Goal: Task Accomplishment & Management: Use online tool/utility

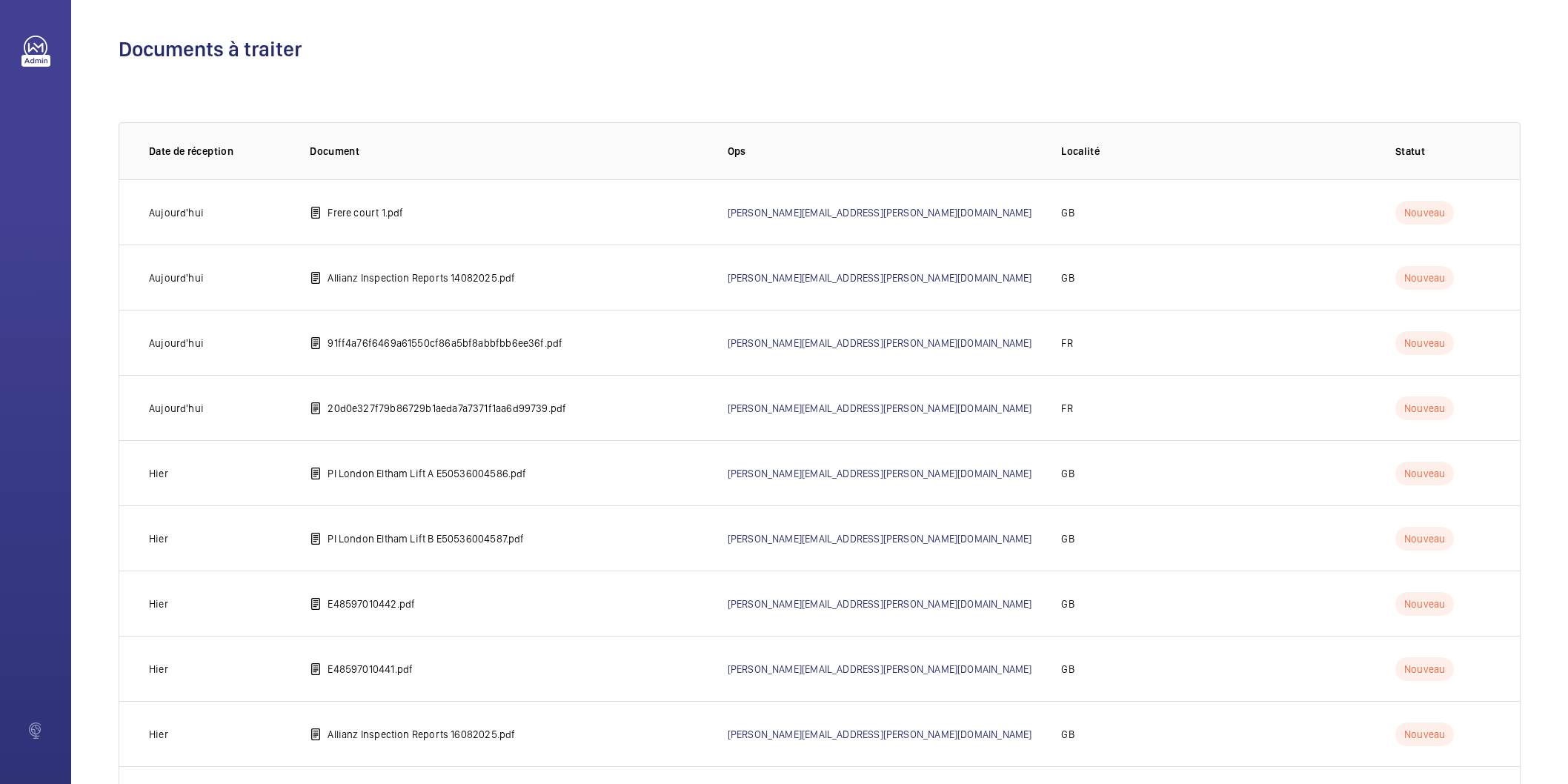
scroll to position [226, 0]
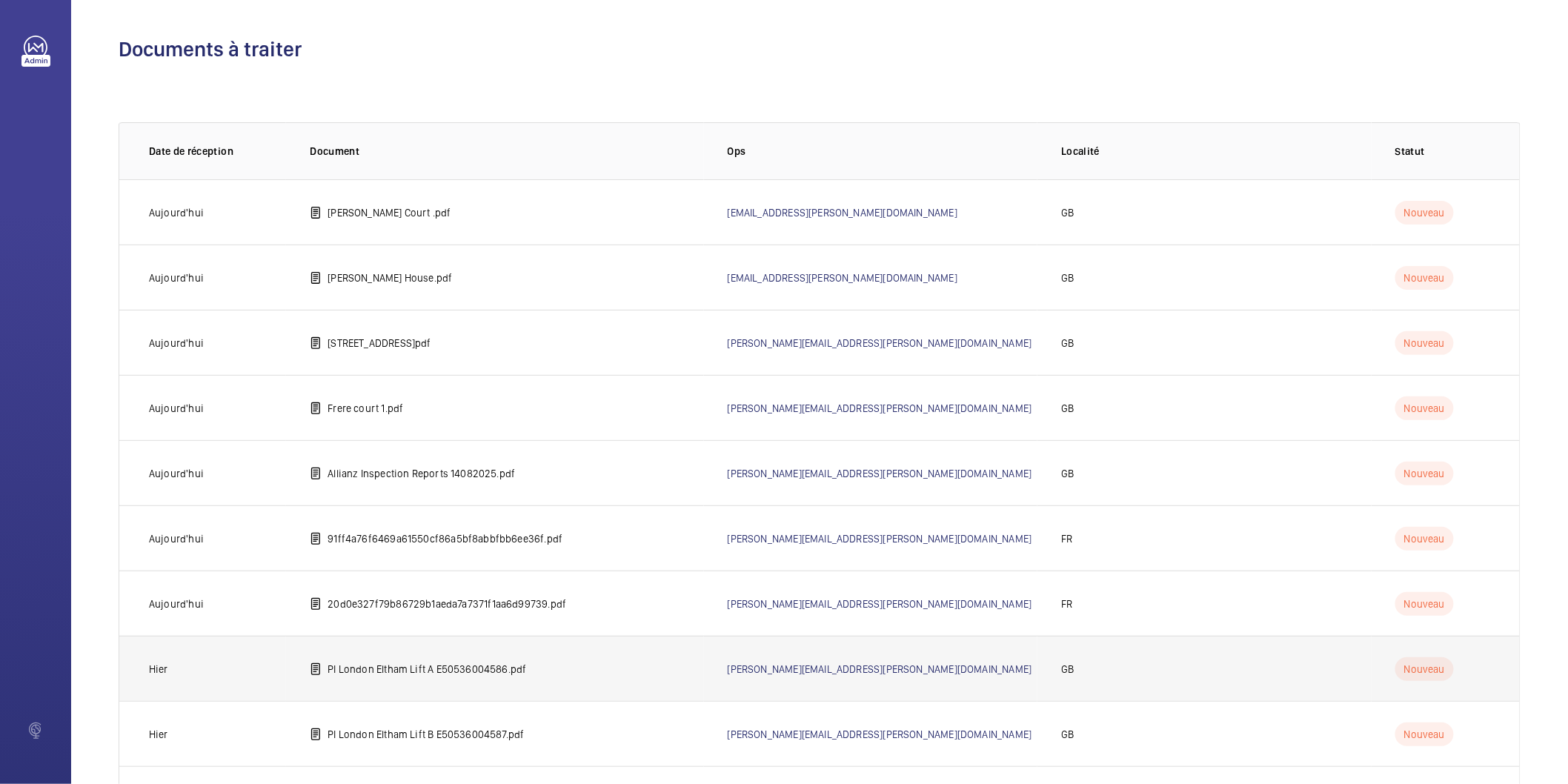
click at [453, 682] on td "PI London Eltham Lift A E50536004586.pdf" at bounding box center [495, 668] width 417 height 65
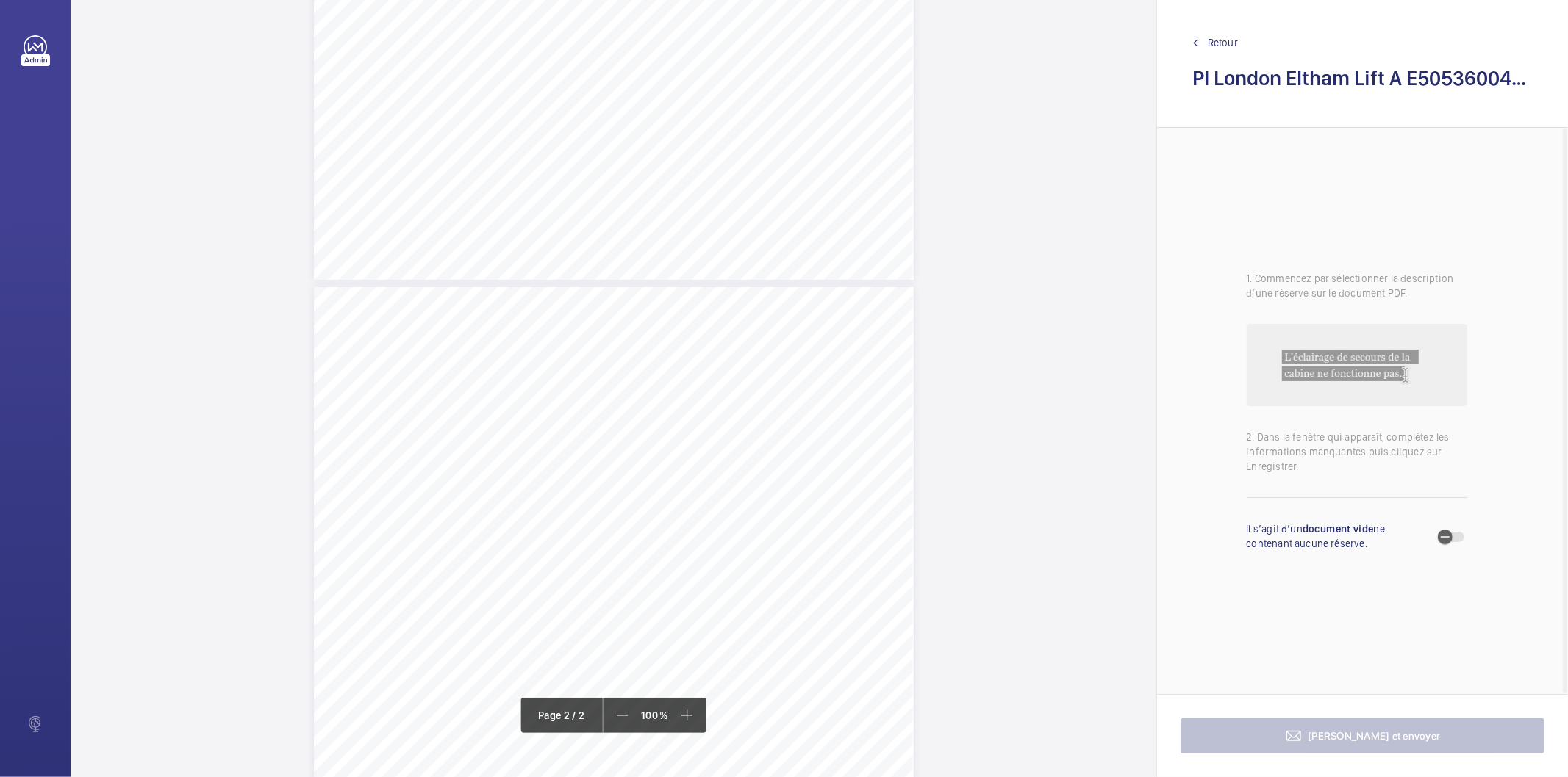
scroll to position [509, 0]
click at [715, 331] on div "Page 2" at bounding box center [614, 686] width 600 height 776
click at [724, 160] on div "Faites un choix" at bounding box center [715, 157] width 104 height 15
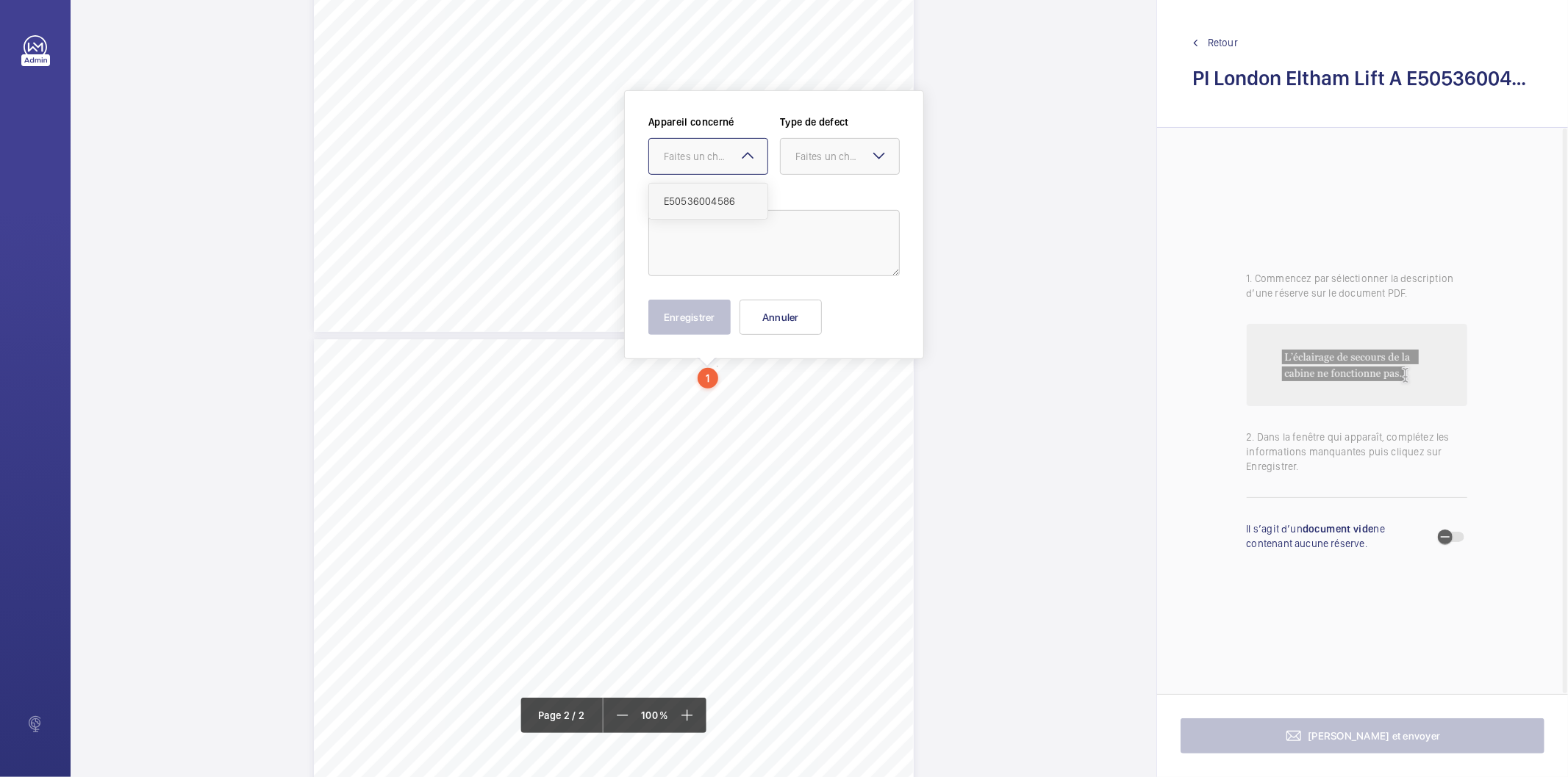
click at [711, 207] on span "E50536004586" at bounding box center [708, 201] width 89 height 15
click at [850, 143] on div at bounding box center [840, 156] width 119 height 35
click at [835, 195] on span "Standard" at bounding box center [840, 201] width 89 height 15
click at [712, 237] on textarea at bounding box center [774, 243] width 251 height 66
type textarea "T"
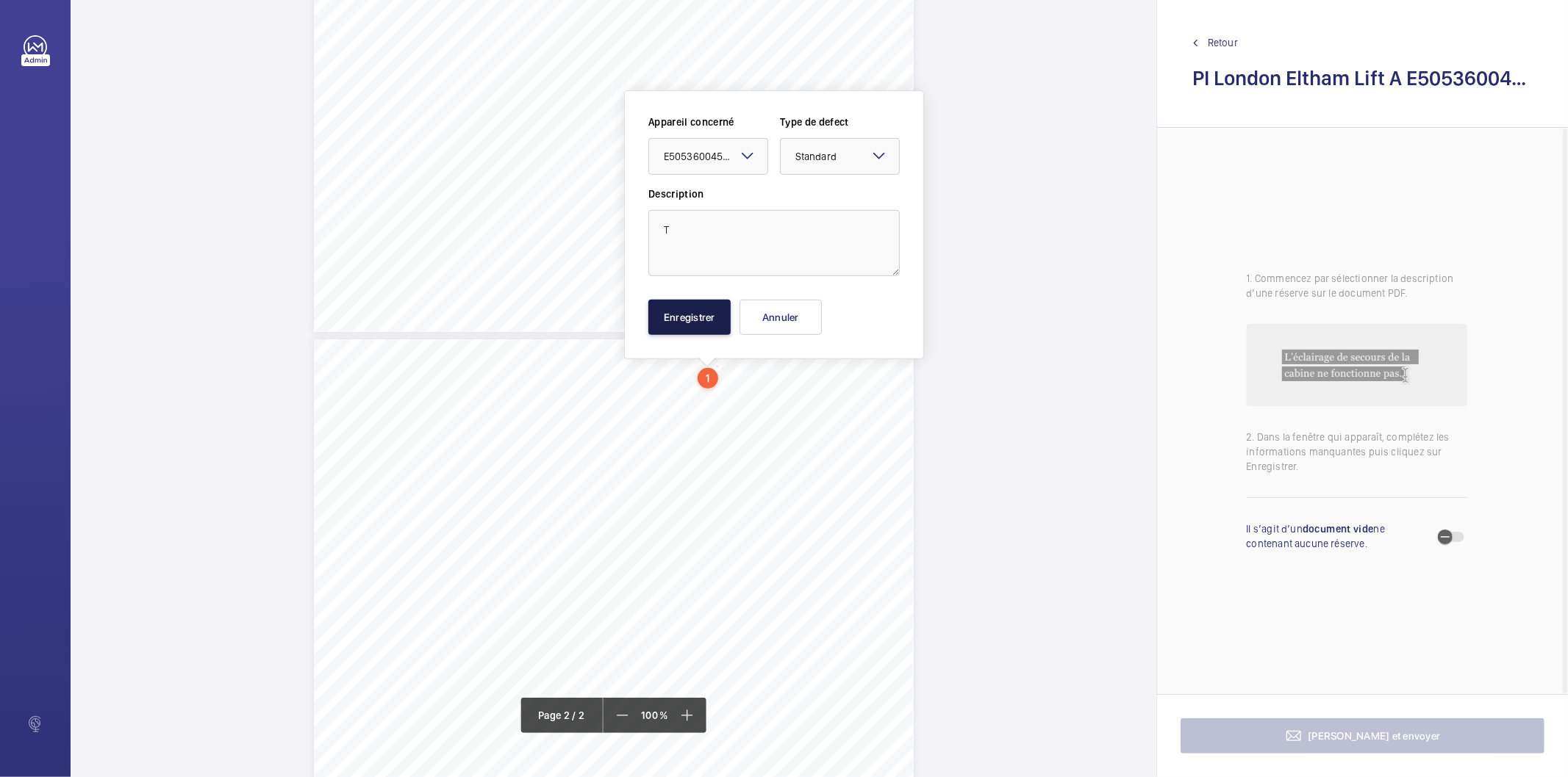
click at [694, 312] on button "Enregistrer" at bounding box center [689, 317] width 82 height 35
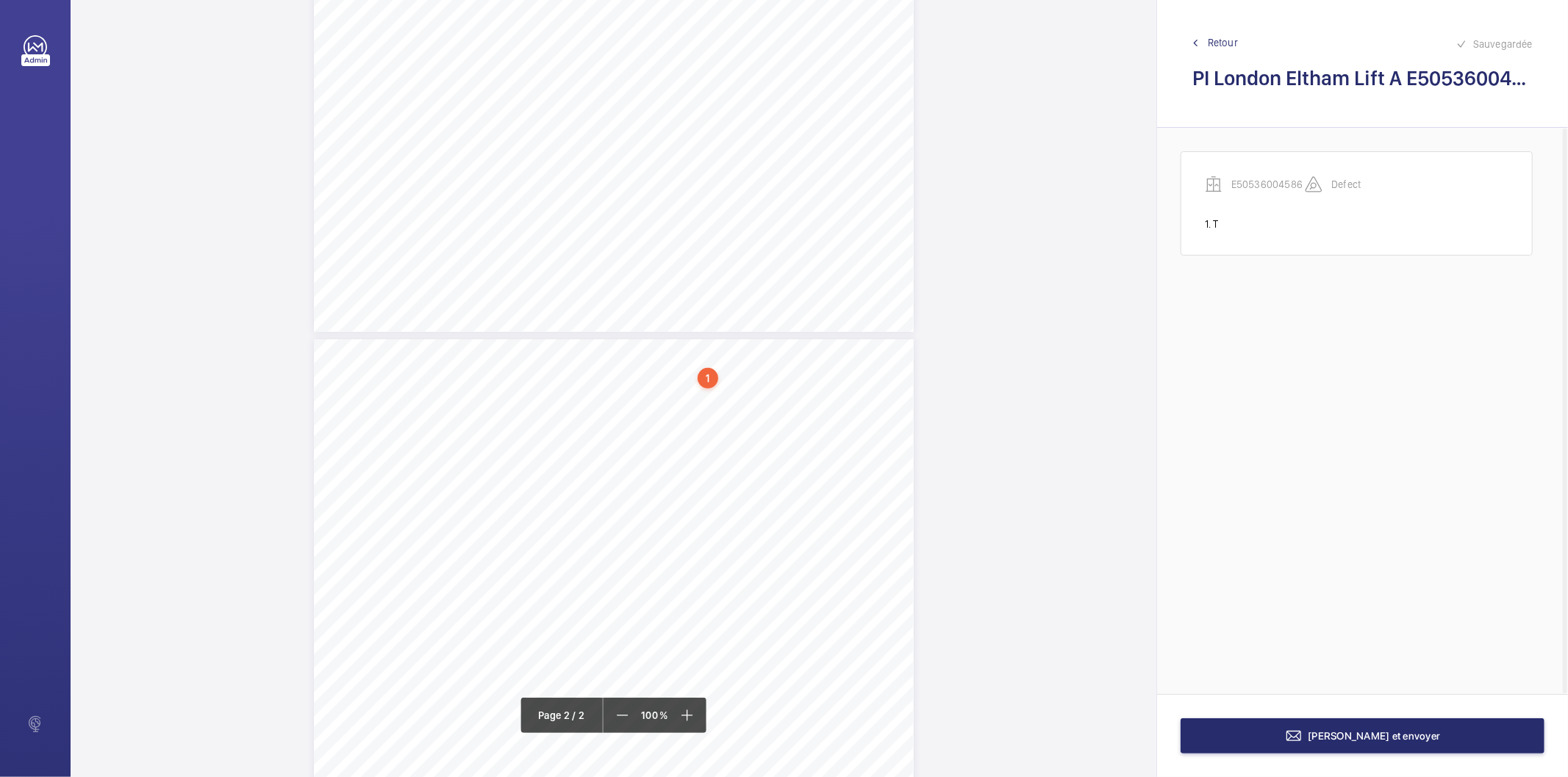
click at [704, 375] on div "1" at bounding box center [708, 378] width 21 height 21
click at [694, 270] on div "E50536004586" at bounding box center [712, 278] width 126 height 15
copy div "E50536004586"
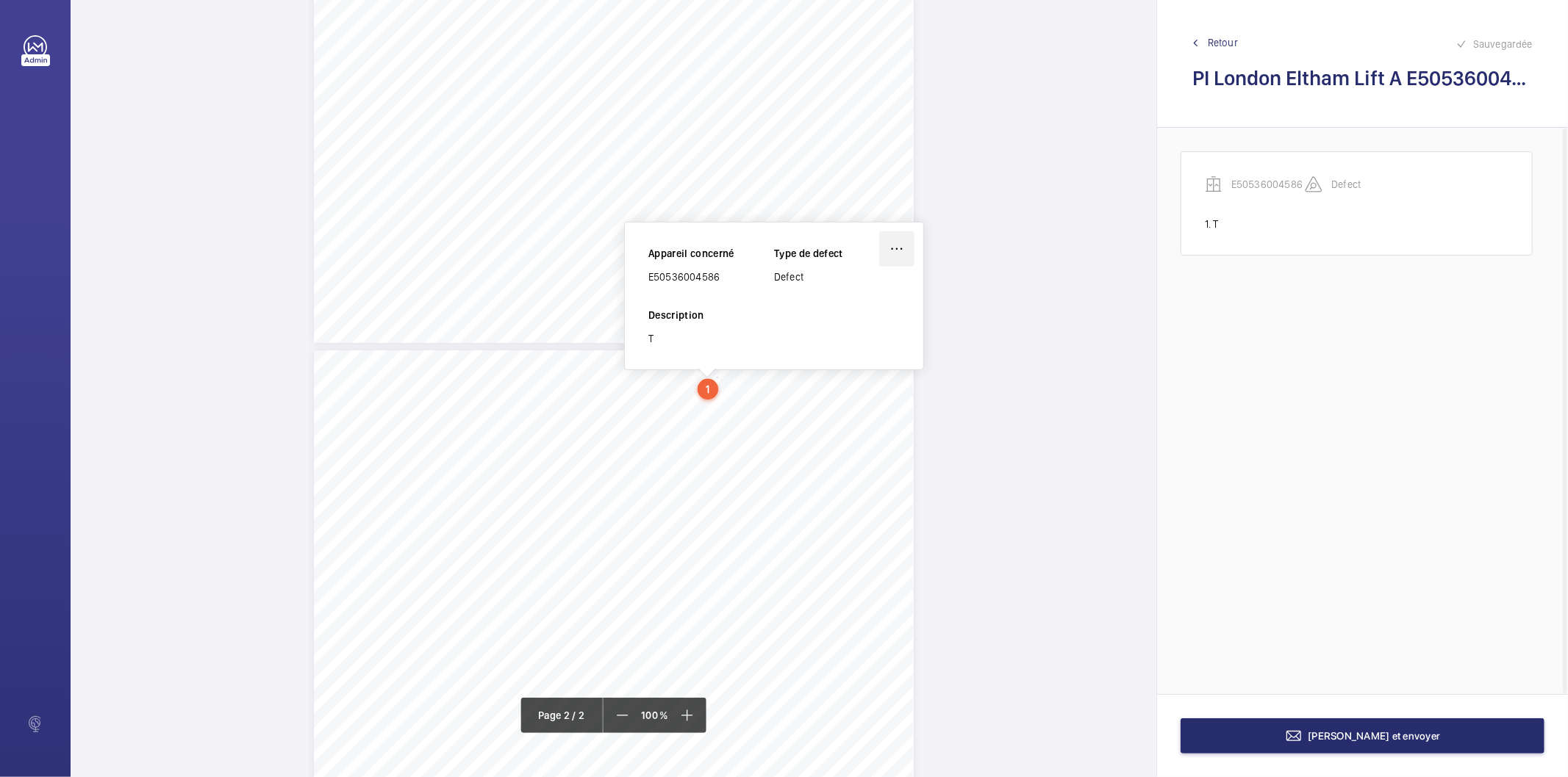
click at [898, 246] on wm-front-icon-button at bounding box center [896, 248] width 35 height 35
click at [863, 320] on div "Supprimer" at bounding box center [856, 319] width 116 height 26
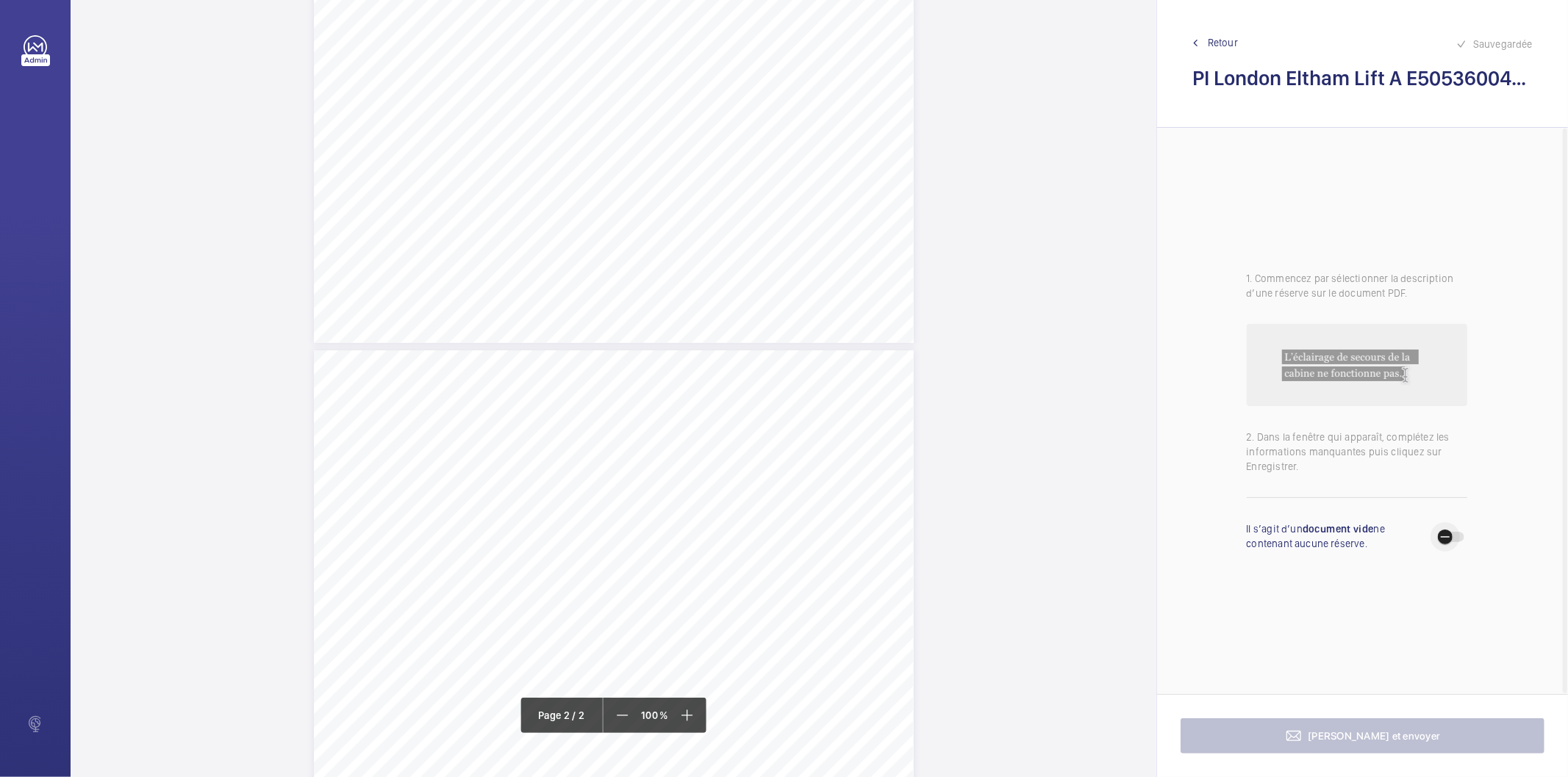
click at [1458, 537] on span "button" at bounding box center [1445, 536] width 29 height 29
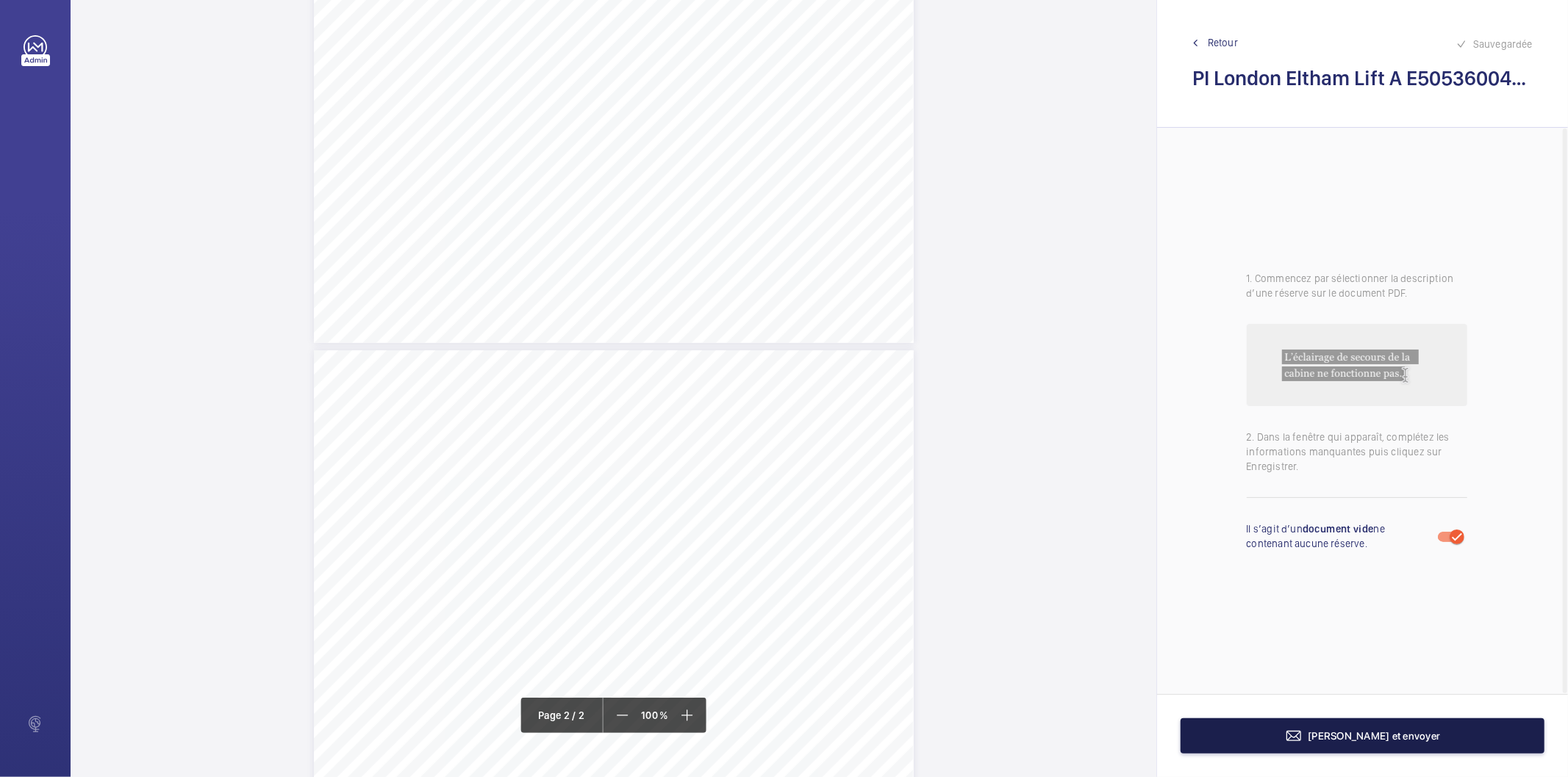
click at [1349, 736] on span "[PERSON_NAME] et envoyer" at bounding box center [1375, 737] width 133 height 11
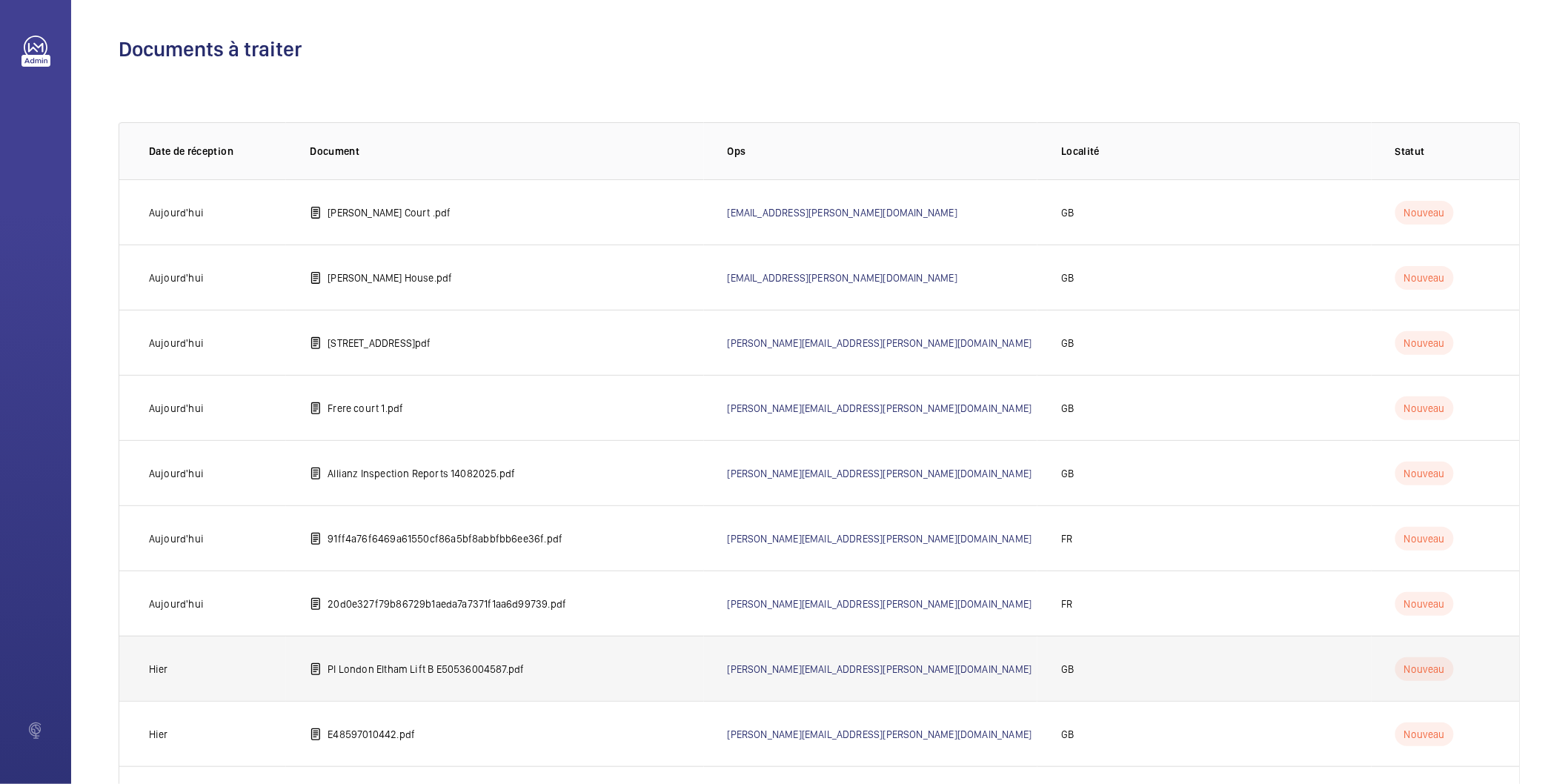
click at [367, 683] on td "PI London Eltham Lift B E50536004587.pdf" at bounding box center [495, 668] width 417 height 65
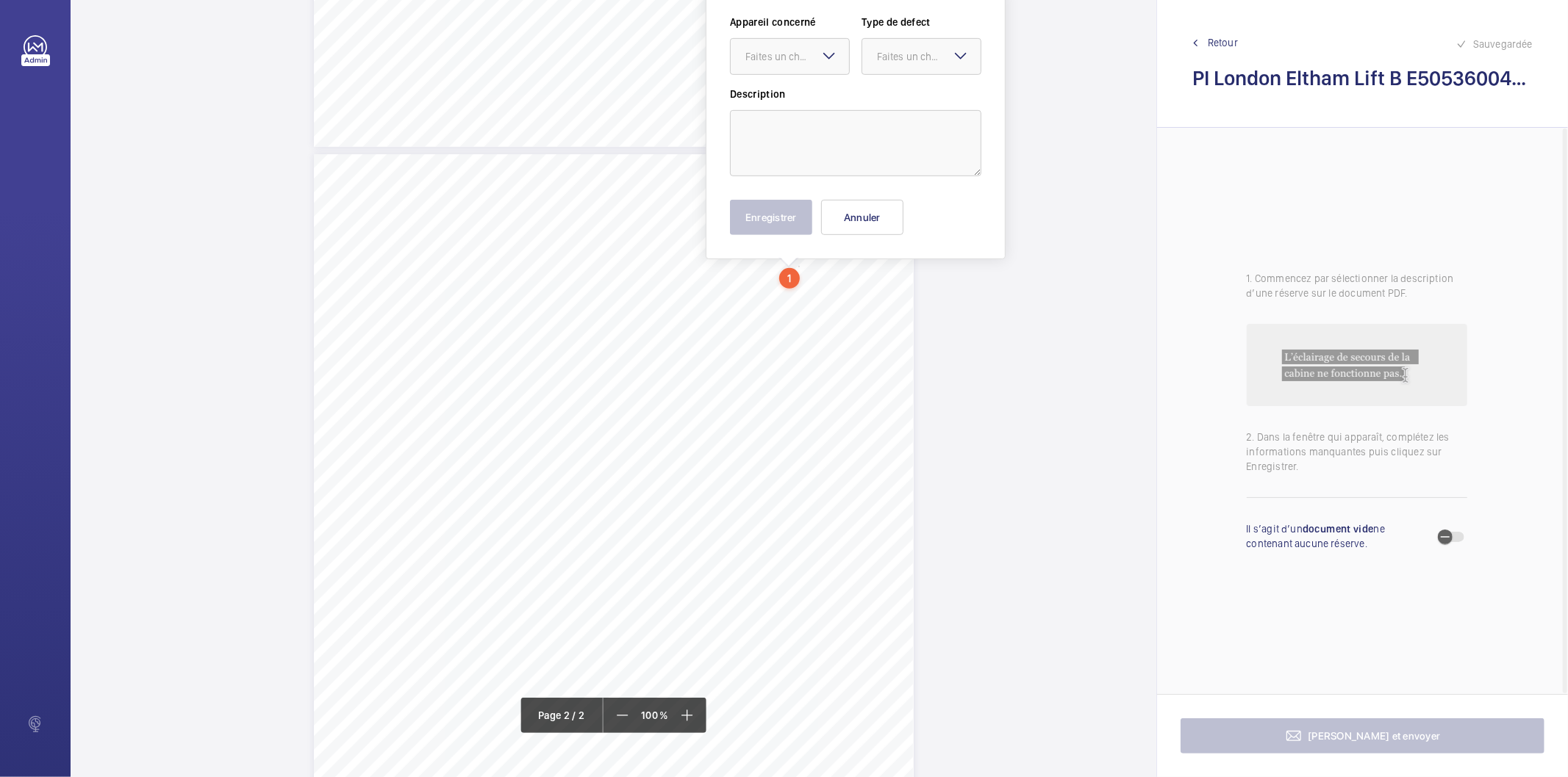
scroll to position [553, 0]
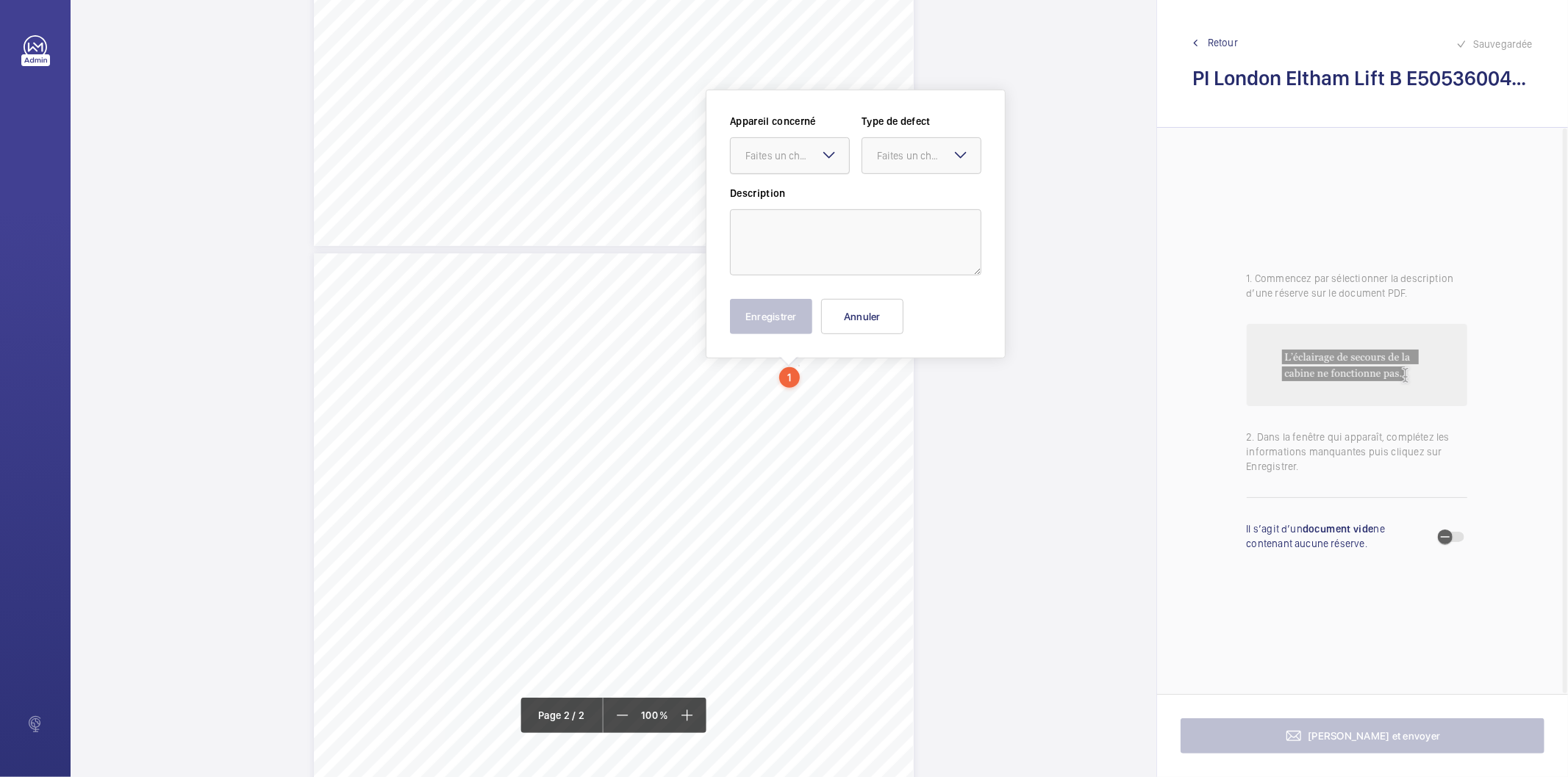
drag, startPoint x: 797, startPoint y: 272, endPoint x: 800, endPoint y: 164, distance: 108.0
click at [800, 164] on div at bounding box center [791, 155] width 119 height 35
click at [782, 197] on span "E50536004587" at bounding box center [790, 200] width 89 height 15
click at [895, 156] on div "Faites un choix" at bounding box center [929, 156] width 104 height 15
click at [885, 193] on span "Standard" at bounding box center [921, 200] width 89 height 15
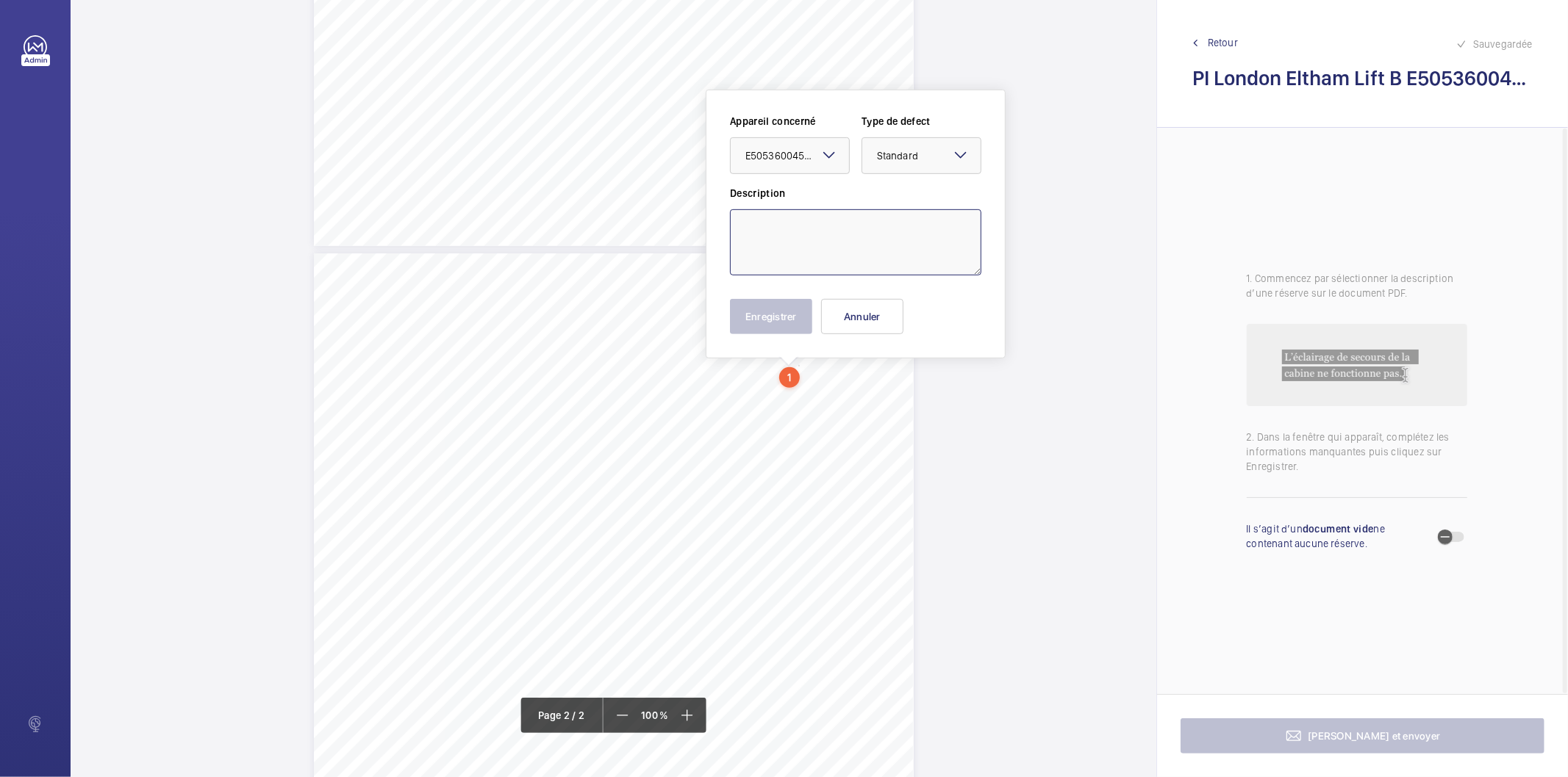
click at [872, 228] on textarea at bounding box center [856, 243] width 251 height 66
type textarea "One in car handrail insecurely mounted"
click at [780, 318] on button "Enregistrer" at bounding box center [771, 316] width 82 height 35
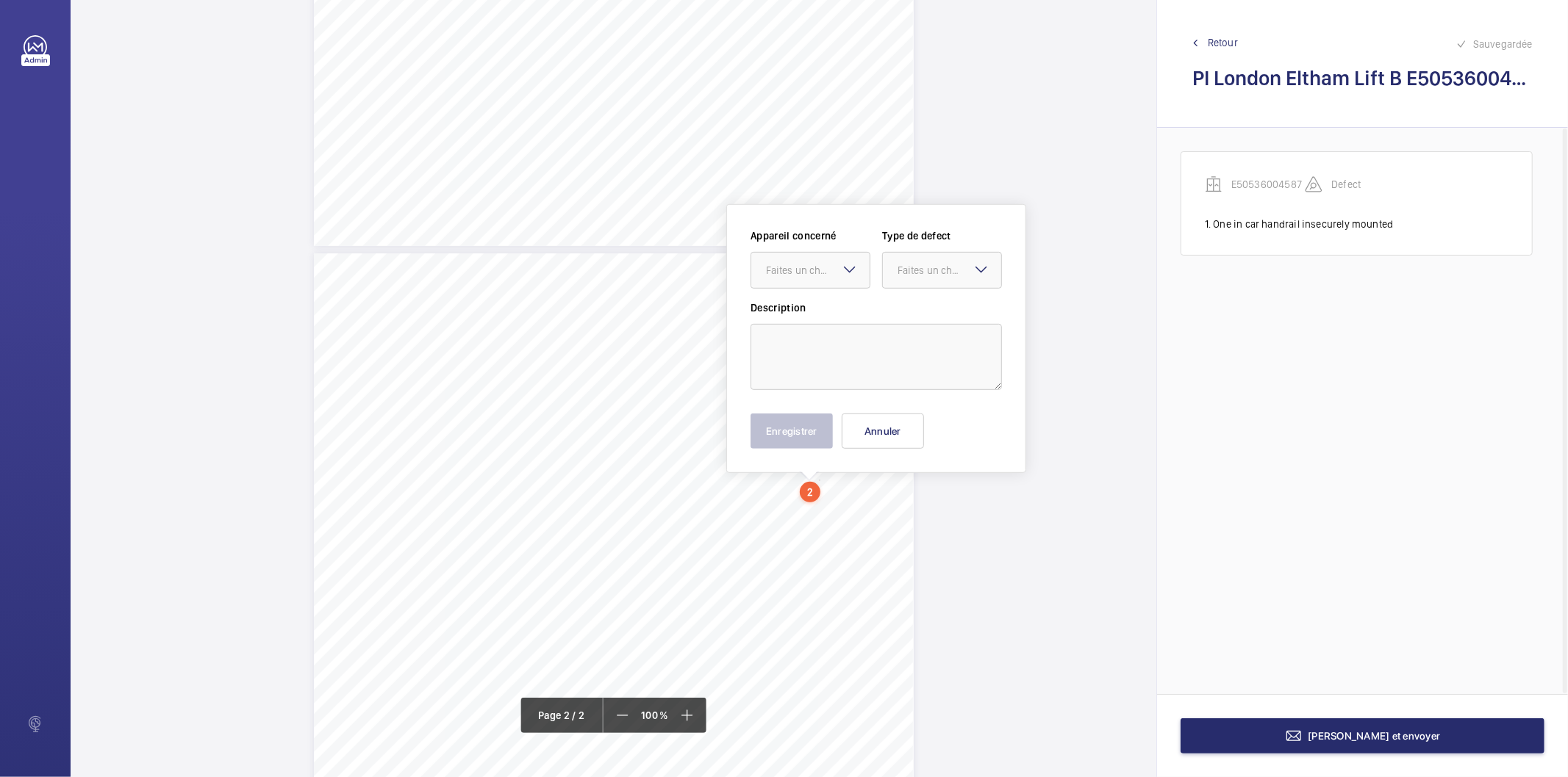
scroll to position [667, 0]
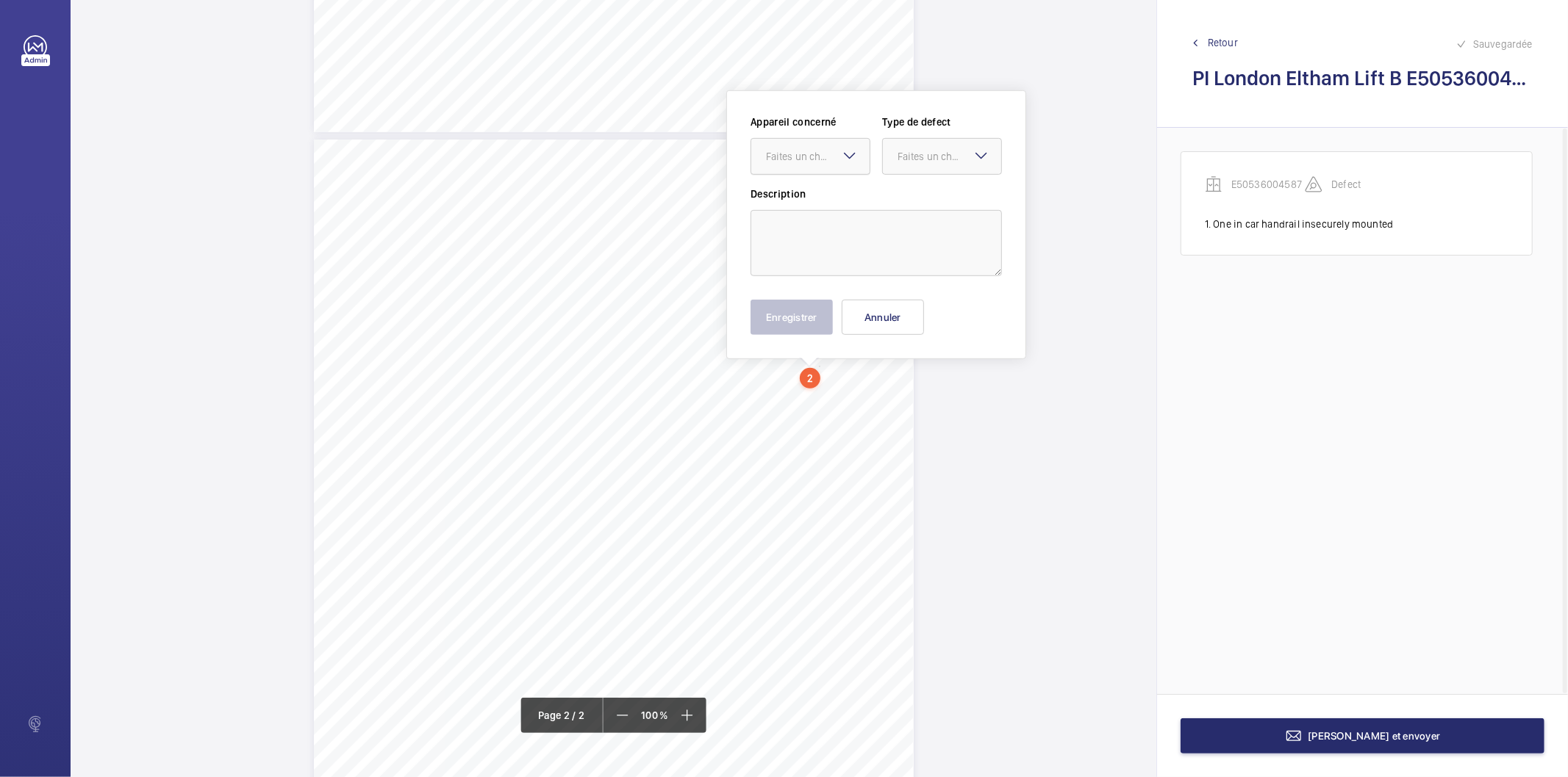
drag, startPoint x: 818, startPoint y: 486, endPoint x: 804, endPoint y: 169, distance: 317.3
click at [804, 165] on div at bounding box center [810, 156] width 119 height 35
click at [799, 203] on span "E50536004587" at bounding box center [810, 201] width 89 height 15
click at [909, 152] on div "Faites un choix" at bounding box center [950, 157] width 104 height 15
drag, startPoint x: 903, startPoint y: 197, endPoint x: 882, endPoint y: 225, distance: 35.0
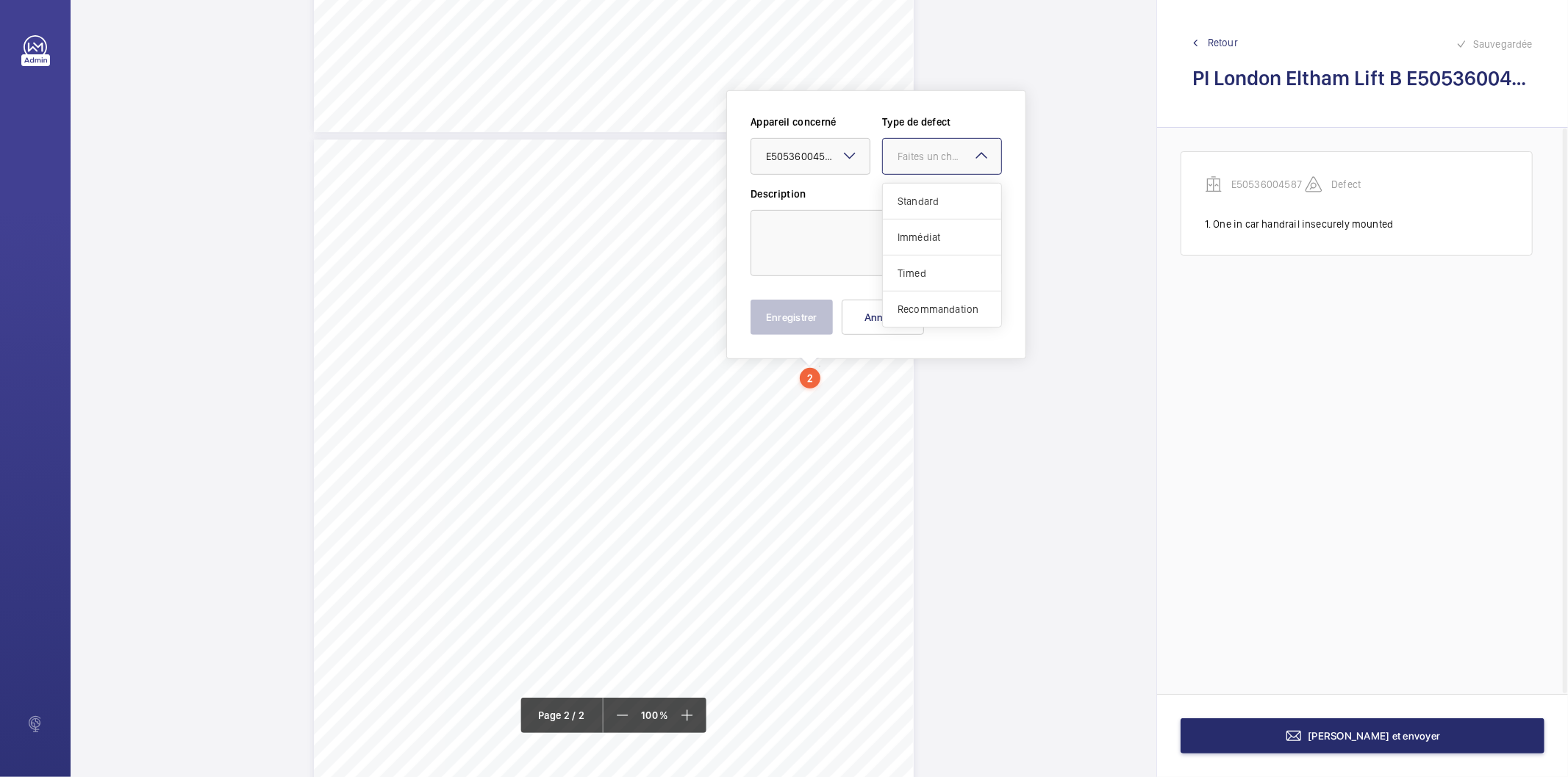
click at [900, 197] on span "Standard" at bounding box center [942, 201] width 89 height 15
click at [877, 230] on textarea at bounding box center [876, 243] width 251 height 66
type textarea "Motor drive cover displaced"
click at [792, 325] on button "Enregistrer" at bounding box center [792, 317] width 82 height 35
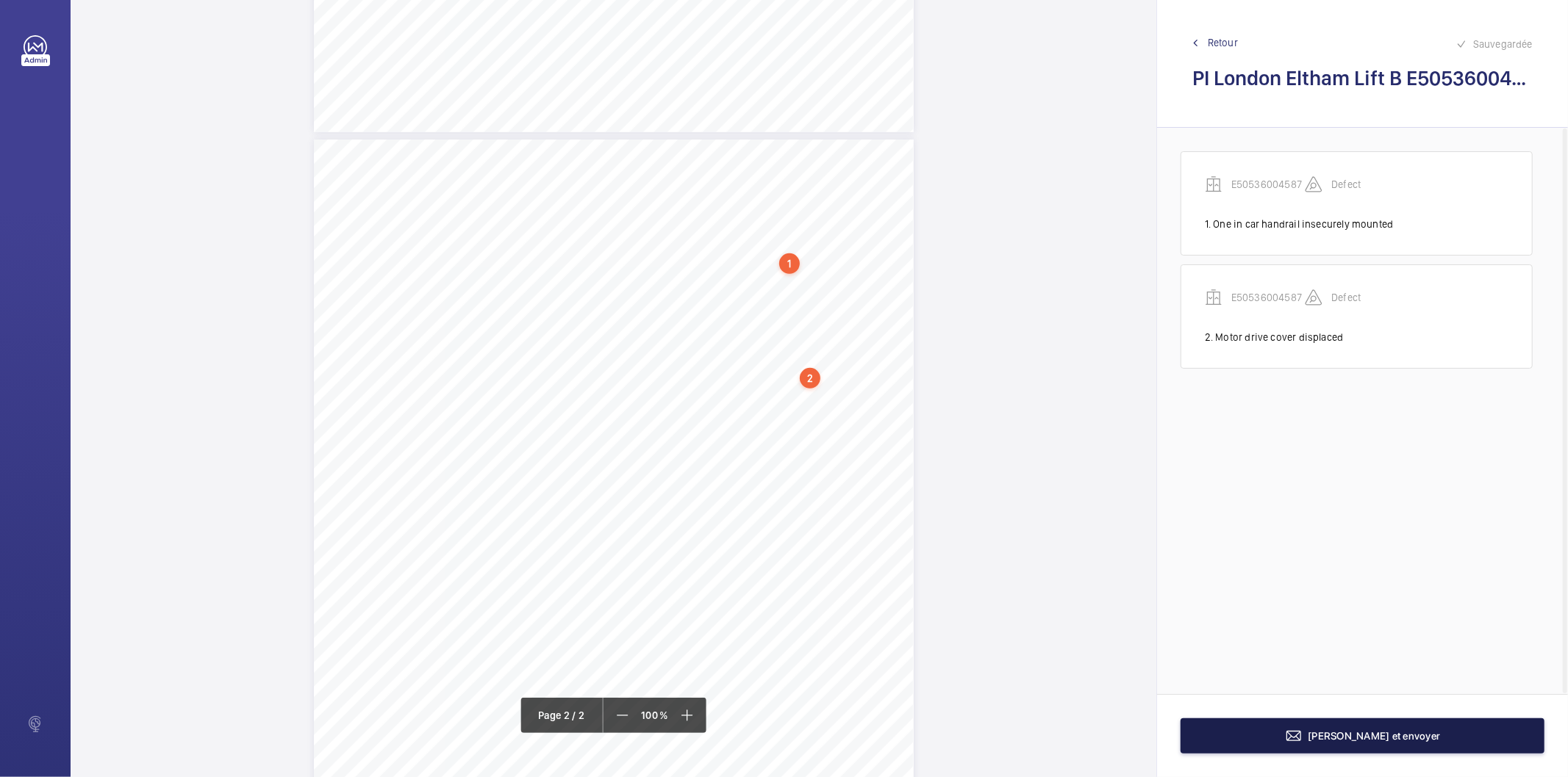
click at [1335, 743] on button "[PERSON_NAME] et envoyer" at bounding box center [1363, 736] width 364 height 35
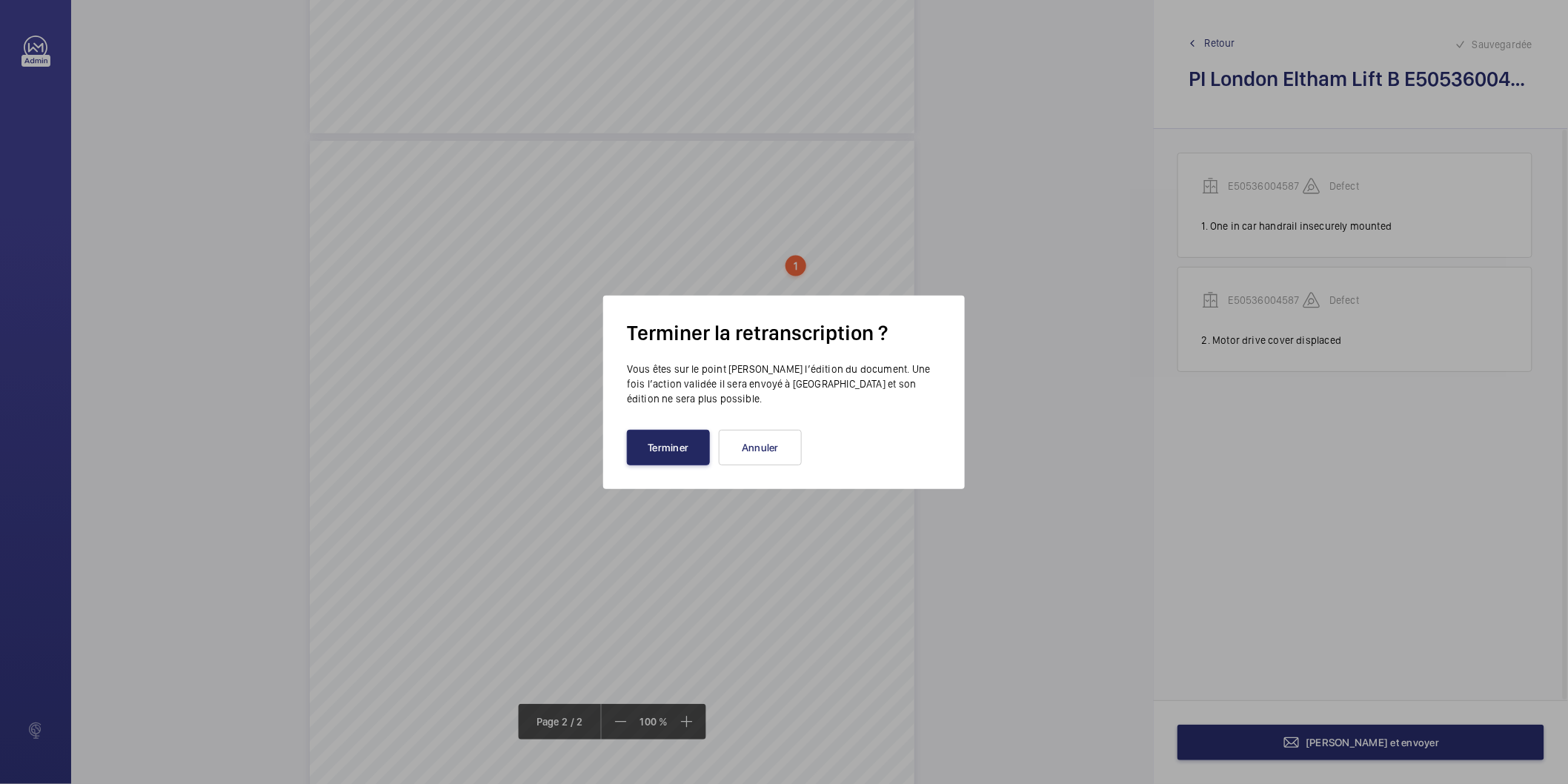
click at [671, 445] on button "Terminer" at bounding box center [668, 447] width 83 height 35
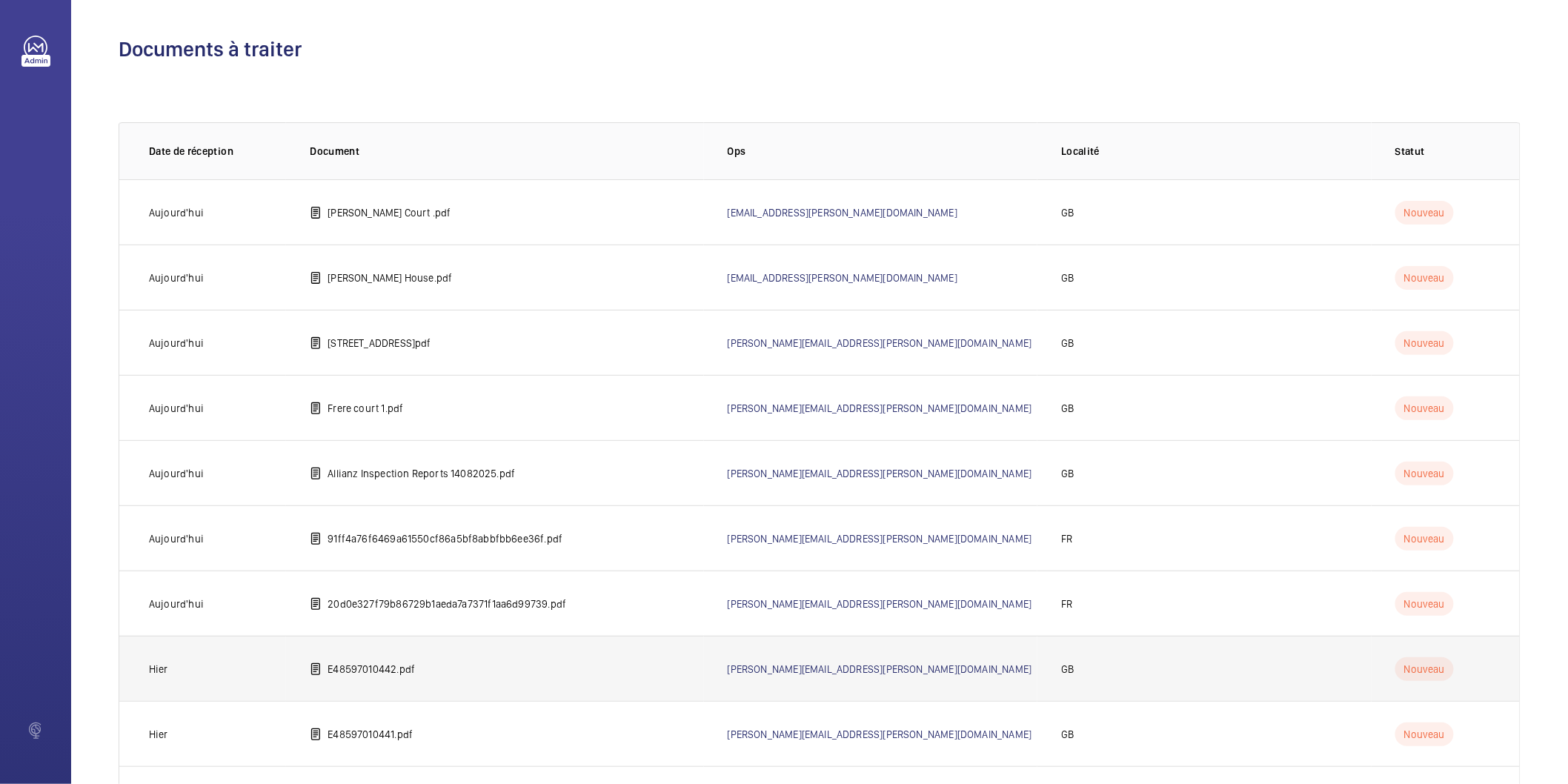
click at [489, 663] on td "E48597010442.pdf" at bounding box center [495, 668] width 417 height 65
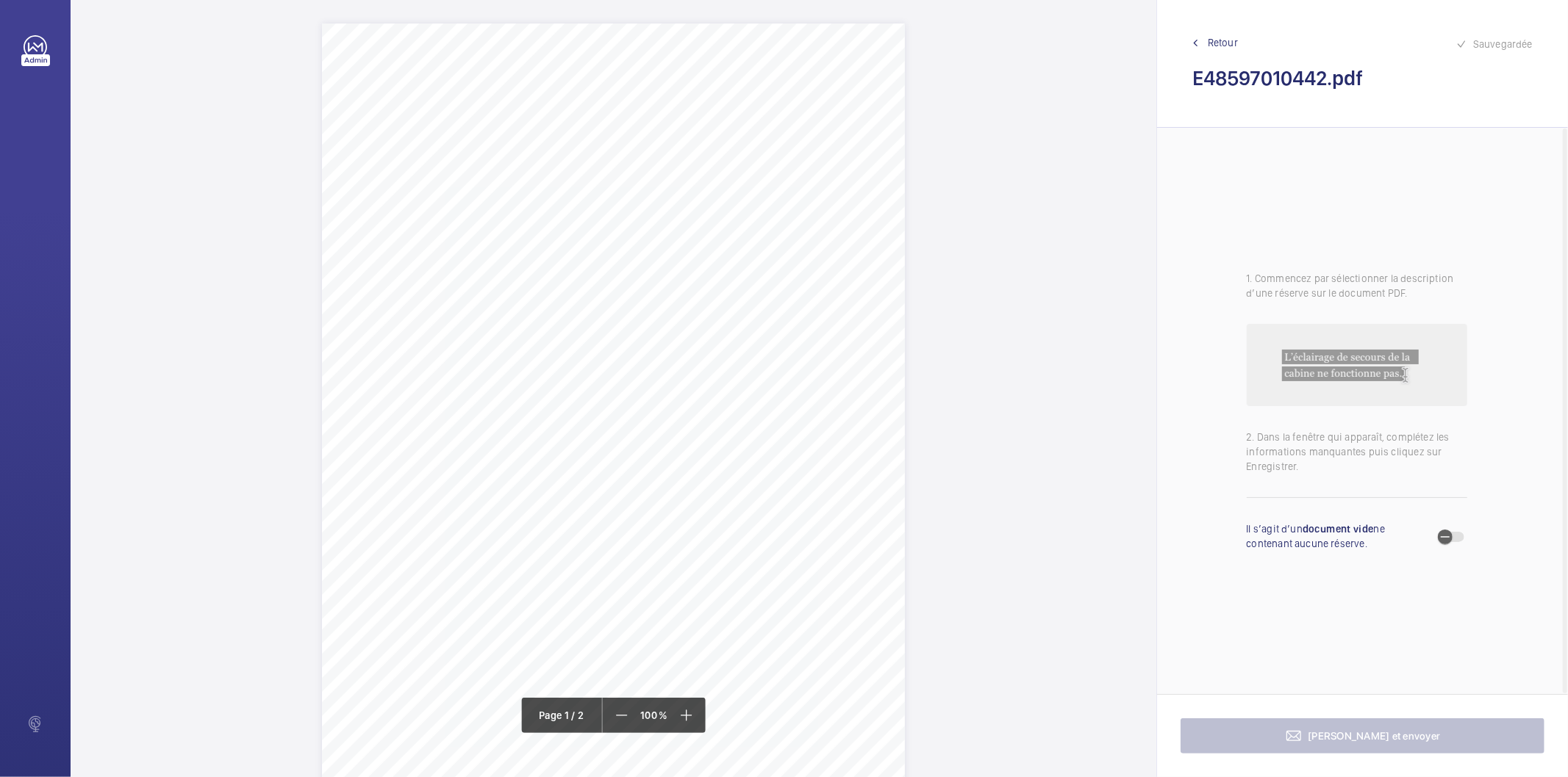
click at [658, 136] on span "ESSENDI [GEOGRAPHIC_DATA] HOTELS 1 LIMITED AND [GEOGRAPHIC_DATA] [GEOGRAPHIC_DA…" at bounding box center [693, 141] width 482 height 9
click at [721, 398] on button "Annuler" at bounding box center [723, 392] width 82 height 35
drag, startPoint x: 571, startPoint y: 137, endPoint x: 755, endPoint y: 158, distance: 185.2
click at [755, 158] on div "Lift Report Lifting Operations & Lifting Equipment Regulation 1998 Provision & …" at bounding box center [613, 436] width 583 height 824
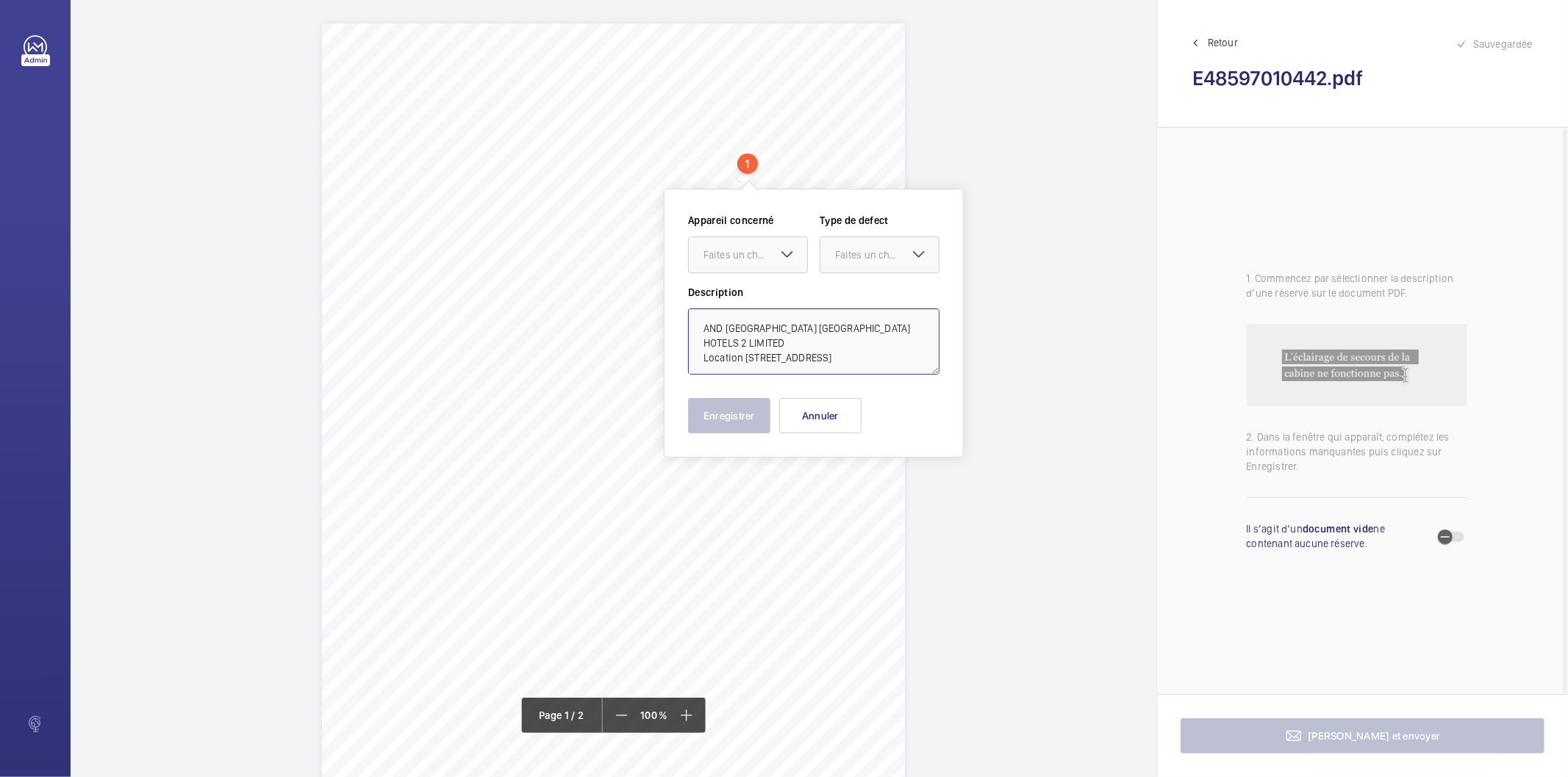
drag, startPoint x: 743, startPoint y: 343, endPoint x: 872, endPoint y: 331, distance: 129.6
click at [872, 331] on textarea "AND [GEOGRAPHIC_DATA] [GEOGRAPHIC_DATA] HOTELS 2 LIMITED Location [STREET_ADDRE…" at bounding box center [813, 341] width 251 height 66
type textarea "AND ESSENDI UK HOTELS 2 LIMITED [STREET_ADDRESS]"
click at [773, 253] on div "Faites un choix" at bounding box center [756, 255] width 104 height 15
click at [812, 419] on button "Annuler" at bounding box center [820, 415] width 82 height 35
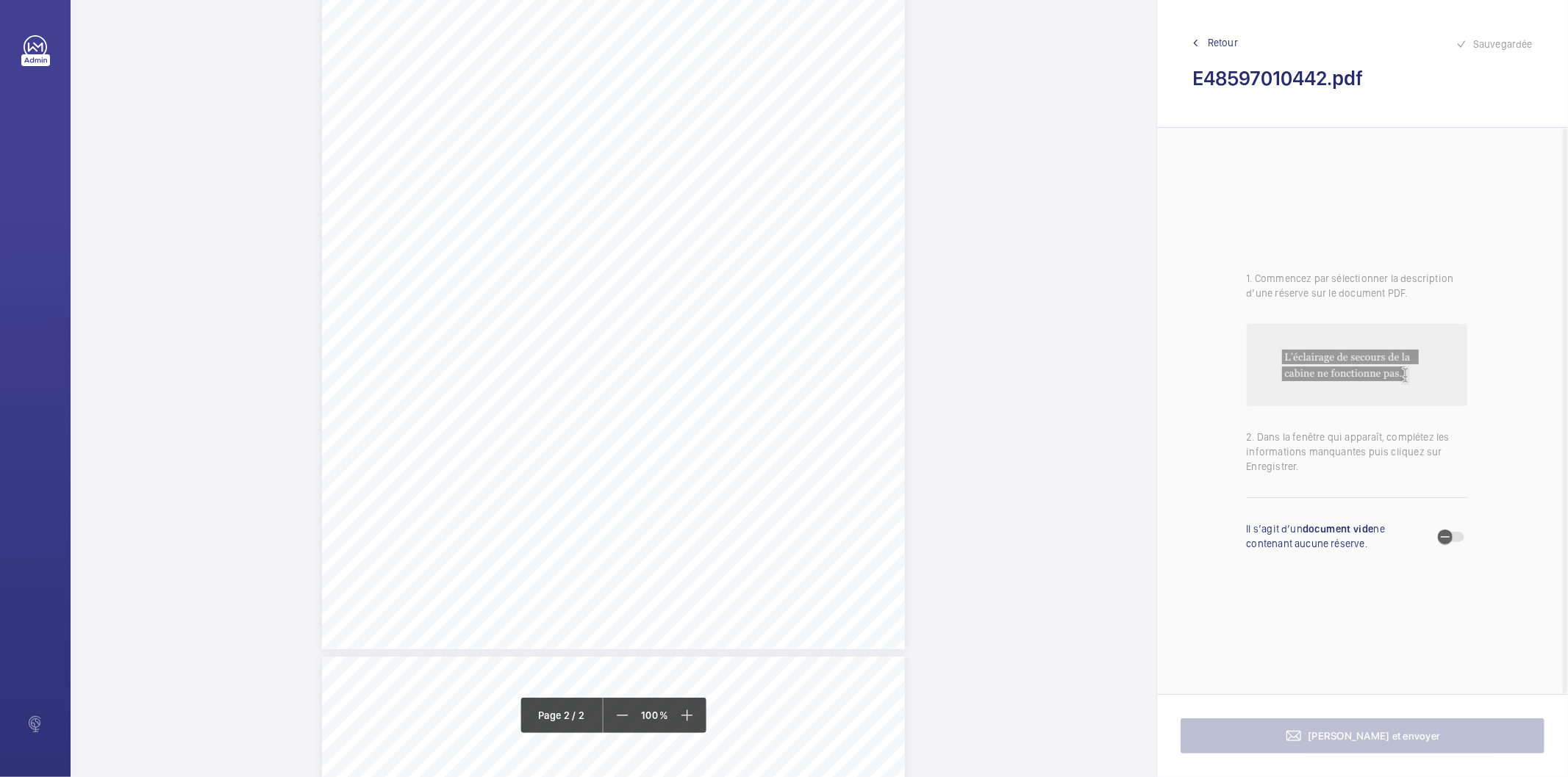
scroll to position [653, 0]
drag, startPoint x: 597, startPoint y: 491, endPoint x: 714, endPoint y: 509, distance: 118.4
click at [714, 509] on div "Lift Report Lifting Operations & Lifting Equipment Regulation 1998 Provision & …" at bounding box center [613, 615] width 583 height 824
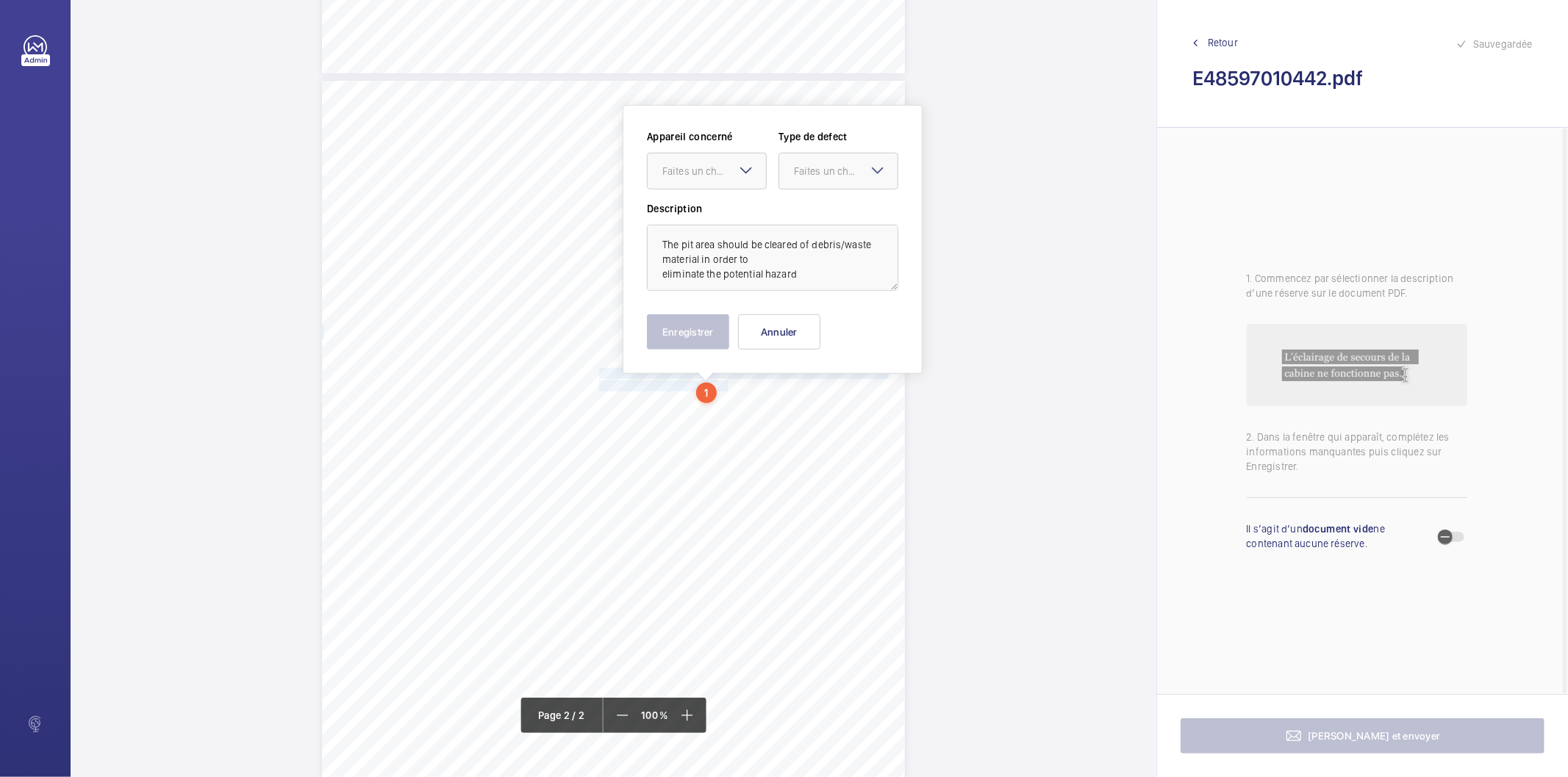
scroll to position [790, 0]
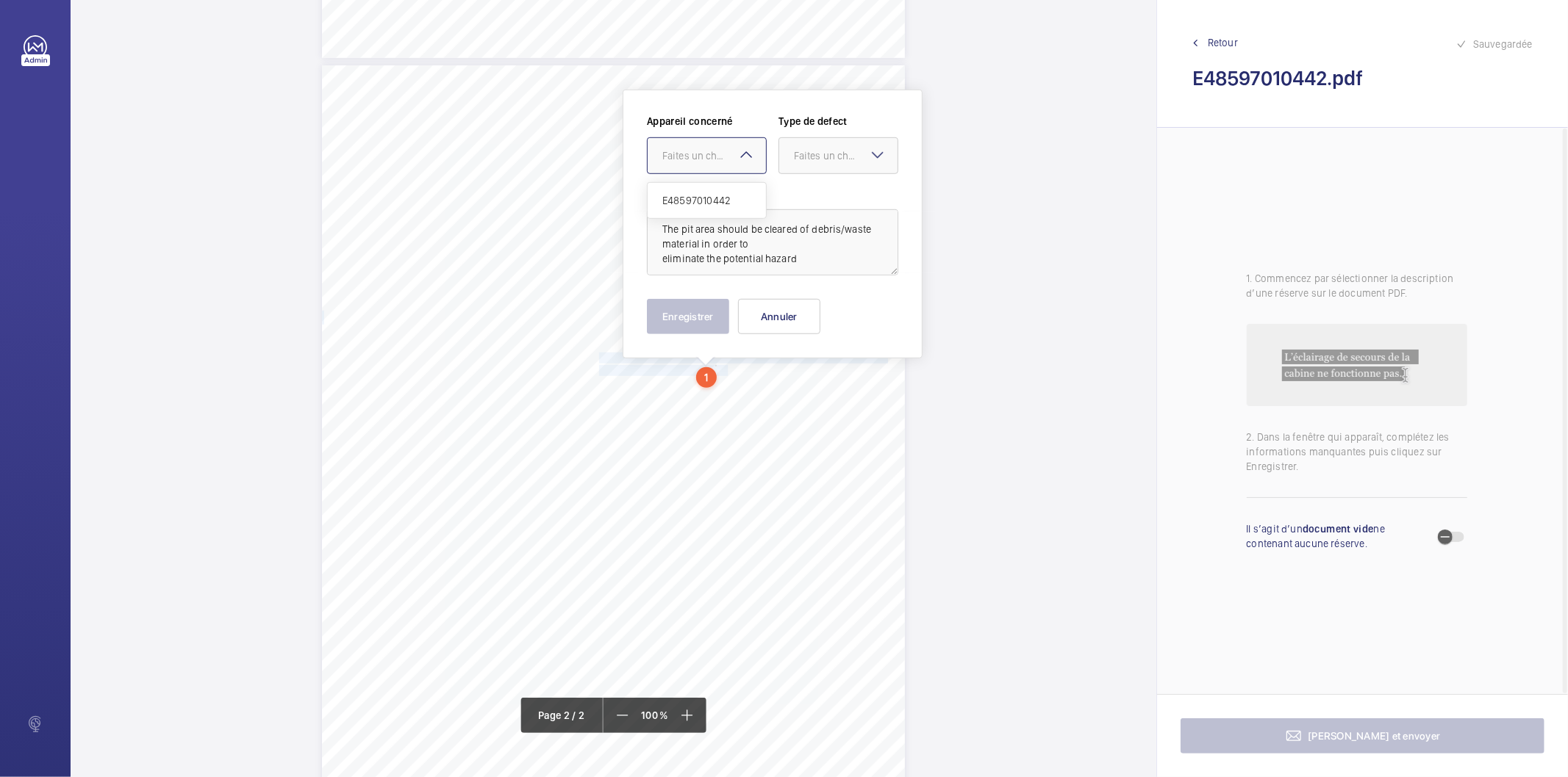
click at [665, 146] on div at bounding box center [707, 155] width 119 height 35
click at [670, 197] on span "E48597010442" at bounding box center [707, 200] width 89 height 15
click at [813, 156] on div "Faites un choix" at bounding box center [846, 156] width 104 height 15
click at [808, 200] on span "Standard" at bounding box center [839, 200] width 89 height 15
click at [707, 320] on button "Enregistrer" at bounding box center [687, 316] width 82 height 35
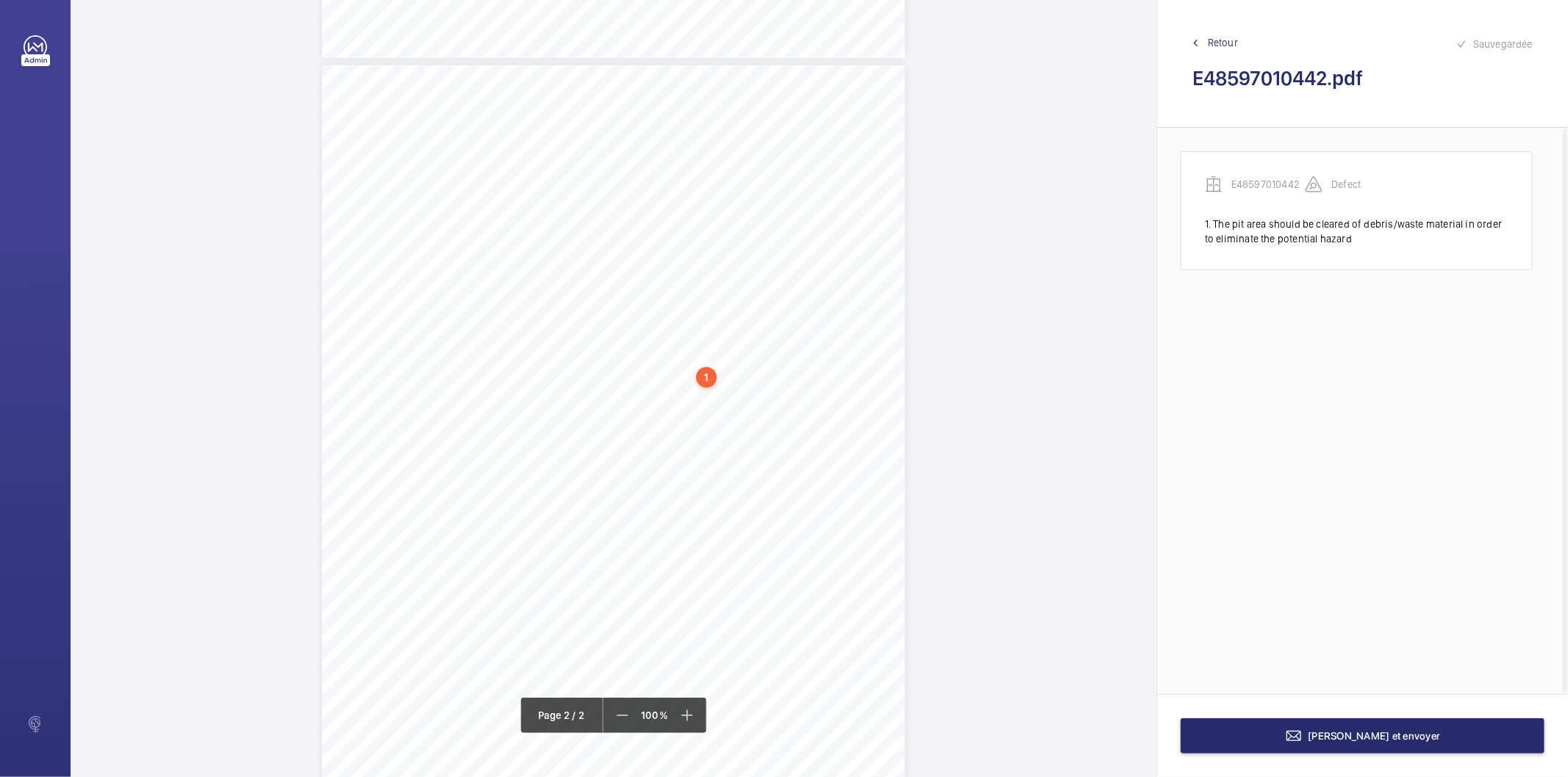
click at [704, 381] on div "1" at bounding box center [707, 378] width 21 height 21
click at [888, 237] on wm-front-icon-button at bounding box center [895, 233] width 35 height 35
click at [860, 274] on div "Modifier" at bounding box center [854, 277] width 116 height 26
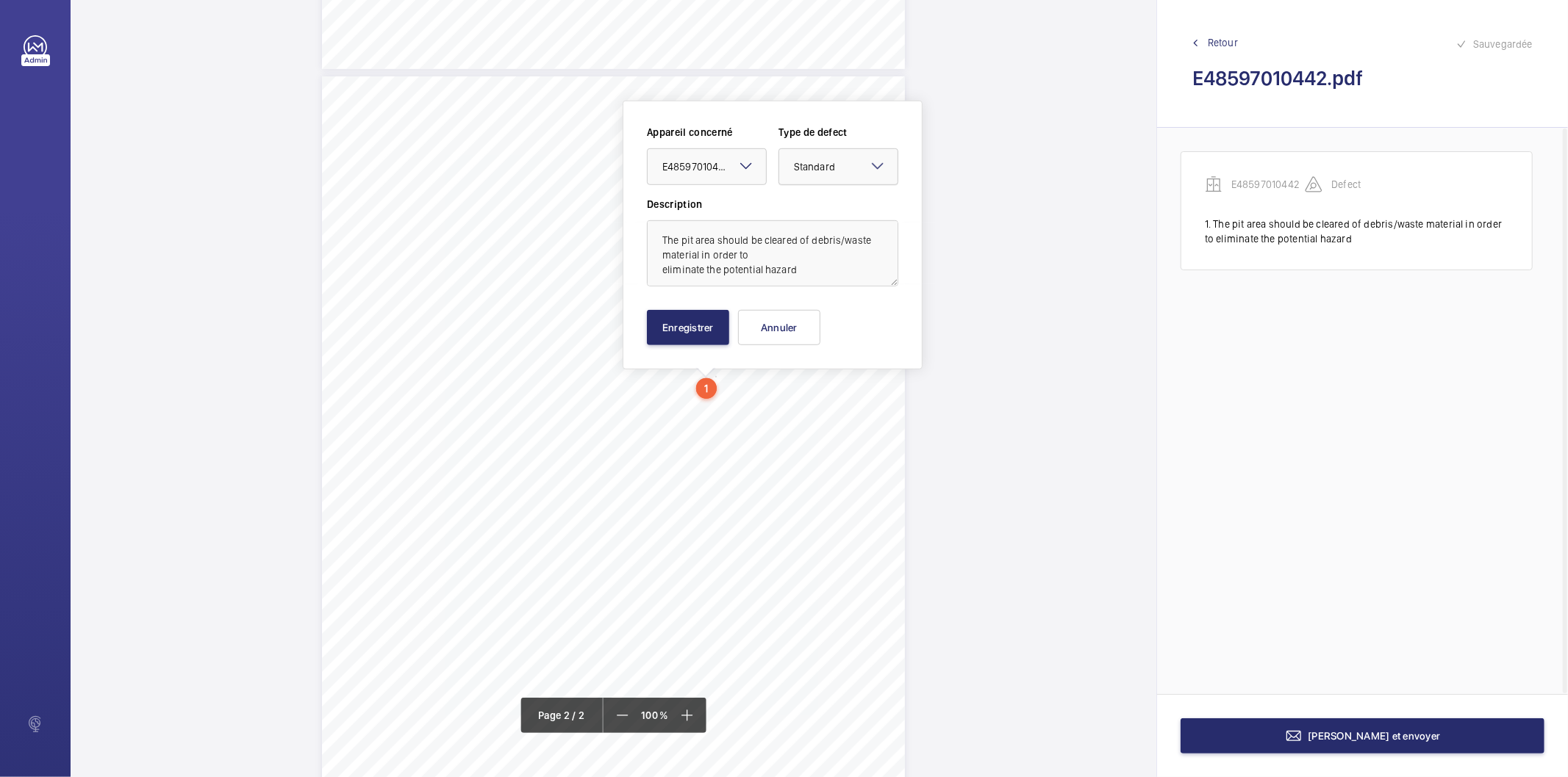
click at [868, 173] on div "× Standard" at bounding box center [833, 167] width 78 height 15
drag, startPoint x: 835, startPoint y: 319, endPoint x: 738, endPoint y: 334, distance: 98.2
click at [834, 320] on span "Recommandation" at bounding box center [839, 320] width 89 height 15
click at [725, 328] on button "Enregistrer" at bounding box center [687, 327] width 82 height 35
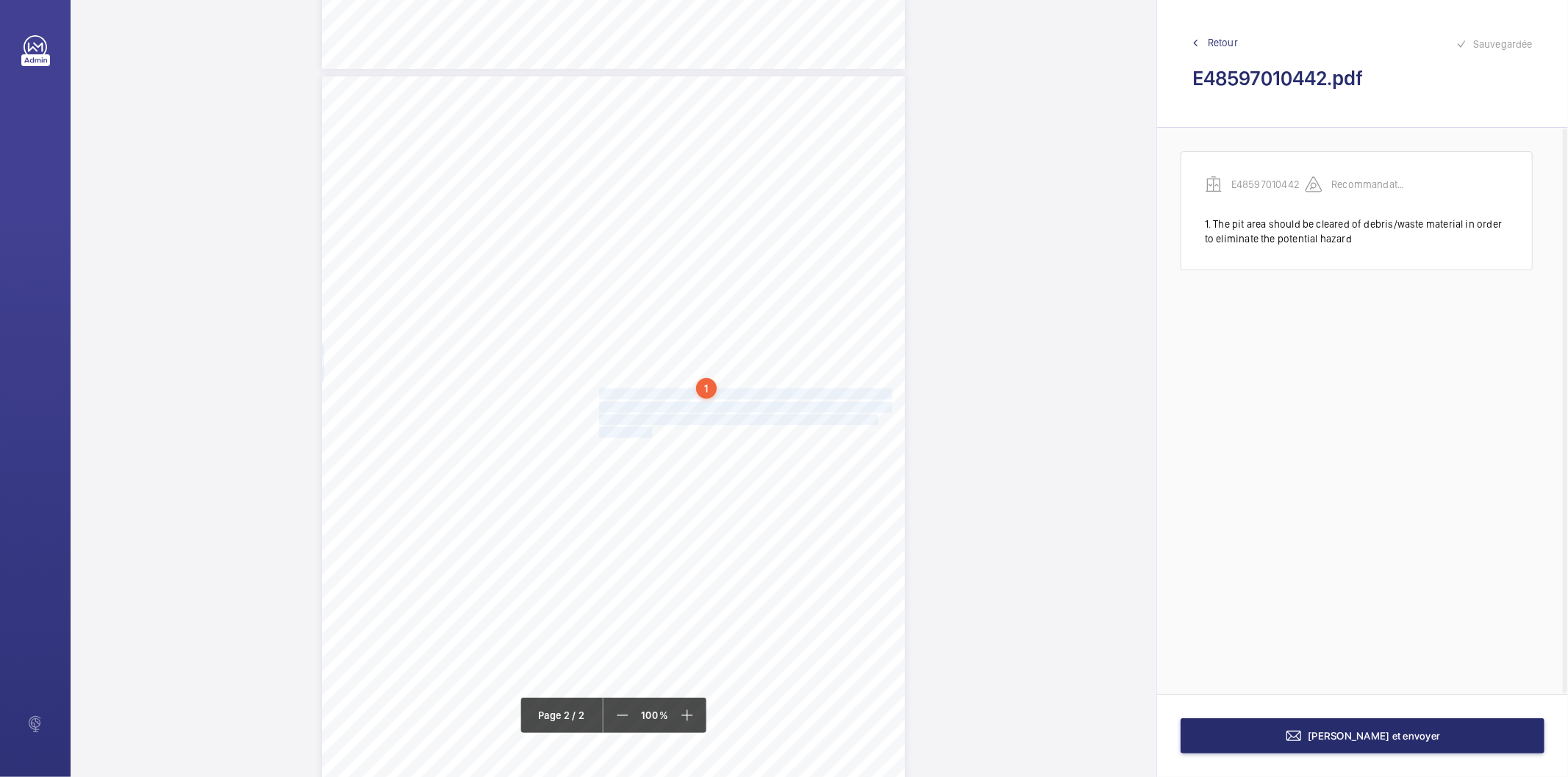
drag, startPoint x: 597, startPoint y: 391, endPoint x: 648, endPoint y: 431, distance: 64.8
click at [648, 431] on div "Lift Report Lifting Operations & Lifting Equipment Regulation 1998 Provision & …" at bounding box center [613, 488] width 583 height 824
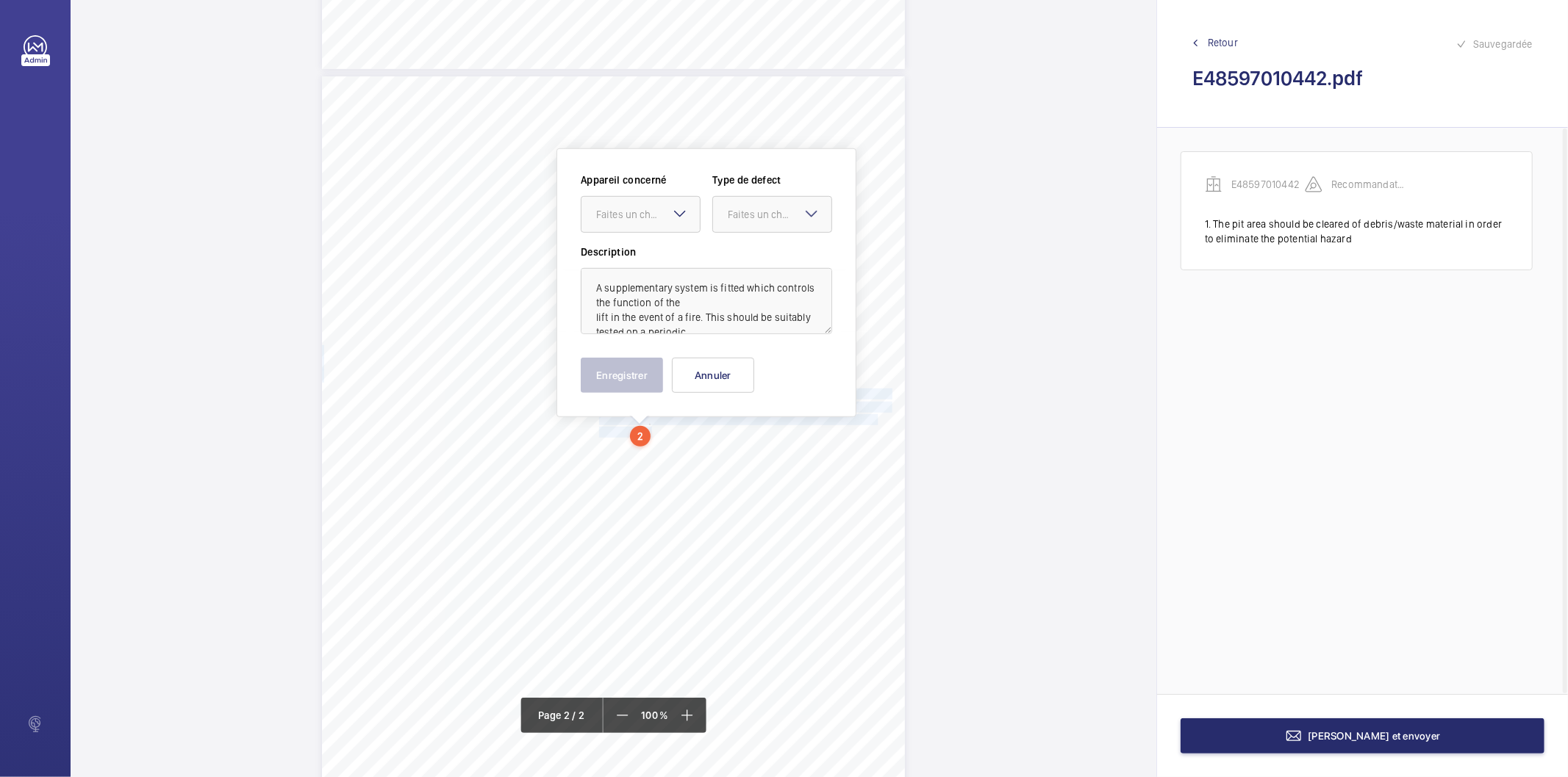
scroll to position [838, 0]
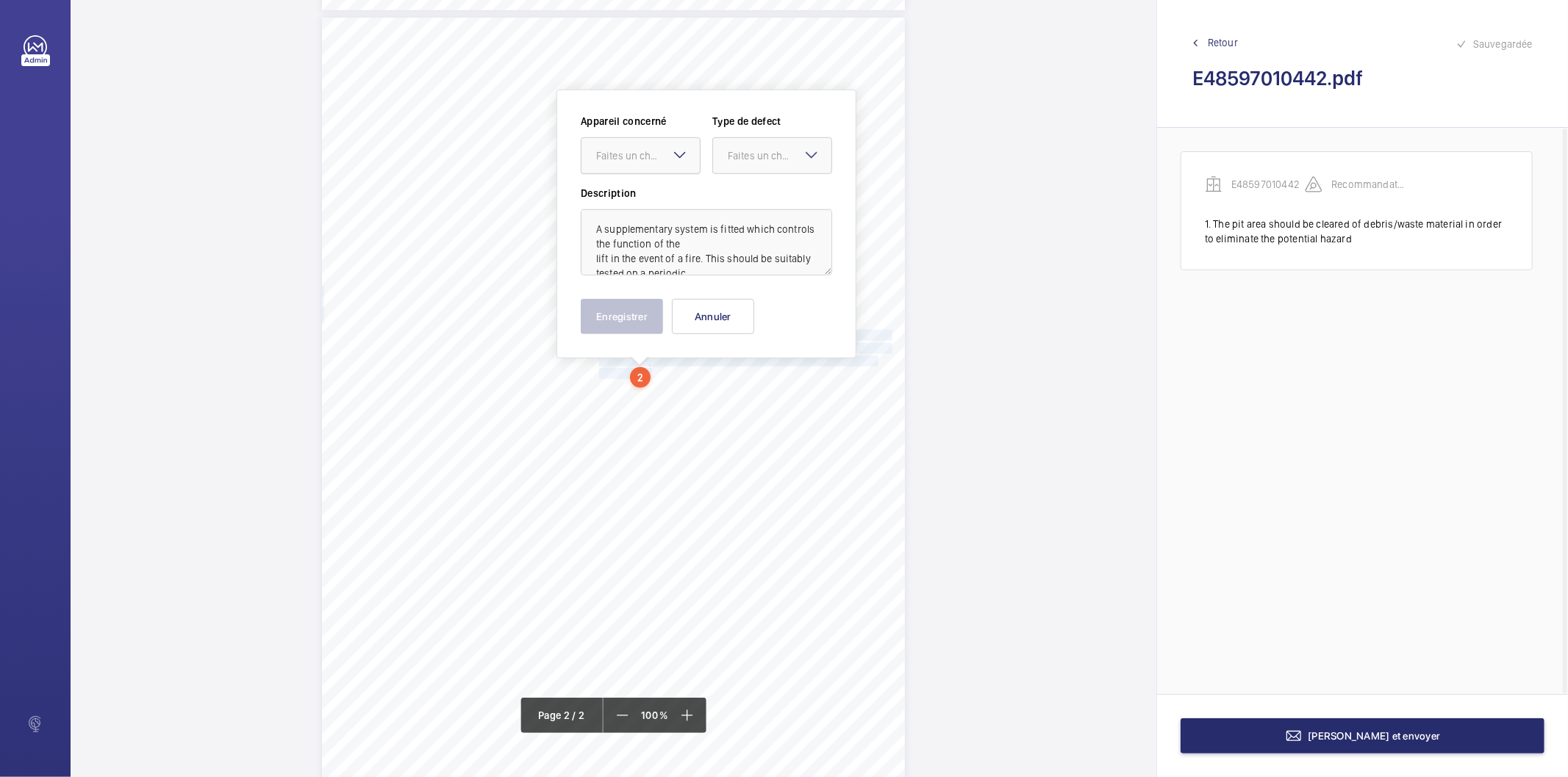
click at [638, 167] on div at bounding box center [641, 155] width 119 height 35
click at [637, 198] on span "E48597010442" at bounding box center [641, 200] width 89 height 15
click at [727, 159] on div at bounding box center [773, 155] width 119 height 35
drag, startPoint x: 746, startPoint y: 309, endPoint x: 728, endPoint y: 313, distance: 18.4
click at [745, 309] on span "Recommandation" at bounding box center [772, 309] width 89 height 15
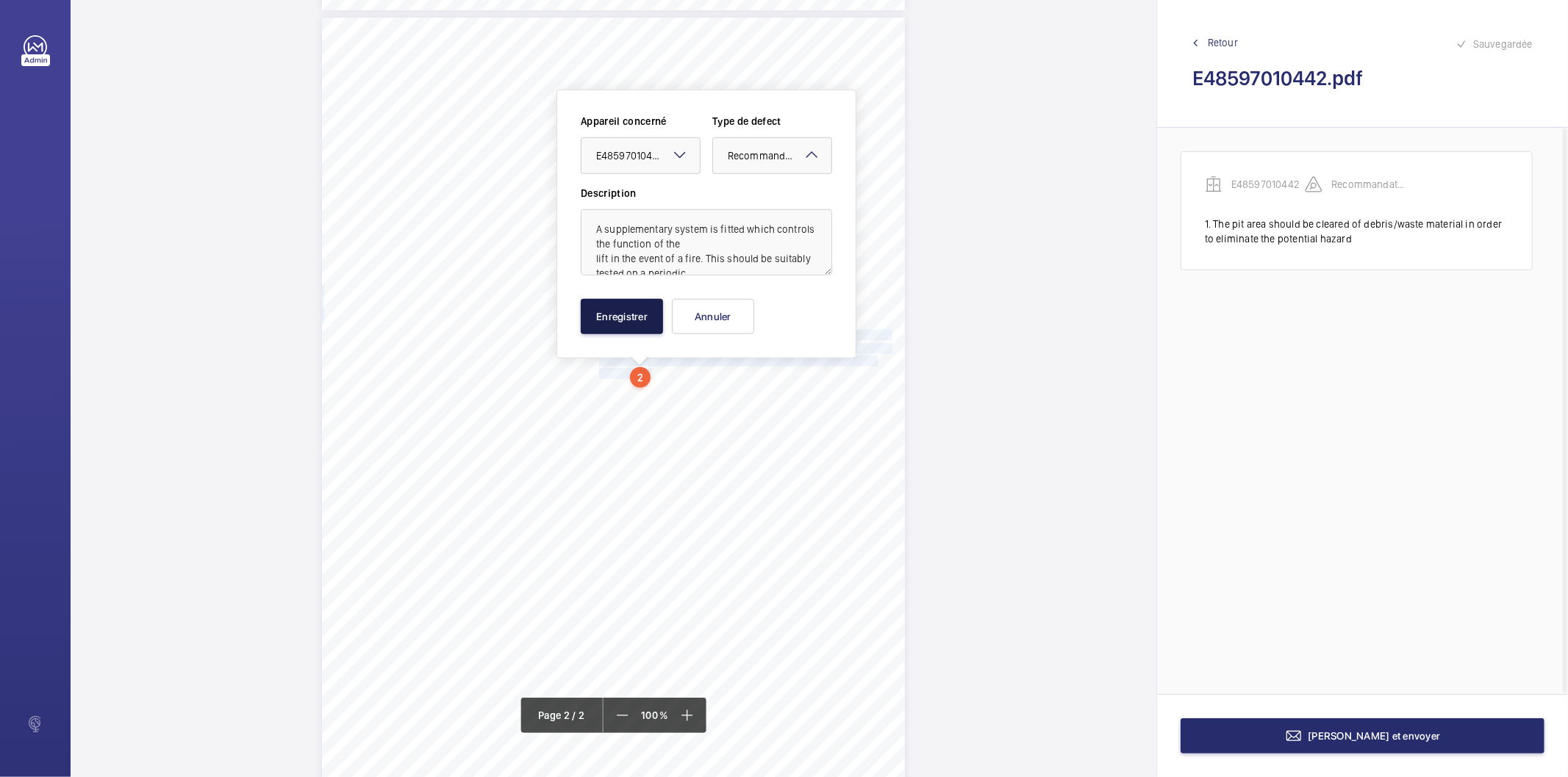
click at [657, 312] on button "Enregistrer" at bounding box center [621, 316] width 82 height 35
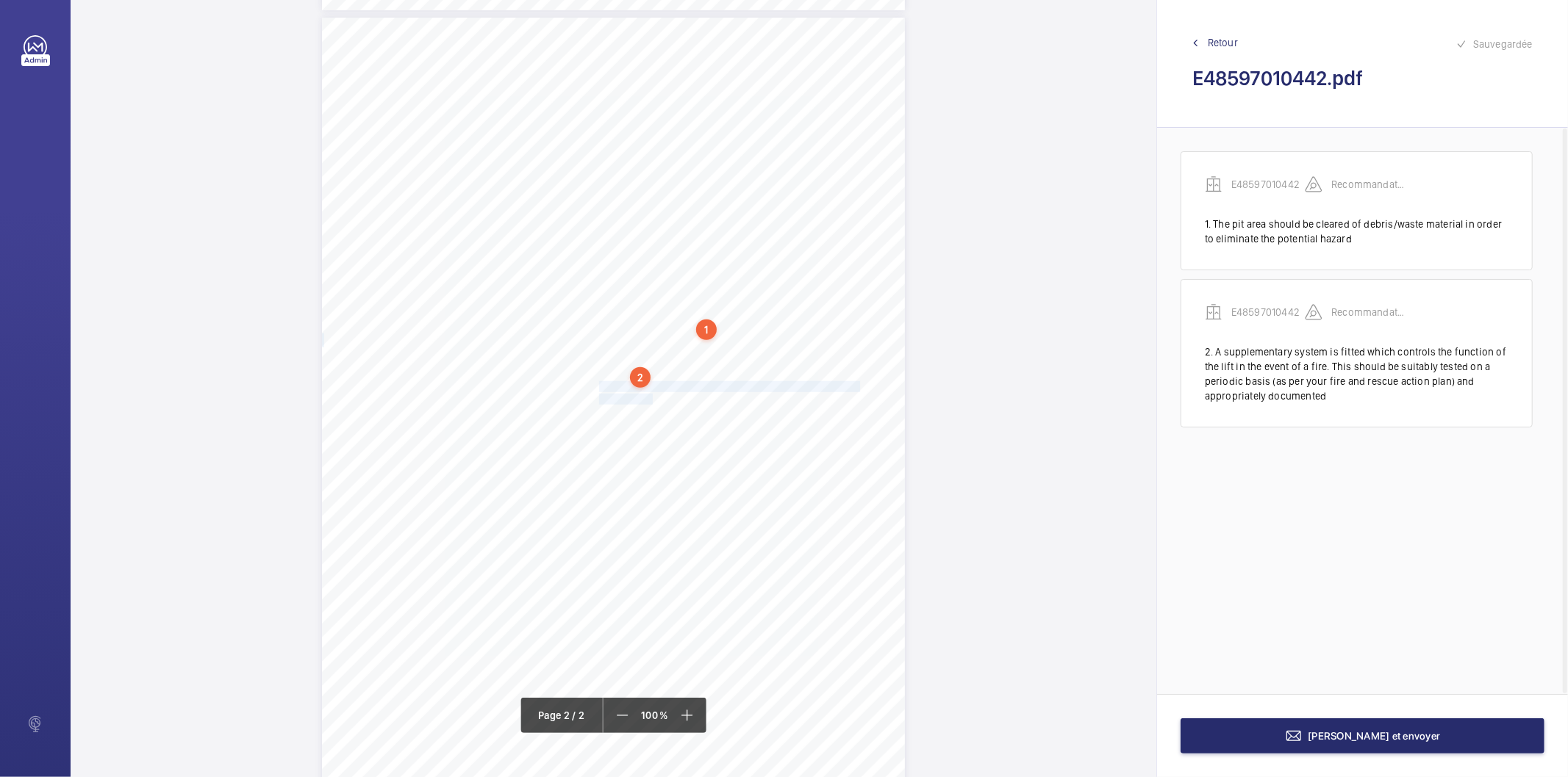
drag, startPoint x: 599, startPoint y: 385, endPoint x: 644, endPoint y: 394, distance: 45.9
click at [644, 394] on div "Lift Report Lifting Operations & Lifting Equipment Regulation 1998 Provision & …" at bounding box center [613, 430] width 583 height 824
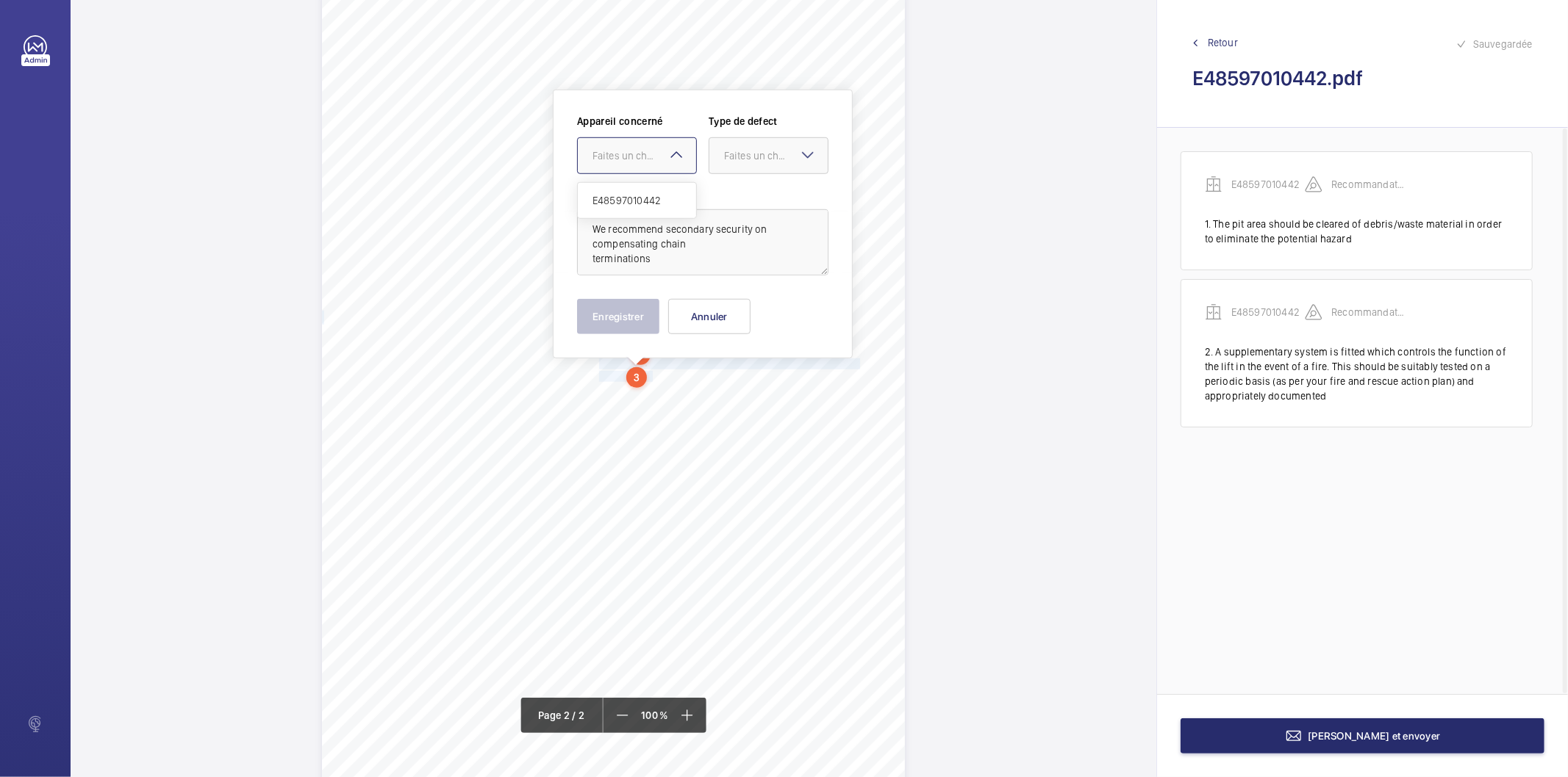
click at [653, 163] on div at bounding box center [637, 155] width 119 height 35
click at [644, 200] on span "E48597010442" at bounding box center [637, 200] width 89 height 15
click at [743, 159] on div "Faites un choix" at bounding box center [776, 156] width 104 height 15
click at [752, 312] on span "Recommandation" at bounding box center [768, 309] width 89 height 15
click at [634, 324] on button "Enregistrer" at bounding box center [617, 316] width 82 height 35
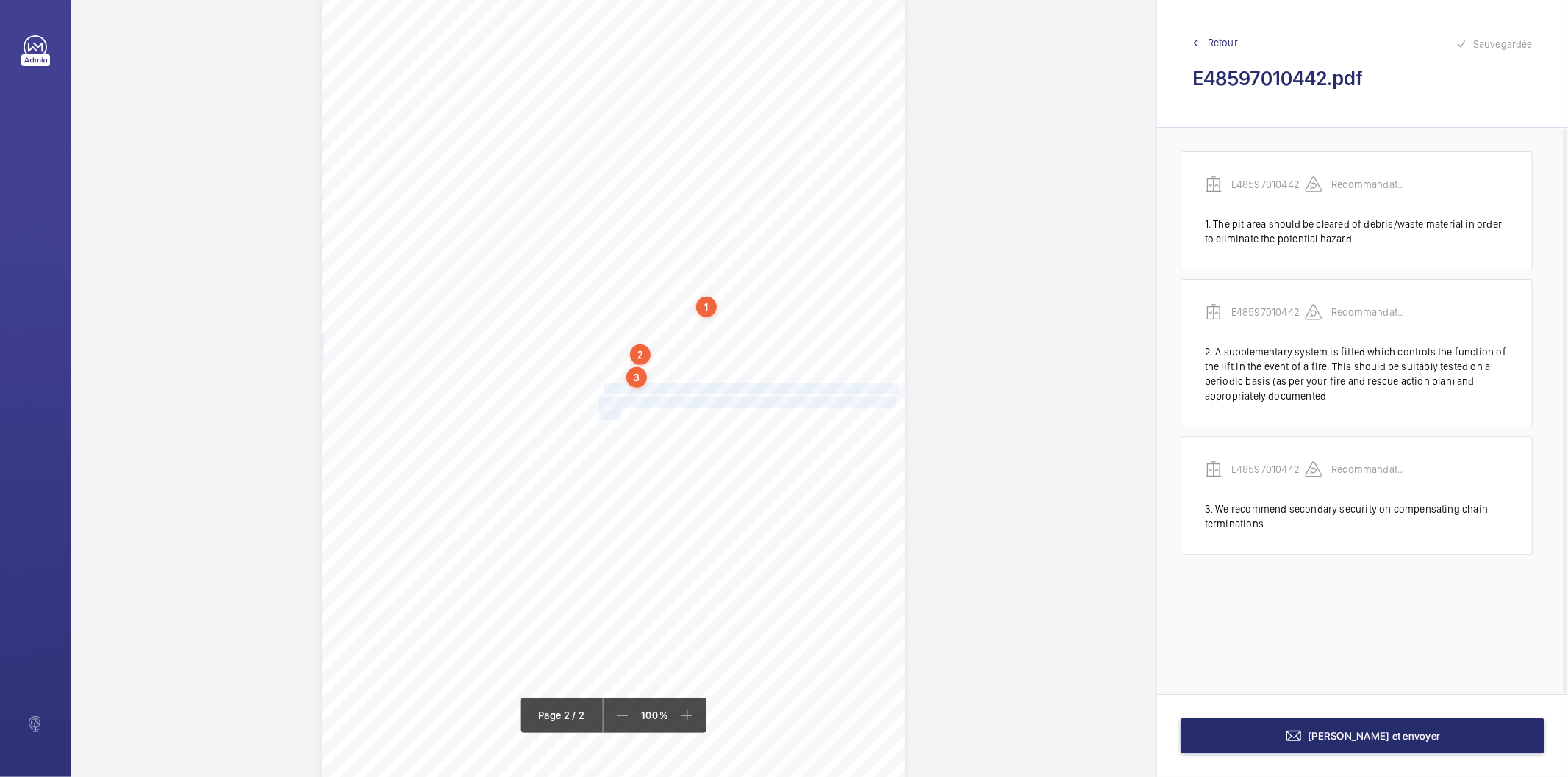
drag, startPoint x: 600, startPoint y: 390, endPoint x: 618, endPoint y: 413, distance: 29.2
click at [618, 413] on div "Lift Report Lifting Operations & Lifting Equipment Regulation 1998 Provision & …" at bounding box center [613, 407] width 583 height 824
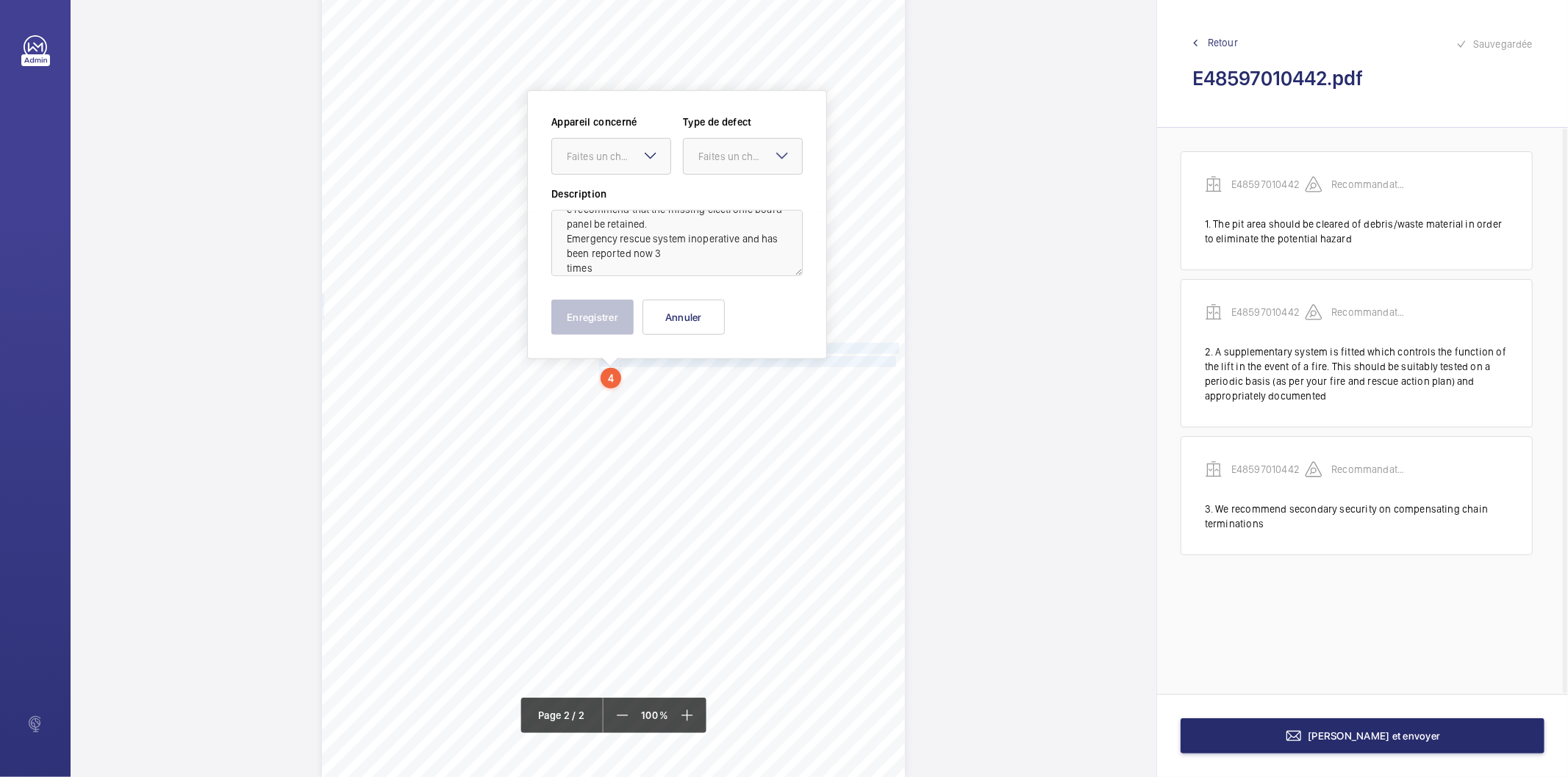
scroll to position [32, 0]
click at [613, 155] on div "Faites un choix" at bounding box center [618, 157] width 104 height 15
click at [610, 194] on span "E48597010442" at bounding box center [611, 201] width 89 height 15
click at [750, 166] on div at bounding box center [744, 156] width 119 height 35
click at [721, 307] on span "Recommandation" at bounding box center [743, 309] width 89 height 15
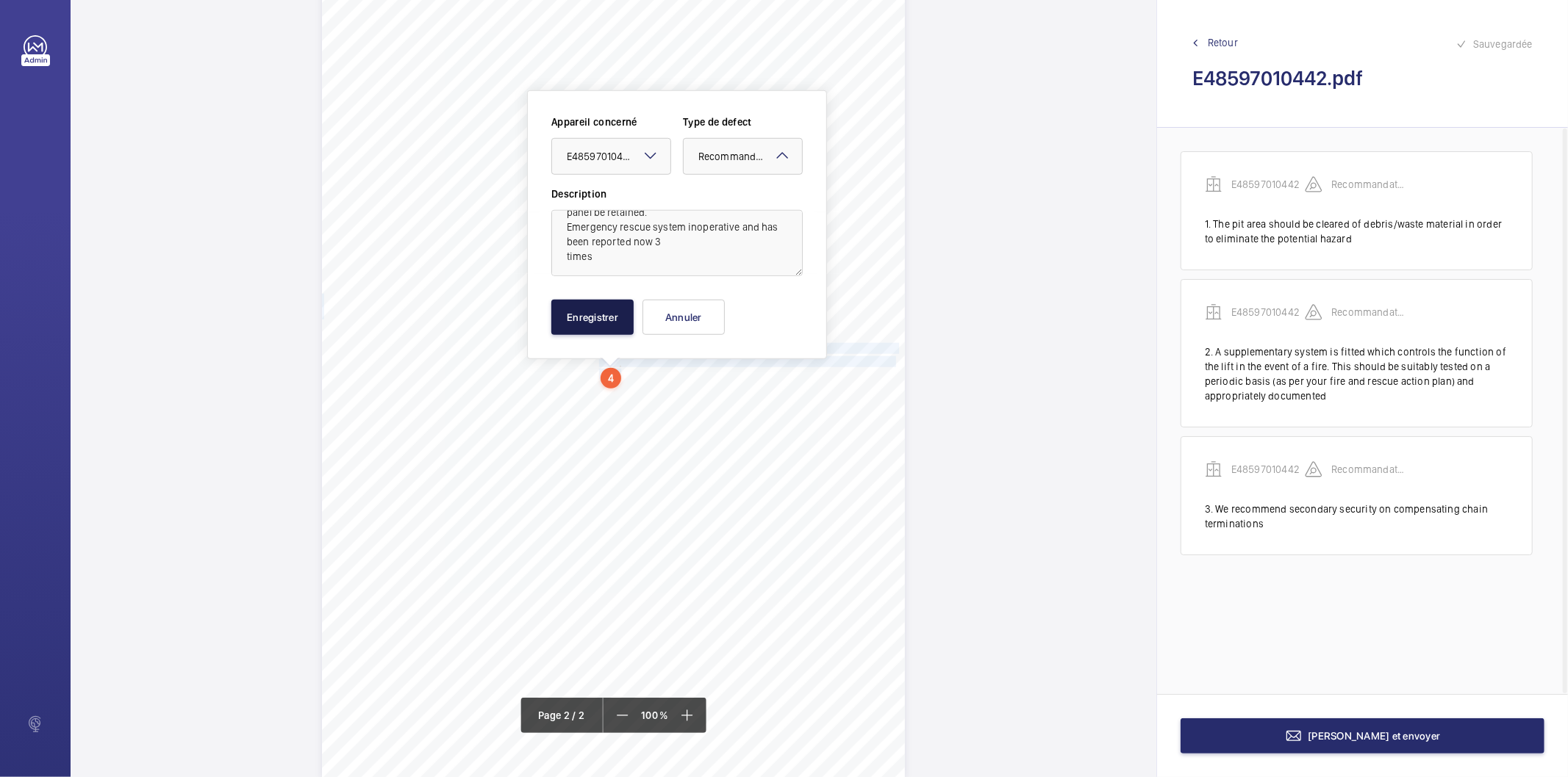
click at [608, 317] on button "Enregistrer" at bounding box center [592, 317] width 82 height 35
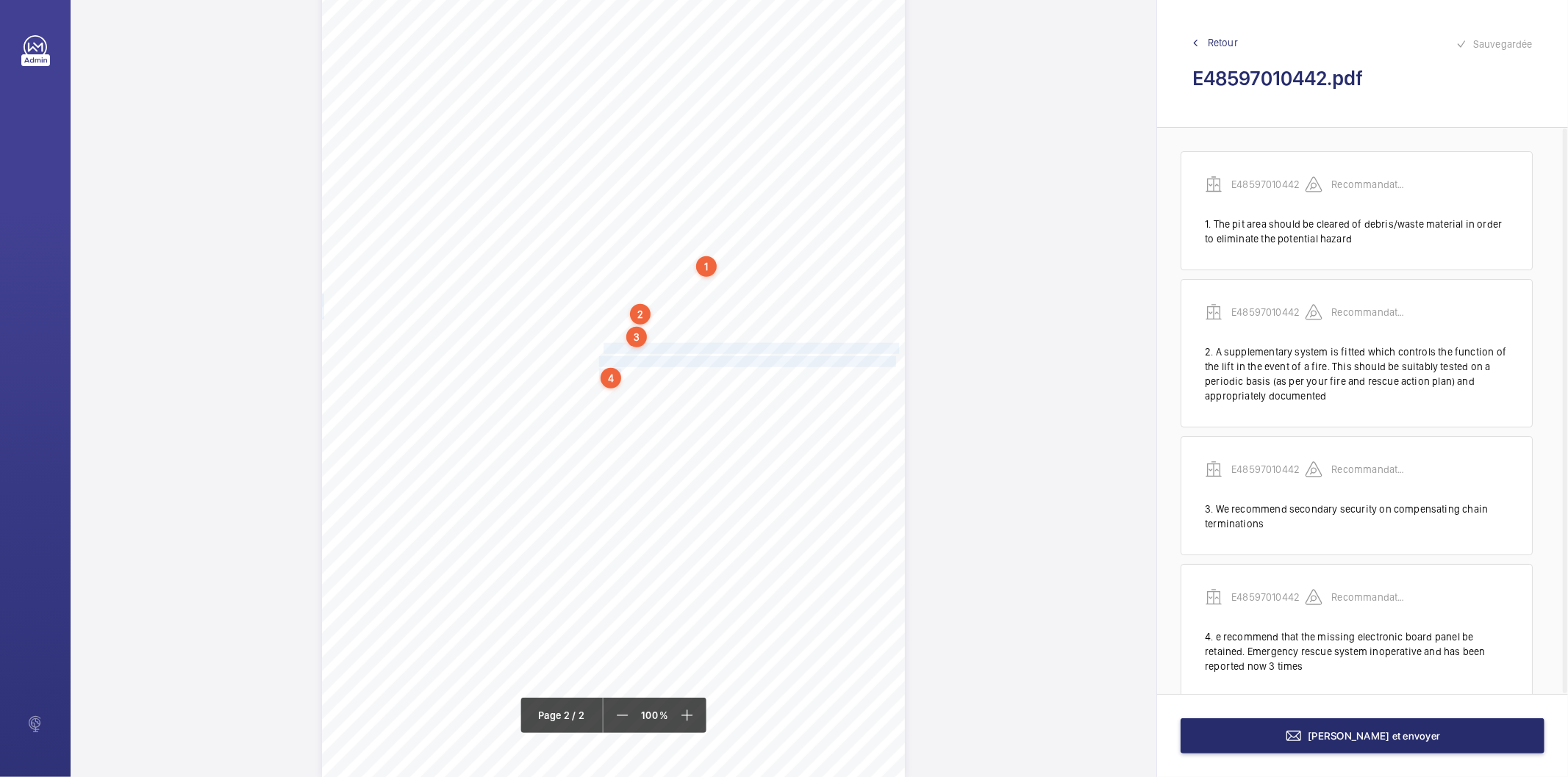
scroll to position [26, 0]
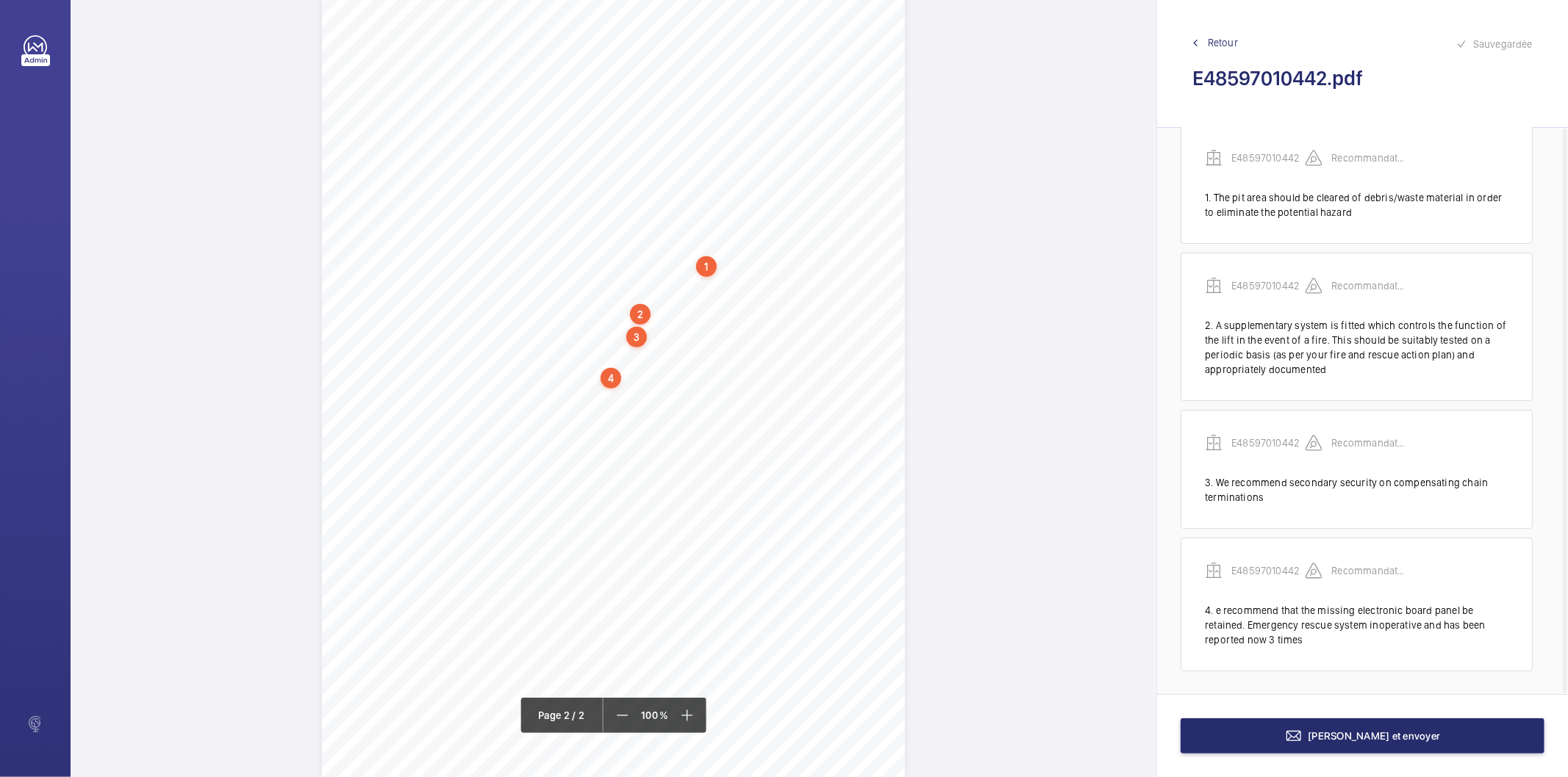
click at [614, 373] on div "4" at bounding box center [611, 378] width 21 height 21
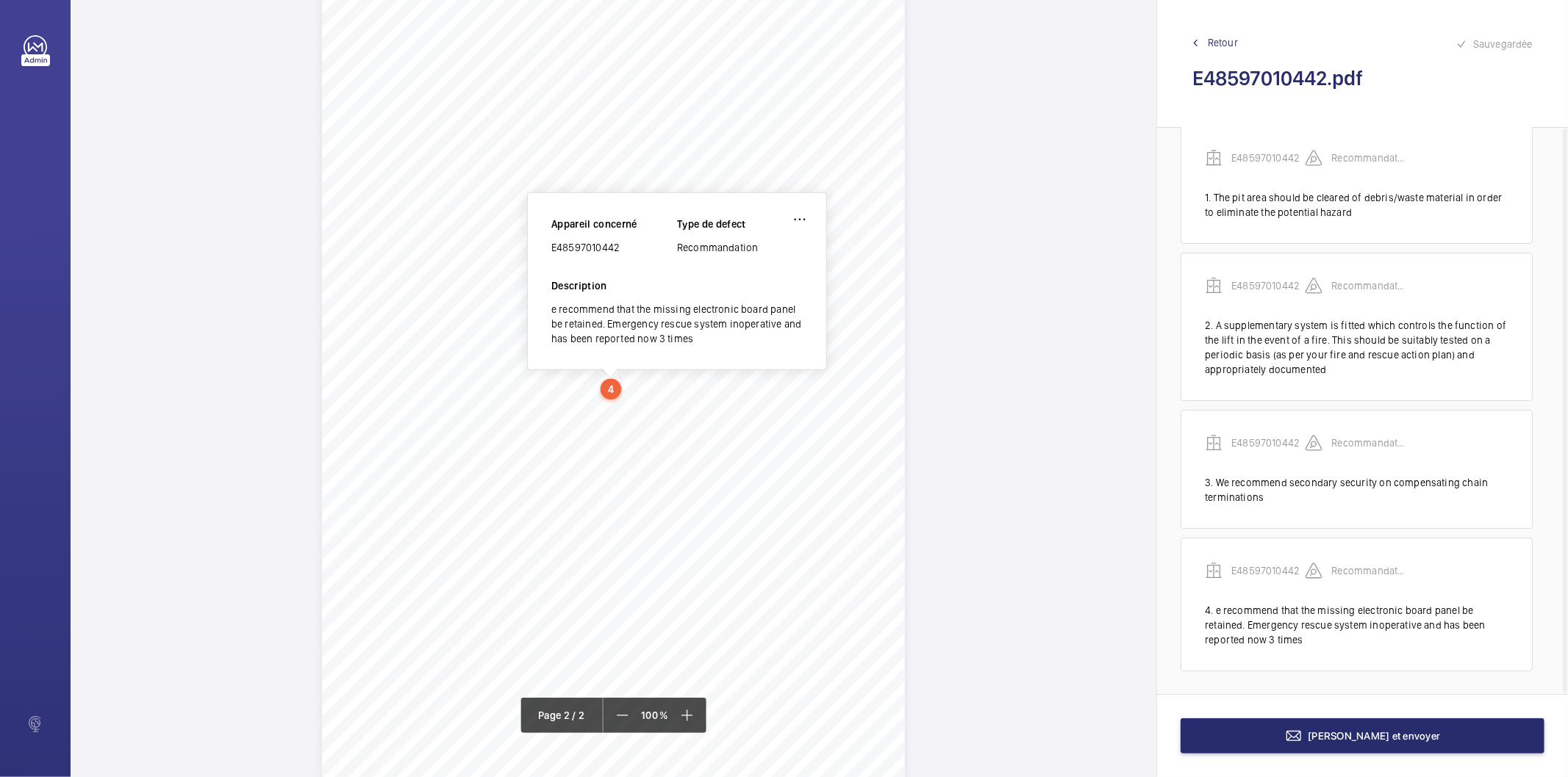
click at [601, 246] on div "E48597010442" at bounding box center [615, 247] width 126 height 15
copy div "E48597010442"
click at [807, 224] on wm-front-icon-button at bounding box center [799, 219] width 35 height 35
click at [775, 261] on div "Modifier" at bounding box center [758, 263] width 116 height 26
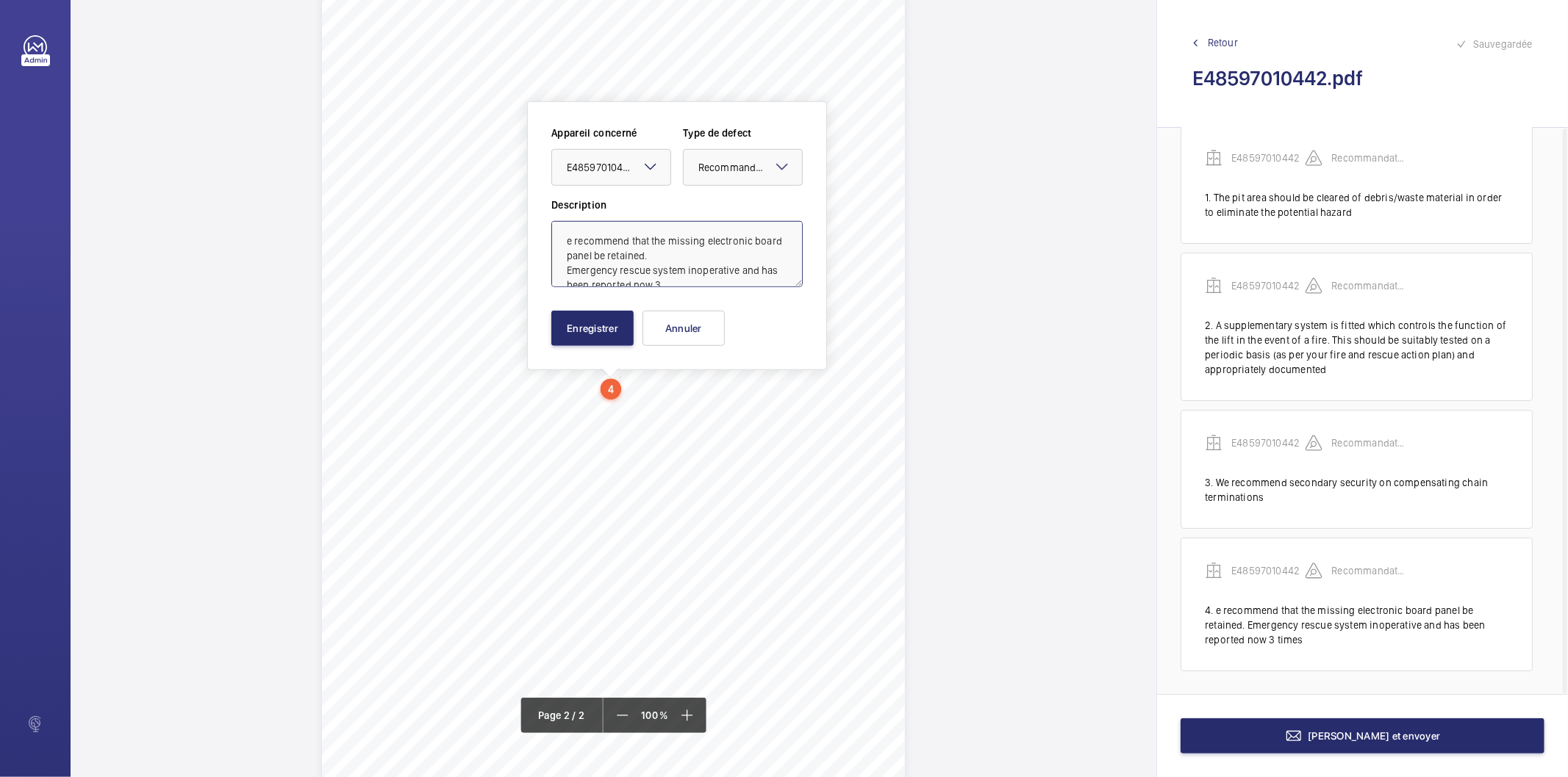
click at [650, 240] on textarea "e recommend that the missing electronic board panel be retained. Emergency resc…" at bounding box center [677, 254] width 251 height 66
type textarea "We recommend that the missing electronic board panel be retained. Emergency res…"
click at [574, 317] on button "Enregistrer" at bounding box center [592, 327] width 82 height 35
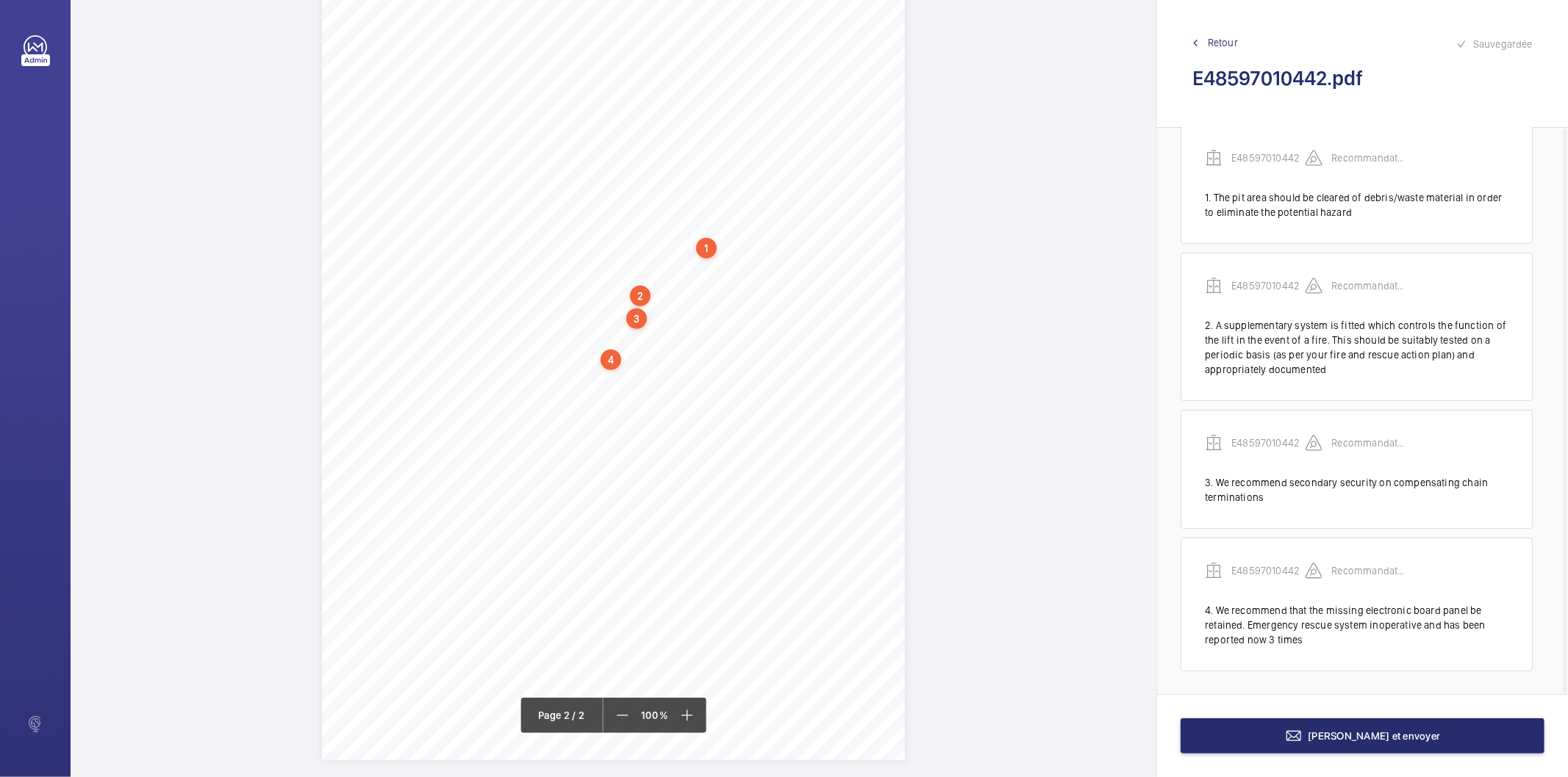
scroll to position [932, 0]
click at [1201, 717] on div "[PERSON_NAME] et envoyer" at bounding box center [1363, 736] width 411 height 83
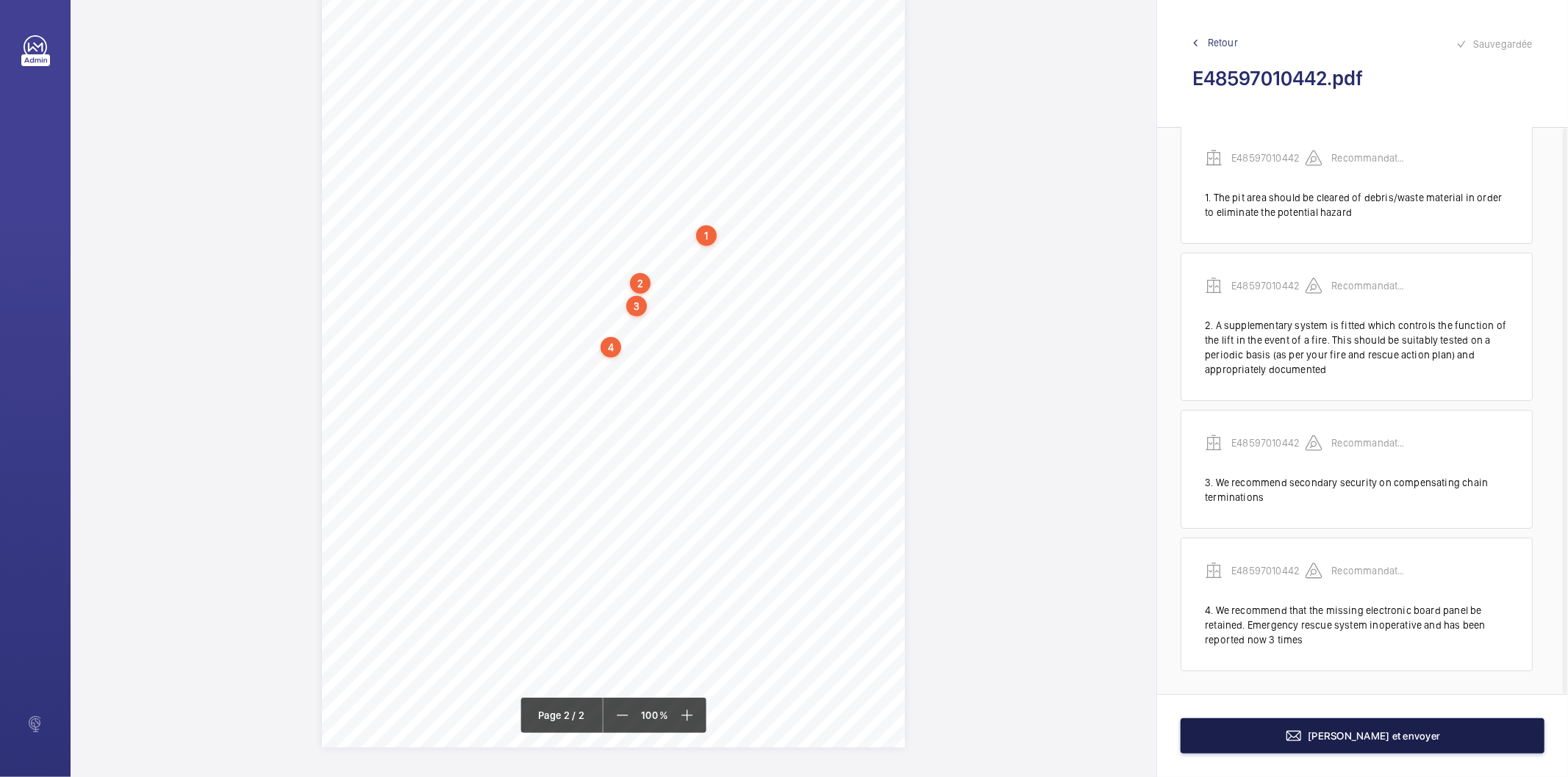
click at [1194, 729] on button "[PERSON_NAME] et envoyer" at bounding box center [1363, 736] width 364 height 35
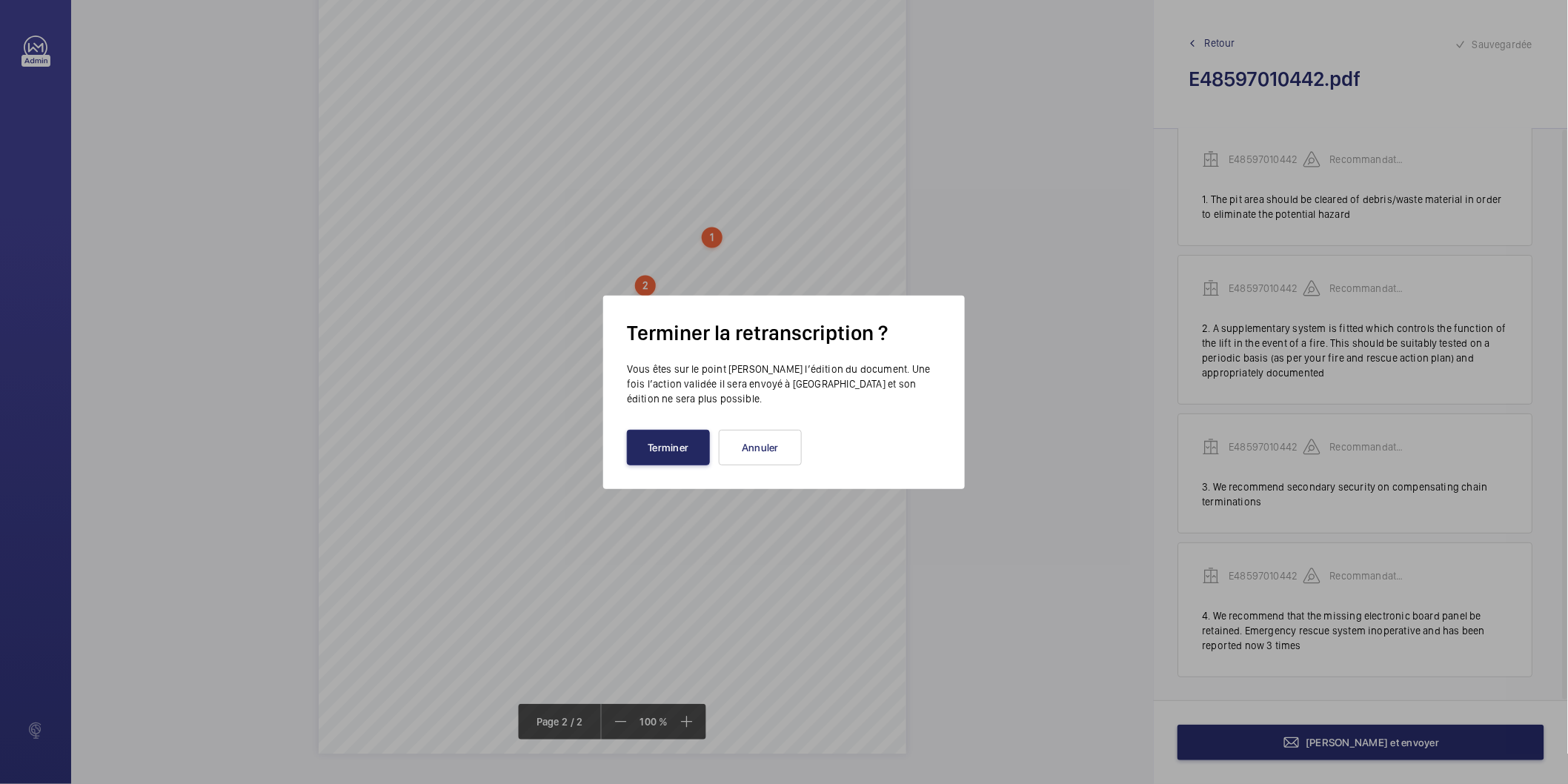
click at [688, 449] on button "Terminer" at bounding box center [668, 447] width 83 height 35
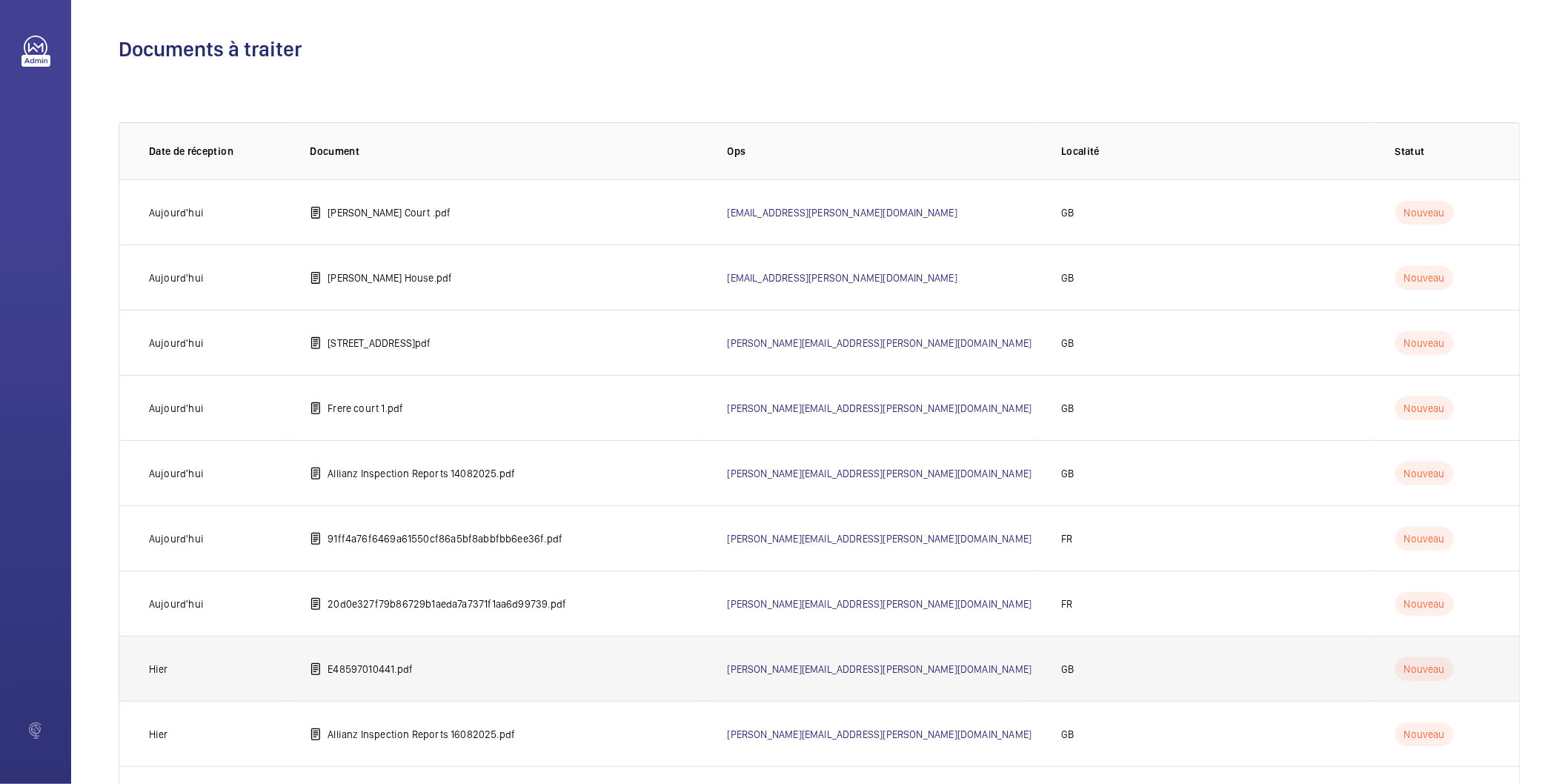
click at [424, 675] on td "E48597010441.pdf" at bounding box center [495, 668] width 417 height 65
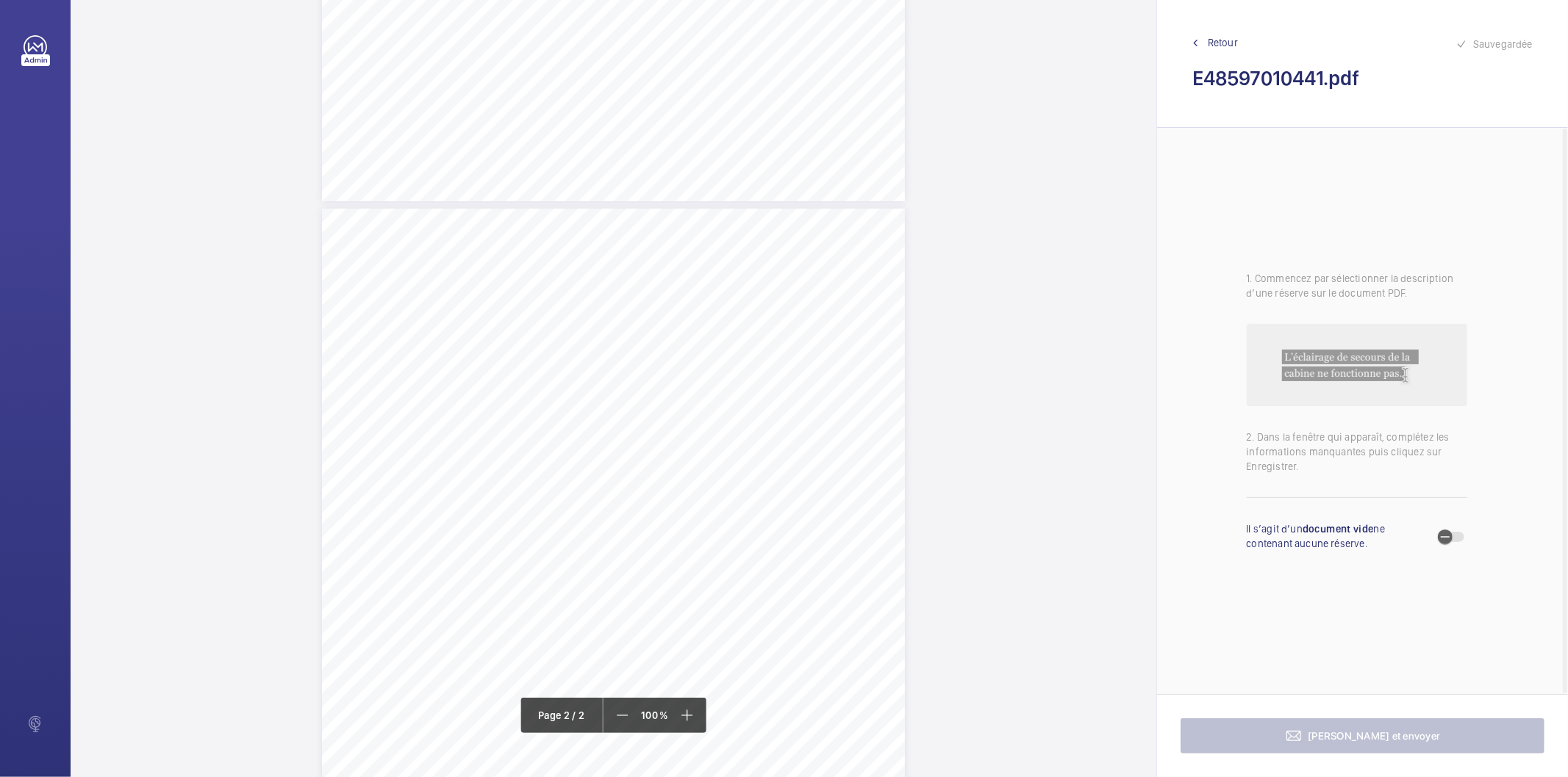
scroll to position [653, 0]
drag, startPoint x: 597, startPoint y: 423, endPoint x: 831, endPoint y: 420, distance: 234.0
click at [831, 420] on span "The car top/control panel communication line is inoperative." at bounding box center [729, 423] width 261 height 9
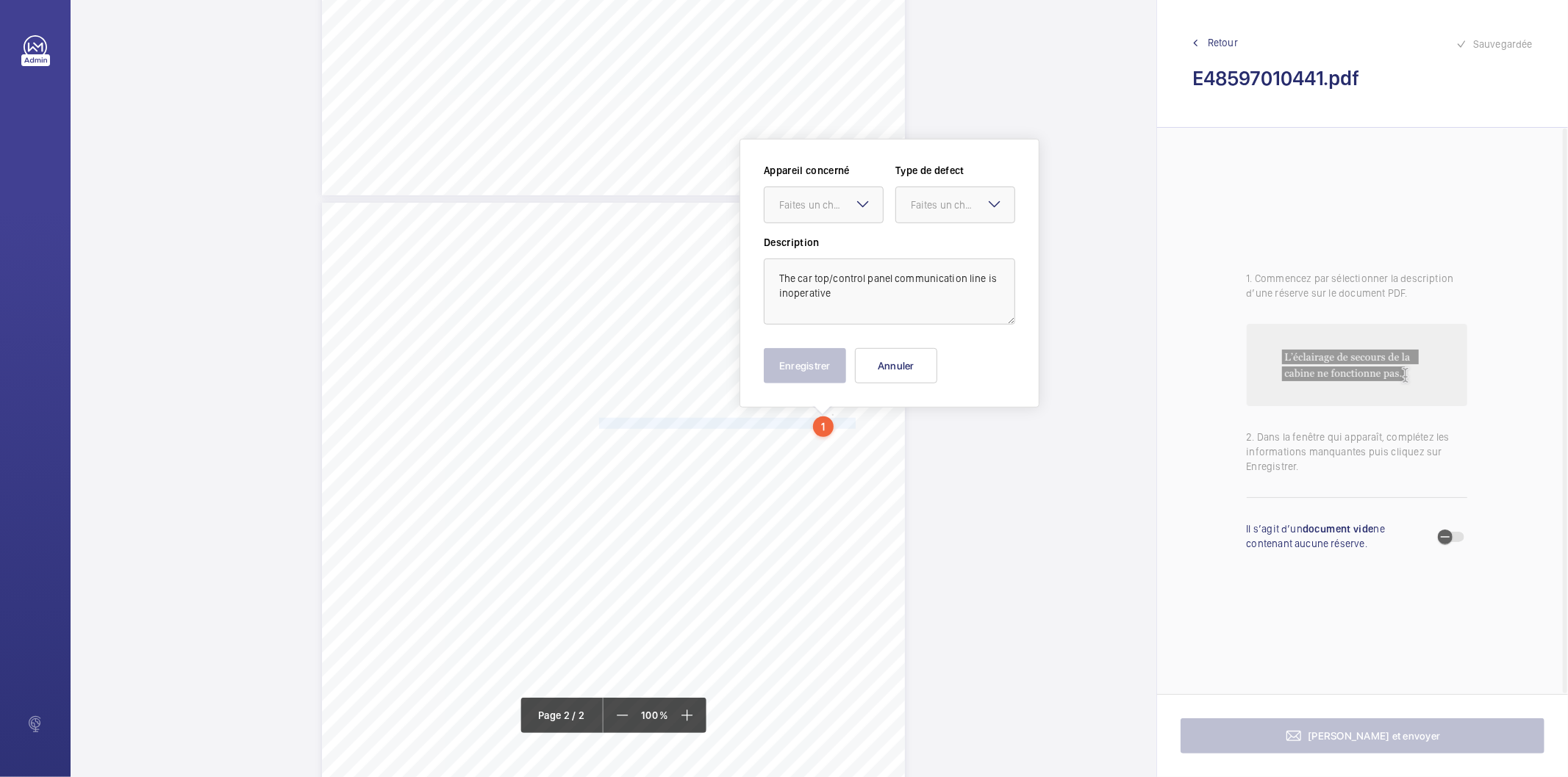
scroll to position [702, 0]
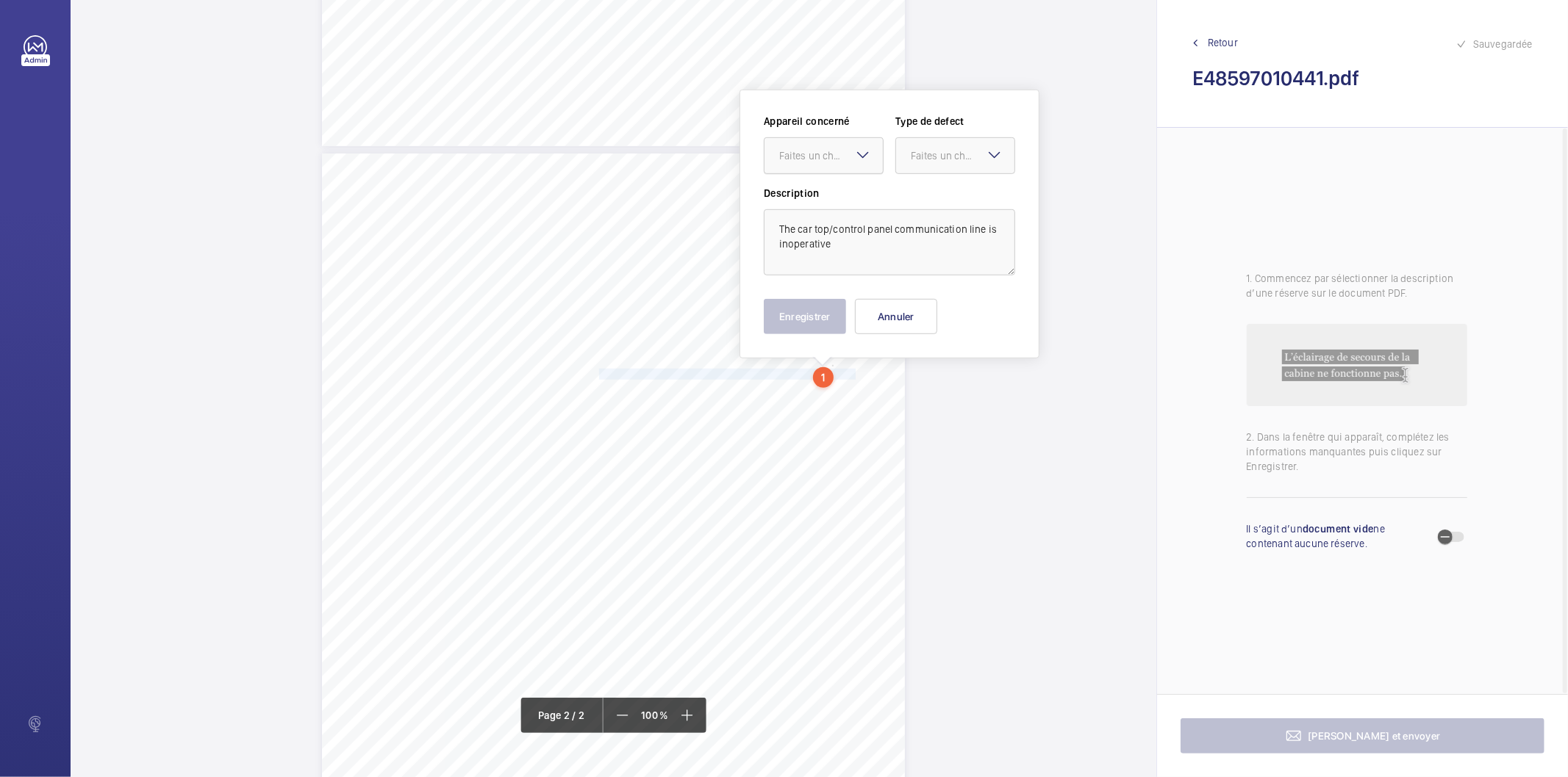
click at [796, 143] on div at bounding box center [824, 155] width 119 height 35
click at [802, 198] on span "E48597008077" at bounding box center [824, 200] width 89 height 15
click at [935, 154] on div "Faites un choix" at bounding box center [963, 156] width 104 height 15
click at [935, 195] on span "Standard" at bounding box center [955, 200] width 89 height 15
click at [836, 331] on button "Enregistrer" at bounding box center [805, 316] width 82 height 35
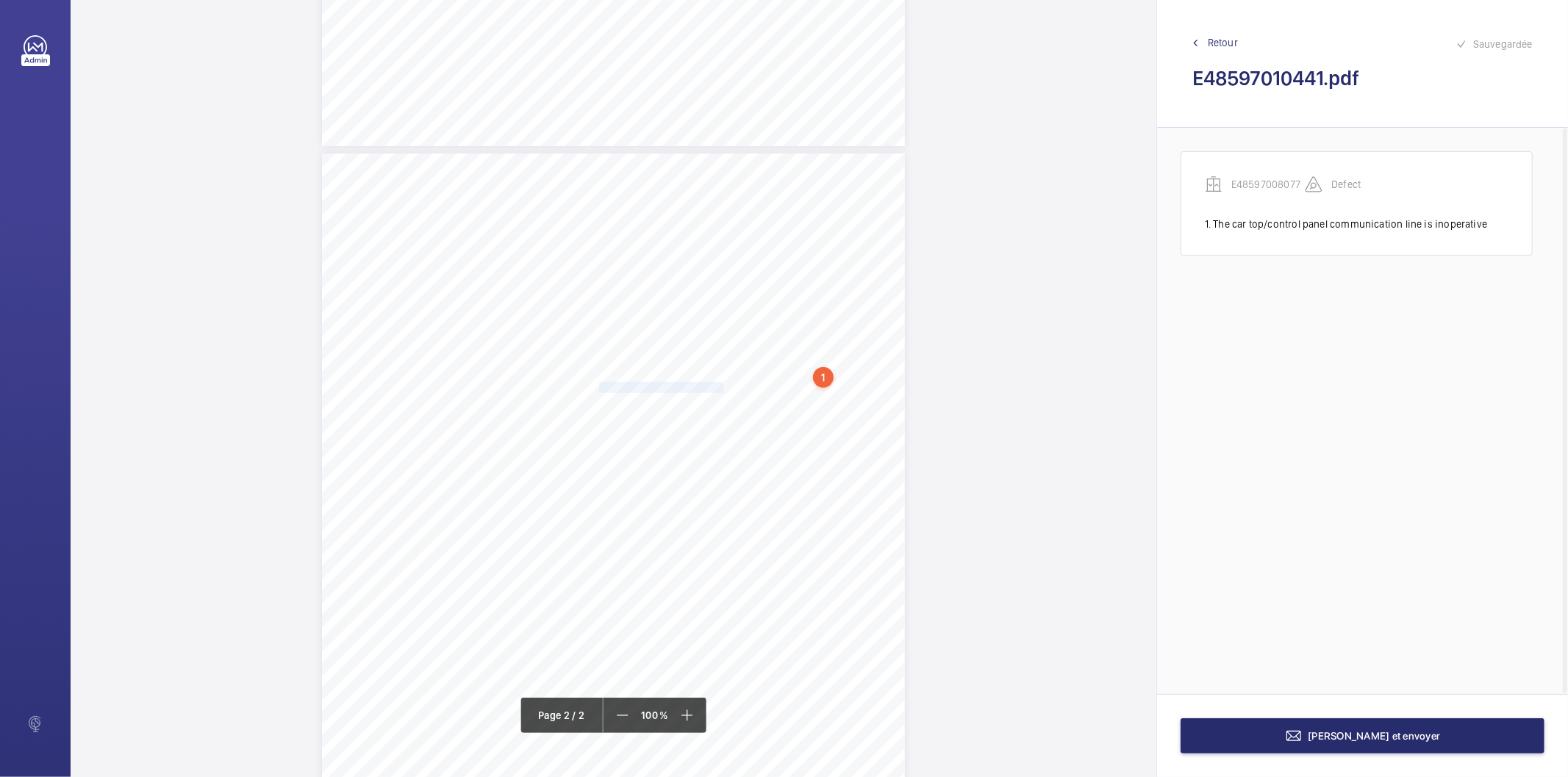
drag, startPoint x: 598, startPoint y: 387, endPoint x: 710, endPoint y: 387, distance: 112.0
click at [710, 387] on span "Some shaft lights inoperative." at bounding box center [664, 388] width 128 height 9
click at [721, 166] on div at bounding box center [703, 156] width 119 height 35
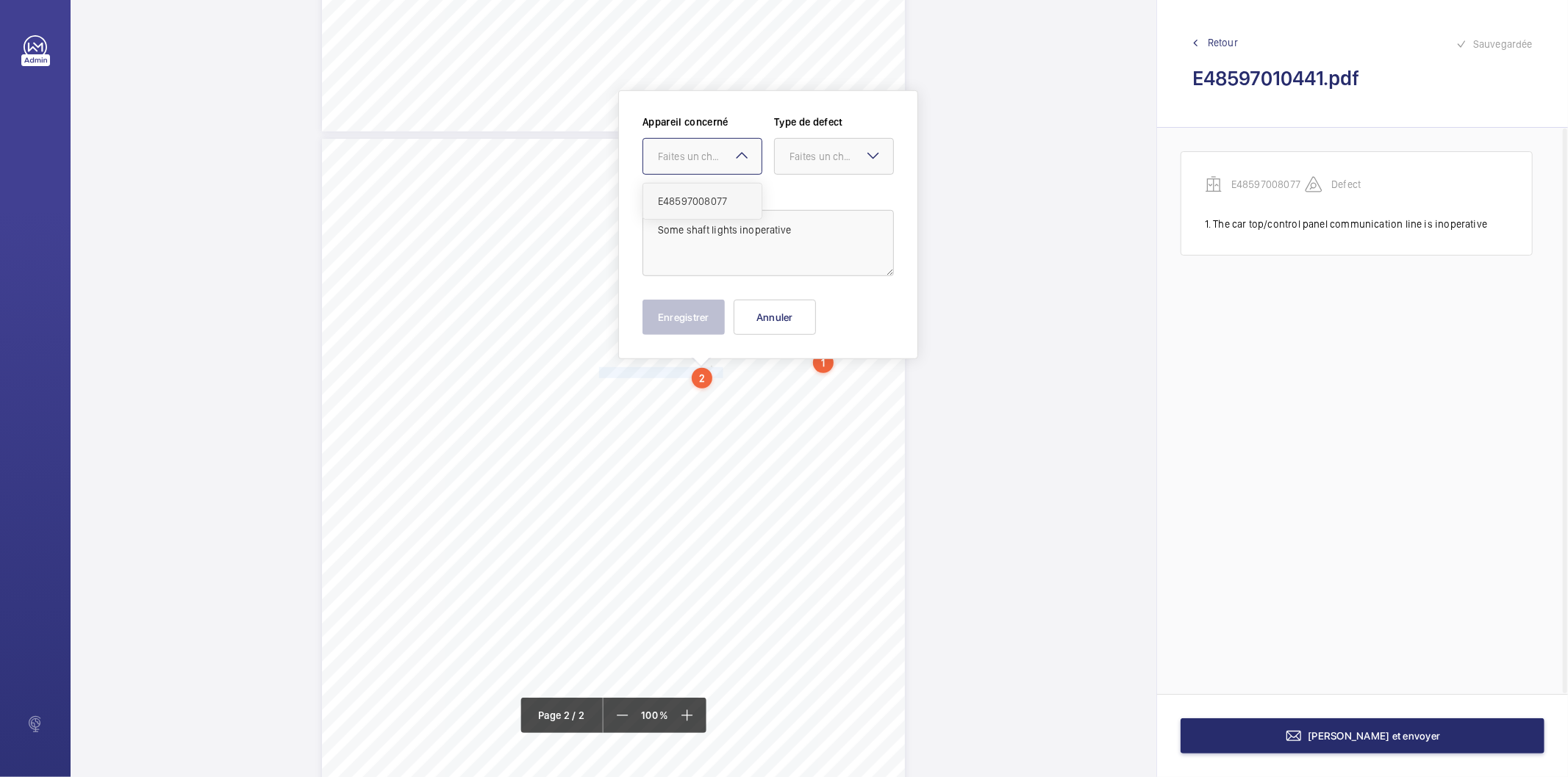
click at [721, 206] on span "E48597008077" at bounding box center [702, 201] width 89 height 15
click at [792, 162] on div "Faites un choix" at bounding box center [841, 157] width 104 height 15
click at [808, 195] on span "Standard" at bounding box center [834, 201] width 89 height 15
click at [721, 321] on button "Enregistrer" at bounding box center [683, 317] width 82 height 35
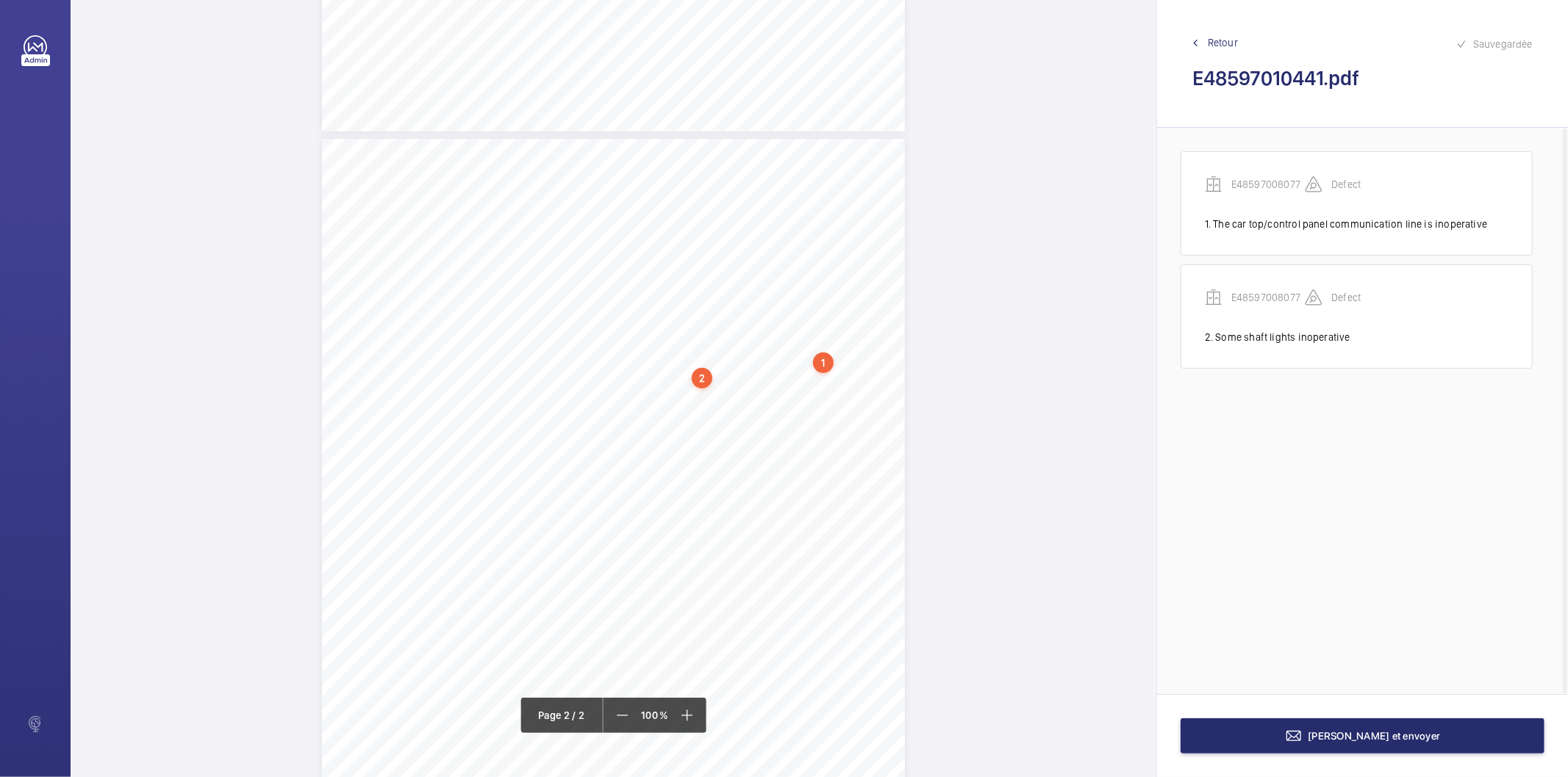
click at [700, 382] on div "2" at bounding box center [702, 378] width 21 height 21
click at [677, 276] on div "E48597008077" at bounding box center [706, 278] width 126 height 15
copy div "E48597008077"
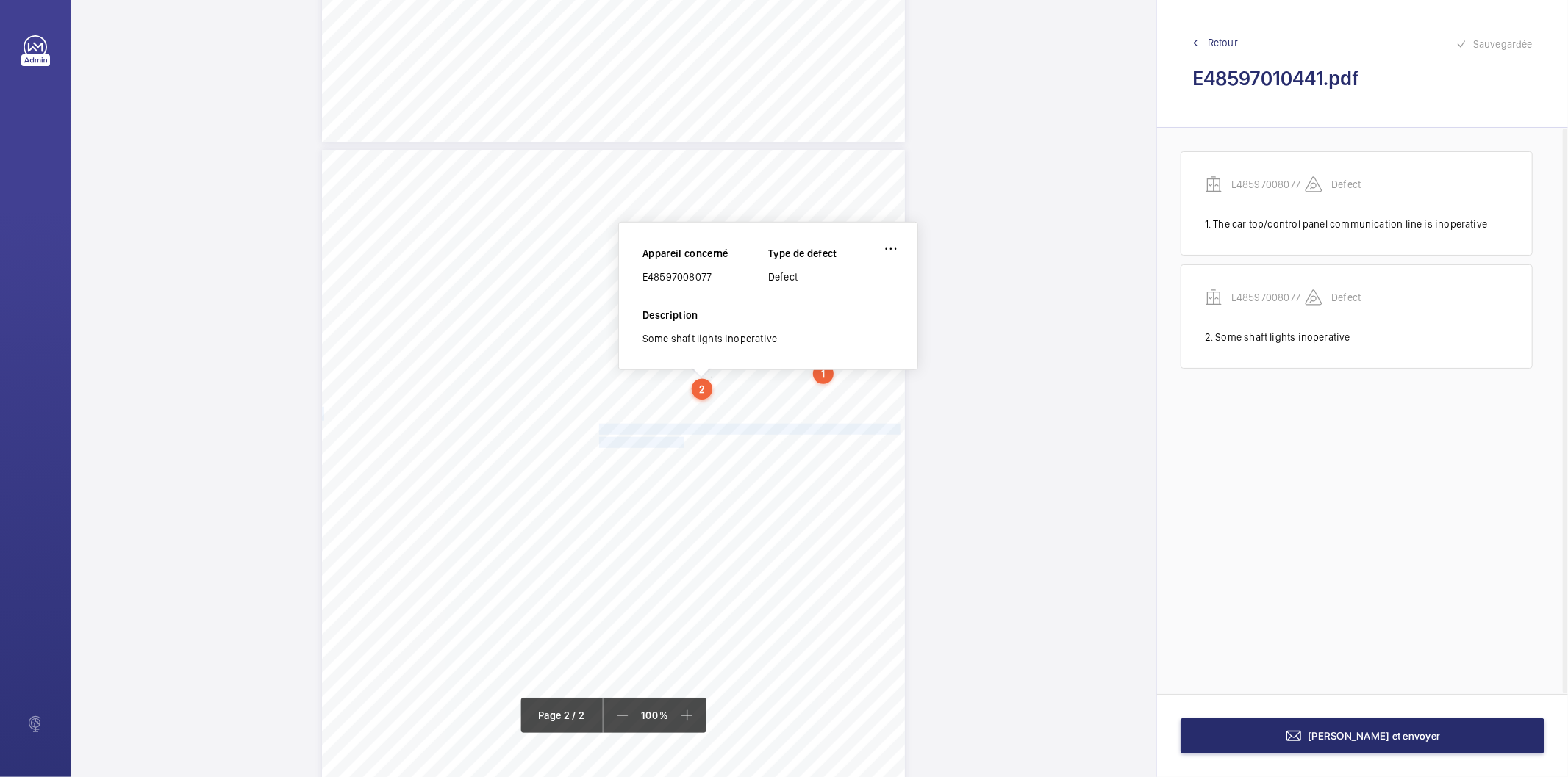
drag, startPoint x: 598, startPoint y: 426, endPoint x: 674, endPoint y: 438, distance: 76.9
click at [674, 438] on div "Lift Report Lifting Operations & Lifting Equipment Regulation 1998 Provision & …" at bounding box center [613, 562] width 583 height 824
click at [664, 444] on span "the potential hazard." at bounding box center [644, 443] width 89 height 9
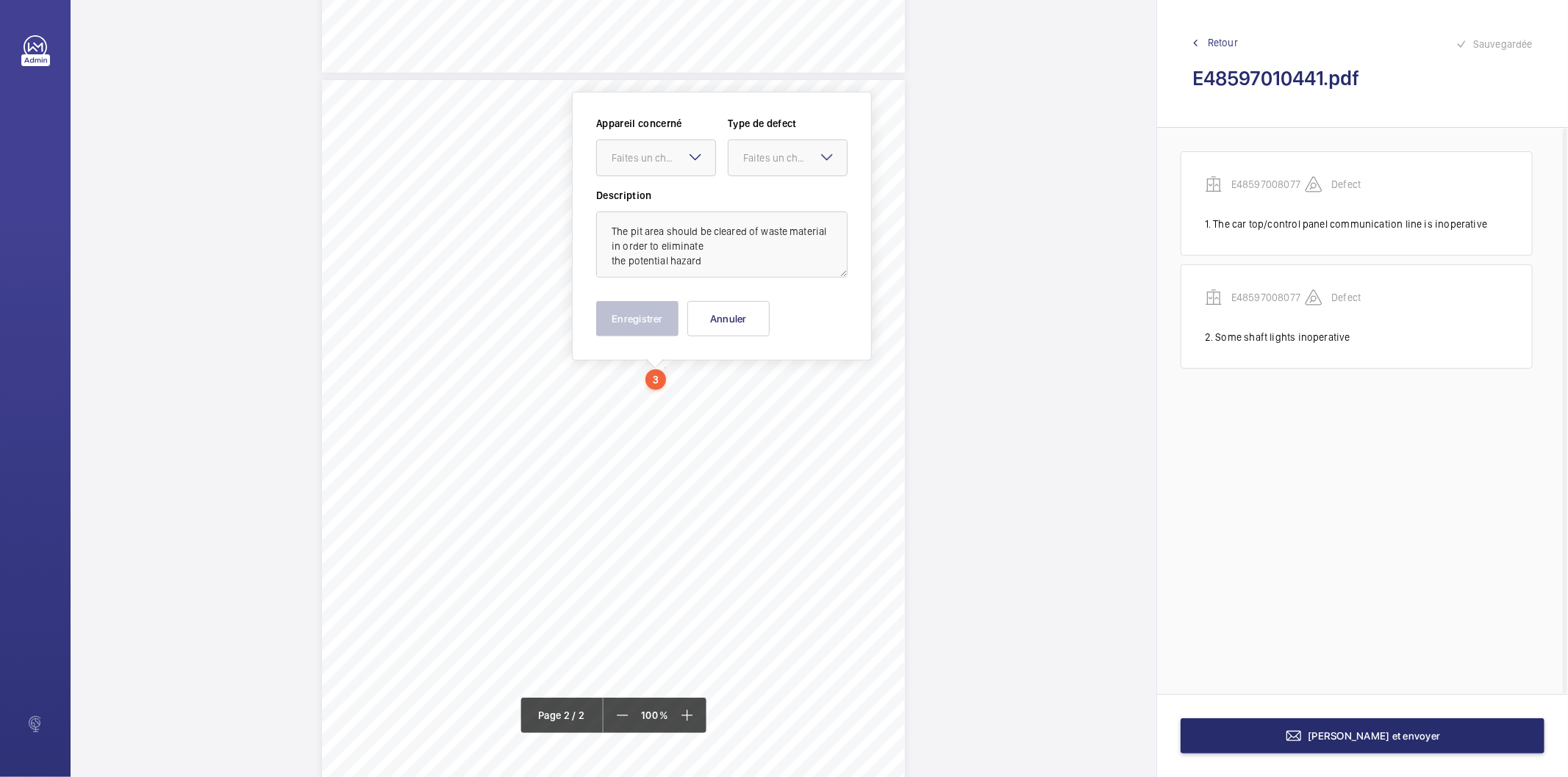
scroll to position [777, 0]
click at [667, 151] on div "Faites un choix" at bounding box center [664, 157] width 104 height 15
click at [670, 197] on span "E48597008077" at bounding box center [656, 201] width 89 height 15
click at [745, 158] on div "Faites un choix" at bounding box center [795, 157] width 104 height 15
click at [760, 309] on span "Recommandation" at bounding box center [788, 309] width 89 height 15
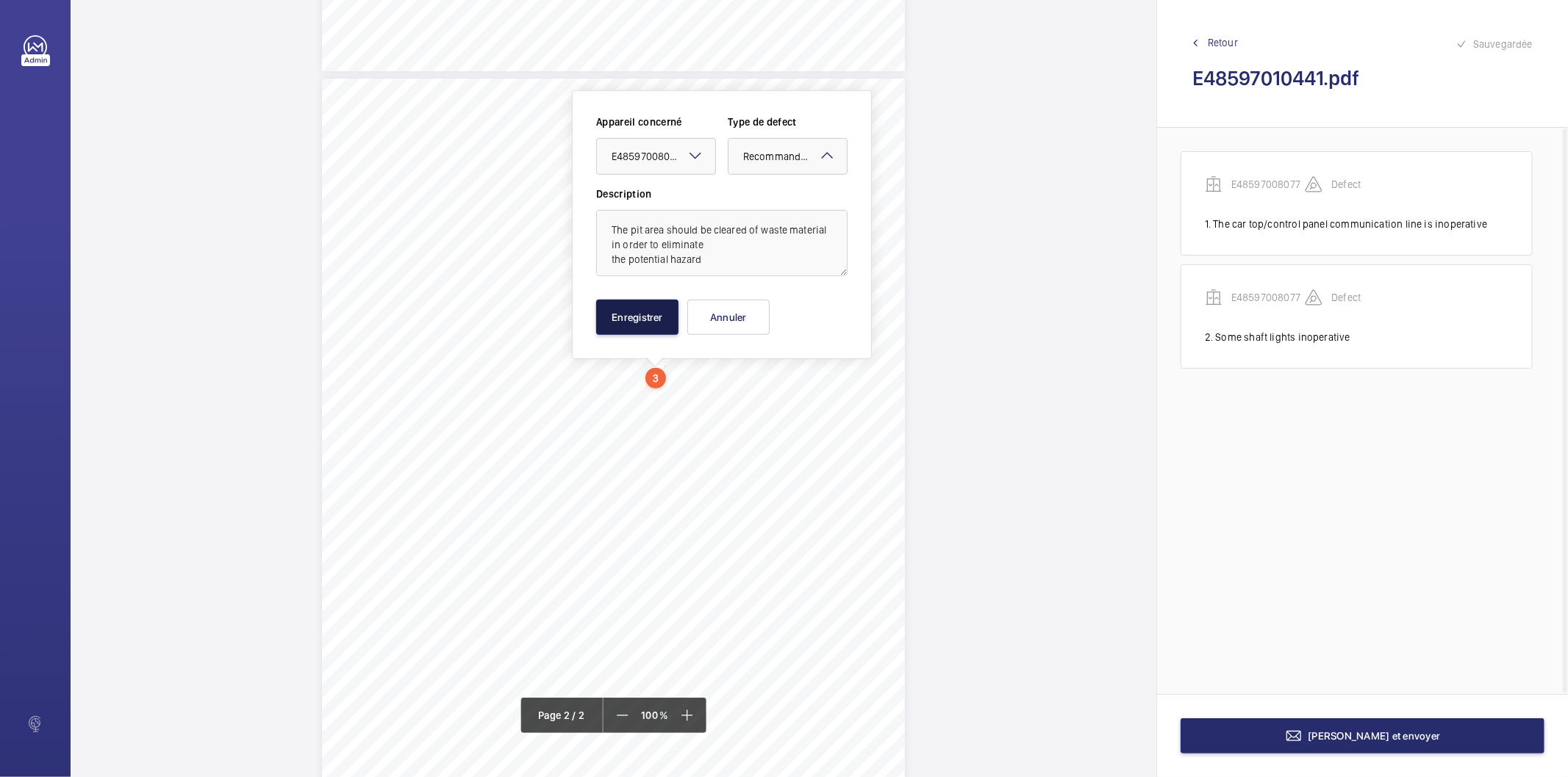
click at [659, 326] on button "Enregistrer" at bounding box center [637, 317] width 82 height 35
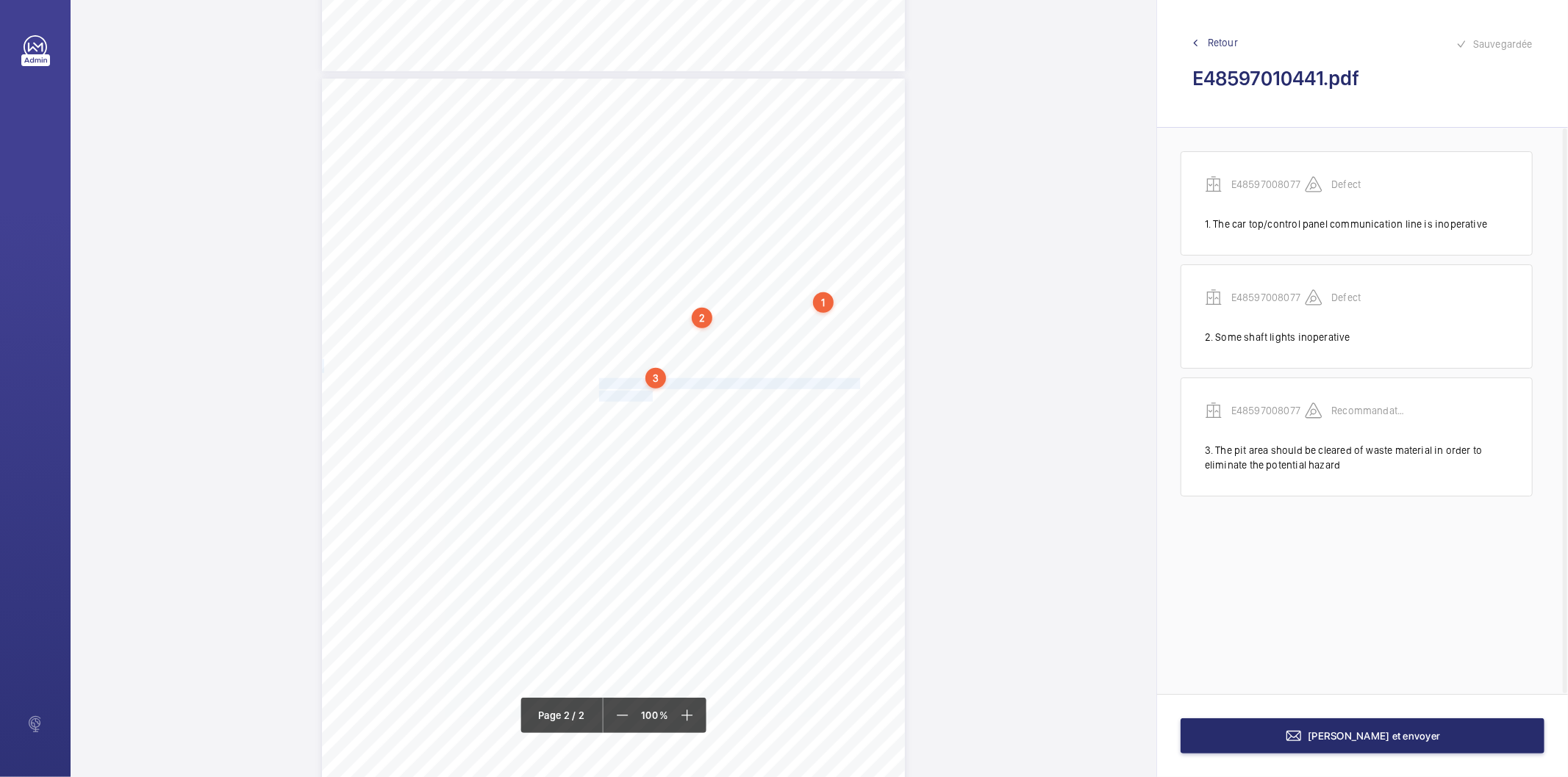
drag, startPoint x: 597, startPoint y: 382, endPoint x: 645, endPoint y: 392, distance: 49.0
click at [645, 392] on div "Lift Report Lifting Operations & Lifting Equipment Regulation 1998 Provision & …" at bounding box center [613, 491] width 583 height 824
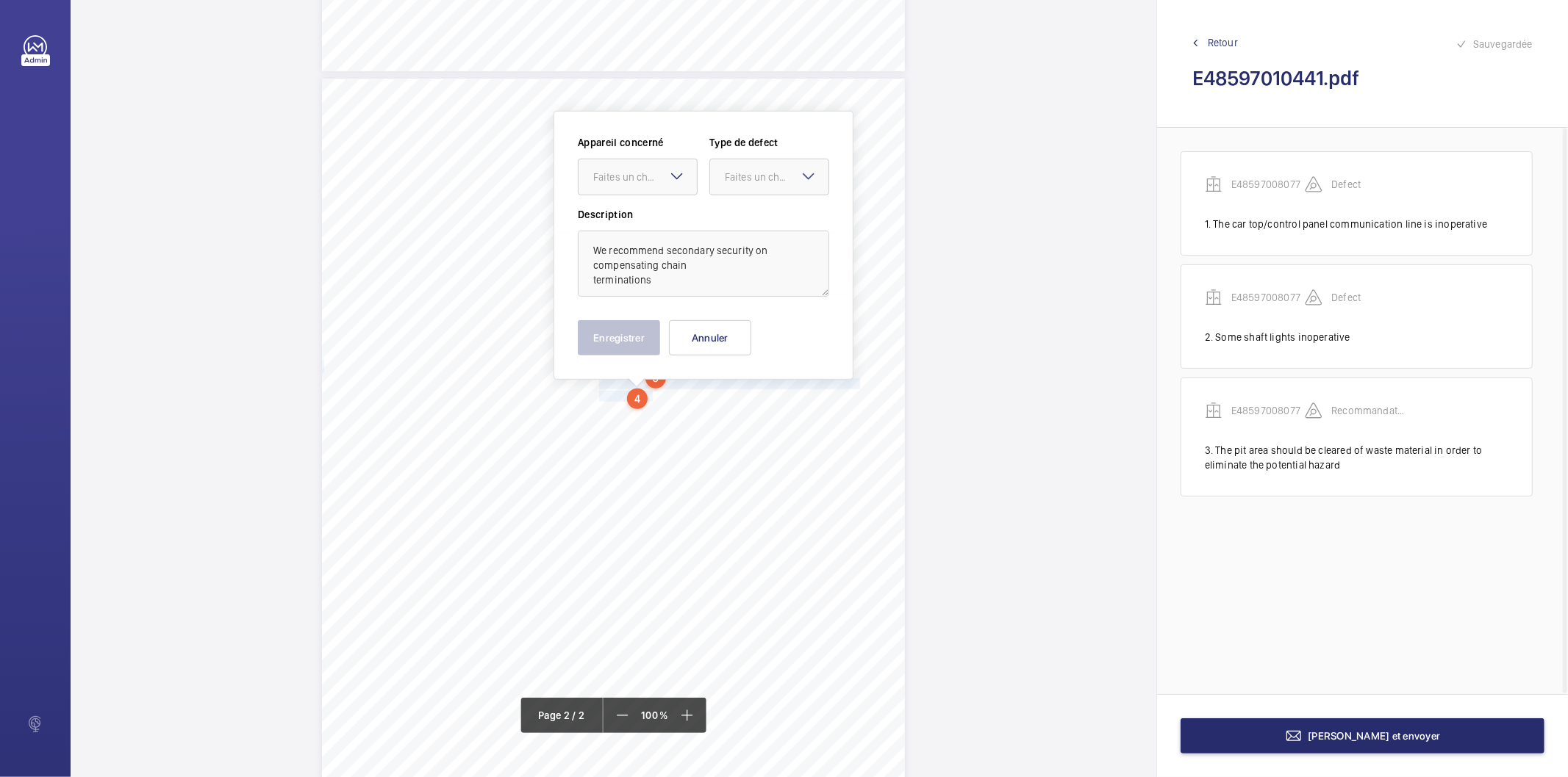
scroll to position [798, 0]
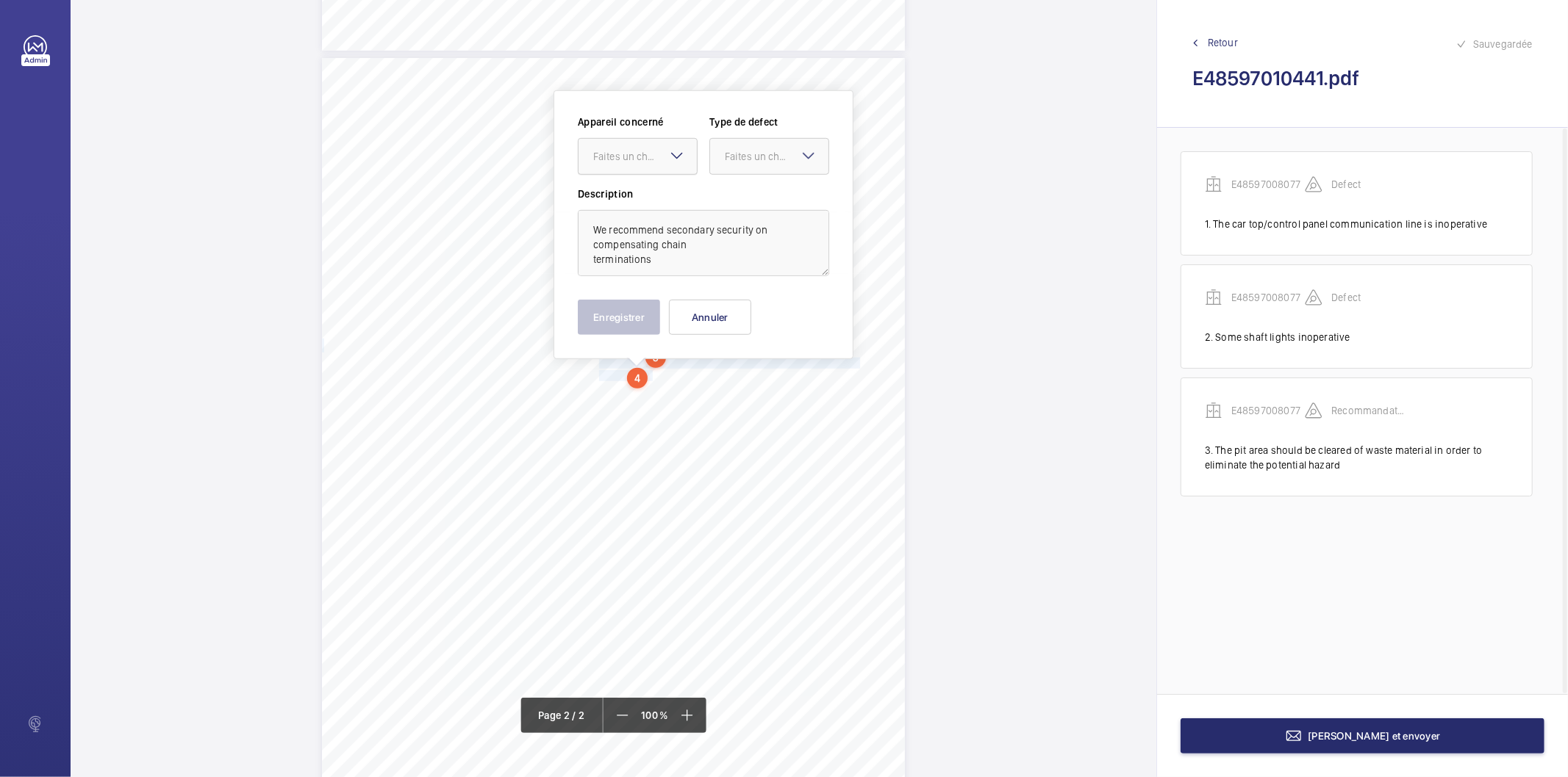
click at [650, 154] on div "Faites un choix" at bounding box center [645, 157] width 104 height 15
click at [641, 204] on span "E48597008077" at bounding box center [637, 201] width 89 height 15
click at [738, 152] on div "Faites un choix" at bounding box center [776, 157] width 104 height 15
click at [744, 308] on span "Recommandation" at bounding box center [769, 309] width 89 height 15
click at [634, 325] on button "Enregistrer" at bounding box center [618, 317] width 82 height 35
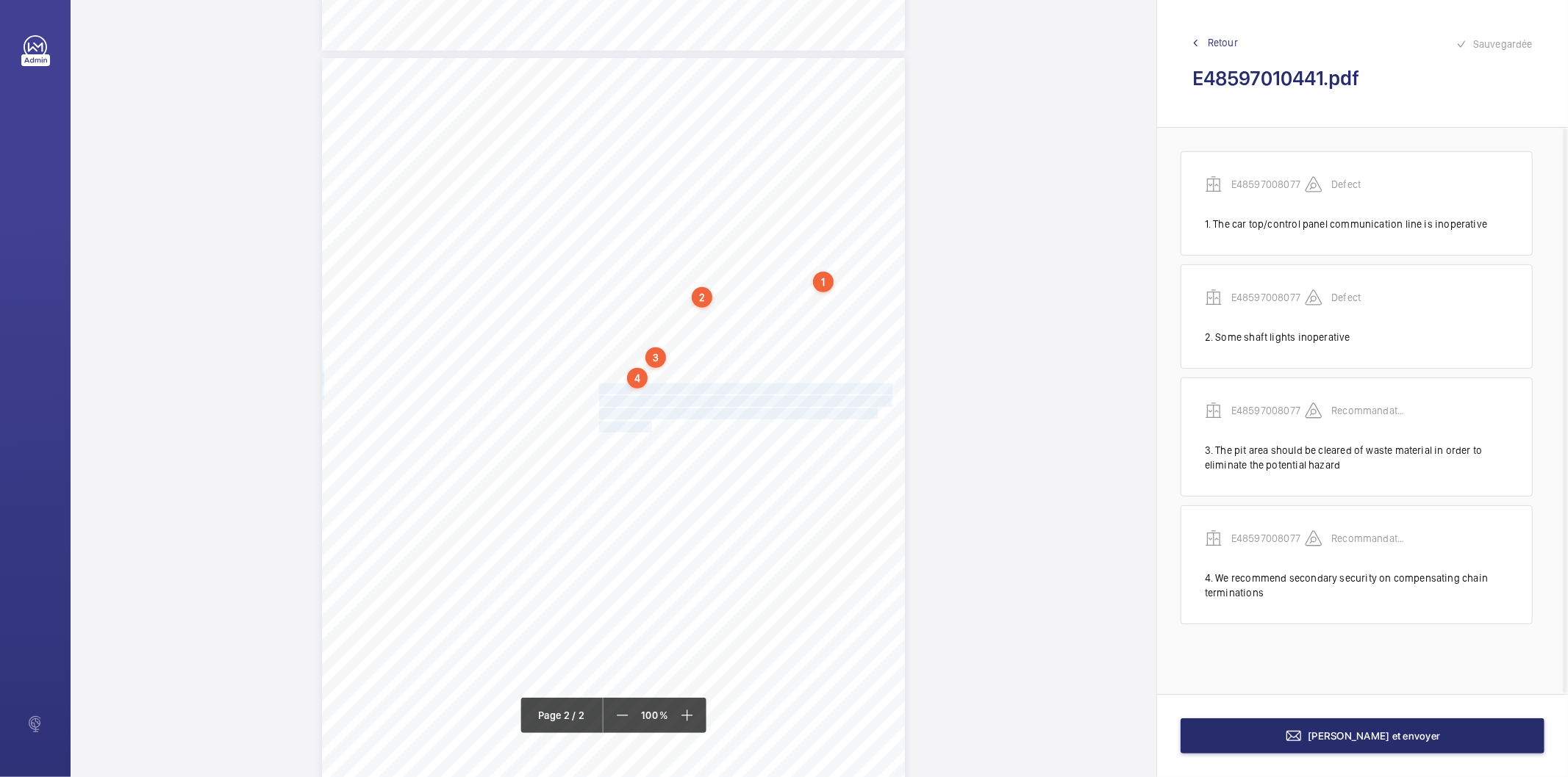
drag, startPoint x: 597, startPoint y: 388, endPoint x: 646, endPoint y: 421, distance: 59.1
click at [646, 421] on div "Lift Report Lifting Operations & Lifting Equipment Regulation 1998 Provision & …" at bounding box center [613, 470] width 583 height 824
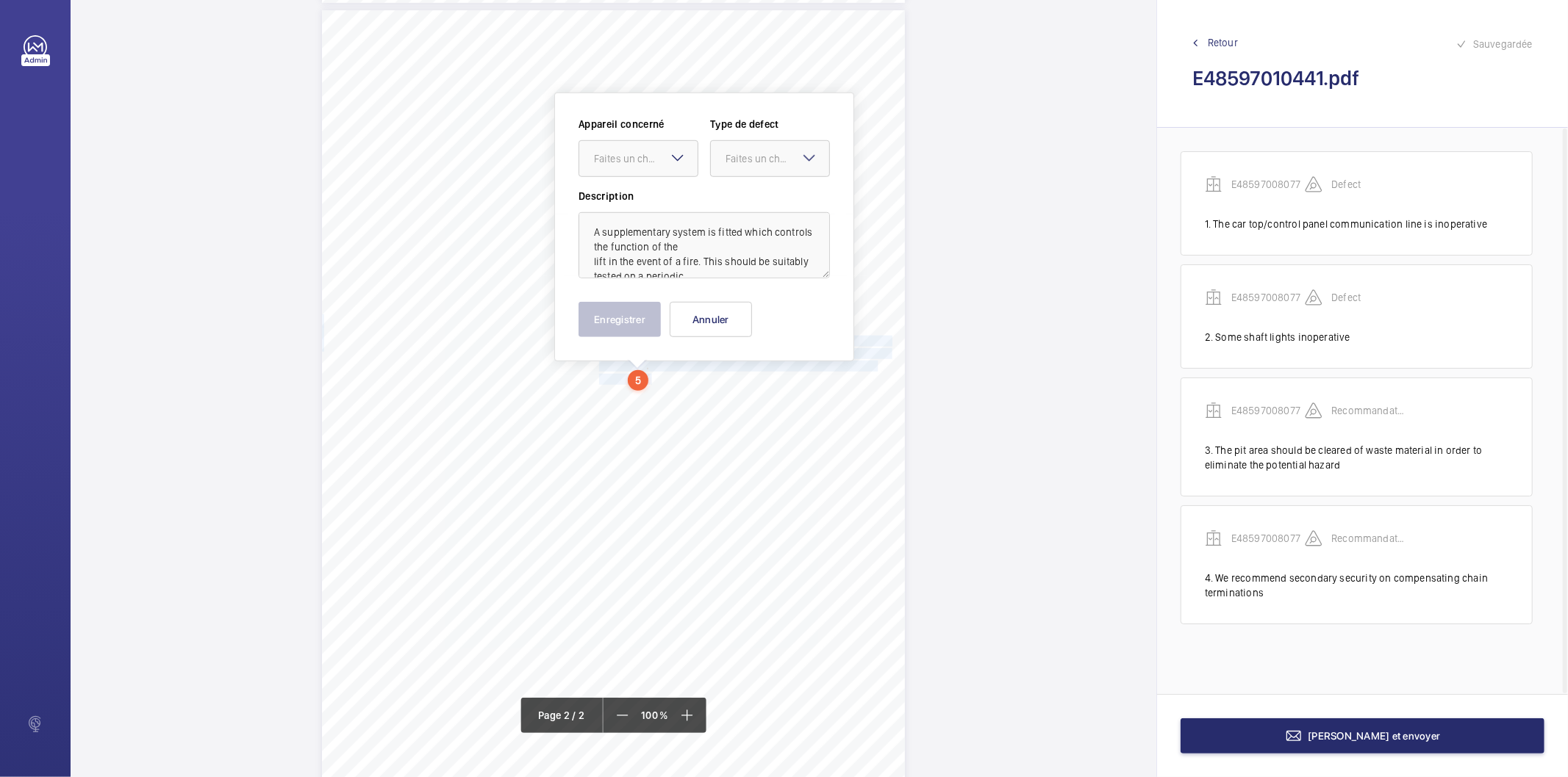
scroll to position [848, 0]
click at [653, 150] on div "Faites un choix" at bounding box center [646, 156] width 104 height 15
click at [648, 199] on span "E48597008077" at bounding box center [638, 200] width 89 height 15
click at [722, 159] on div at bounding box center [770, 155] width 119 height 35
click at [743, 299] on div "Recommandation" at bounding box center [770, 308] width 119 height 35
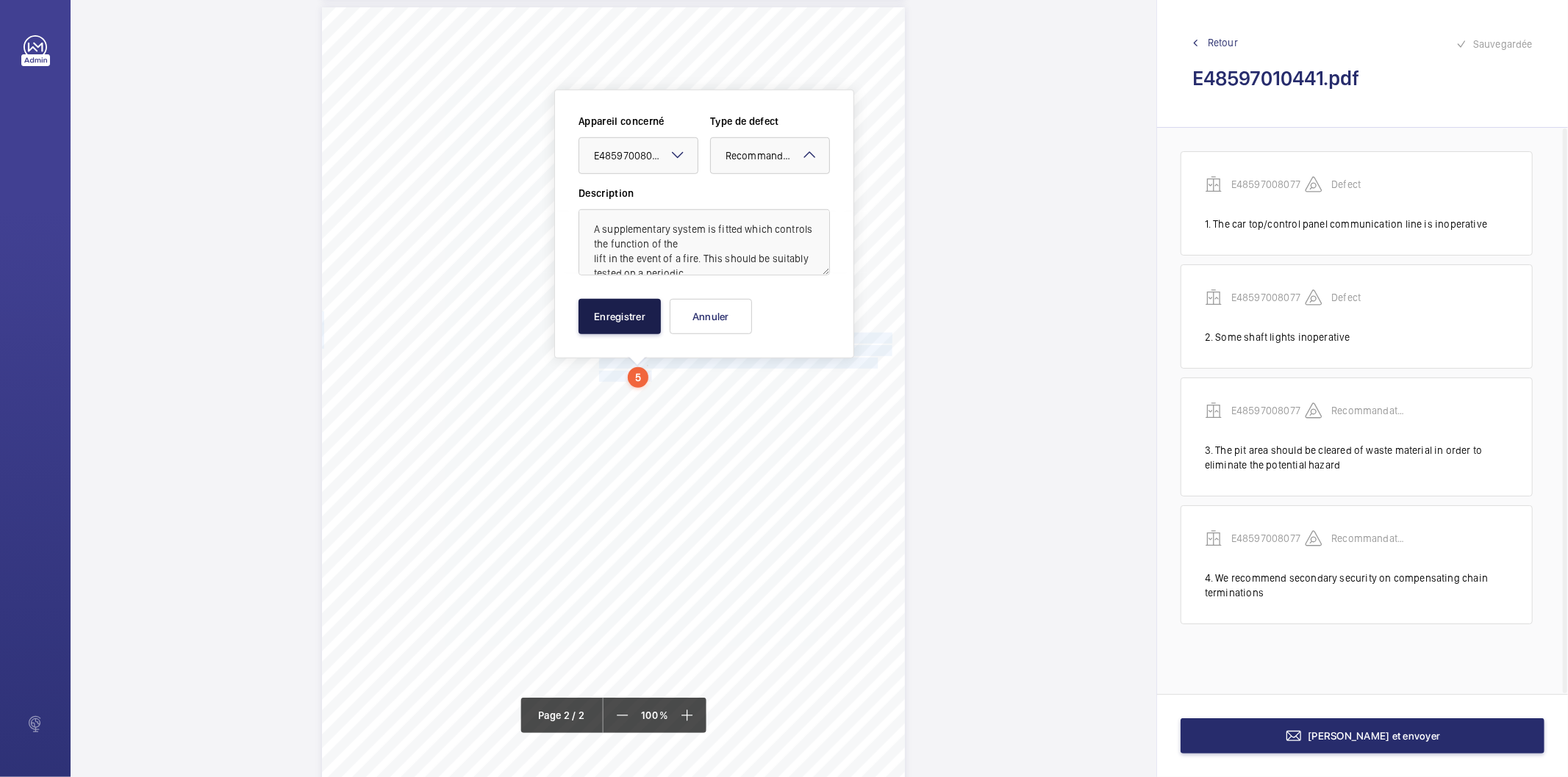
click at [634, 318] on button "Enregistrer" at bounding box center [619, 316] width 82 height 35
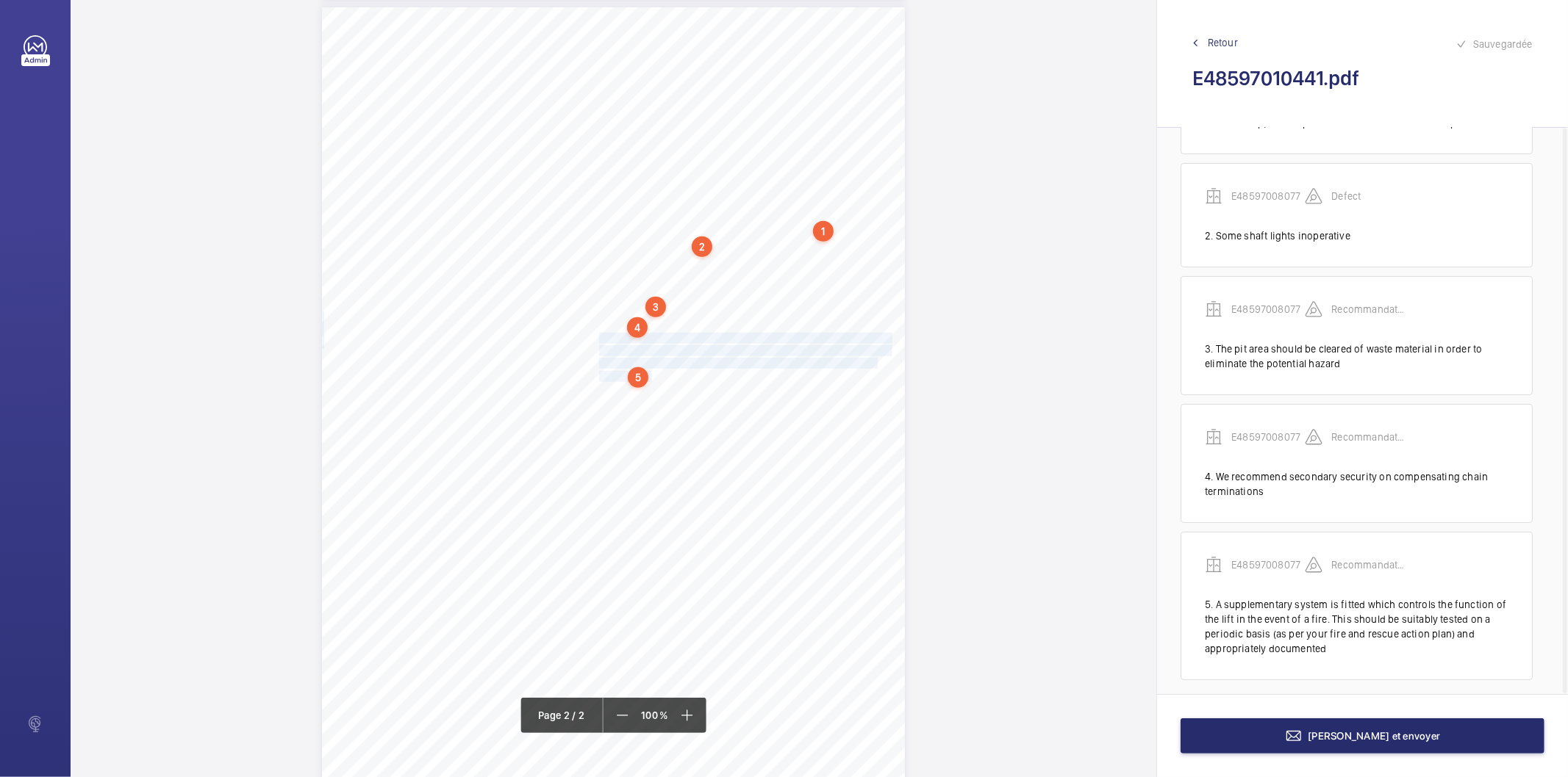
scroll to position [111, 0]
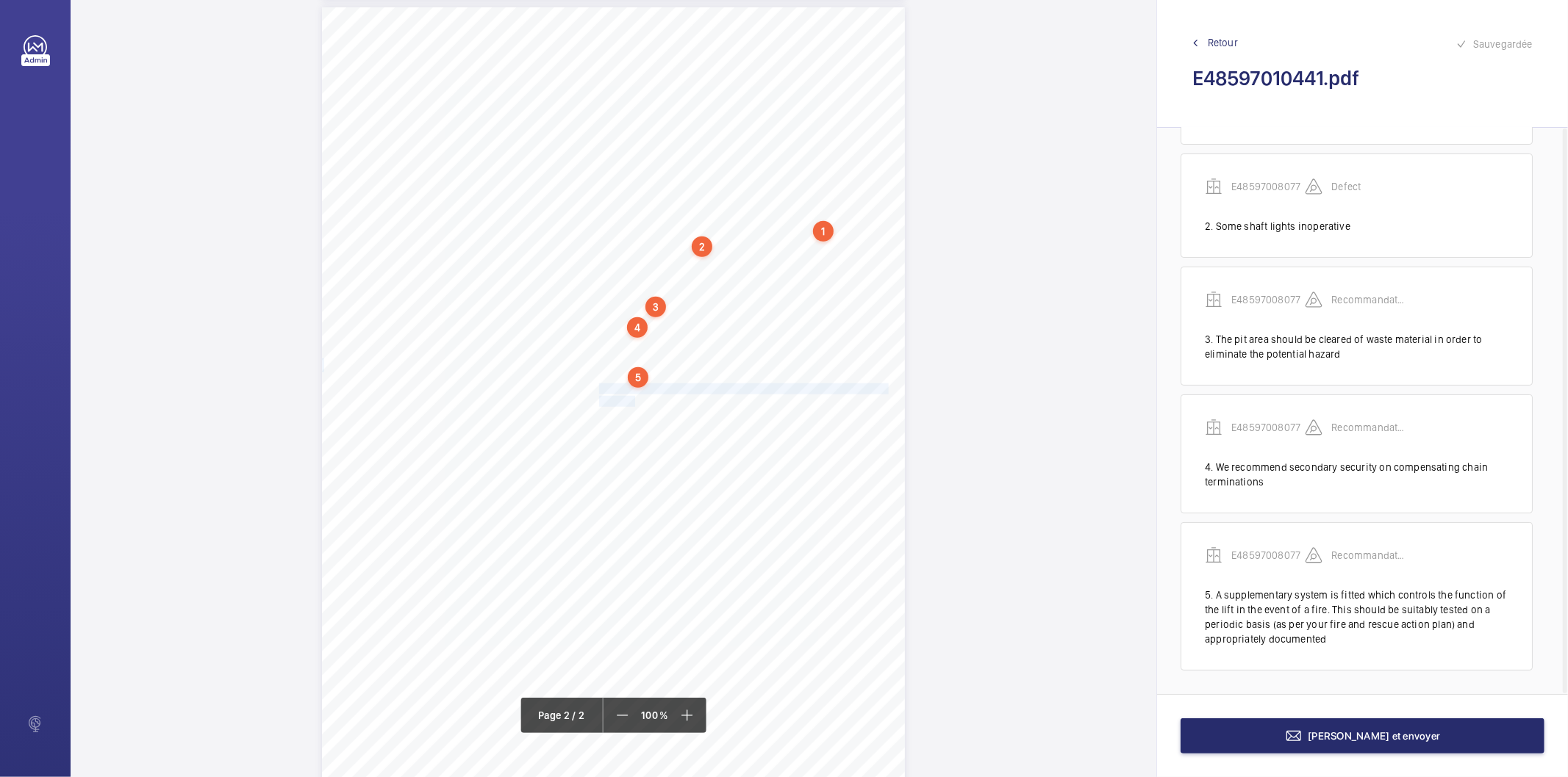
drag, startPoint x: 598, startPoint y: 389, endPoint x: 631, endPoint y: 397, distance: 34.0
click at [631, 397] on div "Lift Report Lifting Operations & Lifting Equipment Regulation 1998 Provision & …" at bounding box center [613, 420] width 583 height 824
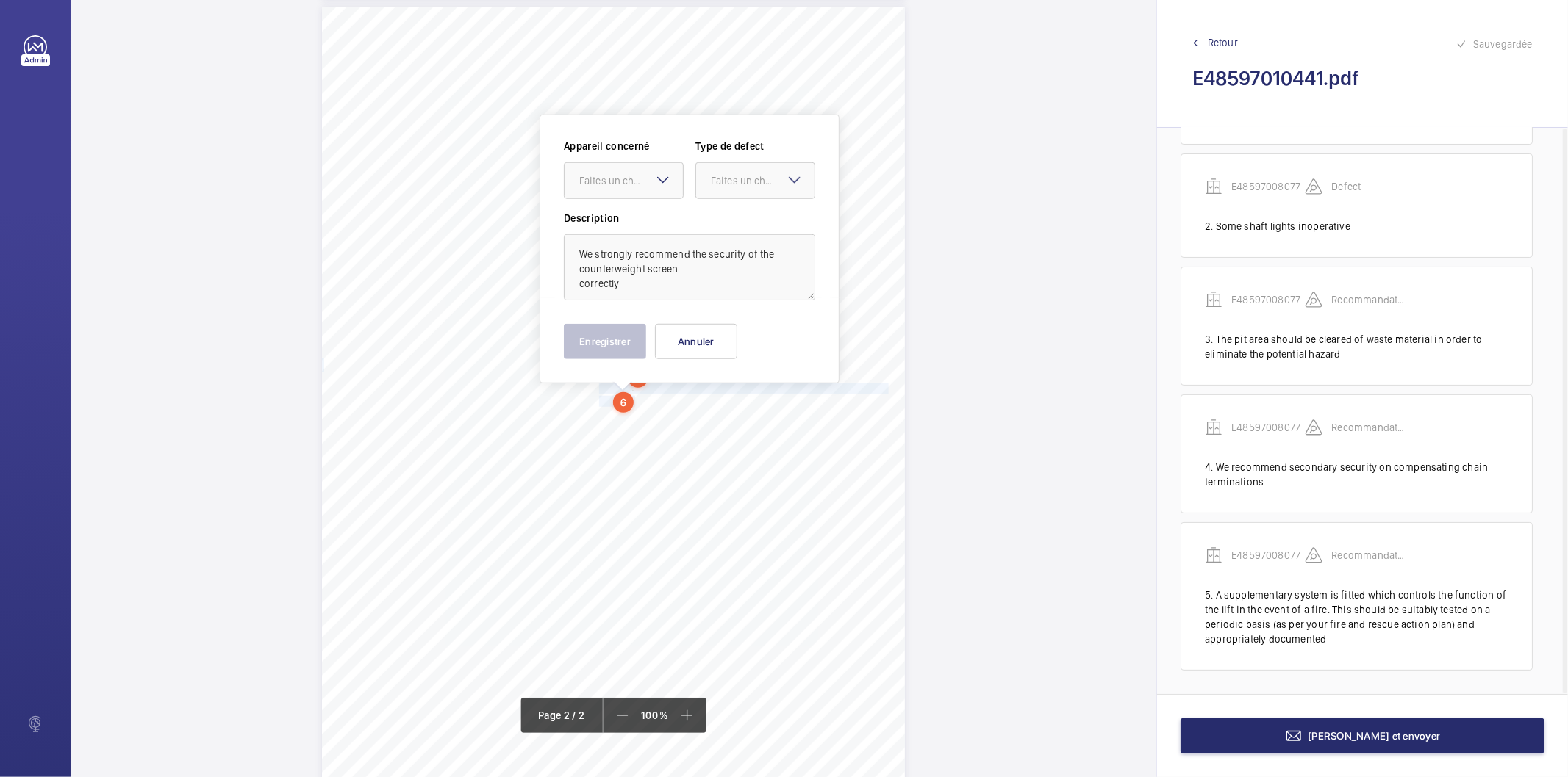
scroll to position [872, 0]
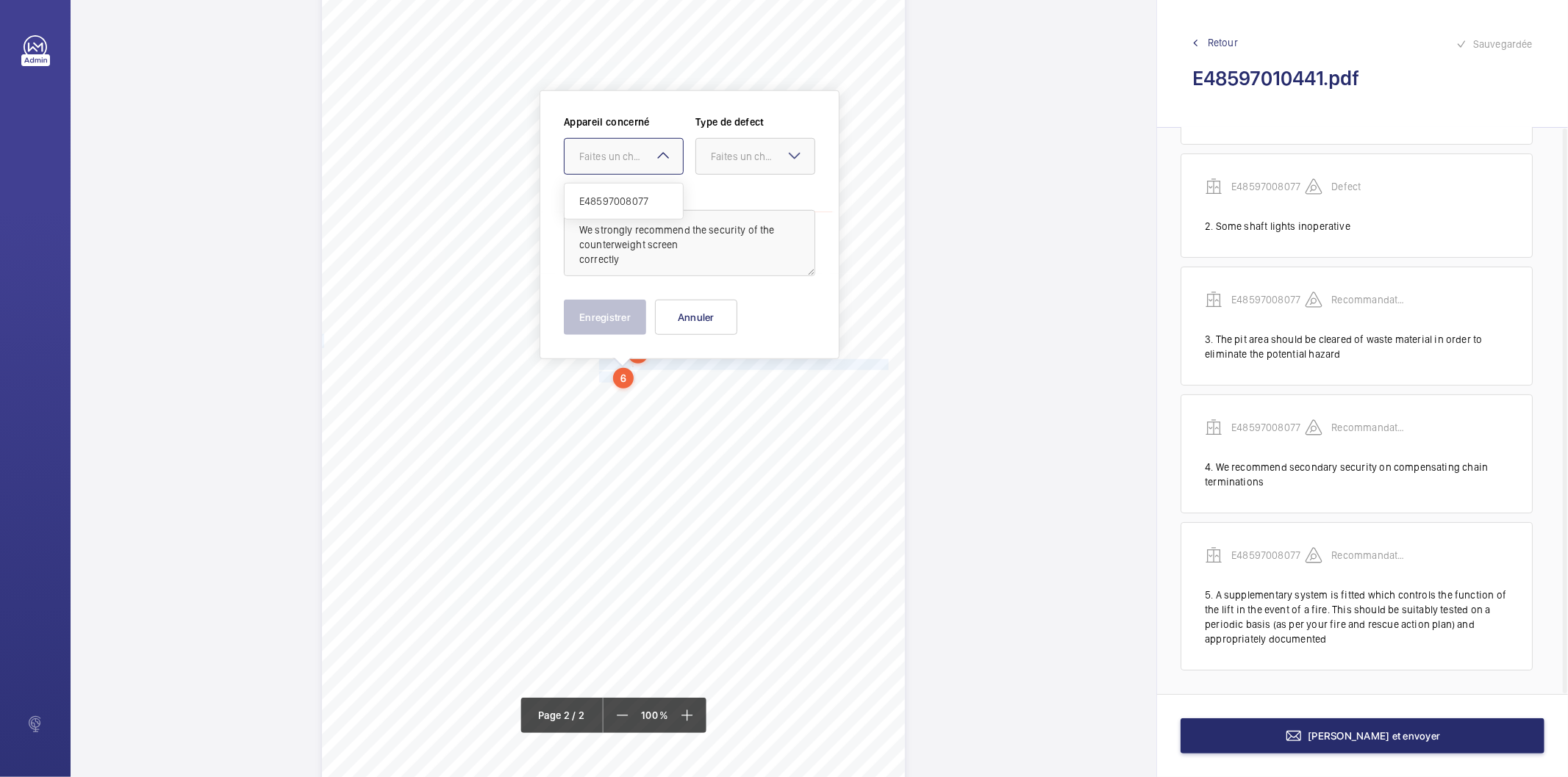
click at [640, 162] on div "Faites un choix" at bounding box center [632, 157] width 104 height 15
click at [636, 209] on div "E48597008077" at bounding box center [624, 200] width 119 height 35
click at [715, 167] on div at bounding box center [756, 156] width 119 height 35
click at [726, 312] on span "Recommandation" at bounding box center [755, 309] width 89 height 15
click at [633, 328] on button "Enregistrer" at bounding box center [604, 317] width 82 height 35
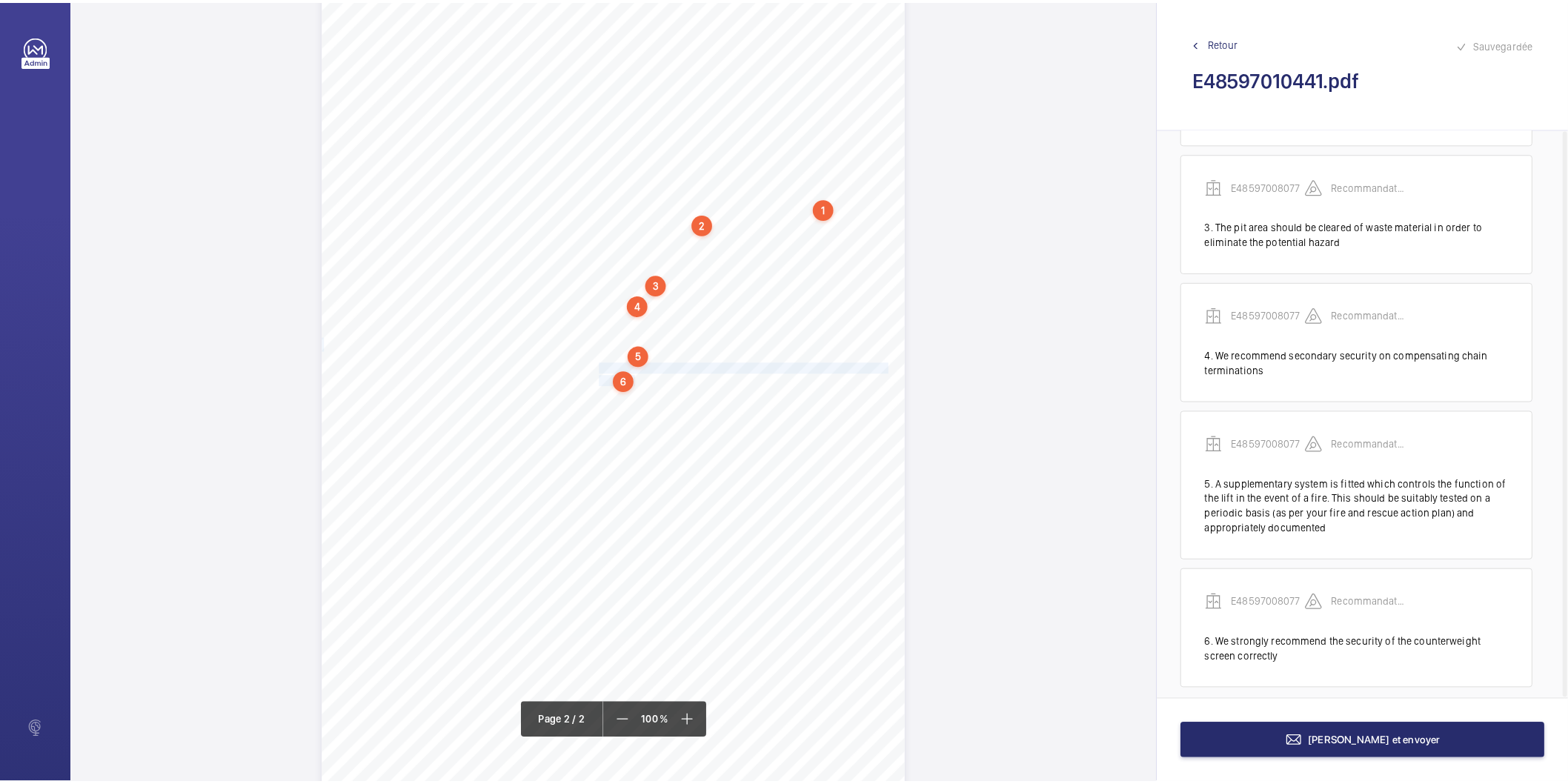
scroll to position [240, 0]
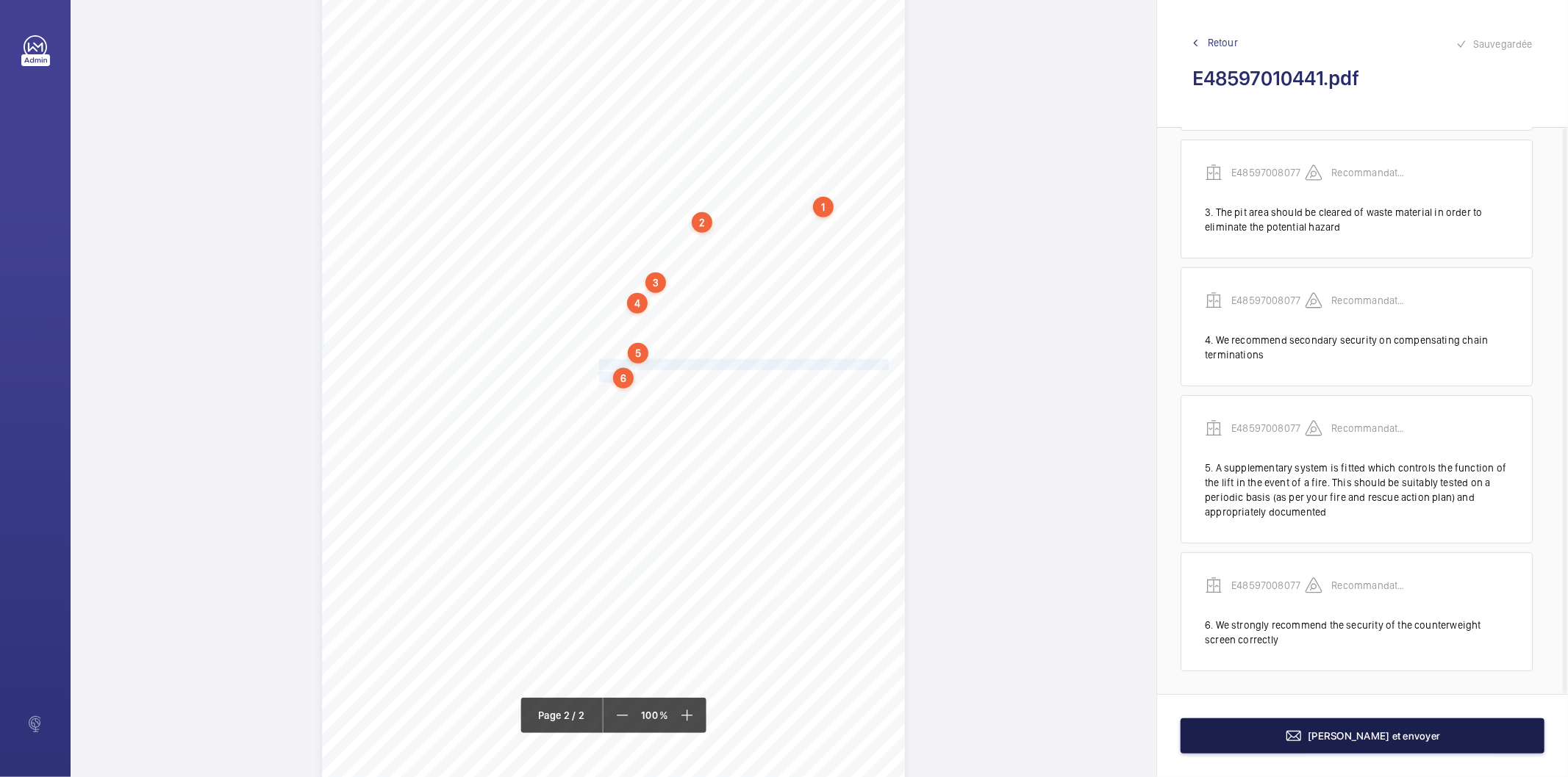
click at [1243, 738] on button "[PERSON_NAME] et envoyer" at bounding box center [1363, 736] width 364 height 35
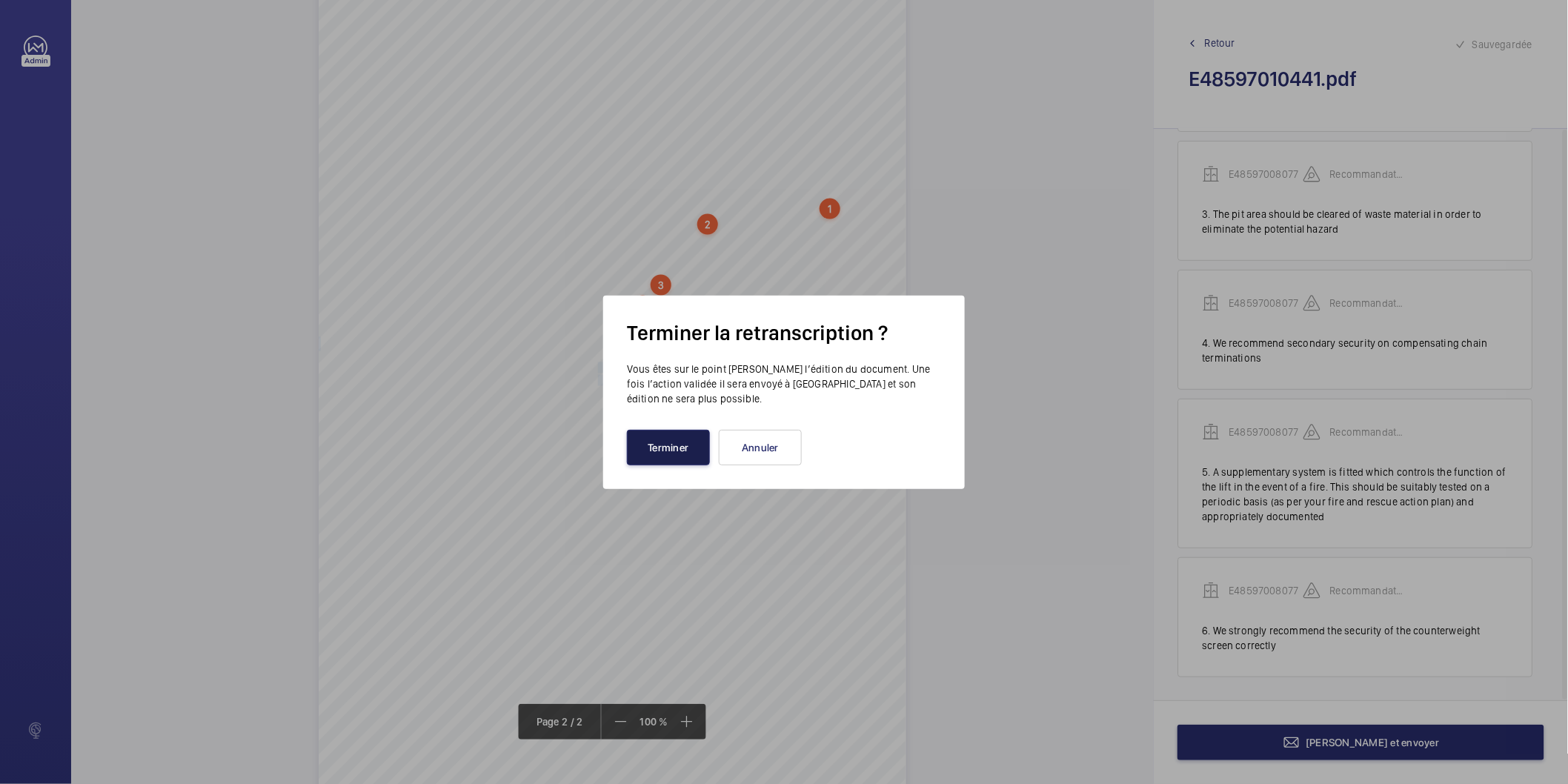
click at [683, 459] on button "Terminer" at bounding box center [668, 447] width 83 height 35
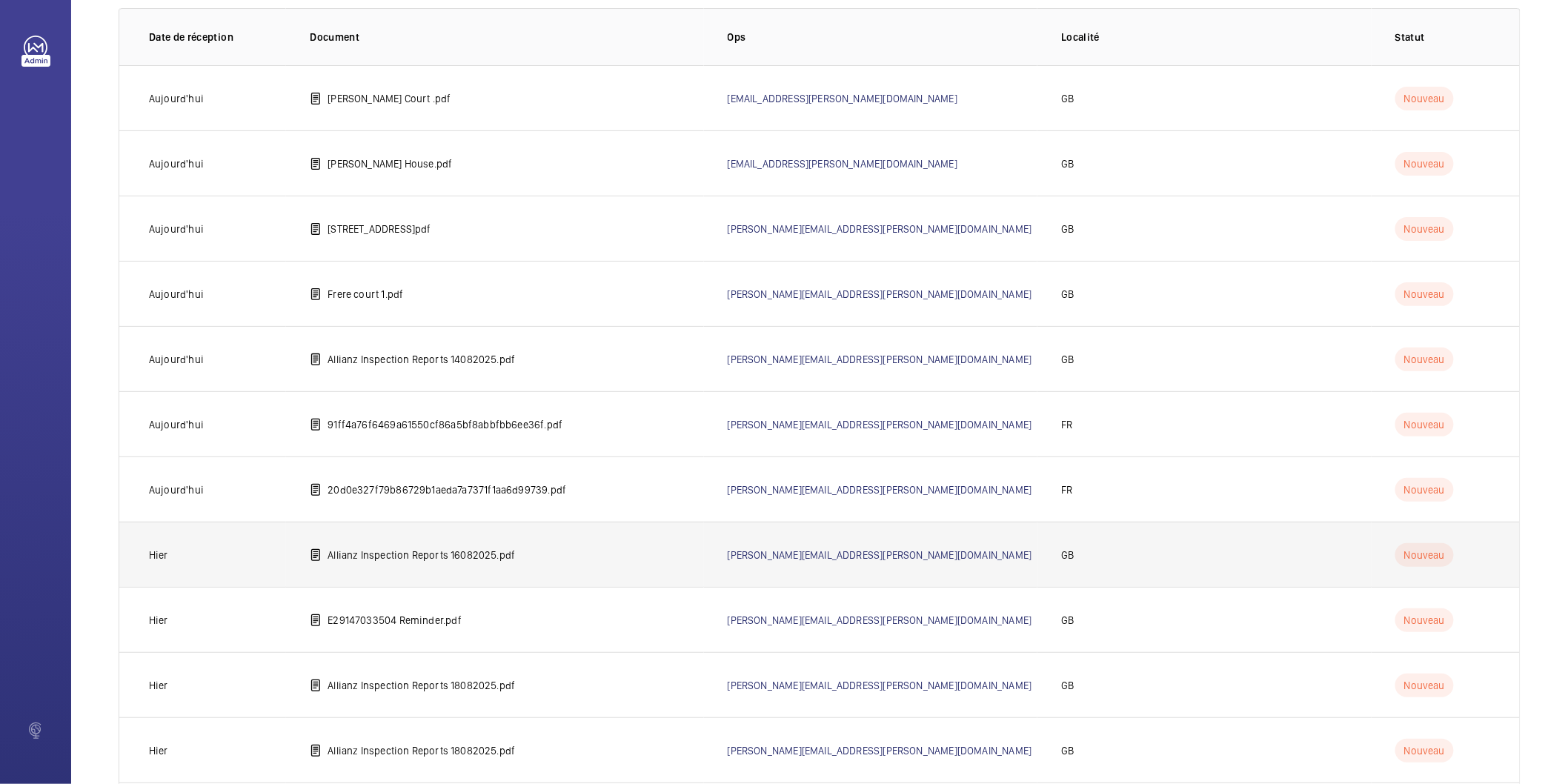
scroll to position [164, 0]
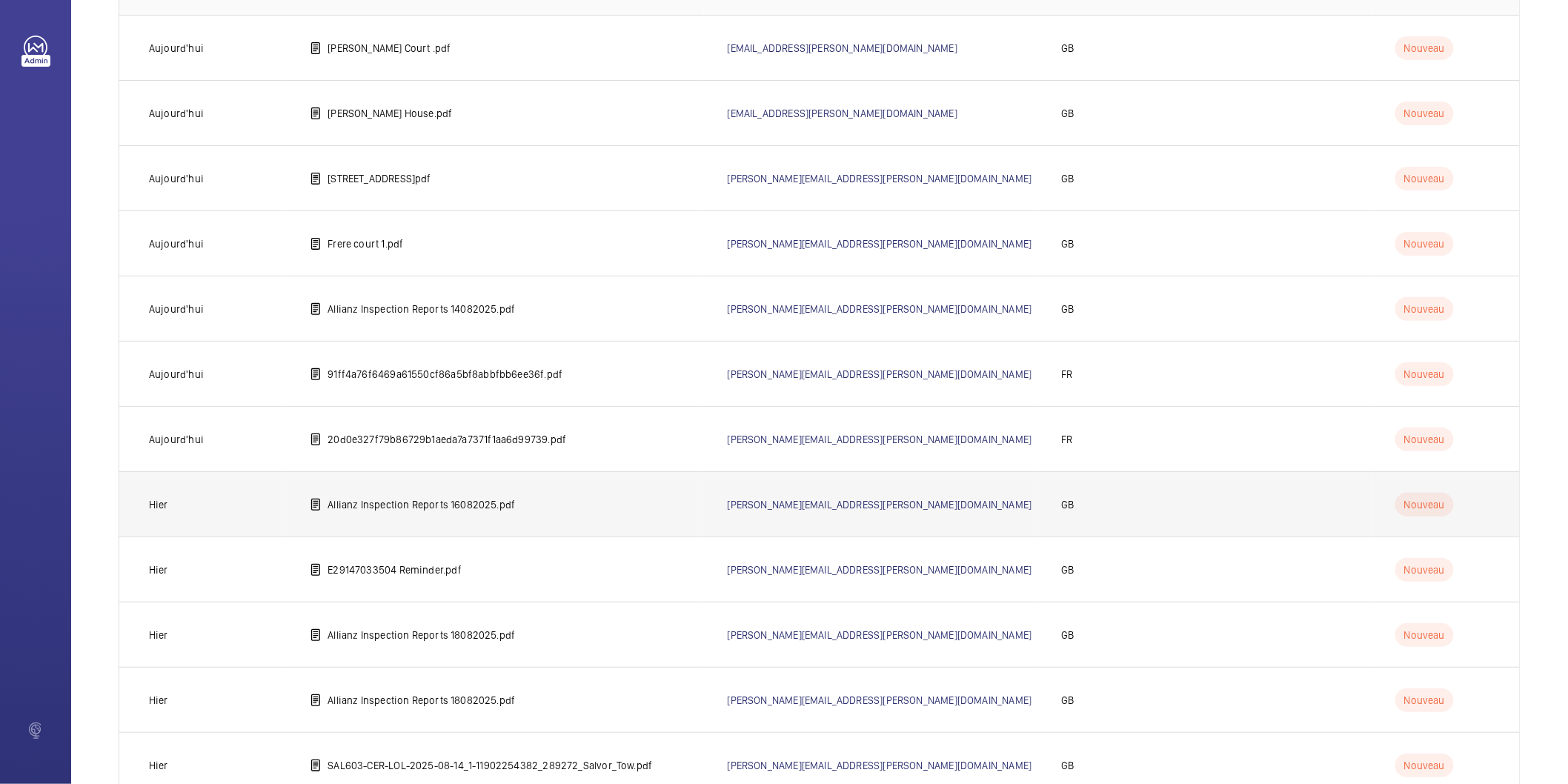
click at [413, 494] on td "Allianz Inspection Reports 16082025.pdf" at bounding box center [495, 504] width 417 height 65
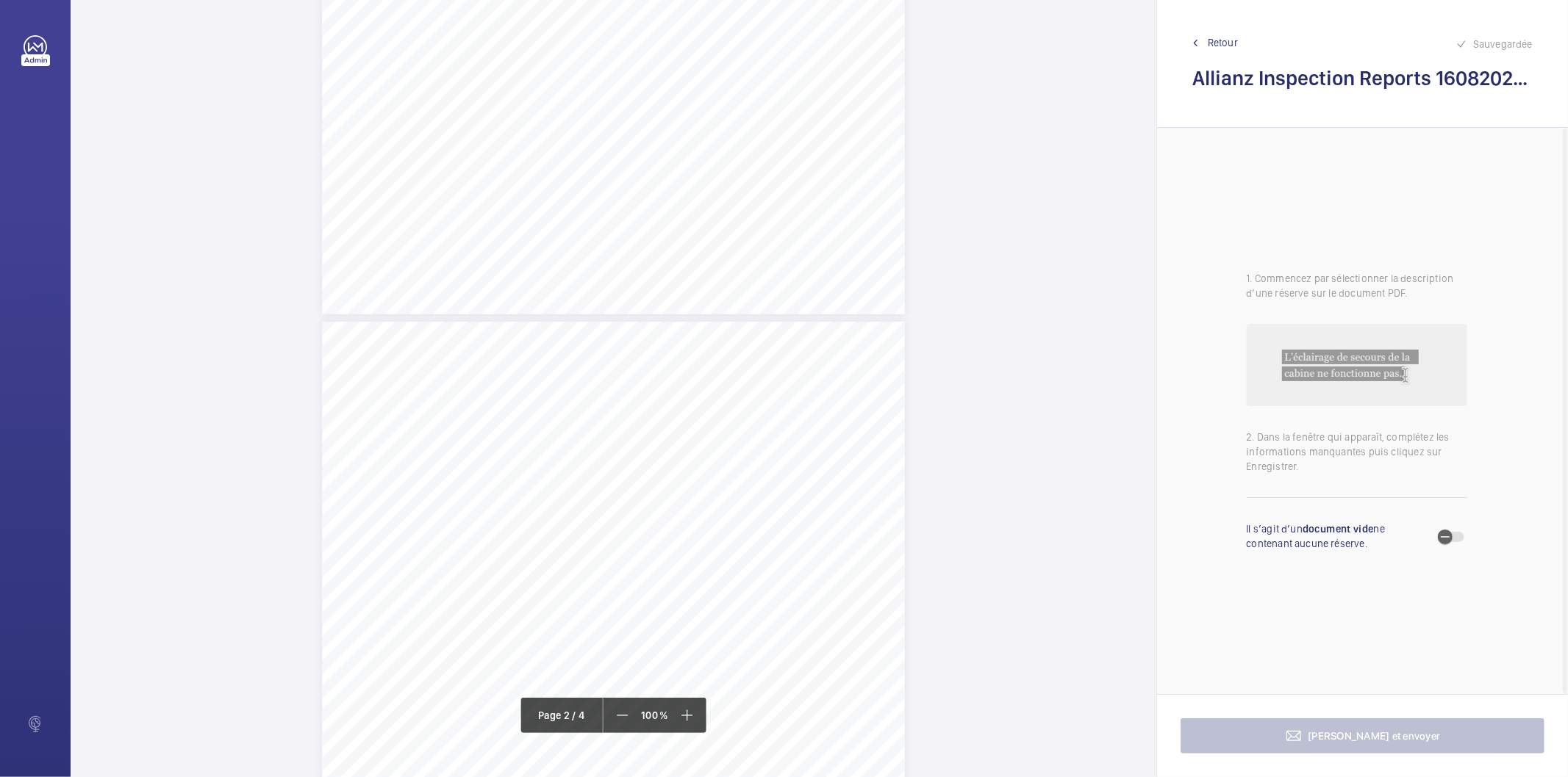
scroll to position [1551, 0]
click at [714, 402] on div "Plant Not Available Notification (or inadequately prepared) THIS DOCUMENT IS NO…" at bounding box center [613, 548] width 583 height 824
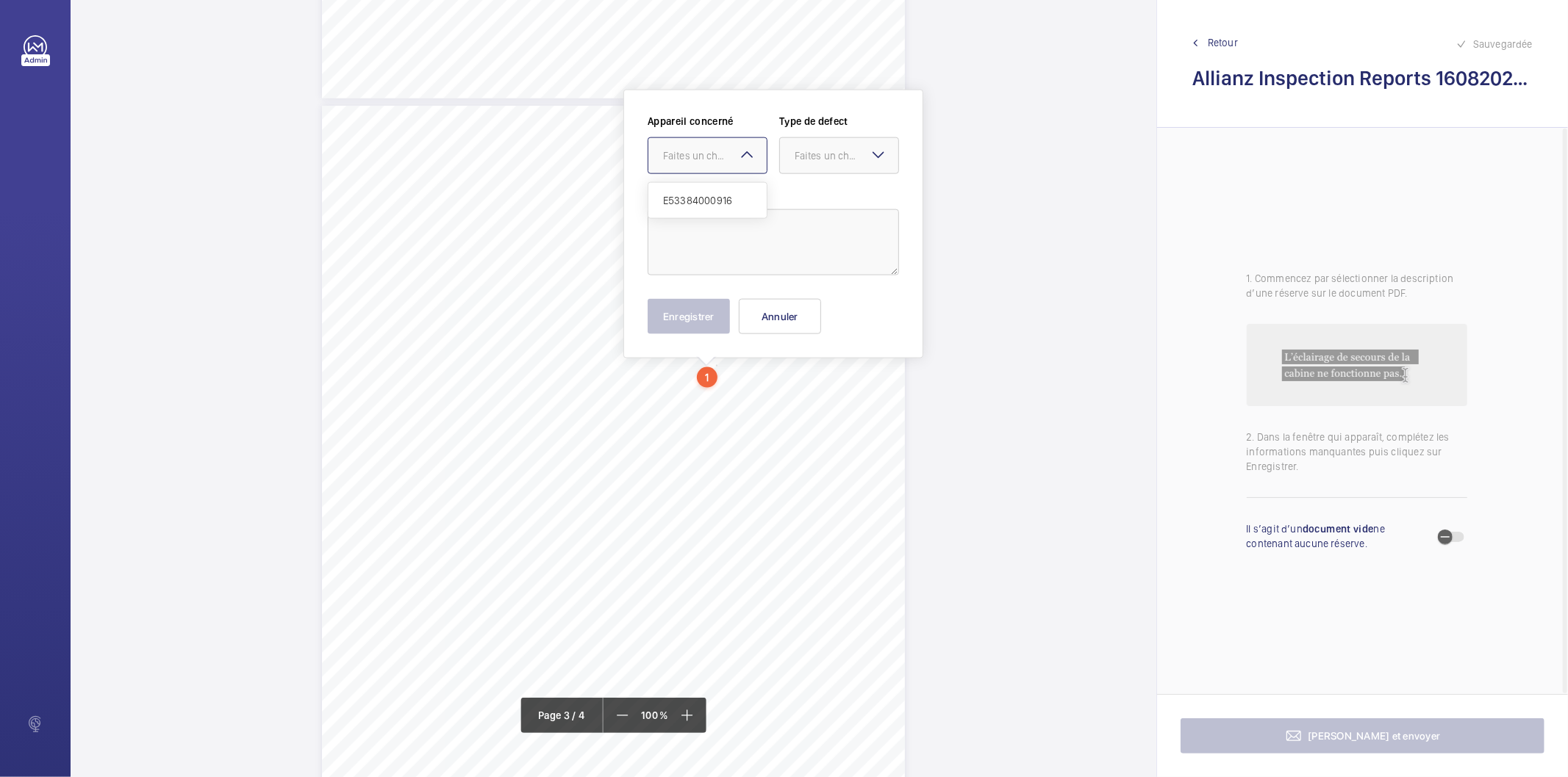
click at [717, 156] on div "Faites un choix" at bounding box center [715, 156] width 104 height 15
click at [776, 321] on button "Annuler" at bounding box center [779, 316] width 82 height 35
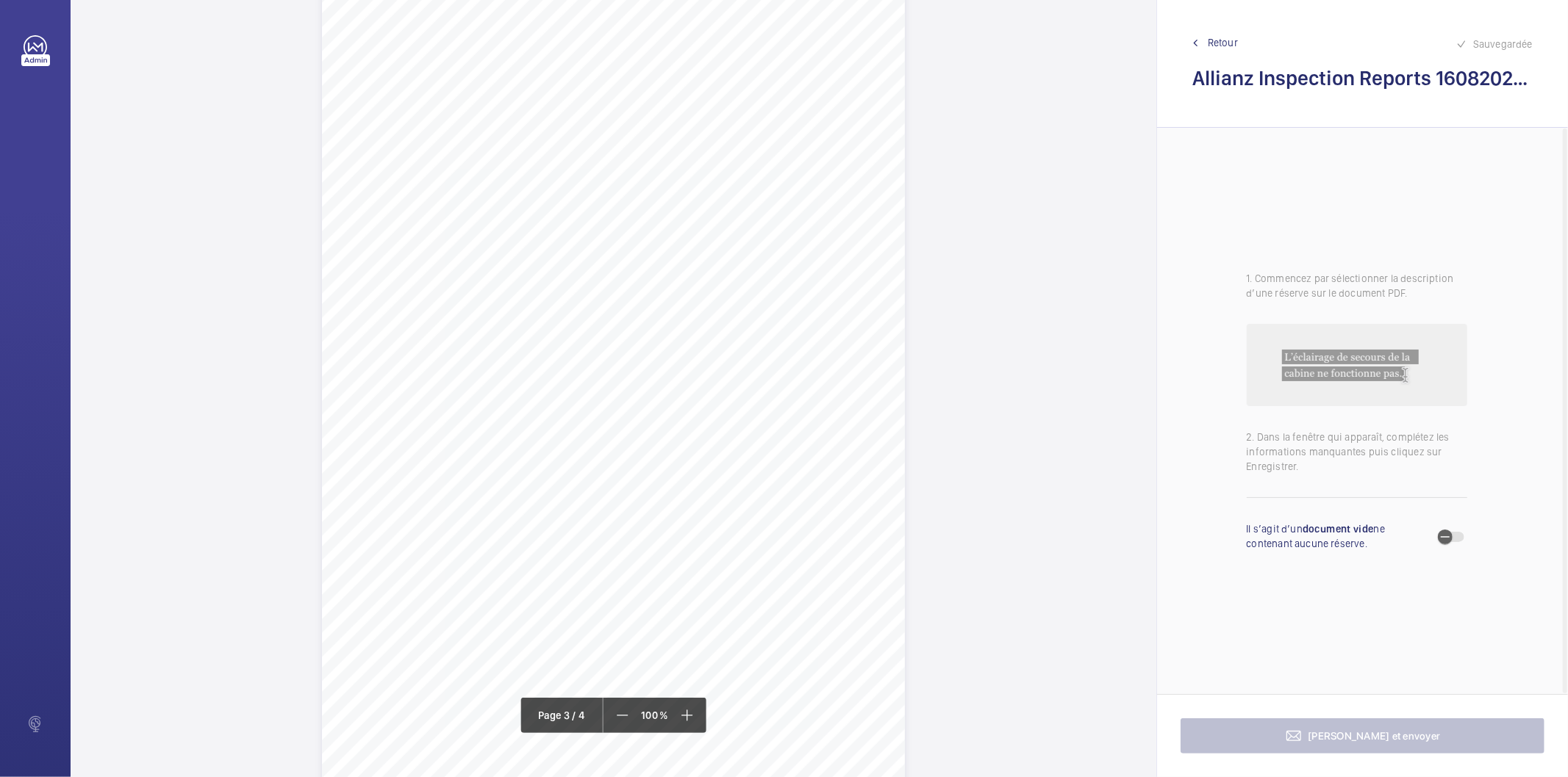
scroll to position [1372, 0]
drag, startPoint x: 465, startPoint y: 462, endPoint x: 848, endPoint y: 471, distance: 383.1
click at [848, 471] on div "Plant Not Available Notification (or inadequately prepared) THIS DOCUMENT IS NO…" at bounding box center [613, 728] width 583 height 824
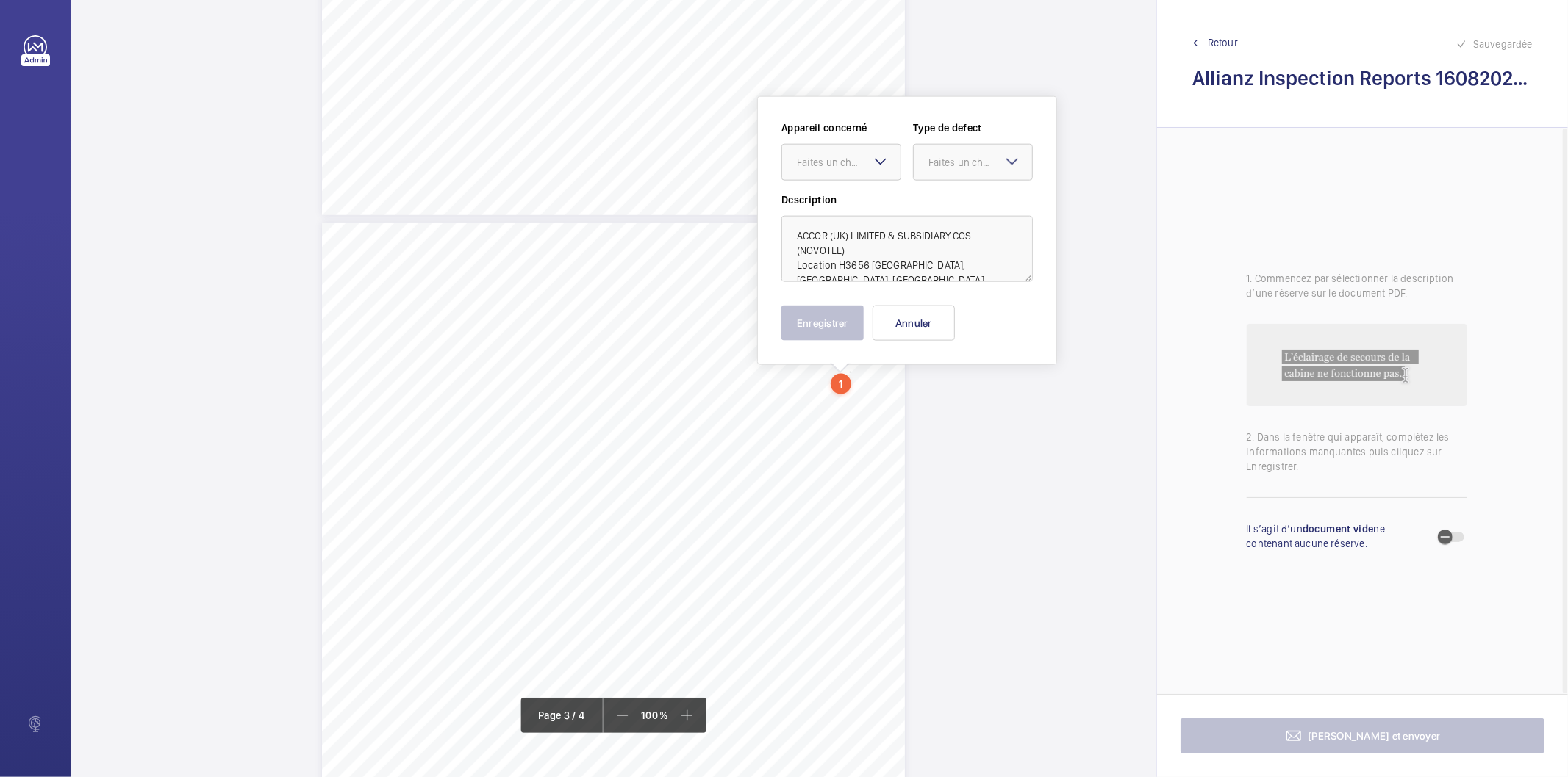
scroll to position [1471, 0]
drag, startPoint x: 835, startPoint y: 260, endPoint x: 853, endPoint y: 246, distance: 22.8
click at [853, 246] on textarea "ACCOR (UK) LIMITED & SUBSIDIARY COS (NOVOTEL) Location H3656 [GEOGRAPHIC_DATA],…" at bounding box center [906, 243] width 251 height 66
type textarea "ACCOR (UK) LIMITED & SUBSIDIARY COS (NOVOTEL) H3656 [GEOGRAPHIC_DATA], [GEOGRAP…"
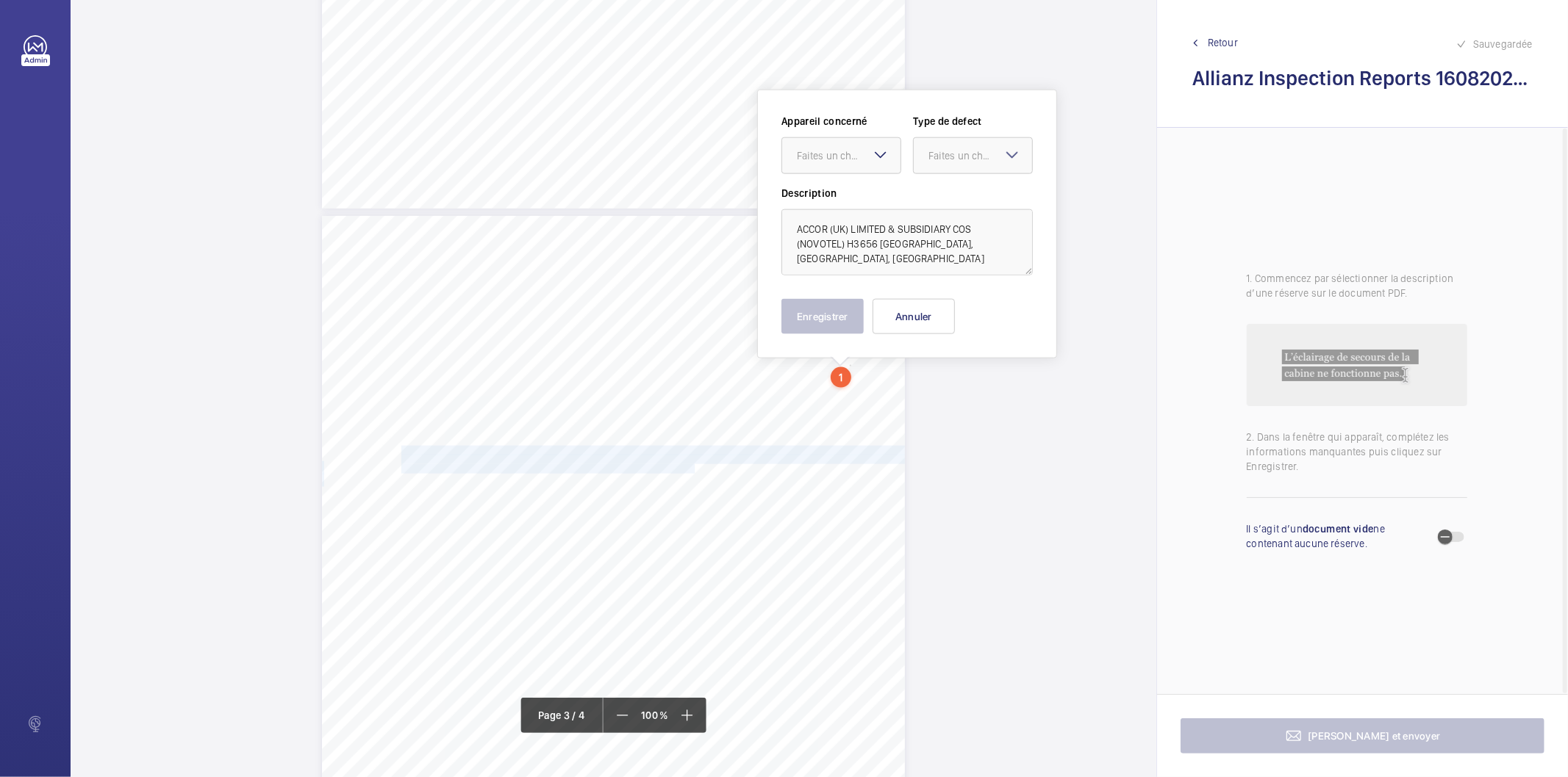
drag, startPoint x: 667, startPoint y: 468, endPoint x: 399, endPoint y: 452, distance: 268.5
click at [399, 452] on div "Plant Not Available Notification (or inadequately prepared) THIS DOCUMENT IS NO…" at bounding box center [613, 628] width 583 height 824
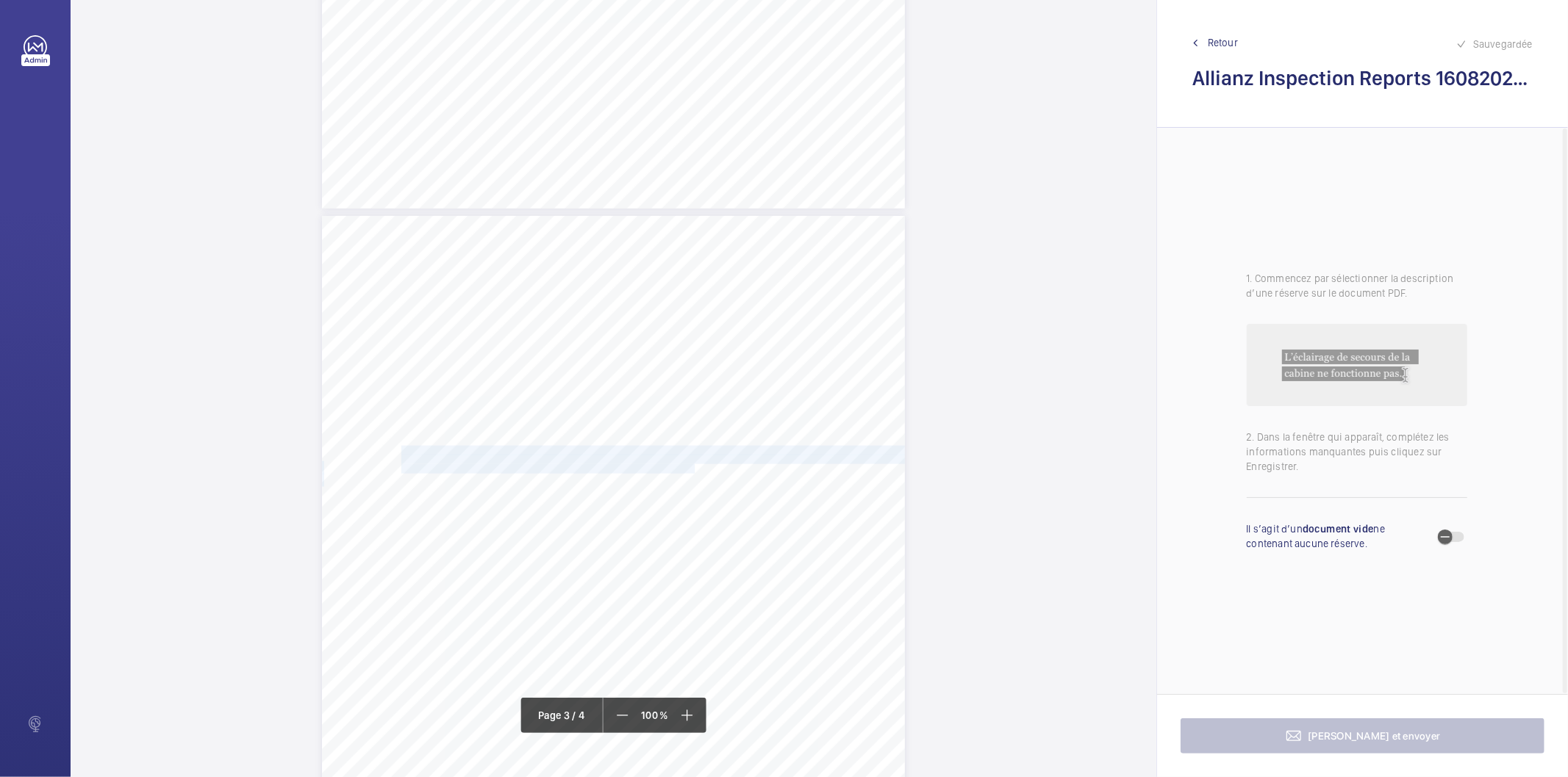
click at [502, 460] on span "control is inoperative and is unable to ride on cartop. Upon your advice that t…" at bounding box center [653, 460] width 503 height 8
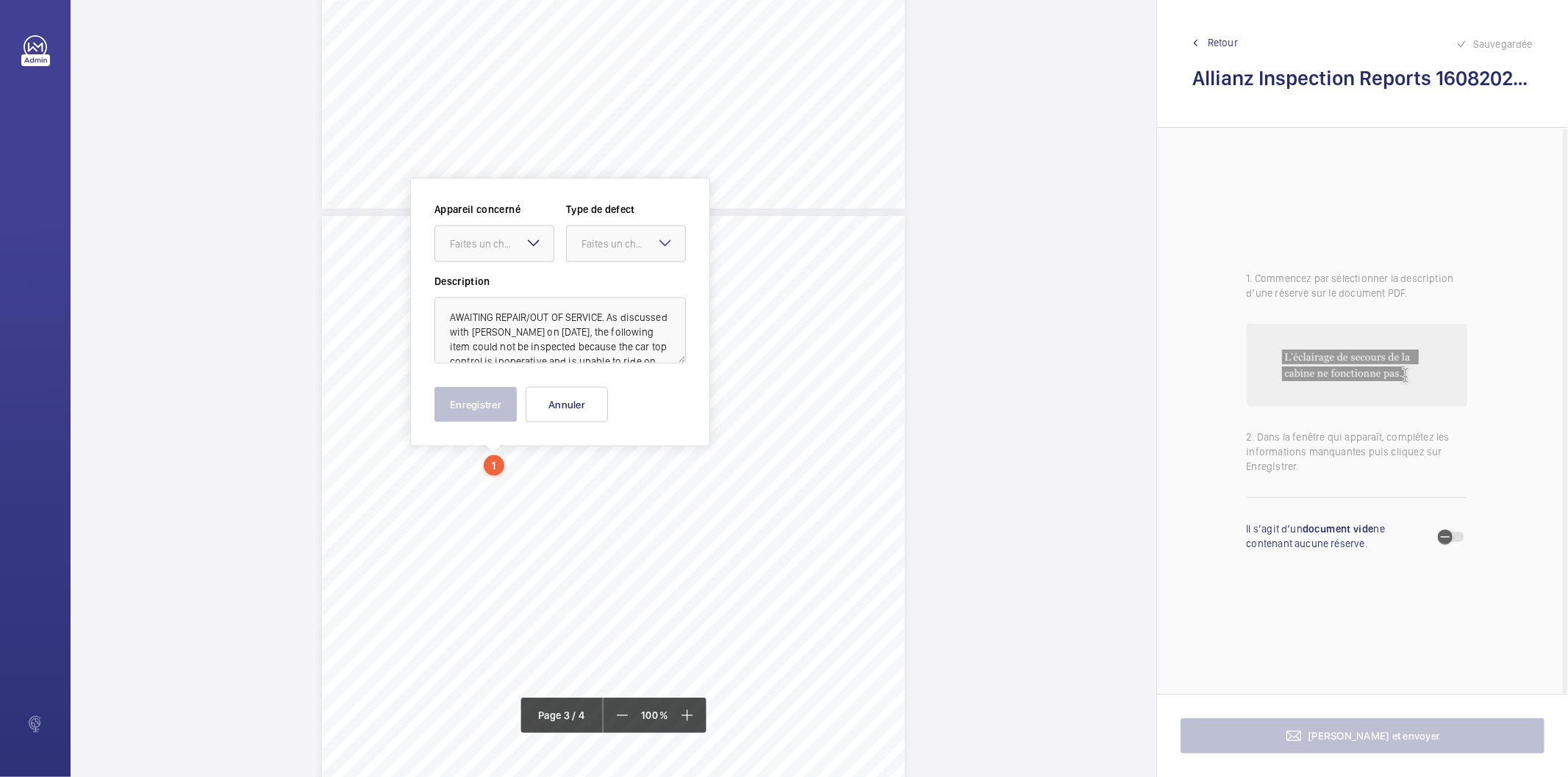
scroll to position [1560, 0]
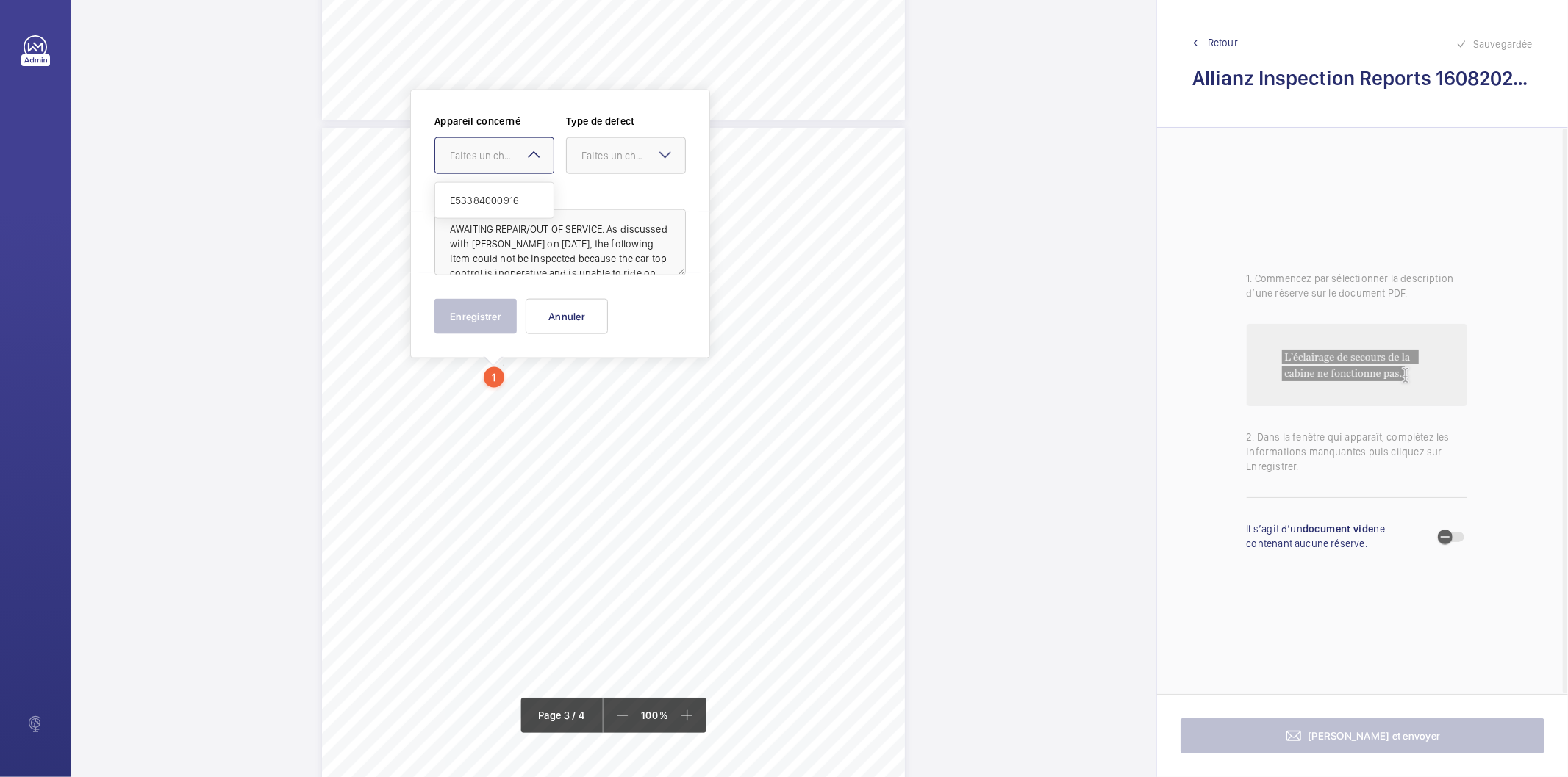
click at [487, 144] on div at bounding box center [494, 155] width 119 height 35
click at [481, 197] on span "E53384000916" at bounding box center [494, 200] width 89 height 15
drag, startPoint x: 621, startPoint y: 163, endPoint x: 612, endPoint y: 217, distance: 54.7
click at [622, 163] on div "Faites un choix" at bounding box center [626, 156] width 119 height 15
drag, startPoint x: 592, startPoint y: 305, endPoint x: 505, endPoint y: 329, distance: 90.2
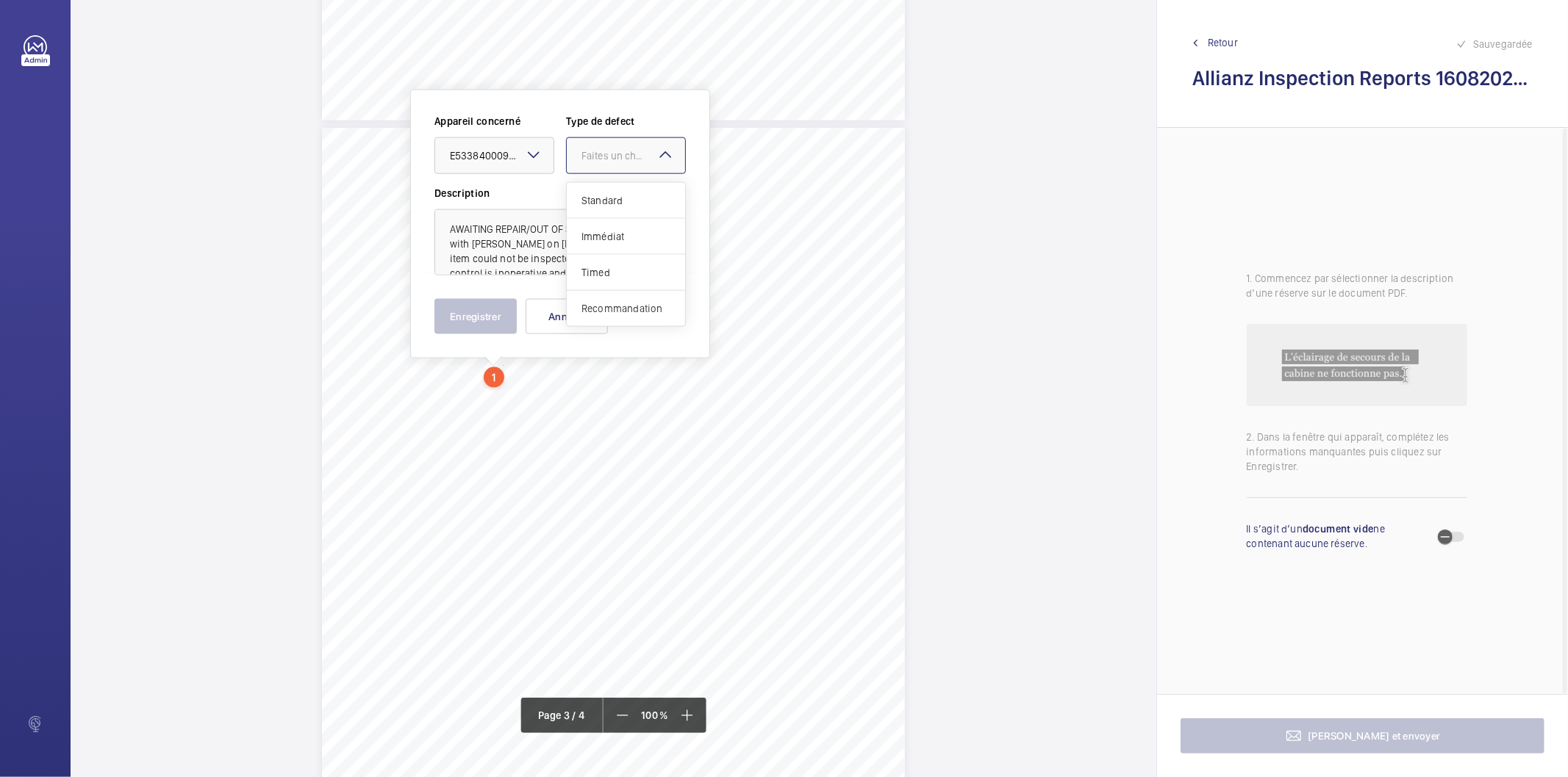
click at [577, 311] on div "Recommandation" at bounding box center [626, 308] width 119 height 35
click at [500, 329] on button "Enregistrer" at bounding box center [475, 316] width 82 height 35
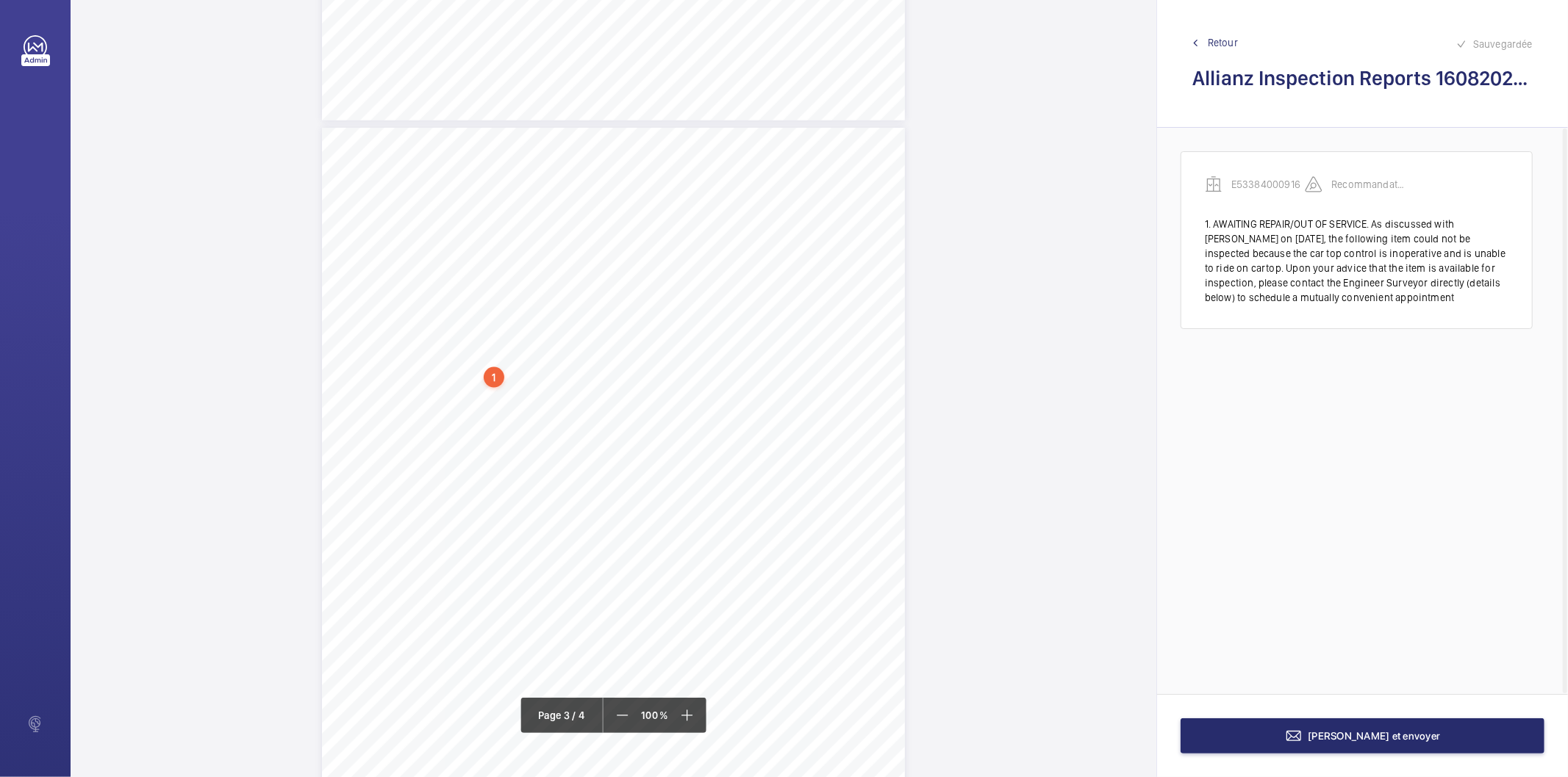
click at [650, 310] on span "E53384000916" at bounding box center [669, 315] width 66 height 9
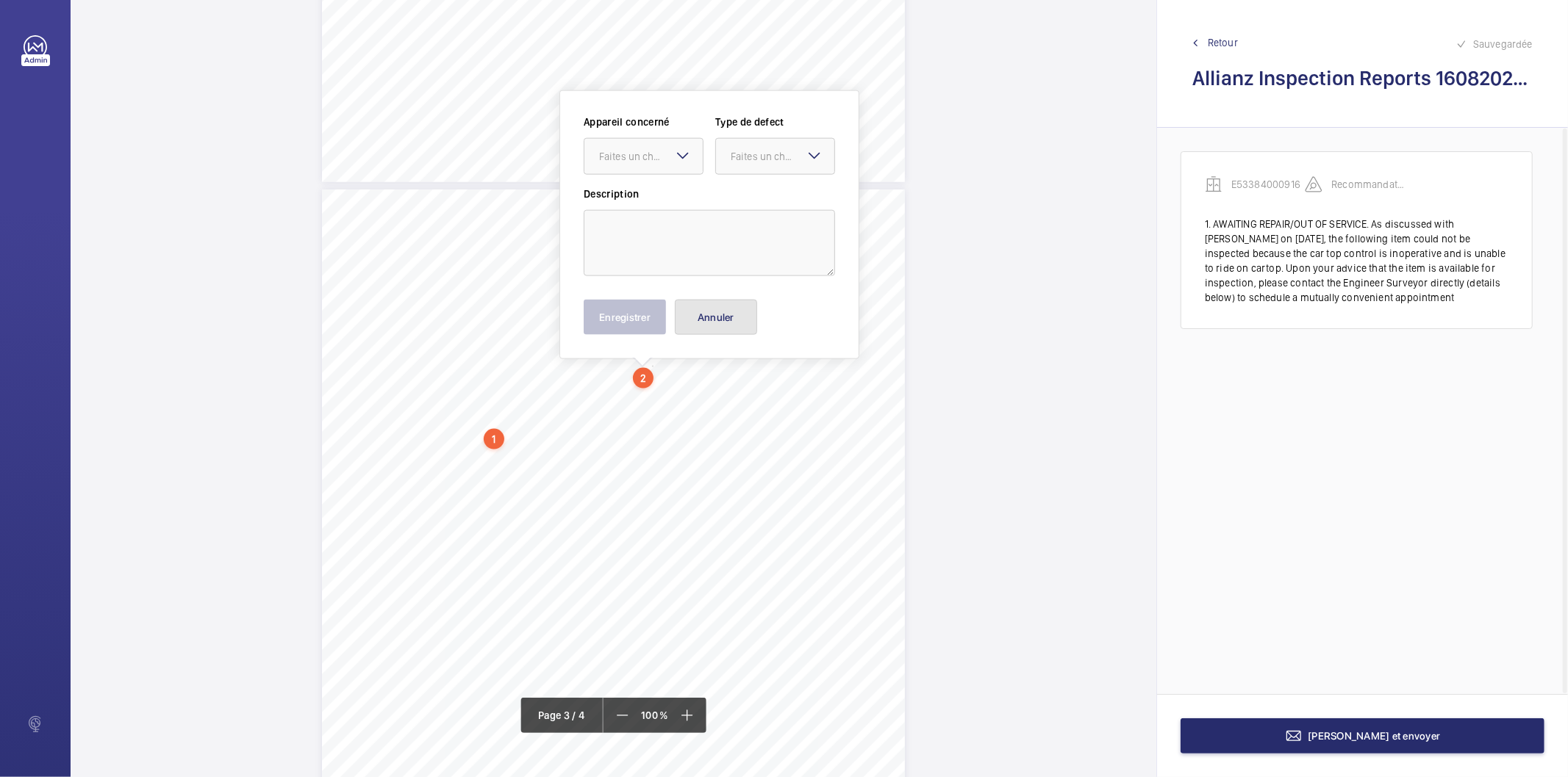
click at [746, 320] on button "Annuler" at bounding box center [715, 317] width 82 height 35
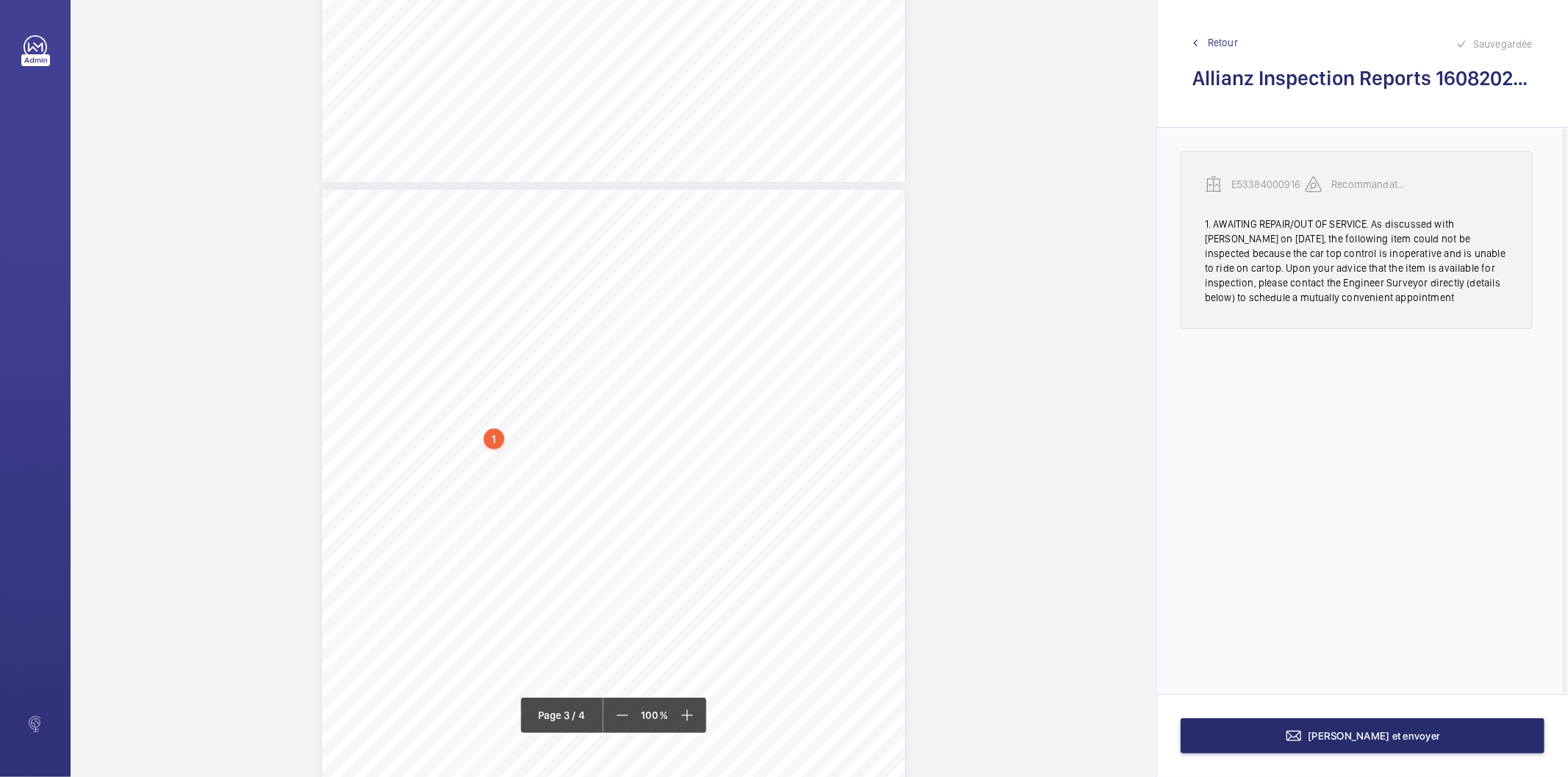
click at [1217, 280] on div "1. AWAITING REPAIR/OUT OF SERVICE. As discussed with [PERSON_NAME] on [DATE], t…" at bounding box center [1356, 261] width 304 height 88
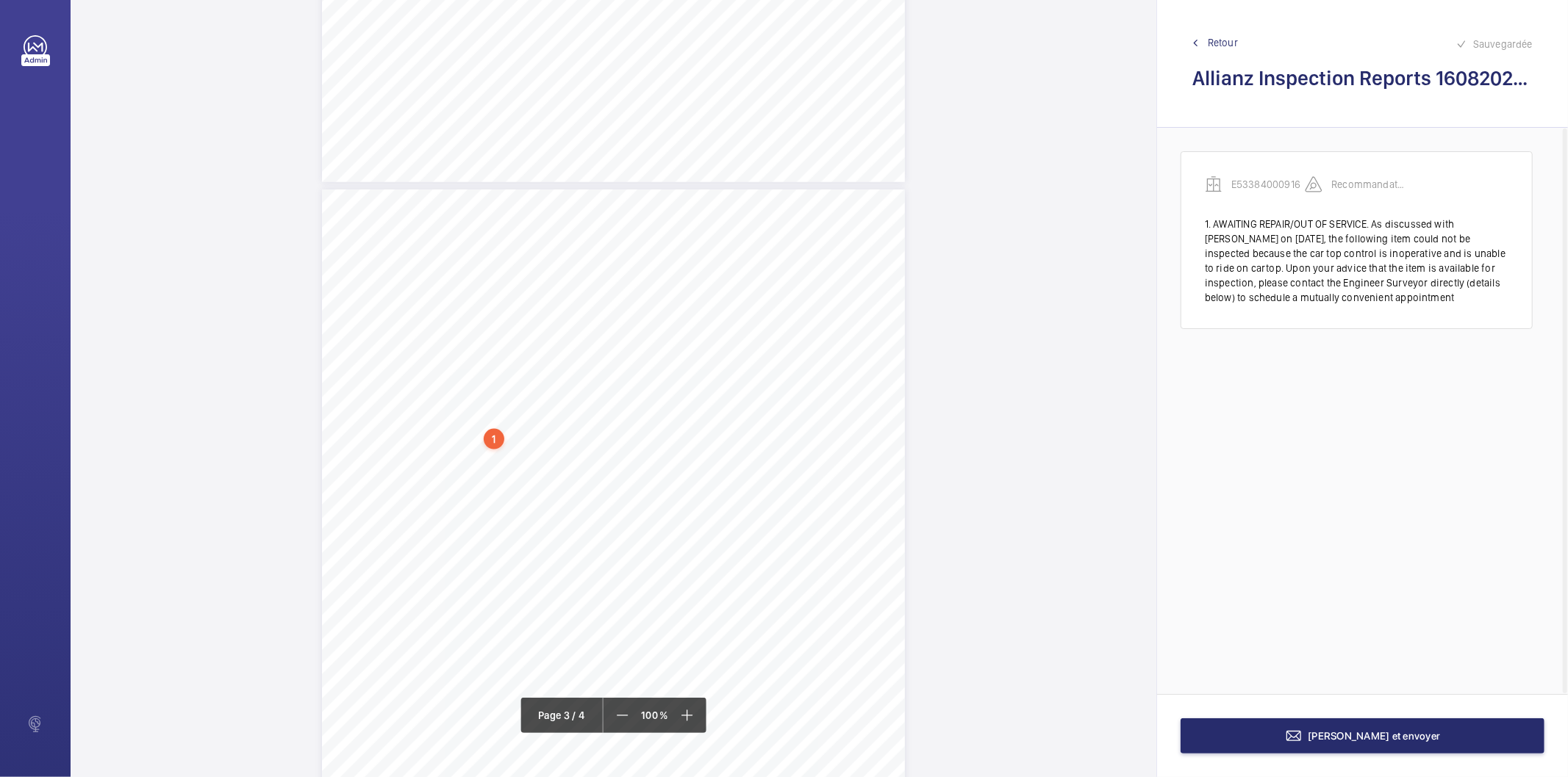
scroll to position [1547, 0]
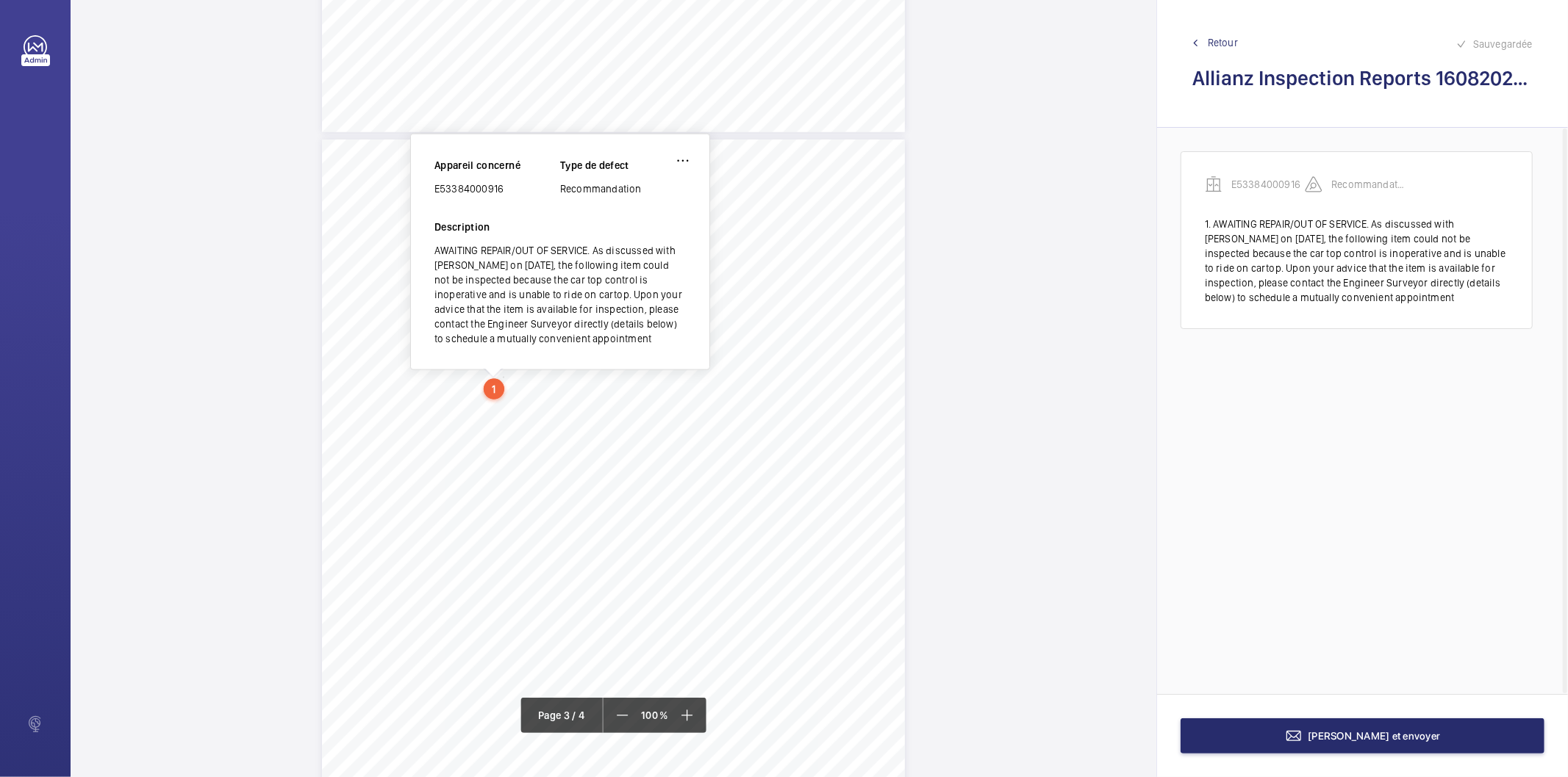
click at [482, 184] on div "E53384000916" at bounding box center [498, 189] width 126 height 15
copy div "E53384000916"
click at [1208, 737] on button "[PERSON_NAME] et envoyer" at bounding box center [1363, 736] width 364 height 35
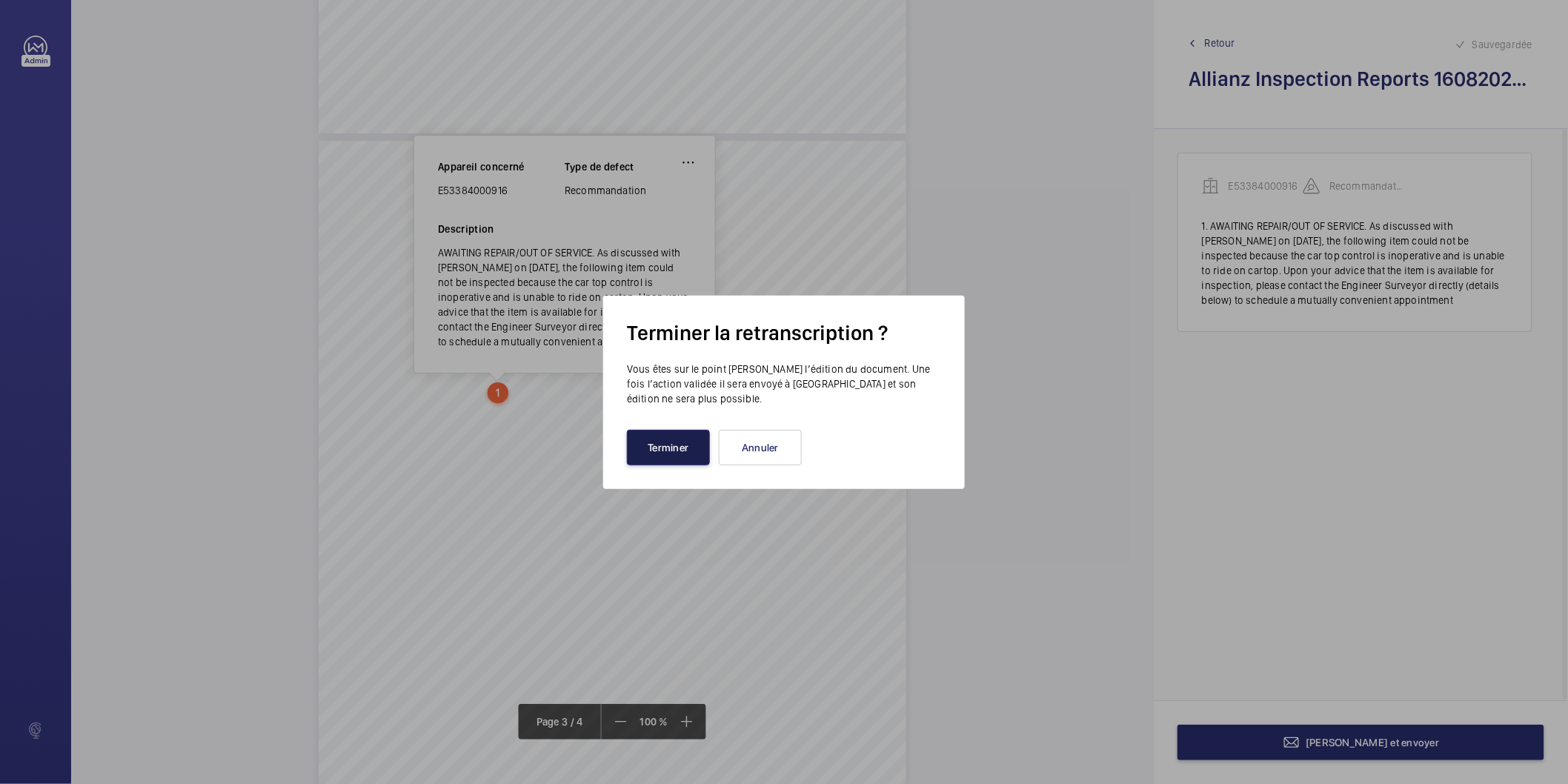
click at [655, 448] on button "Terminer" at bounding box center [668, 447] width 83 height 35
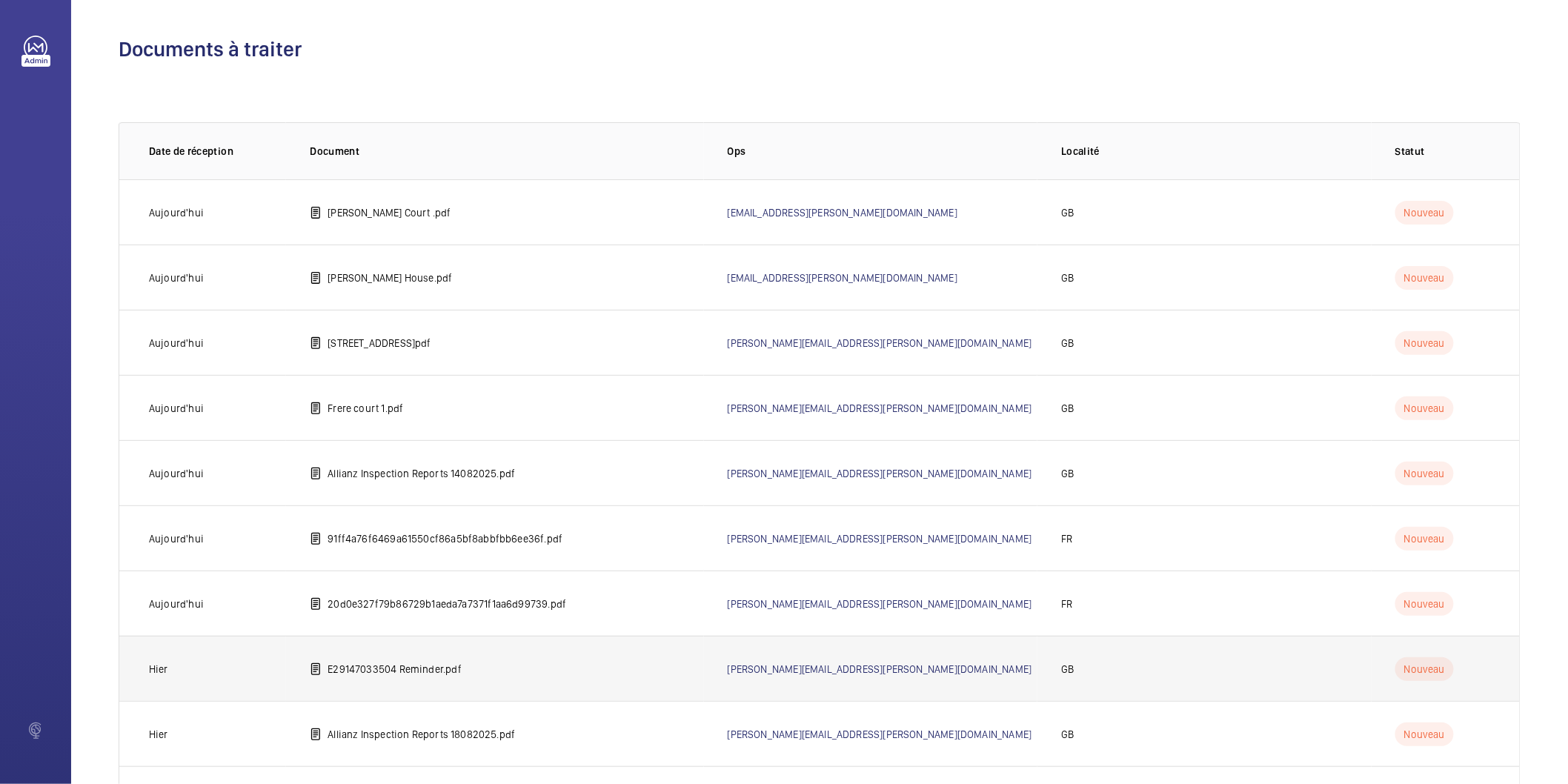
click at [471, 672] on td "E29147033504 Reminder.pdf" at bounding box center [495, 668] width 417 height 65
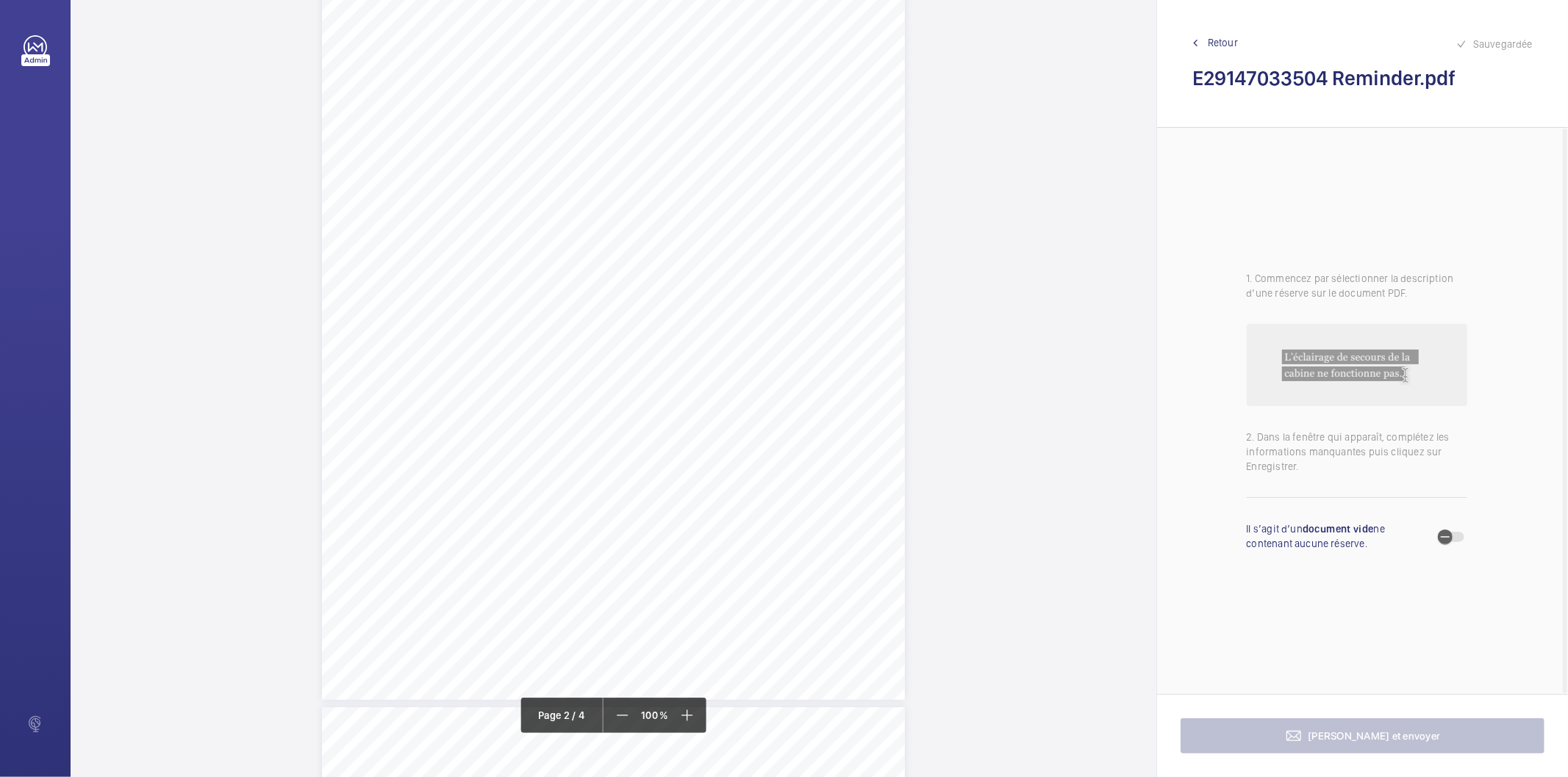
scroll to position [1469, 0]
drag, startPoint x: 460, startPoint y: 361, endPoint x: 773, endPoint y: 376, distance: 313.4
click at [773, 376] on div "Plant Not Available Notification (or inadequately prepared) THIS DOCUMENT IS NO…" at bounding box center [613, 629] width 583 height 824
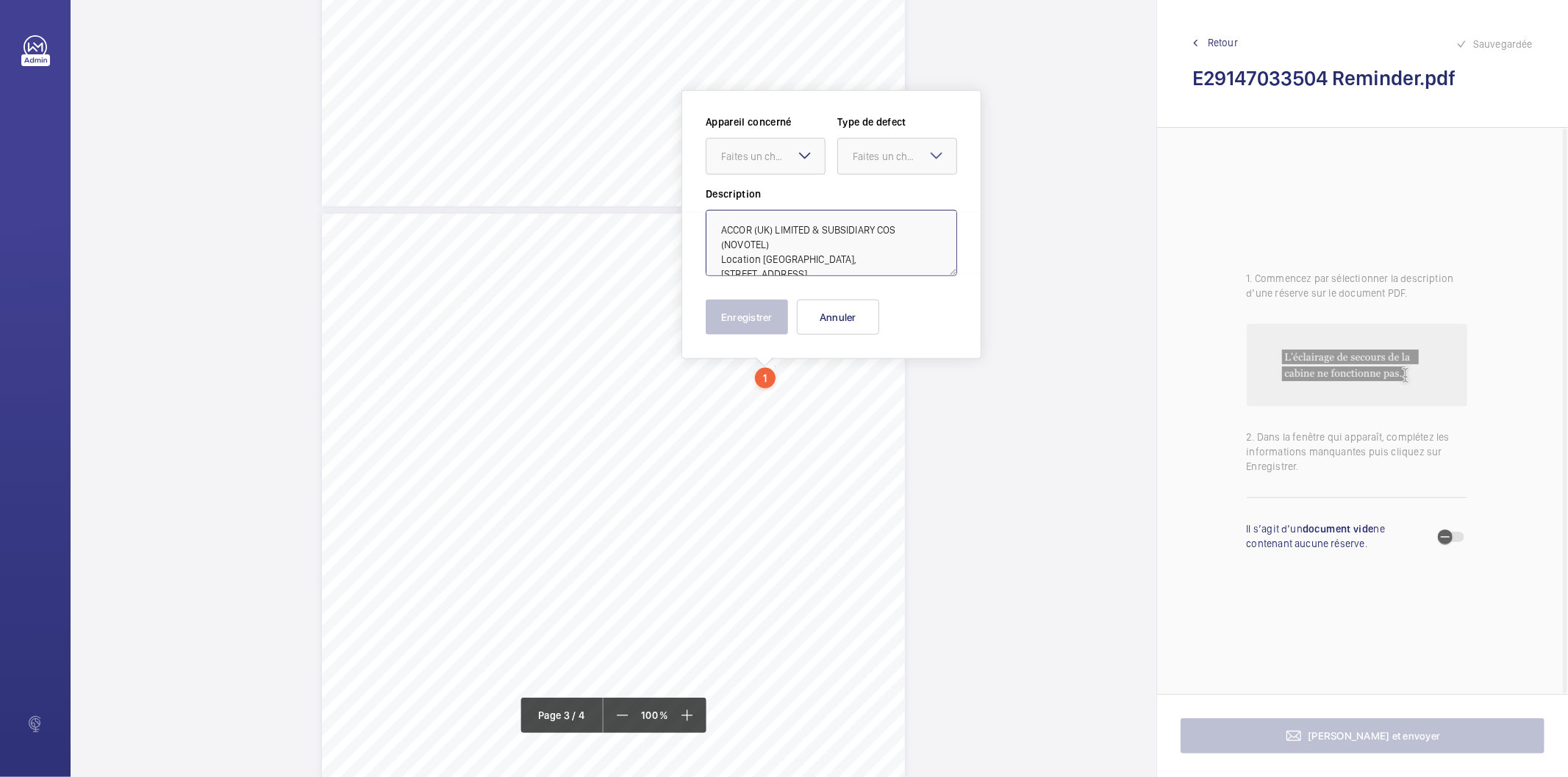
drag, startPoint x: 760, startPoint y: 254, endPoint x: 781, endPoint y: 247, distance: 22.1
click at [781, 247] on textarea "ACCOR (UK) LIMITED & SUBSIDIARY COS (NOVOTEL) Location [GEOGRAPHIC_DATA], [STRE…" at bounding box center [831, 243] width 251 height 66
type textarea "ACCOR (UK) LIMITED & SUBSIDIARY COS (NOVOTEL) H6455 [GEOGRAPHIC_DATA], [STREET_…"
click at [794, 144] on div at bounding box center [766, 156] width 119 height 35
click at [865, 329] on button "Annuler" at bounding box center [838, 317] width 82 height 35
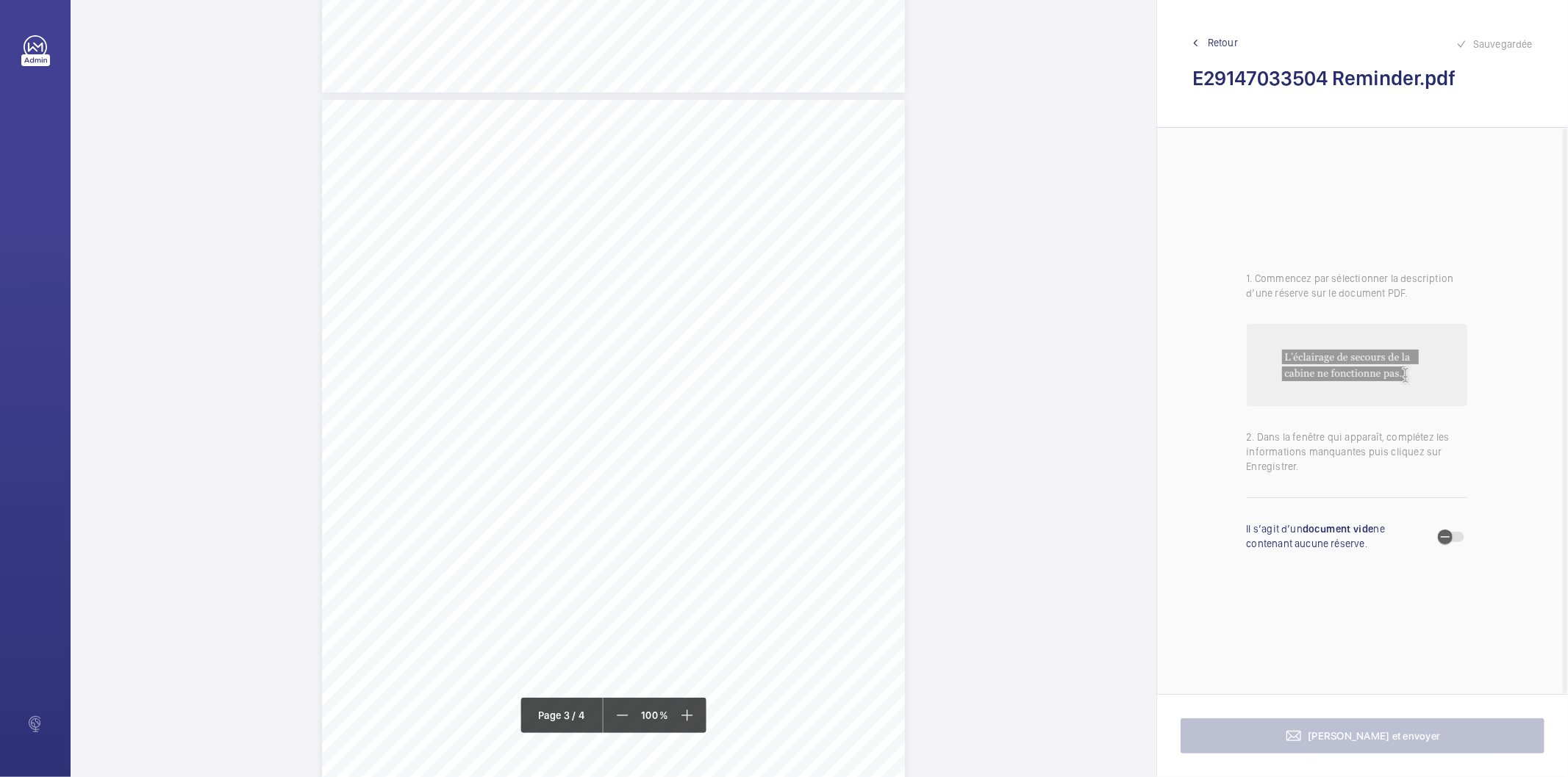
scroll to position [1617, 0]
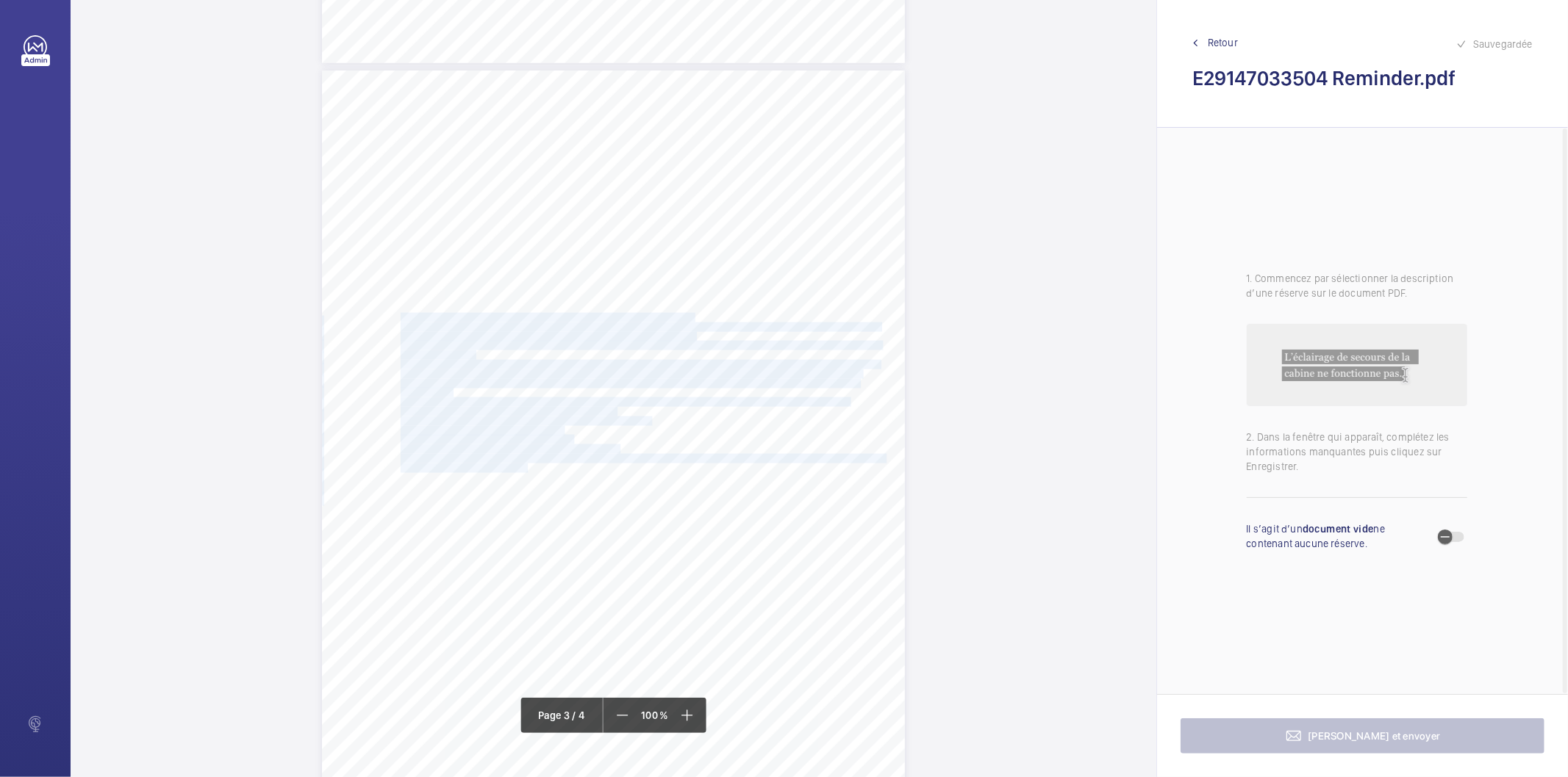
drag, startPoint x: 398, startPoint y: 313, endPoint x: 513, endPoint y: 470, distance: 194.6
click at [513, 470] on div "Plant Not Available Notification (or inadequately prepared) THIS DOCUMENT IS NO…" at bounding box center [613, 483] width 583 height 824
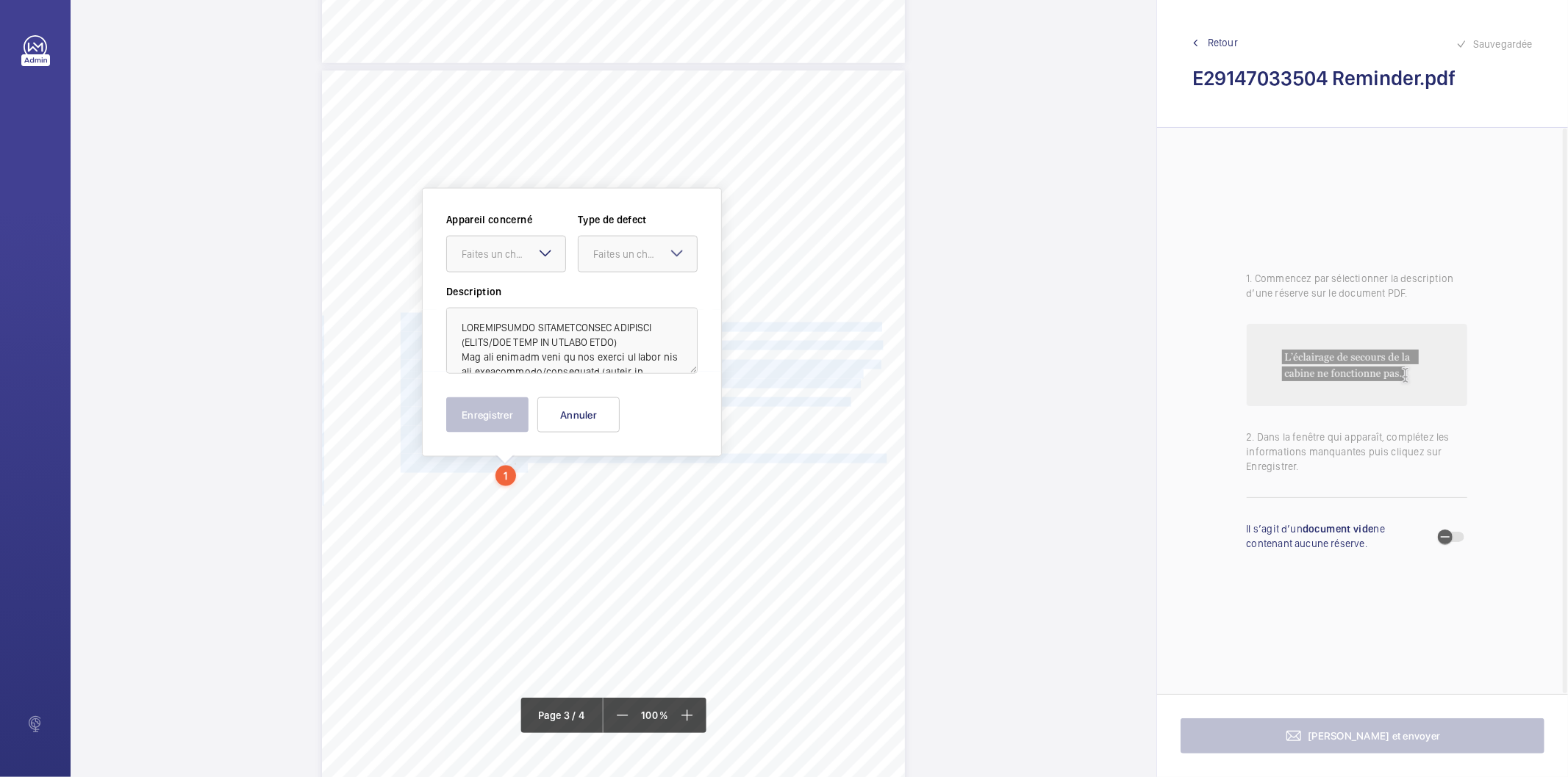
scroll to position [1715, 0]
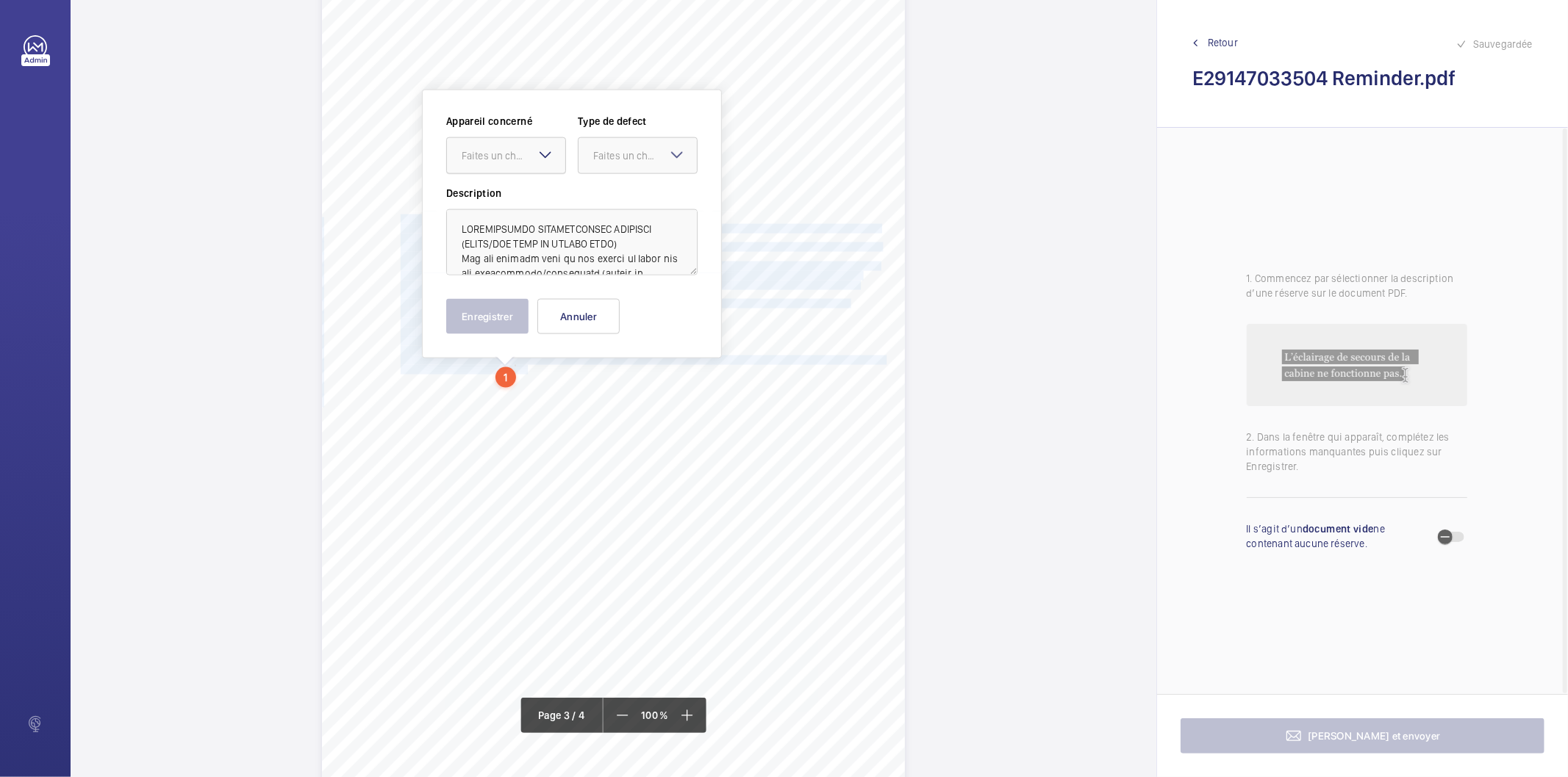
click at [495, 150] on div "Faites un choix" at bounding box center [514, 156] width 104 height 15
click at [483, 199] on span "E29147033504" at bounding box center [506, 200] width 89 height 15
click at [614, 149] on div "Faites un choix" at bounding box center [645, 156] width 104 height 15
click at [613, 309] on span "Recommandation" at bounding box center [637, 309] width 89 height 15
click at [486, 325] on button "Enregistrer" at bounding box center [487, 316] width 82 height 35
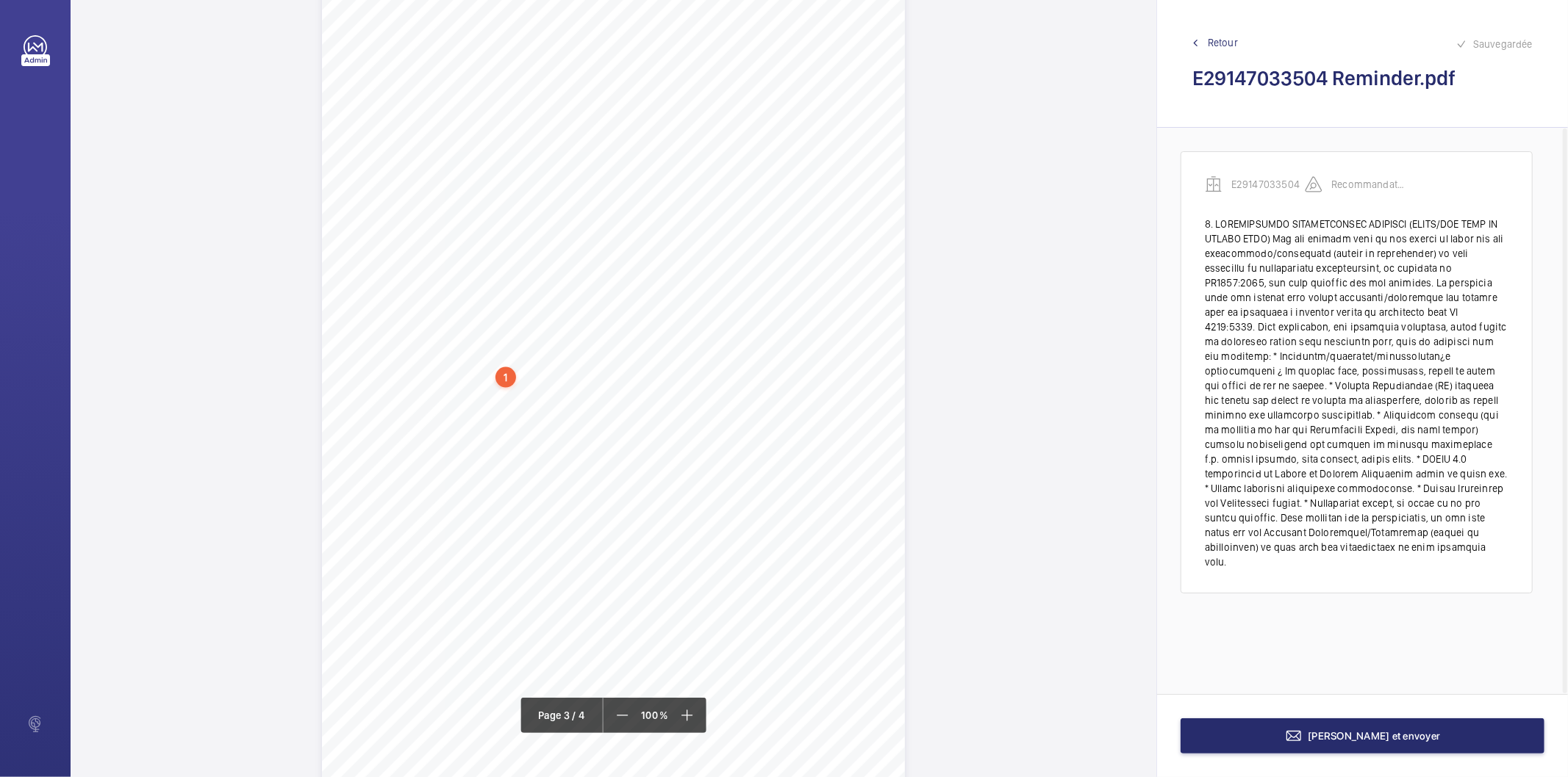
click at [505, 369] on div "1" at bounding box center [506, 378] width 21 height 21
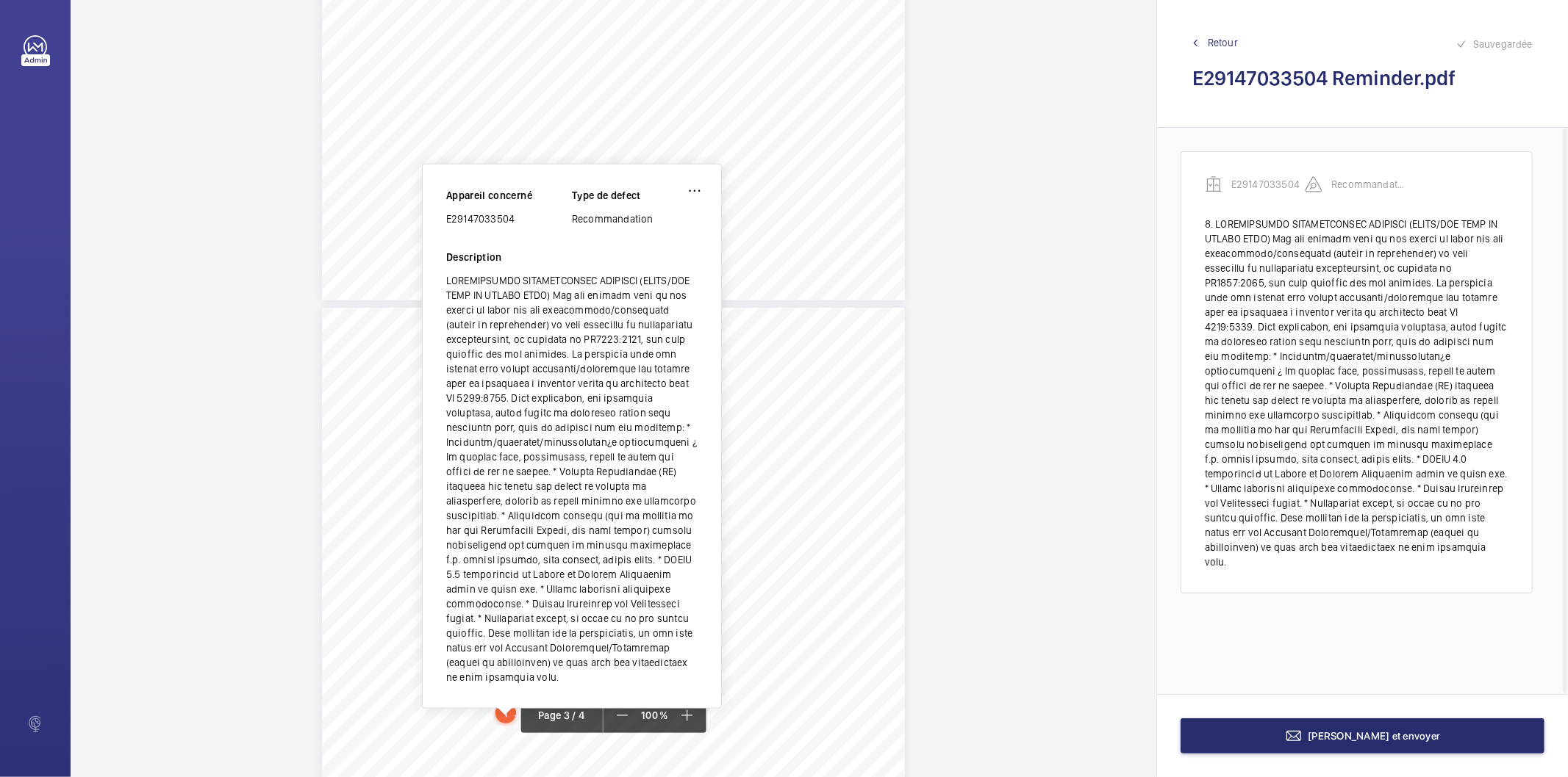
scroll to position [1377, 0]
click at [488, 216] on div "E29147033504" at bounding box center [509, 221] width 126 height 15
copy div "E29147033504"
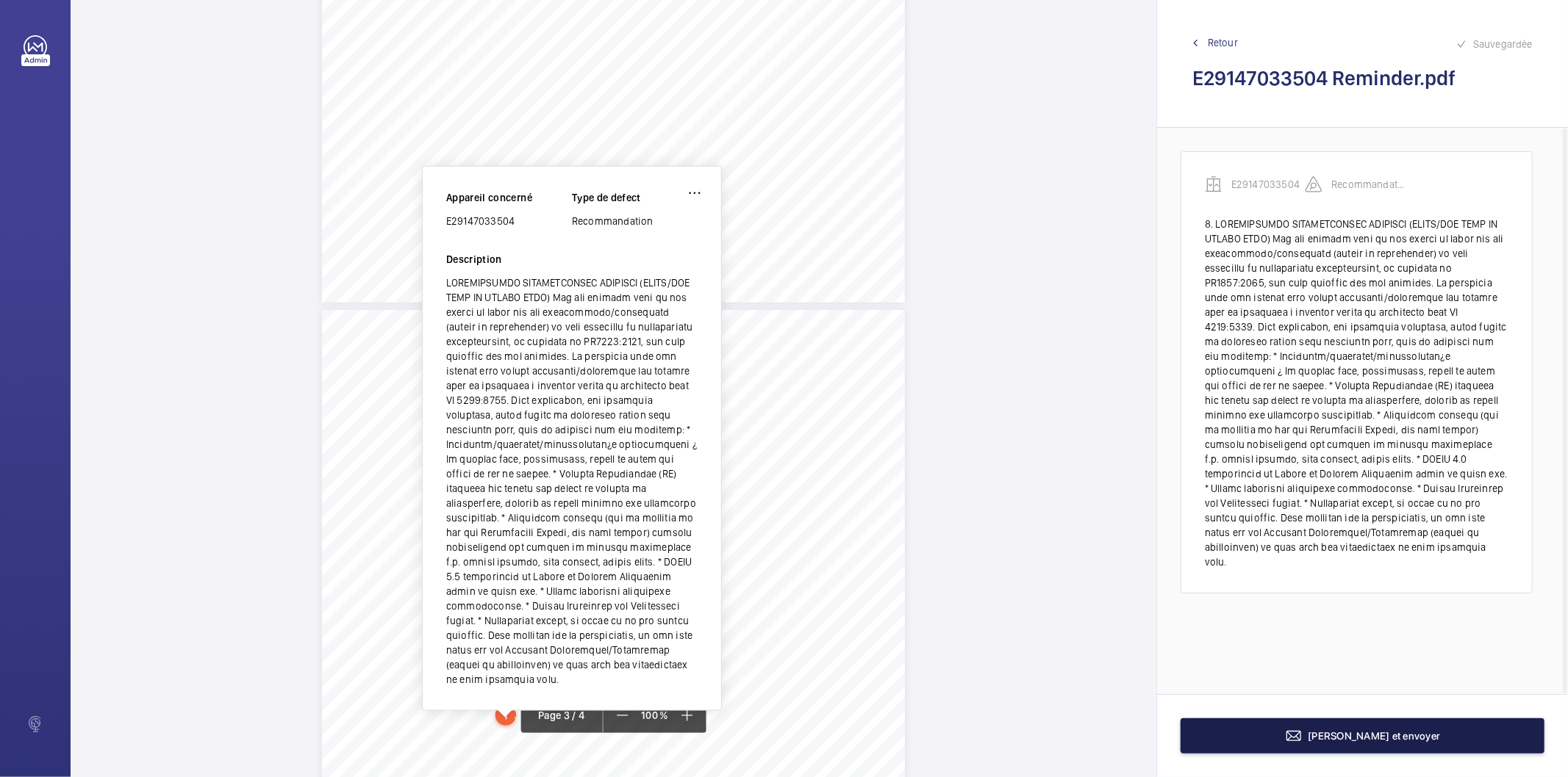
click at [1364, 721] on button "[PERSON_NAME] et envoyer" at bounding box center [1363, 736] width 364 height 35
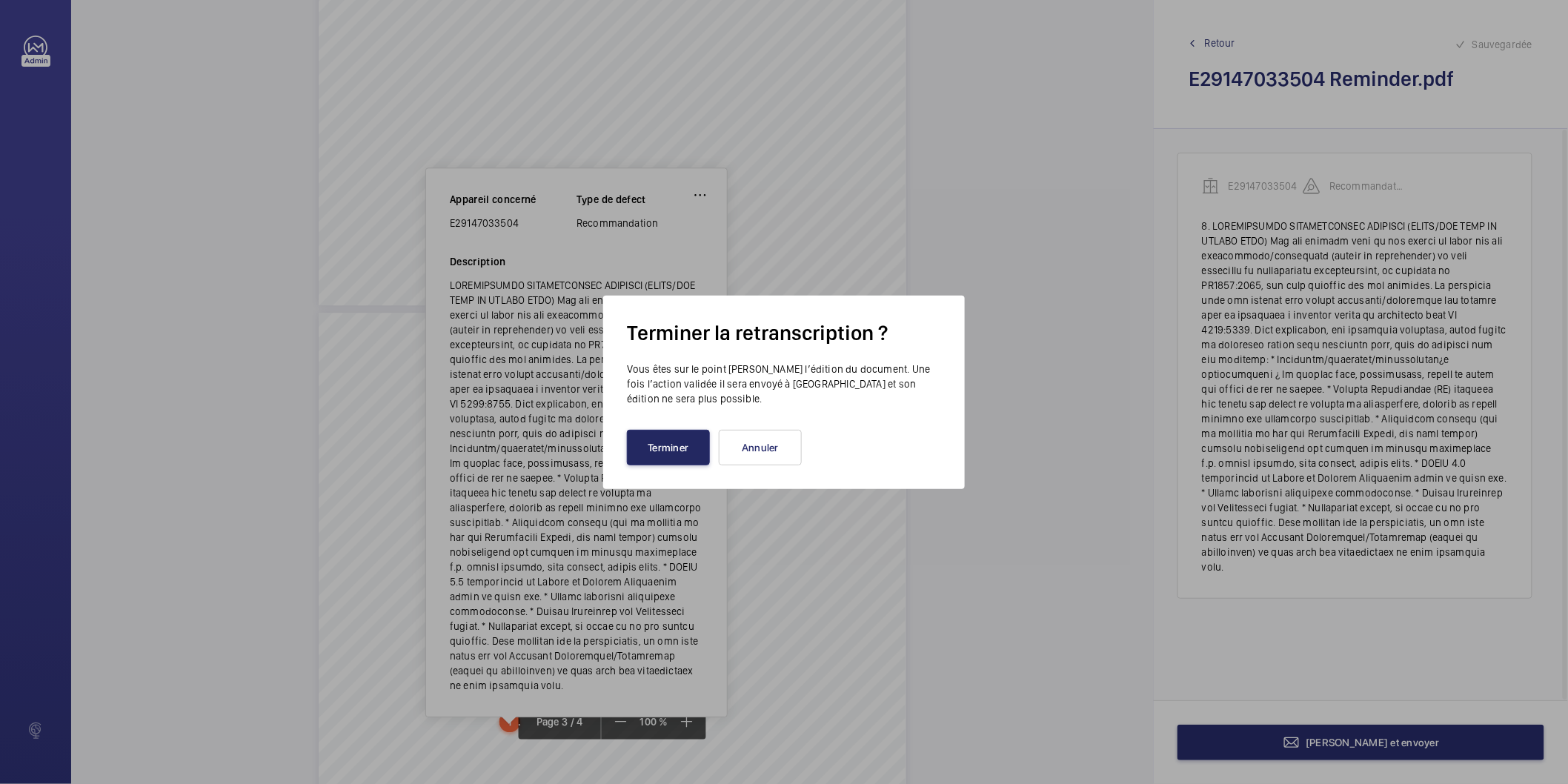
click at [692, 438] on button "Terminer" at bounding box center [668, 447] width 83 height 35
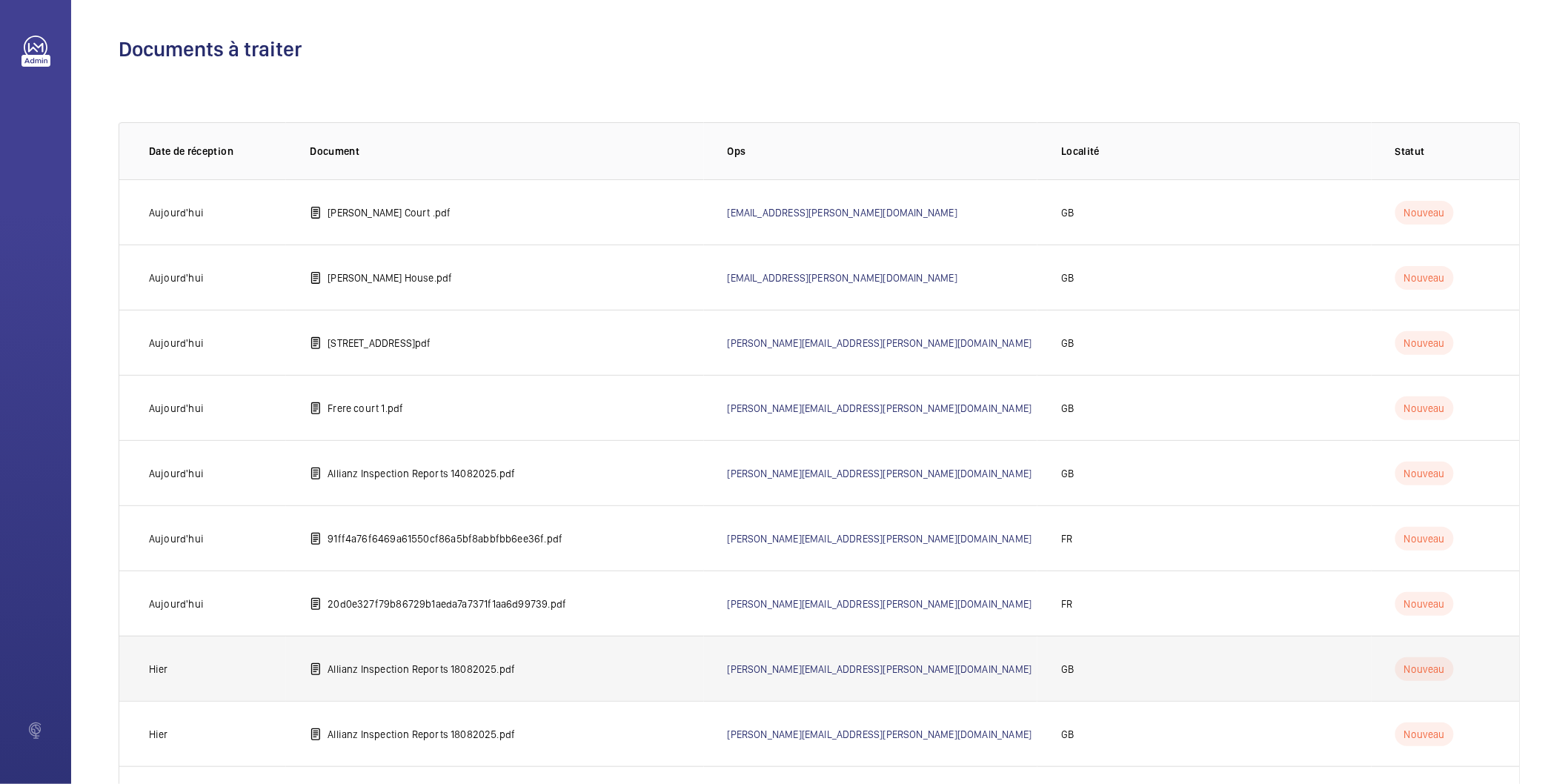
click at [486, 668] on p "Allianz Inspection Reports 18082025.pdf" at bounding box center [421, 670] width 188 height 15
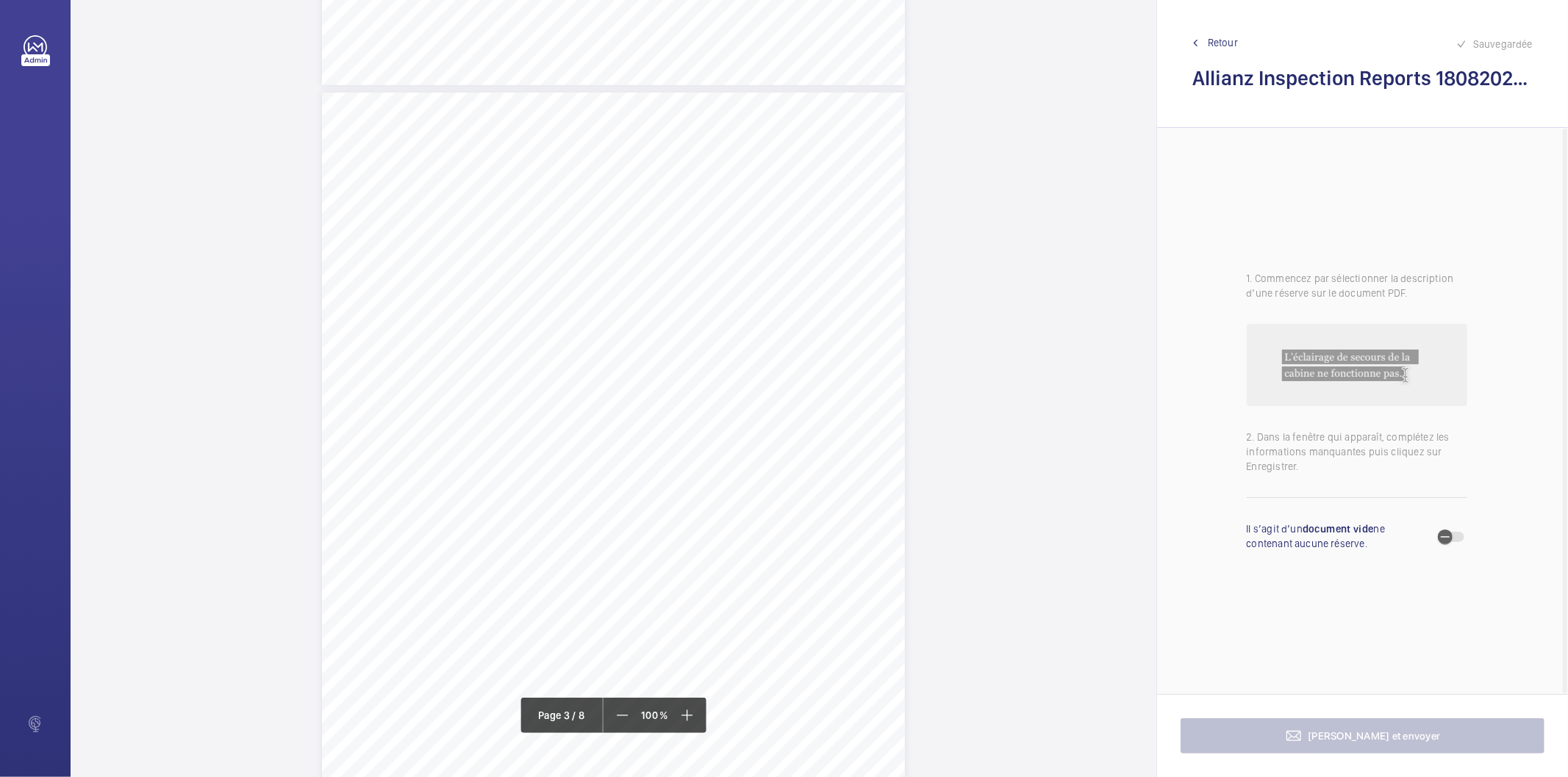
scroll to position [1633, 0]
drag, startPoint x: 464, startPoint y: 199, endPoint x: 769, endPoint y: 216, distance: 305.5
click at [769, 216] on div "Lift Report Lifting Operations & Lifting Equipment Regulation 1998 Provision & …" at bounding box center [613, 467] width 583 height 824
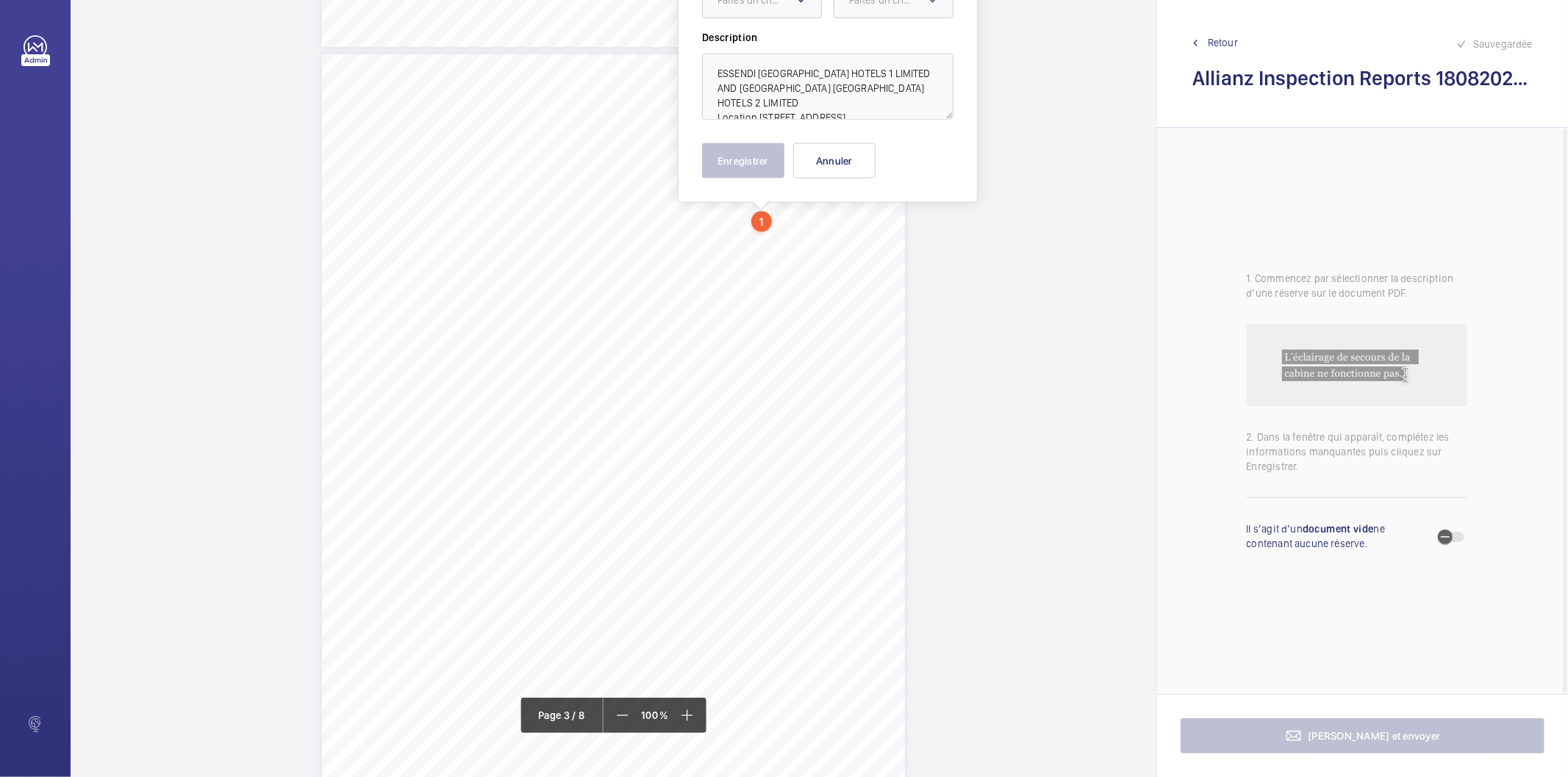
scroll to position [1477, 0]
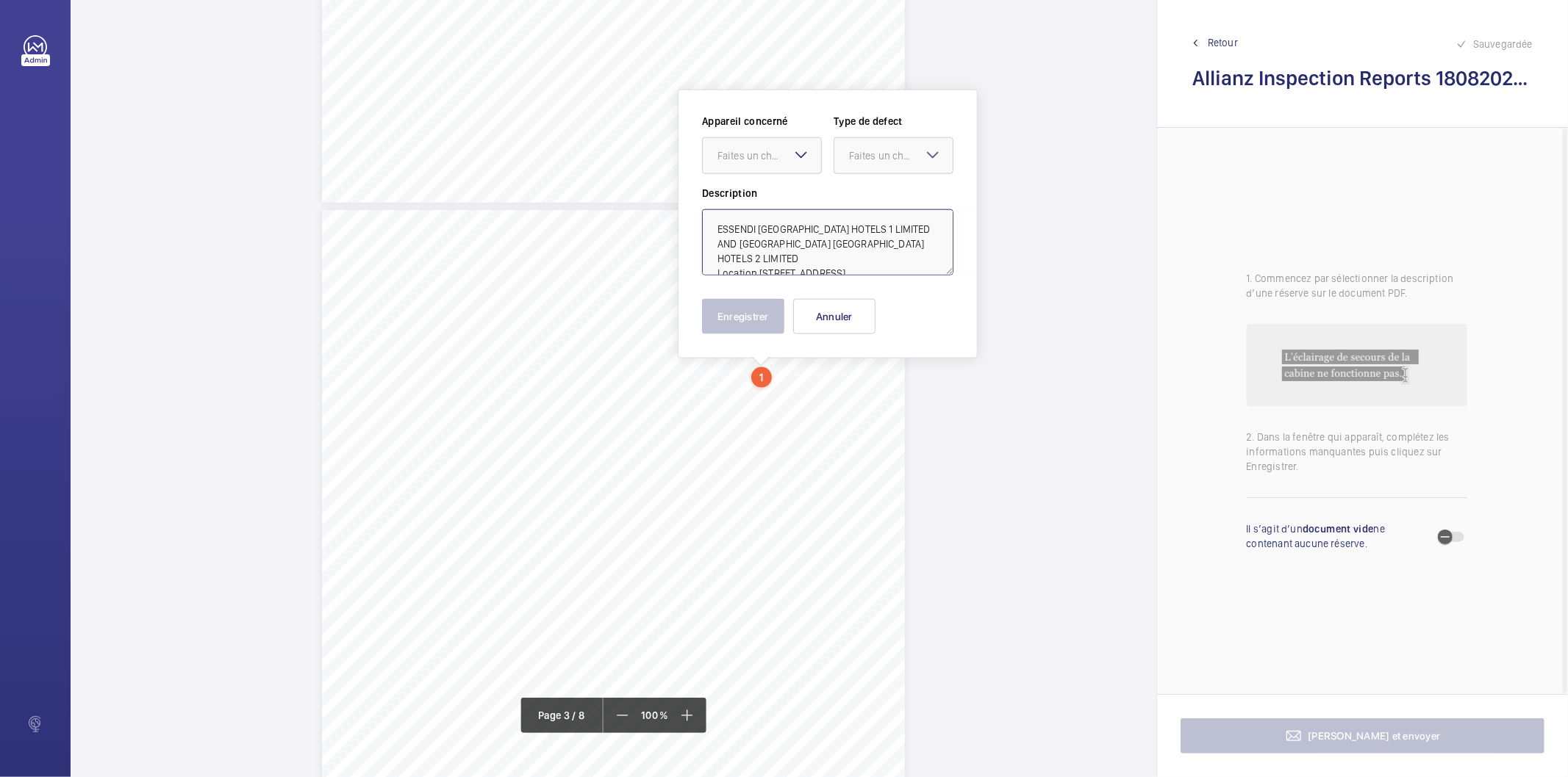
drag, startPoint x: 756, startPoint y: 256, endPoint x: 811, endPoint y: 244, distance: 56.3
click at [811, 244] on textarea "ESSENDI [GEOGRAPHIC_DATA] HOTELS 1 LIMITED AND [GEOGRAPHIC_DATA] [GEOGRAPHIC_DA…" at bounding box center [827, 243] width 251 height 66
type textarea "ESSENDI UK HOTELS 1 LIMITED AND [GEOGRAPHIC_DATA] [GEOGRAPHIC_DATA] HOTELS 2 LI…"
click at [801, 163] on mat-icon at bounding box center [801, 154] width 18 height 18
click at [816, 326] on button "Annuler" at bounding box center [834, 316] width 82 height 35
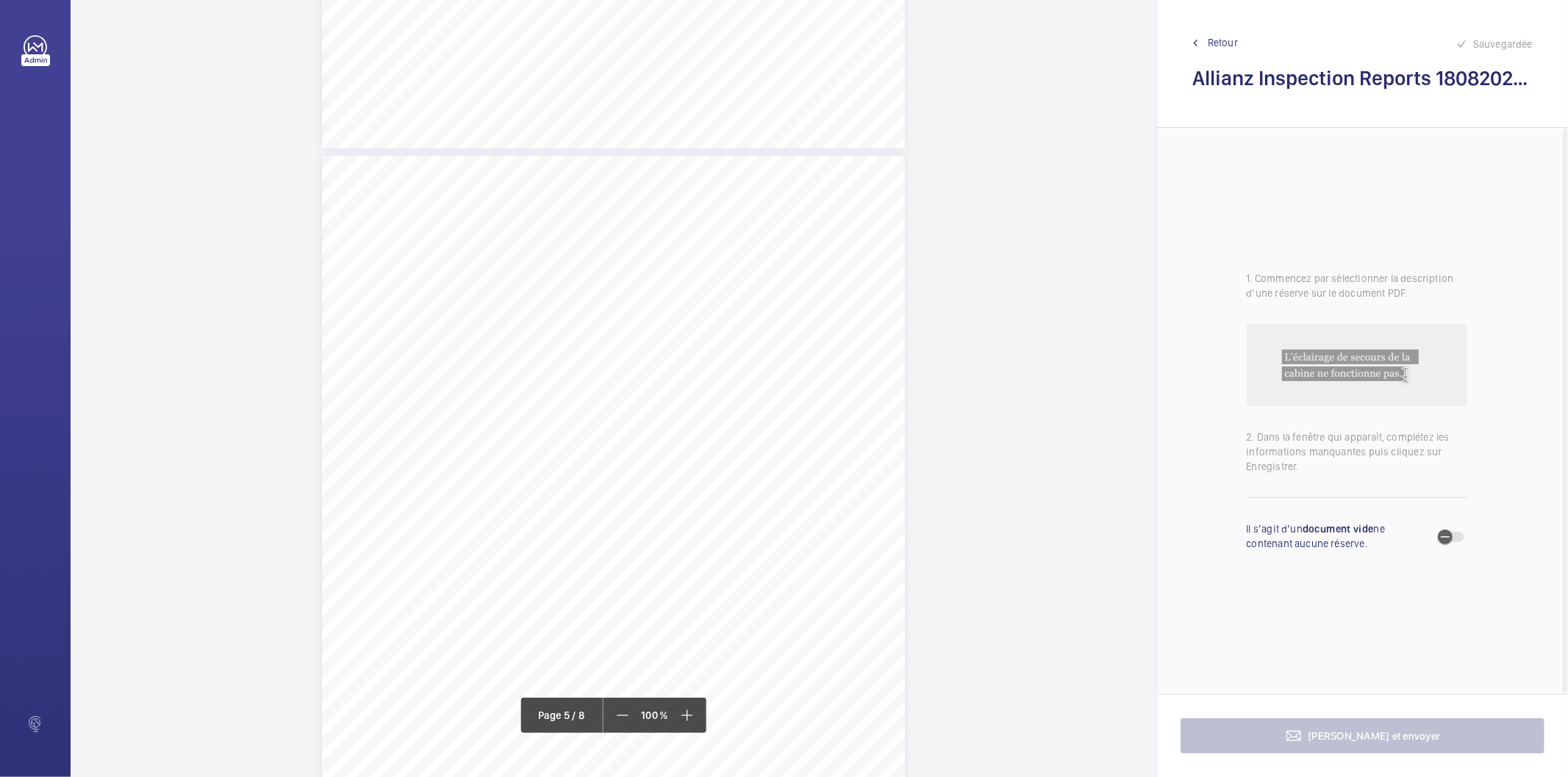
scroll to position [3518, 0]
drag, startPoint x: 611, startPoint y: 496, endPoint x: 843, endPoint y: 515, distance: 232.8
click at [843, 515] on div "Lift Report Lifting Operations & Lifting Equipment Regulation 1998 Provision & …" at bounding box center [613, 246] width 583 height 824
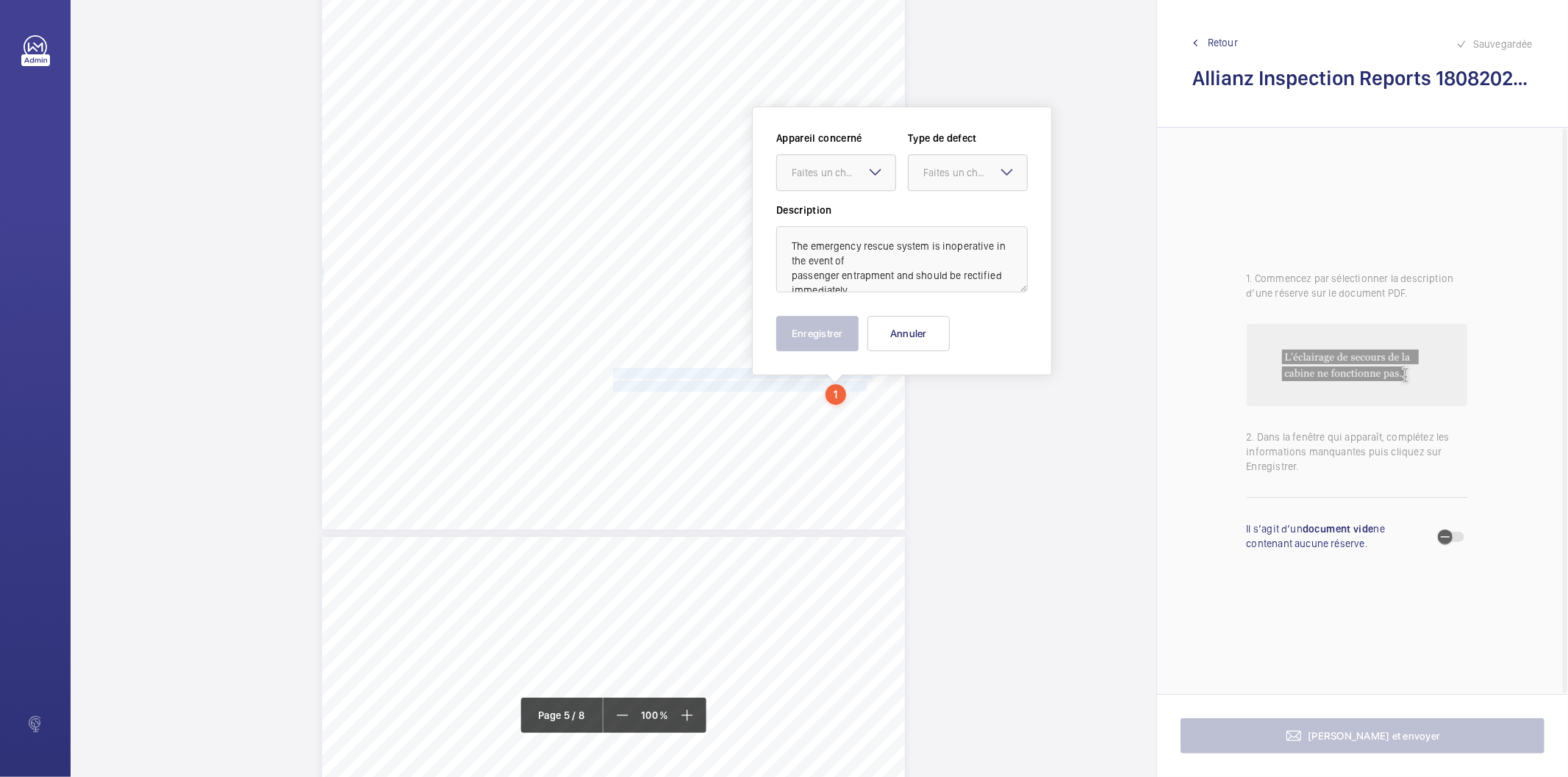
scroll to position [3662, 0]
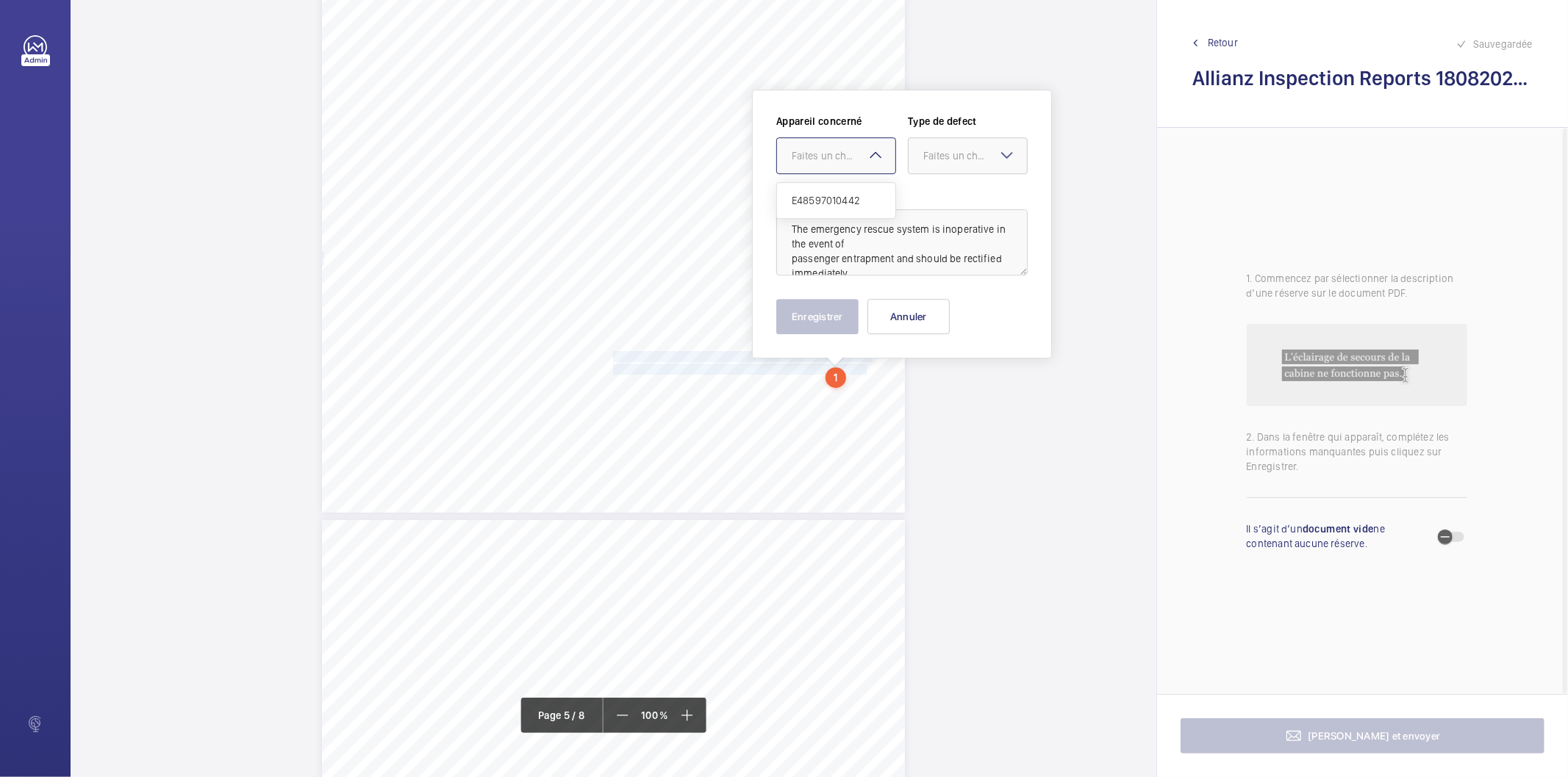
click at [837, 163] on div at bounding box center [837, 155] width 119 height 35
click at [818, 195] on span "E48597010442" at bounding box center [836, 200] width 89 height 15
click at [951, 162] on div "Faites un choix" at bounding box center [975, 156] width 104 height 15
click at [953, 233] on span "Immédiat" at bounding box center [968, 237] width 89 height 15
click at [817, 309] on button "Enregistrer" at bounding box center [817, 316] width 82 height 35
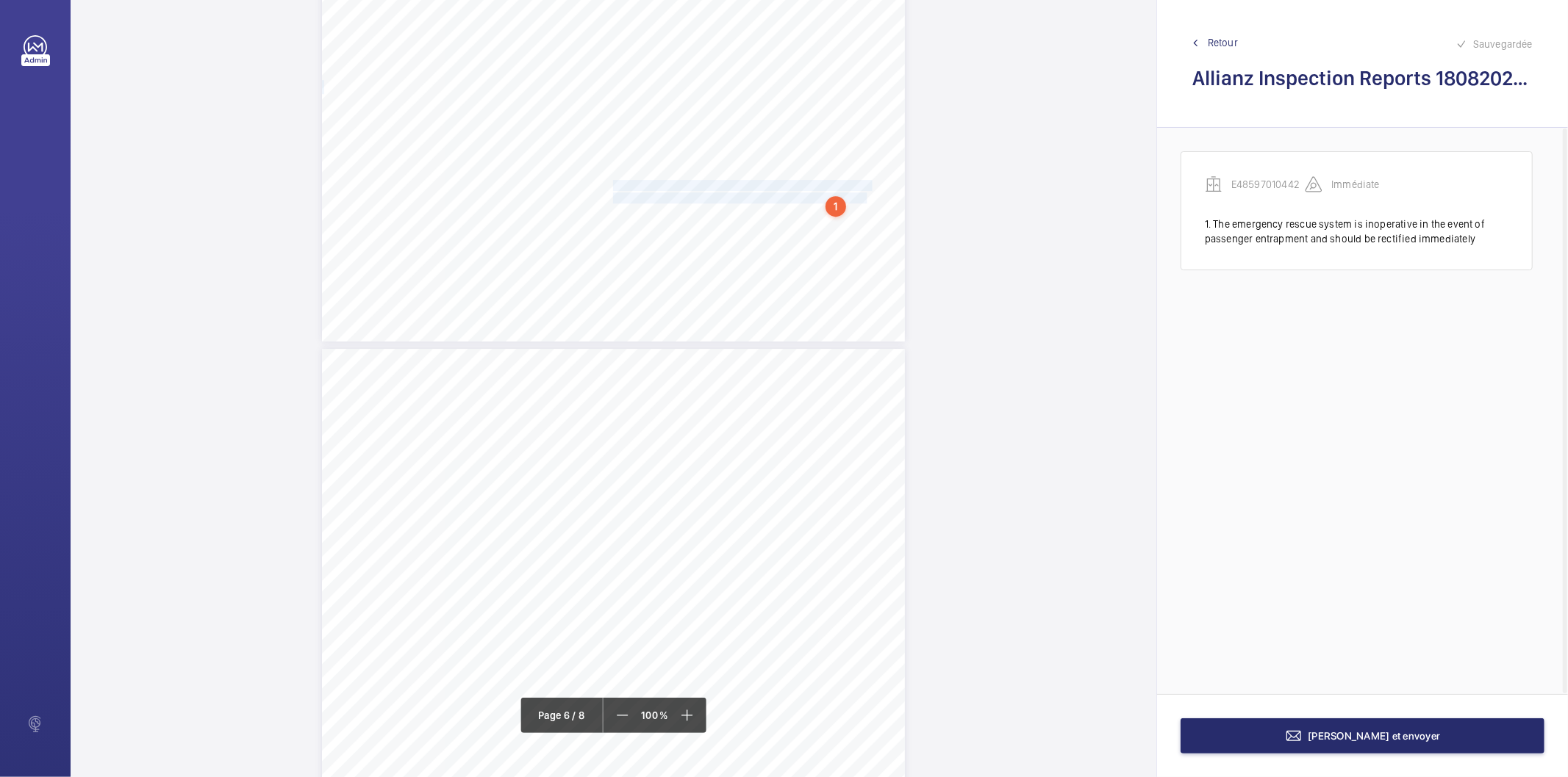
scroll to position [4071, 0]
drag, startPoint x: 611, startPoint y: 421, endPoint x: 727, endPoint y: 431, distance: 116.4
click at [727, 431] on div "Lift Report Lifting Operations & Lifting Equipment Regulation 1998 Provision & …" at bounding box center [613, 524] width 583 height 824
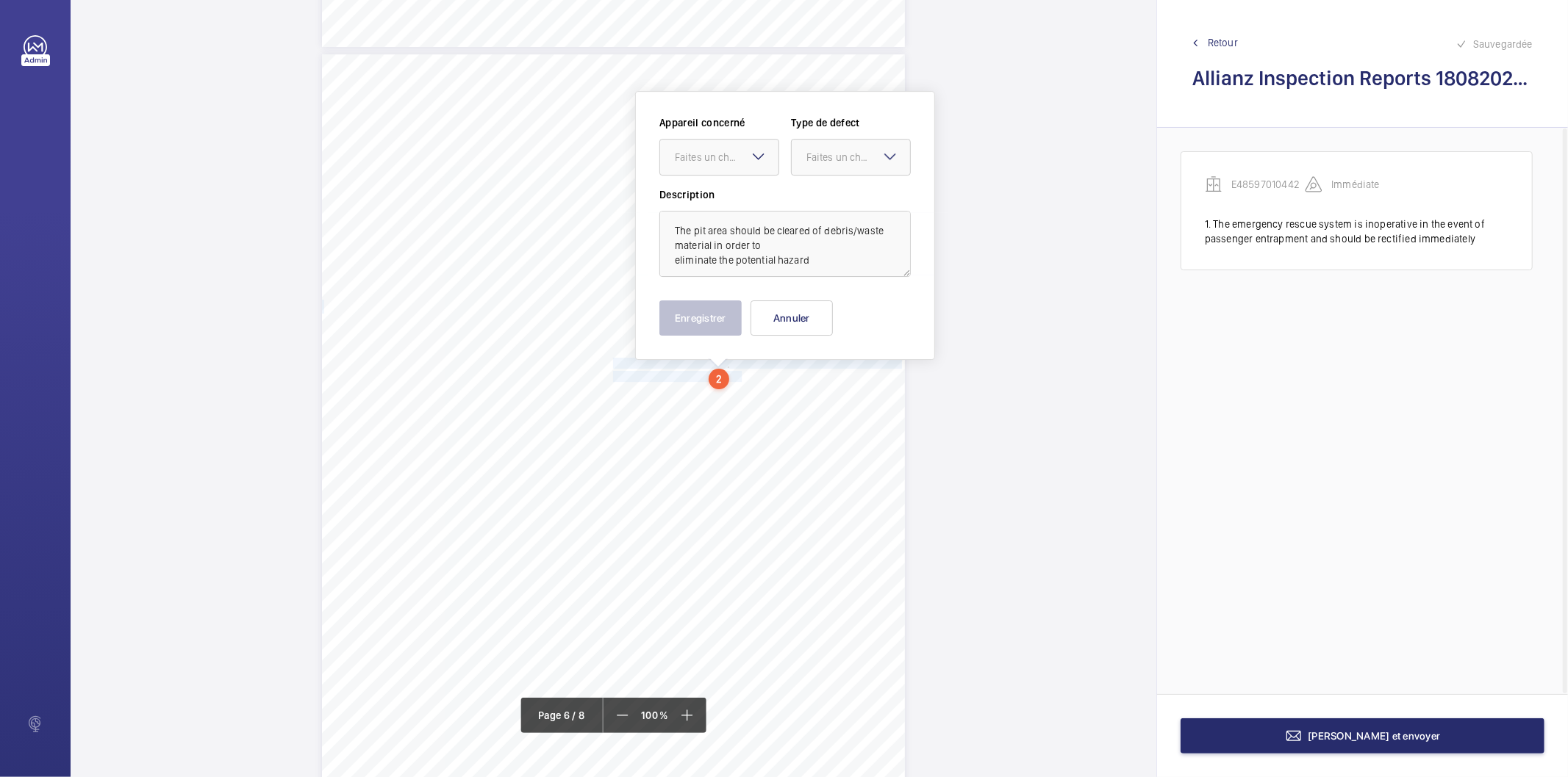
scroll to position [4130, 0]
click at [722, 157] on div "Faites un choix" at bounding box center [727, 156] width 104 height 15
click at [704, 201] on span "E48597010442" at bounding box center [719, 200] width 89 height 15
click at [836, 150] on div "Faites un choix" at bounding box center [858, 156] width 104 height 15
drag, startPoint x: 816, startPoint y: 304, endPoint x: 583, endPoint y: 344, distance: 236.4
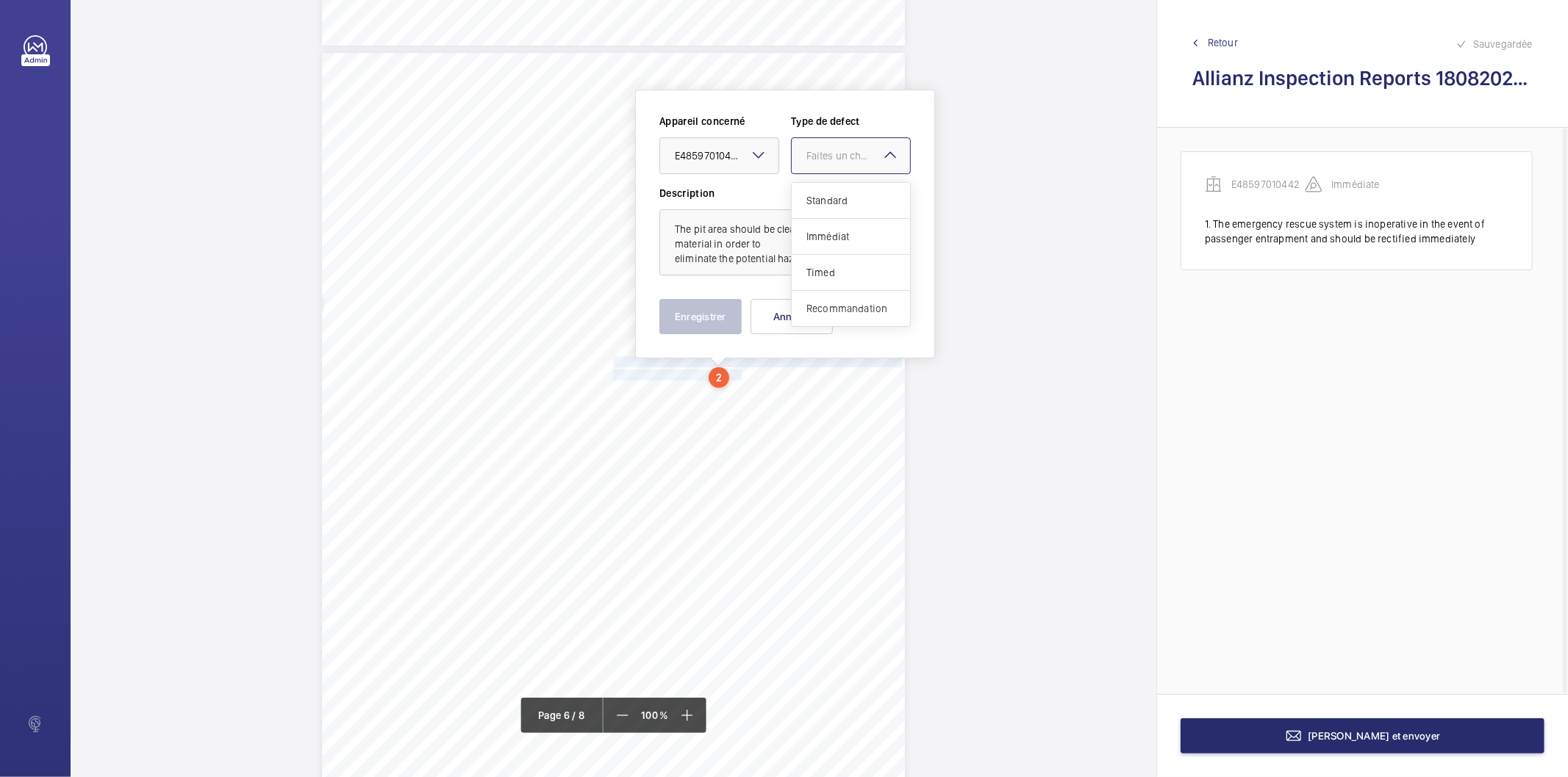
click at [816, 304] on span "Recommandation" at bounding box center [851, 309] width 89 height 15
click at [673, 313] on button "Enregistrer" at bounding box center [700, 316] width 82 height 35
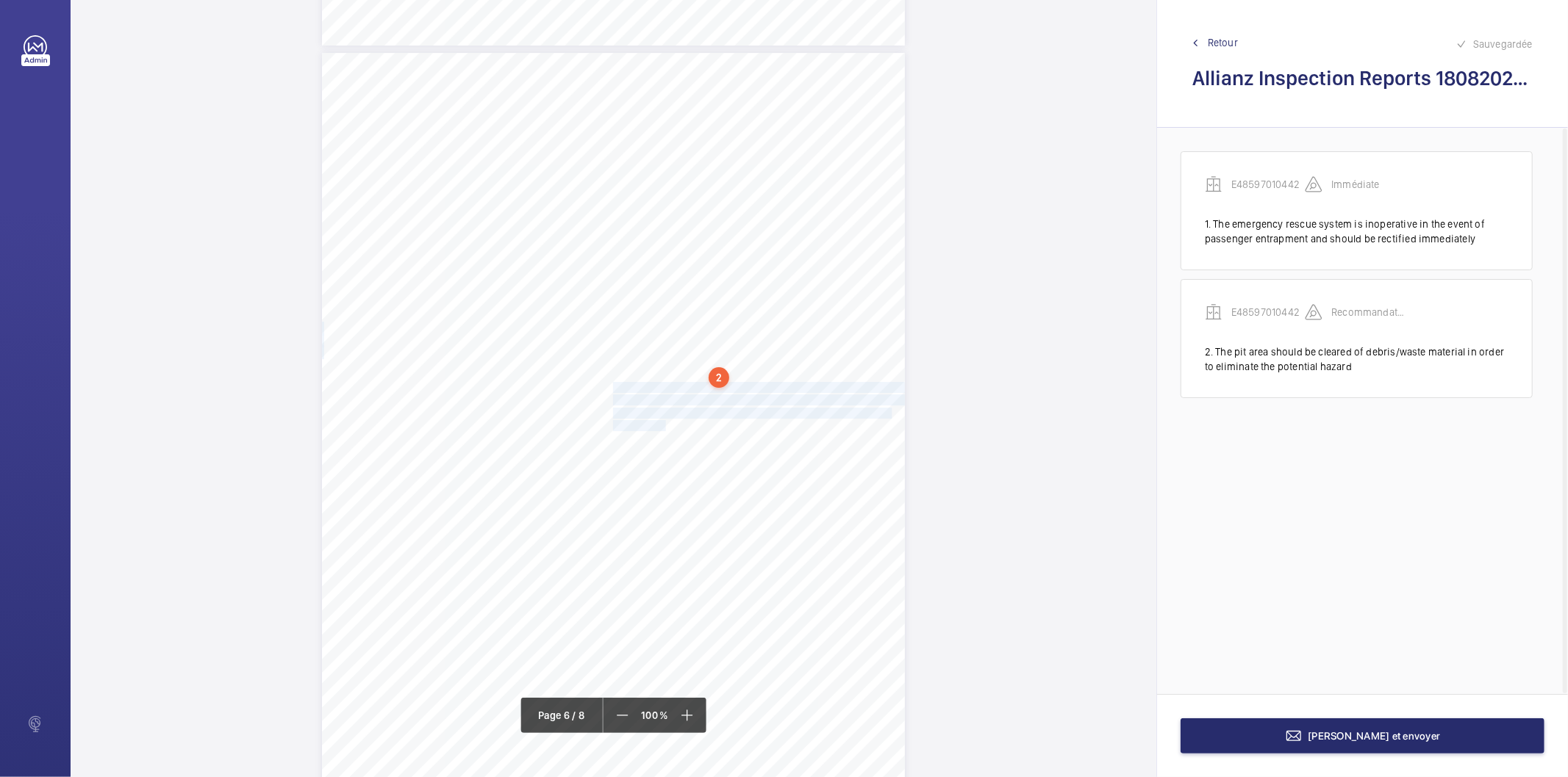
drag, startPoint x: 611, startPoint y: 386, endPoint x: 659, endPoint y: 421, distance: 59.4
click at [659, 421] on div "Lift Report Lifting Operations & Lifting Equipment Regulation 1998 Provision & …" at bounding box center [613, 465] width 583 height 824
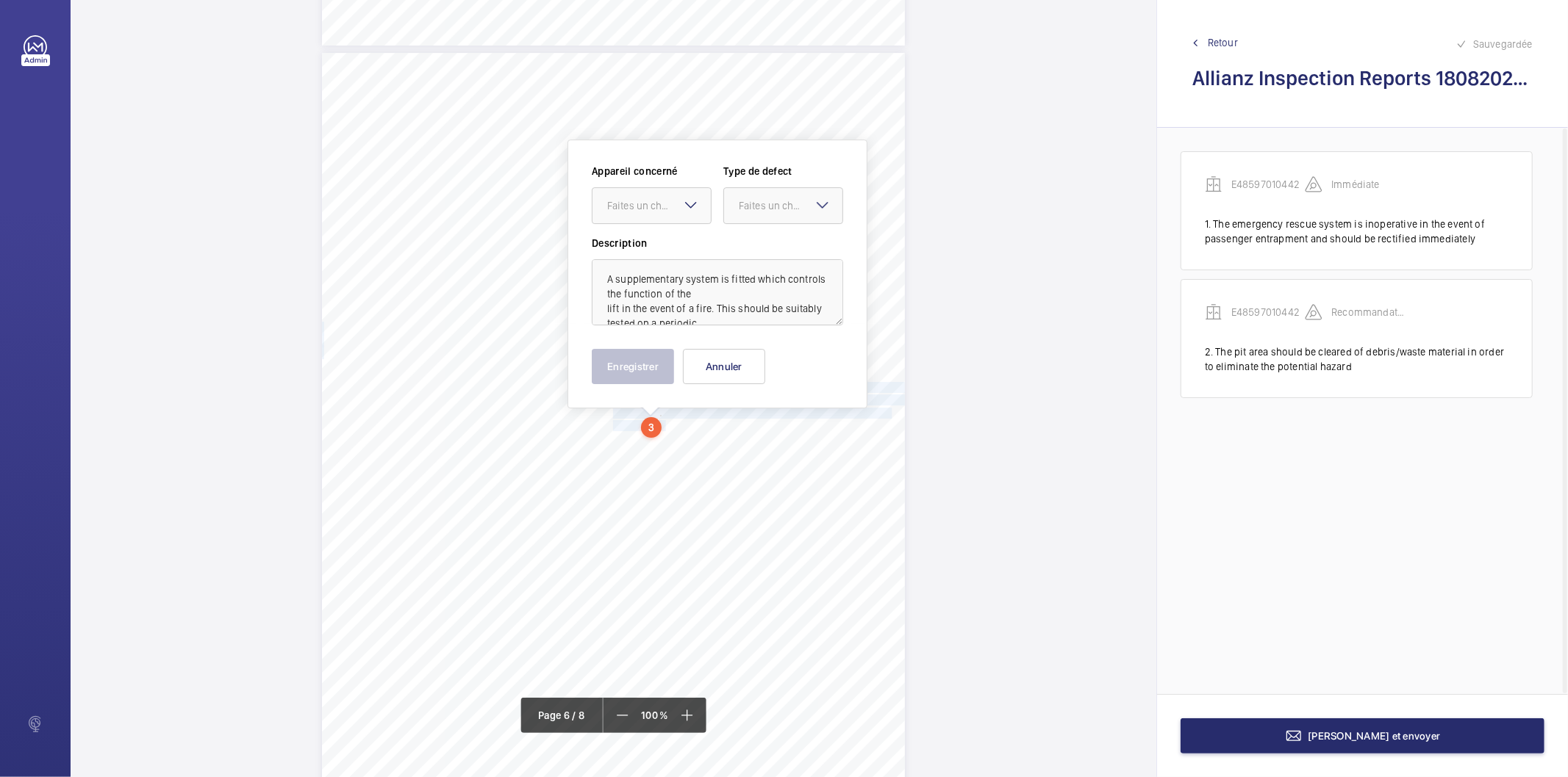
scroll to position [4179, 0]
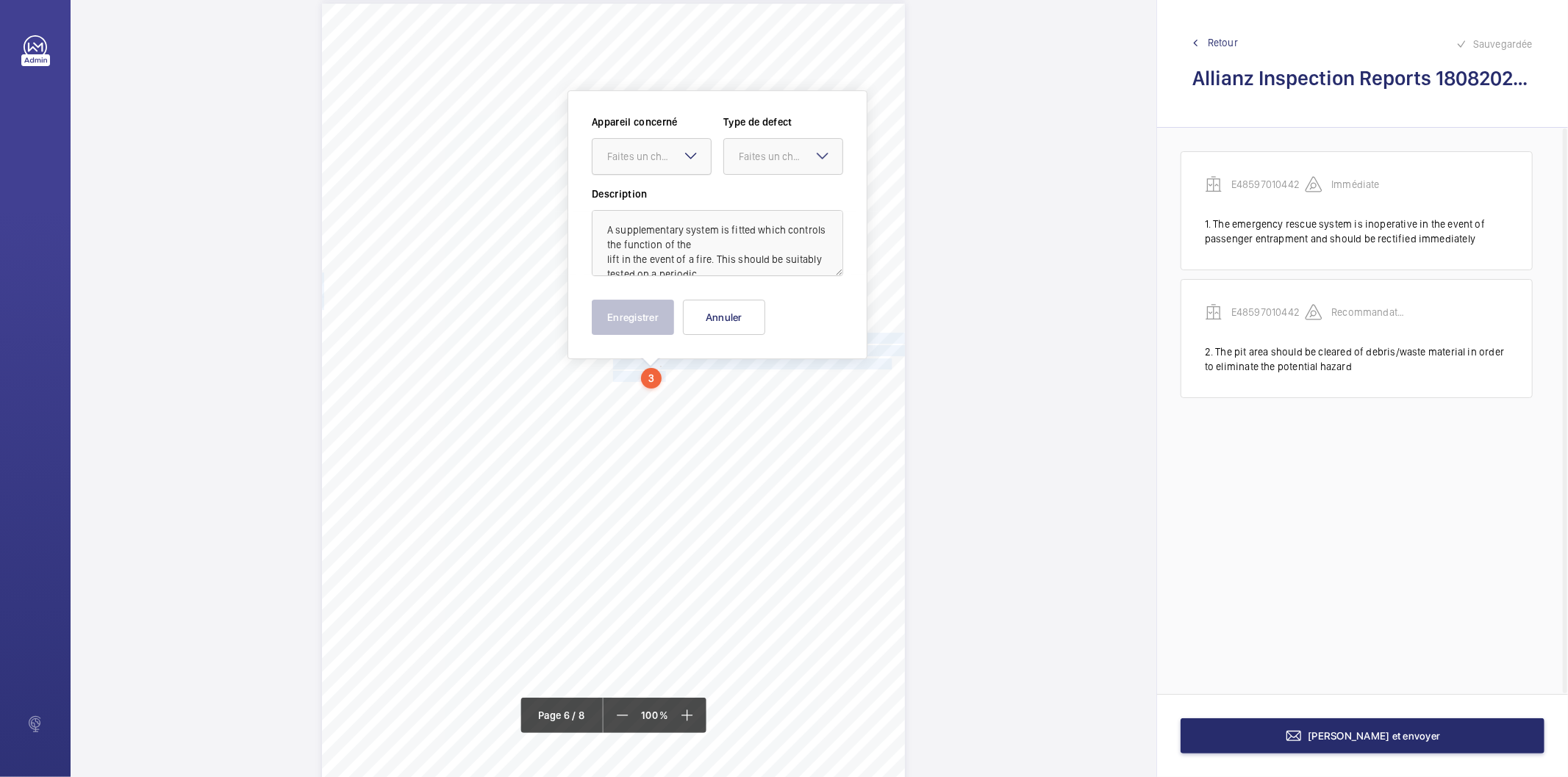
click at [652, 173] on div "Faites un choix" at bounding box center [651, 156] width 120 height 37
click at [633, 194] on span "E48597010442" at bounding box center [651, 201] width 89 height 15
click at [760, 157] on div "Faites un choix" at bounding box center [791, 157] width 104 height 15
drag, startPoint x: 747, startPoint y: 304, endPoint x: 671, endPoint y: 316, distance: 76.9
click at [743, 305] on span "Recommandation" at bounding box center [783, 309] width 89 height 15
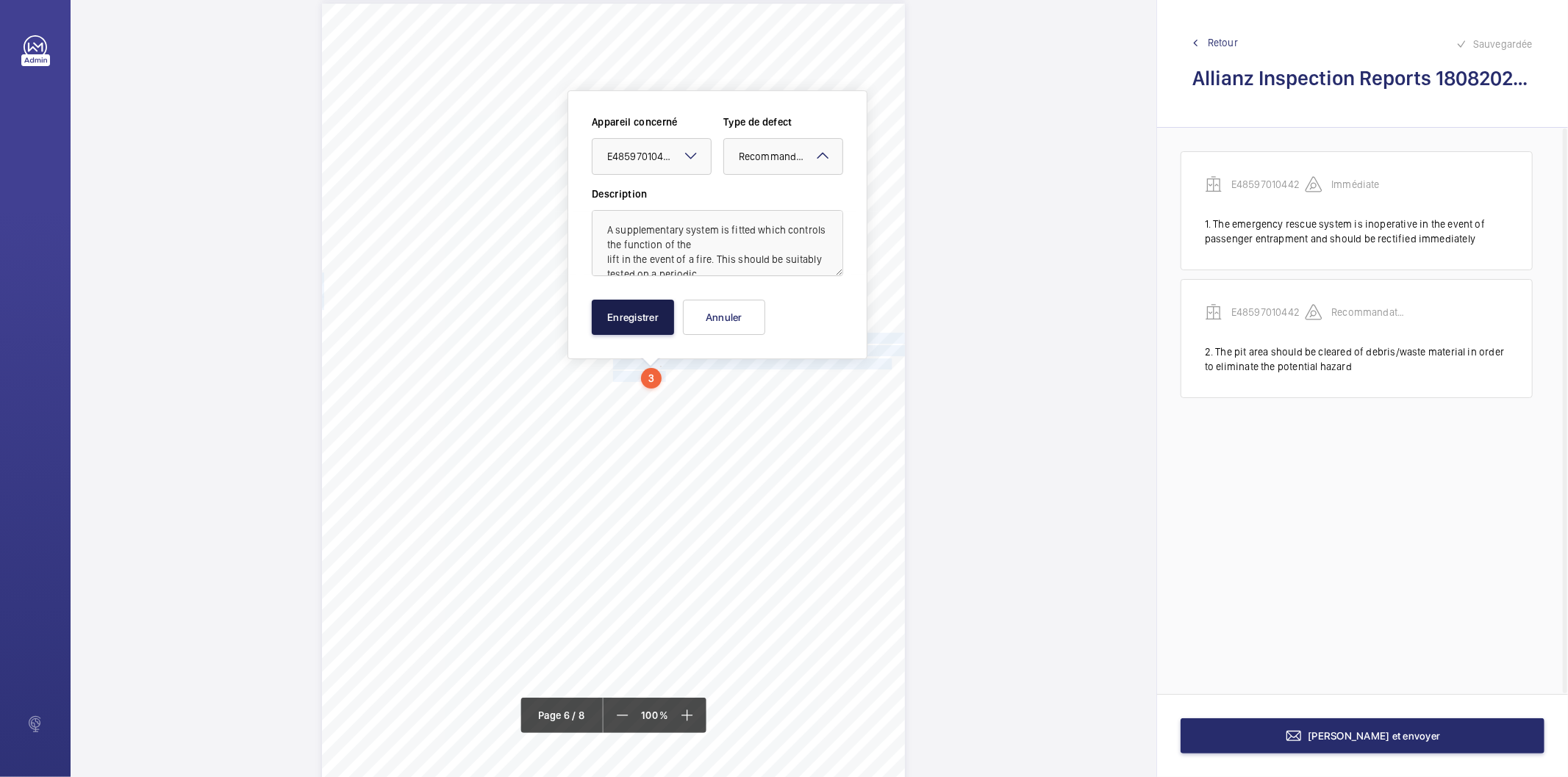
drag, startPoint x: 660, startPoint y: 317, endPoint x: 652, endPoint y: 326, distance: 12.0
click at [659, 317] on button "Enregistrer" at bounding box center [632, 317] width 82 height 35
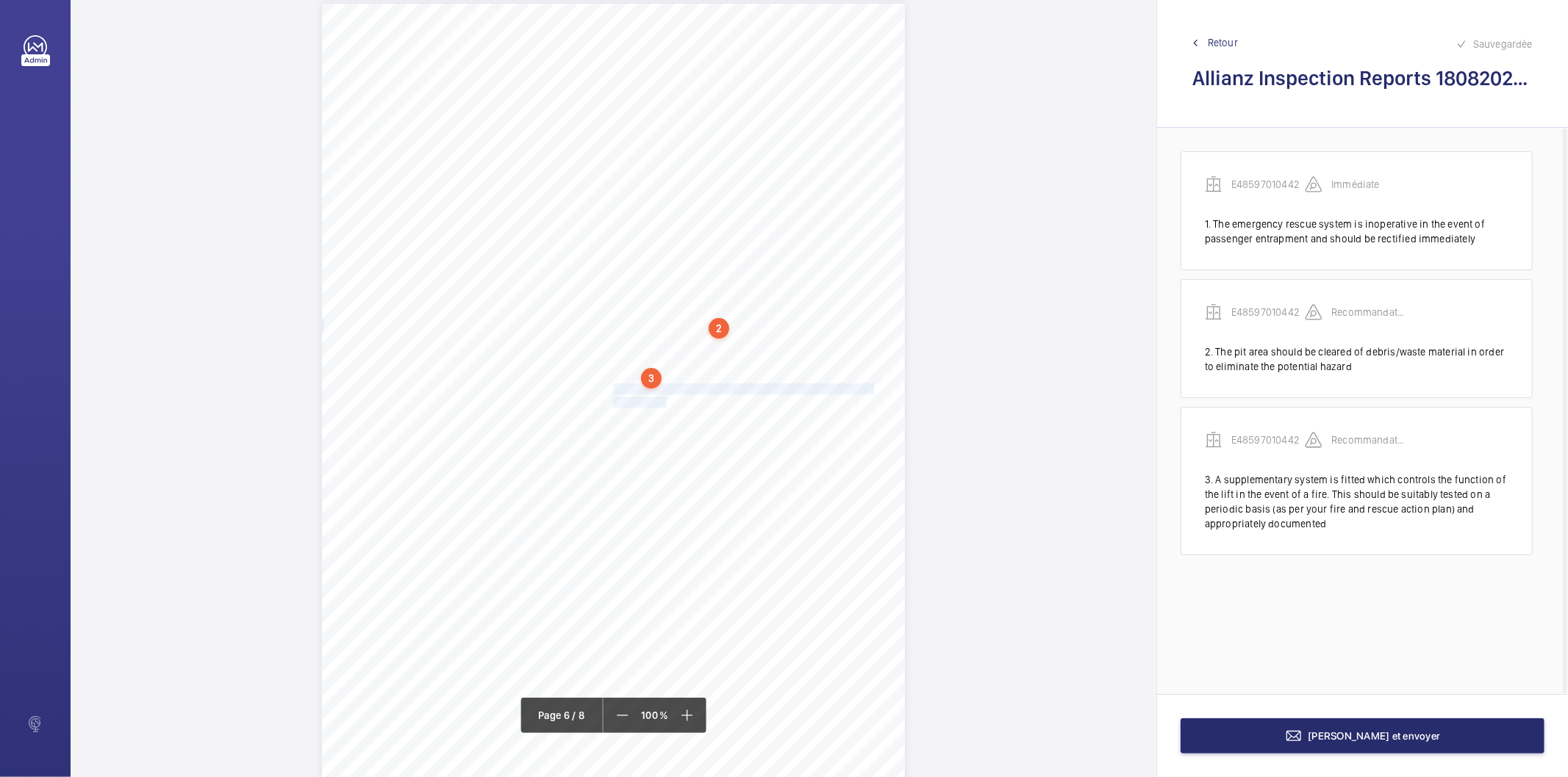
drag, startPoint x: 611, startPoint y: 388, endPoint x: 661, endPoint y: 401, distance: 51.7
click at [661, 401] on div "Lift Report Lifting Operations & Lifting Equipment Regulation 1998 Provision & …" at bounding box center [613, 416] width 583 height 824
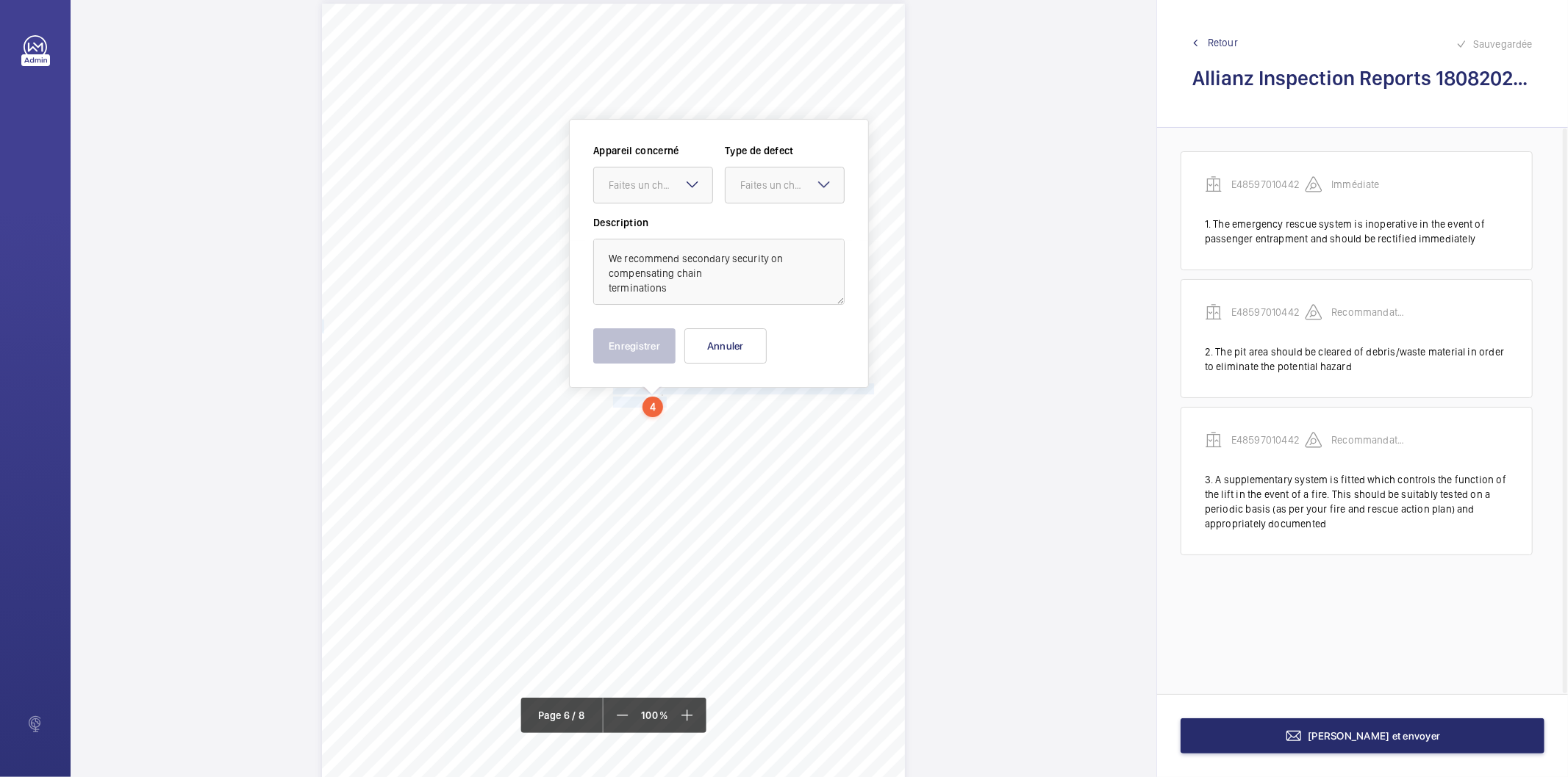
scroll to position [4208, 0]
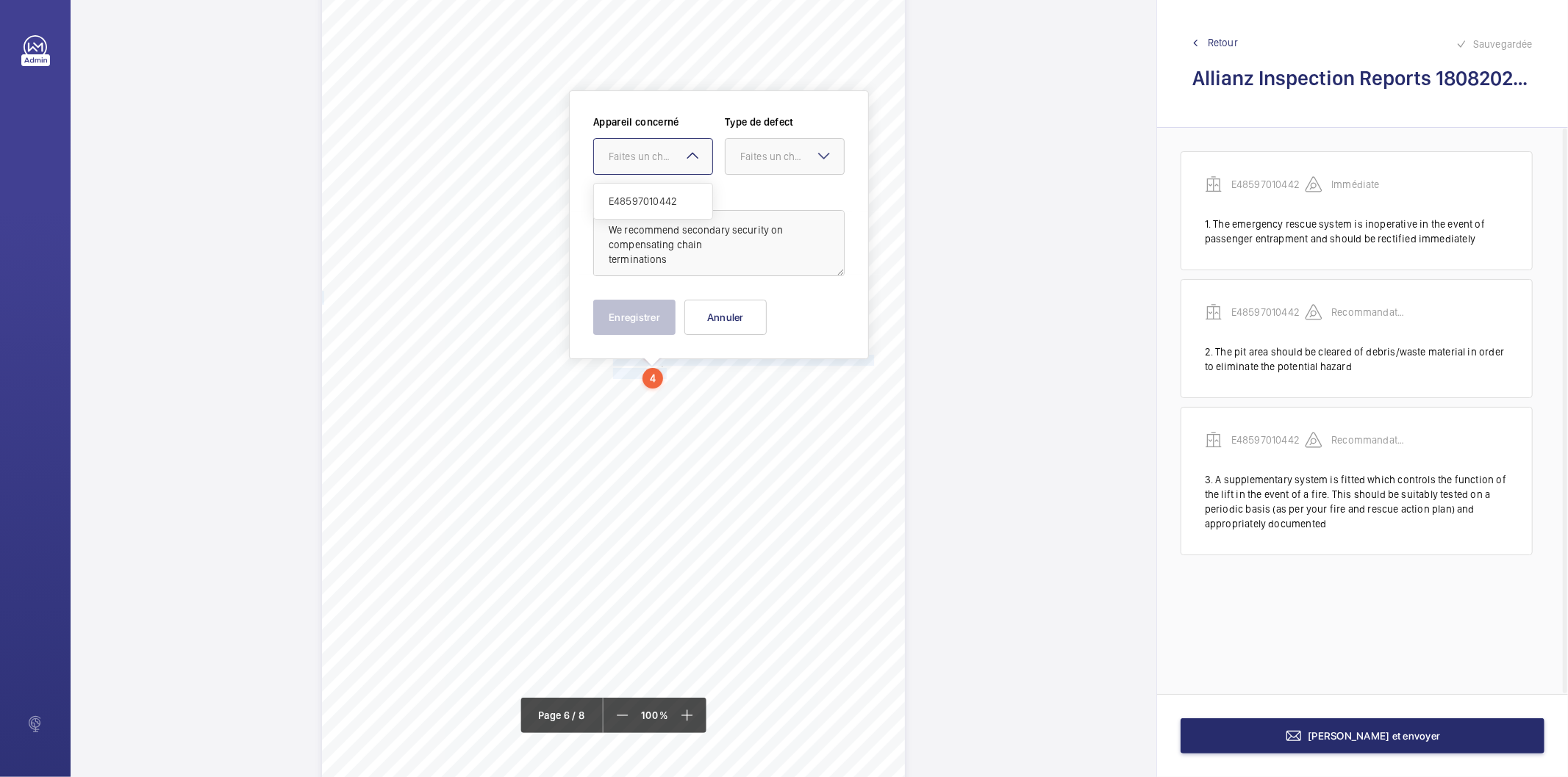
click at [667, 159] on div "Faites un choix" at bounding box center [661, 157] width 104 height 15
drag, startPoint x: 648, startPoint y: 203, endPoint x: 665, endPoint y: 199, distance: 17.5
click at [657, 202] on span "E48597010442" at bounding box center [653, 201] width 89 height 15
click at [747, 160] on div "Faites un choix" at bounding box center [792, 157] width 104 height 15
drag, startPoint x: 744, startPoint y: 310, endPoint x: 721, endPoint y: 310, distance: 23.0
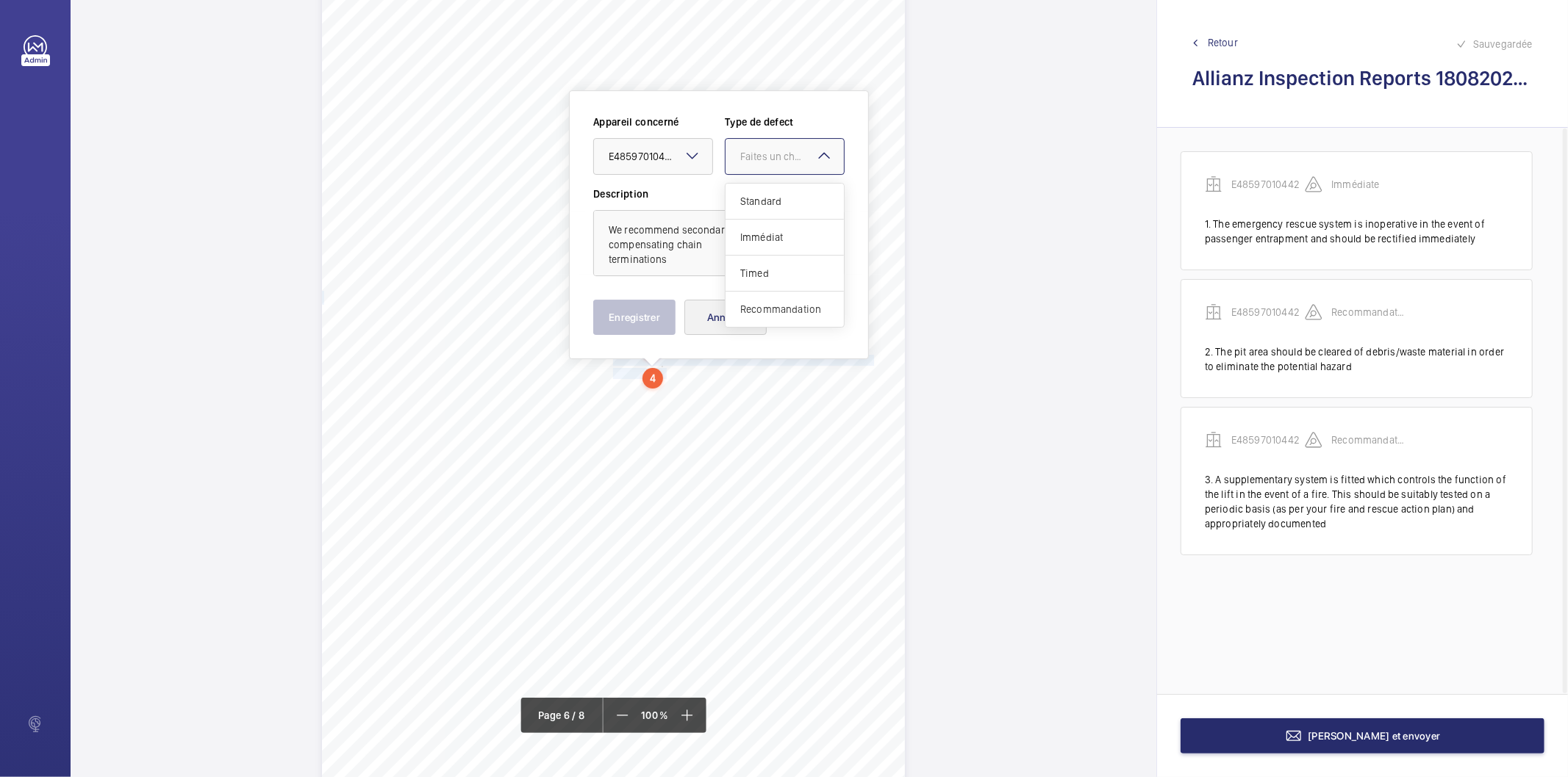
click at [744, 310] on span "Recommandation" at bounding box center [785, 309] width 89 height 15
click at [655, 310] on button "Enregistrer" at bounding box center [633, 317] width 82 height 35
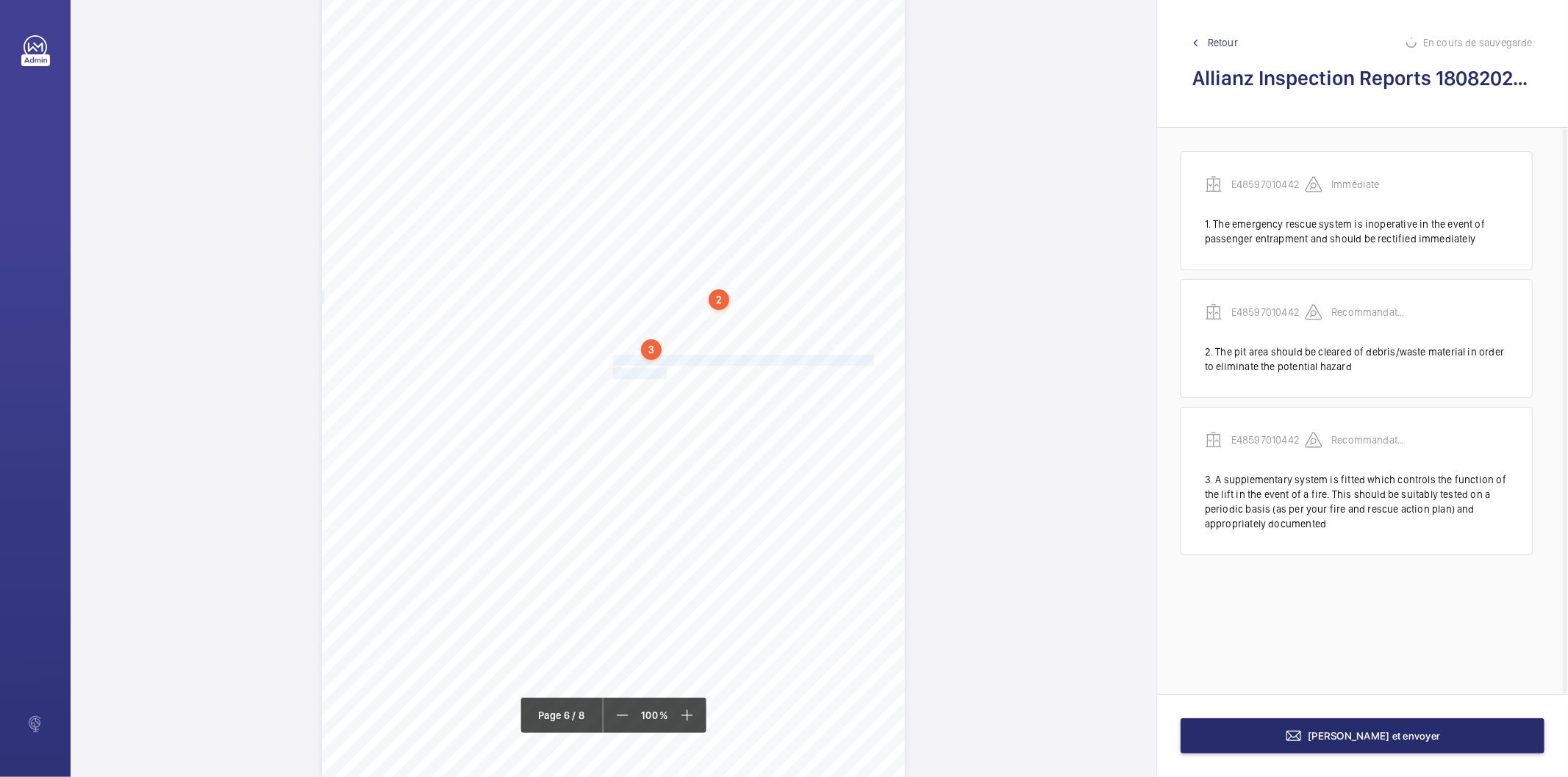
scroll to position [11, 0]
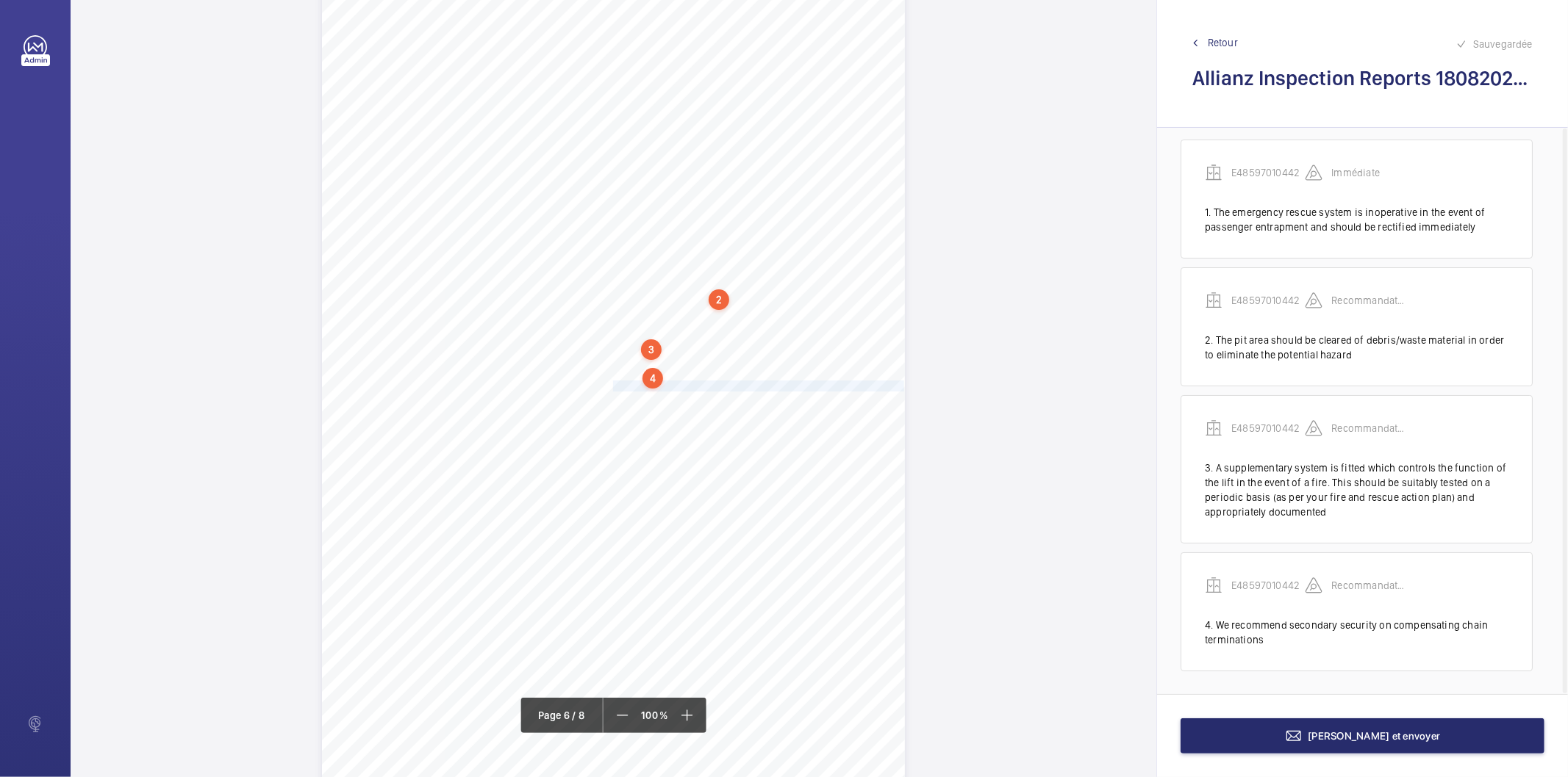
drag, startPoint x: 612, startPoint y: 386, endPoint x: 875, endPoint y: 383, distance: 263.0
click at [875, 383] on span "We recommend that the missing electronic board panel be retained." at bounding box center [761, 386] width 296 height 9
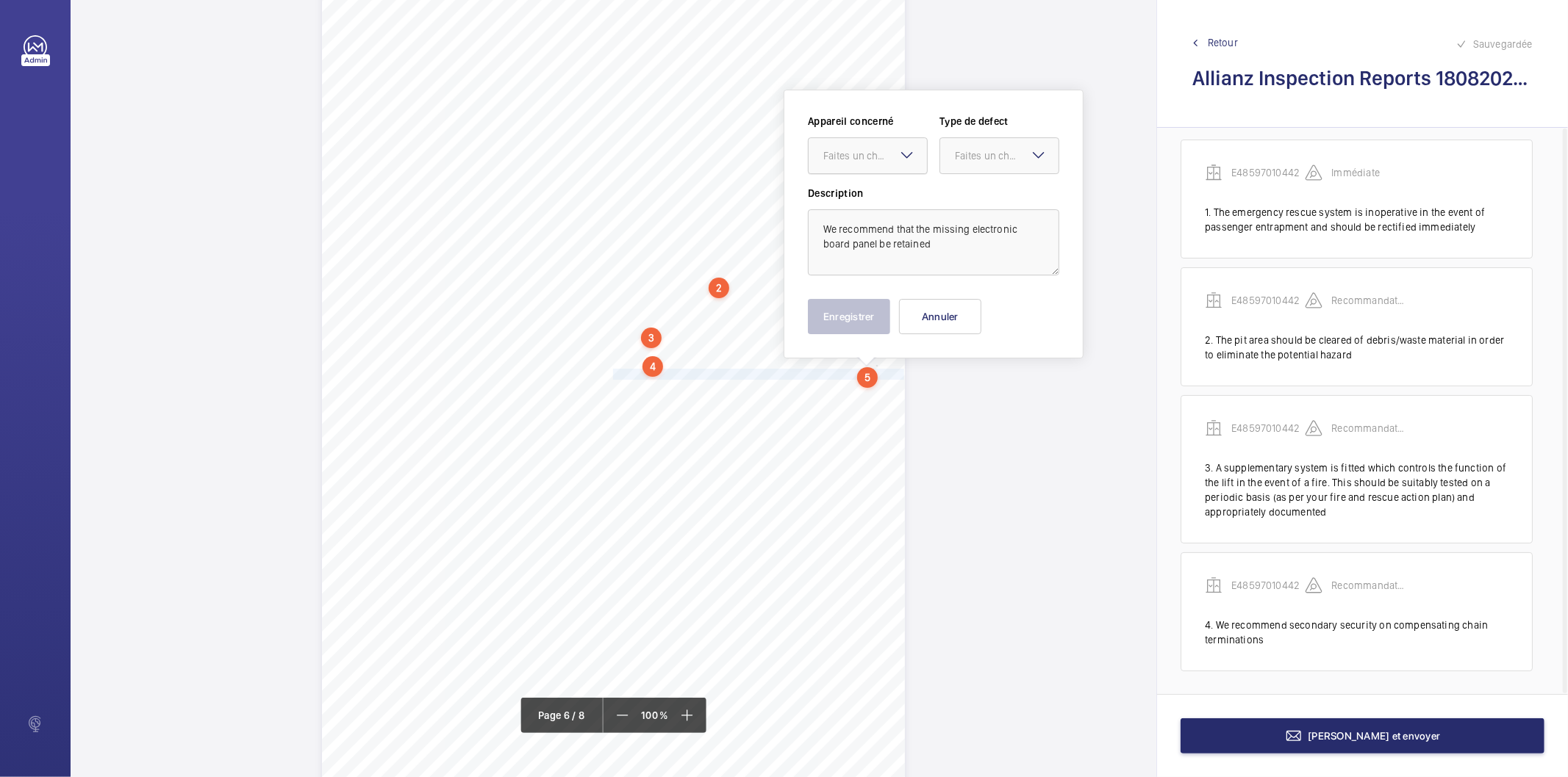
click at [863, 164] on div at bounding box center [868, 155] width 119 height 35
click at [848, 195] on span "E48597010442" at bounding box center [868, 200] width 89 height 15
click at [953, 163] on div at bounding box center [1000, 155] width 119 height 35
click at [952, 306] on div "Recommandation" at bounding box center [1000, 308] width 119 height 35
drag, startPoint x: 872, startPoint y: 310, endPoint x: 842, endPoint y: 332, distance: 37.2
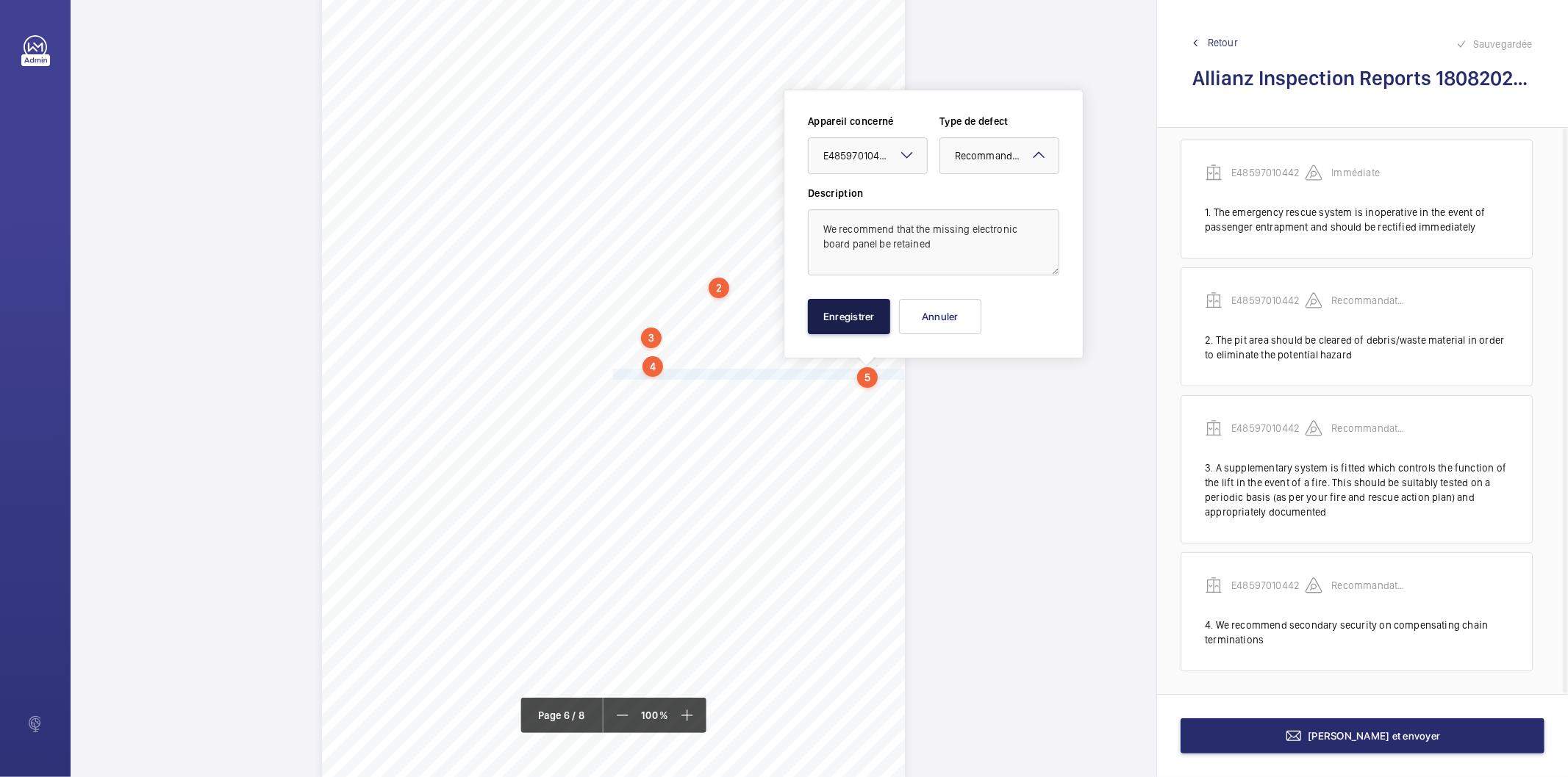
click at [871, 312] on button "Enregistrer" at bounding box center [849, 316] width 82 height 35
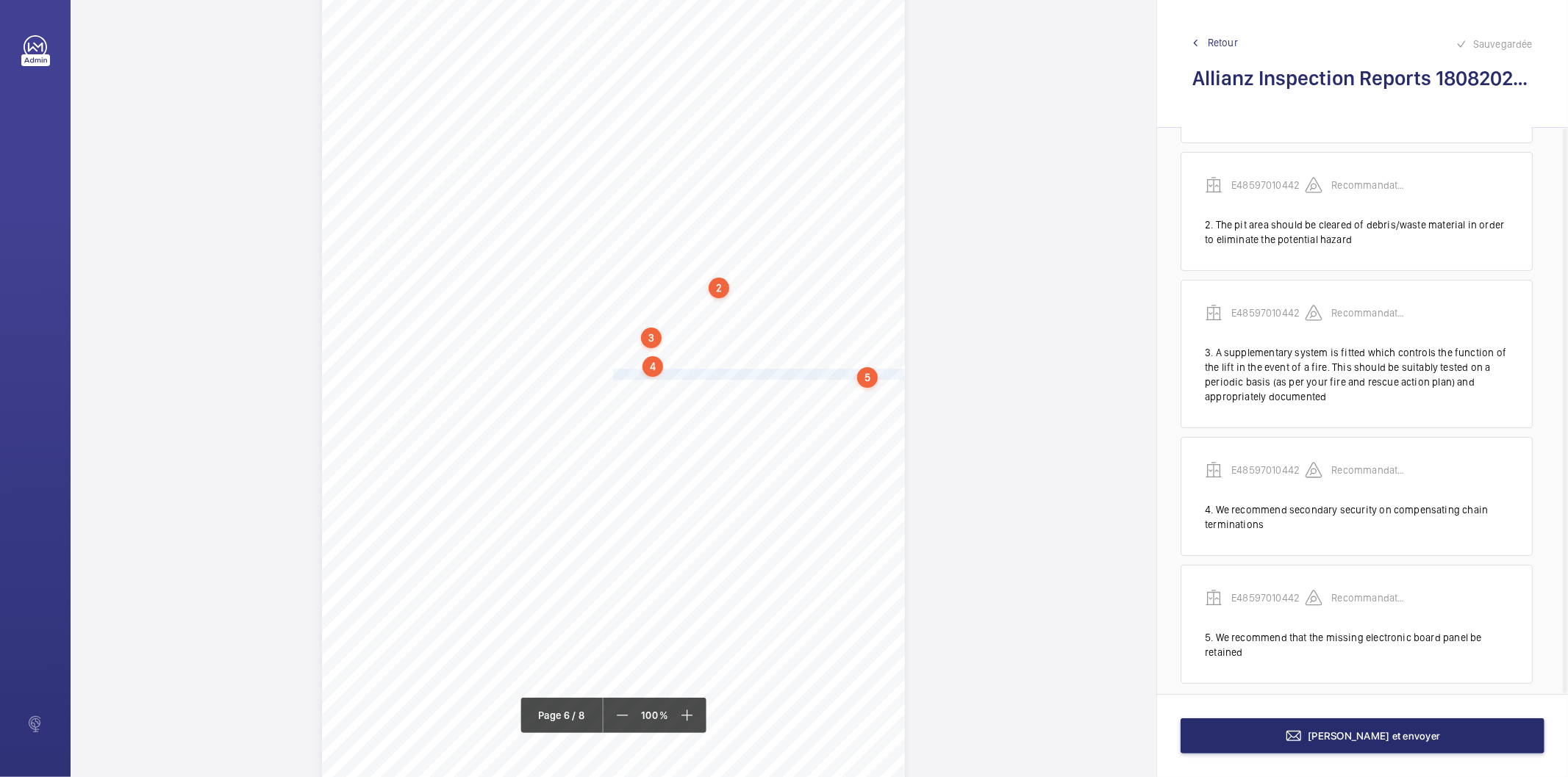
scroll to position [140, 0]
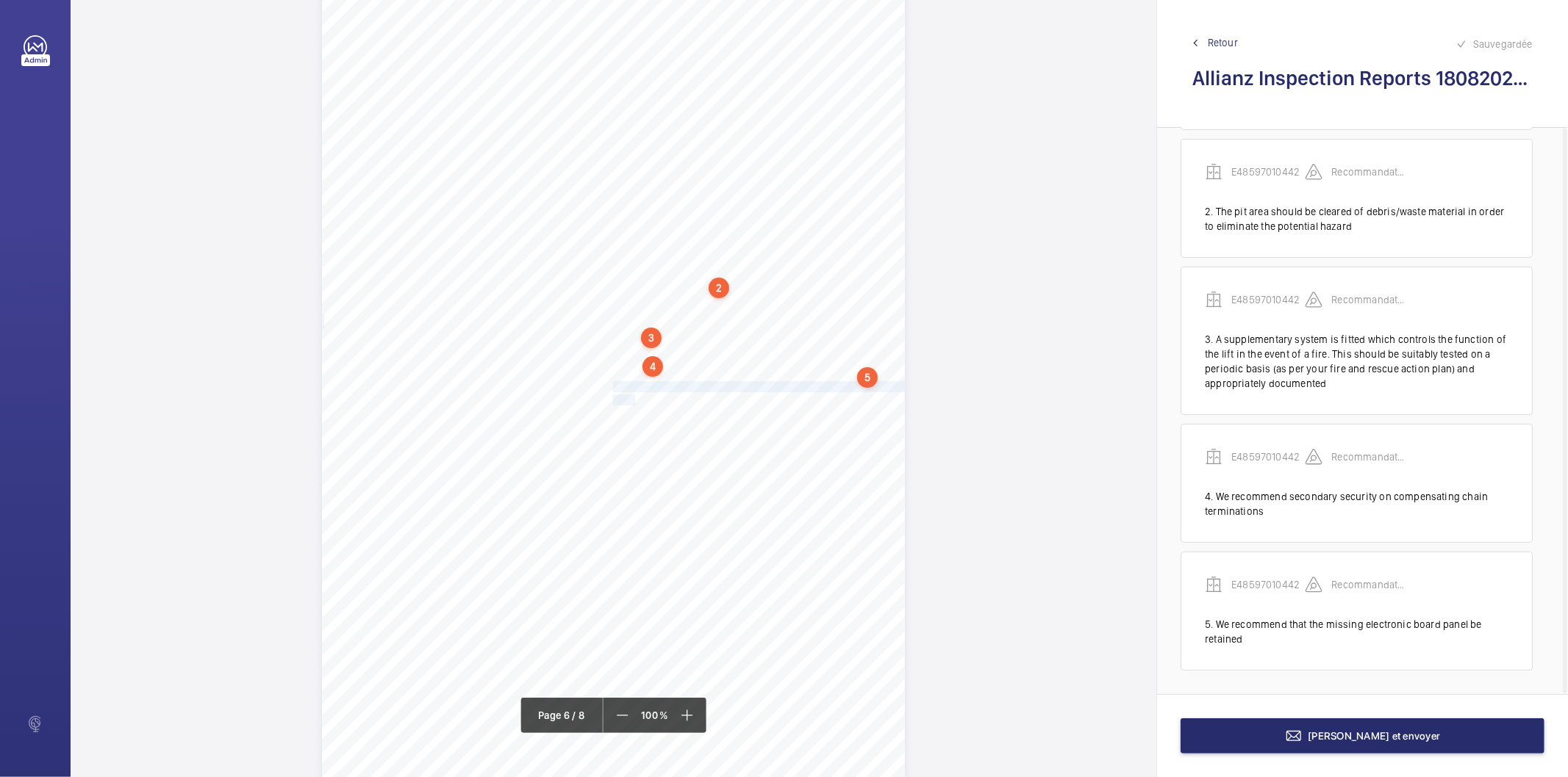
drag, startPoint x: 612, startPoint y: 386, endPoint x: 631, endPoint y: 401, distance: 24.2
click at [631, 401] on div "Lift Report Lifting Operations & Lifting Equipment Regulation 1998 Provision & …" at bounding box center [613, 375] width 583 height 824
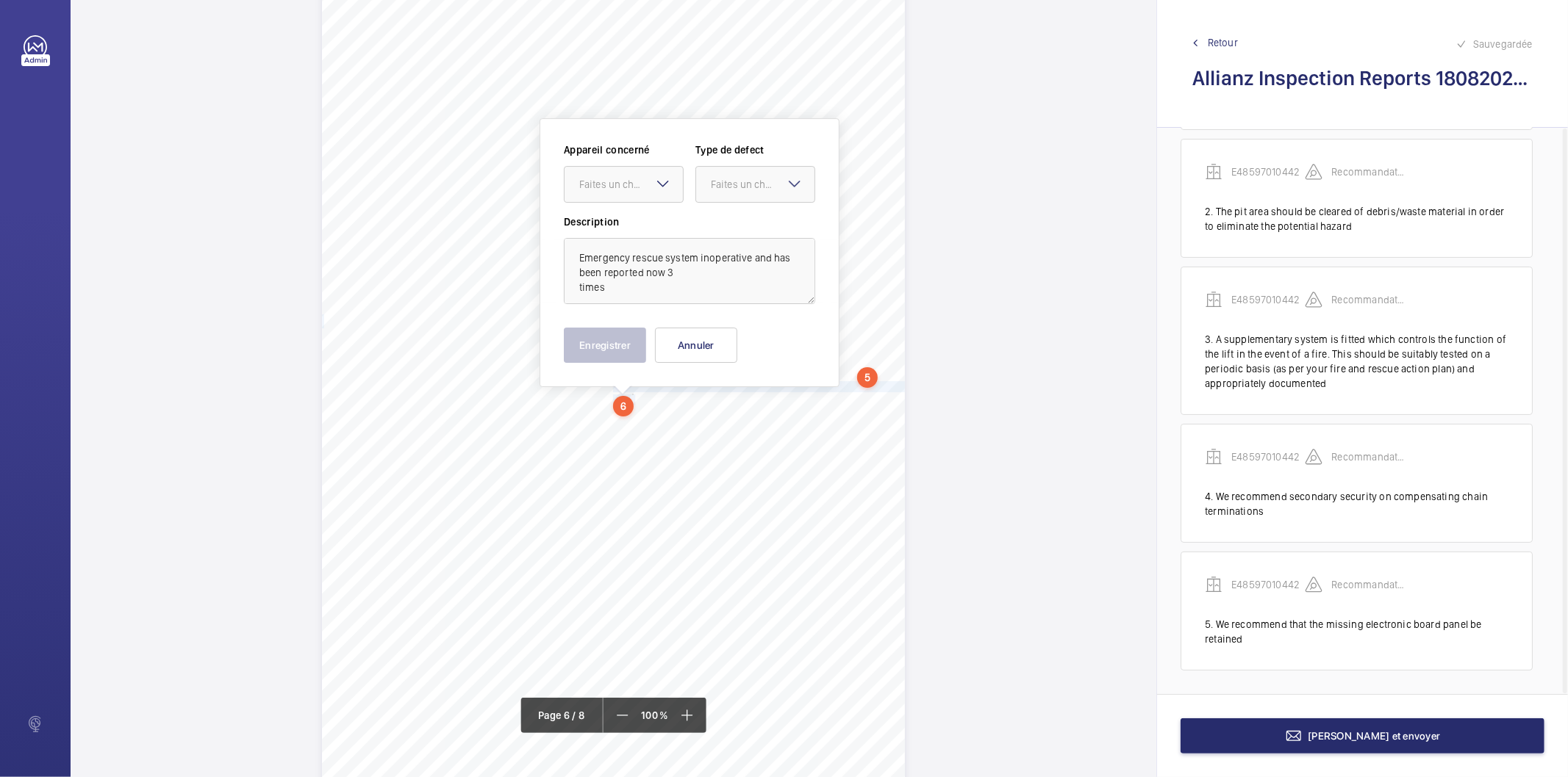
scroll to position [4248, 0]
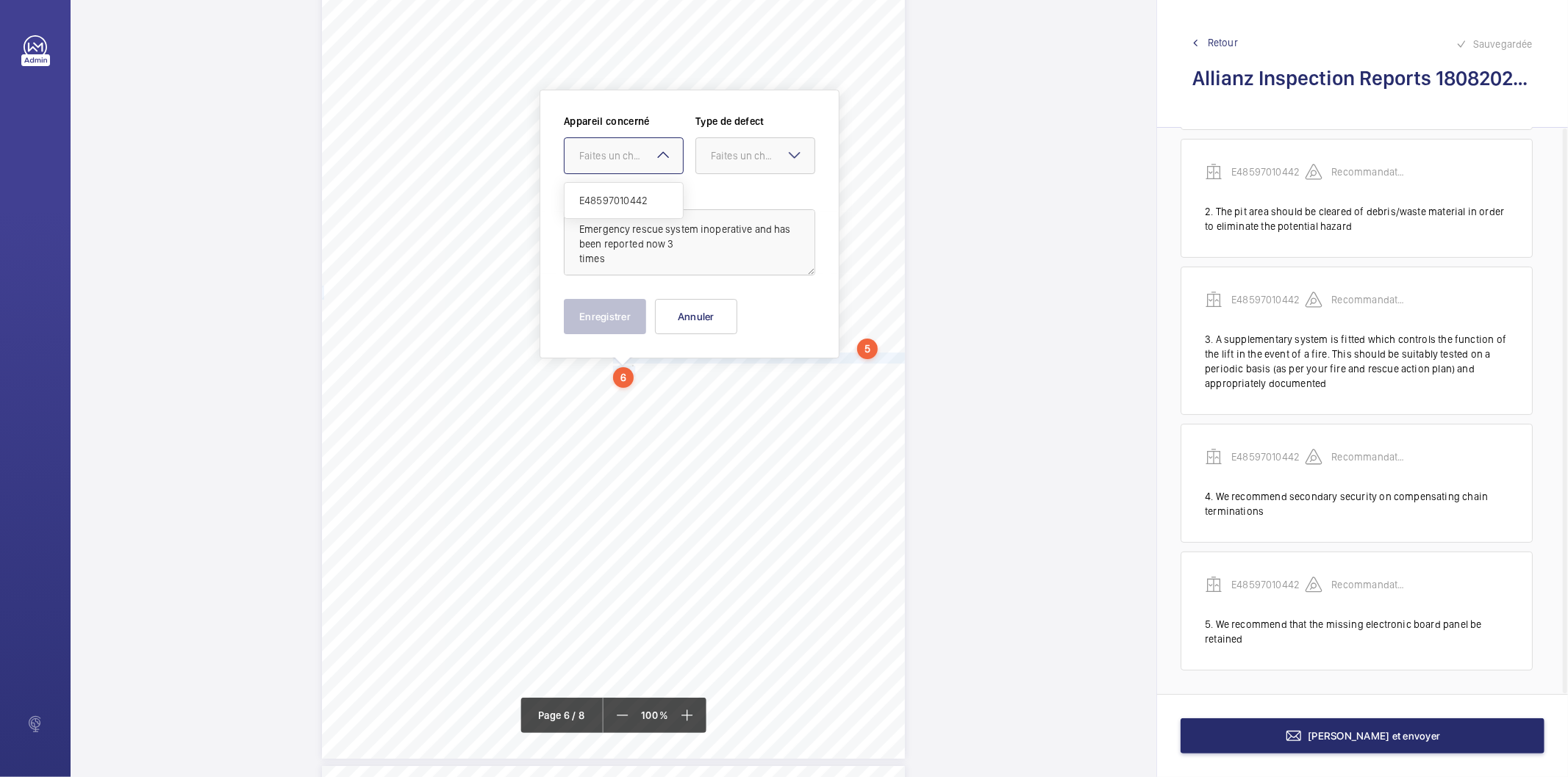
click at [620, 160] on div "Faites un choix" at bounding box center [632, 156] width 104 height 15
click at [606, 201] on span "E48597010442" at bounding box center [624, 200] width 89 height 15
click at [729, 152] on div "Faites un choix" at bounding box center [762, 156] width 104 height 15
click at [732, 309] on span "Recommandation" at bounding box center [755, 309] width 89 height 15
click at [608, 319] on button "Enregistrer" at bounding box center [604, 316] width 82 height 35
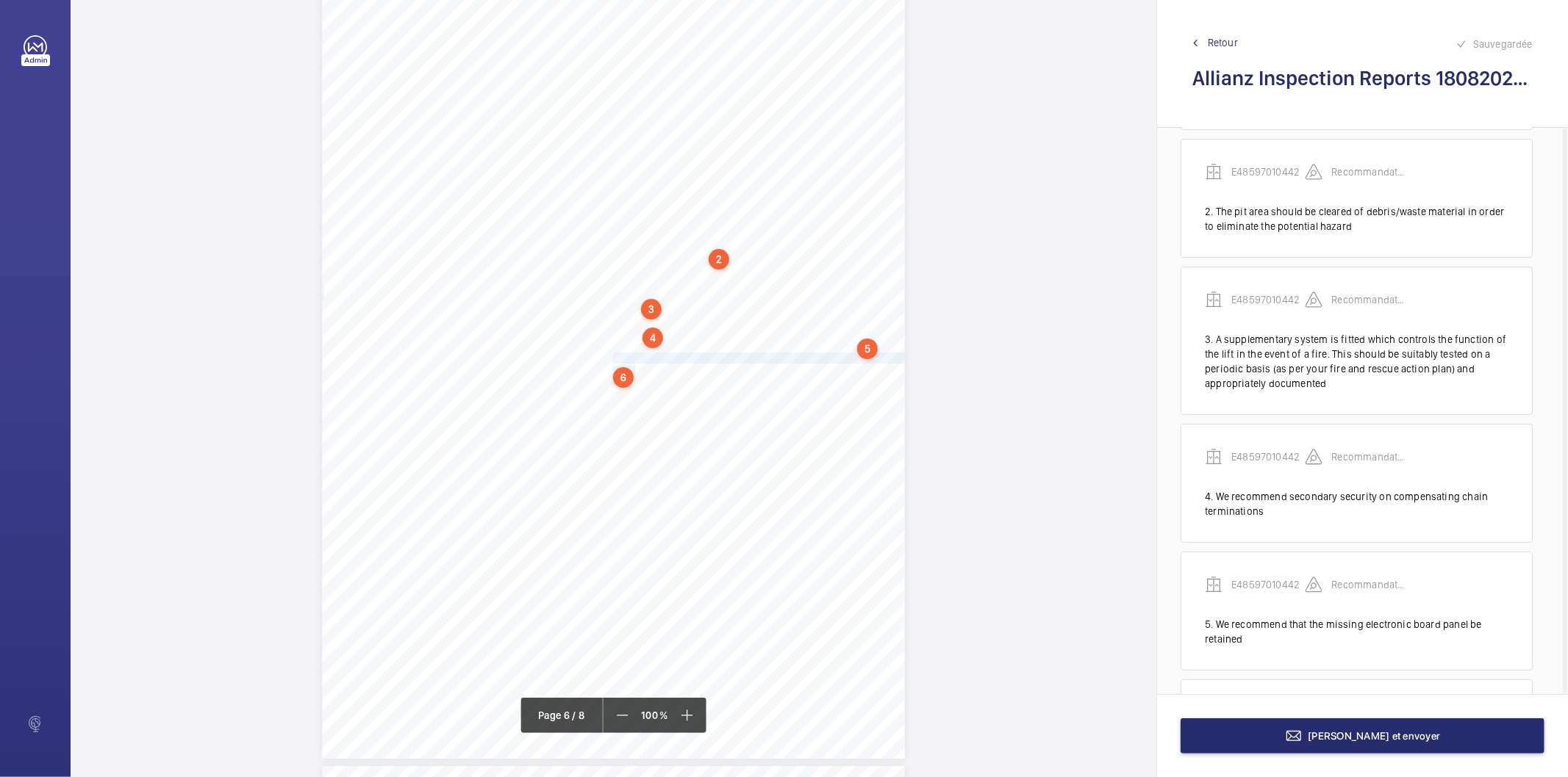
scroll to position [267, 0]
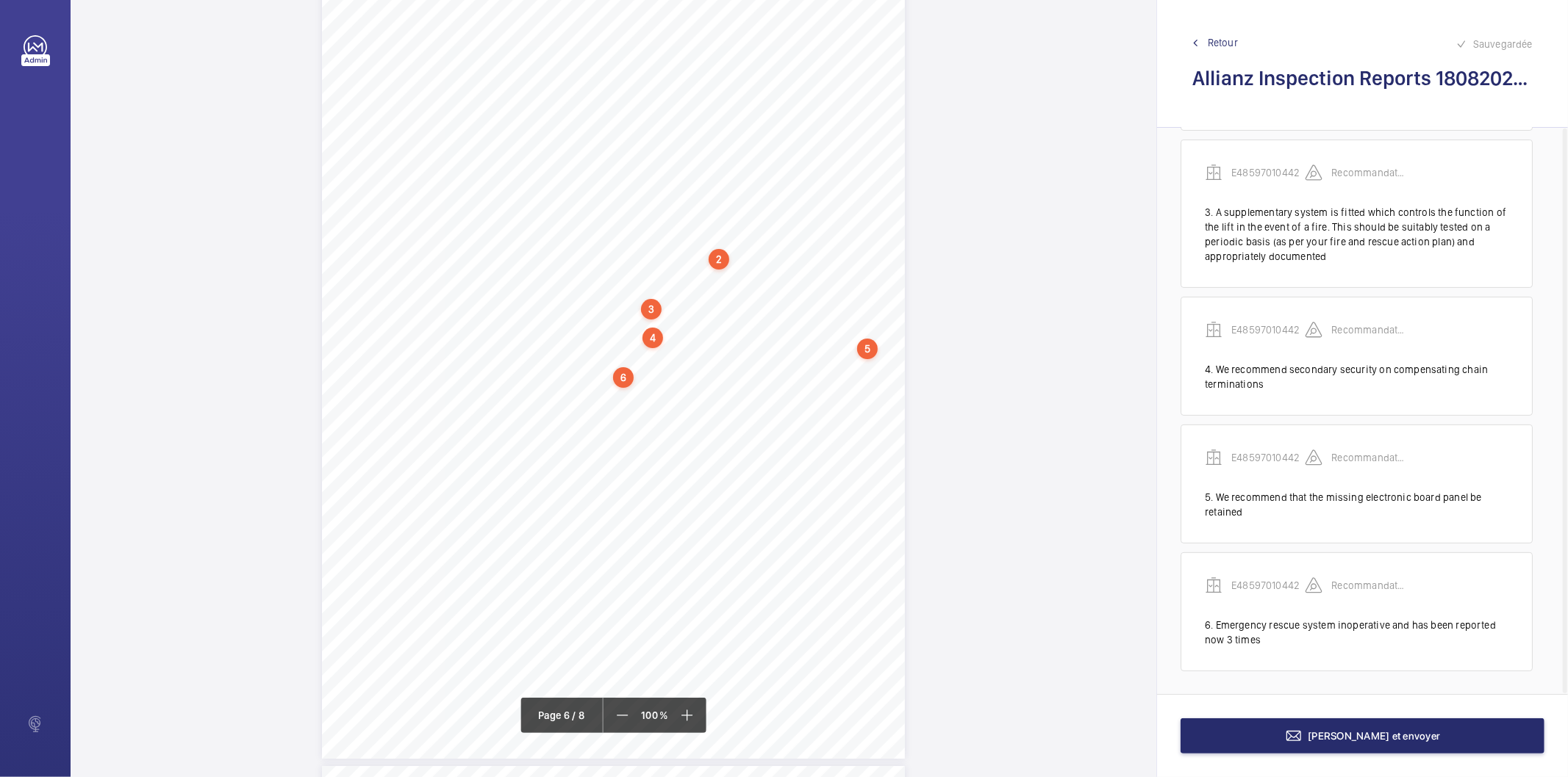
click at [626, 377] on div "6" at bounding box center [624, 378] width 21 height 21
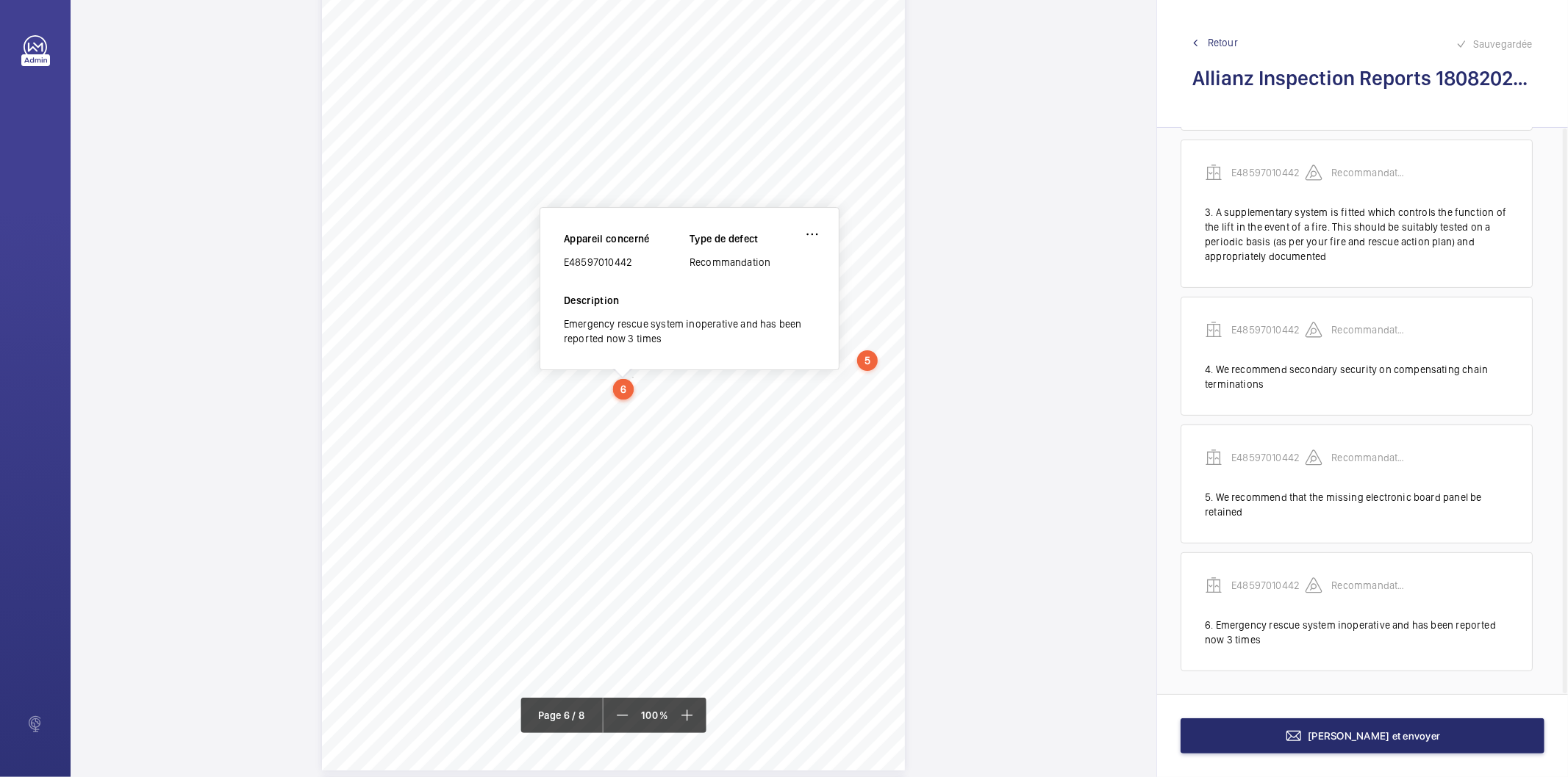
click at [623, 263] on div "E48597010442" at bounding box center [627, 262] width 126 height 15
copy div "E48597010442"
click at [1187, 736] on button "[PERSON_NAME] et envoyer" at bounding box center [1363, 736] width 364 height 35
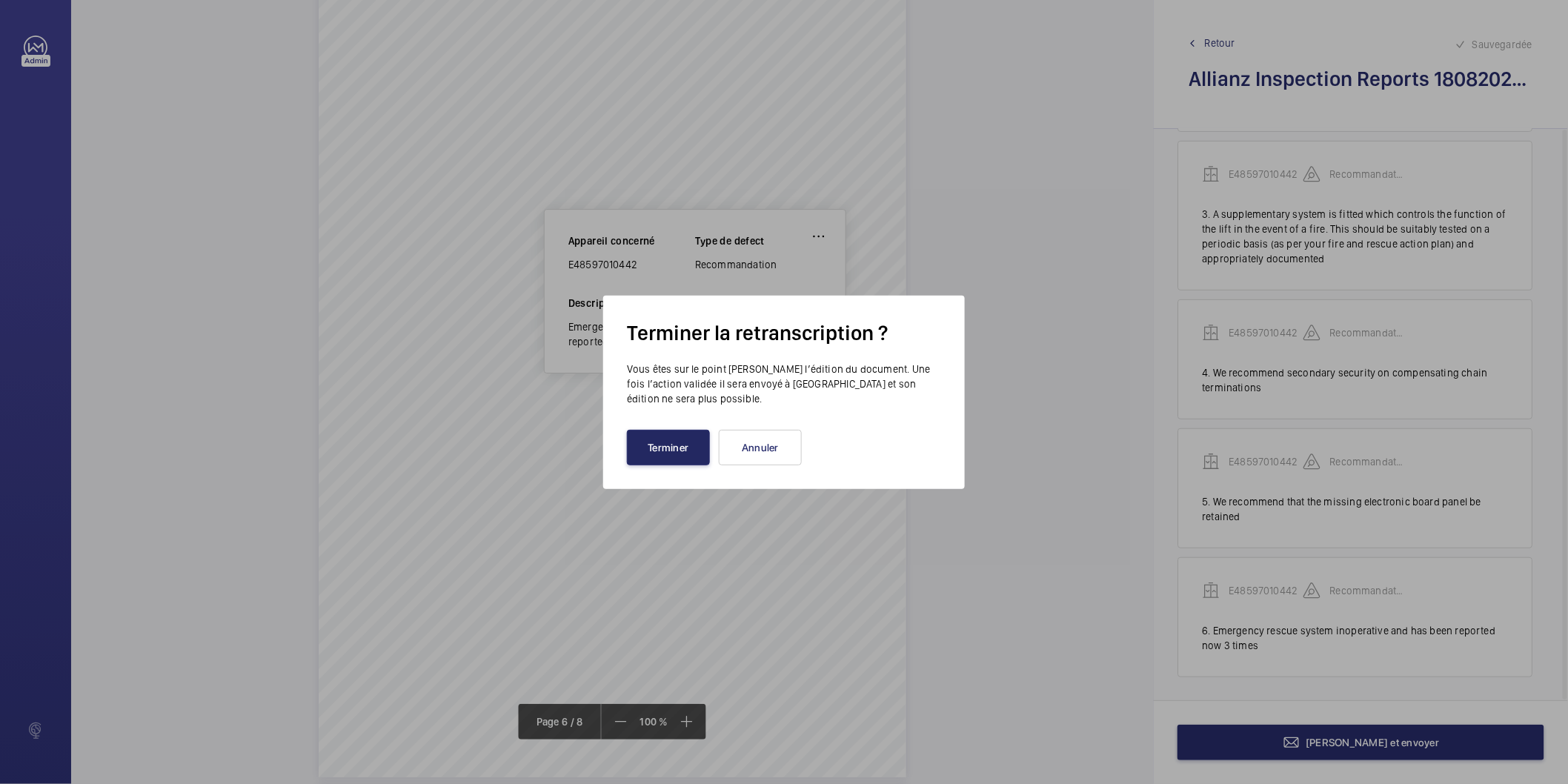
click at [669, 455] on button "Terminer" at bounding box center [668, 447] width 83 height 35
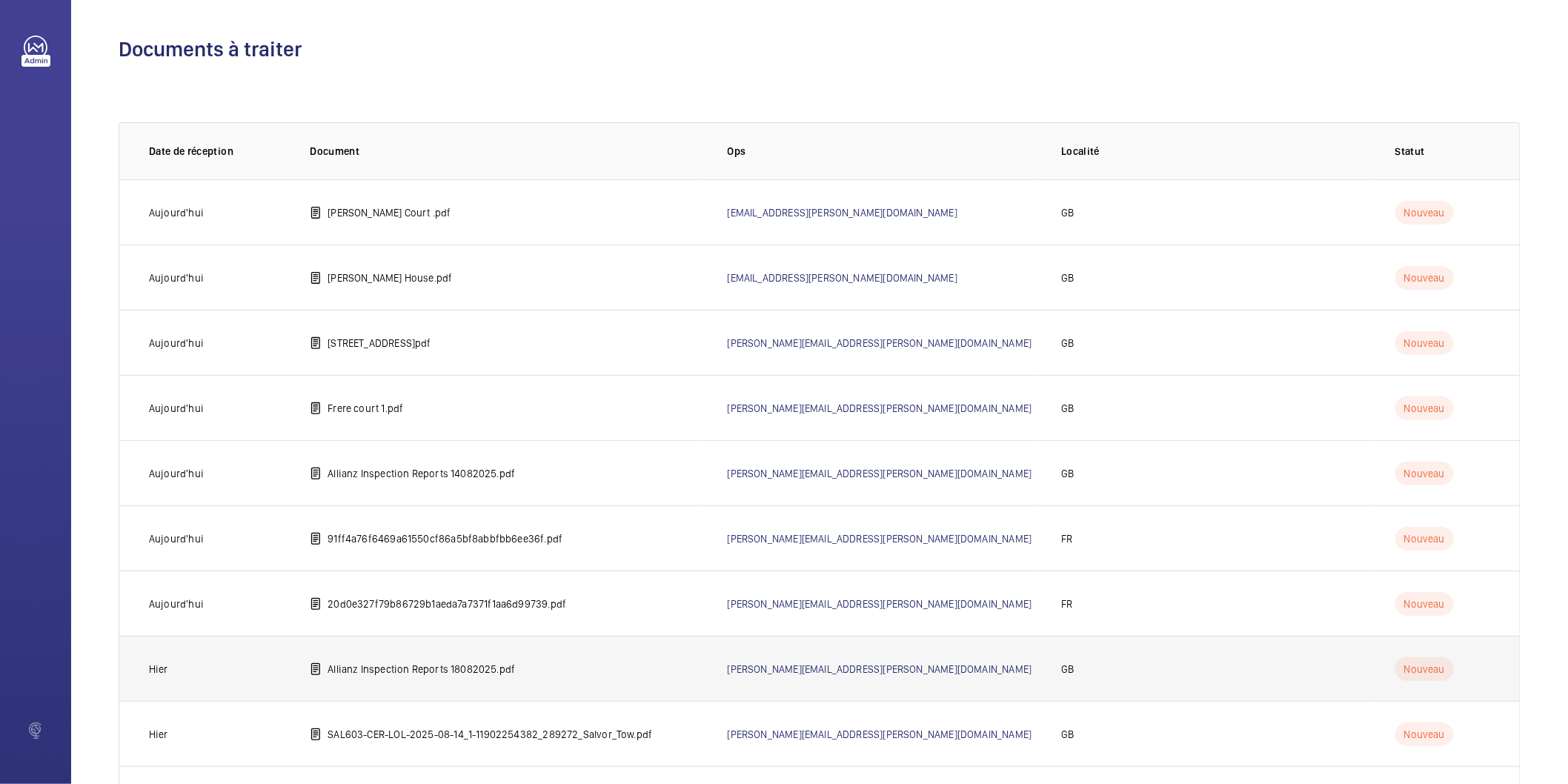
click at [476, 668] on p "Allianz Inspection Reports 18082025.pdf" at bounding box center [421, 670] width 188 height 15
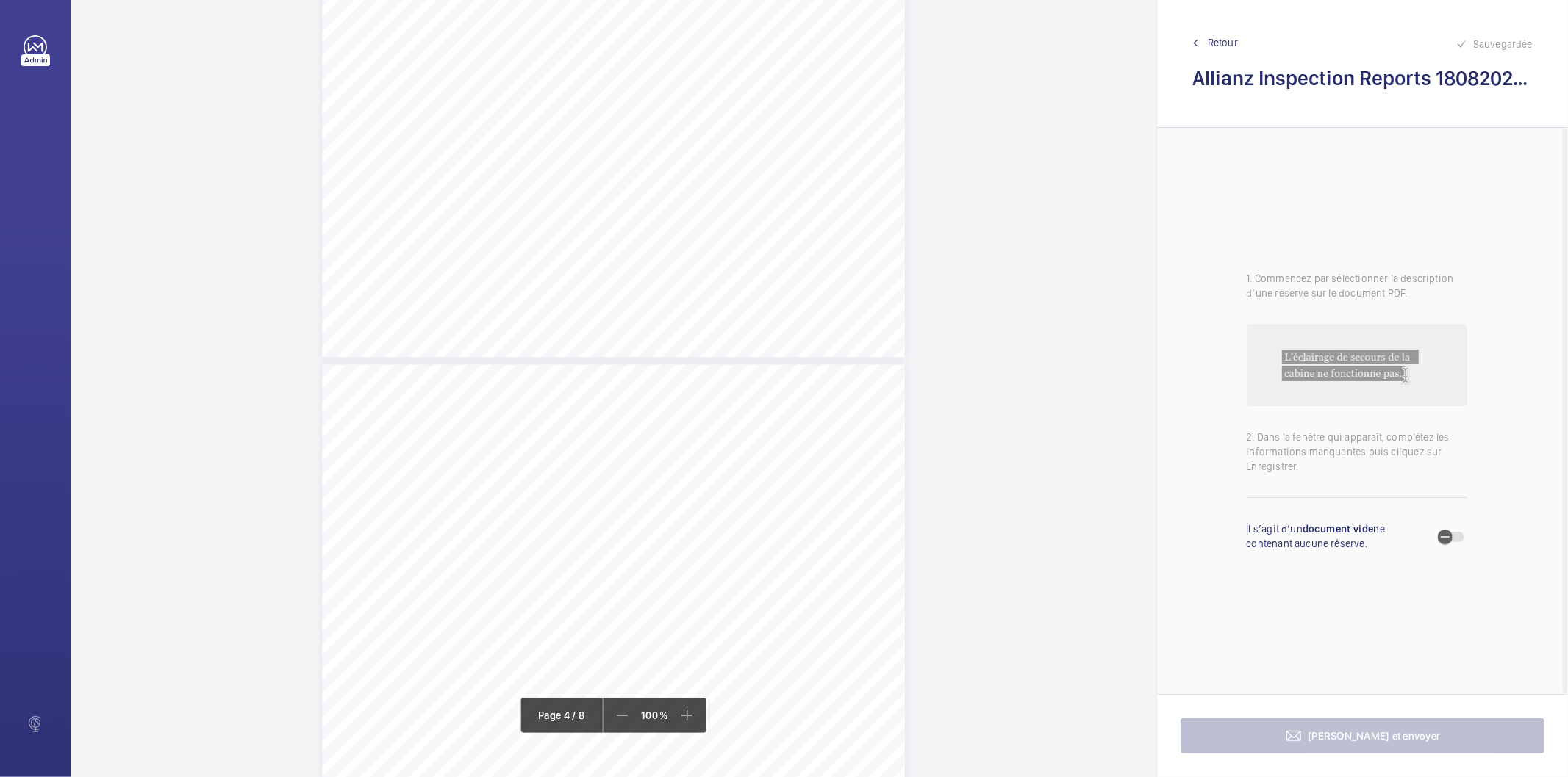
scroll to position [2530, 0]
drag, startPoint x: 611, startPoint y: 224, endPoint x: 846, endPoint y: 225, distance: 235.0
click at [846, 225] on span "The car top/control panel communication line is inoperative." at bounding box center [744, 226] width 261 height 9
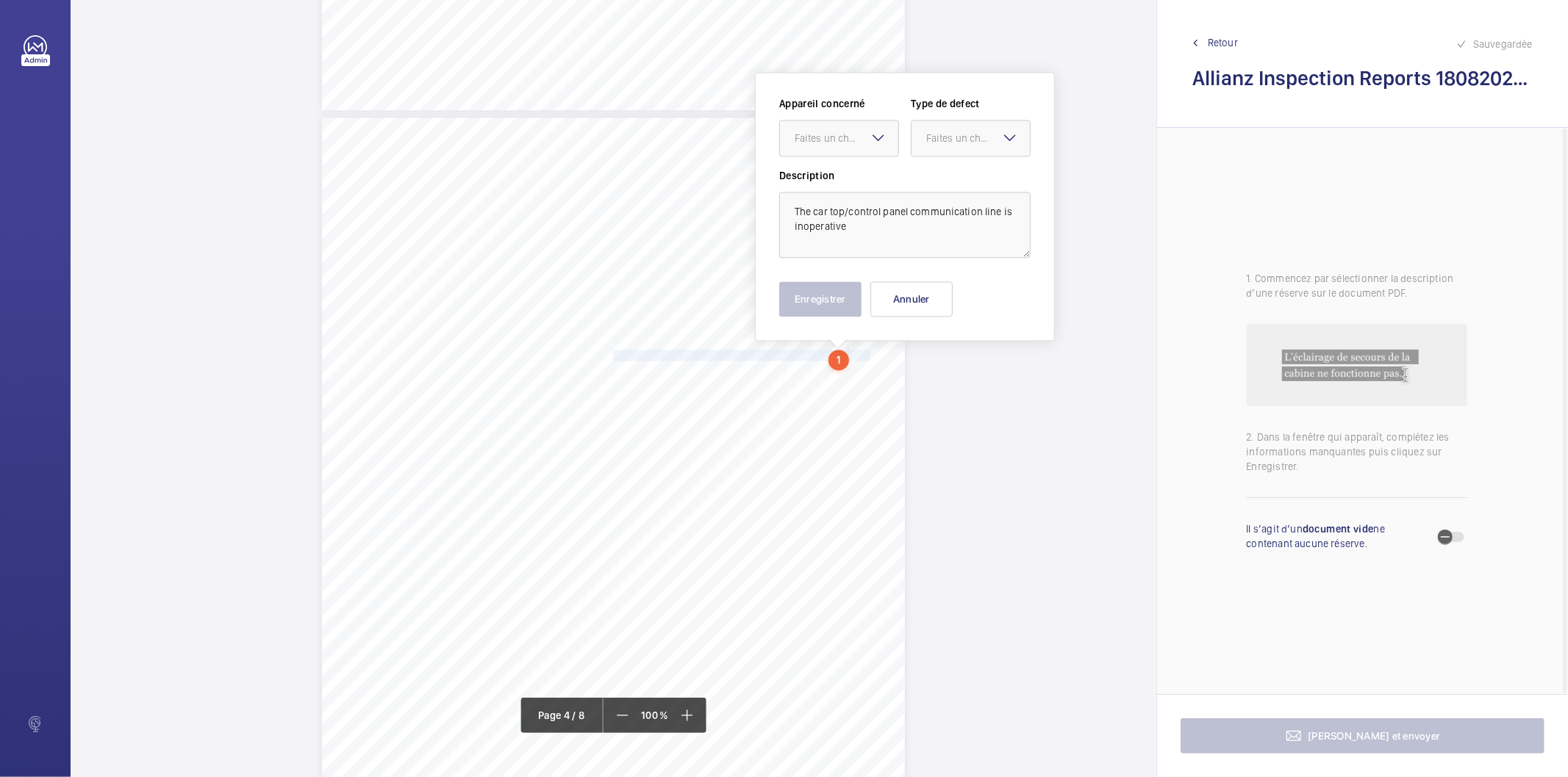
scroll to position [2384, 0]
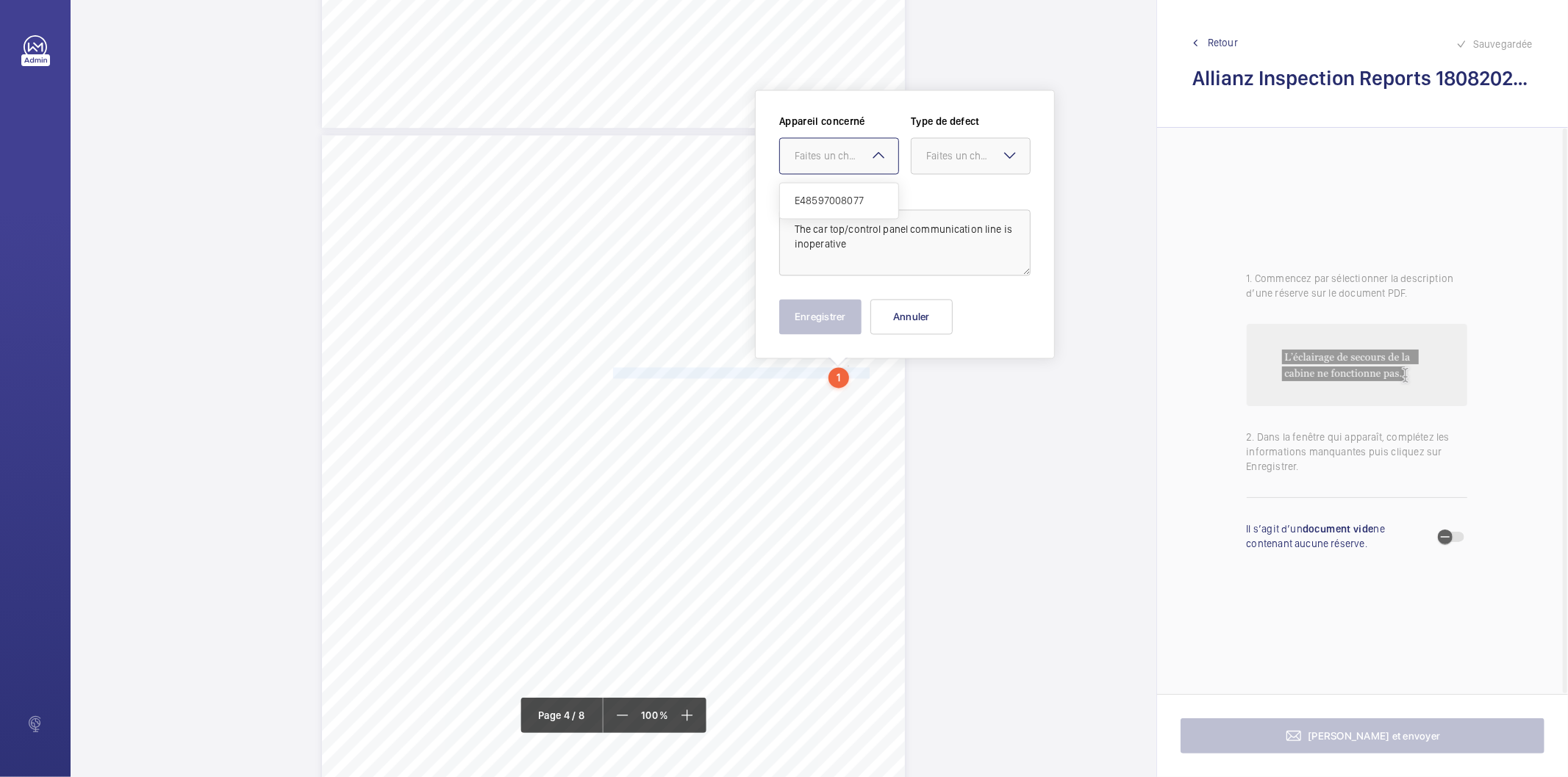
drag, startPoint x: 835, startPoint y: 160, endPoint x: 804, endPoint y: 215, distance: 63.1
click at [835, 160] on div "Faites un choix" at bounding box center [846, 156] width 104 height 15
click at [808, 195] on span "E48597008077" at bounding box center [839, 200] width 89 height 15
click at [964, 157] on div "Faites un choix" at bounding box center [978, 156] width 104 height 15
click at [947, 197] on span "Standard" at bounding box center [970, 200] width 89 height 15
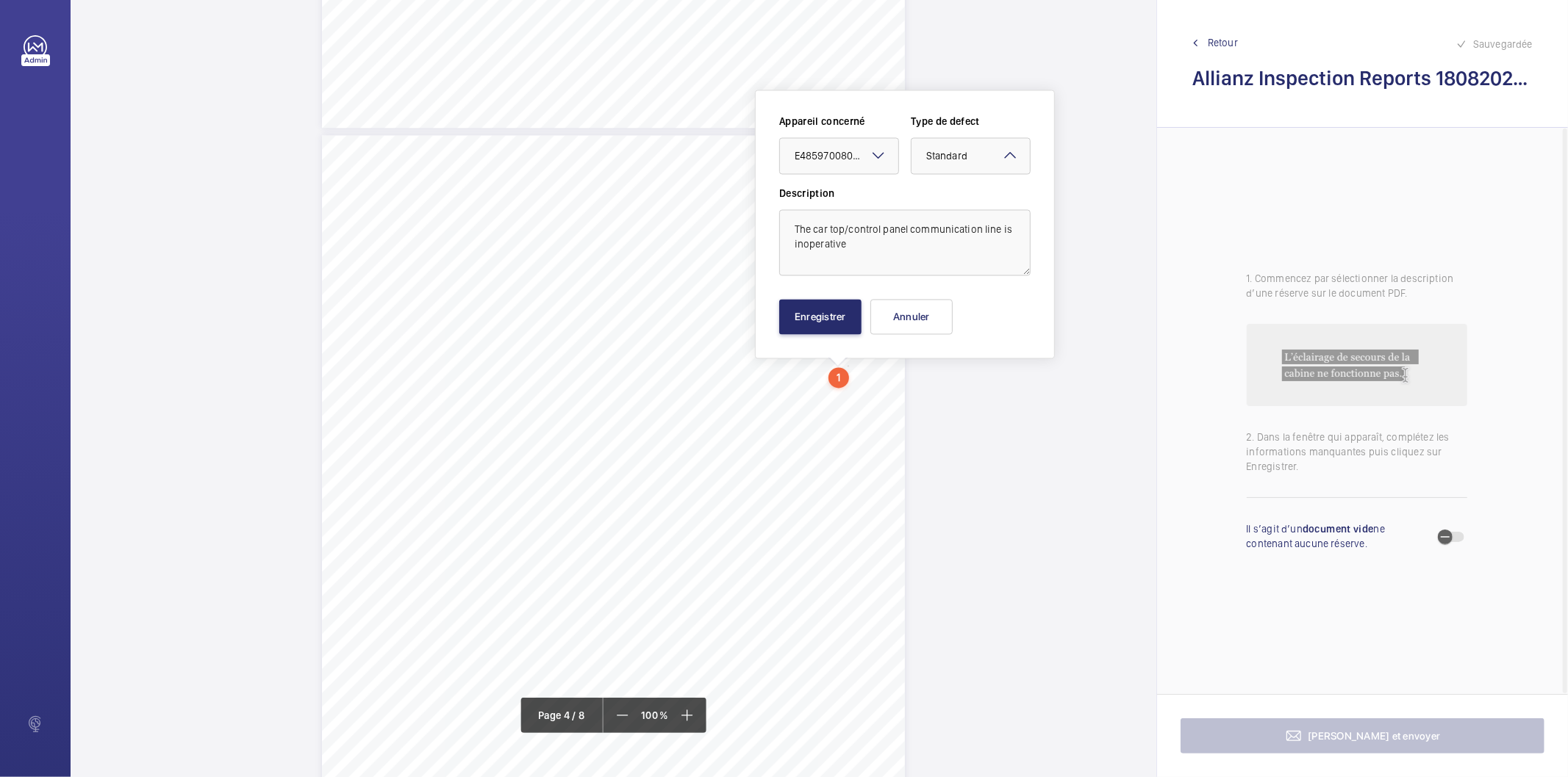
click at [815, 281] on div "Appareil concerné Faites un choix × E48597008077 × Type de defect Faites un cho…" at bounding box center [904, 224] width 251 height 220
click at [806, 317] on button "Enregistrer" at bounding box center [820, 316] width 82 height 35
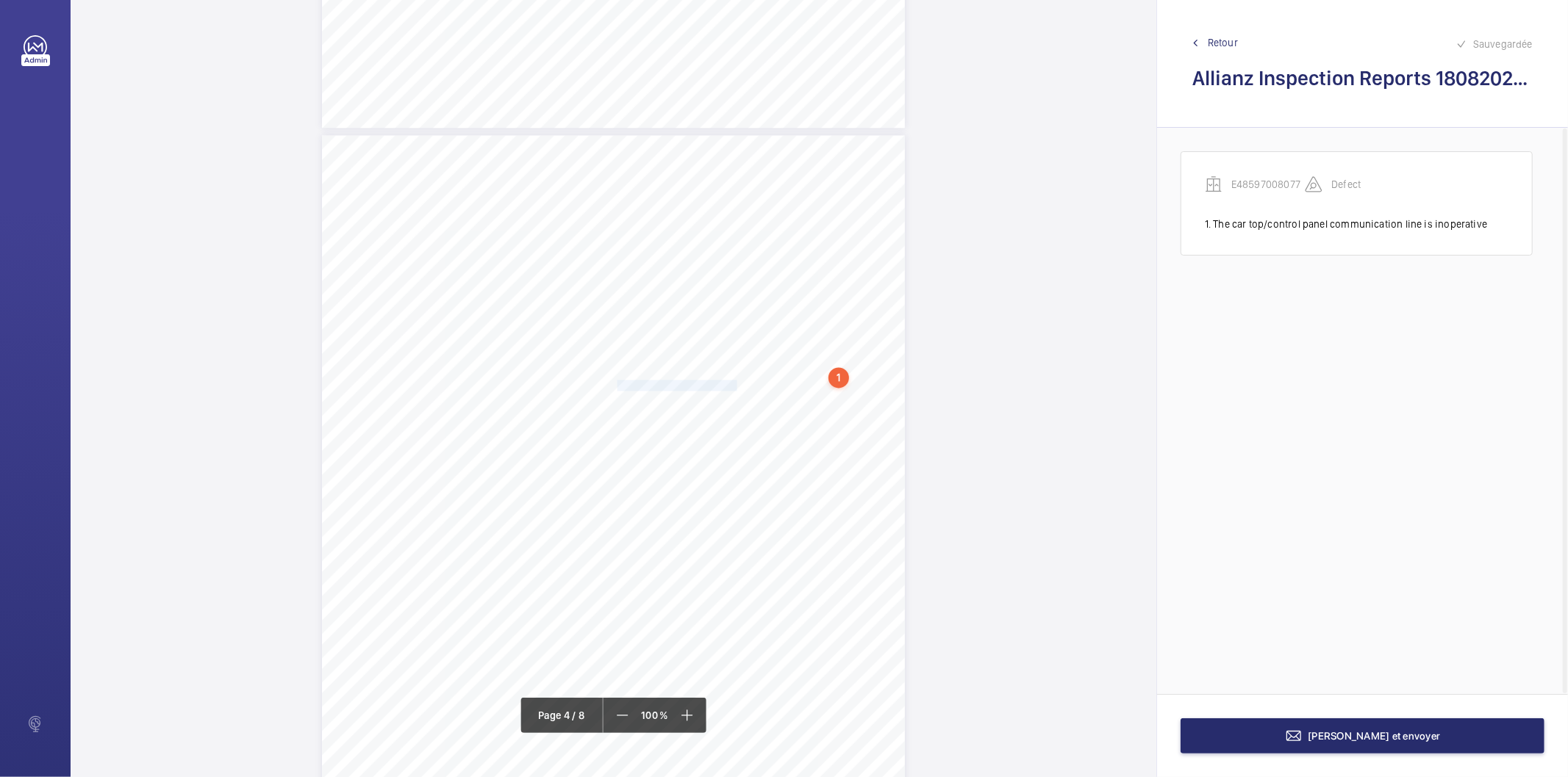
drag, startPoint x: 614, startPoint y: 385, endPoint x: 724, endPoint y: 384, distance: 110.0
click at [724, 384] on span "Some shaft lights inoperative." at bounding box center [678, 386] width 128 height 9
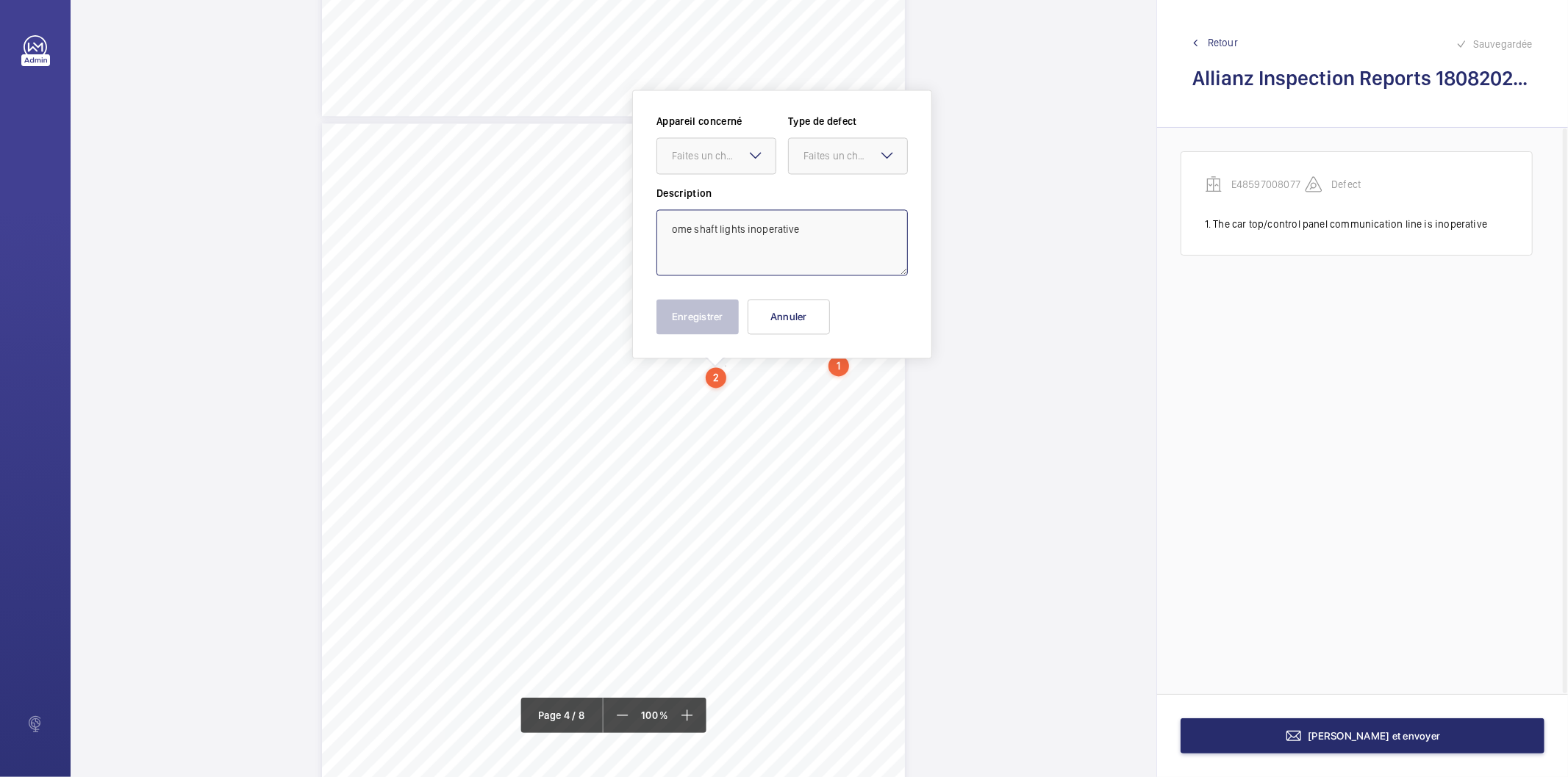
click at [709, 230] on textarea "ome shaft lights inoperative" at bounding box center [782, 243] width 251 height 66
click at [718, 160] on div "Faites un choix" at bounding box center [724, 156] width 104 height 15
click at [704, 191] on div "E48597008077" at bounding box center [716, 200] width 119 height 35
click at [835, 135] on wm-front-input-dropdown "Type de defect Faites un choix Standard Immédiat Timed Recommandation" at bounding box center [847, 144] width 120 height 60
click at [809, 207] on span "Standard" at bounding box center [848, 200] width 89 height 15
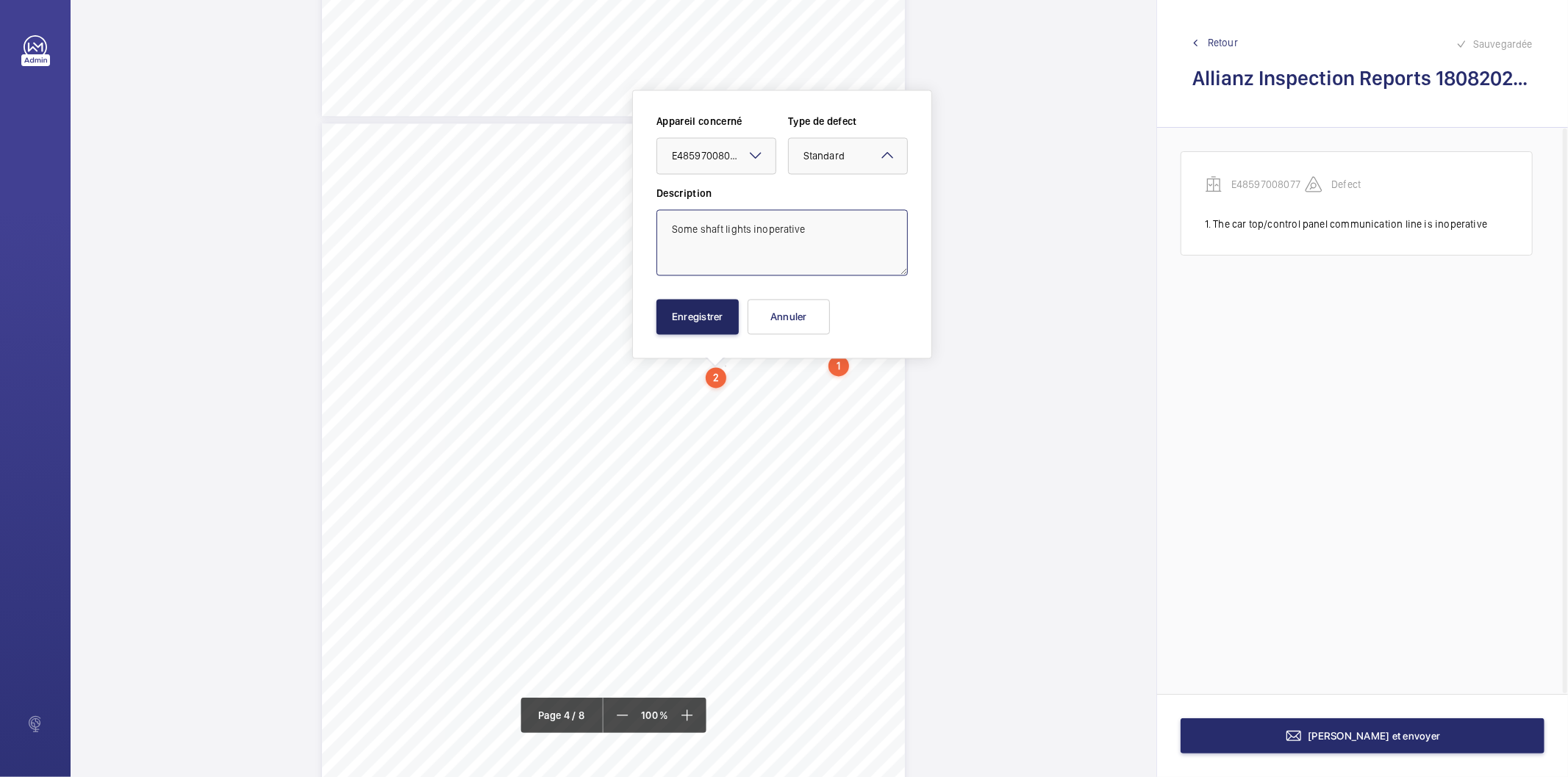
type textarea "Some shaft lights inoperative"
click at [704, 304] on button "Enregistrer" at bounding box center [697, 316] width 82 height 35
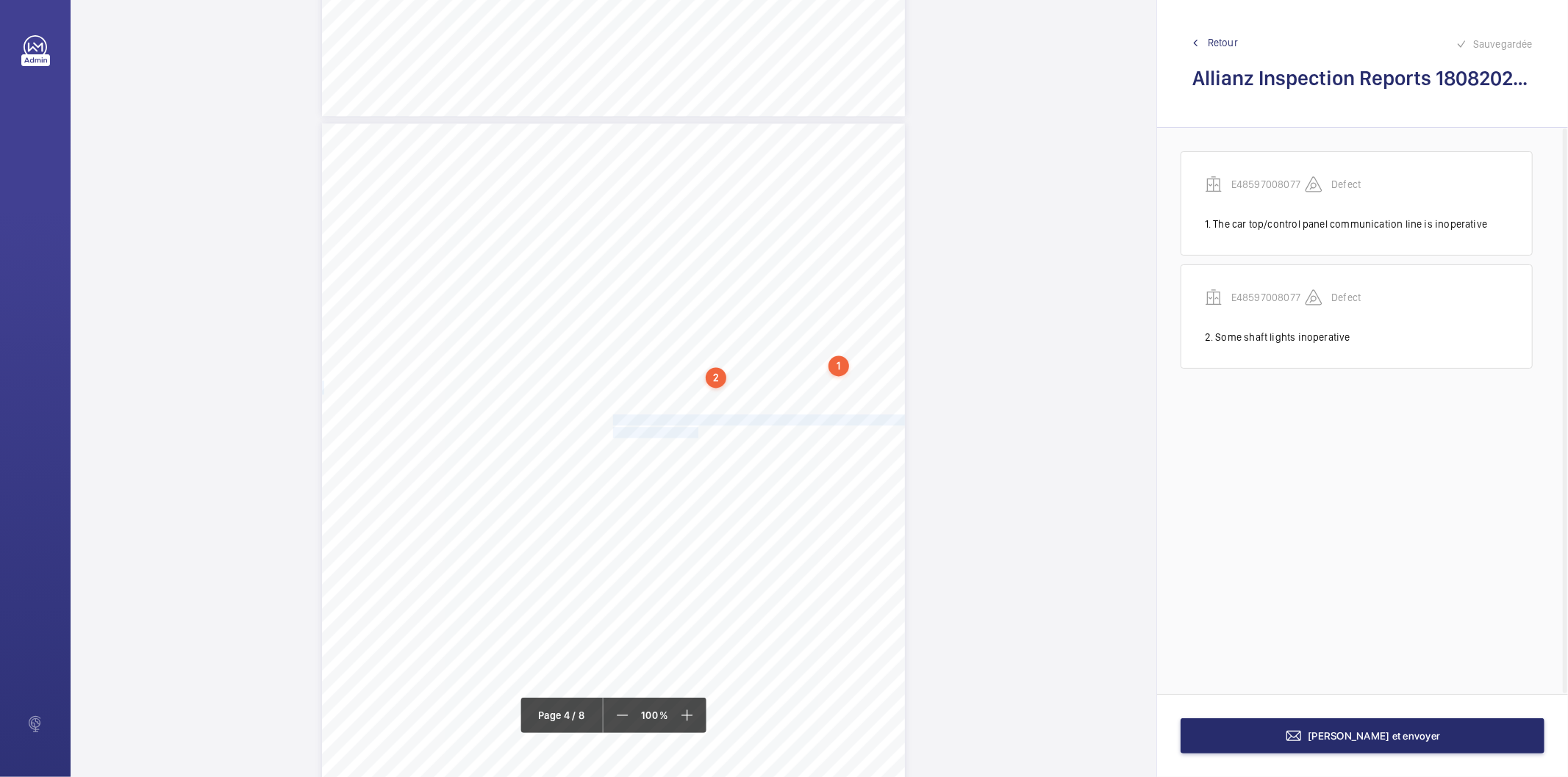
drag, startPoint x: 611, startPoint y: 420, endPoint x: 688, endPoint y: 432, distance: 77.9
click at [688, 432] on div "Lift Report Lifting Operations & Lifting Equipment Regulation 1998 Provision & …" at bounding box center [613, 535] width 583 height 824
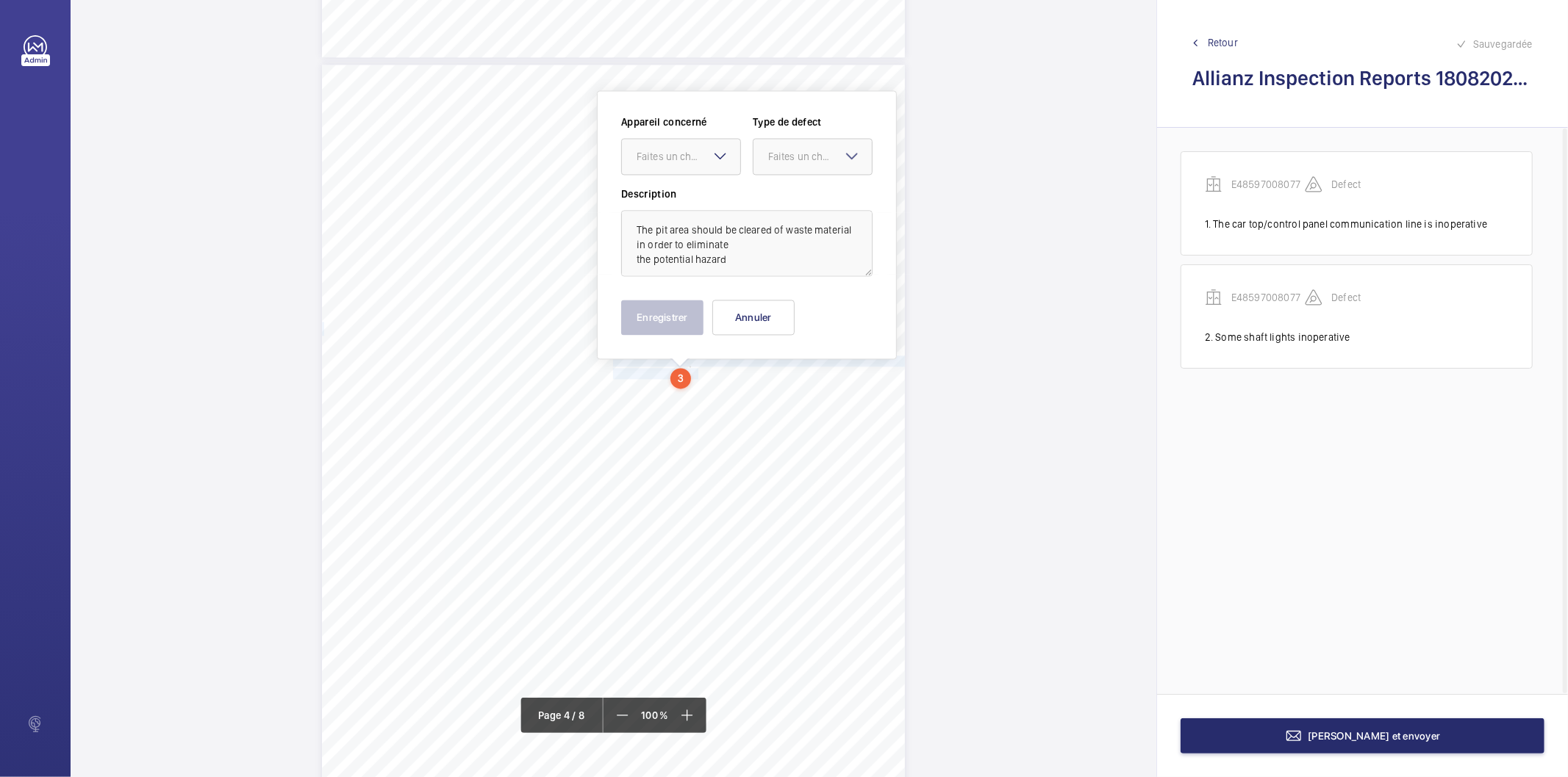
scroll to position [2455, 0]
click at [700, 167] on div at bounding box center [681, 155] width 119 height 35
click at [697, 207] on span "E48597008077" at bounding box center [681, 200] width 89 height 15
click at [792, 159] on div "Faites un choix" at bounding box center [820, 156] width 104 height 15
click at [776, 306] on span "Recommandation" at bounding box center [812, 309] width 89 height 15
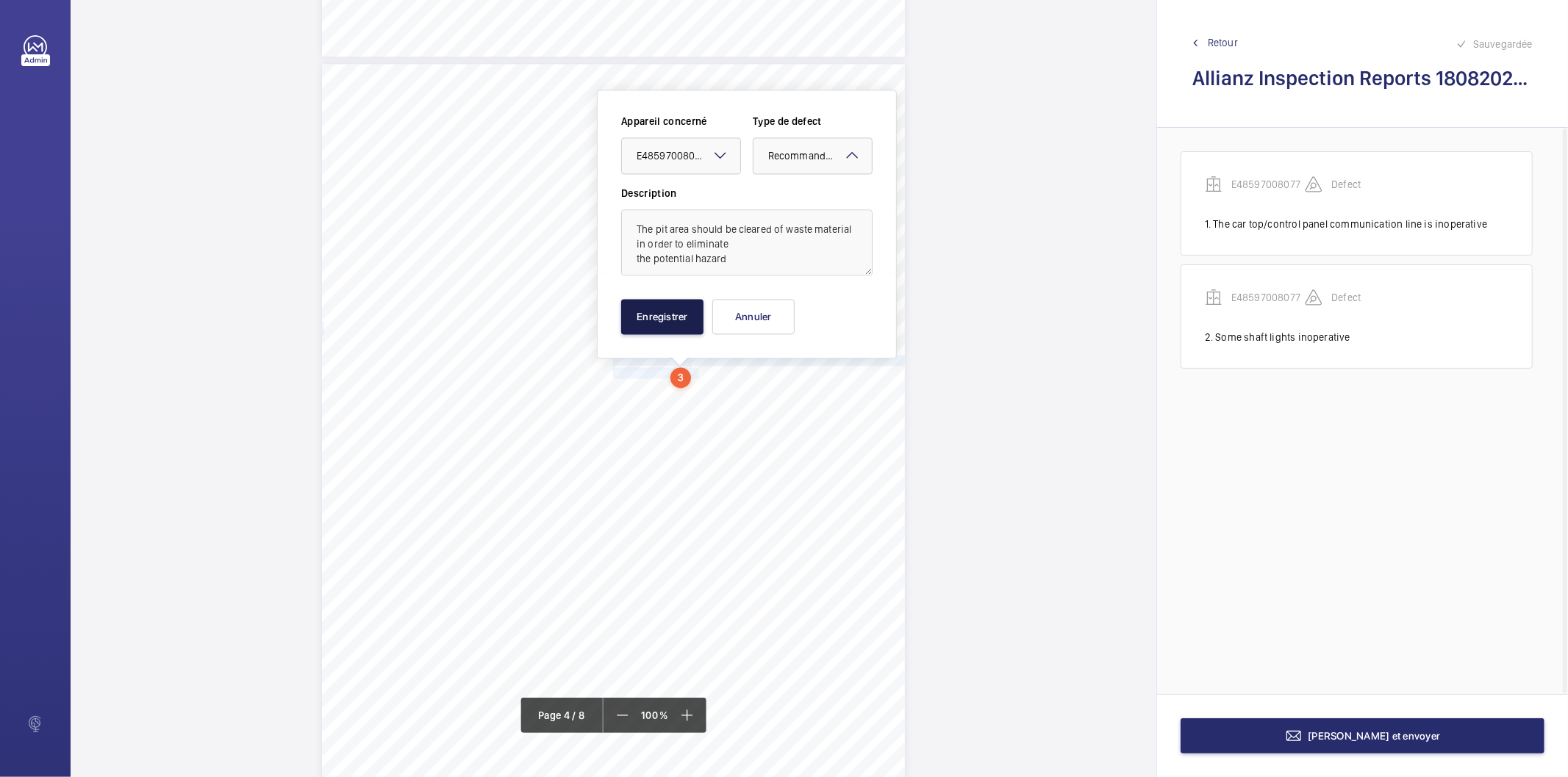
click at [674, 314] on button "Enregistrer" at bounding box center [662, 316] width 82 height 35
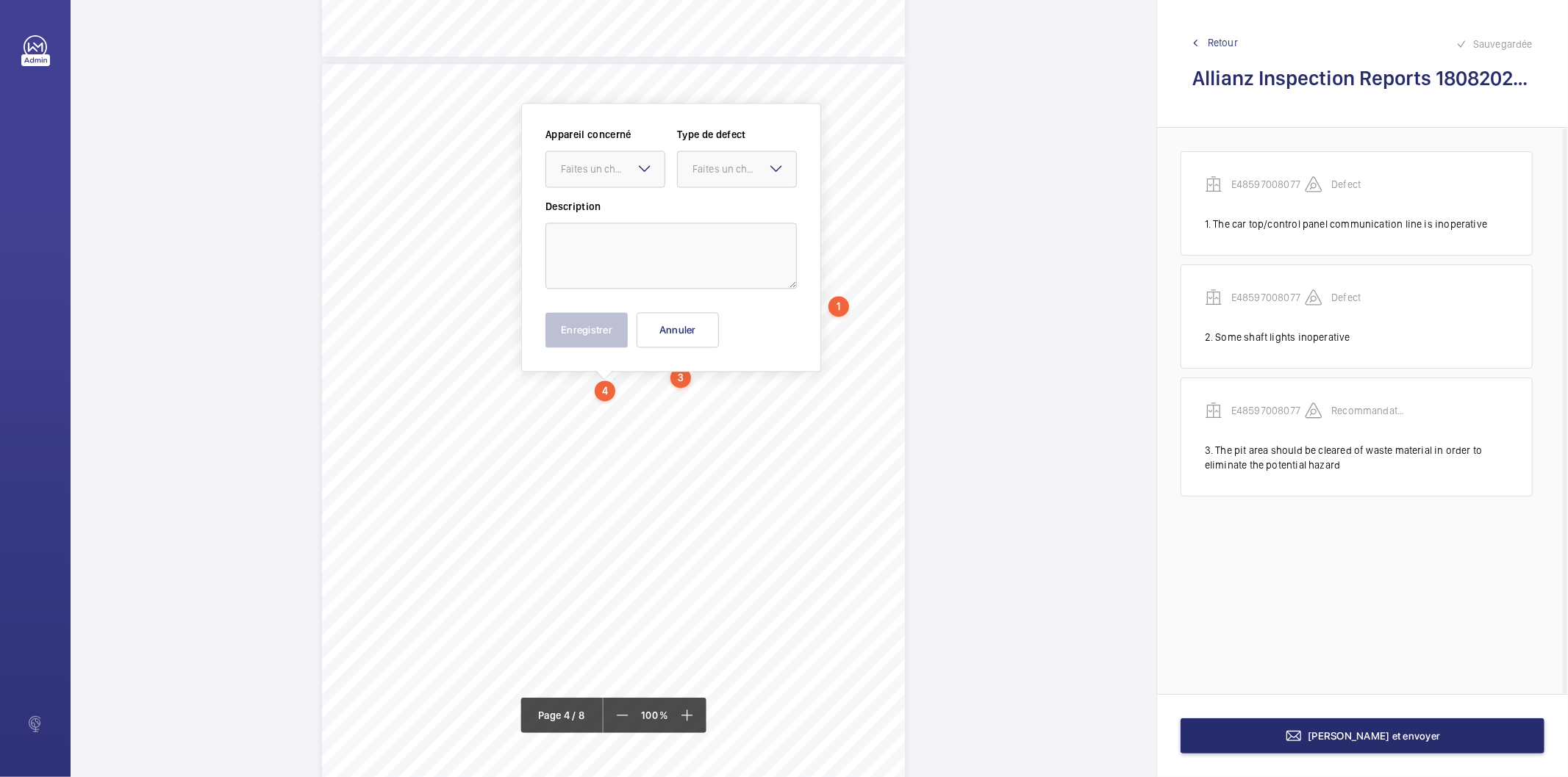
scroll to position [2467, 0]
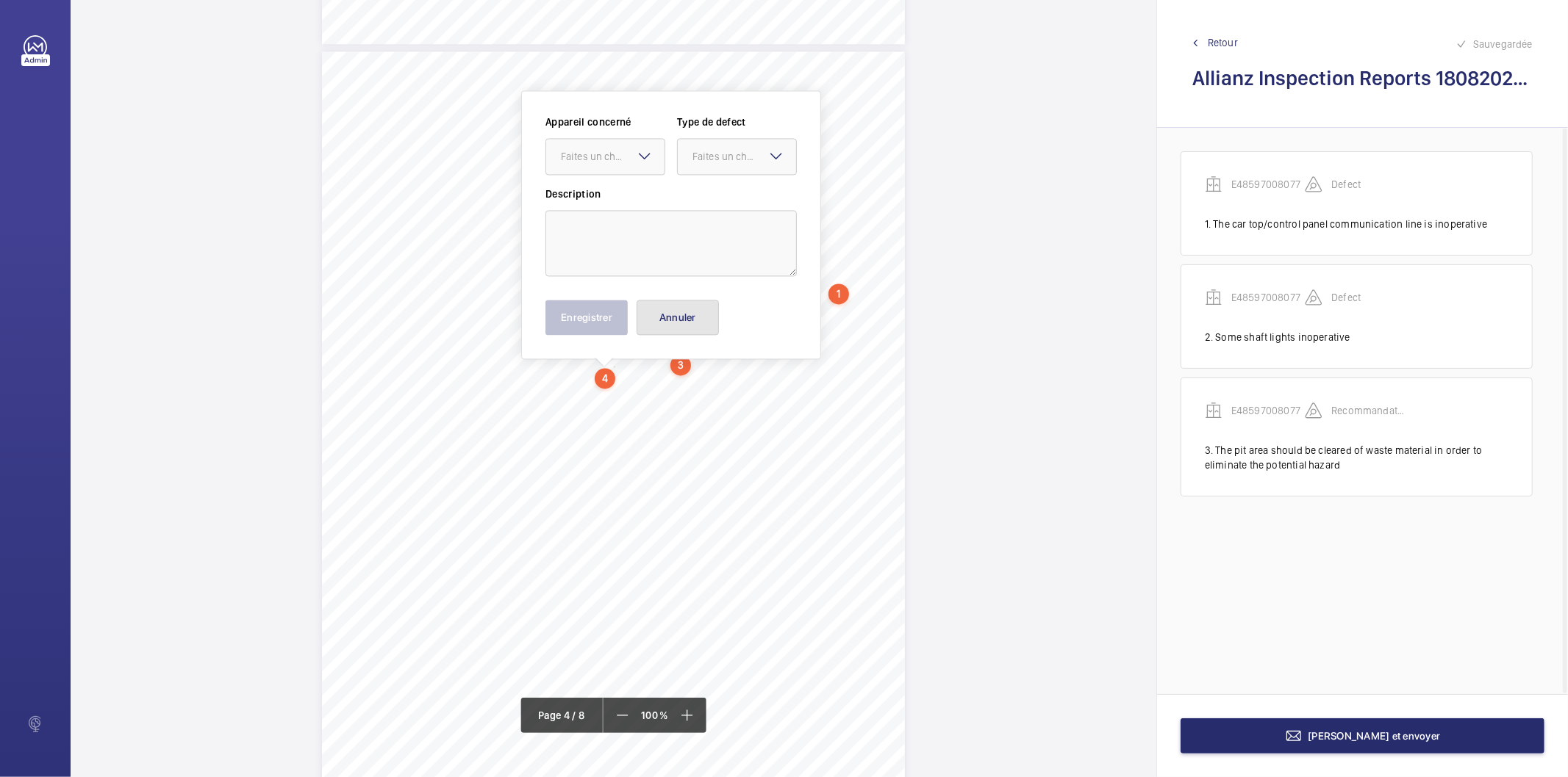
drag, startPoint x: 613, startPoint y: 385, endPoint x: 666, endPoint y: 331, distance: 75.7
click at [689, 321] on button "Annuler" at bounding box center [678, 317] width 82 height 35
click at [607, 370] on div "Lift Report Lifting Operations & Lifting Equipment Regulation 1998 Provision & …" at bounding box center [613, 464] width 583 height 824
drag, startPoint x: 648, startPoint y: 311, endPoint x: 627, endPoint y: 347, distance: 41.7
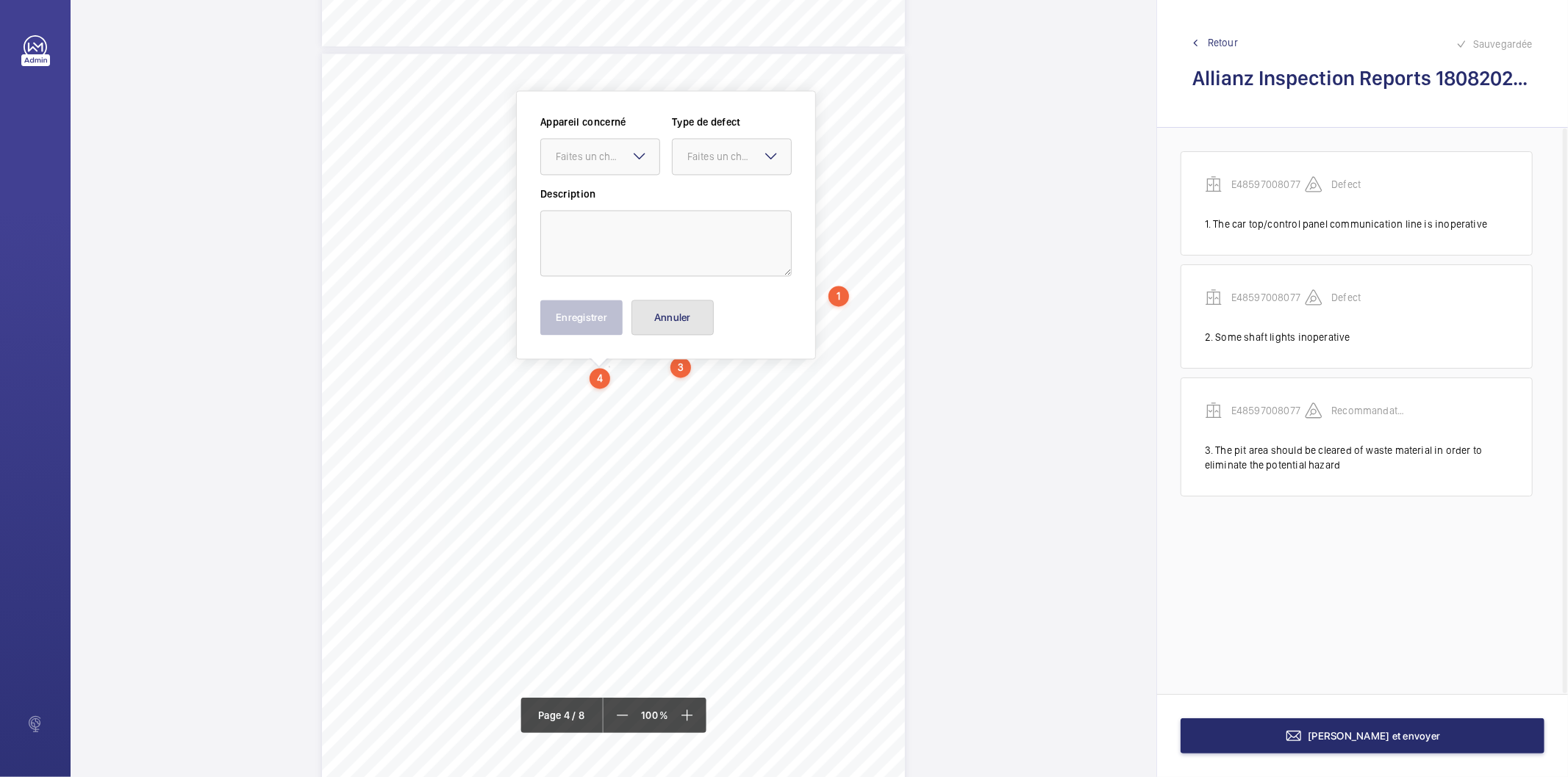
click at [634, 332] on button "Annuler" at bounding box center [672, 317] width 82 height 35
drag, startPoint x: 614, startPoint y: 372, endPoint x: 660, endPoint y: 387, distance: 48.4
click at [660, 387] on div "Lift Report Lifting Operations & Lifting Equipment Regulation 1998 Provision & …" at bounding box center [613, 466] width 583 height 824
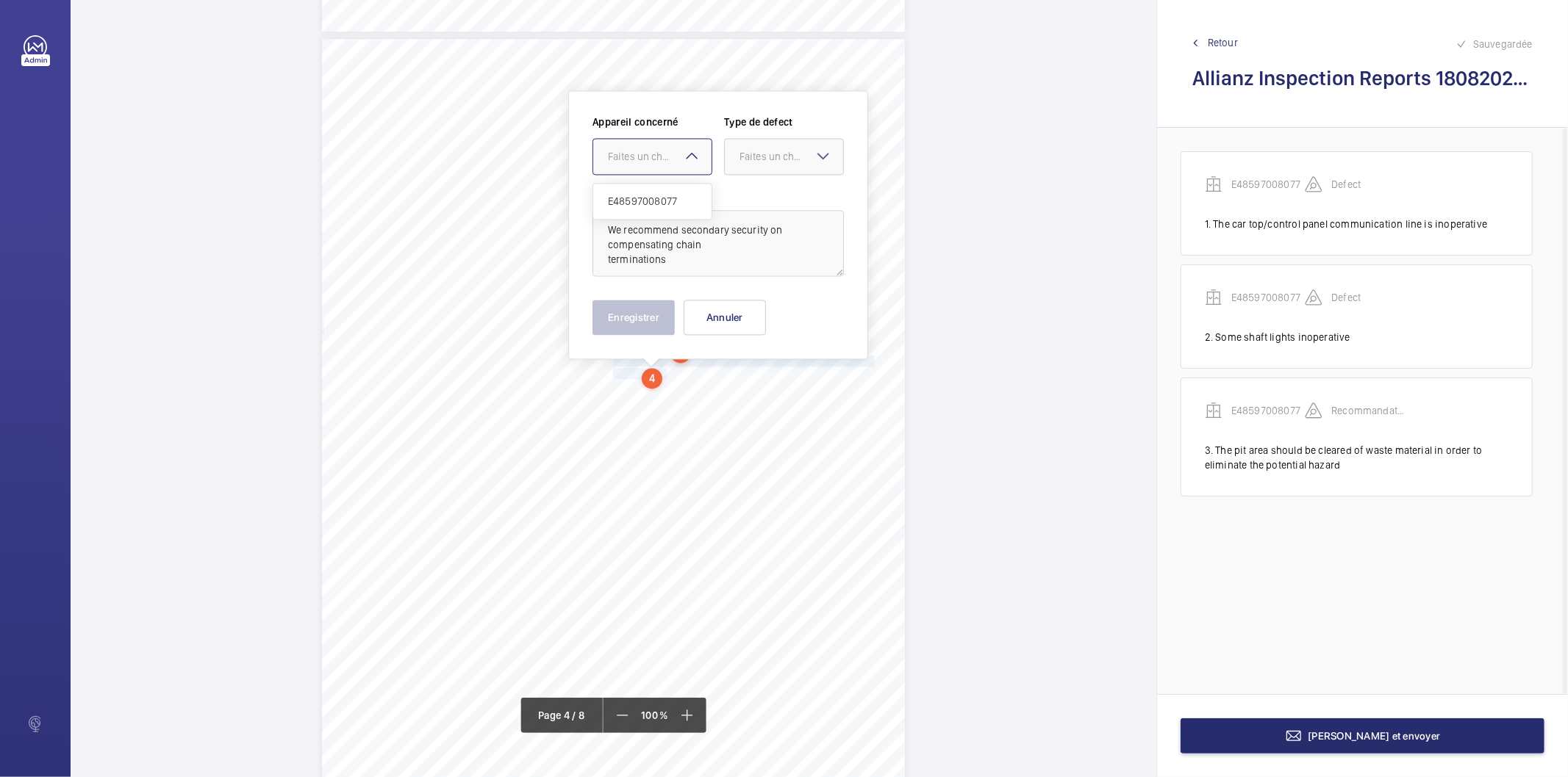
click at [677, 162] on div "Faites un choix" at bounding box center [660, 157] width 104 height 15
click at [677, 203] on span "E48597008077" at bounding box center [652, 201] width 89 height 15
click at [781, 162] on div "Faites un choix" at bounding box center [792, 157] width 104 height 15
click at [775, 304] on span "Recommandation" at bounding box center [784, 309] width 89 height 15
click at [648, 309] on button "Enregistrer" at bounding box center [633, 317] width 82 height 35
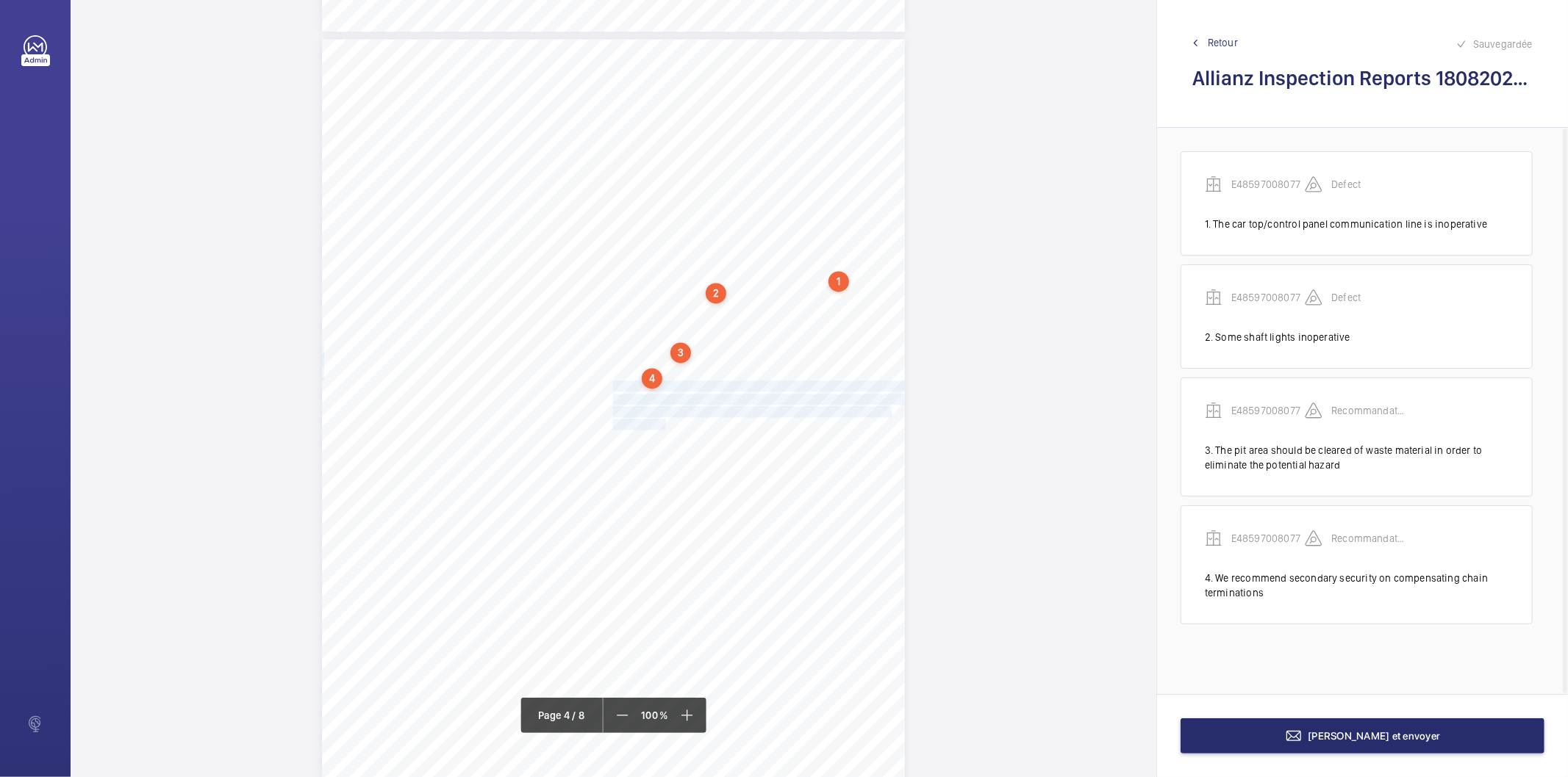
drag, startPoint x: 611, startPoint y: 386, endPoint x: 658, endPoint y: 420, distance: 58.0
click at [658, 420] on div "Lift Report Lifting Operations & Lifting Equipment Regulation 1998 Provision & …" at bounding box center [613, 451] width 583 height 824
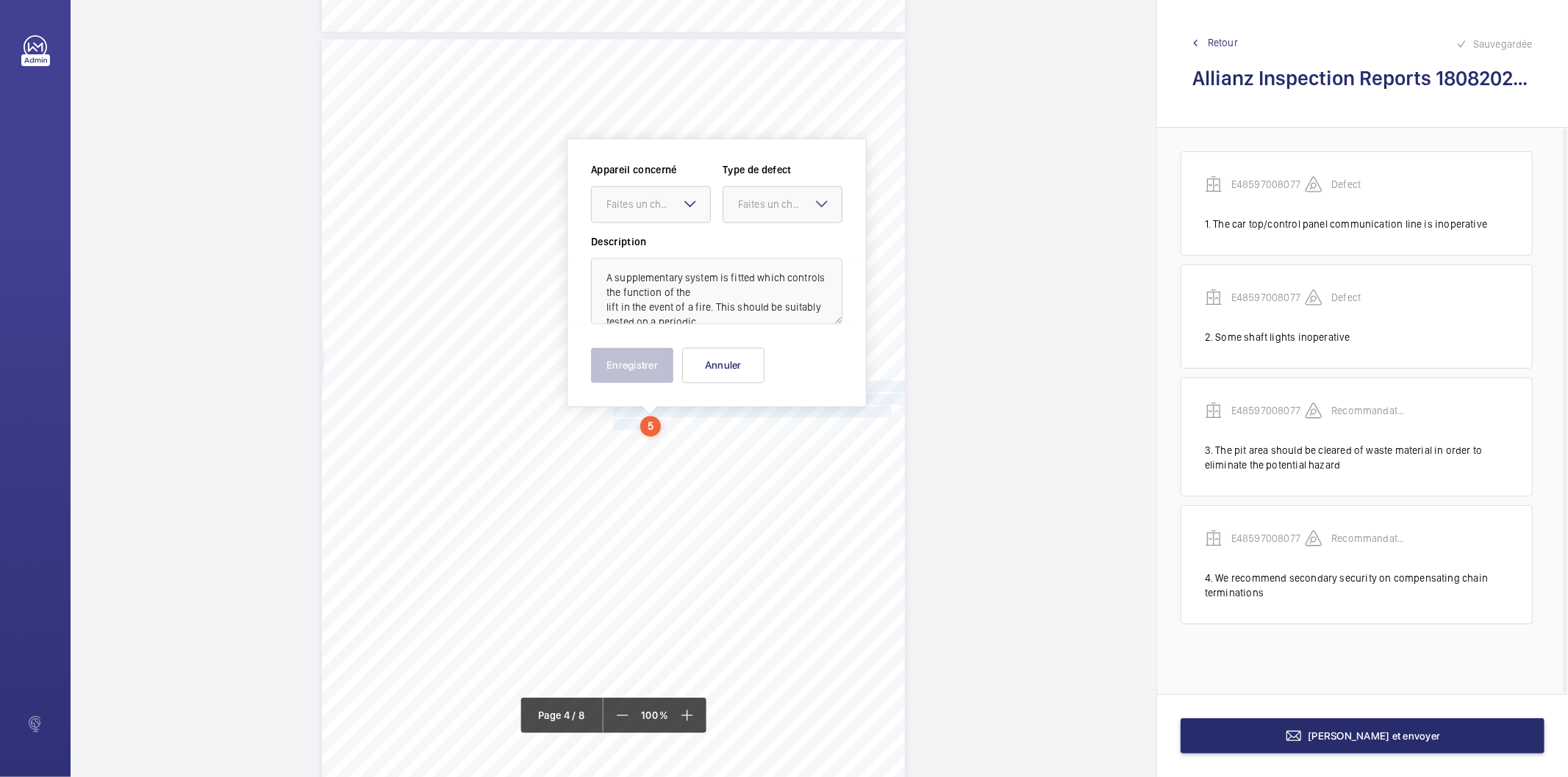
scroll to position [2529, 0]
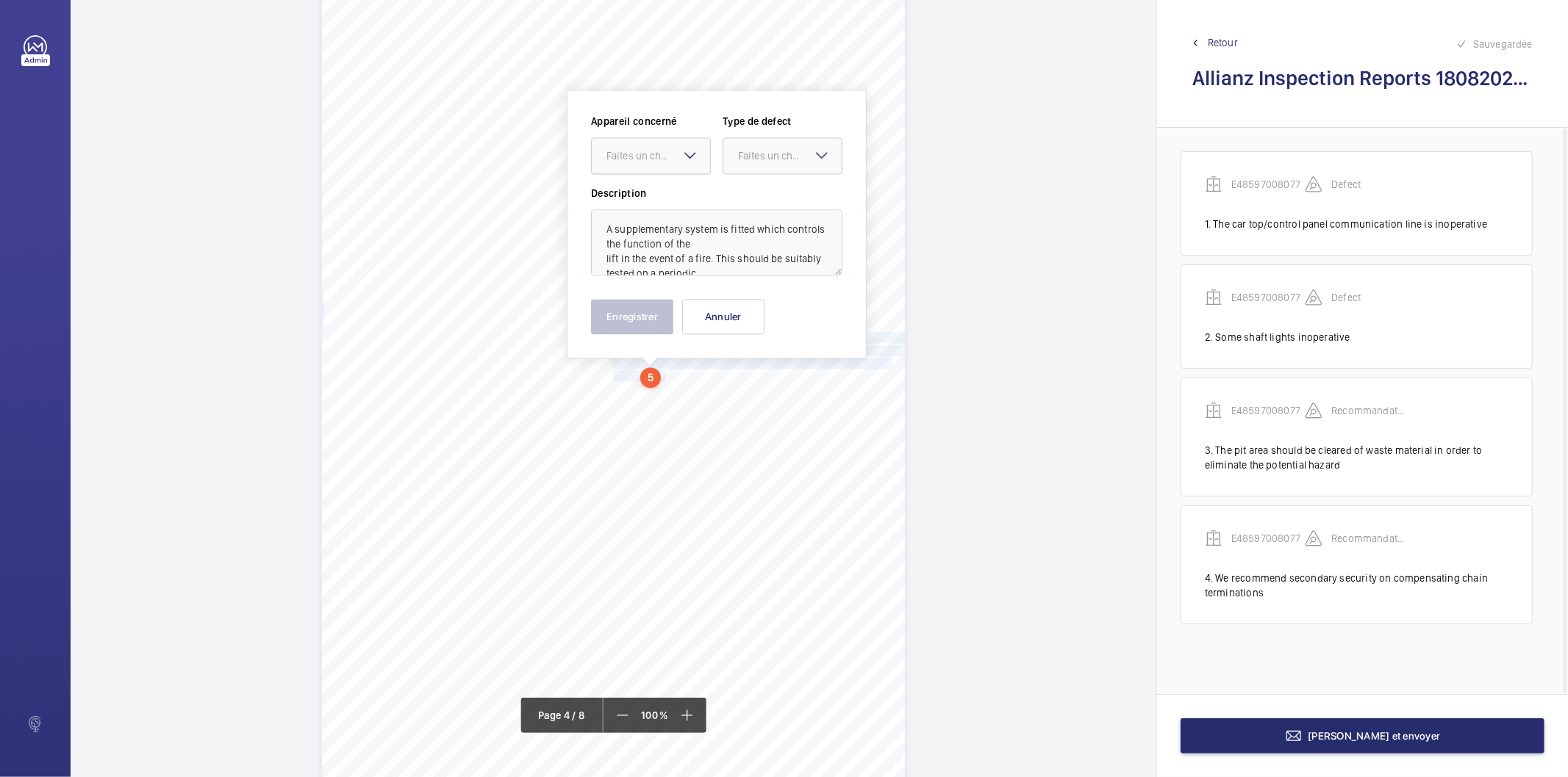
click at [647, 151] on div "Faites un choix" at bounding box center [658, 156] width 104 height 15
click at [653, 204] on span "E48597008077" at bounding box center [650, 200] width 89 height 15
click at [750, 151] on div "Faites un choix" at bounding box center [790, 156] width 104 height 15
drag, startPoint x: 763, startPoint y: 300, endPoint x: 635, endPoint y: 314, distance: 128.8
click at [748, 306] on div "Recommandation" at bounding box center [783, 308] width 119 height 35
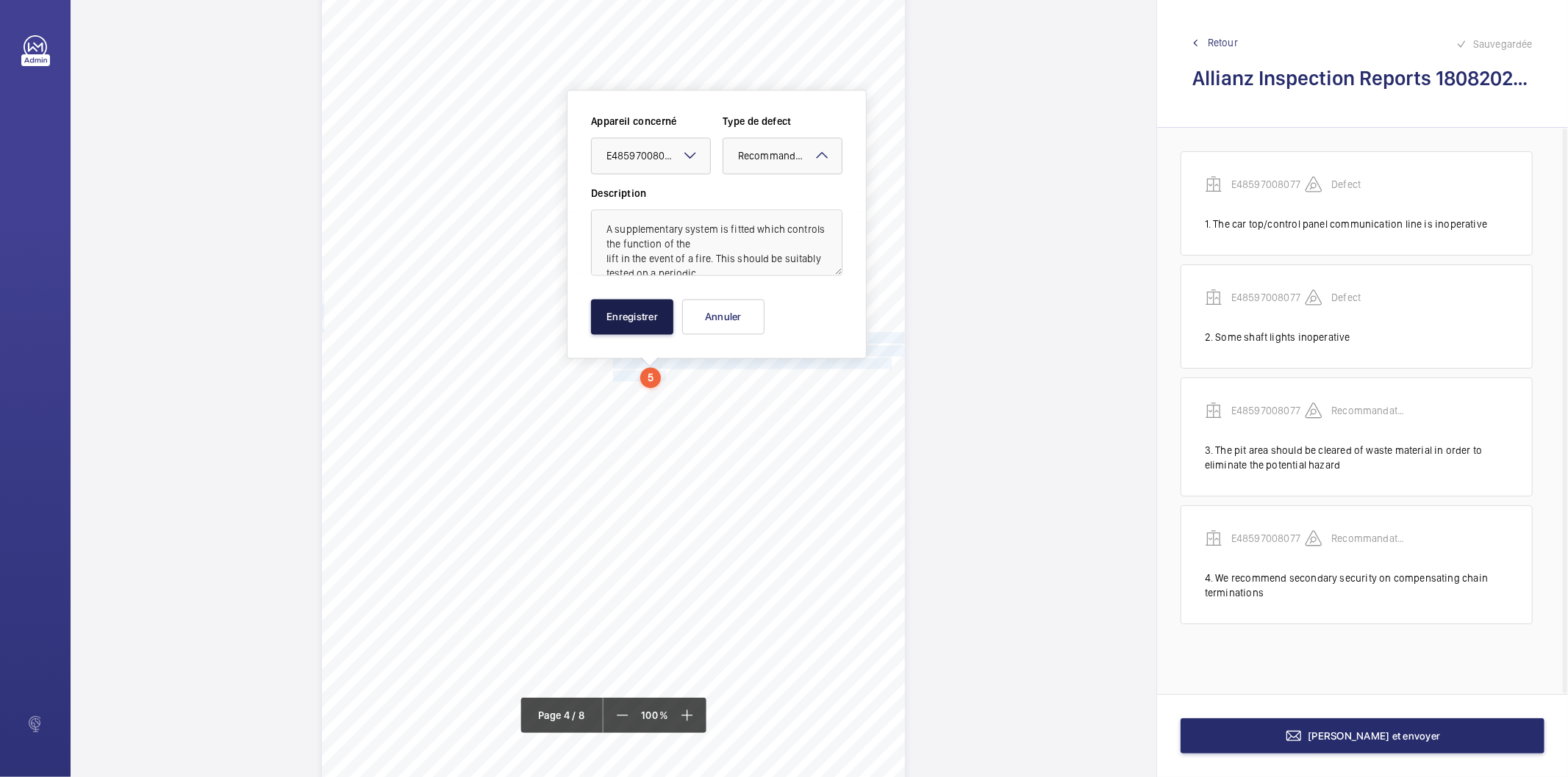
click at [635, 314] on button "Enregistrer" at bounding box center [632, 316] width 82 height 35
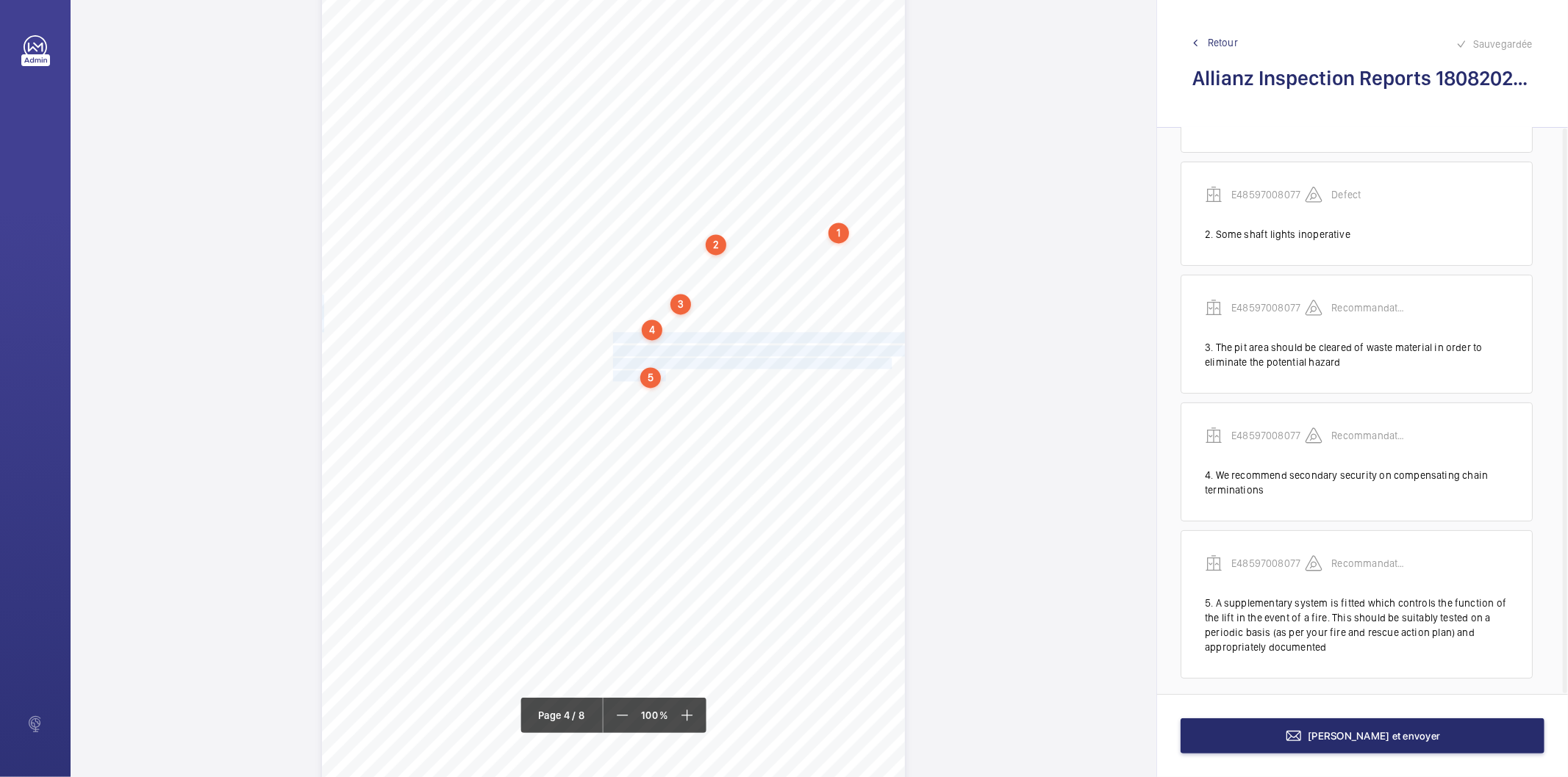
scroll to position [111, 0]
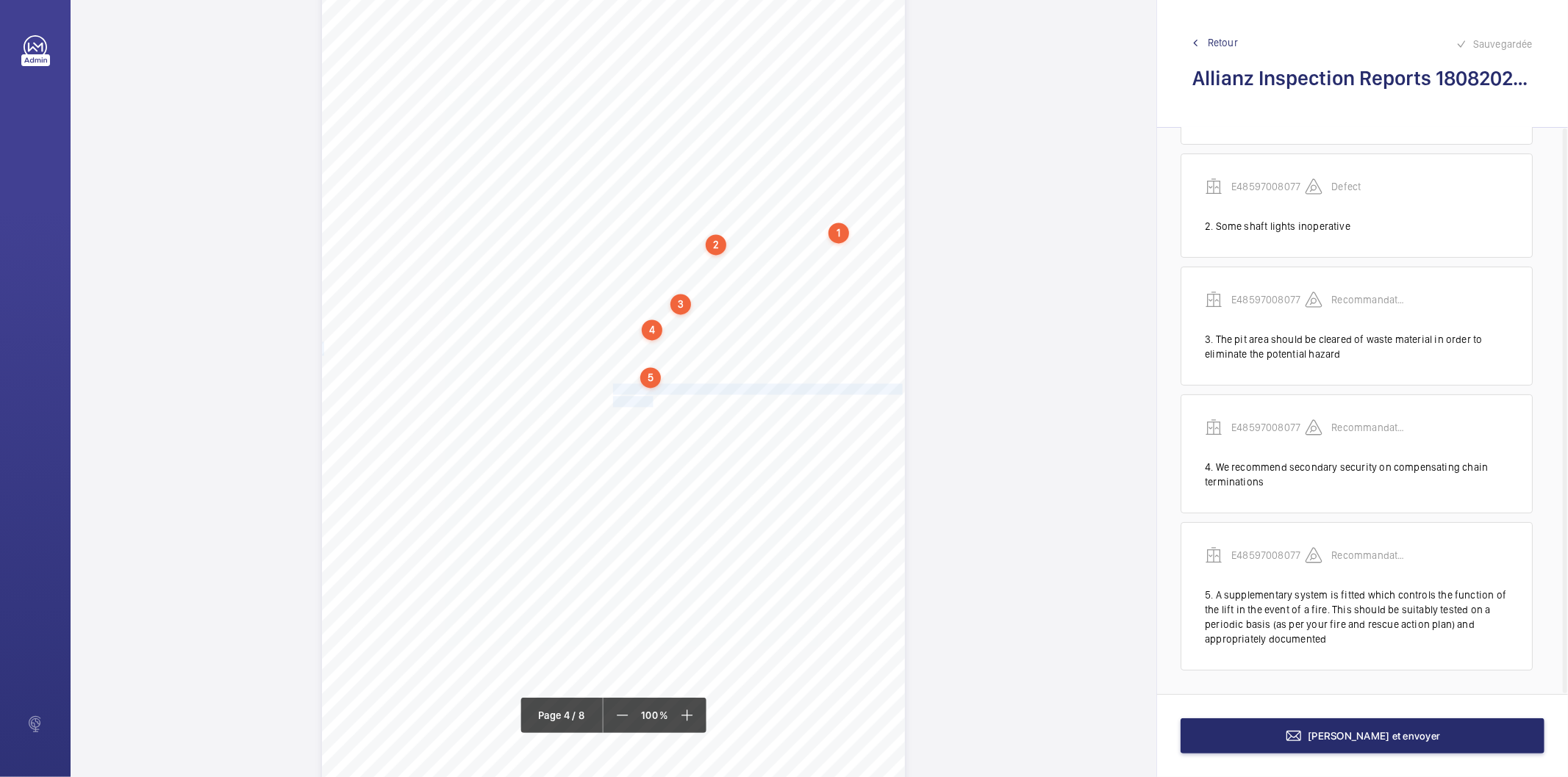
drag, startPoint x: 612, startPoint y: 386, endPoint x: 646, endPoint y: 402, distance: 37.6
click at [646, 402] on div "Lift Report Lifting Operations & Lifting Equipment Regulation 1998 Provision & …" at bounding box center [613, 403] width 583 height 824
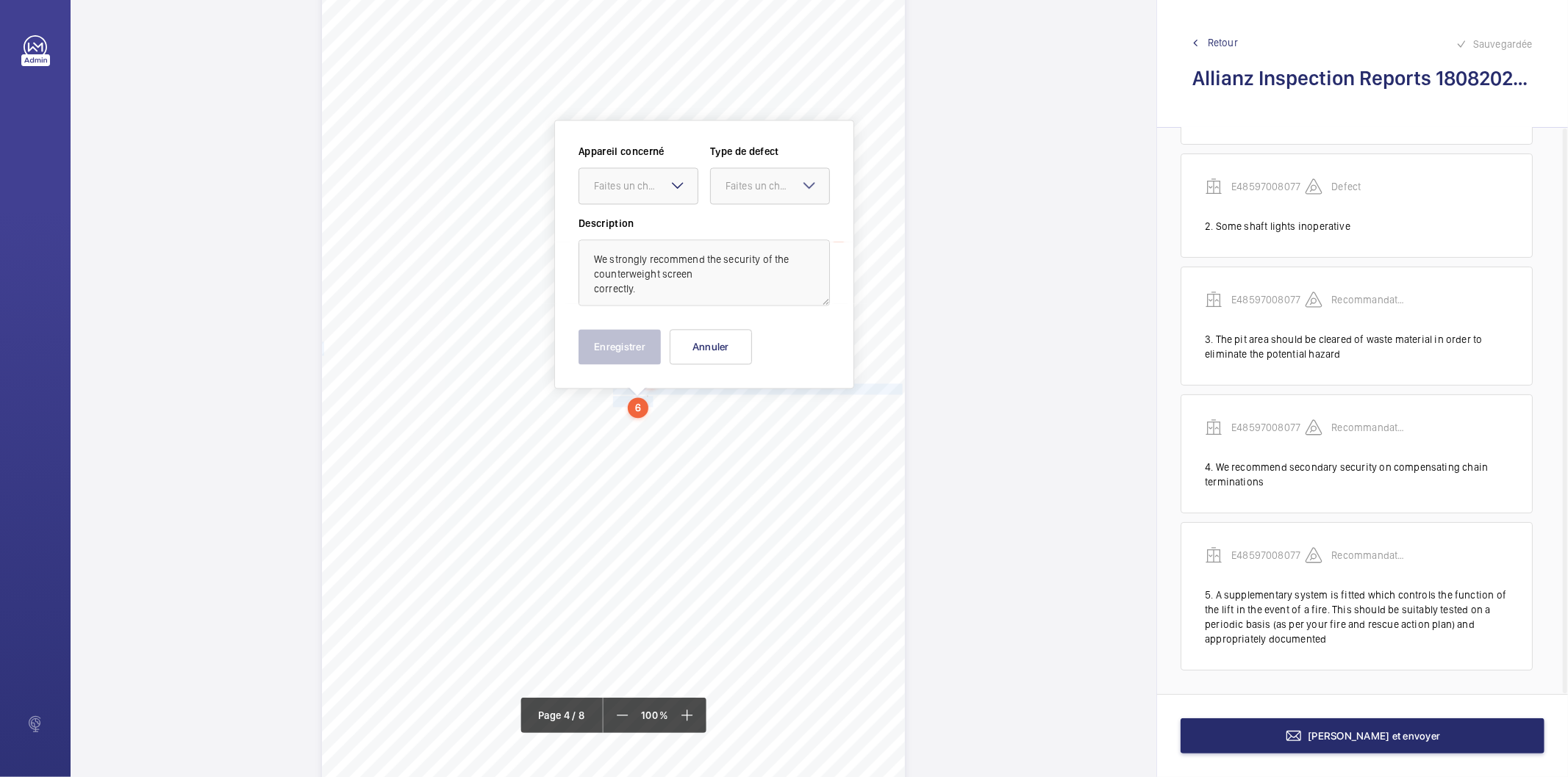
scroll to position [2559, 0]
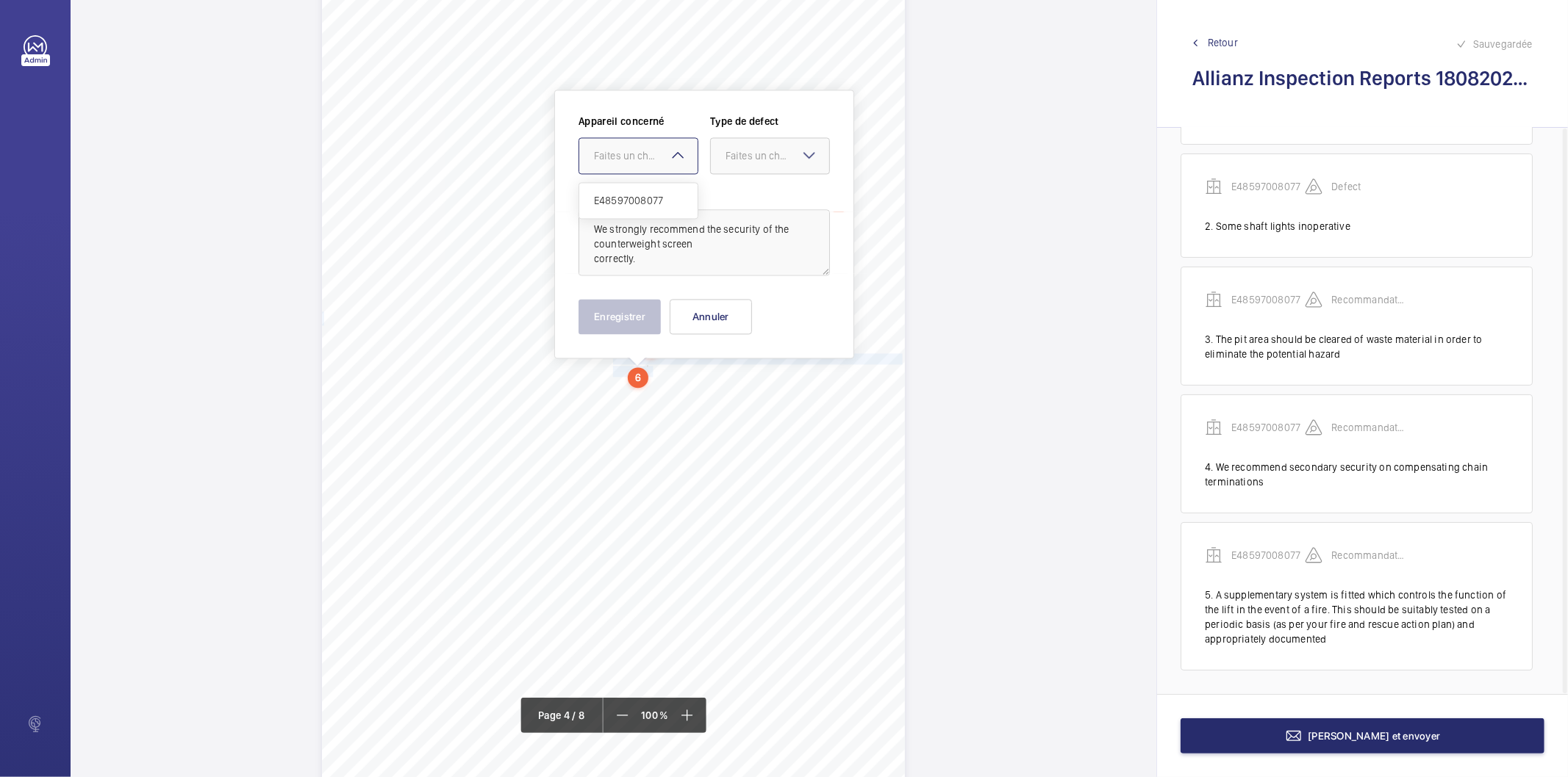
click at [651, 156] on div "Faites un choix" at bounding box center [646, 156] width 104 height 15
click at [648, 204] on span "E48597008077" at bounding box center [638, 200] width 89 height 15
click at [732, 162] on div "Faites un choix" at bounding box center [777, 156] width 104 height 15
drag, startPoint x: 735, startPoint y: 312, endPoint x: 693, endPoint y: 324, distance: 43.7
click at [731, 314] on span "Recommandation" at bounding box center [770, 309] width 89 height 15
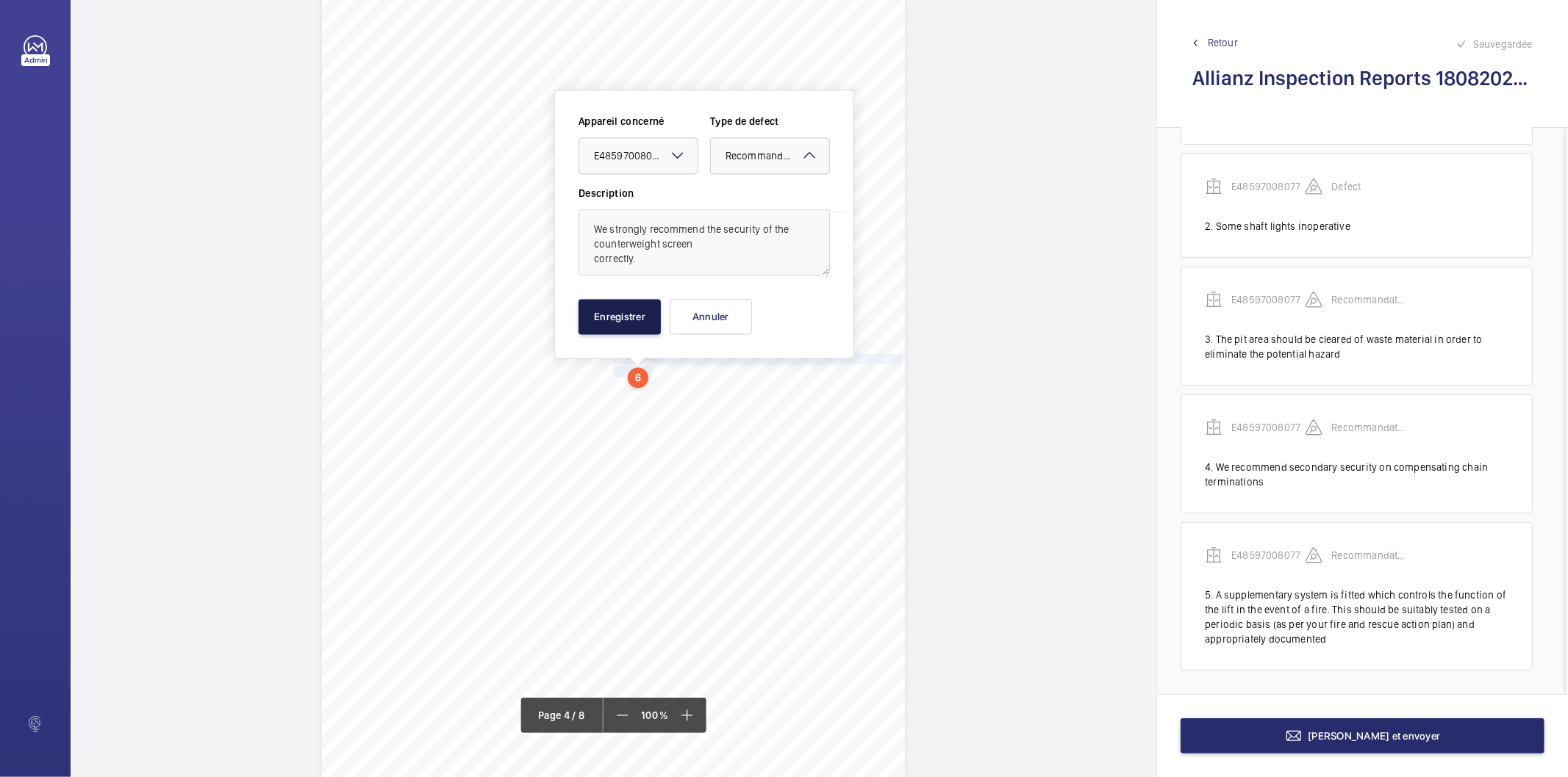
click at [645, 327] on button "Enregistrer" at bounding box center [619, 316] width 82 height 35
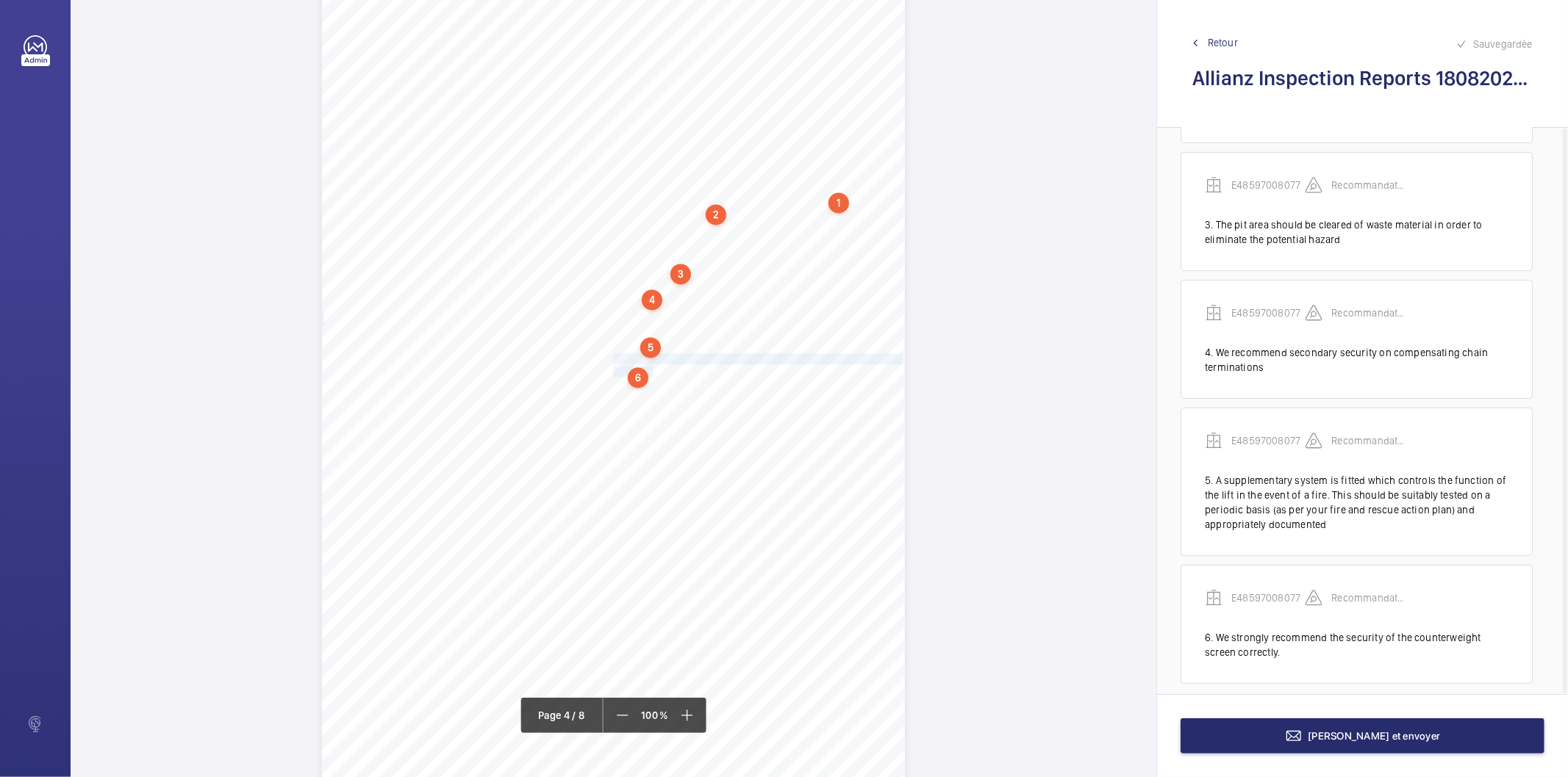
scroll to position [238, 0]
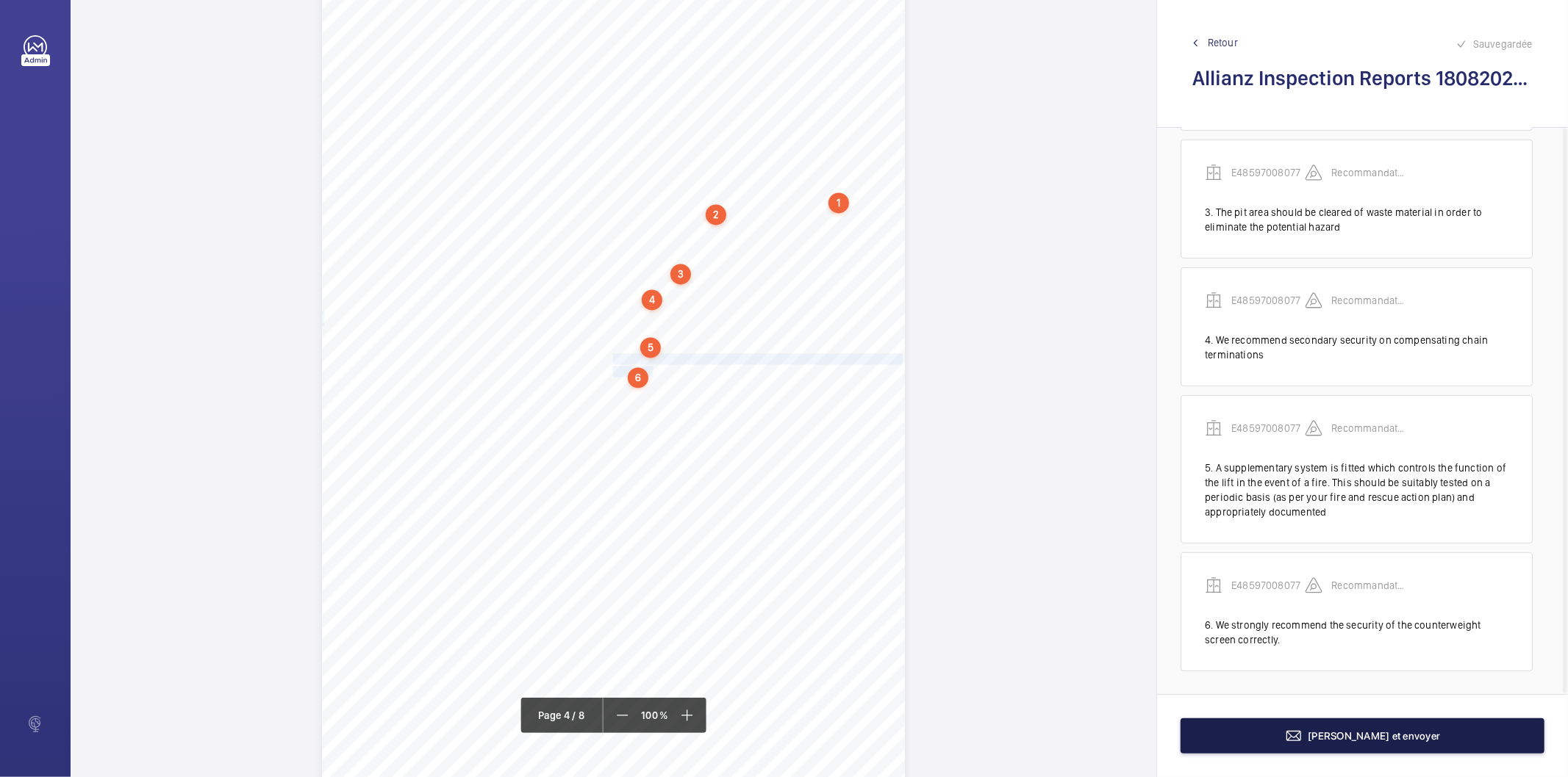
click at [1299, 737] on button "[PERSON_NAME] et envoyer" at bounding box center [1363, 736] width 364 height 35
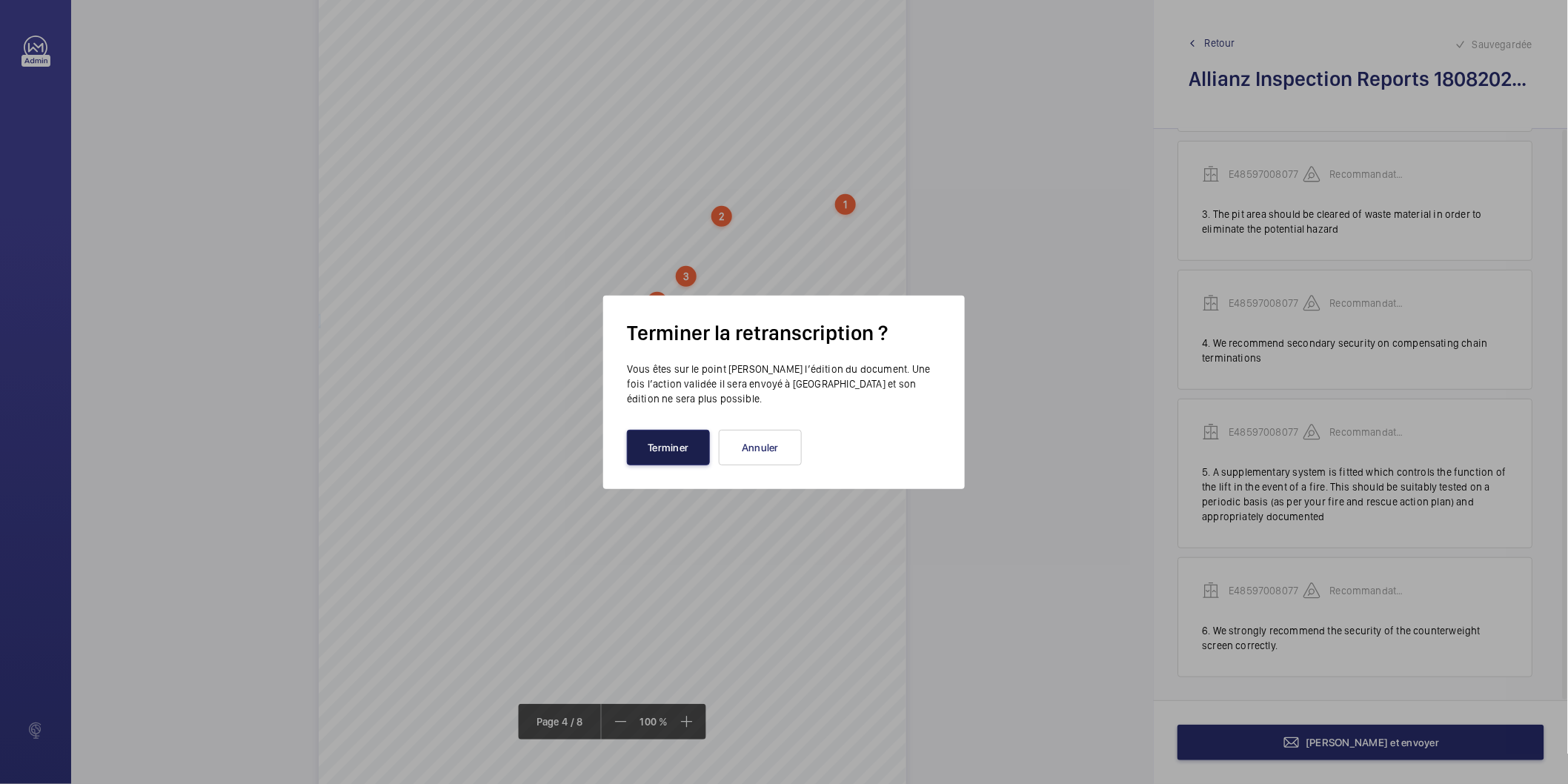
click at [656, 457] on button "Terminer" at bounding box center [668, 447] width 83 height 35
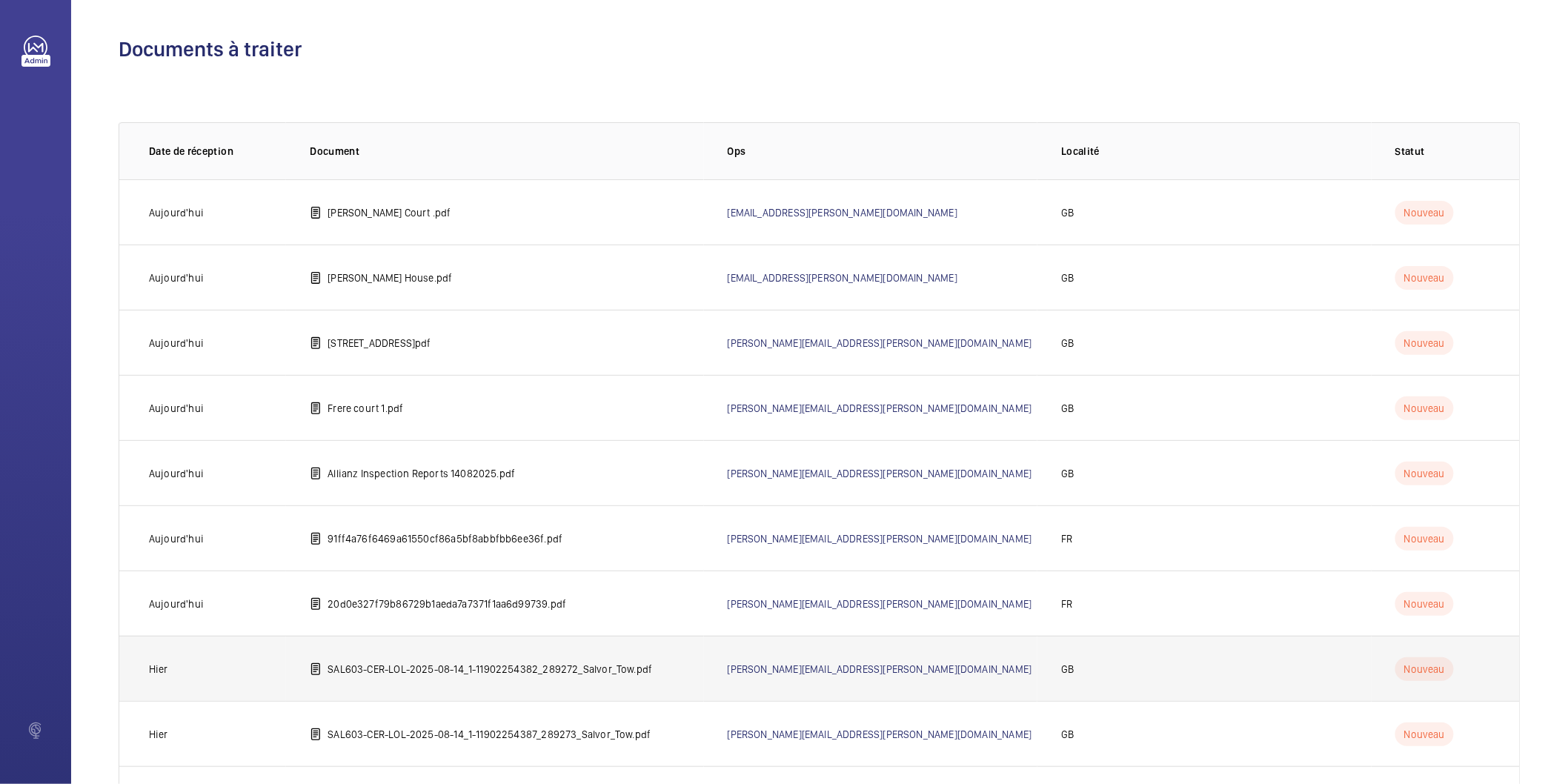
click at [396, 663] on p "SAL603-CER-LOL-2025-08-14_1-11902254382_289272_Salvor_Tow.pdf" at bounding box center [489, 670] width 324 height 15
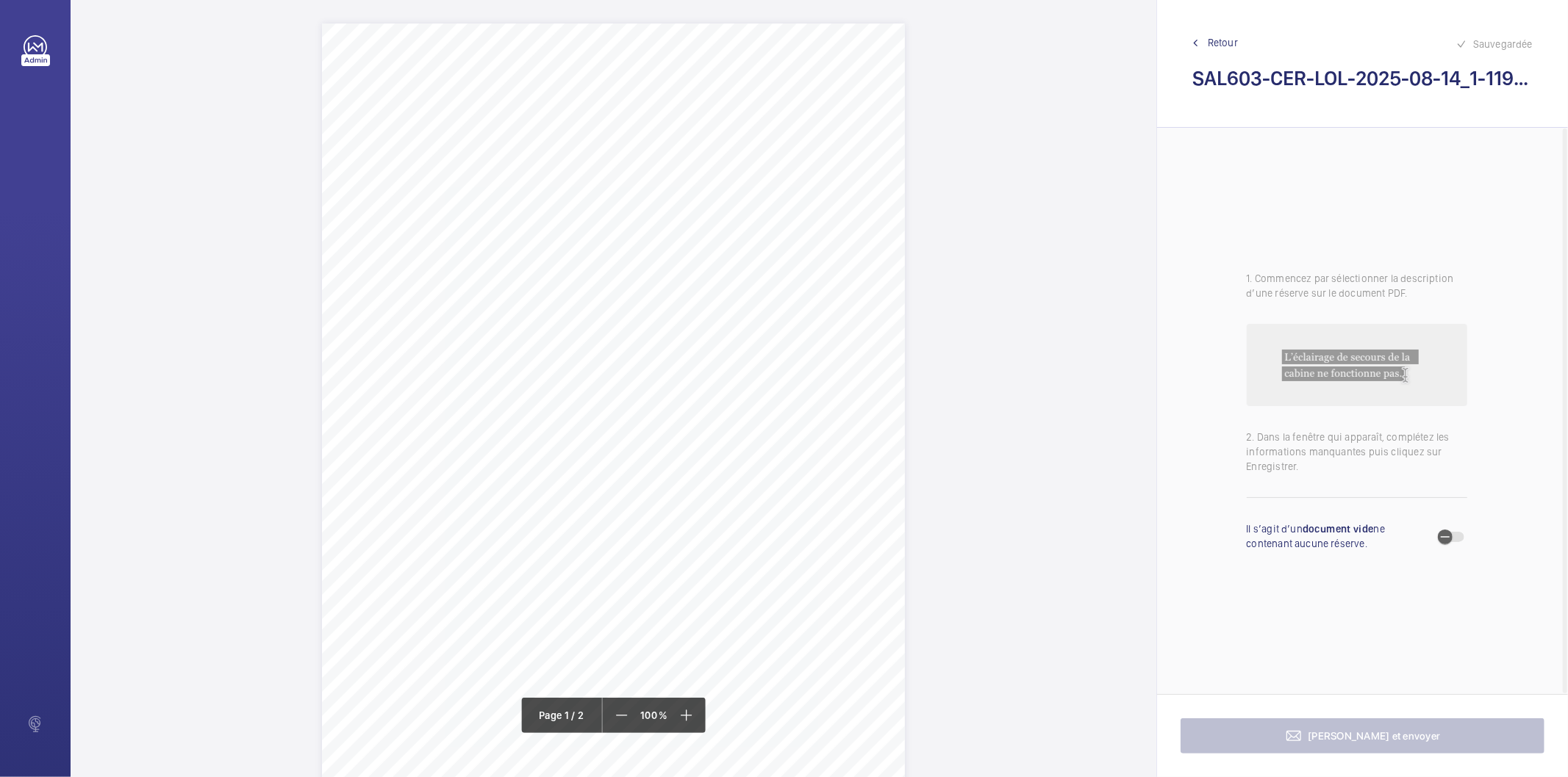
drag, startPoint x: 590, startPoint y: 180, endPoint x: 763, endPoint y: 184, distance: 173.0
click at [763, 184] on span "[GEOGRAPHIC_DATA] [STREET_ADDRESS]" at bounding box center [684, 186] width 189 height 10
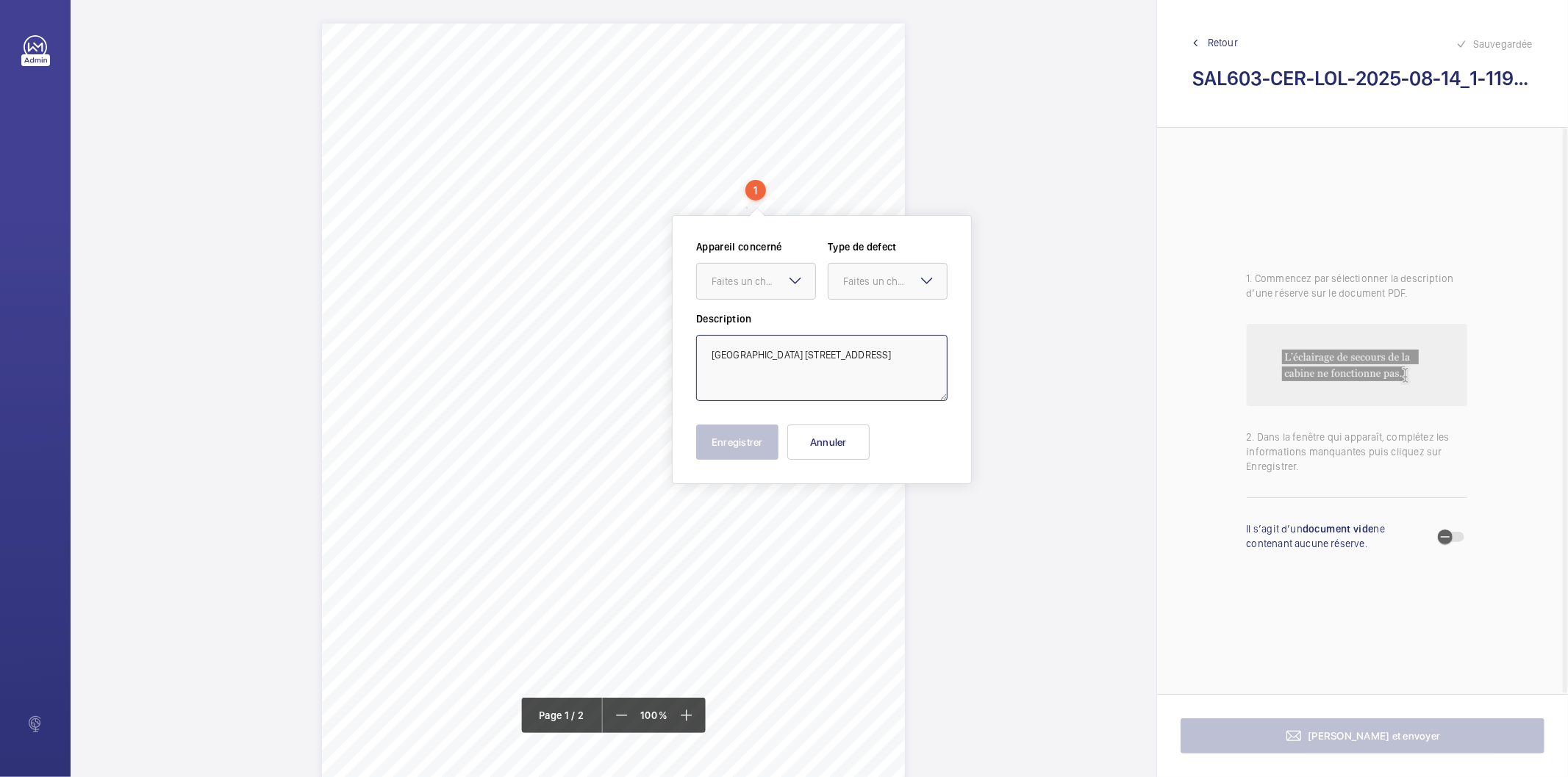
click at [784, 353] on textarea "[GEOGRAPHIC_DATA] [STREET_ADDRESS]" at bounding box center [822, 368] width 251 height 66
click at [843, 456] on button "Annuler" at bounding box center [828, 442] width 82 height 35
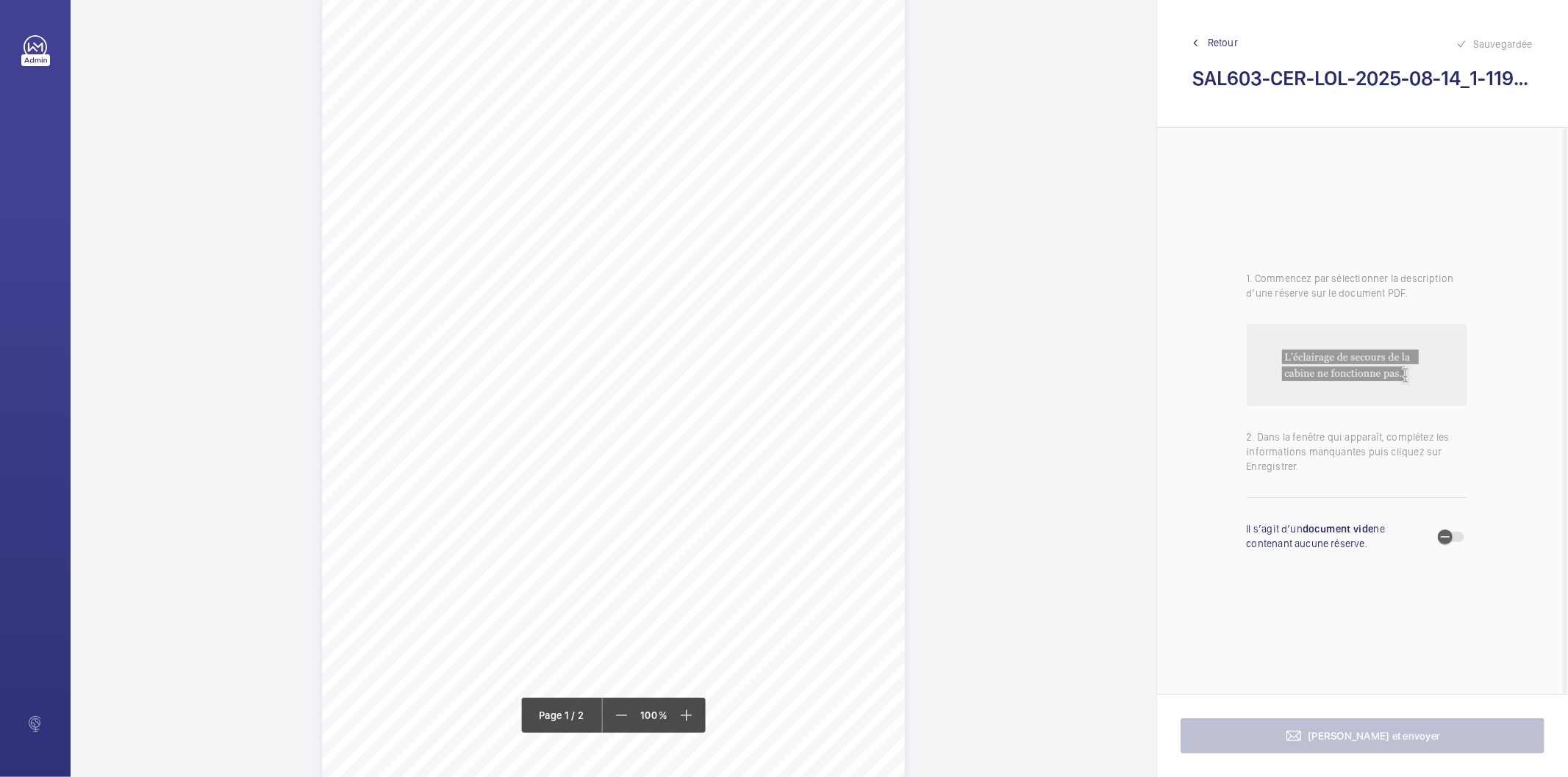
scroll to position [82, 0]
drag, startPoint x: 550, startPoint y: 354, endPoint x: 708, endPoint y: 357, distance: 158.0
click at [708, 357] on div "Lifting Operations and Lifting Equipment Regulations 1998 Report of Thorough Ex…" at bounding box center [613, 354] width 583 height 824
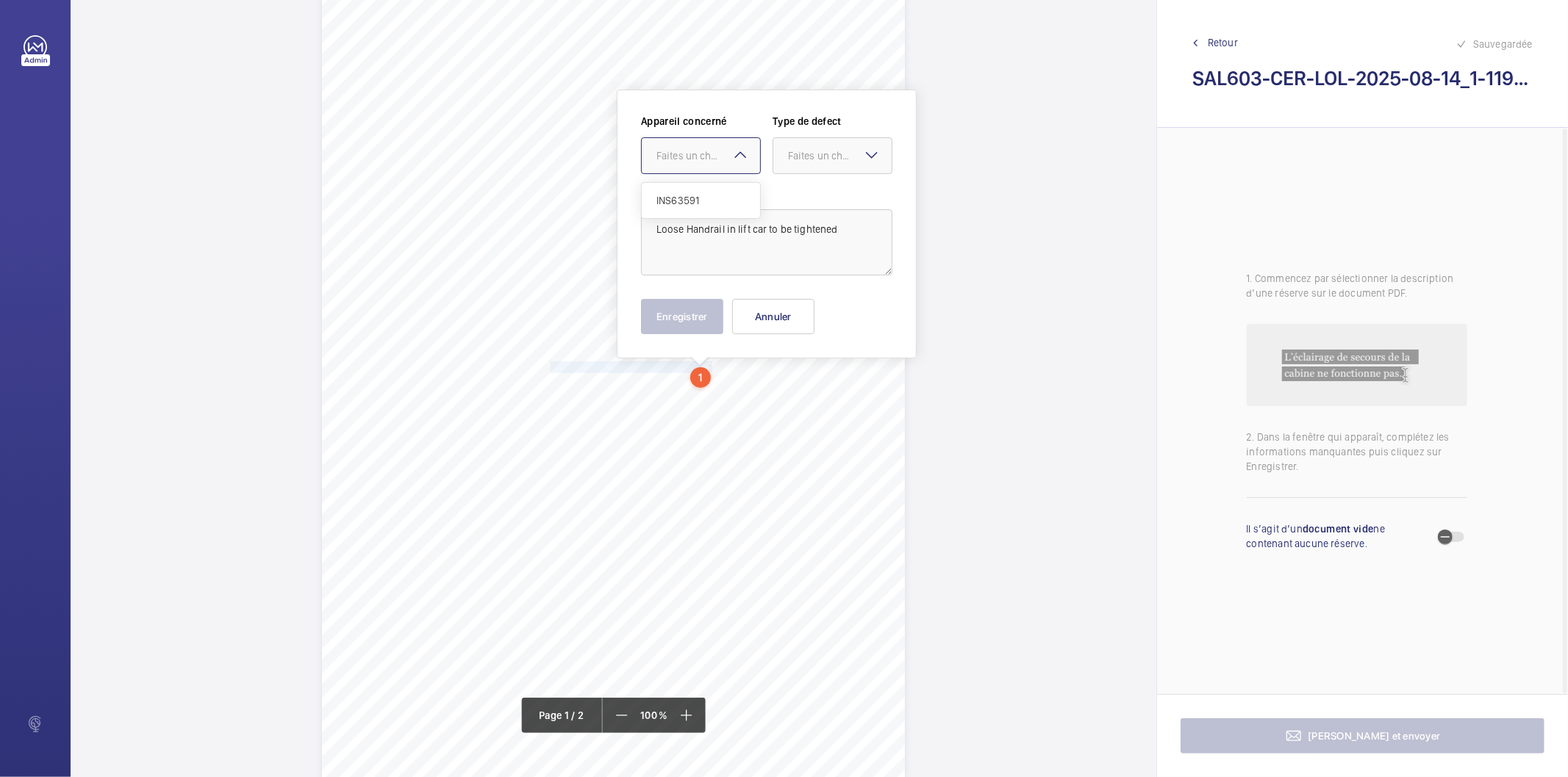
drag, startPoint x: 717, startPoint y: 136, endPoint x: 715, endPoint y: 180, distance: 44.0
click at [717, 137] on div "Faites un choix" at bounding box center [700, 155] width 120 height 37
click at [709, 211] on div "INS63591" at bounding box center [701, 200] width 119 height 35
click at [792, 164] on div at bounding box center [833, 155] width 119 height 35
click at [790, 197] on span "Standard" at bounding box center [832, 200] width 89 height 15
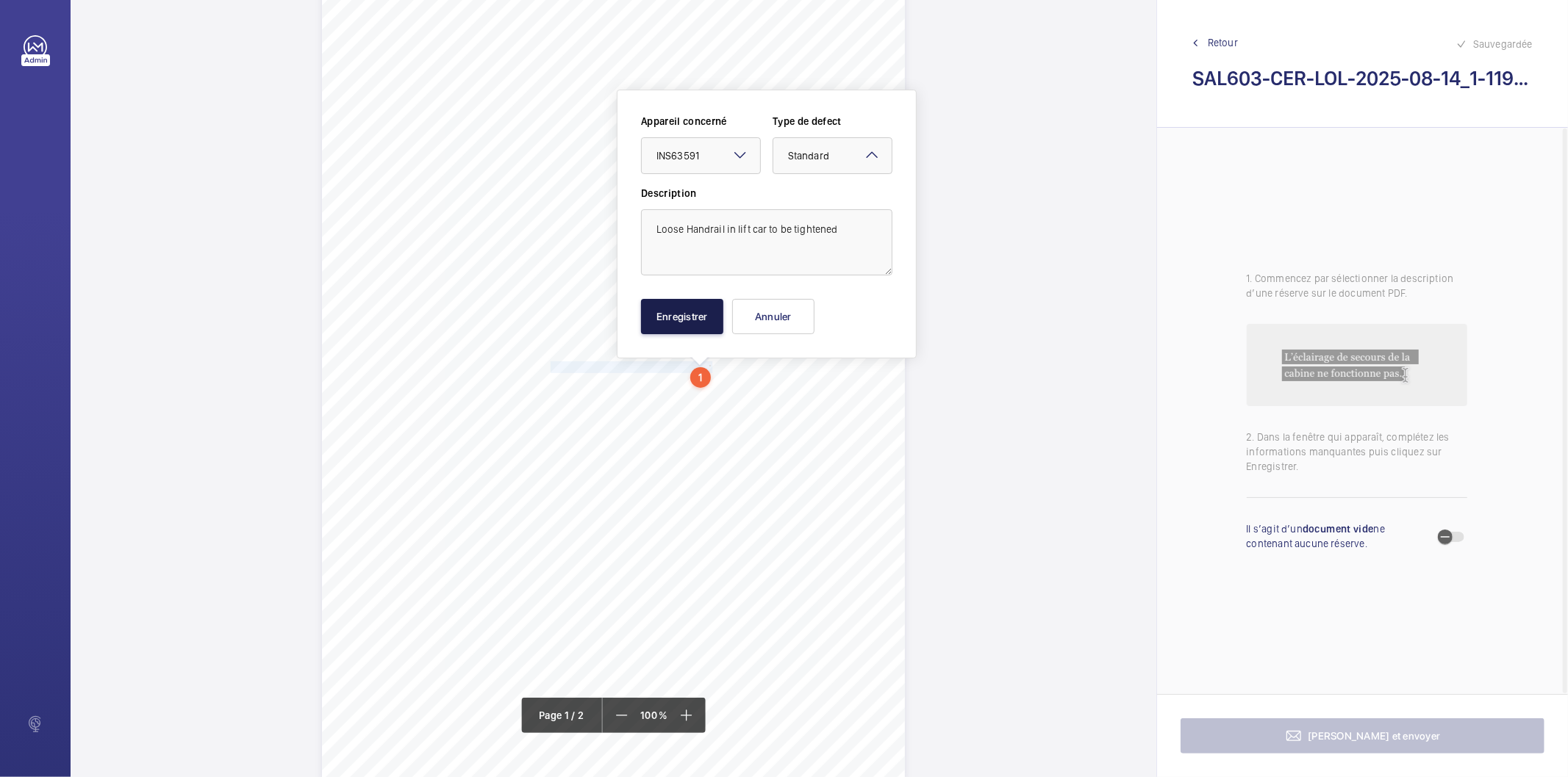
click at [674, 317] on button "Enregistrer" at bounding box center [681, 316] width 82 height 35
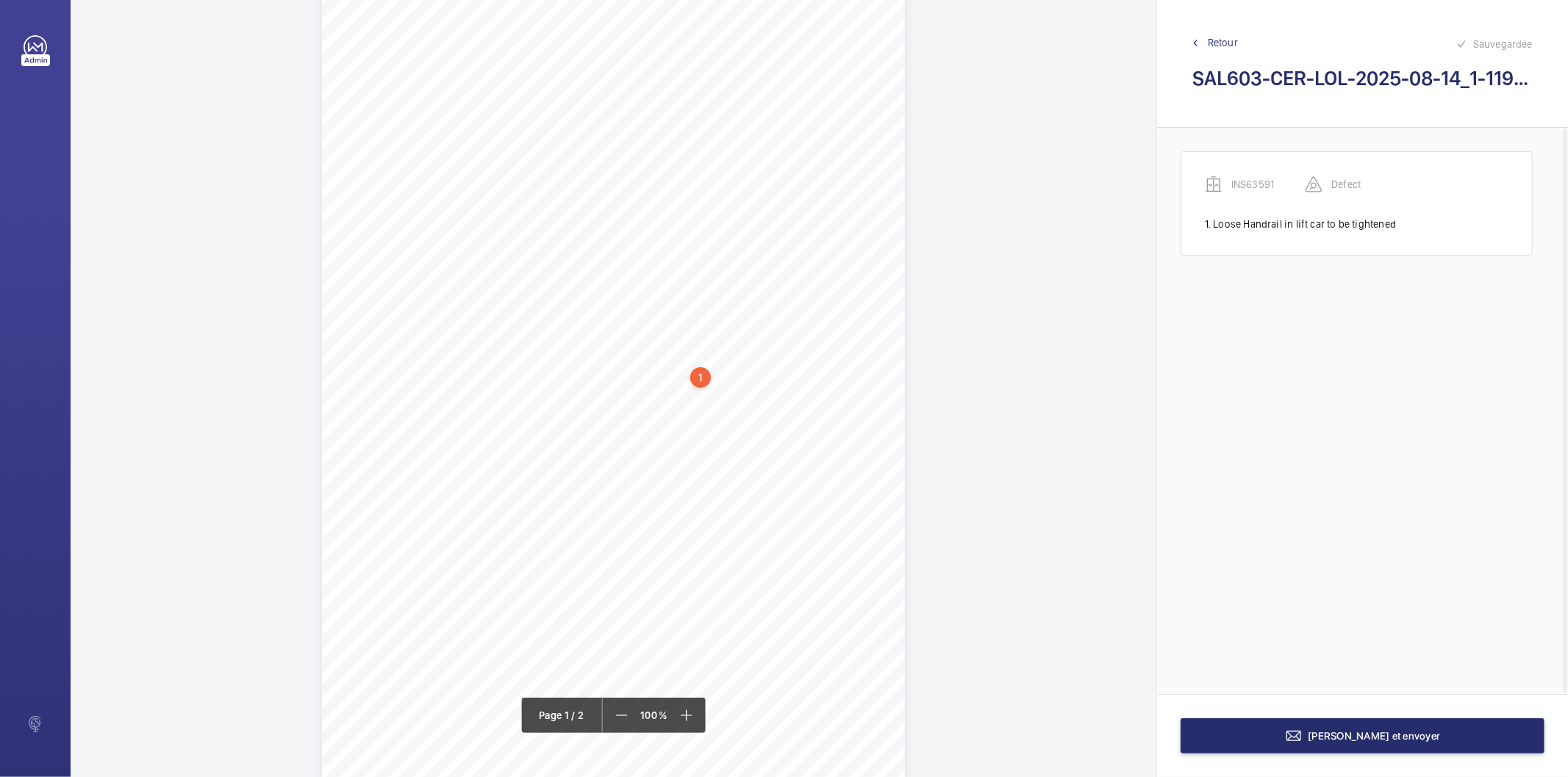
click at [700, 378] on div "1" at bounding box center [701, 378] width 21 height 21
click at [674, 274] on div "INS63591" at bounding box center [704, 278] width 126 height 15
copy div "INS63591"
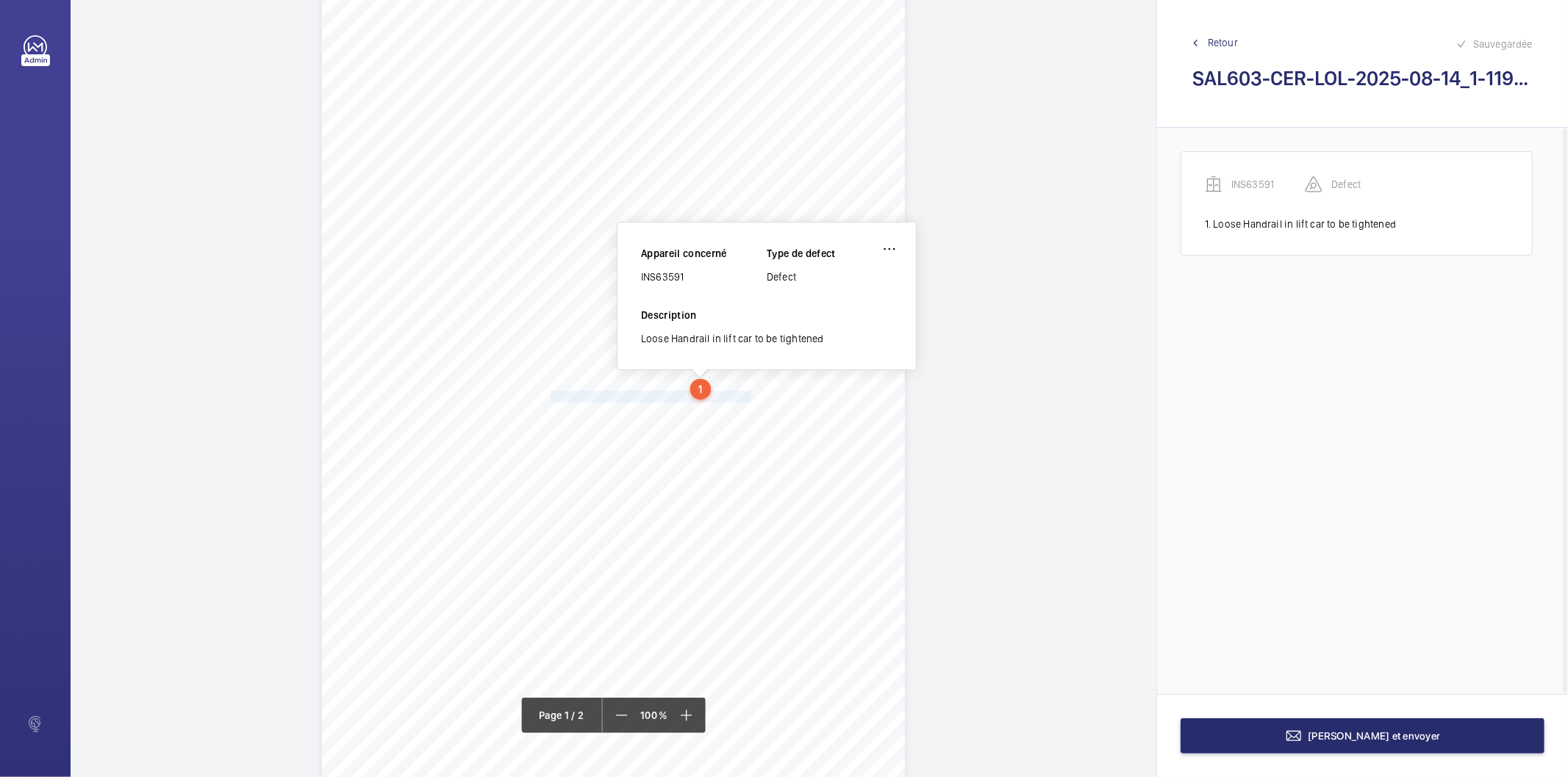
drag, startPoint x: 552, startPoint y: 397, endPoint x: 748, endPoint y: 400, distance: 196.0
click at [748, 400] on span "Governor Ropes have stretched - To be shortened." at bounding box center [652, 396] width 203 height 10
click at [744, 402] on span "Governor Ropes have stretched - To be shortened." at bounding box center [652, 396] width 203 height 10
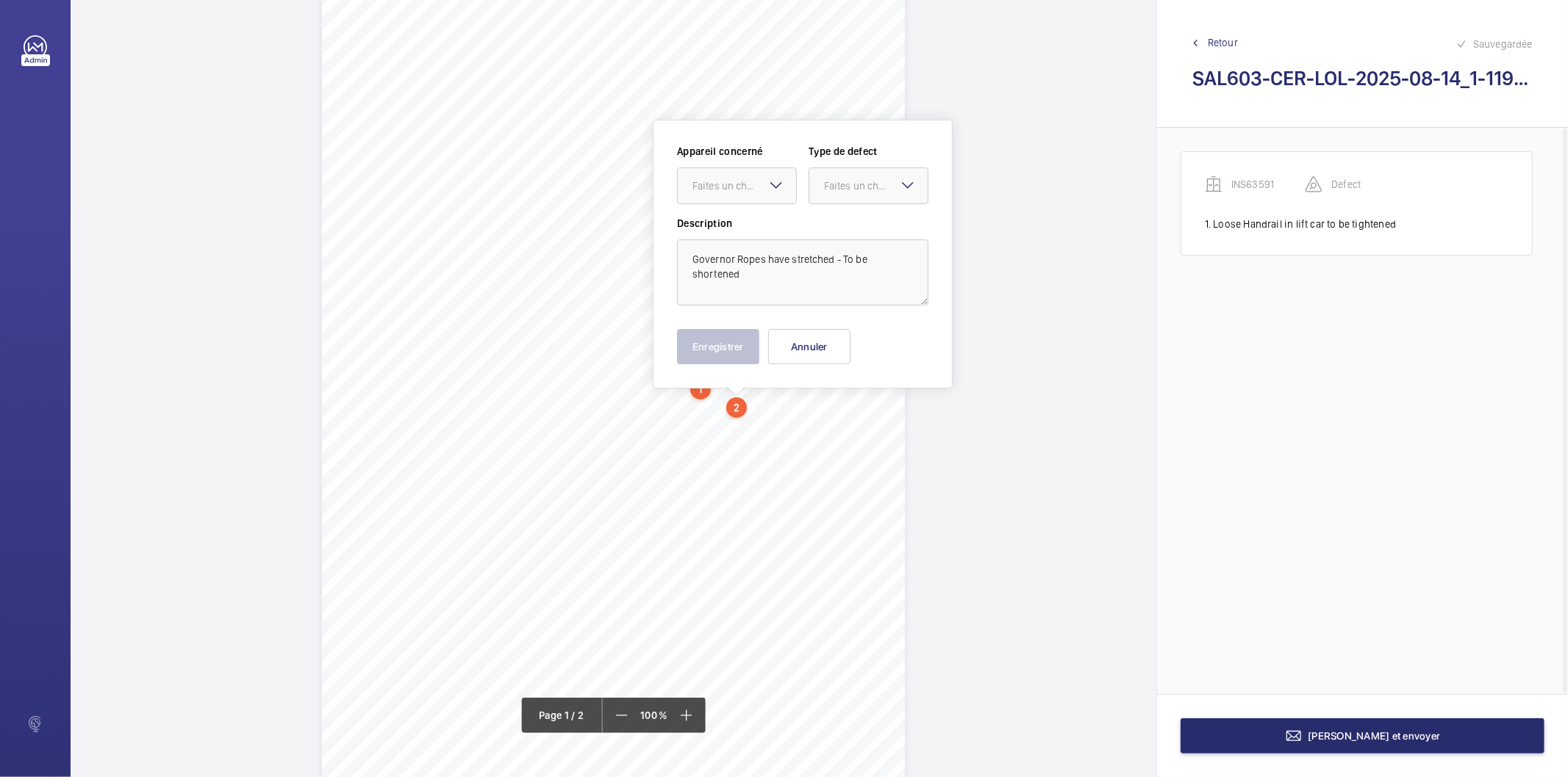
scroll to position [85, 0]
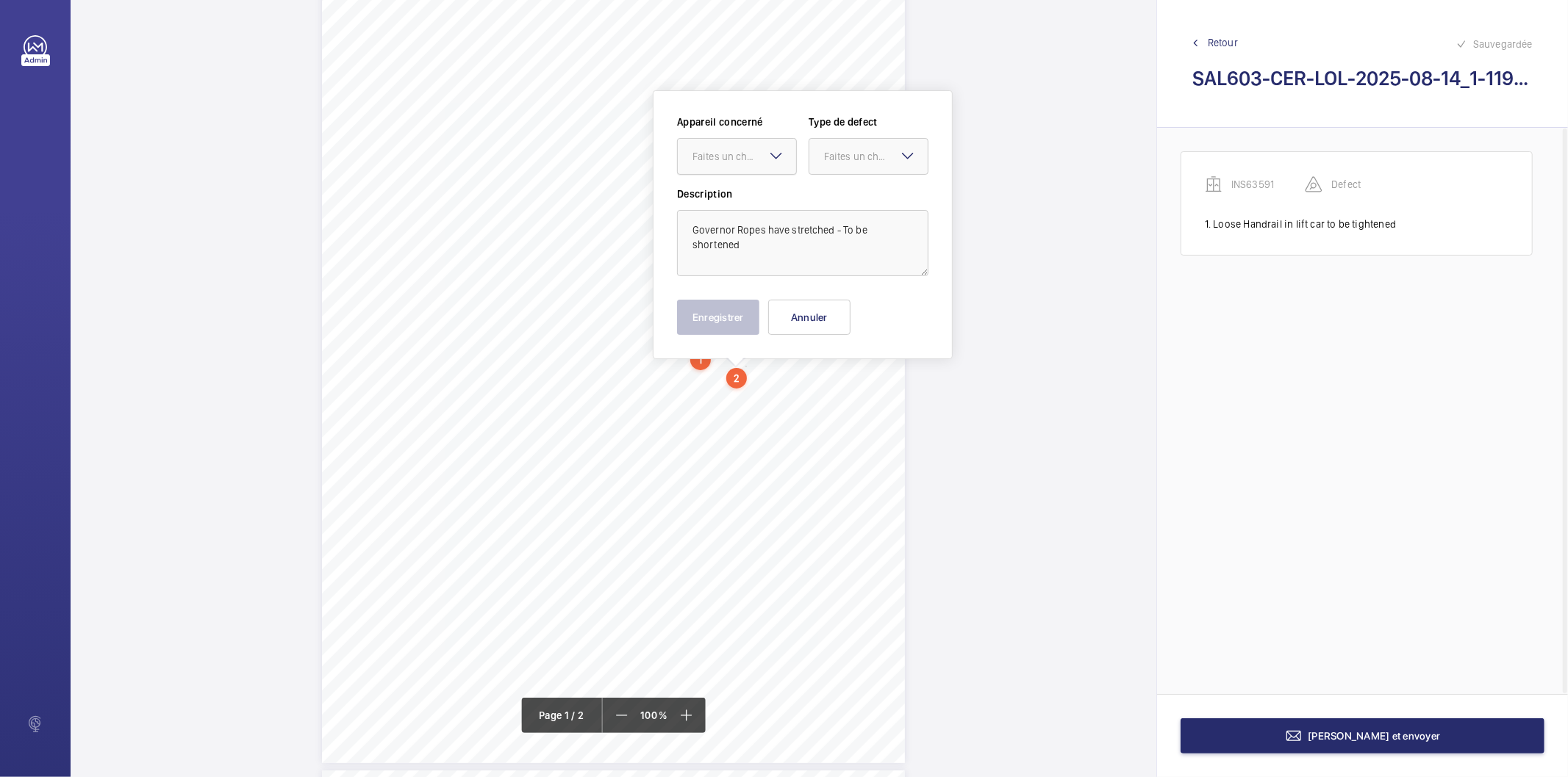
click at [721, 173] on div at bounding box center [737, 156] width 119 height 35
click at [711, 197] on span "INS63591" at bounding box center [737, 201] width 89 height 15
click at [846, 164] on div at bounding box center [869, 156] width 119 height 35
click at [841, 198] on span "Standard" at bounding box center [869, 201] width 89 height 15
click at [730, 312] on button "Enregistrer" at bounding box center [717, 317] width 82 height 35
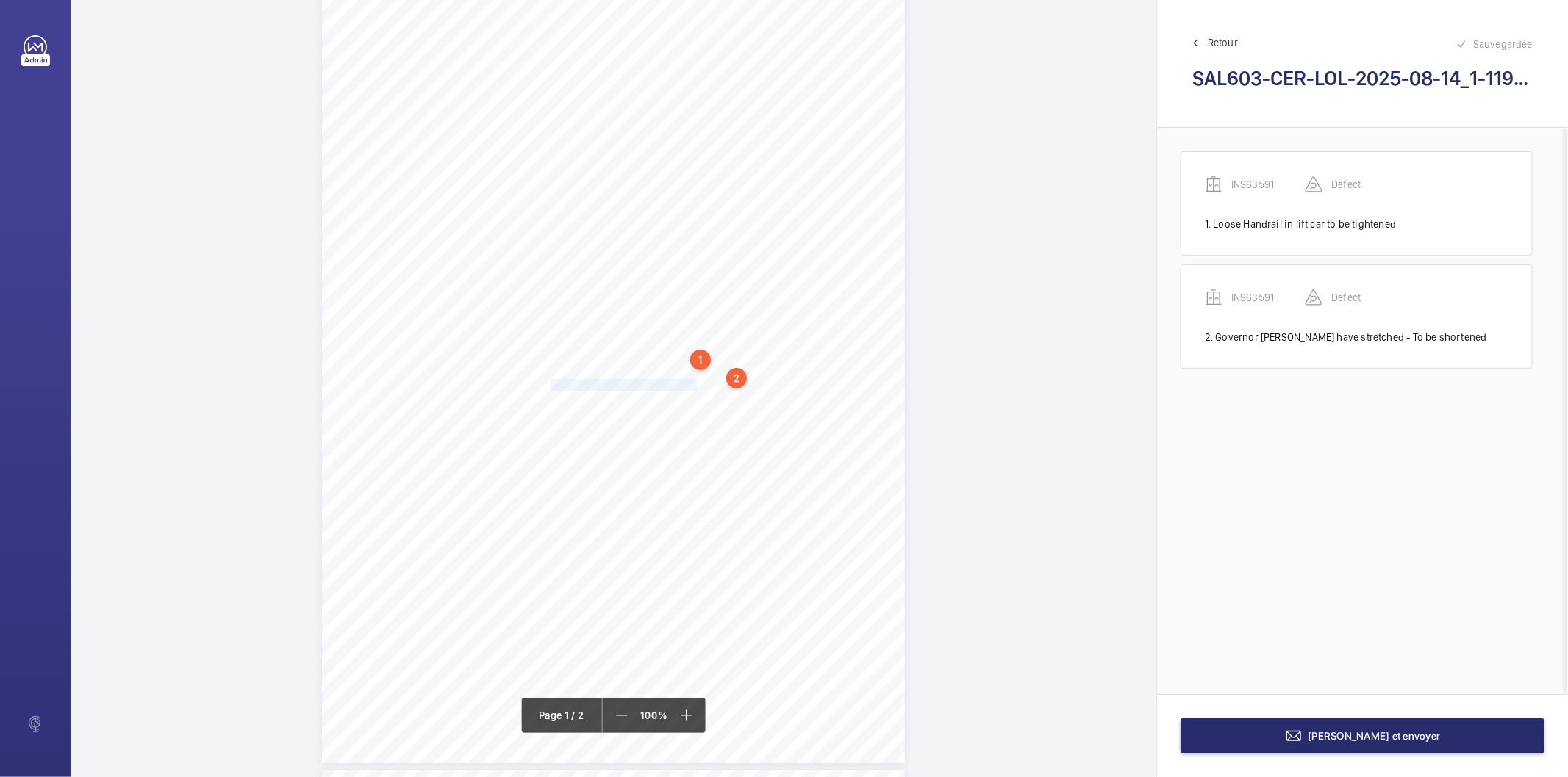
drag, startPoint x: 550, startPoint y: 386, endPoint x: 694, endPoint y: 387, distance: 144.0
click at [694, 387] on div "Lifting Operations and Lifting Equipment Regulations 1998 Report of Thorough Ex…" at bounding box center [613, 351] width 583 height 824
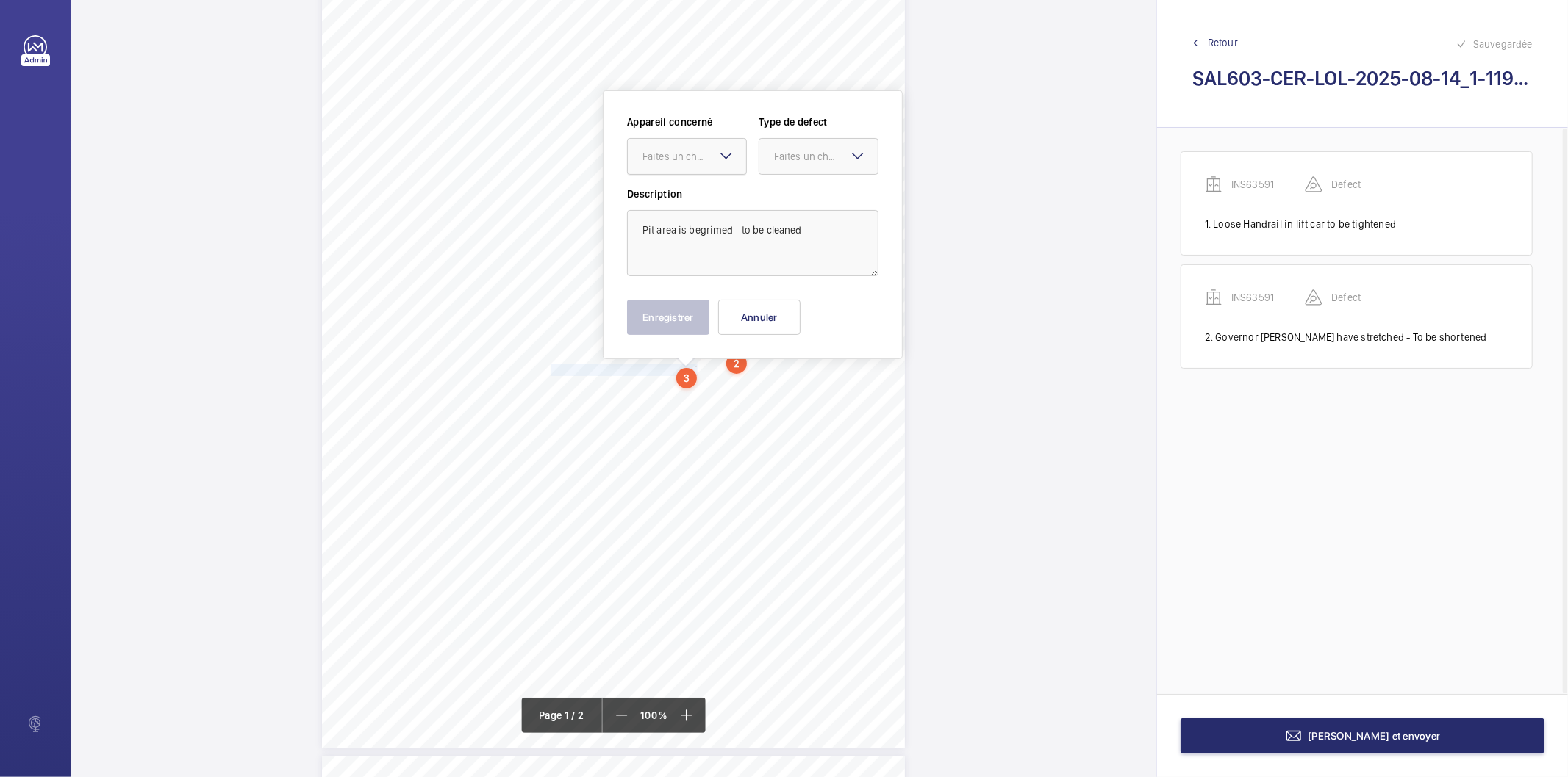
click at [680, 160] on div "Faites un choix" at bounding box center [695, 157] width 104 height 15
click at [659, 194] on span "INS63591" at bounding box center [687, 201] width 89 height 15
click at [772, 156] on div at bounding box center [819, 156] width 119 height 35
click at [785, 199] on span "Standard" at bounding box center [819, 201] width 89 height 15
click at [688, 316] on button "Enregistrer" at bounding box center [667, 317] width 82 height 35
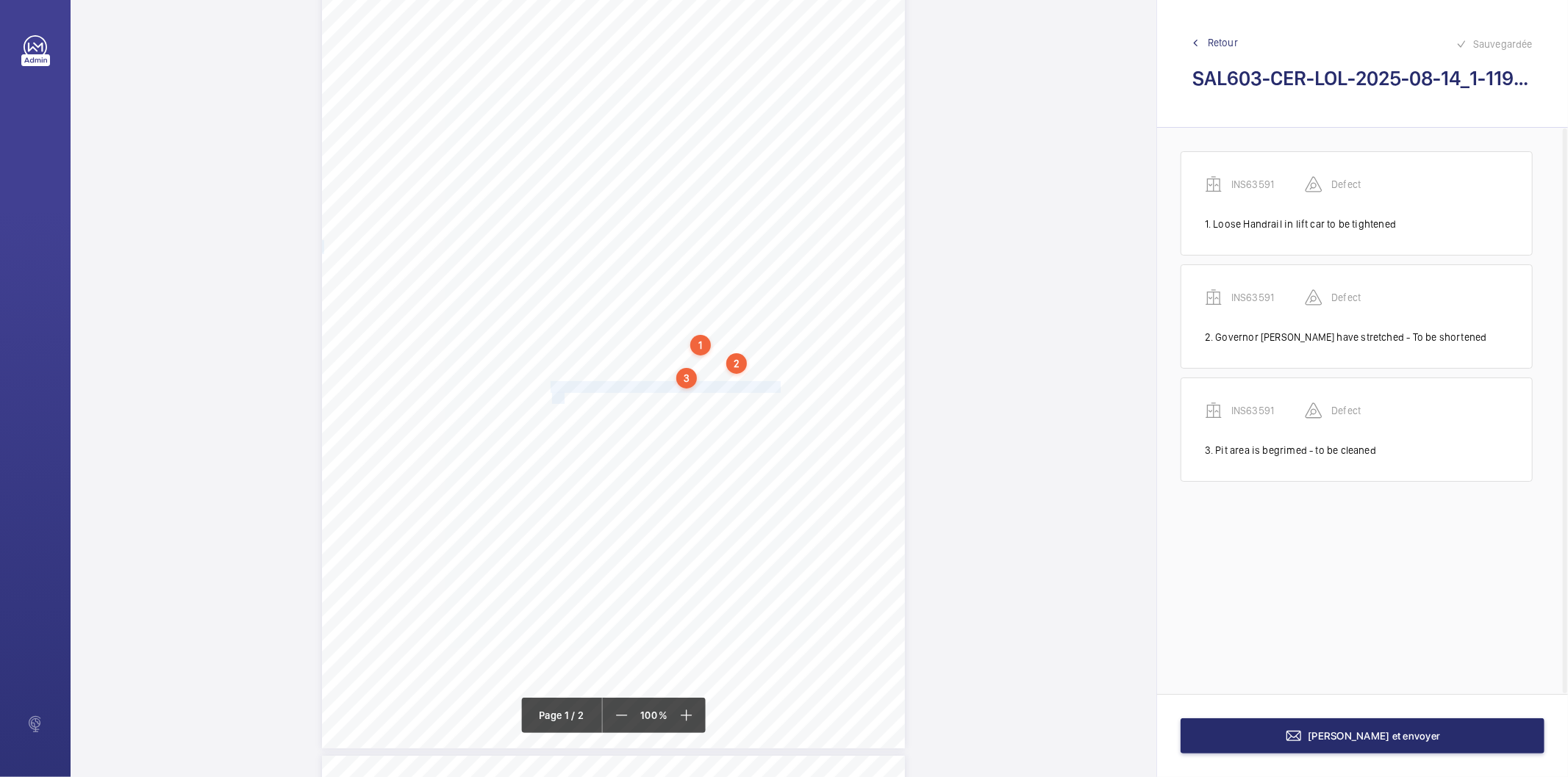
drag, startPoint x: 550, startPoint y: 386, endPoint x: 563, endPoint y: 398, distance: 17.7
click at [563, 398] on div "Lifting Operations and Lifting Equipment Regulations 1998 Report of Thorough Ex…" at bounding box center [613, 337] width 583 height 824
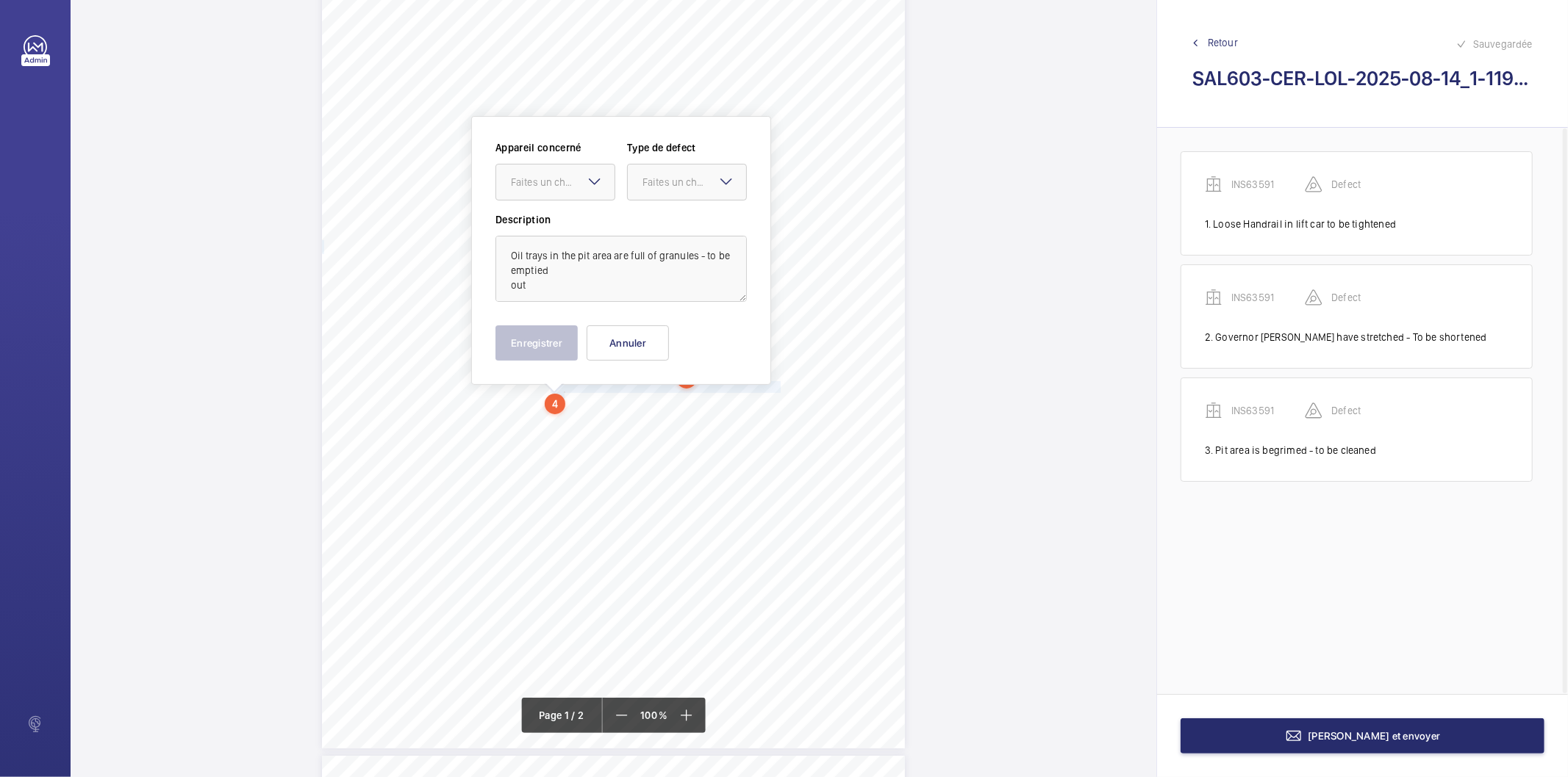
scroll to position [126, 0]
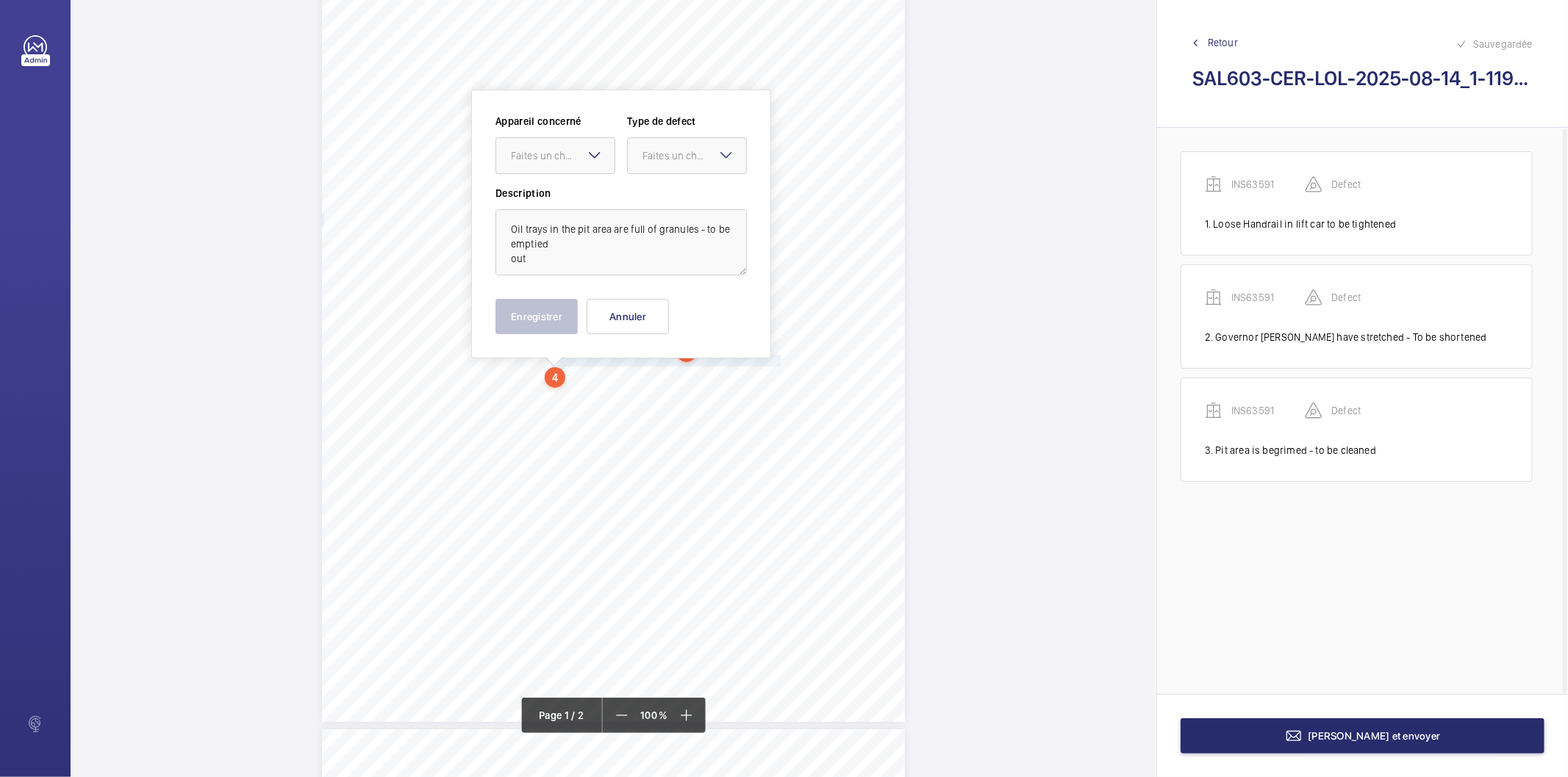
click at [586, 160] on mat-icon at bounding box center [595, 154] width 18 height 18
click at [569, 197] on span "INS63591" at bounding box center [555, 200] width 89 height 15
click at [710, 158] on div "Faites un choix" at bounding box center [695, 156] width 104 height 15
click at [680, 197] on span "Standard" at bounding box center [687, 200] width 89 height 15
click at [568, 324] on button "Enregistrer" at bounding box center [536, 316] width 82 height 35
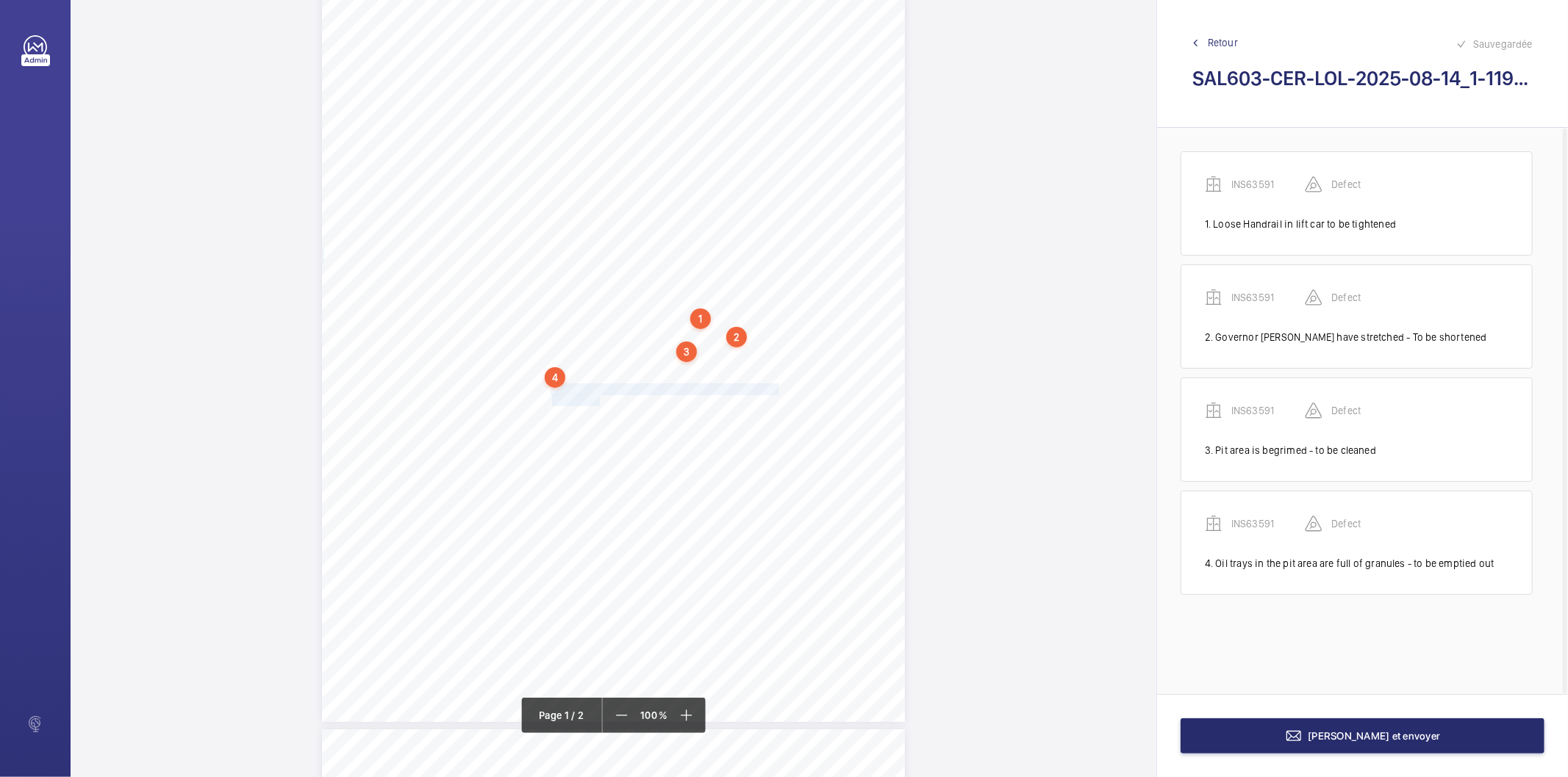
drag, startPoint x: 550, startPoint y: 393, endPoint x: 598, endPoint y: 403, distance: 49.0
click at [598, 403] on div "Lifting Operations and Lifting Equipment Regulations 1998 Report of Thorough Ex…" at bounding box center [613, 309] width 583 height 824
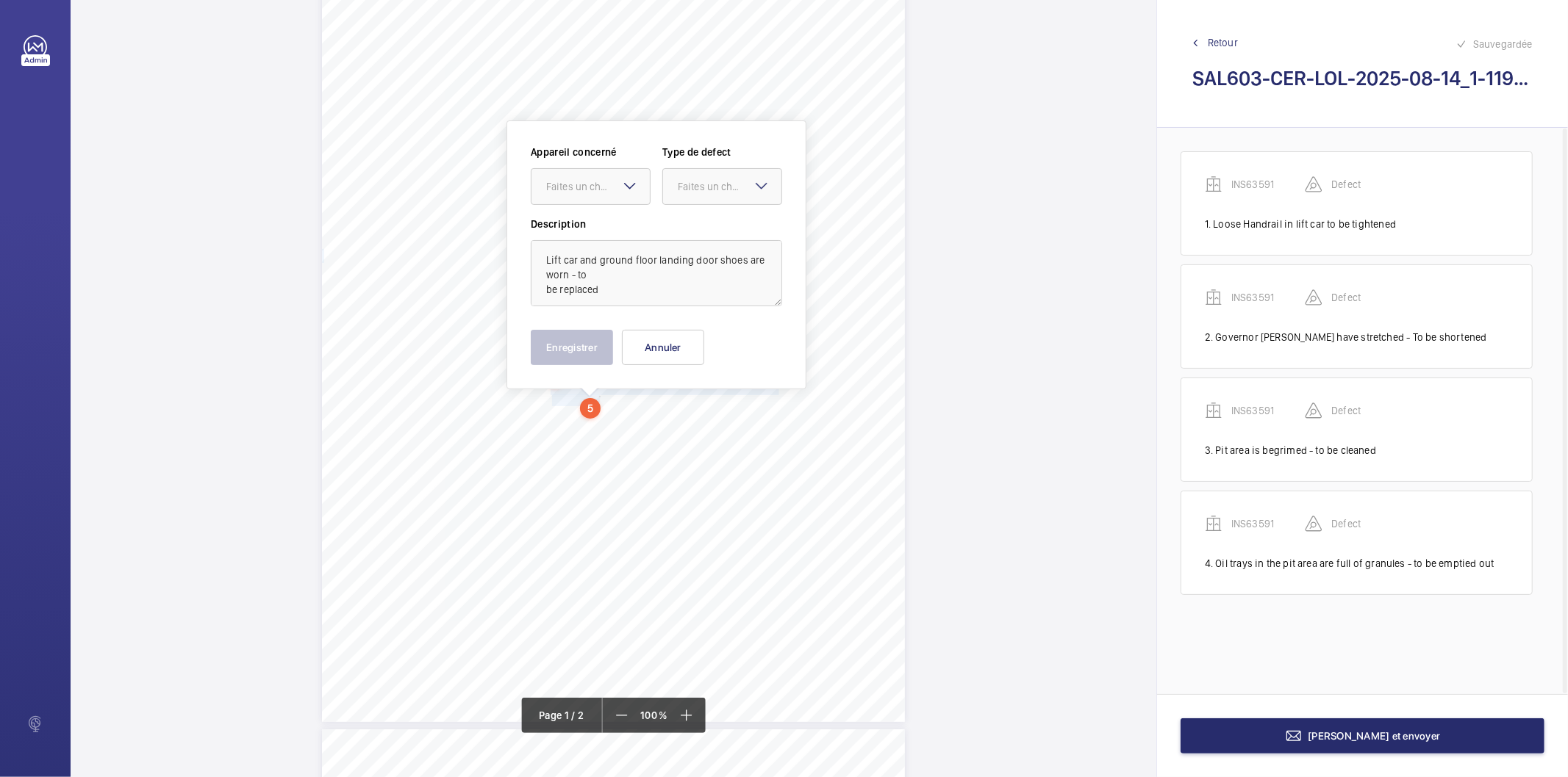
scroll to position [156, 0]
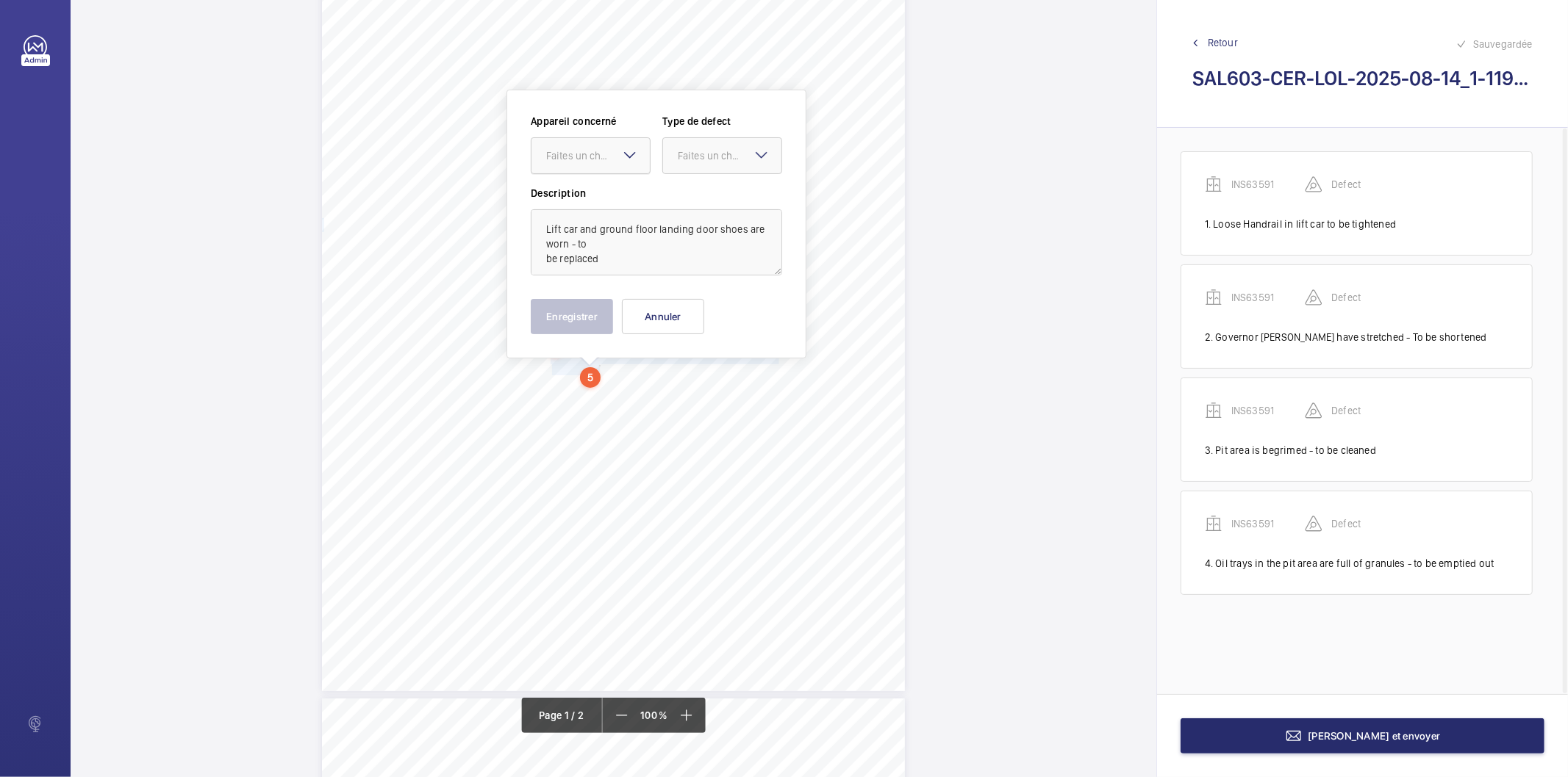
click at [567, 165] on div at bounding box center [591, 155] width 119 height 35
click at [568, 197] on span "INS63591" at bounding box center [590, 200] width 89 height 15
click at [680, 149] on div "Faites un choix" at bounding box center [729, 156] width 104 height 15
drag, startPoint x: 689, startPoint y: 206, endPoint x: 651, endPoint y: 230, distance: 44.9
click at [688, 206] on span "Standard" at bounding box center [722, 200] width 89 height 15
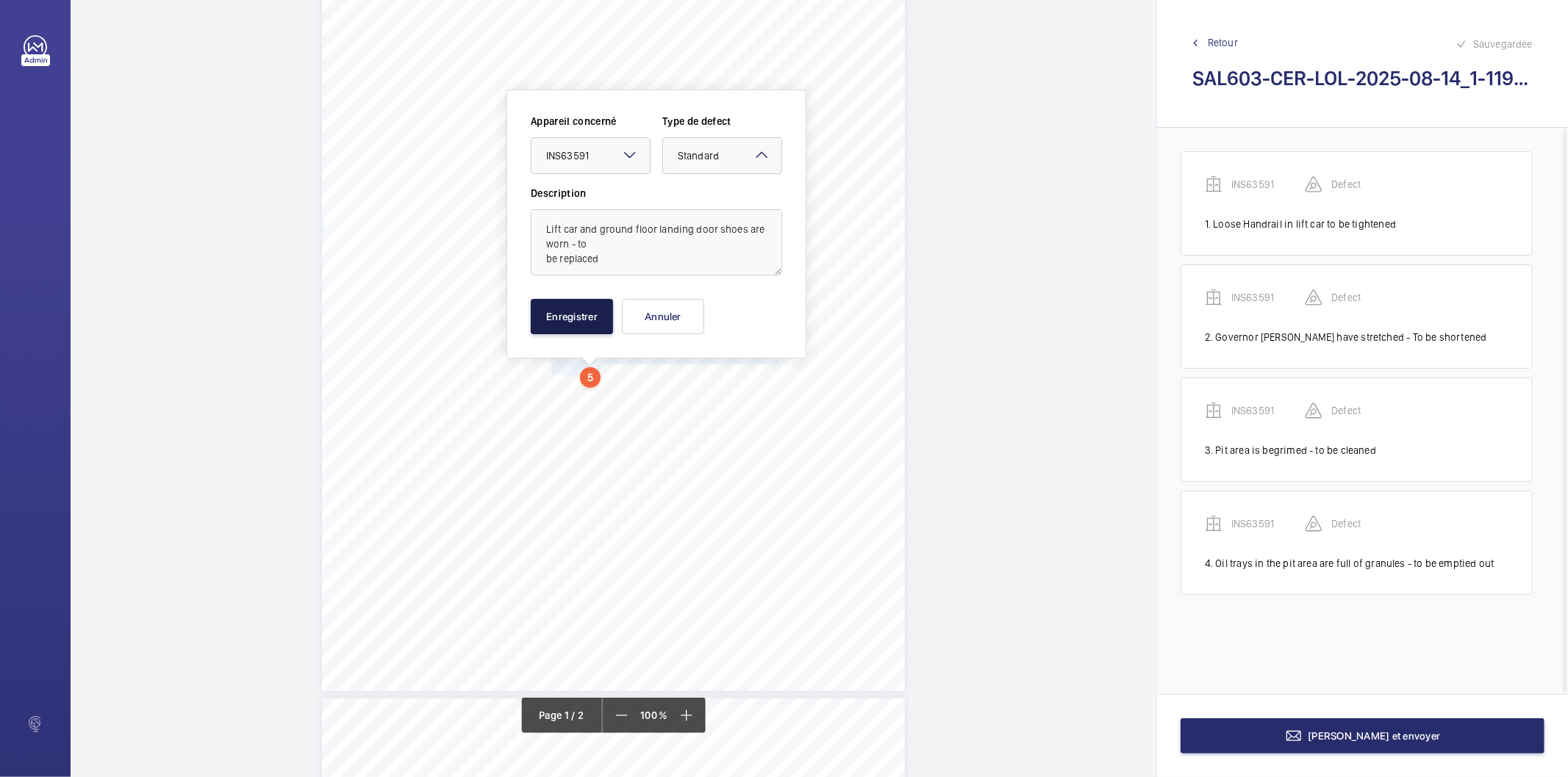
click at [574, 314] on button "Enregistrer" at bounding box center [571, 316] width 82 height 35
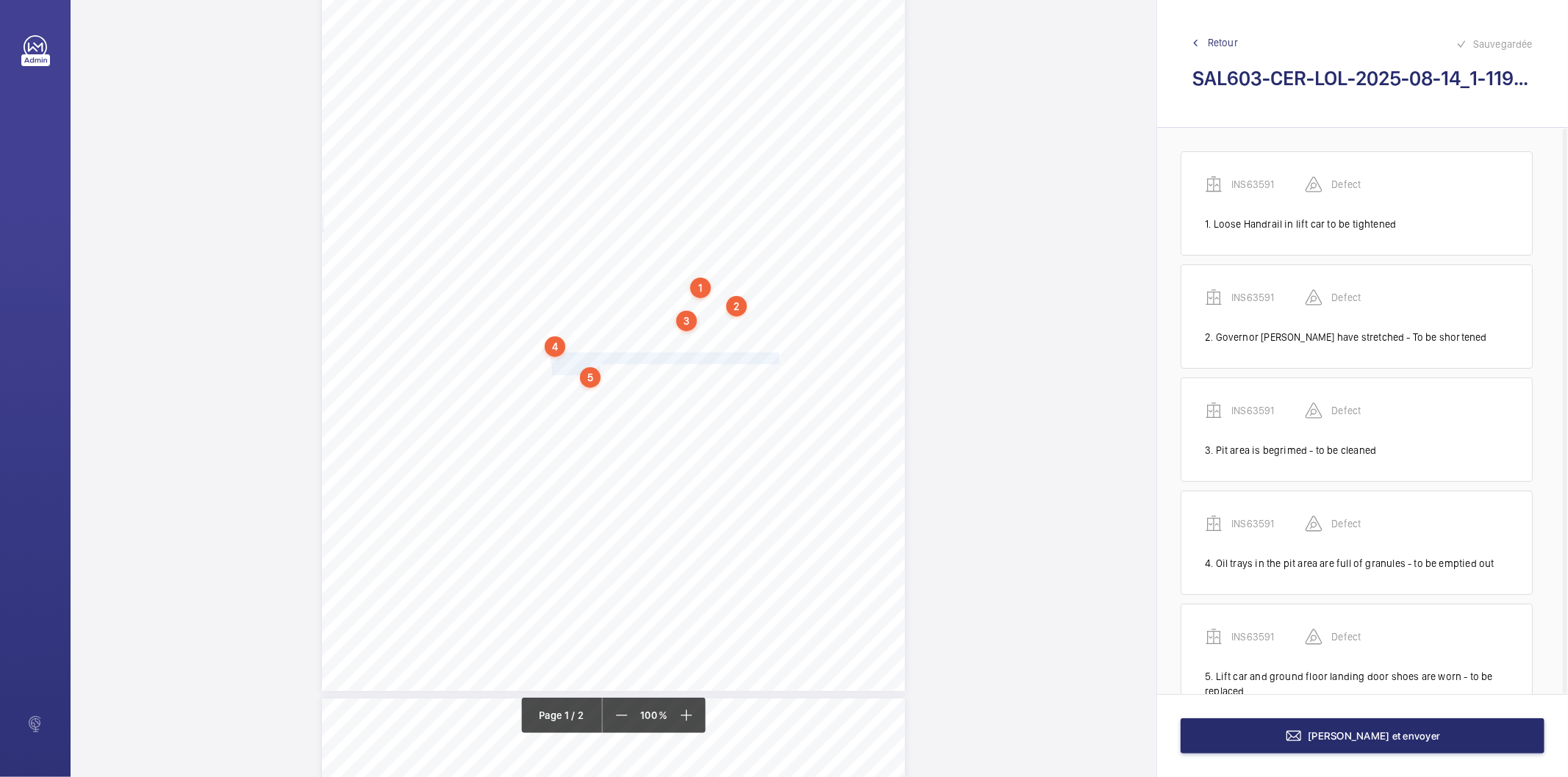
scroll to position [52, 0]
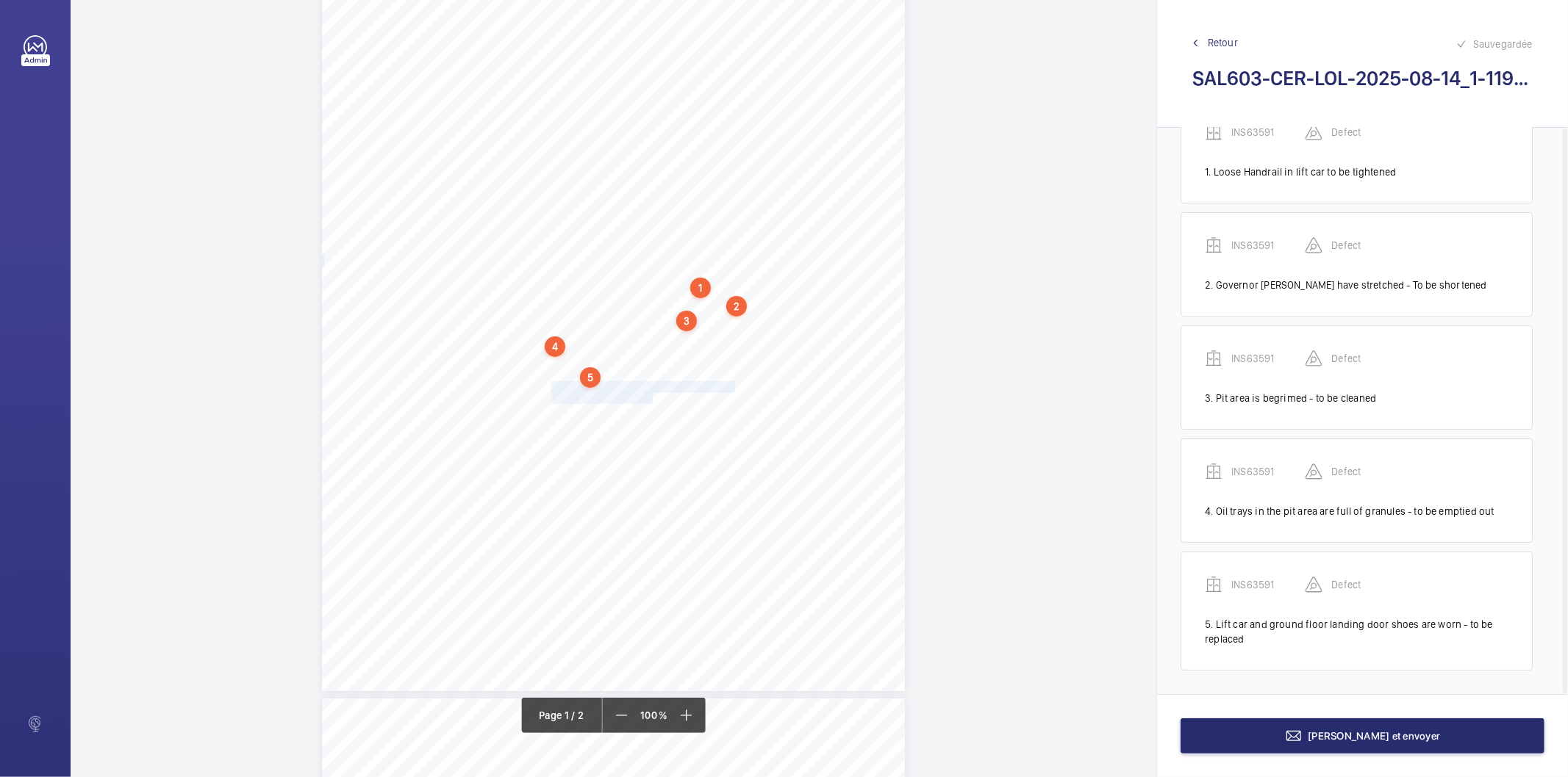
drag, startPoint x: 549, startPoint y: 388, endPoint x: 650, endPoint y: 400, distance: 101.7
click at [650, 400] on div "Lifting Operations and Lifting Equipment Regulations 1998 Report of Thorough Ex…" at bounding box center [613, 279] width 583 height 824
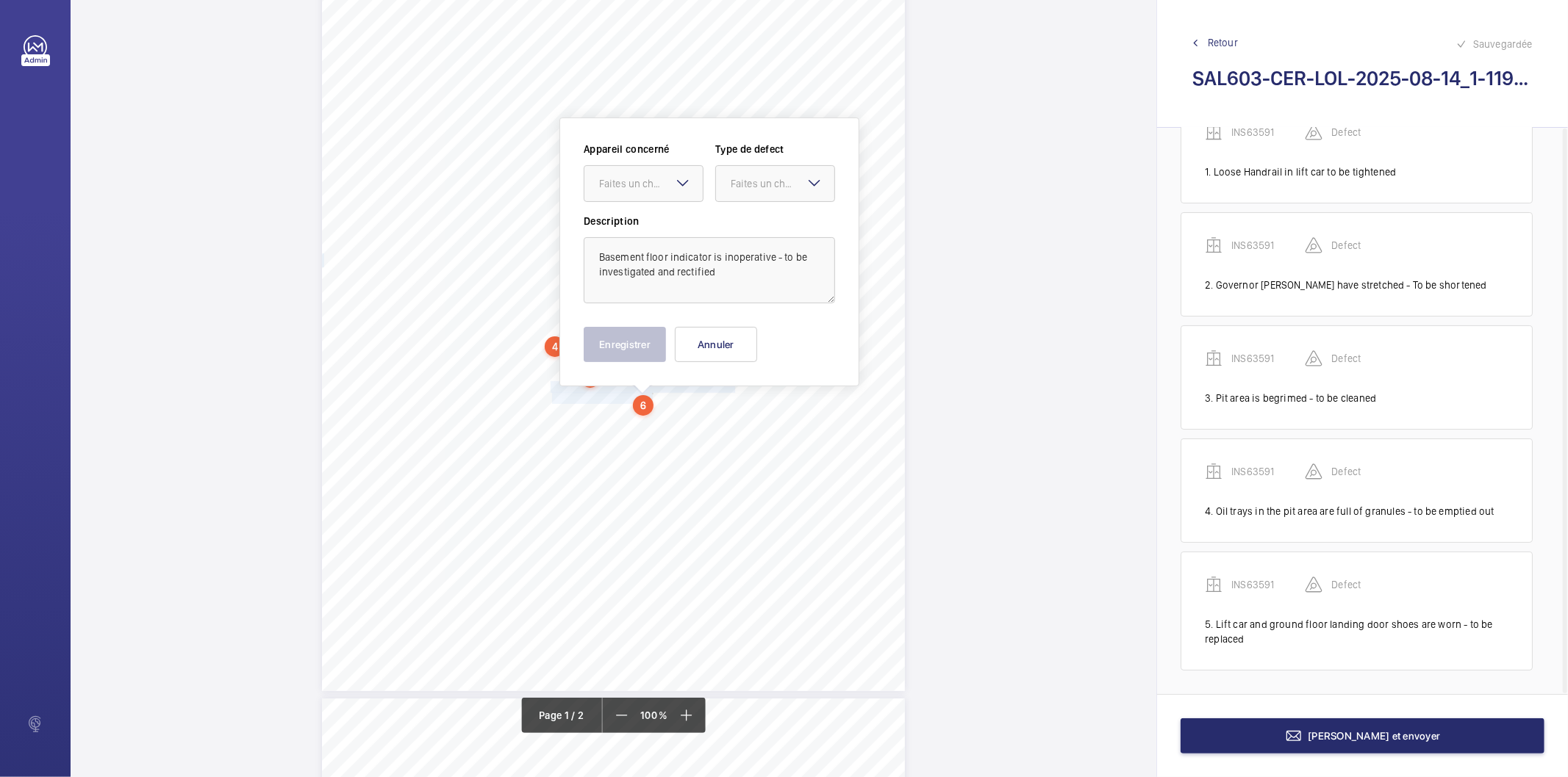
scroll to position [184, 0]
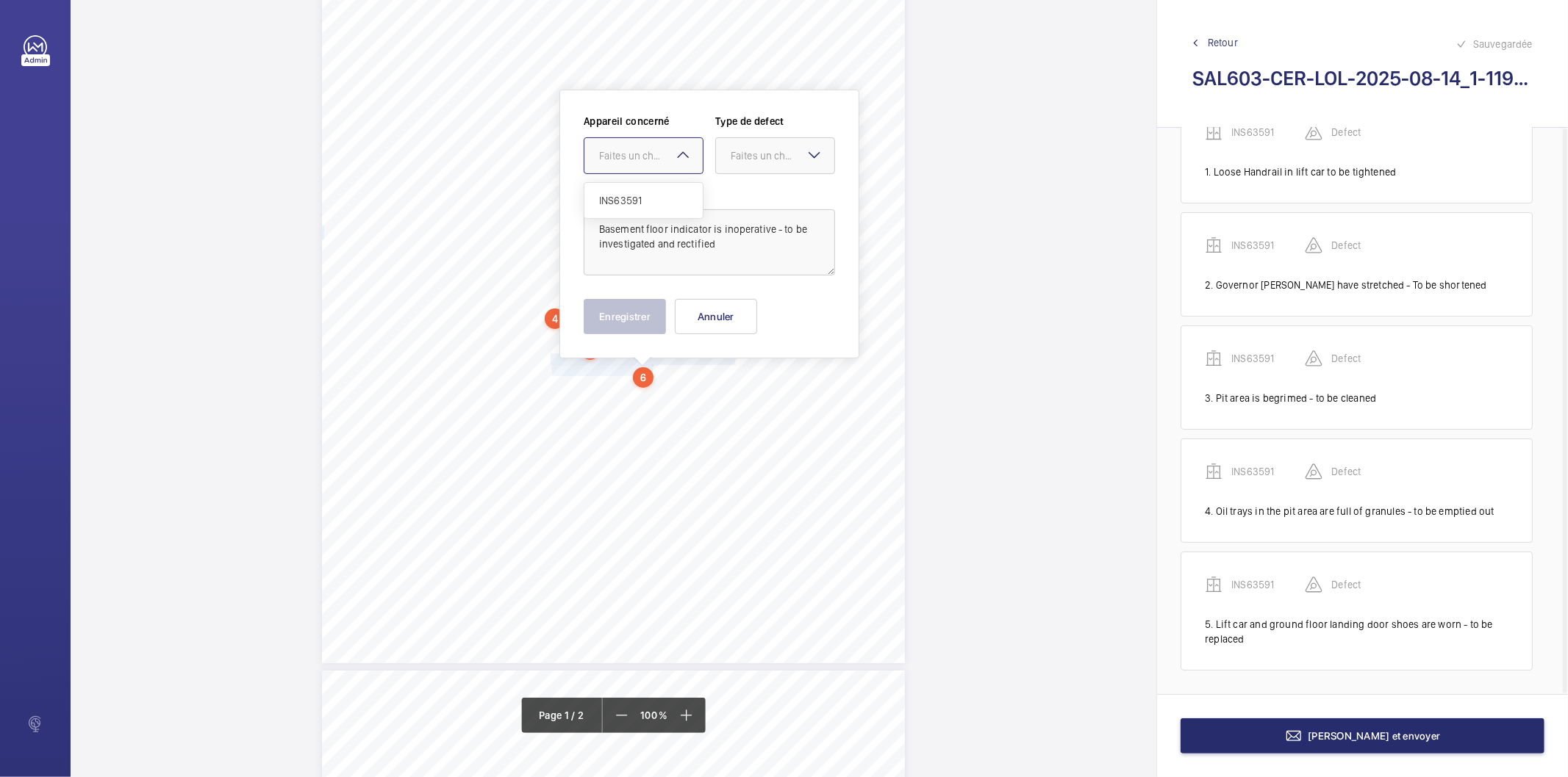
click at [654, 162] on div "Faites un choix" at bounding box center [651, 156] width 104 height 15
click at [638, 207] on span "INS63591" at bounding box center [644, 200] width 89 height 15
click at [761, 155] on div "Faites un choix" at bounding box center [783, 156] width 104 height 15
click at [754, 194] on span "Standard" at bounding box center [776, 200] width 89 height 15
click at [616, 308] on button "Enregistrer" at bounding box center [624, 316] width 82 height 35
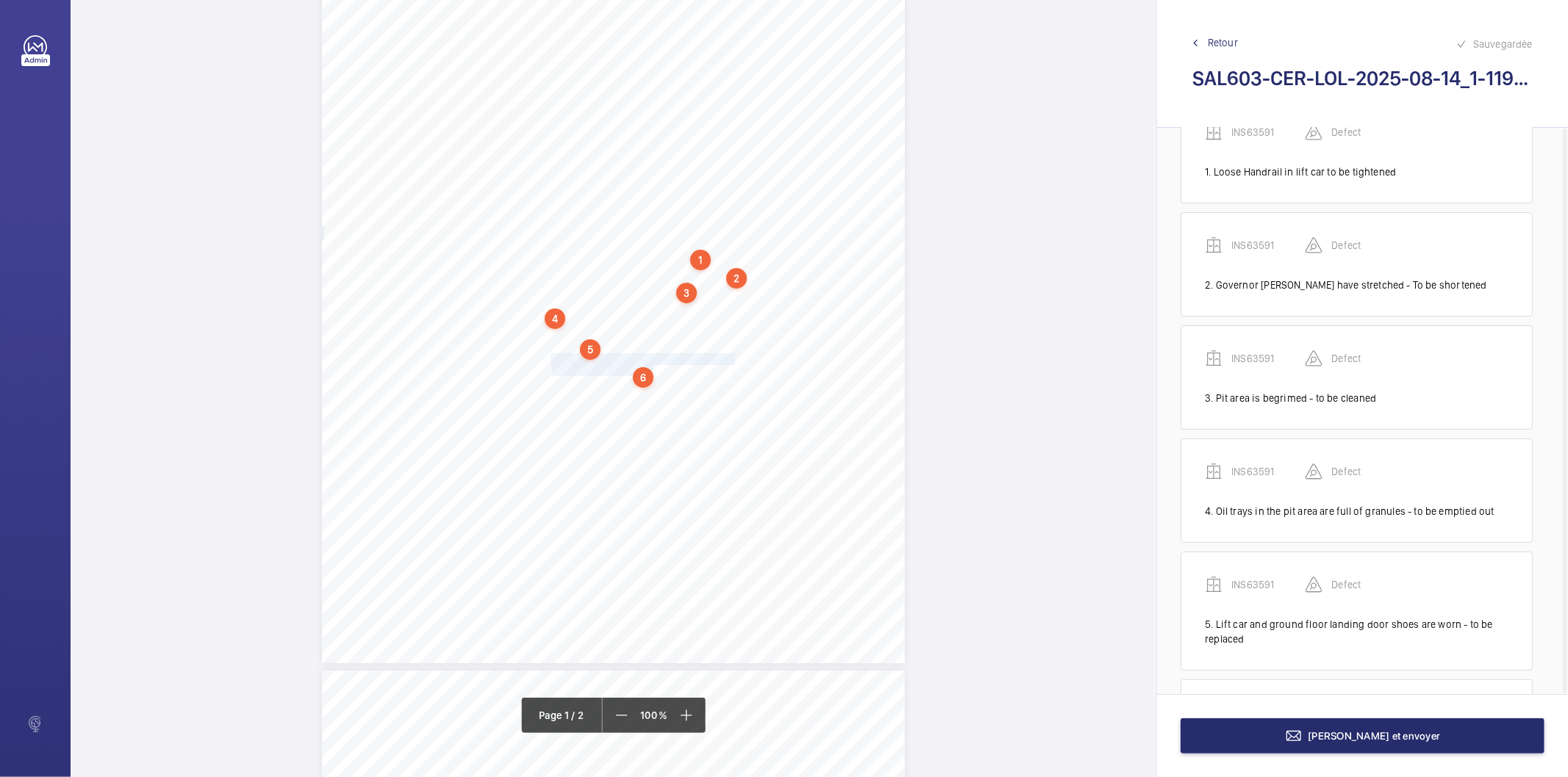
scroll to position [180, 0]
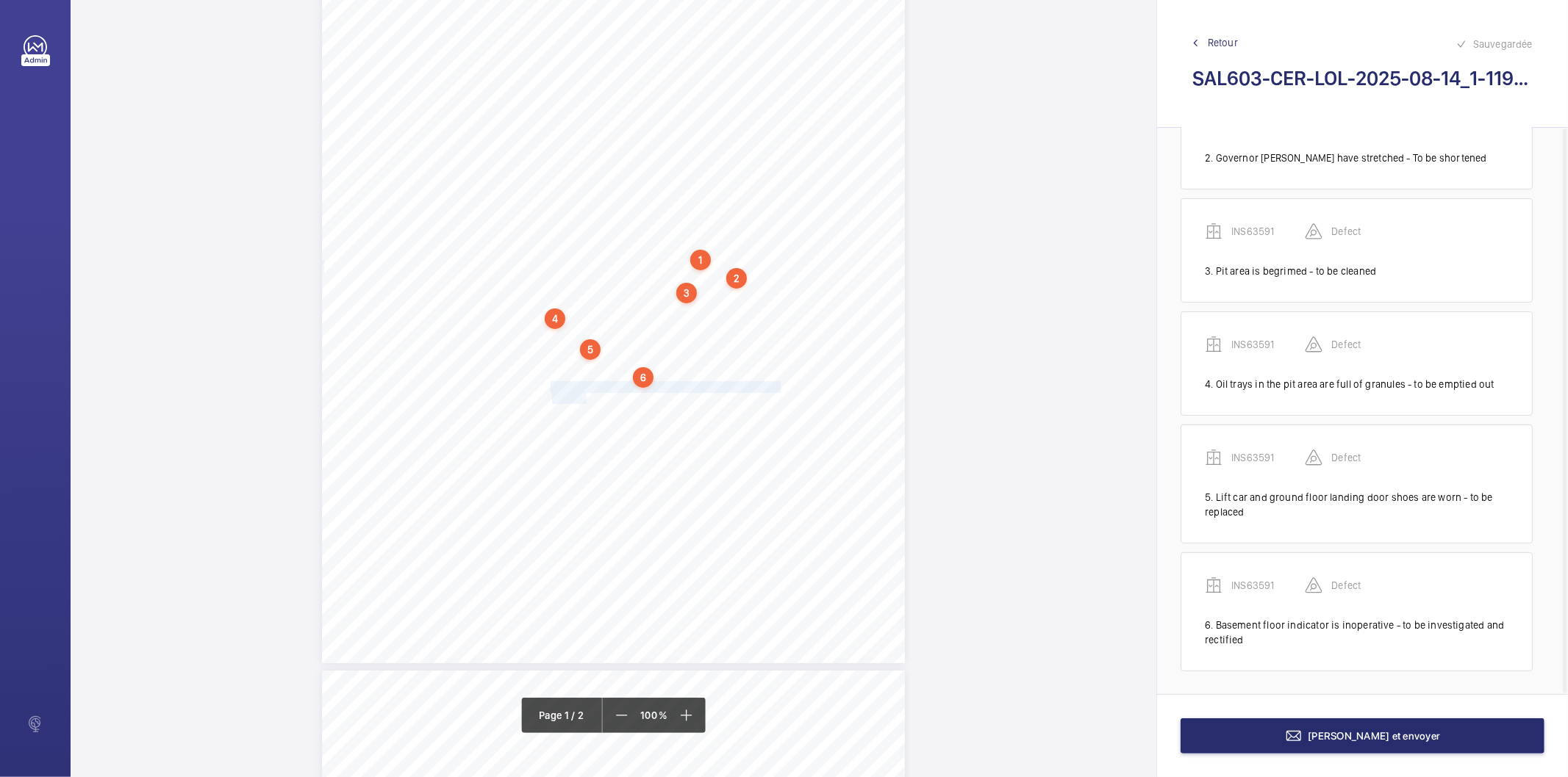
drag, startPoint x: 550, startPoint y: 388, endPoint x: 584, endPoint y: 398, distance: 35.4
click at [584, 398] on div "Lifting Operations and Lifting Equipment Regulations 1998 Report of Thorough Ex…" at bounding box center [613, 251] width 583 height 824
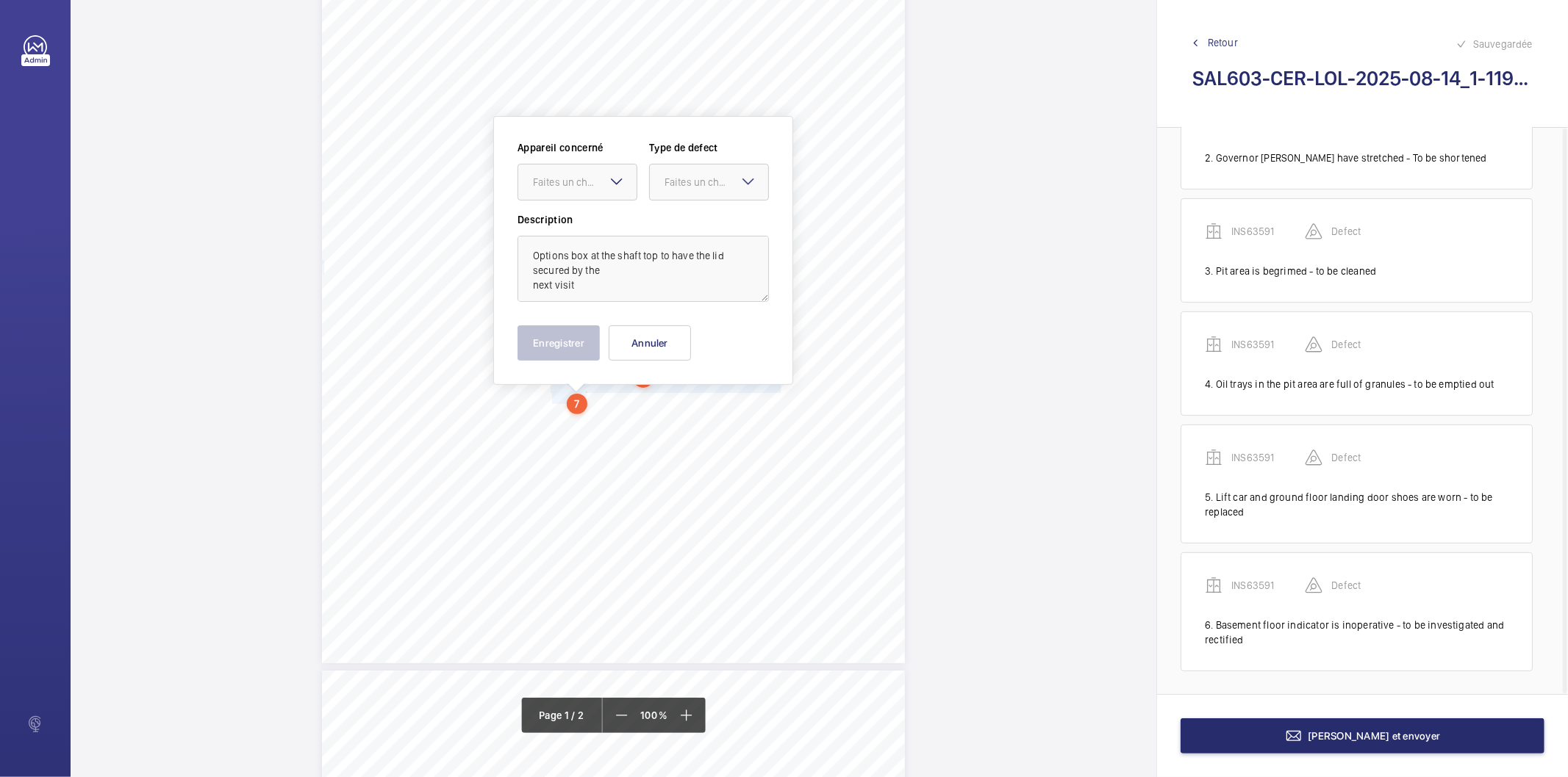
scroll to position [210, 0]
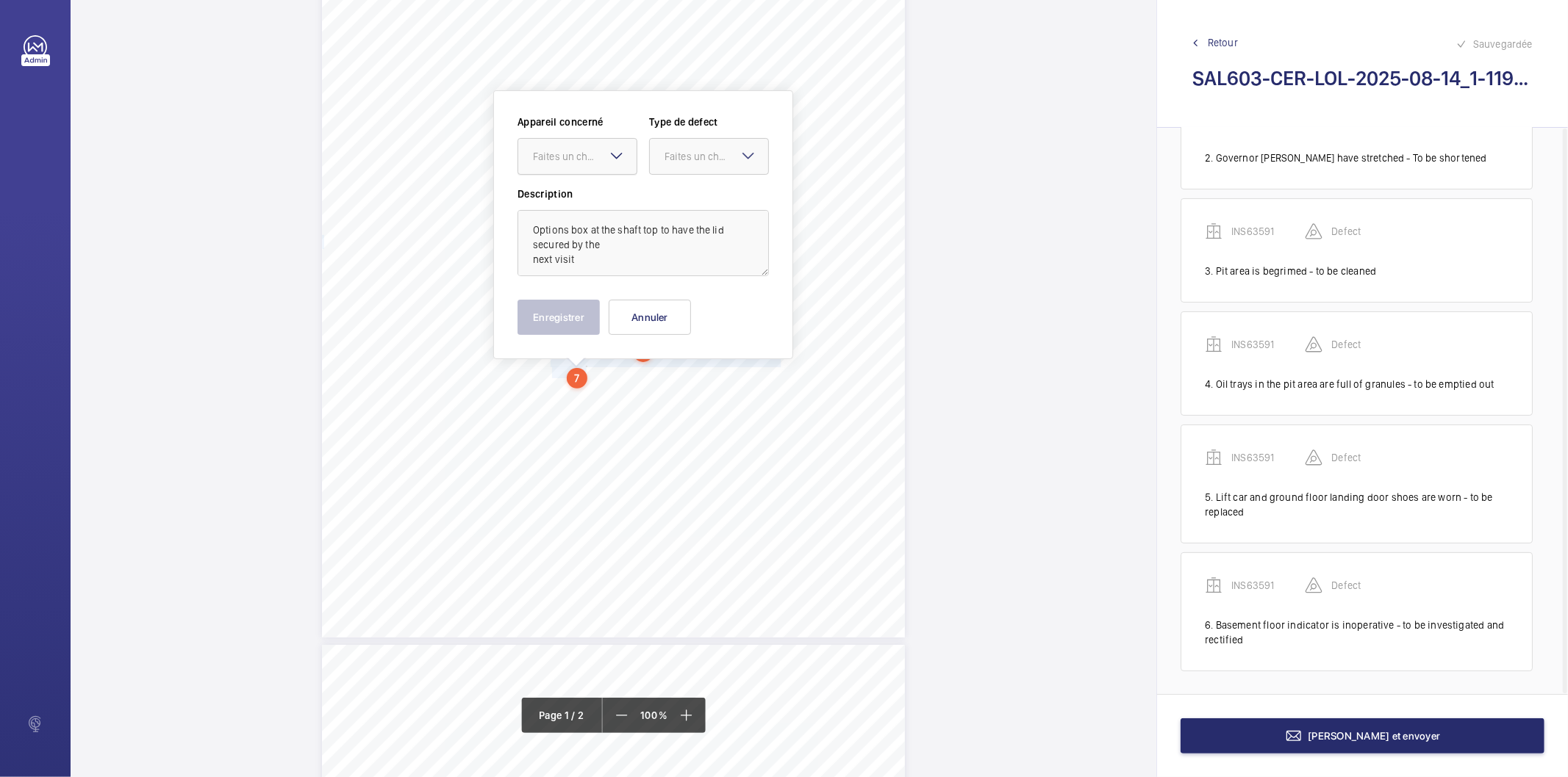
click at [542, 144] on div at bounding box center [578, 156] width 119 height 35
click at [564, 202] on span "INS63591" at bounding box center [577, 201] width 89 height 15
click at [670, 163] on div "Faites un choix" at bounding box center [716, 157] width 104 height 15
click at [675, 197] on span "Standard" at bounding box center [709, 201] width 89 height 15
click at [548, 303] on button "Enregistrer" at bounding box center [558, 317] width 82 height 35
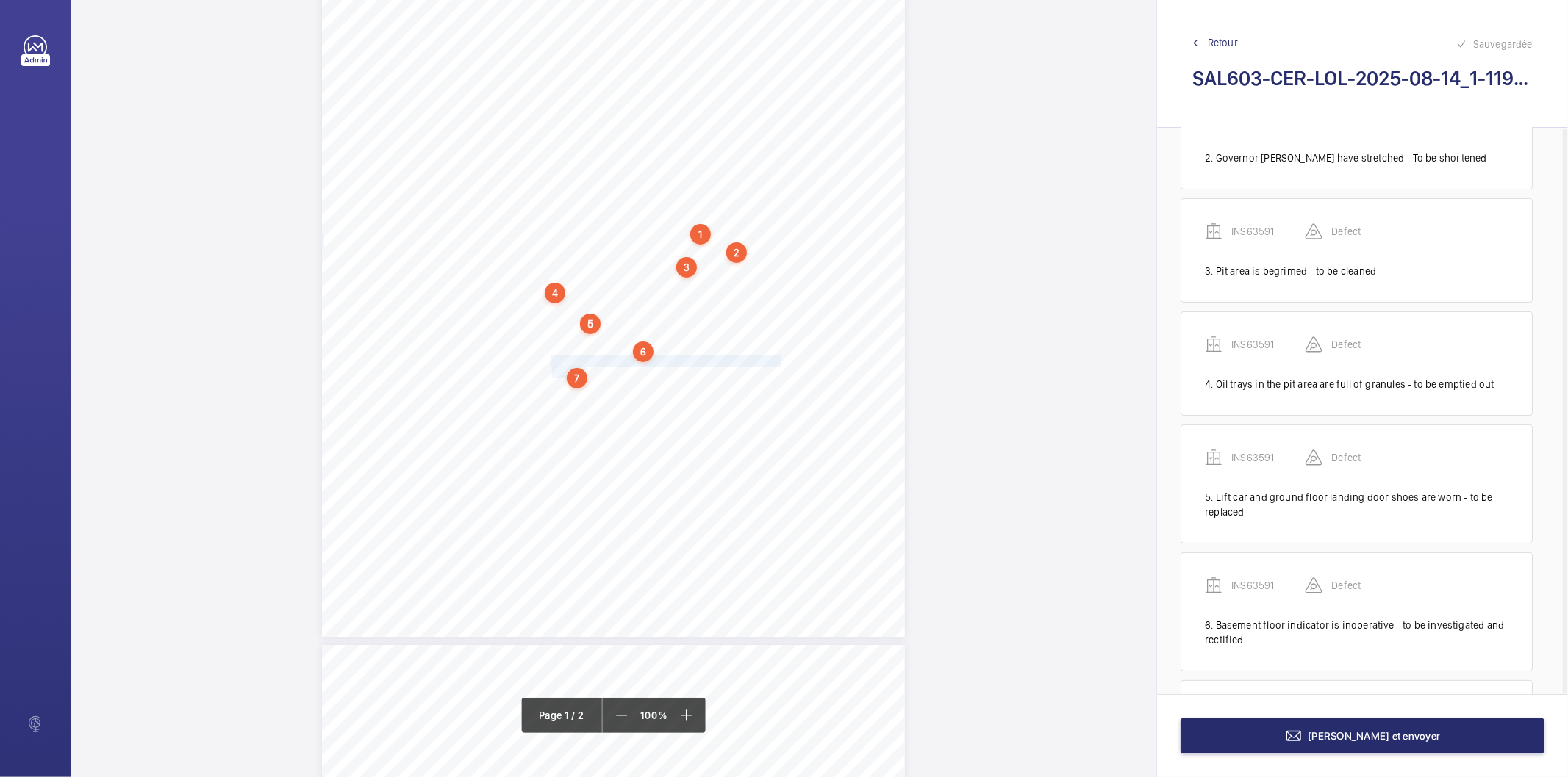
scroll to position [308, 0]
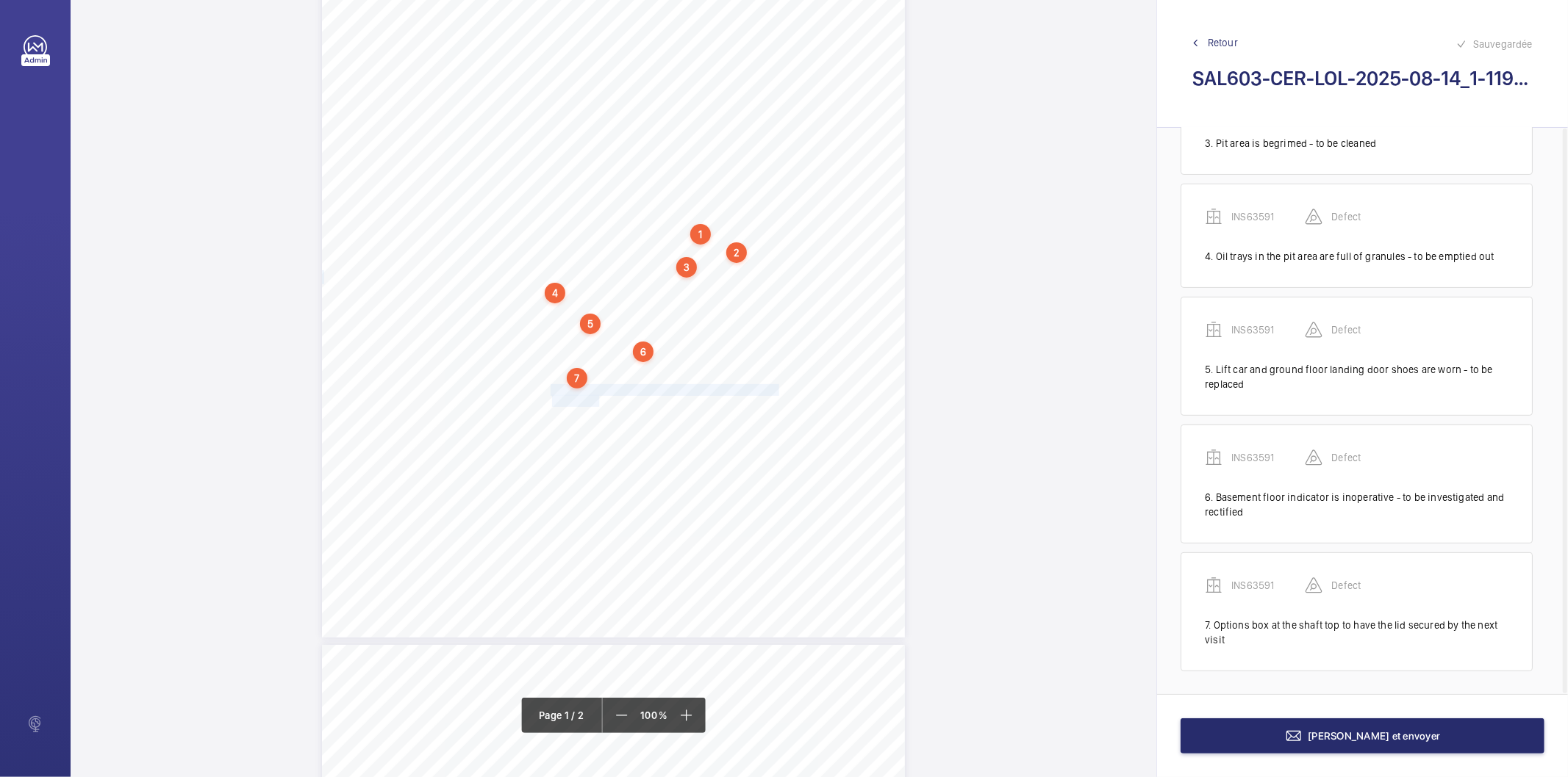
drag, startPoint x: 552, startPoint y: 392, endPoint x: 597, endPoint y: 402, distance: 46.1
click at [597, 402] on div "Lifting Operations and Lifting Equipment Regulations 1998 Report of Thorough Ex…" at bounding box center [613, 226] width 583 height 824
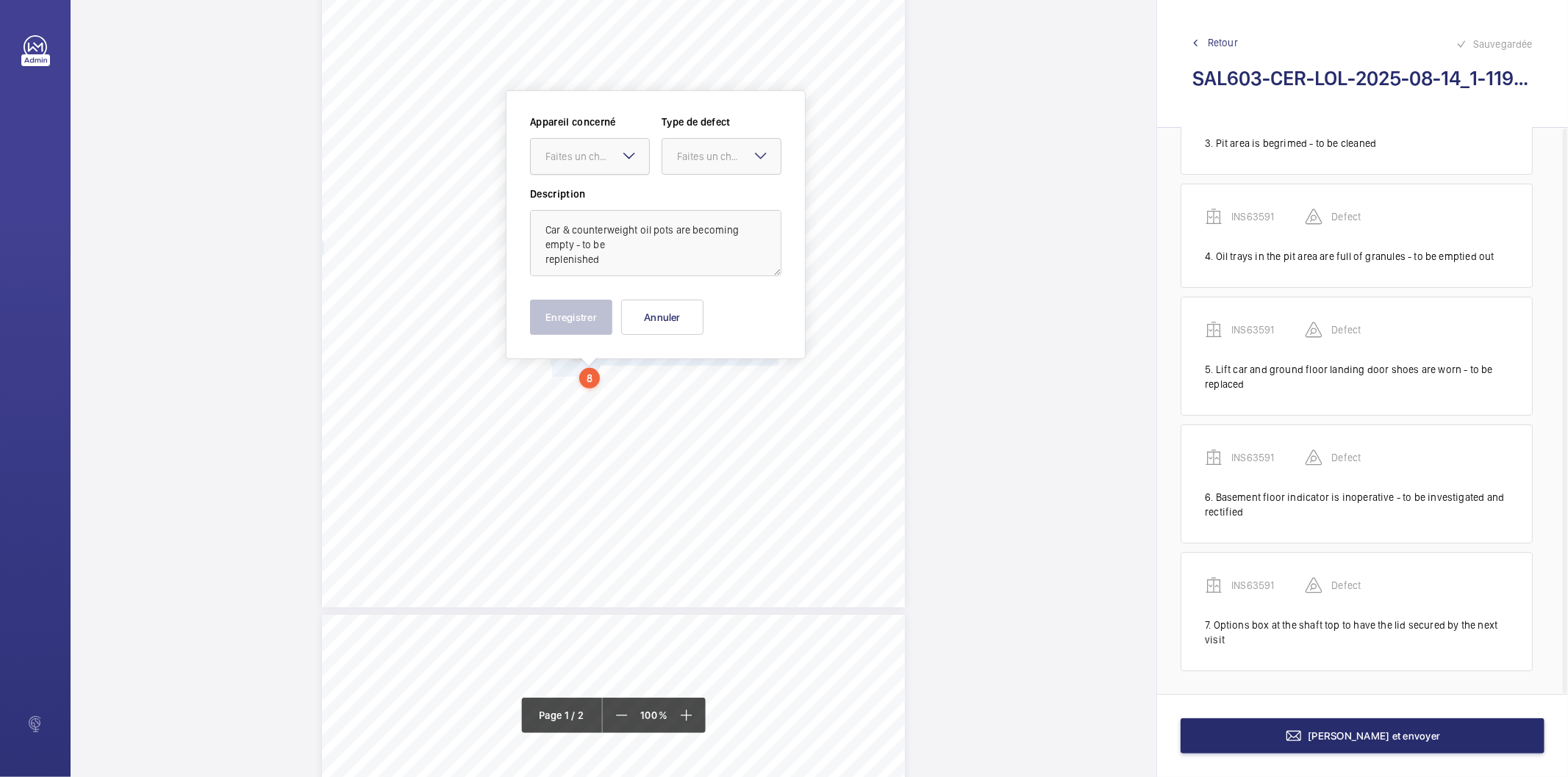
click at [600, 159] on div "Faites un choix" at bounding box center [598, 157] width 104 height 15
click at [581, 199] on span "INS63591" at bounding box center [590, 201] width 89 height 15
click at [710, 166] on div at bounding box center [722, 156] width 119 height 35
click at [696, 201] on span "Standard" at bounding box center [721, 201] width 89 height 15
click at [550, 314] on button "Enregistrer" at bounding box center [570, 317] width 82 height 35
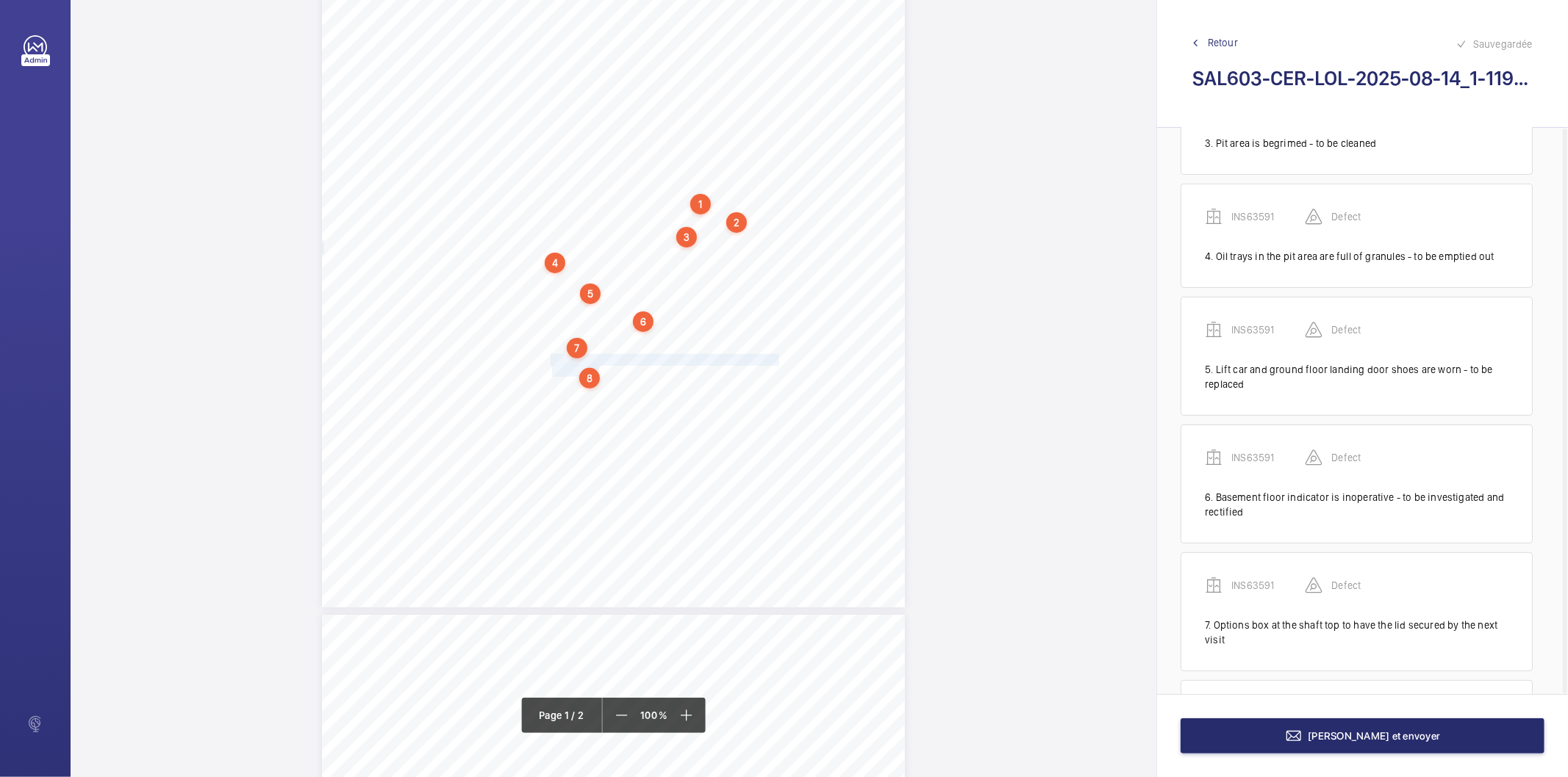
scroll to position [436, 0]
drag, startPoint x: 550, startPoint y: 388, endPoint x: 771, endPoint y: 387, distance: 221.0
click at [771, 387] on div "Lifting Operations and Lifting Equipment Regulations 1998 Report of Thorough Ex…" at bounding box center [613, 196] width 583 height 824
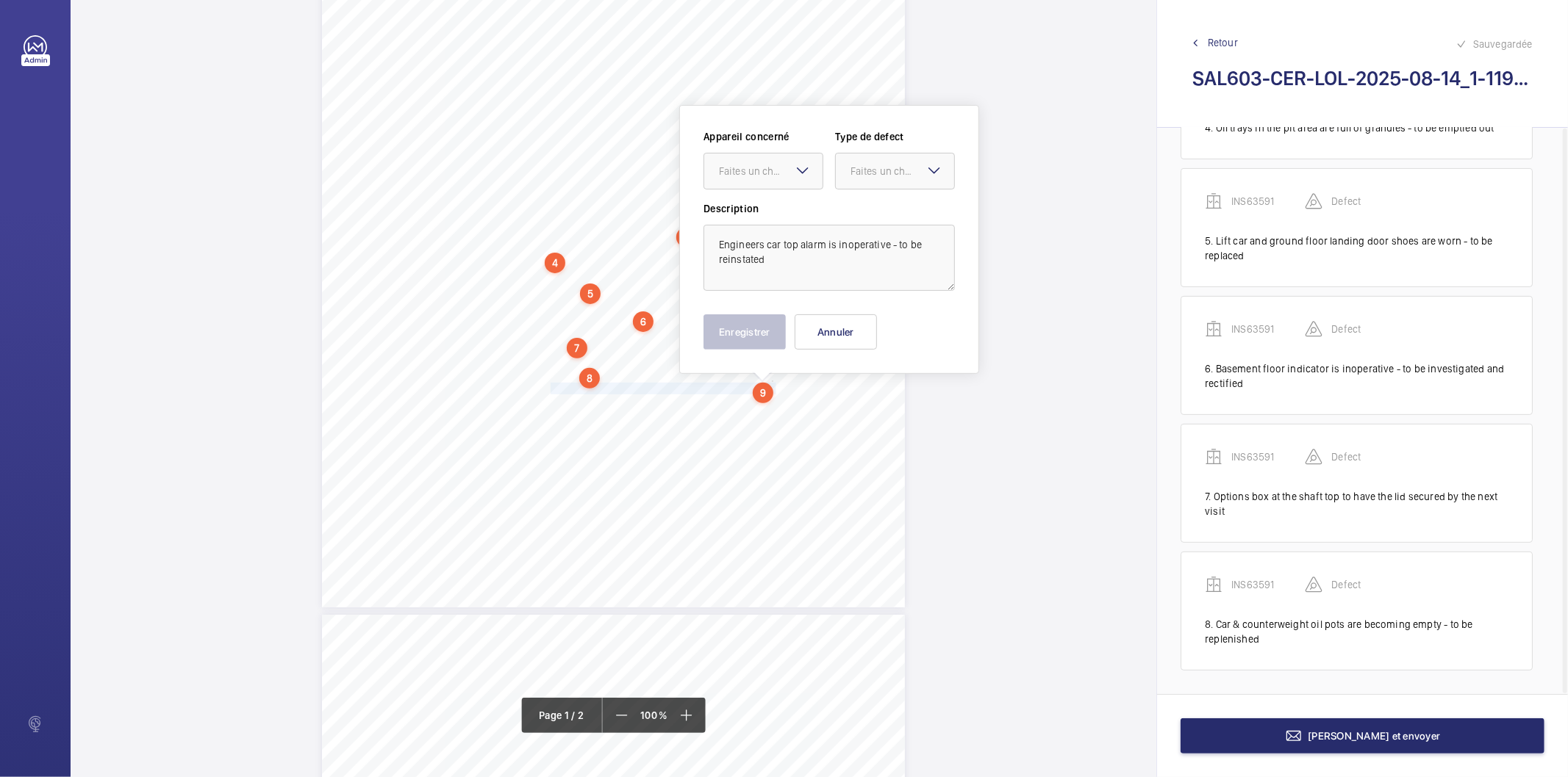
scroll to position [255, 0]
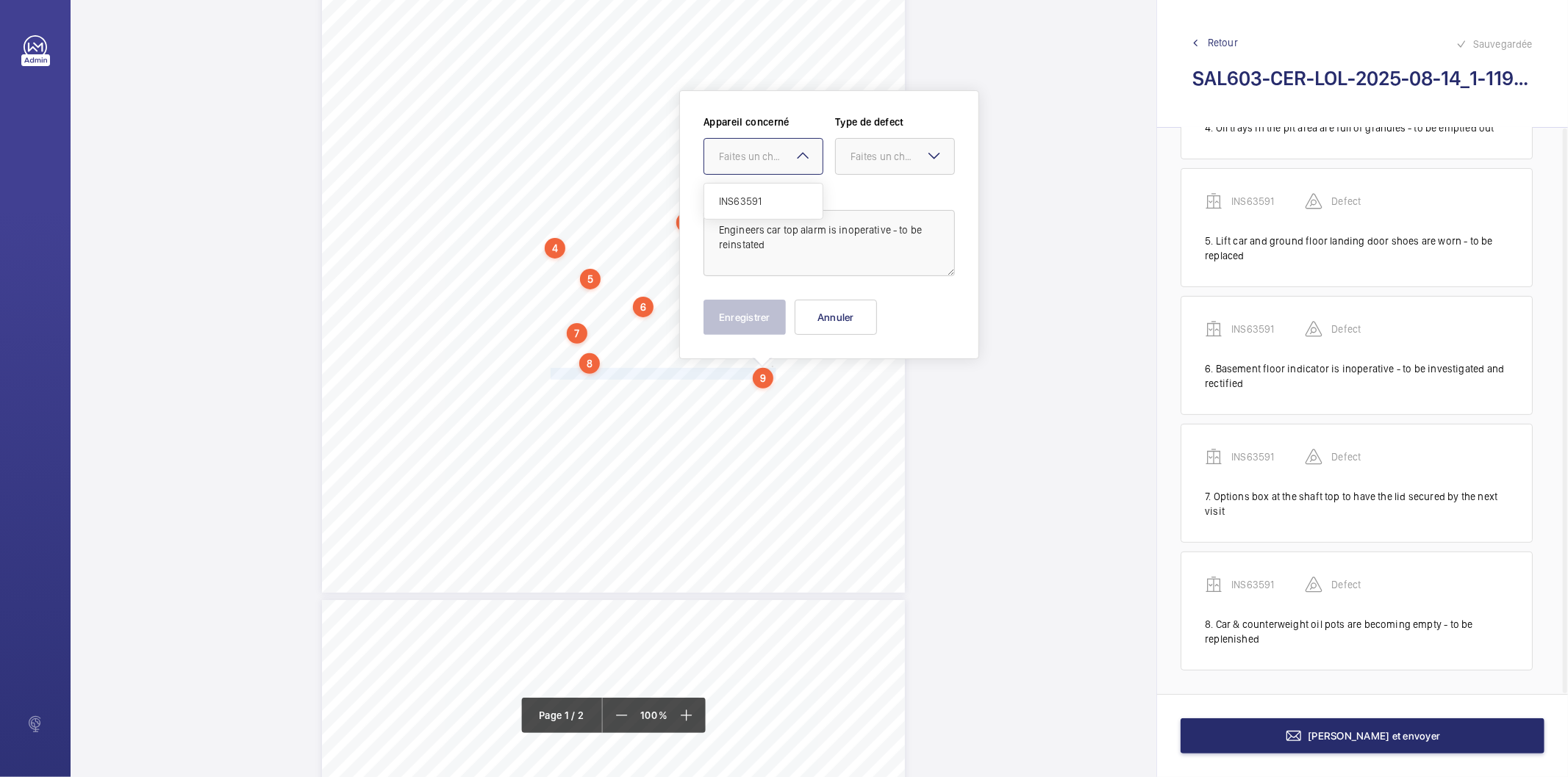
click at [766, 163] on div "Faites un choix" at bounding box center [771, 157] width 104 height 15
click at [755, 200] on span "INS63591" at bounding box center [763, 201] width 89 height 15
click at [860, 164] on div at bounding box center [895, 156] width 119 height 35
drag, startPoint x: 861, startPoint y: 208, endPoint x: 828, endPoint y: 231, distance: 40.2
click at [860, 210] on div "Standard" at bounding box center [895, 201] width 119 height 36
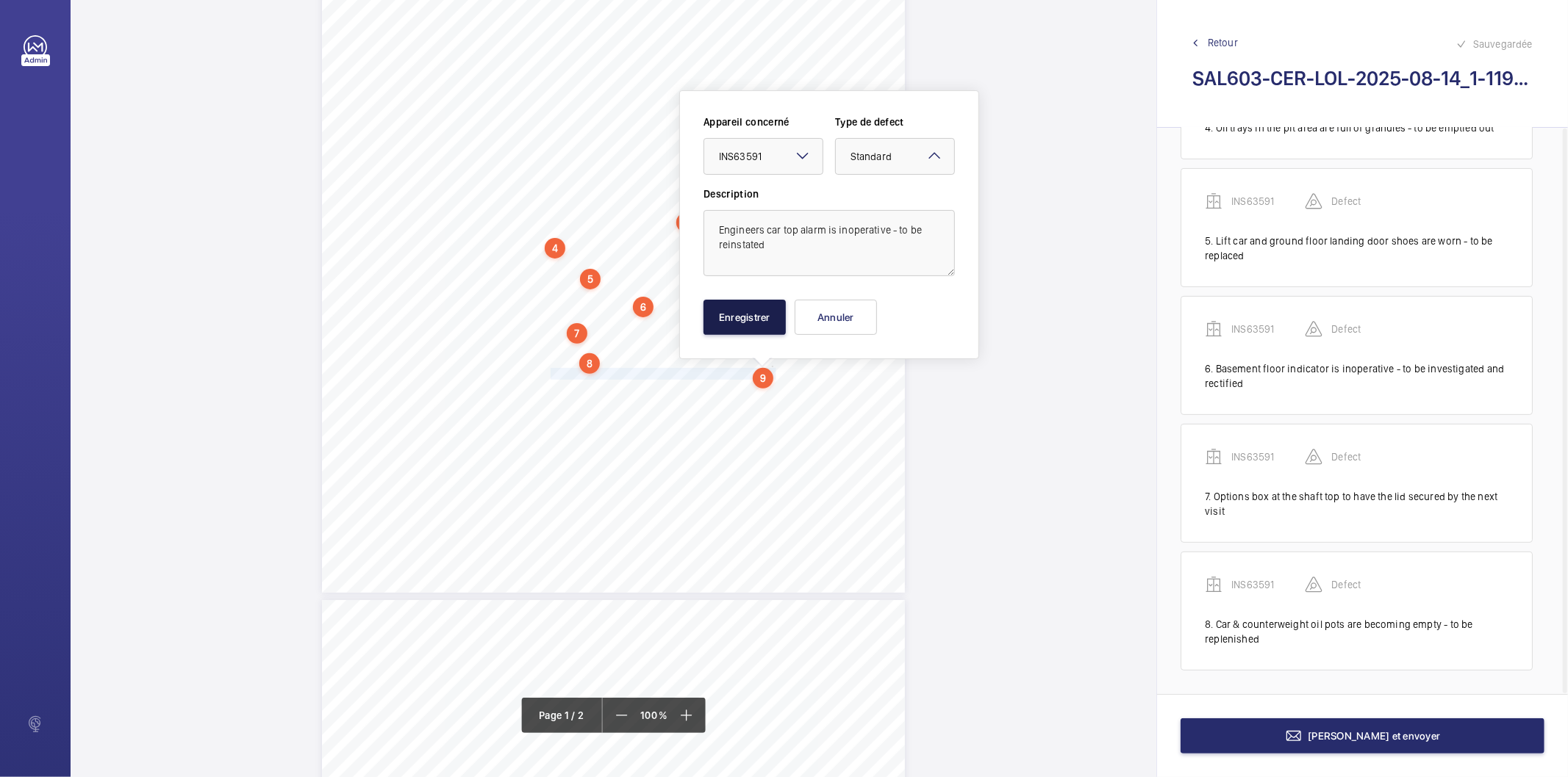
click at [717, 310] on button "Enregistrer" at bounding box center [744, 317] width 82 height 35
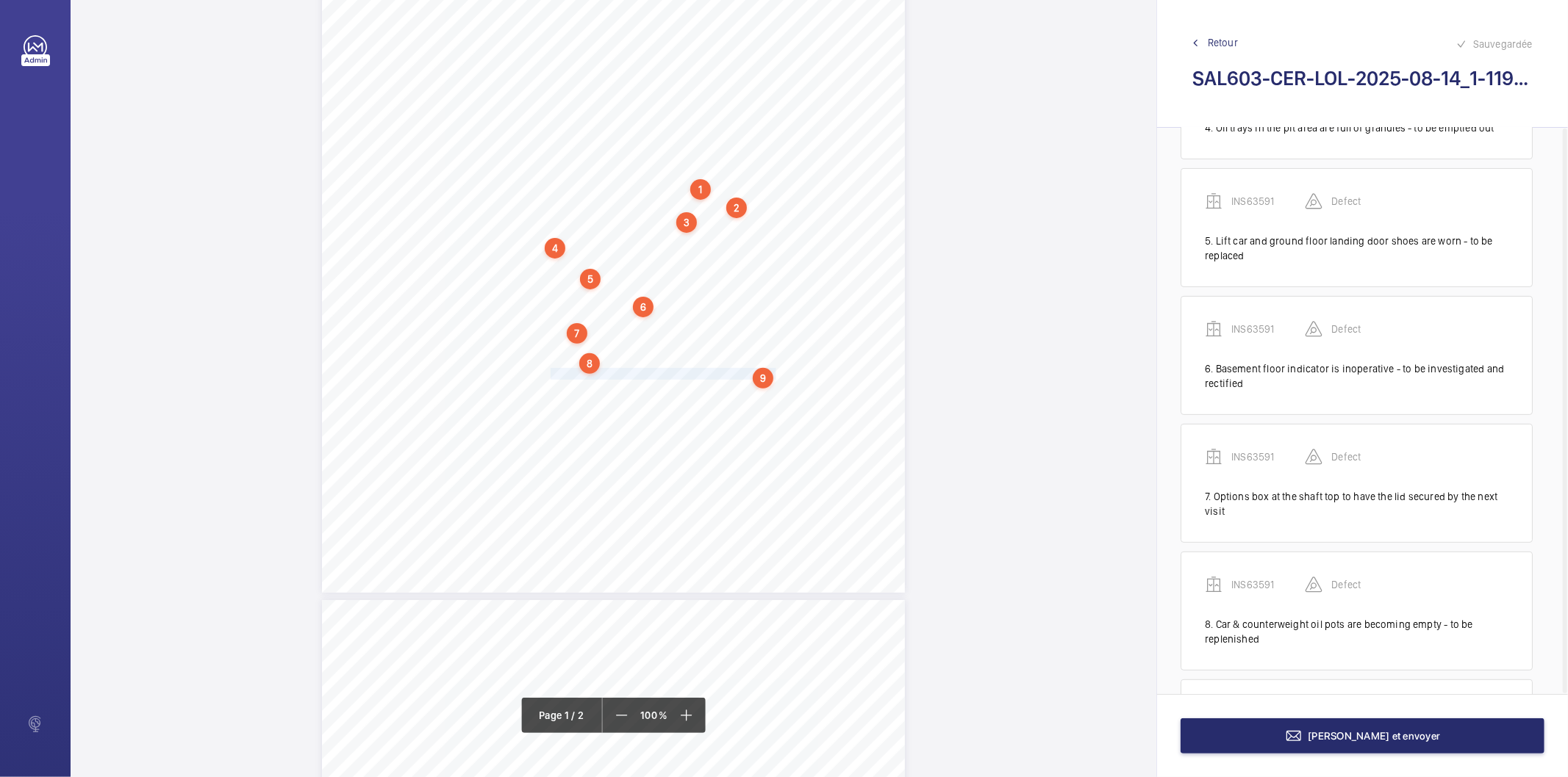
scroll to position [549, 0]
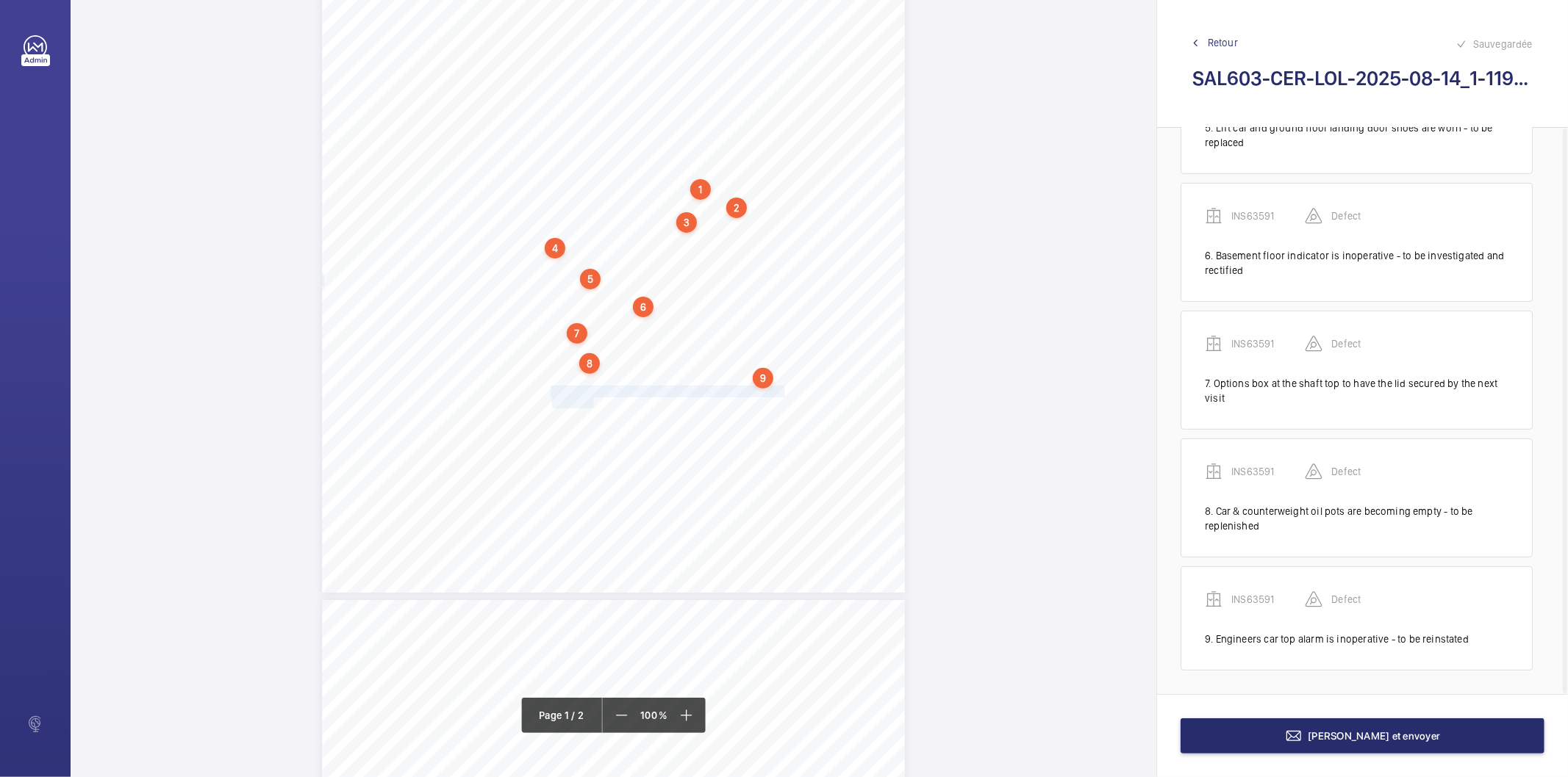
drag, startPoint x: 550, startPoint y: 391, endPoint x: 591, endPoint y: 401, distance: 42.2
click at [591, 401] on div "Lifting Operations and Lifting Equipment Regulations 1998 Report of Thorough Ex…" at bounding box center [613, 181] width 583 height 824
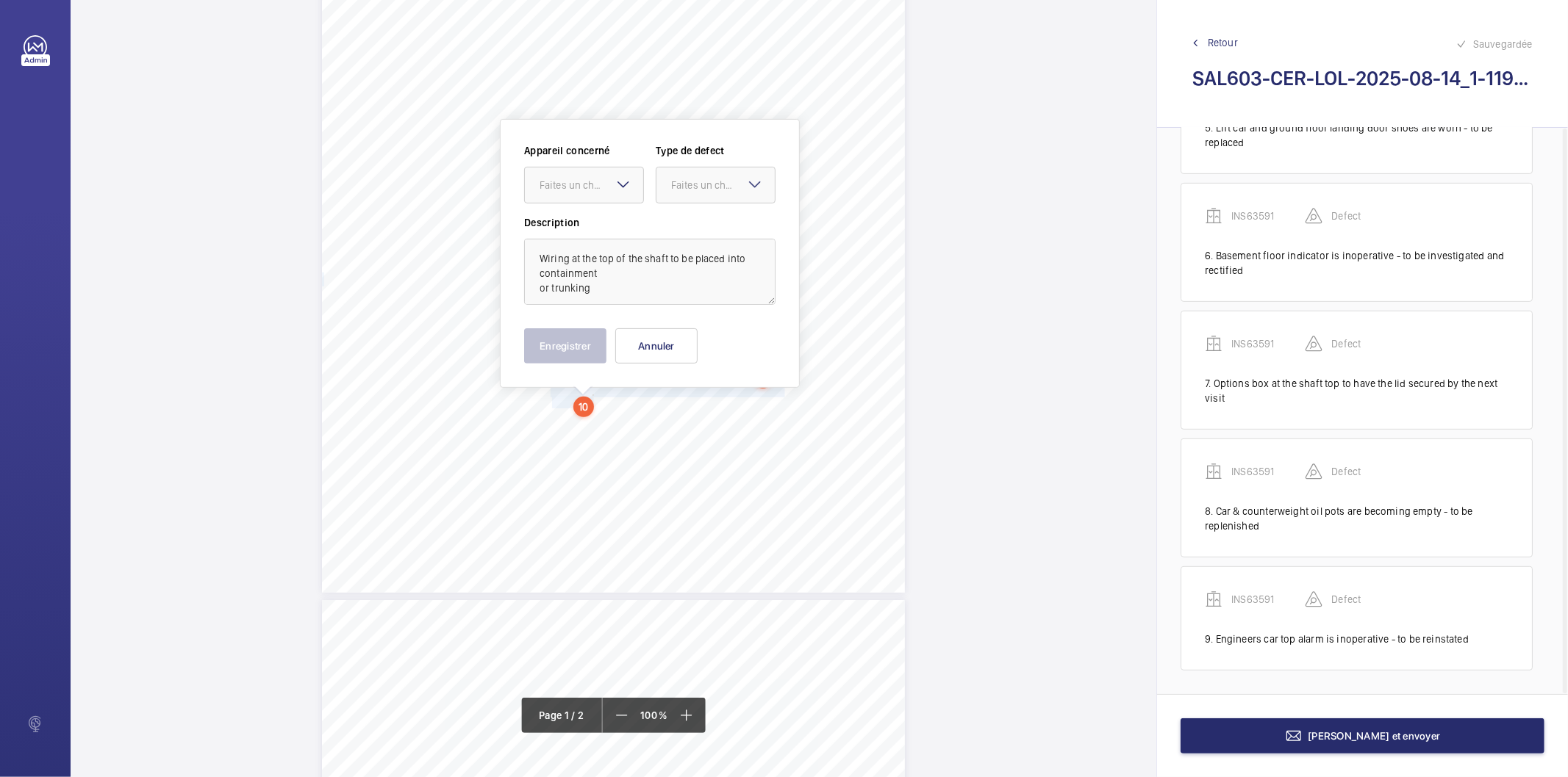
scroll to position [284, 0]
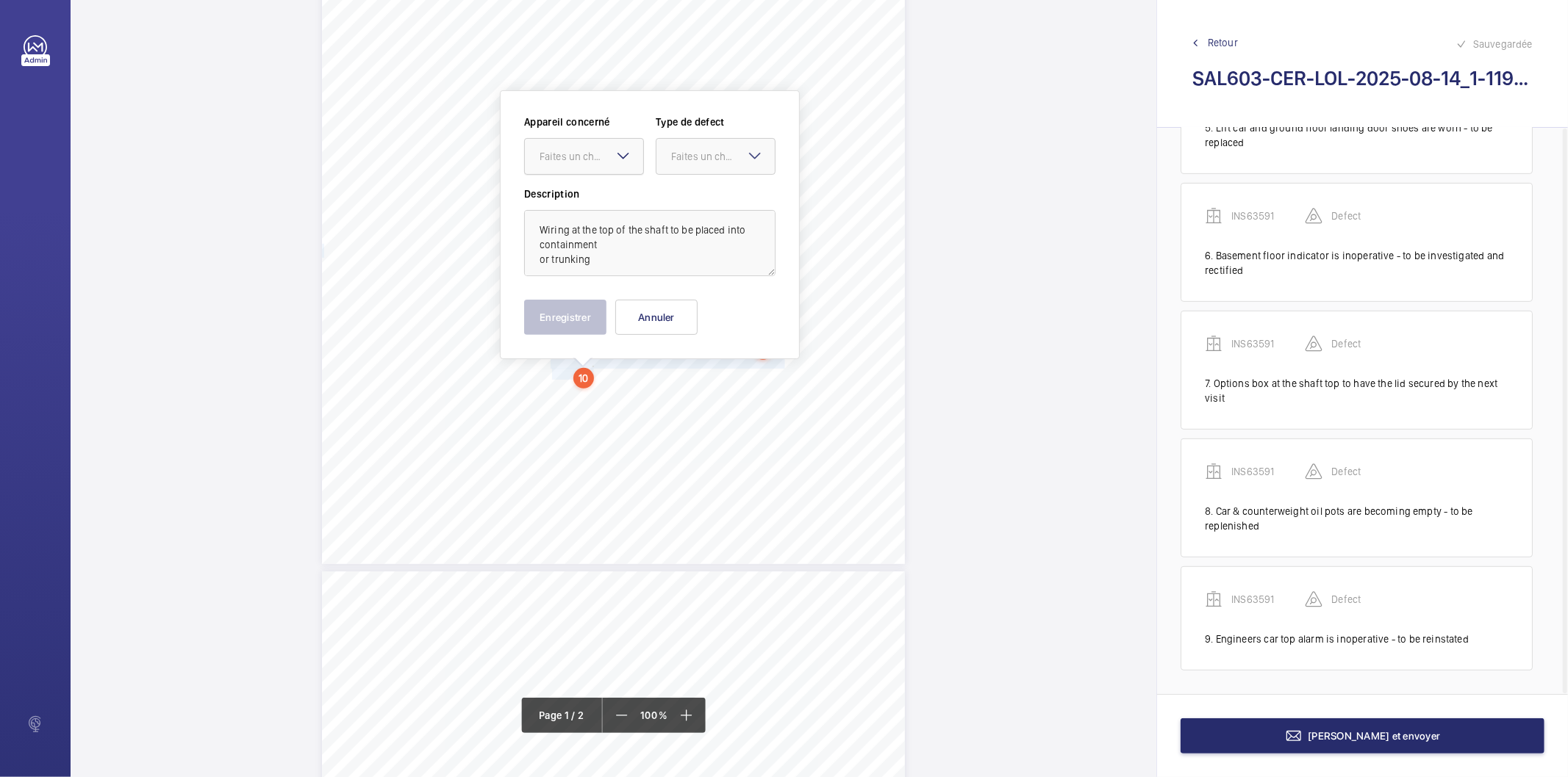
click at [588, 166] on div at bounding box center [584, 156] width 119 height 35
click at [574, 196] on span "INS63591" at bounding box center [584, 201] width 89 height 15
click at [680, 156] on div "Faites un choix" at bounding box center [723, 157] width 104 height 15
drag, startPoint x: 684, startPoint y: 306, endPoint x: 568, endPoint y: 325, distance: 117.5
click at [684, 309] on span "Recommandation" at bounding box center [715, 309] width 89 height 15
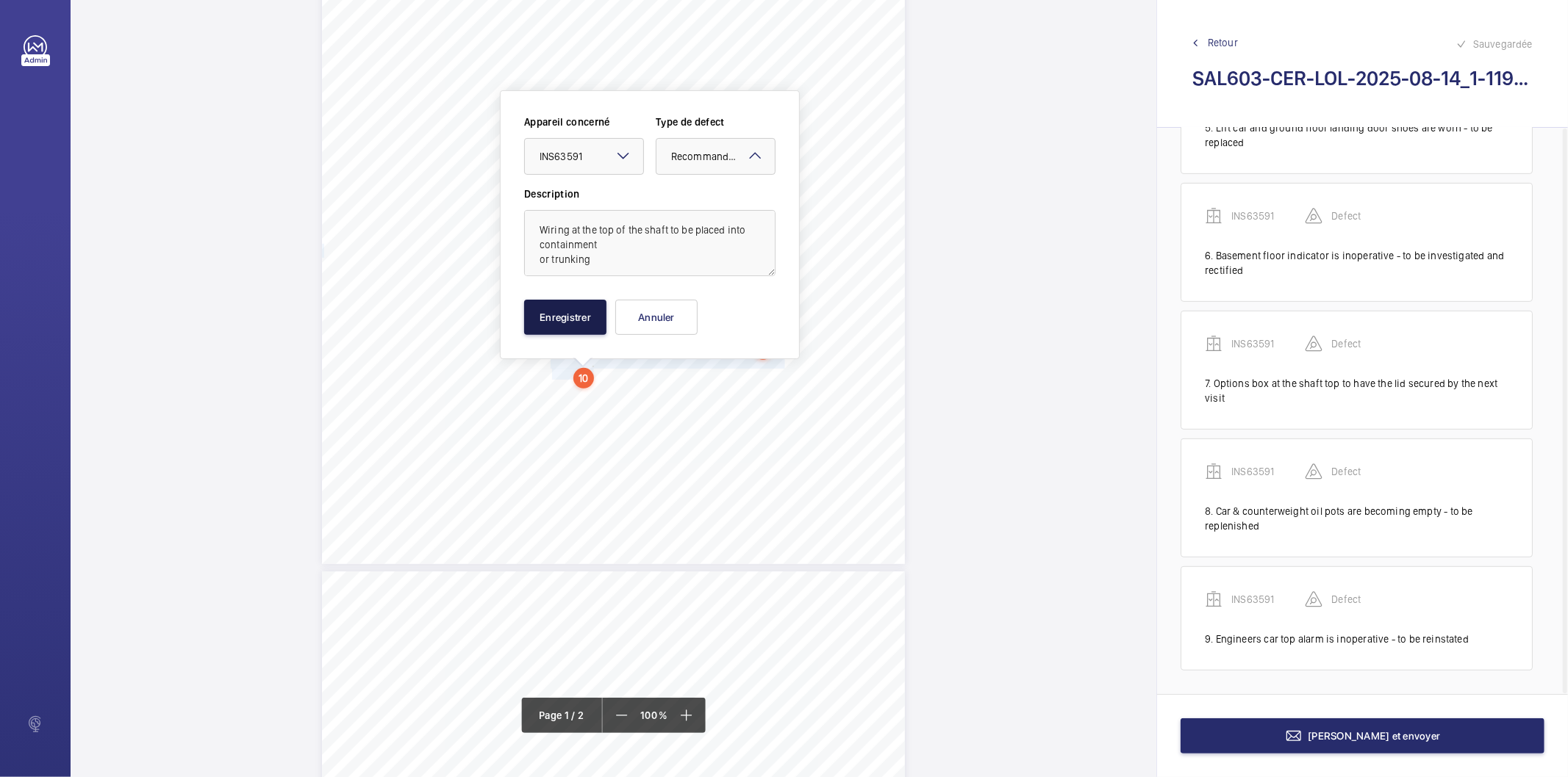
click at [559, 325] on button "Enregistrer" at bounding box center [565, 317] width 82 height 35
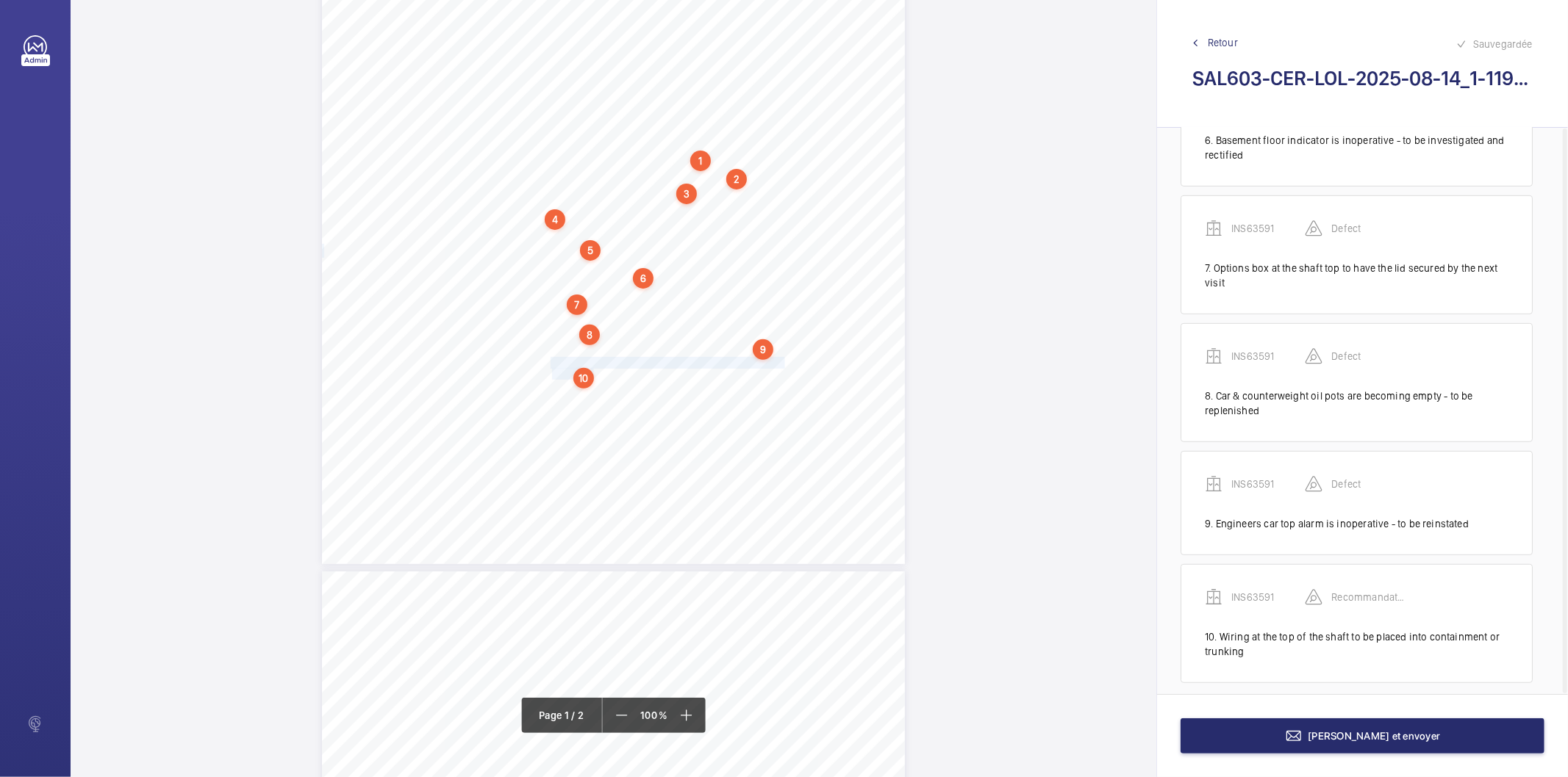
scroll to position [677, 0]
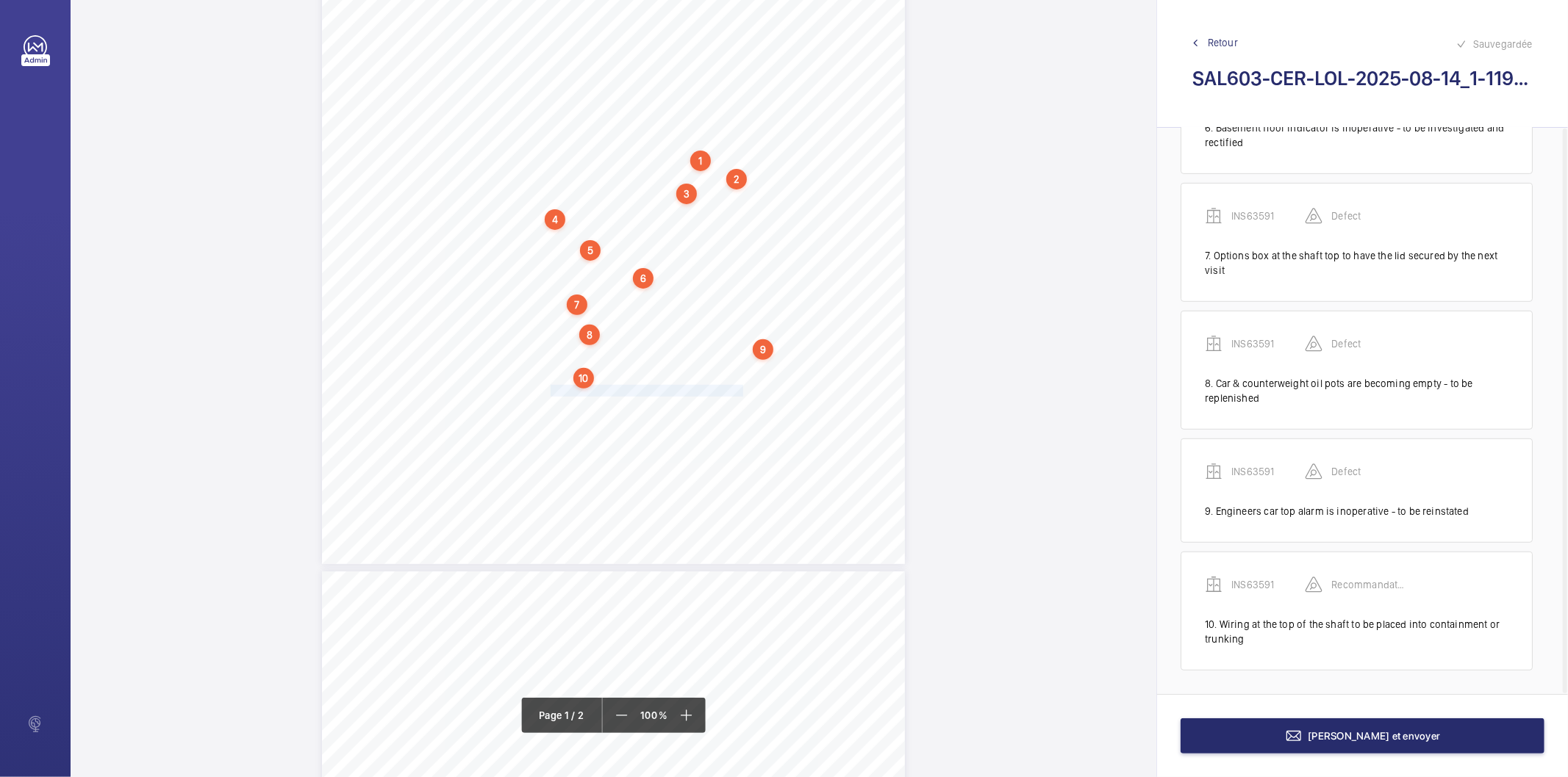
drag, startPoint x: 549, startPoint y: 391, endPoint x: 743, endPoint y: 388, distance: 194.0
click at [743, 388] on span "Replace machine area light. Previously reported." at bounding box center [648, 390] width 195 height 10
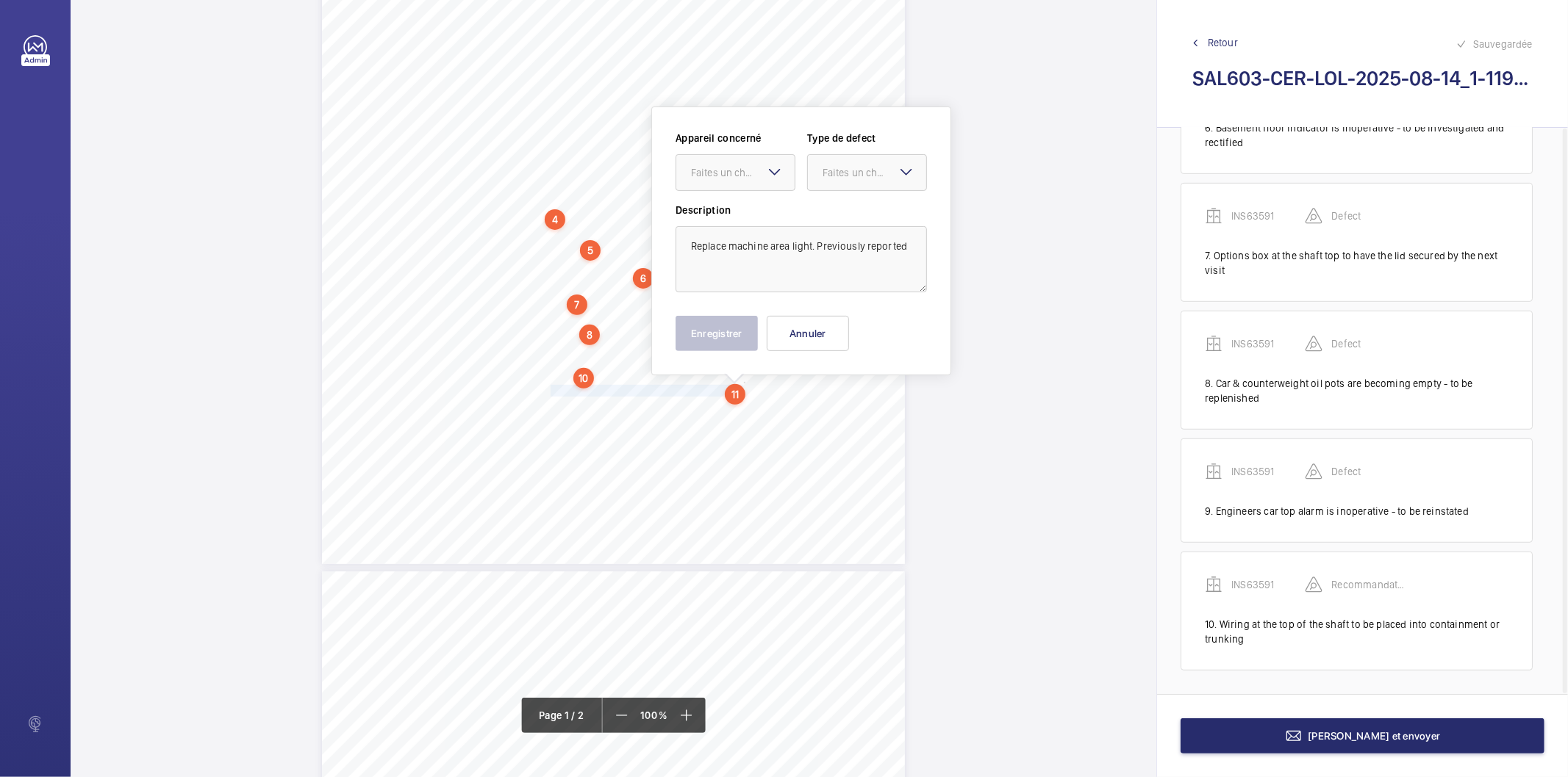
scroll to position [300, 0]
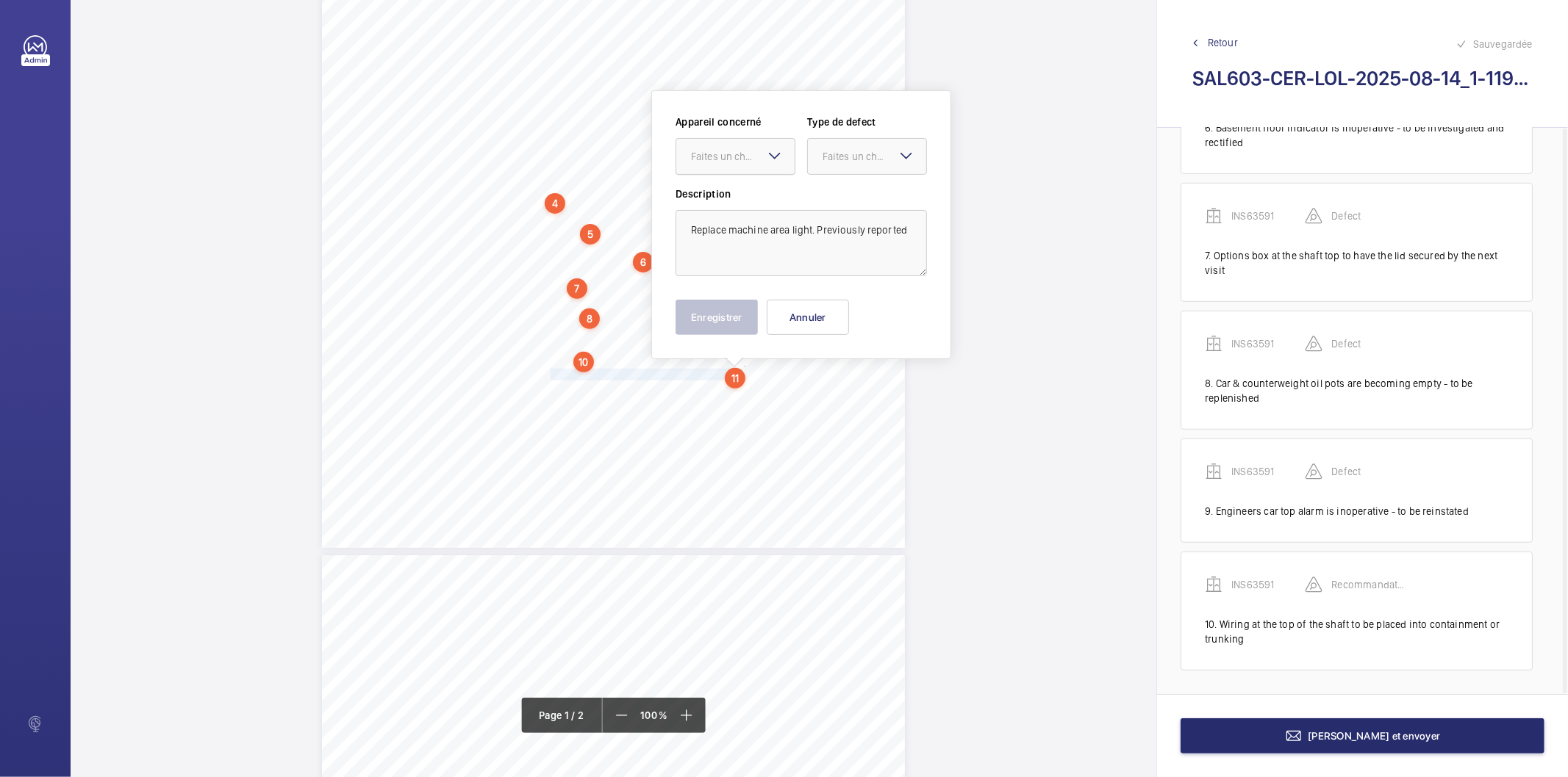
click at [729, 164] on div at bounding box center [736, 156] width 119 height 35
click at [734, 198] on span "INS63591" at bounding box center [735, 201] width 89 height 15
click at [832, 163] on div at bounding box center [868, 156] width 119 height 35
drag, startPoint x: 824, startPoint y: 300, endPoint x: 741, endPoint y: 325, distance: 86.7
click at [824, 301] on div "Recommandation" at bounding box center [868, 309] width 119 height 35
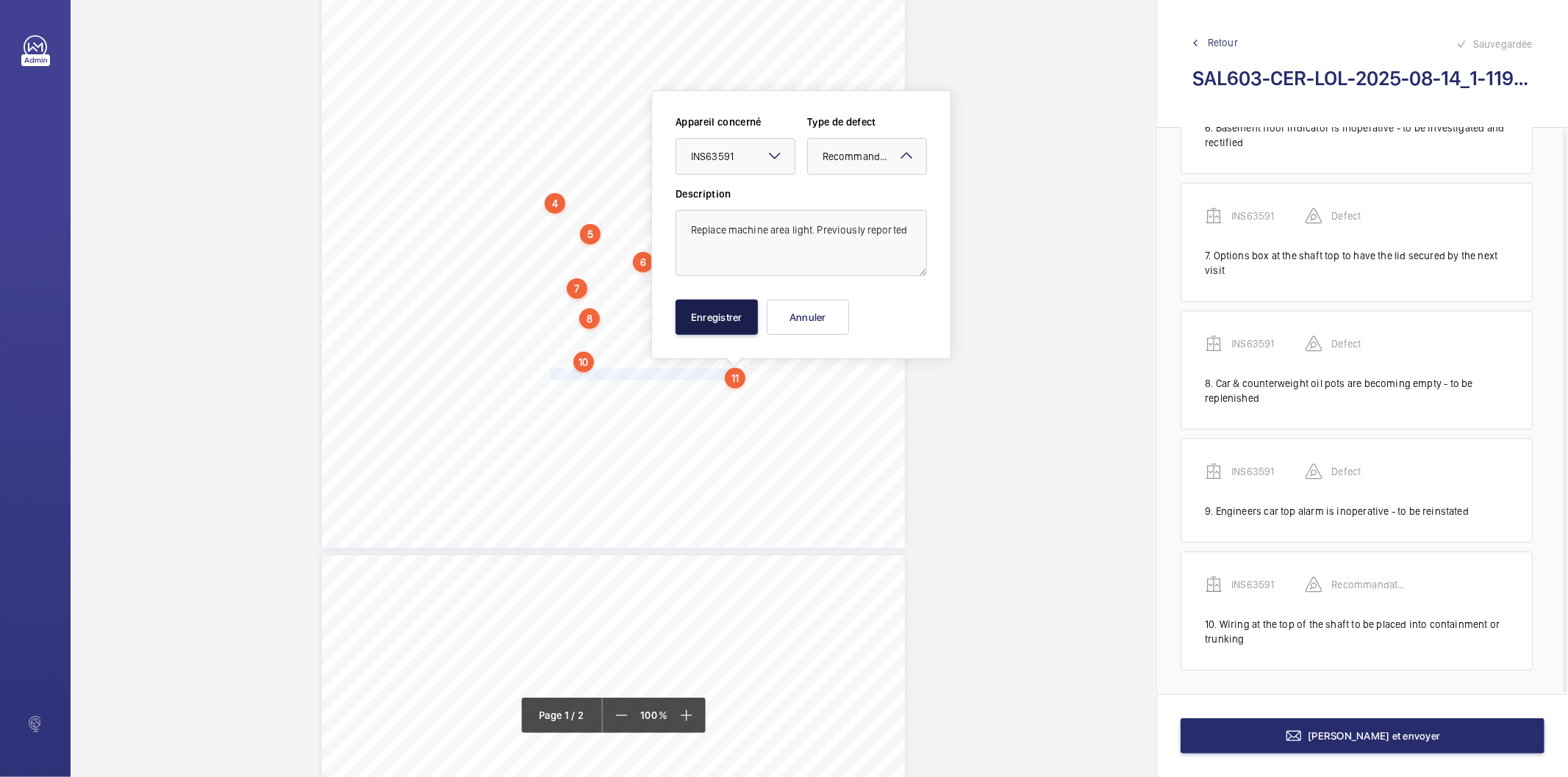
click at [735, 327] on button "Enregistrer" at bounding box center [716, 317] width 82 height 35
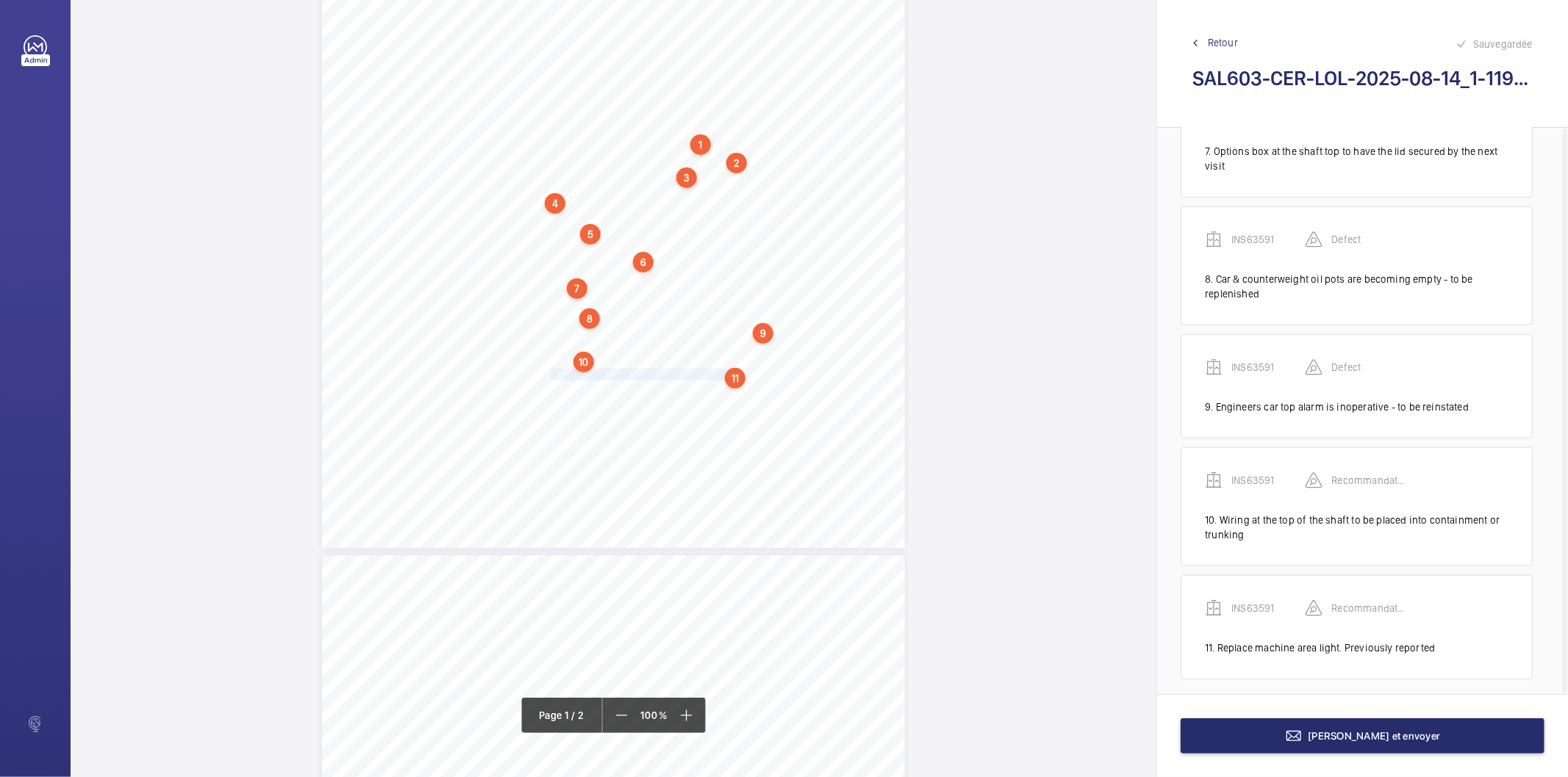
scroll to position [790, 0]
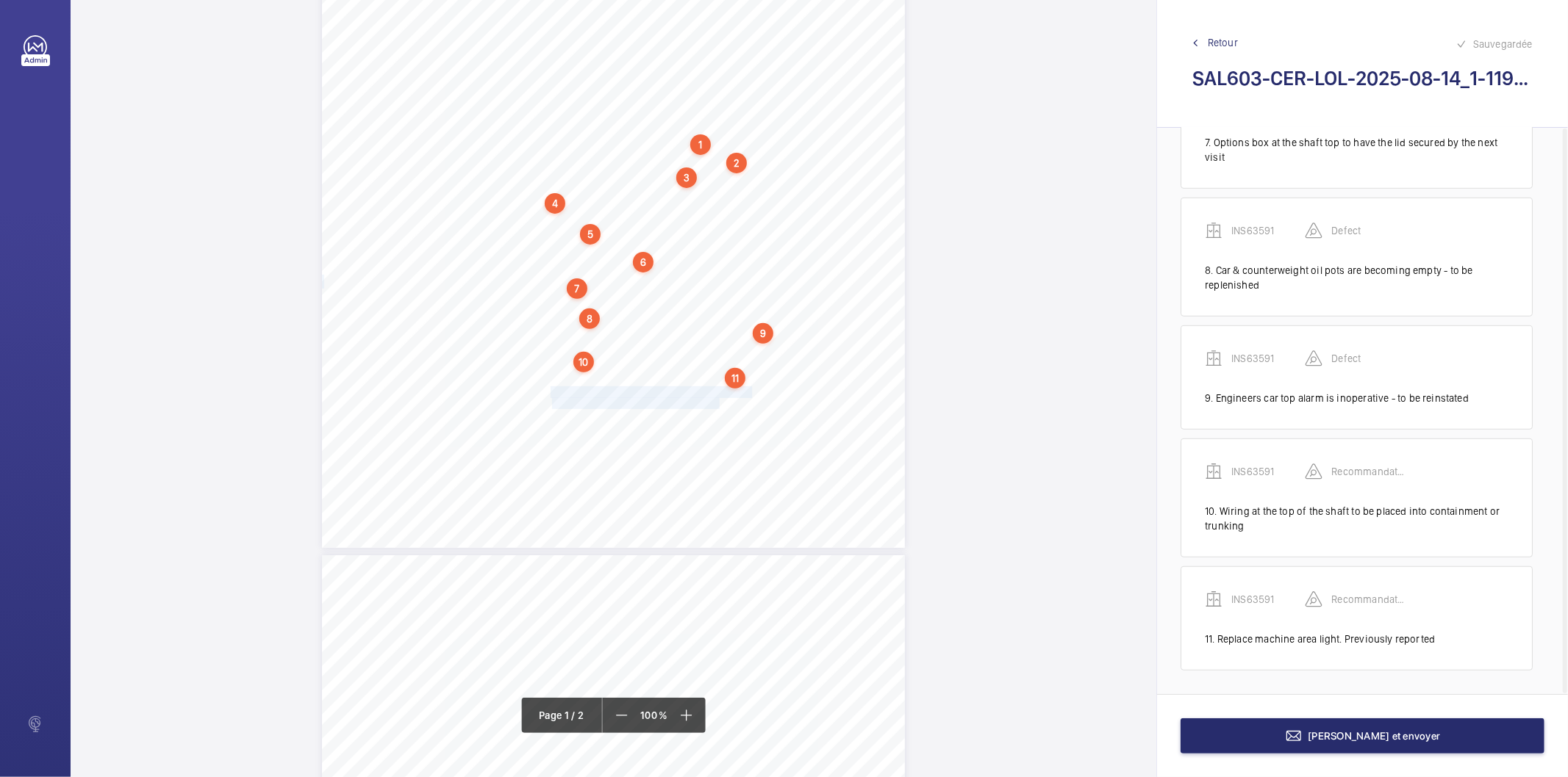
drag, startPoint x: 550, startPoint y: 392, endPoint x: 717, endPoint y: 401, distance: 167.2
click at [717, 401] on div "Lifting Operations and Lifting Equipment Regulations 1998 Report of Thorough Ex…" at bounding box center [613, 135] width 583 height 824
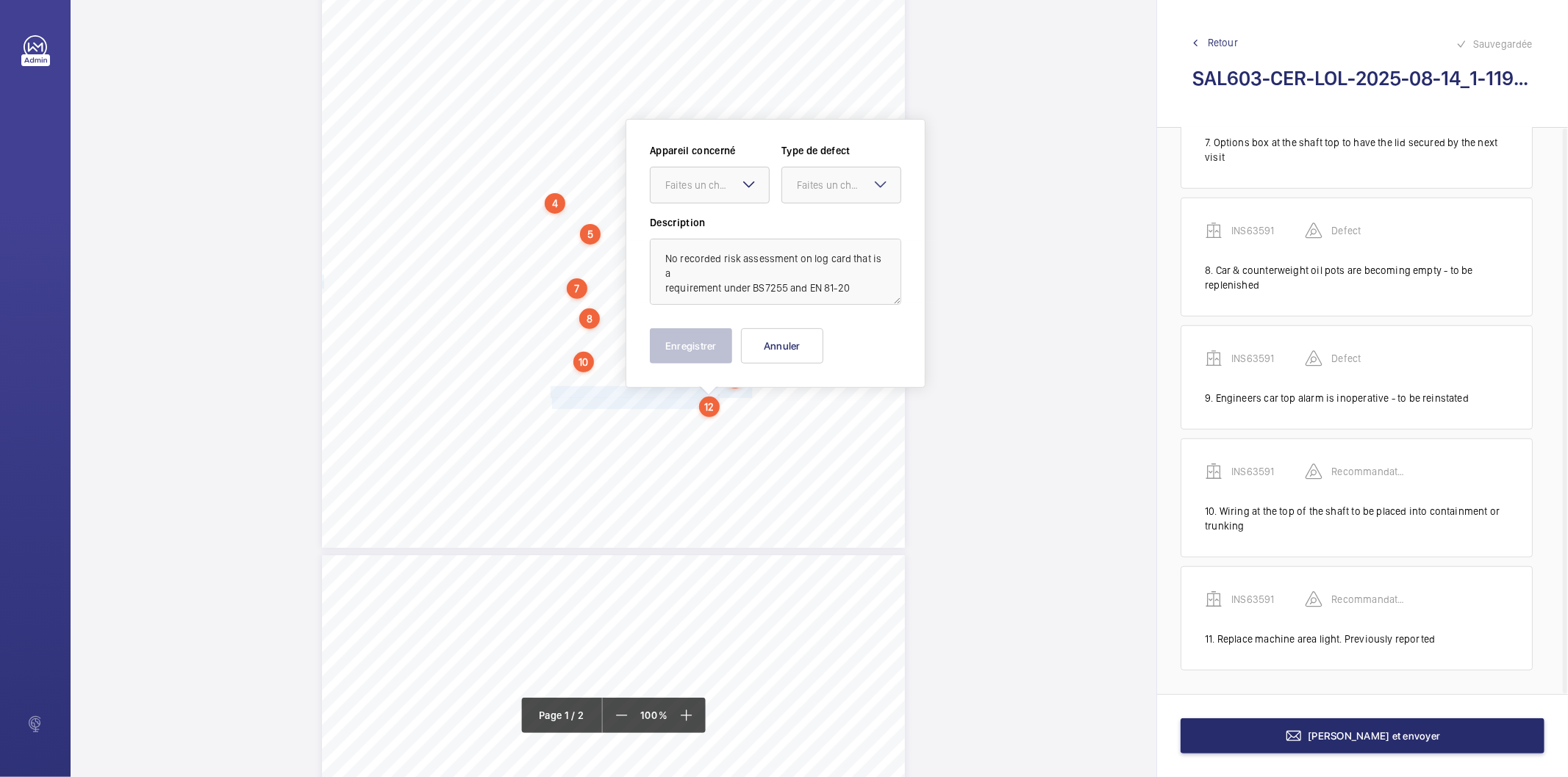
scroll to position [328, 0]
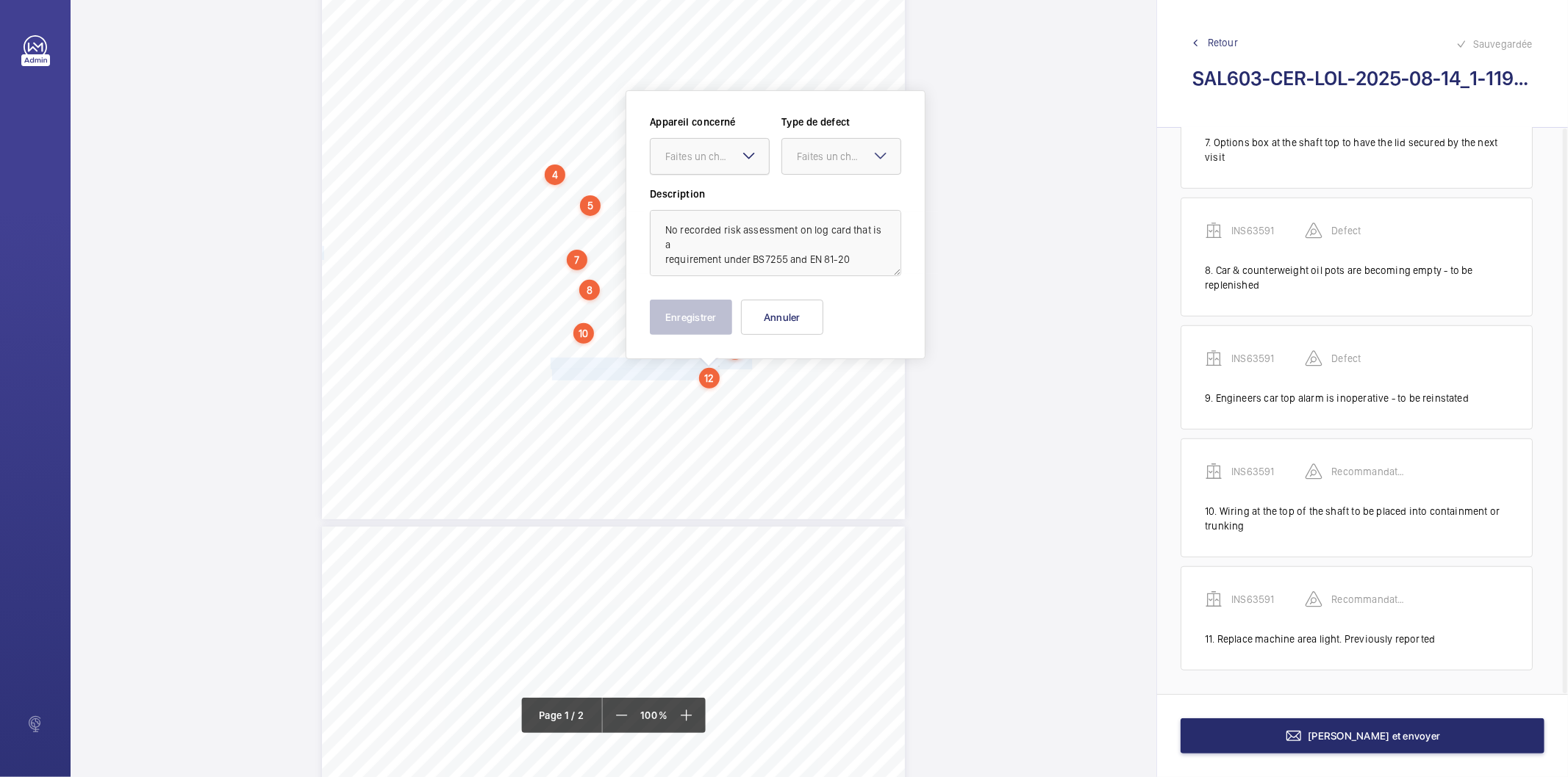
click at [724, 157] on div "Faites un choix" at bounding box center [717, 157] width 104 height 15
click at [692, 203] on span "INS63591" at bounding box center [710, 201] width 89 height 15
click at [840, 163] on div "Faites un choix" at bounding box center [849, 157] width 104 height 15
drag, startPoint x: 792, startPoint y: 304, endPoint x: 767, endPoint y: 314, distance: 26.9
click at [790, 307] on div "Recommandation" at bounding box center [841, 309] width 119 height 35
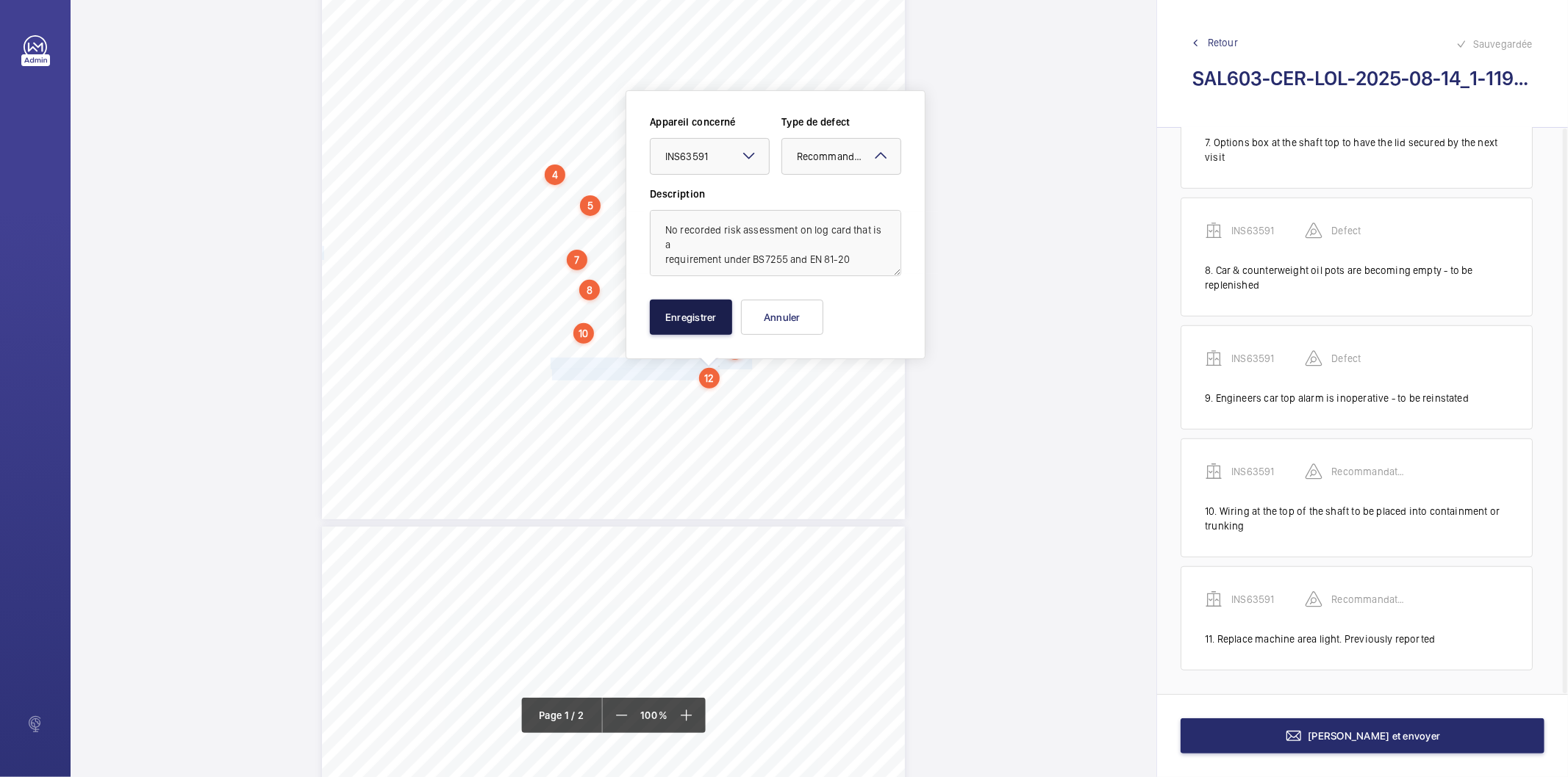
click at [712, 320] on button "Enregistrer" at bounding box center [691, 317] width 82 height 35
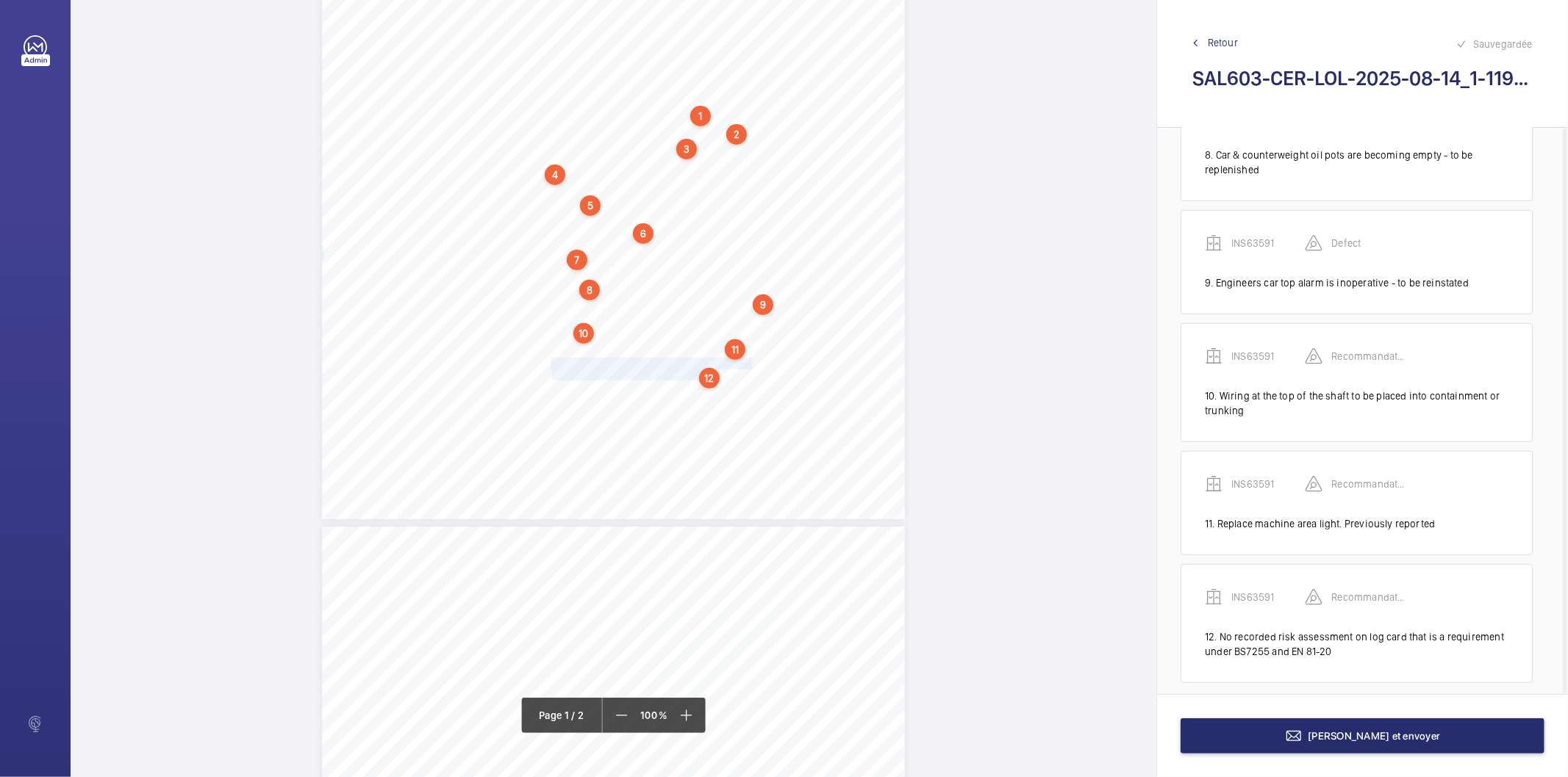
scroll to position [918, 0]
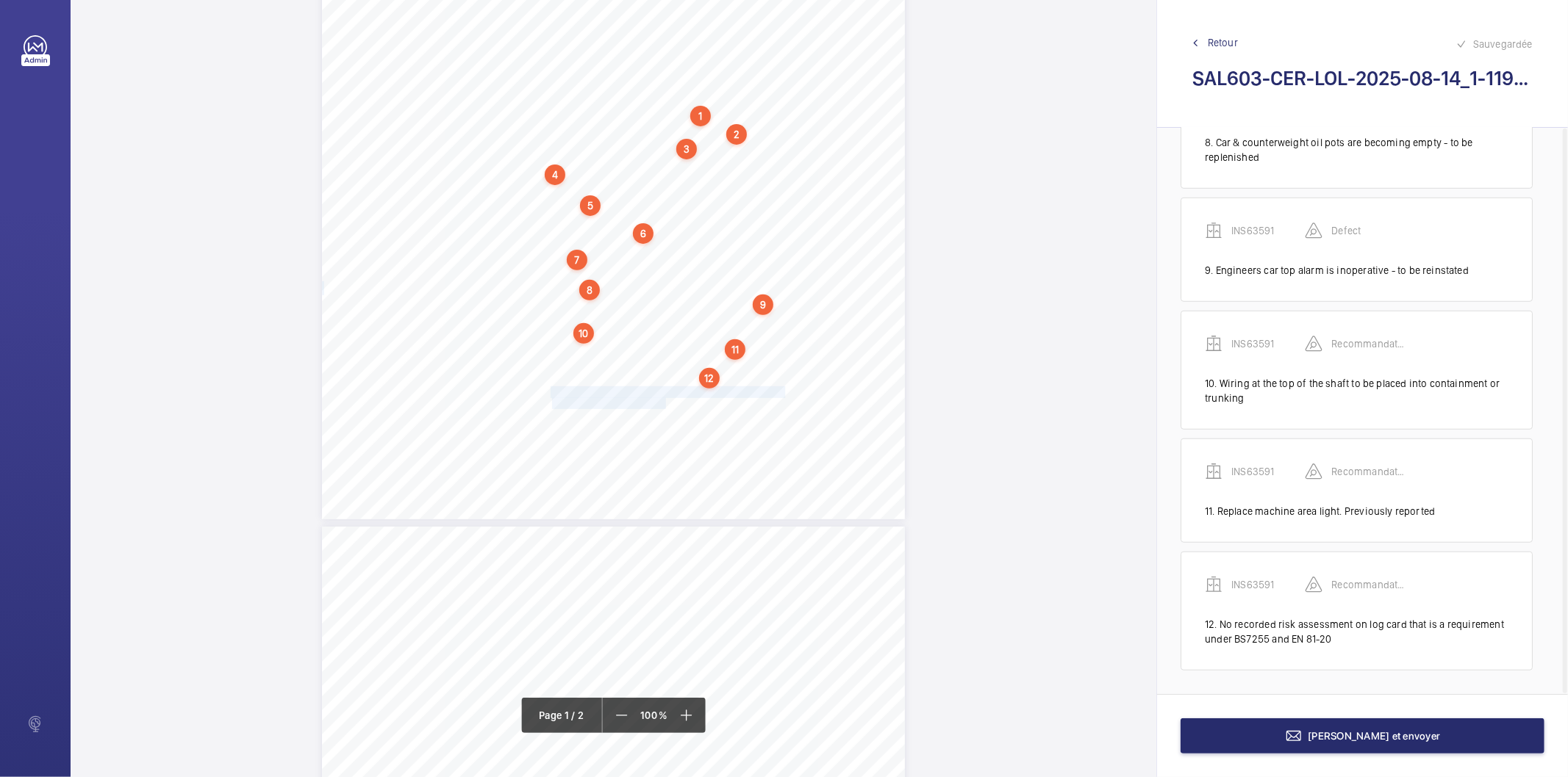
drag, startPoint x: 550, startPoint y: 391, endPoint x: 665, endPoint y: 402, distance: 115.5
click at [665, 402] on div "Lifting Operations and Lifting Equipment Regulations 1998 Report of Thorough Ex…" at bounding box center [613, 107] width 583 height 824
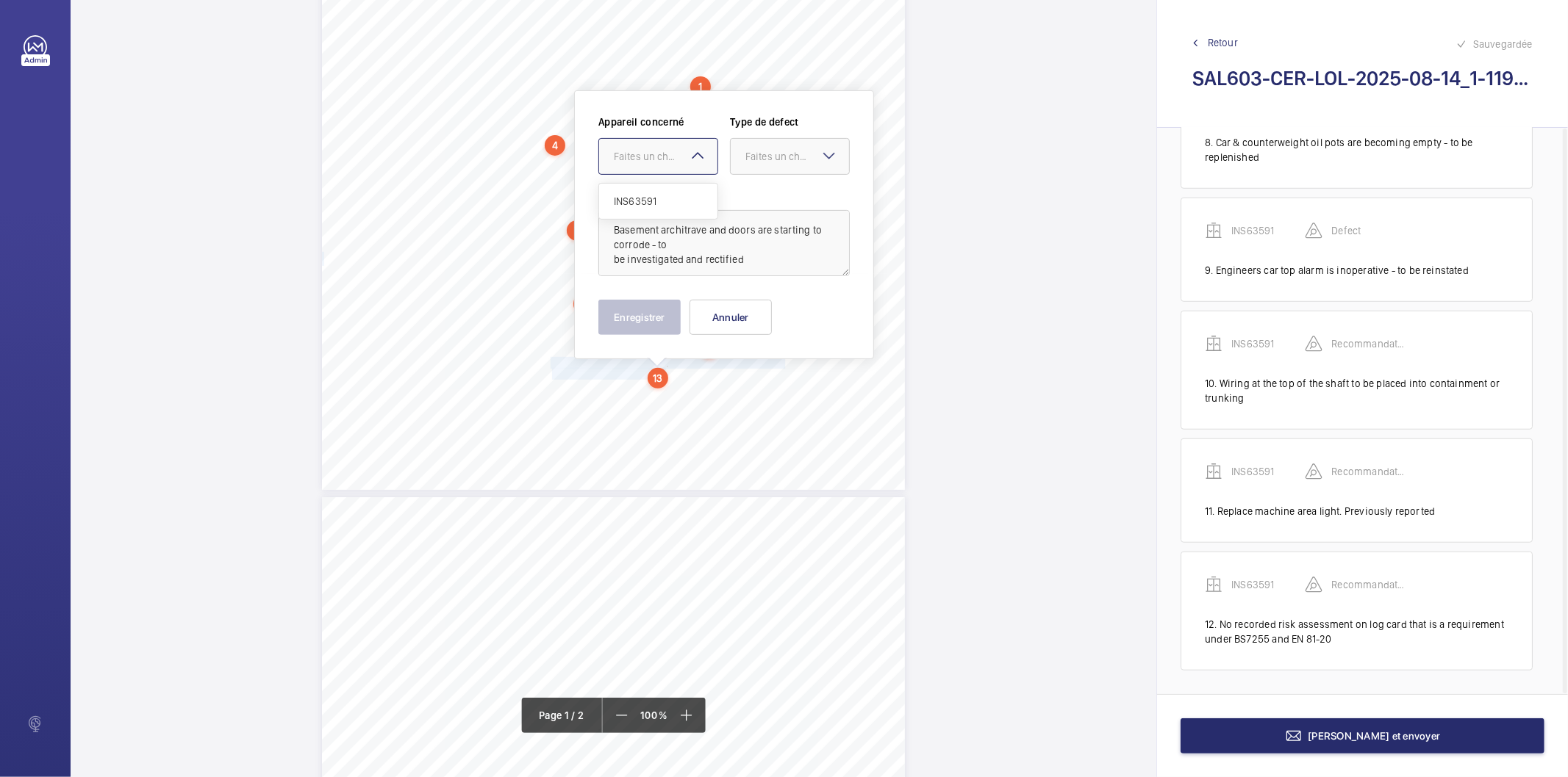
click at [661, 166] on div at bounding box center [659, 156] width 119 height 35
click at [644, 201] on span "INS63591" at bounding box center [658, 201] width 89 height 15
click at [768, 162] on div "Faites un choix" at bounding box center [797, 157] width 104 height 15
click at [760, 303] on span "Recommandation" at bounding box center [790, 309] width 89 height 15
click at [638, 316] on button "Enregistrer" at bounding box center [639, 317] width 82 height 35
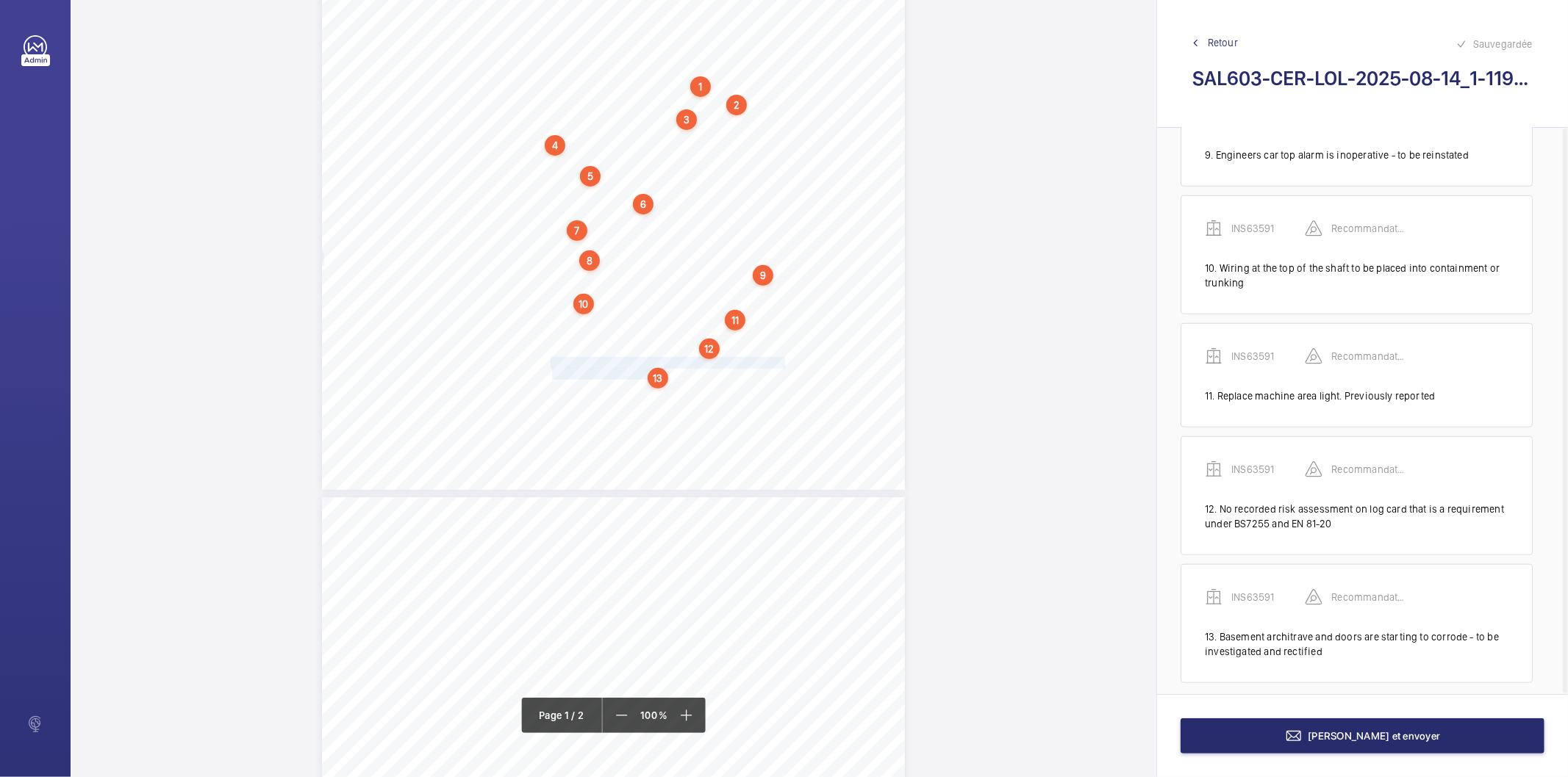
scroll to position [1046, 0]
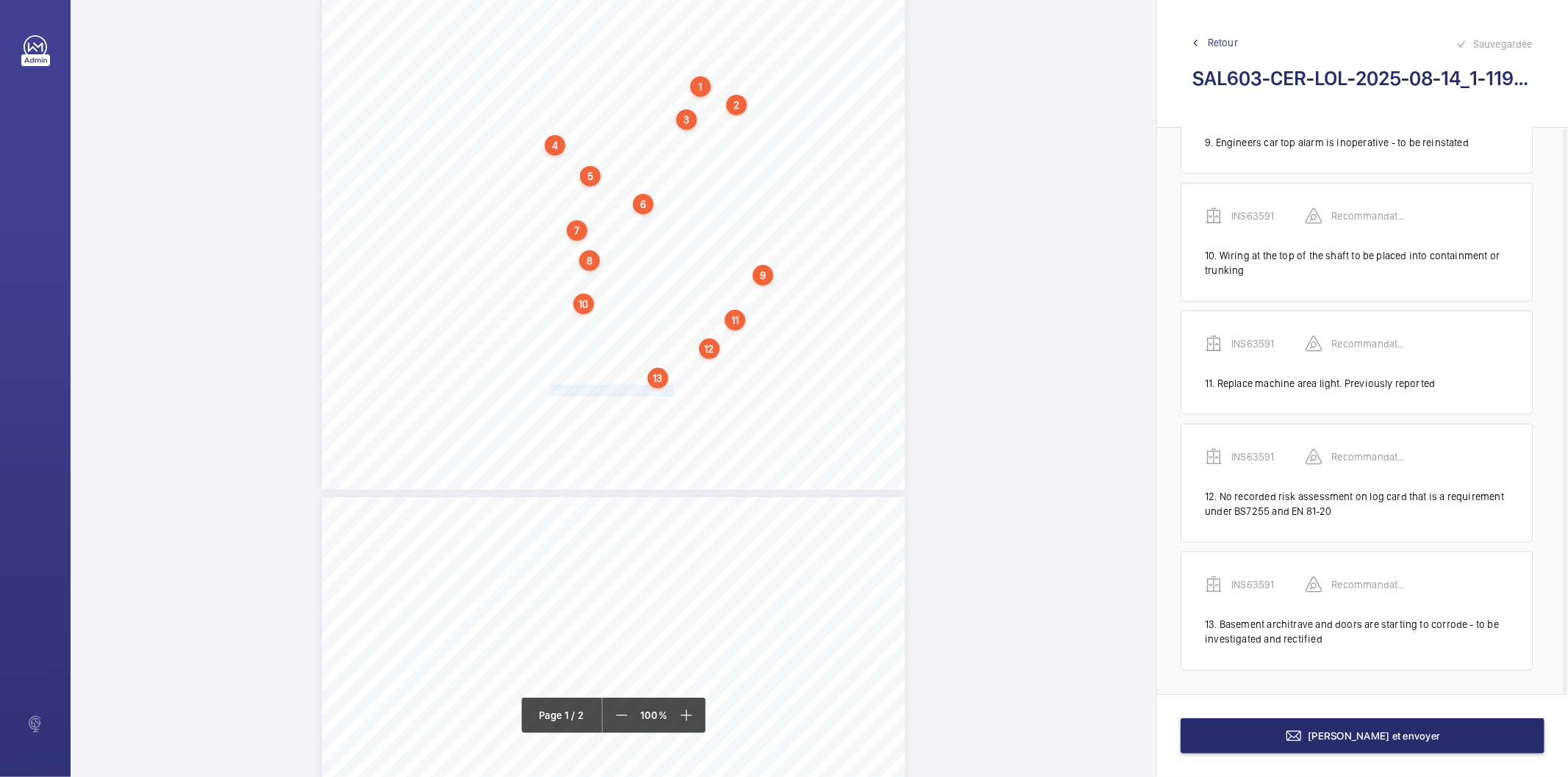
drag, startPoint x: 550, startPoint y: 388, endPoint x: 670, endPoint y: 391, distance: 120.0
click at [670, 391] on div "Lifting Operations and Lifting Equipment Regulations 1998 Report of Thorough Ex…" at bounding box center [613, 78] width 583 height 824
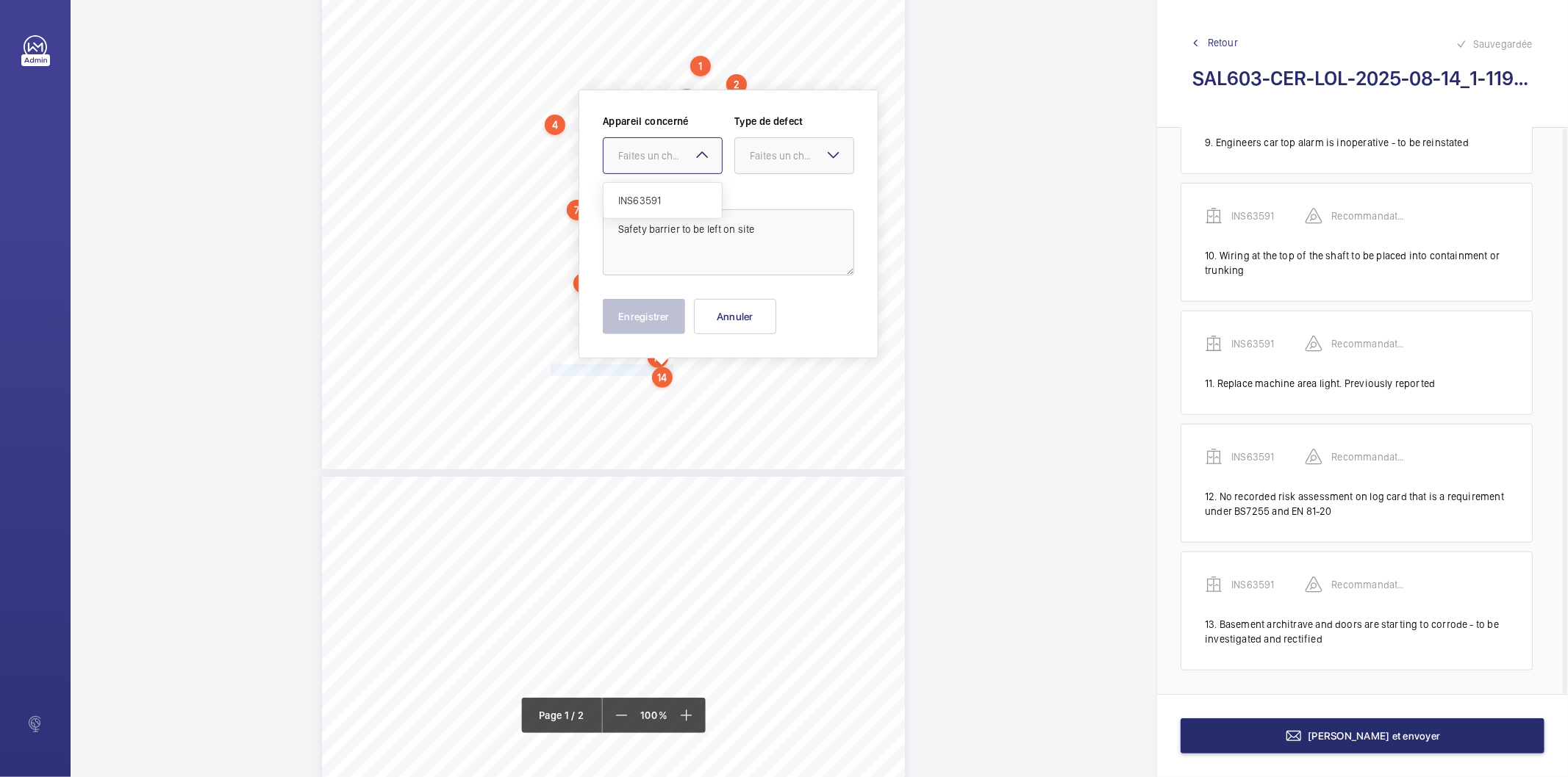
click at [673, 151] on div "Faites un choix" at bounding box center [670, 156] width 104 height 15
click at [657, 199] on span "INS63591" at bounding box center [663, 200] width 89 height 15
click at [754, 160] on div "Faites un choix" at bounding box center [802, 156] width 104 height 15
click at [754, 316] on div "Recommandation" at bounding box center [794, 308] width 119 height 35
click at [623, 312] on button "Enregistrer" at bounding box center [644, 316] width 82 height 35
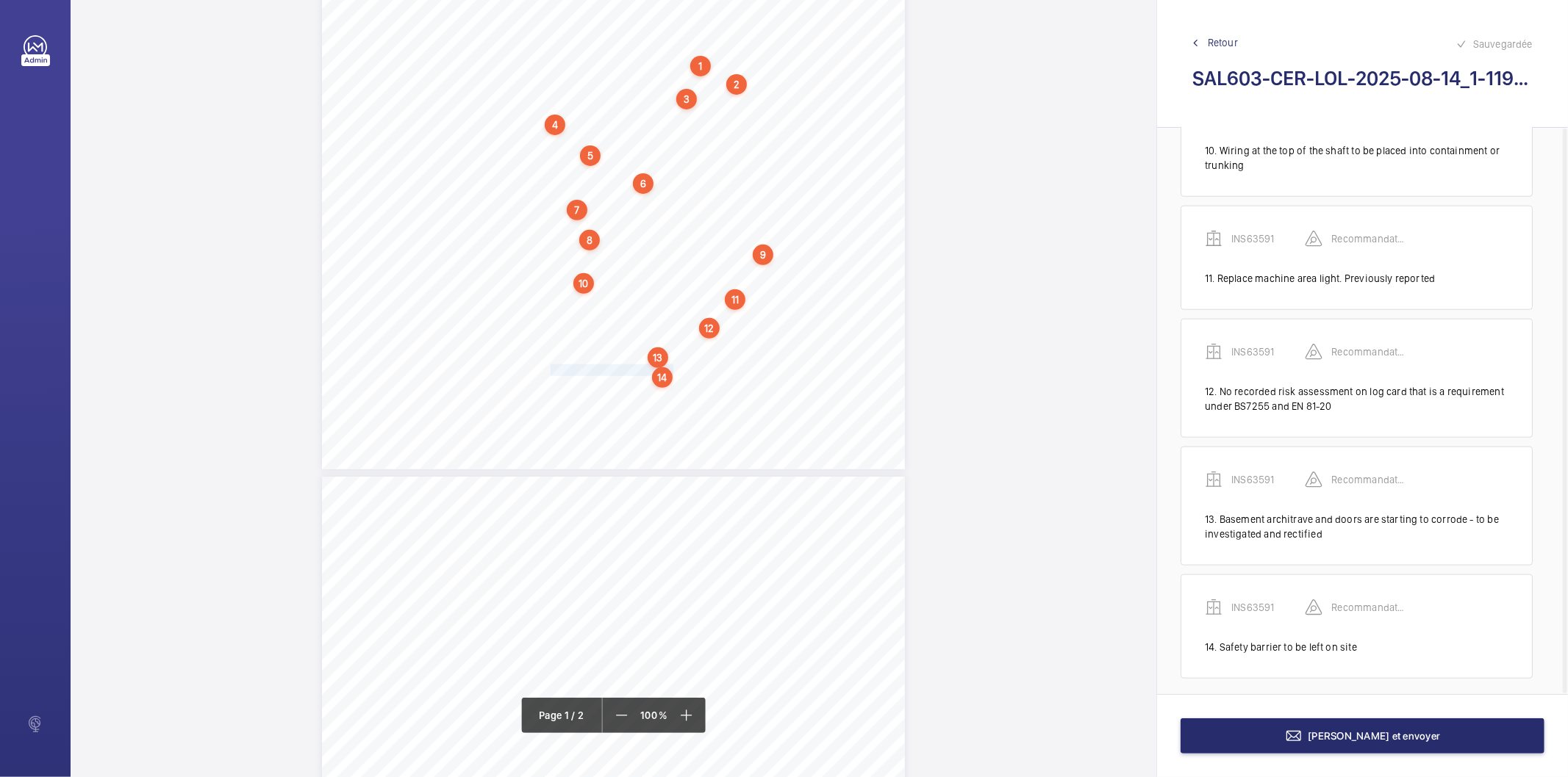
scroll to position [1160, 0]
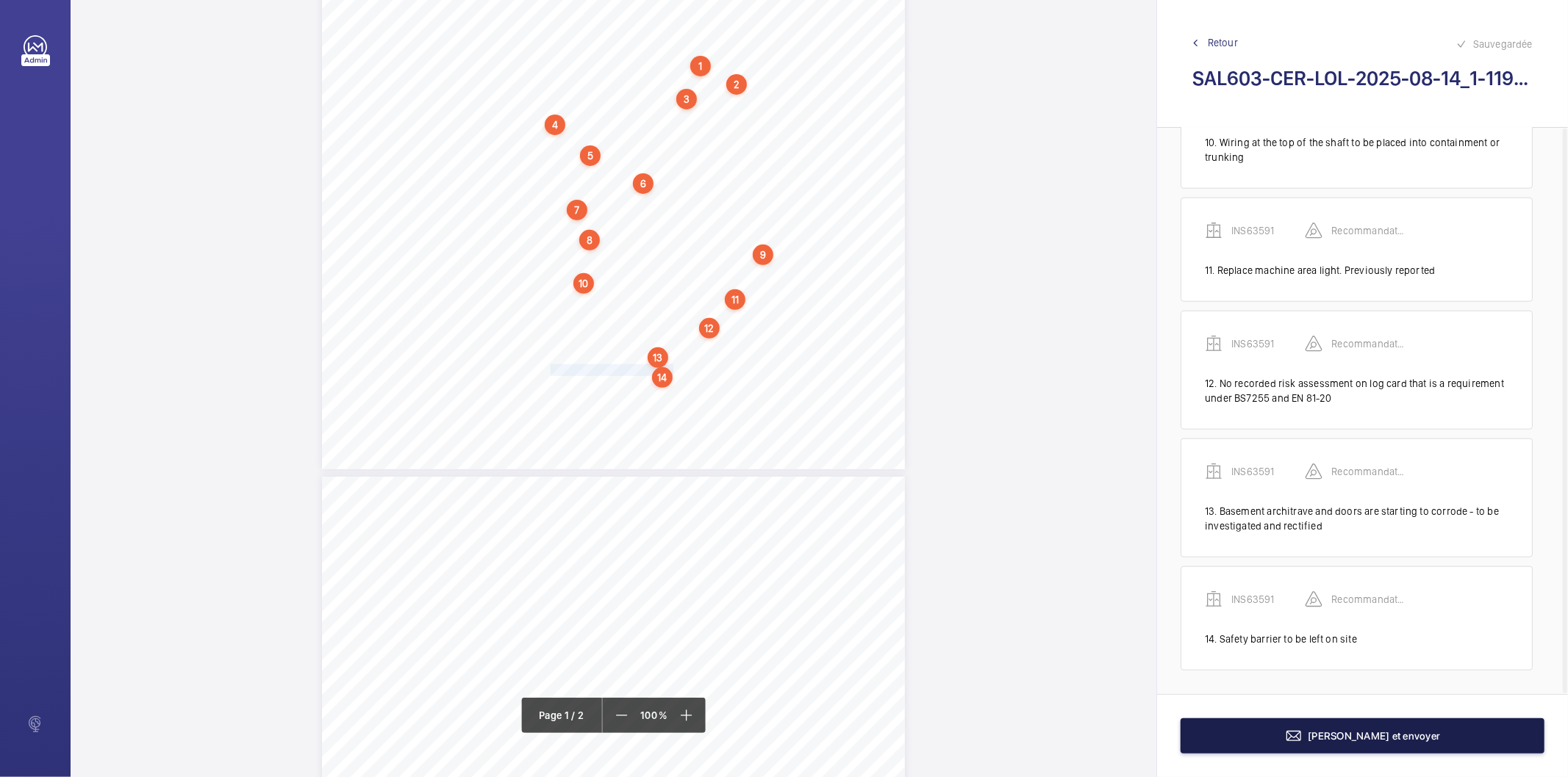
click at [1216, 727] on button "[PERSON_NAME] et envoyer" at bounding box center [1363, 736] width 364 height 35
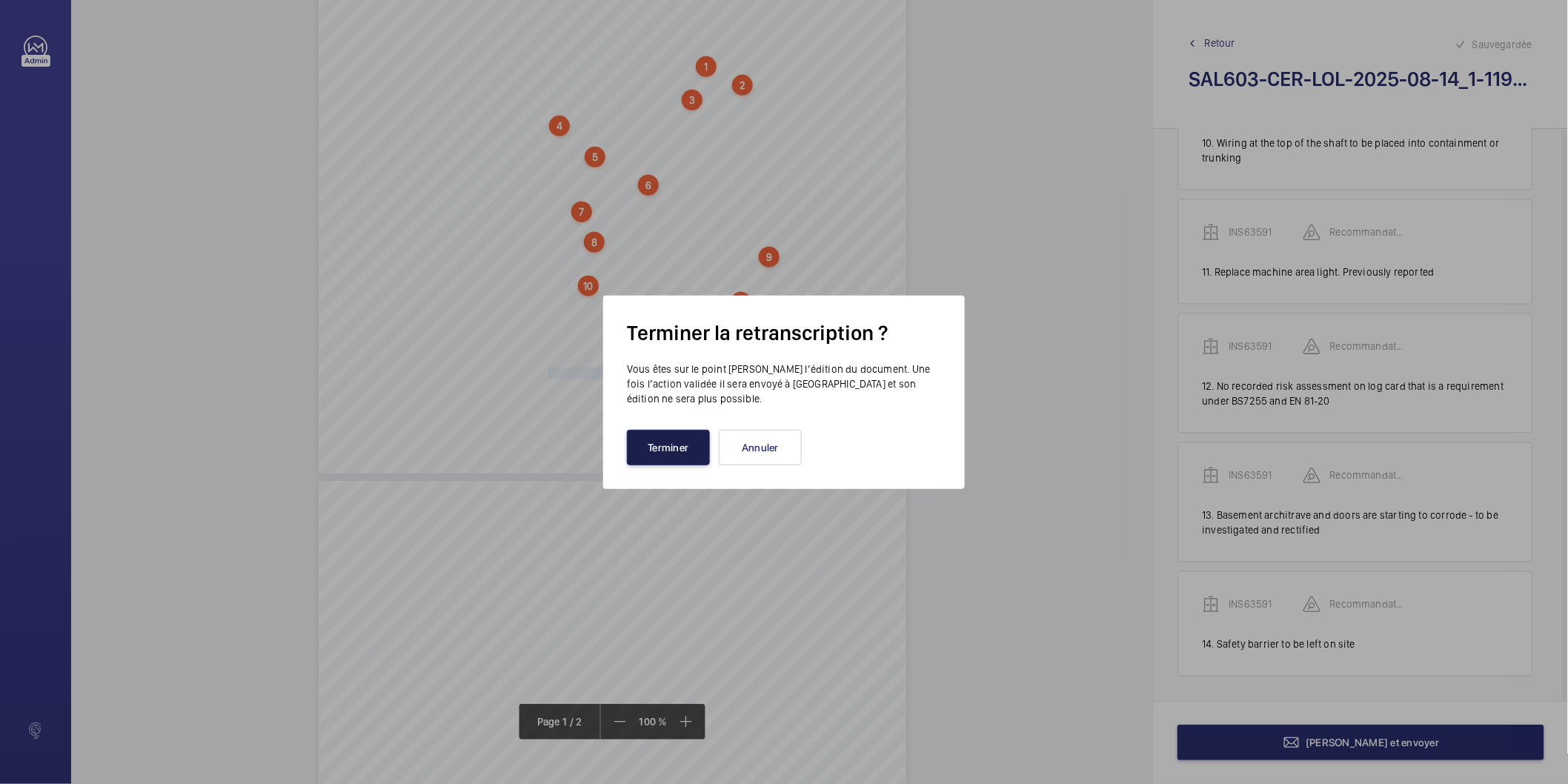
click at [690, 450] on button "Terminer" at bounding box center [668, 447] width 83 height 35
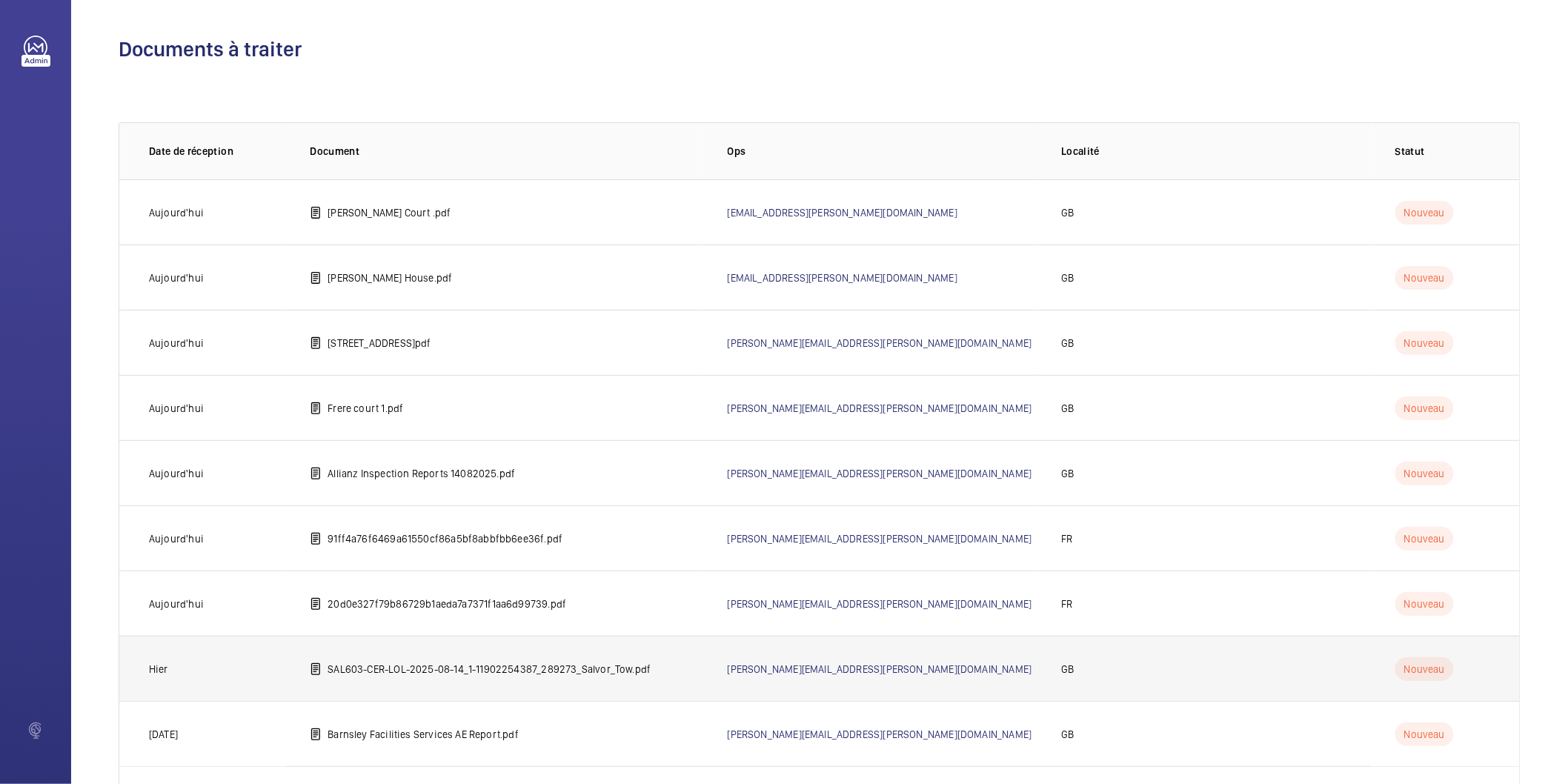
click at [483, 677] on td "SAL603-CER-LOL-2025-08-14_1-11902254387_289273_Salvor_Tow.pdf" at bounding box center [495, 668] width 417 height 65
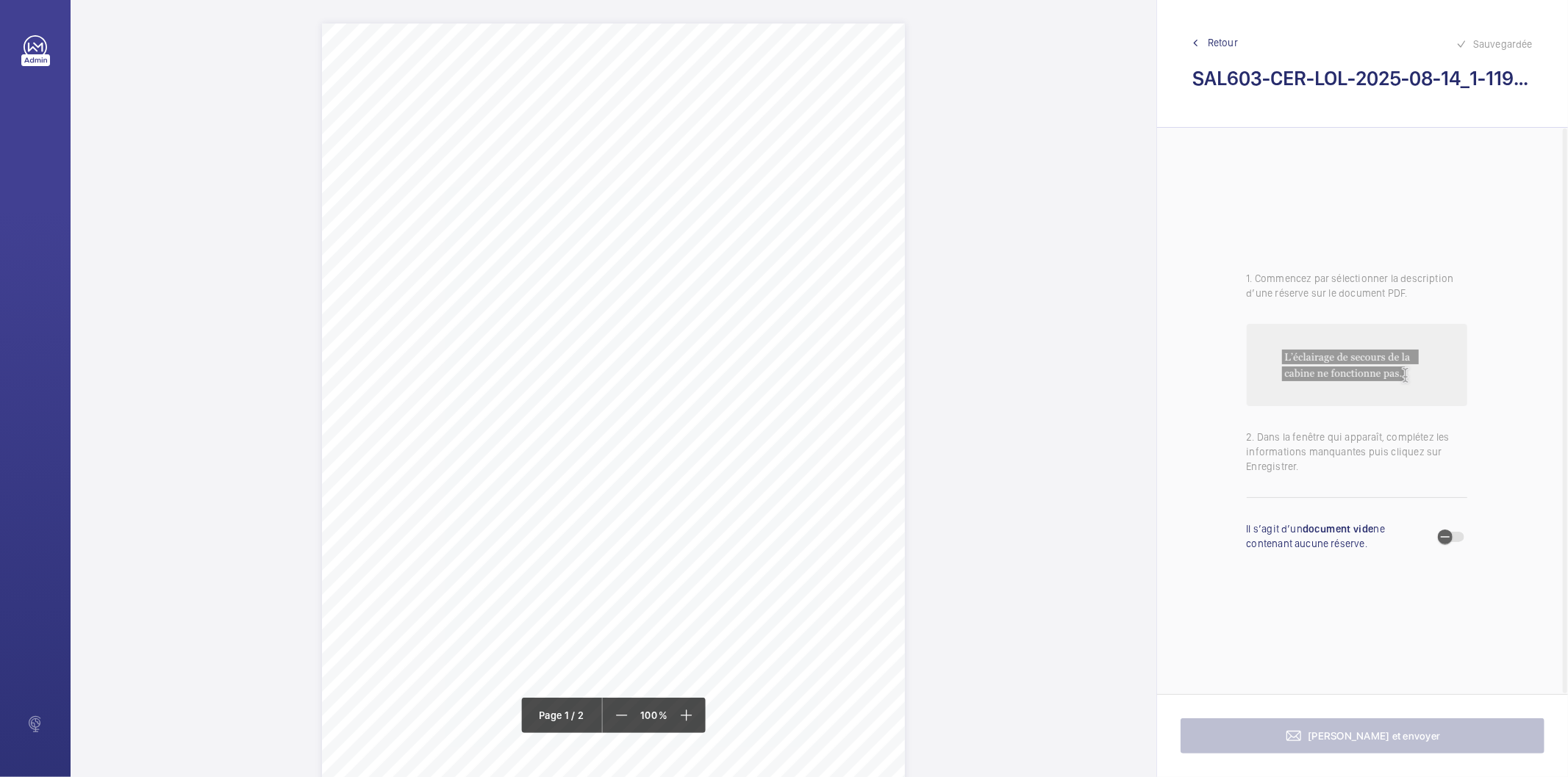
drag, startPoint x: 590, startPoint y: 183, endPoint x: 765, endPoint y: 182, distance: 175.0
click at [765, 182] on span "[GEOGRAPHIC_DATA] [STREET_ADDRESS]" at bounding box center [684, 186] width 189 height 10
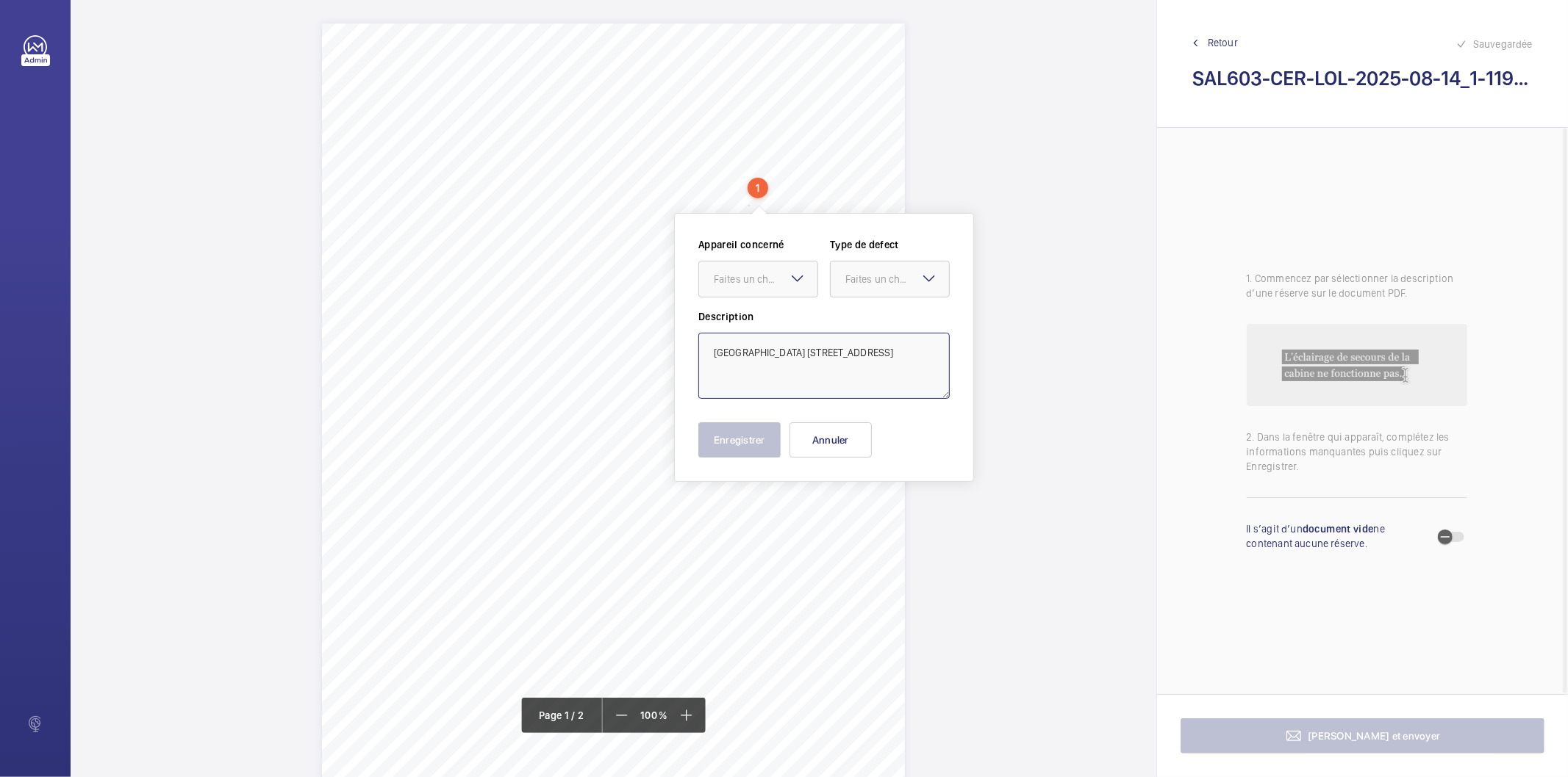
click at [738, 347] on textarea "[GEOGRAPHIC_DATA] [STREET_ADDRESS]" at bounding box center [824, 366] width 251 height 66
click at [868, 442] on button "Annuler" at bounding box center [830, 439] width 82 height 35
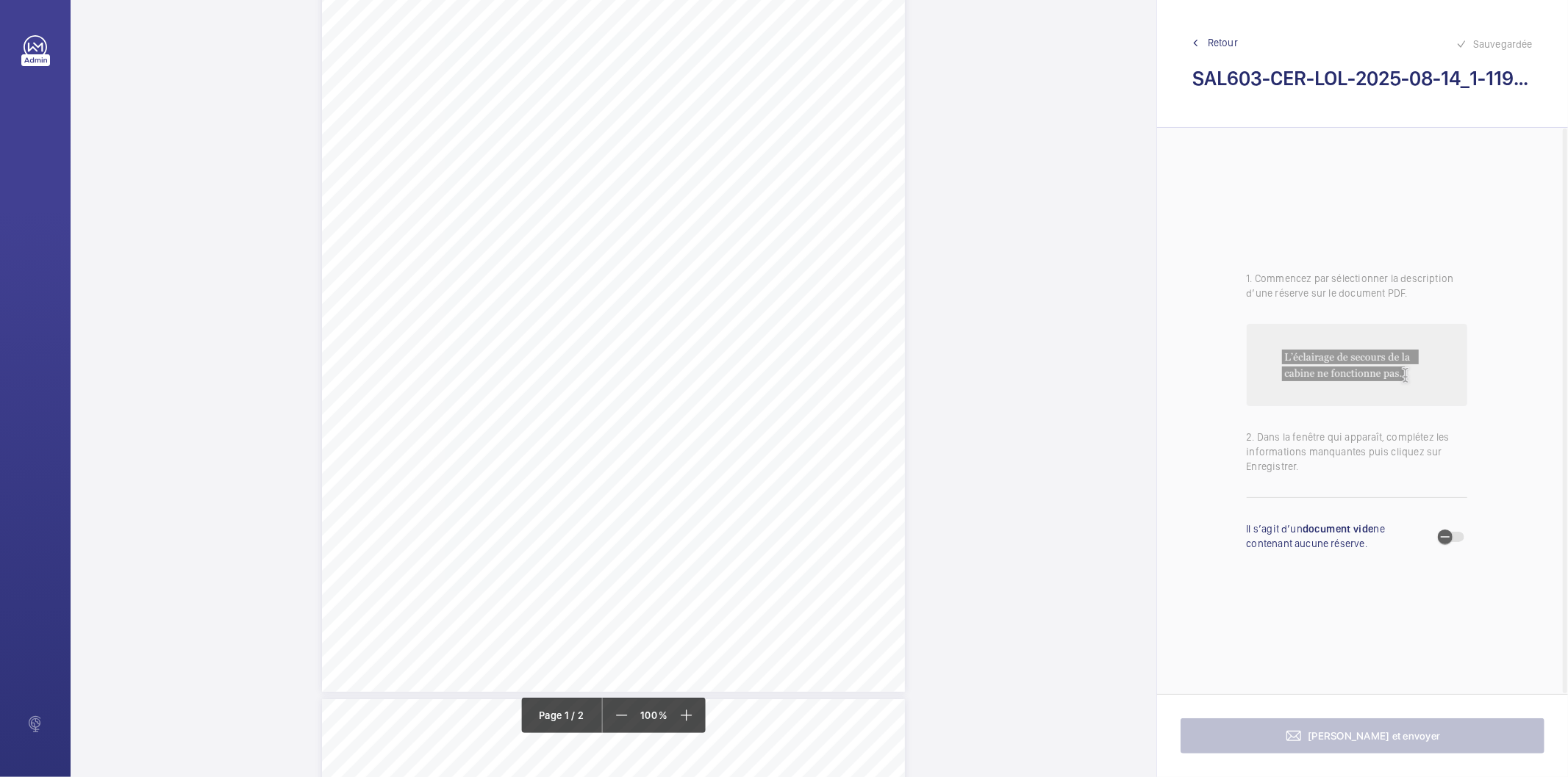
scroll to position [163, 0]
drag, startPoint x: 549, startPoint y: 262, endPoint x: 691, endPoint y: 273, distance: 142.4
click at [691, 273] on div "Lifting Operations and Lifting Equipment Regulations 1998 Report of Thorough Ex…" at bounding box center [613, 273] width 583 height 824
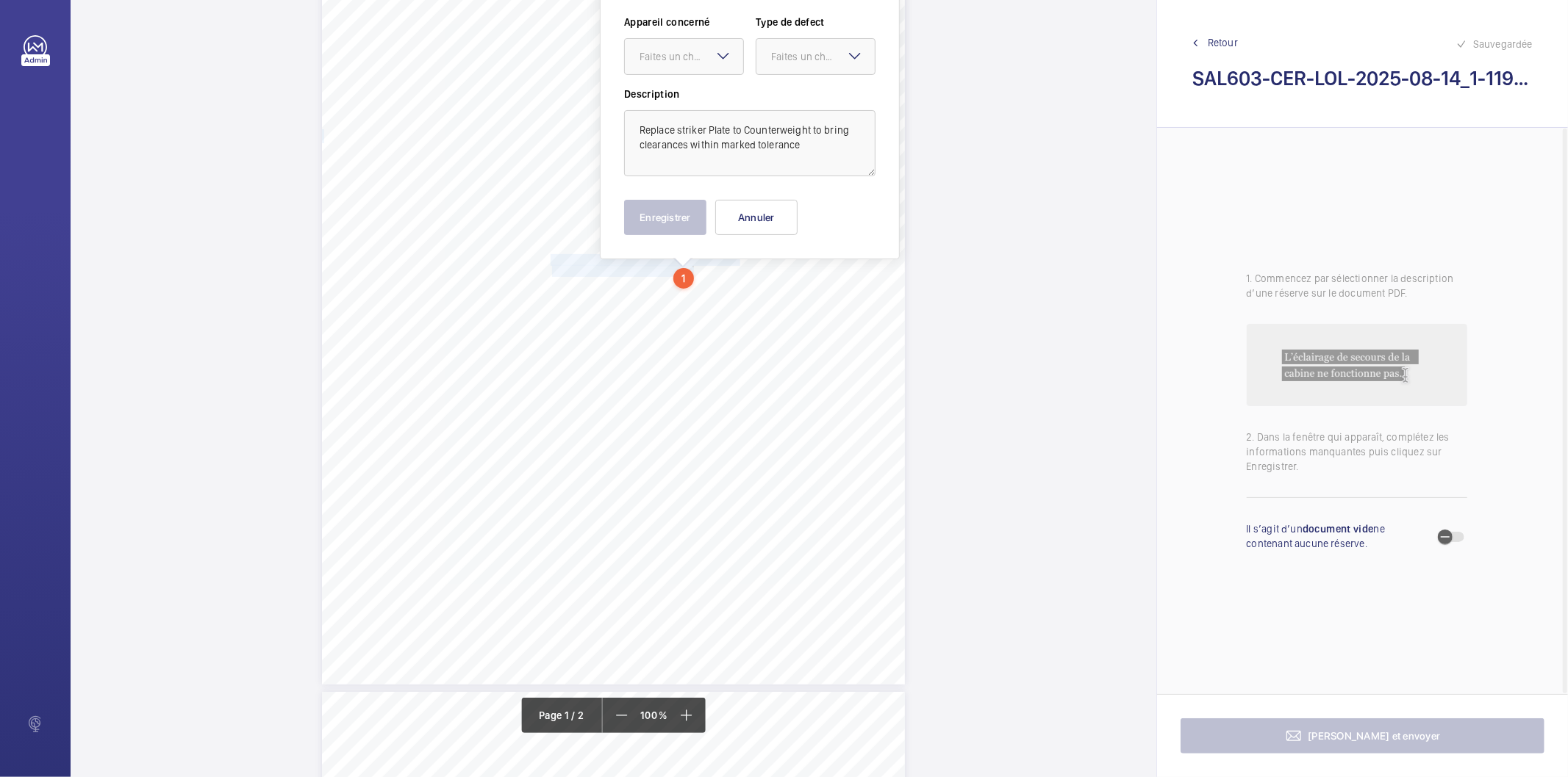
scroll to position [63, 0]
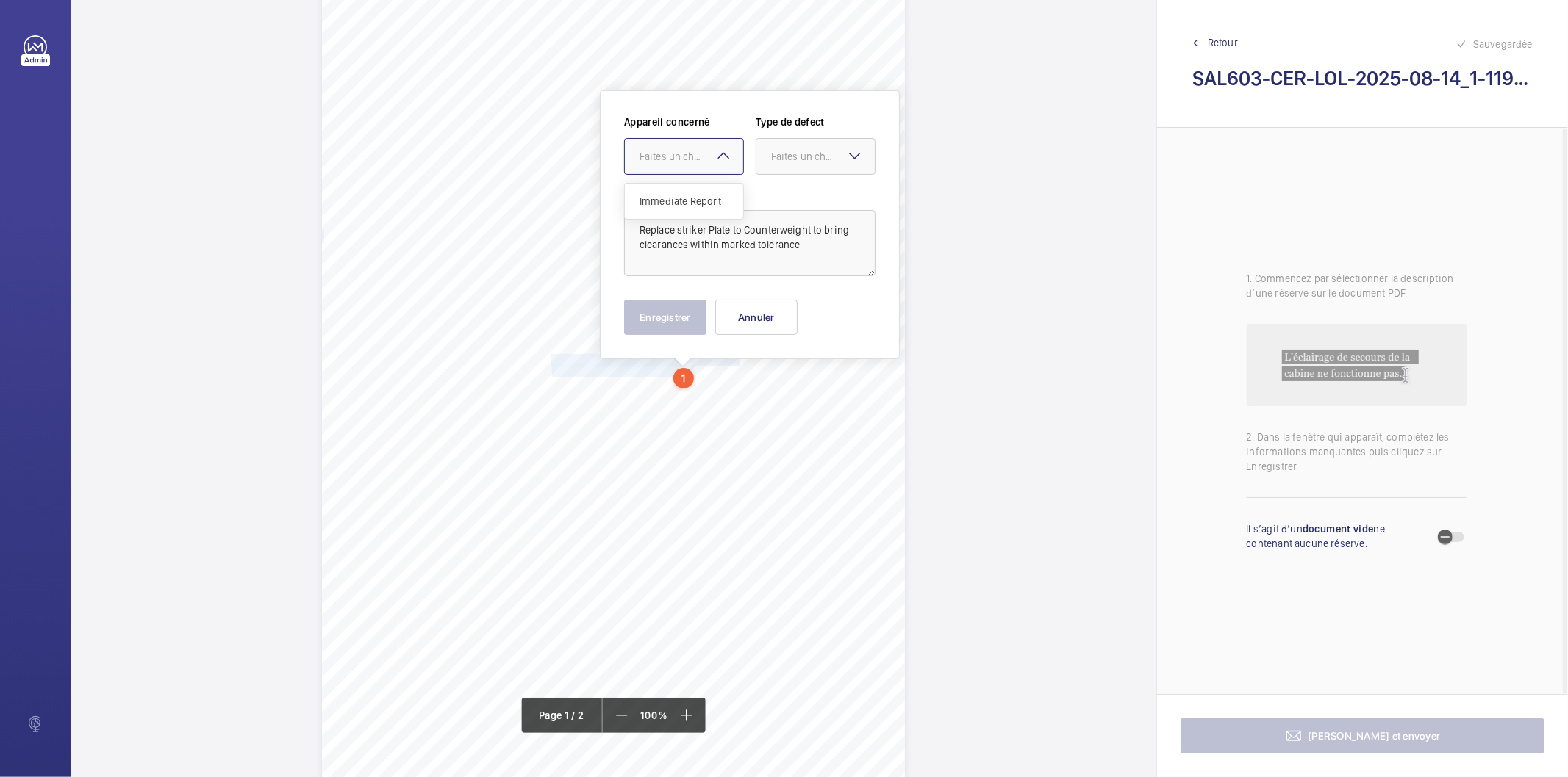
click at [681, 146] on div at bounding box center [684, 156] width 119 height 35
click at [704, 200] on span "Immediate Report" at bounding box center [684, 201] width 89 height 15
click at [768, 156] on div at bounding box center [816, 156] width 119 height 35
click at [810, 187] on div "Standard" at bounding box center [816, 201] width 119 height 36
drag, startPoint x: 687, startPoint y: 310, endPoint x: 684, endPoint y: 302, distance: 8.5
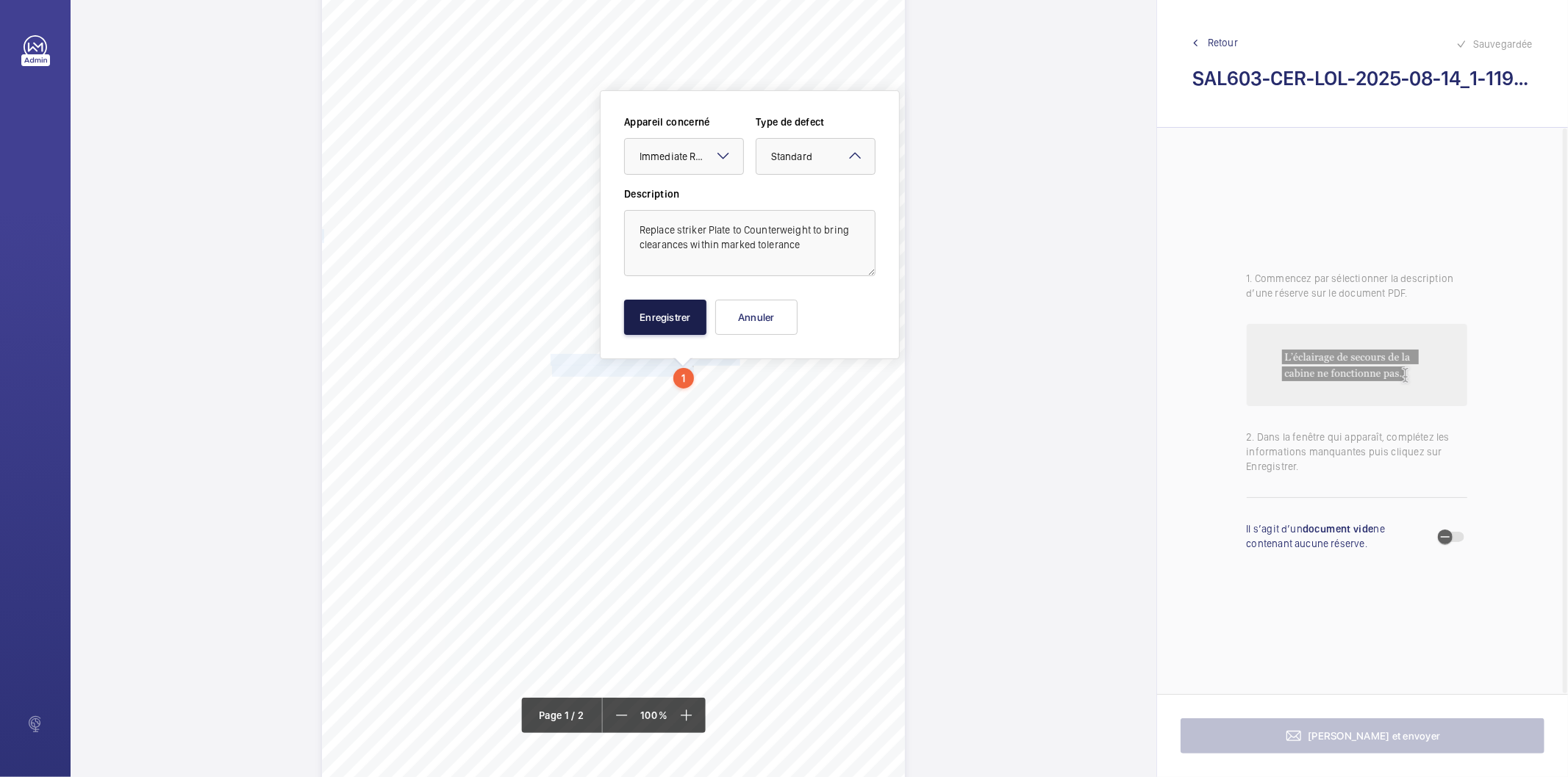
click at [686, 310] on button "Enregistrer" at bounding box center [664, 317] width 82 height 35
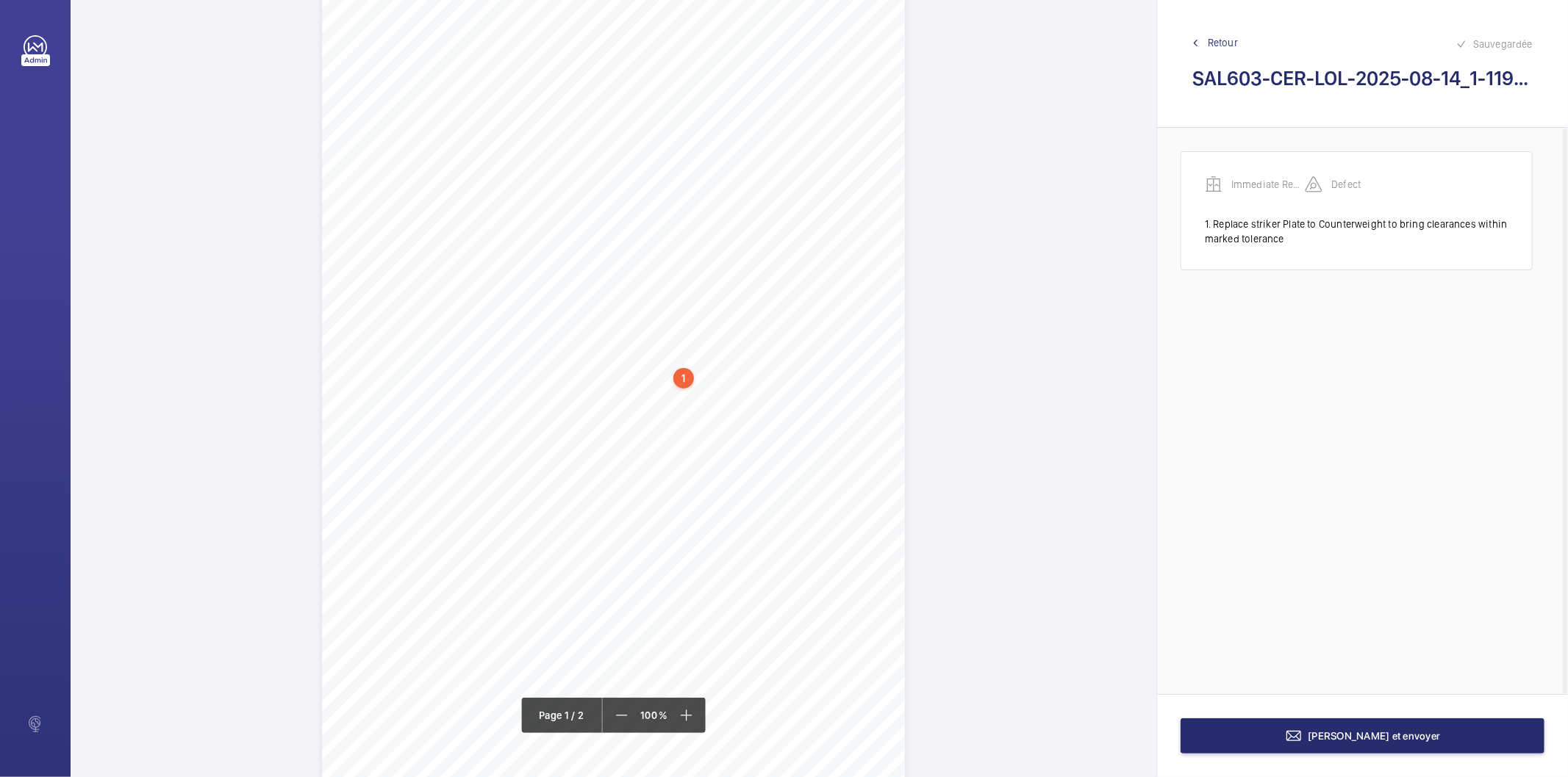
click at [686, 378] on div "1" at bounding box center [684, 378] width 21 height 21
click at [679, 259] on div "Immediate Report" at bounding box center [687, 262] width 126 height 15
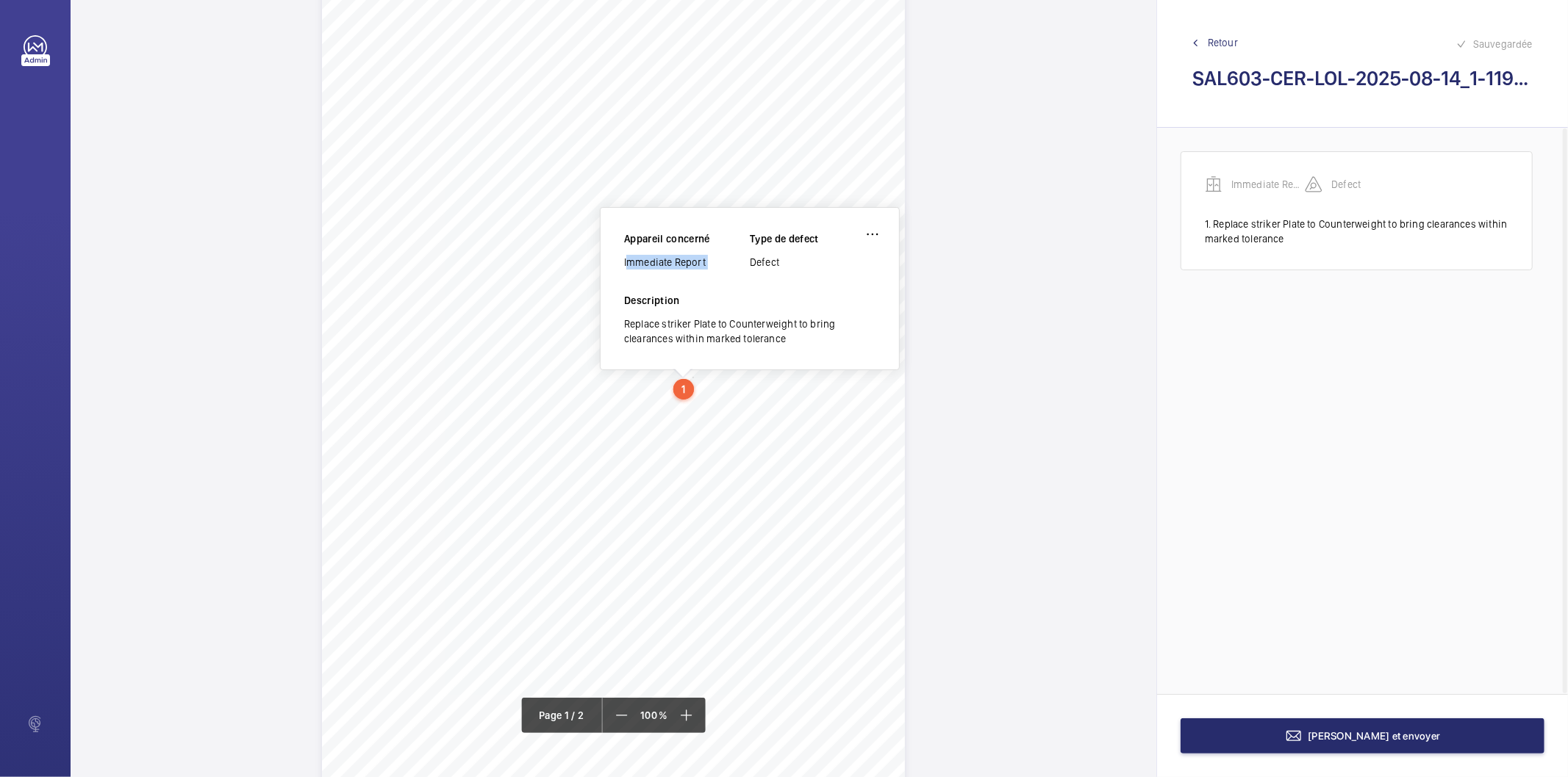
copy div "Immediate Report"
drag, startPoint x: 550, startPoint y: 399, endPoint x: 708, endPoint y: 400, distance: 158.0
click at [708, 400] on div "Lifting Operations and Lifting Equipment Regulations 1998 Report of Thorough Ex…" at bounding box center [613, 384] width 583 height 824
click at [702, 400] on span "Loose Handrail in lift car to be tightened" at bounding box center [630, 399] width 159 height 10
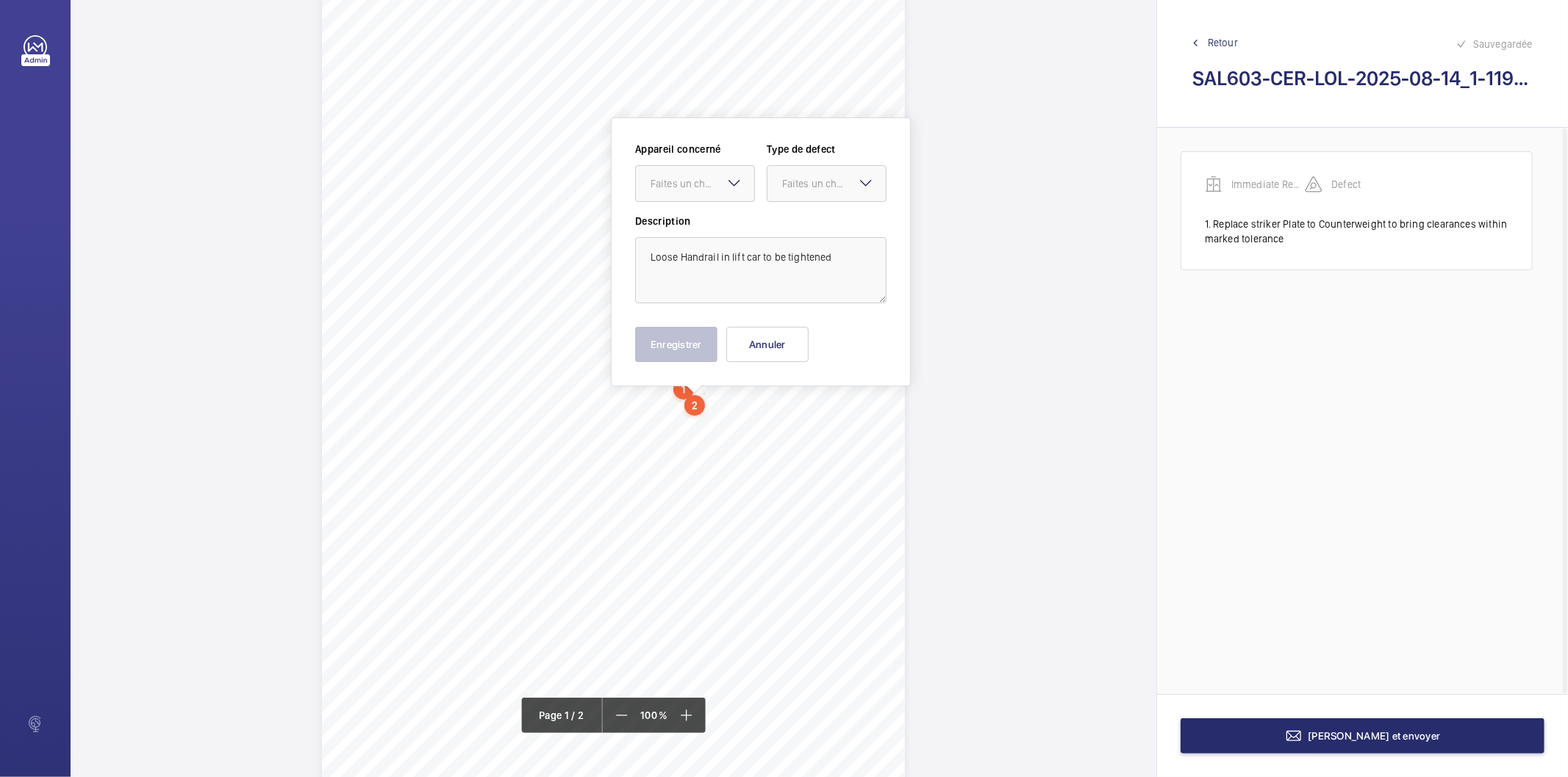
scroll to position [79, 0]
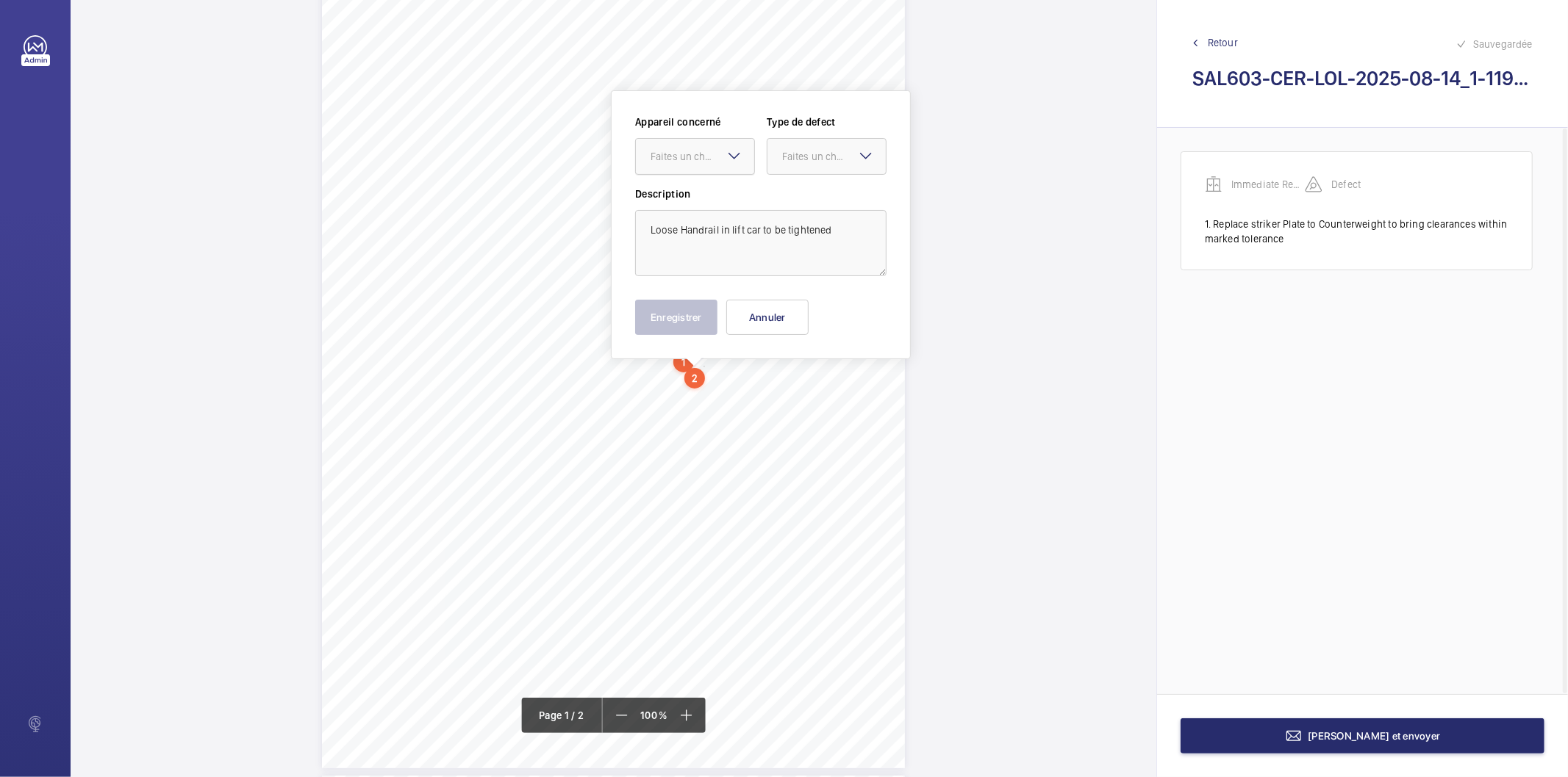
click at [716, 150] on div "Faites un choix" at bounding box center [702, 157] width 104 height 15
click at [703, 196] on span "Immediate Report" at bounding box center [695, 201] width 89 height 15
click at [801, 163] on div at bounding box center [827, 156] width 119 height 35
click at [785, 197] on span "Standard" at bounding box center [826, 201] width 89 height 15
click at [687, 313] on button "Enregistrer" at bounding box center [676, 317] width 82 height 35
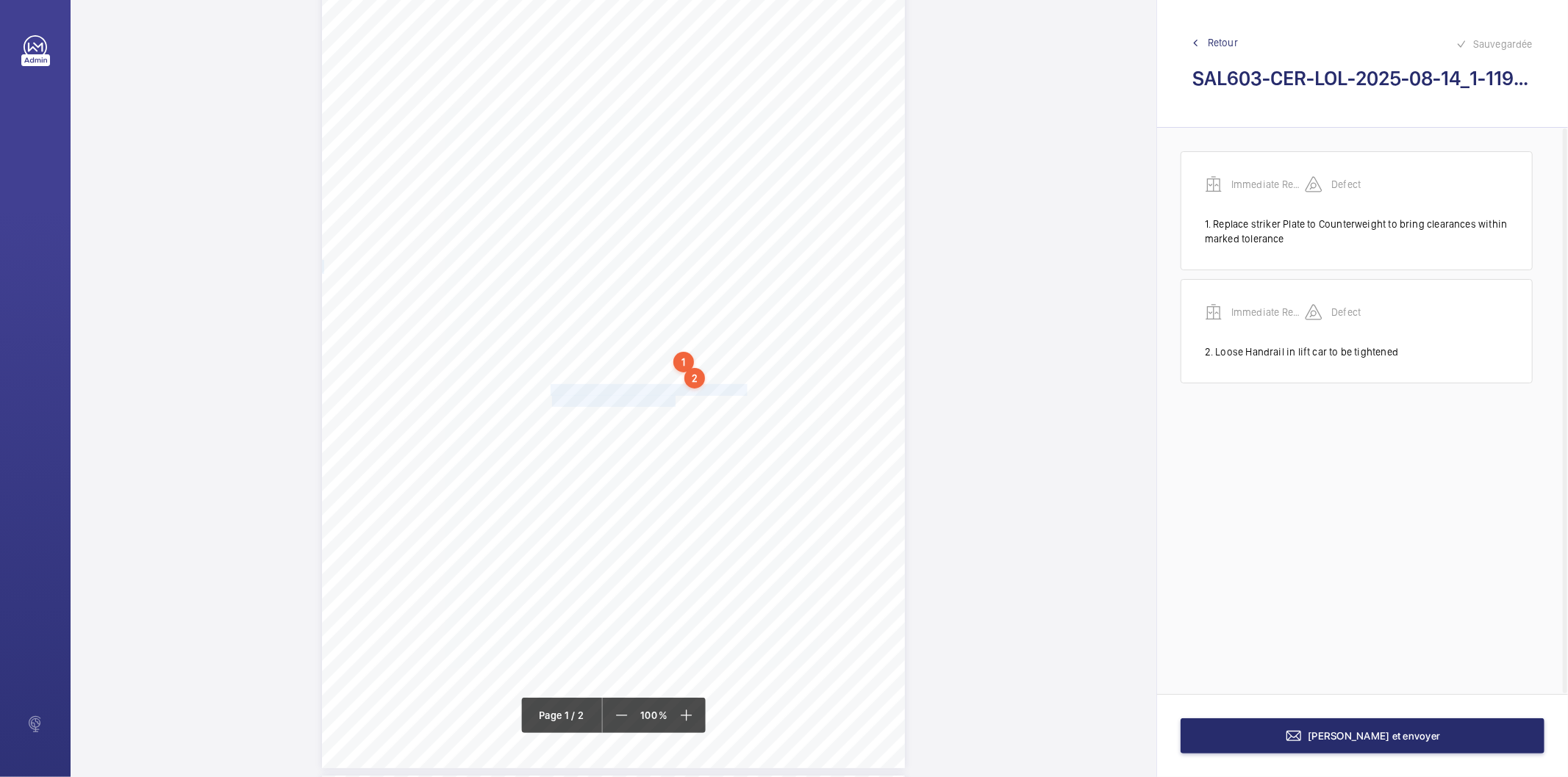
drag, startPoint x: 552, startPoint y: 387, endPoint x: 675, endPoint y: 400, distance: 123.7
click at [675, 400] on div "Lifting Operations and Lifting Equipment Regulations 1998 Report of Thorough Ex…" at bounding box center [613, 357] width 583 height 824
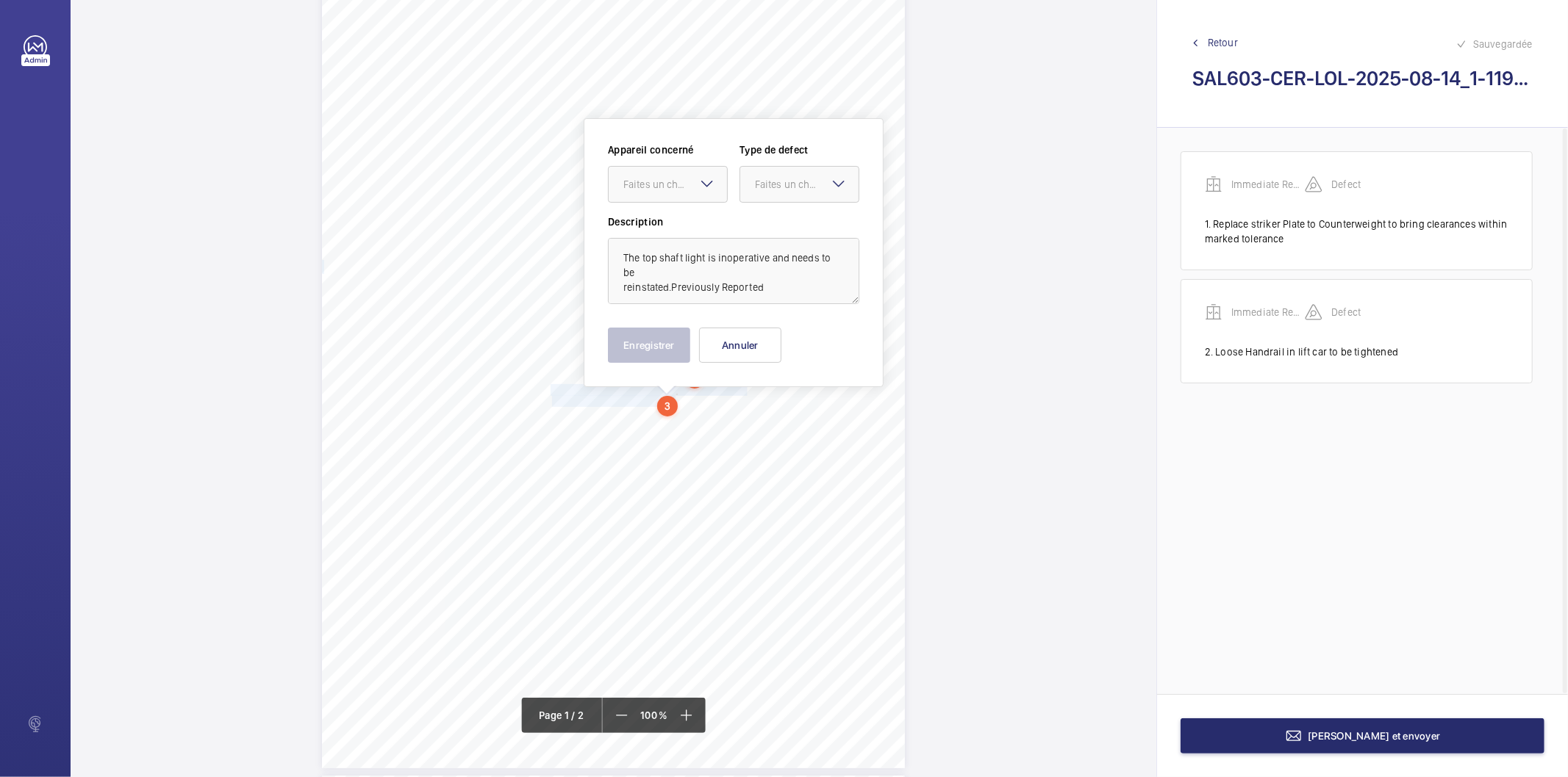
scroll to position [107, 0]
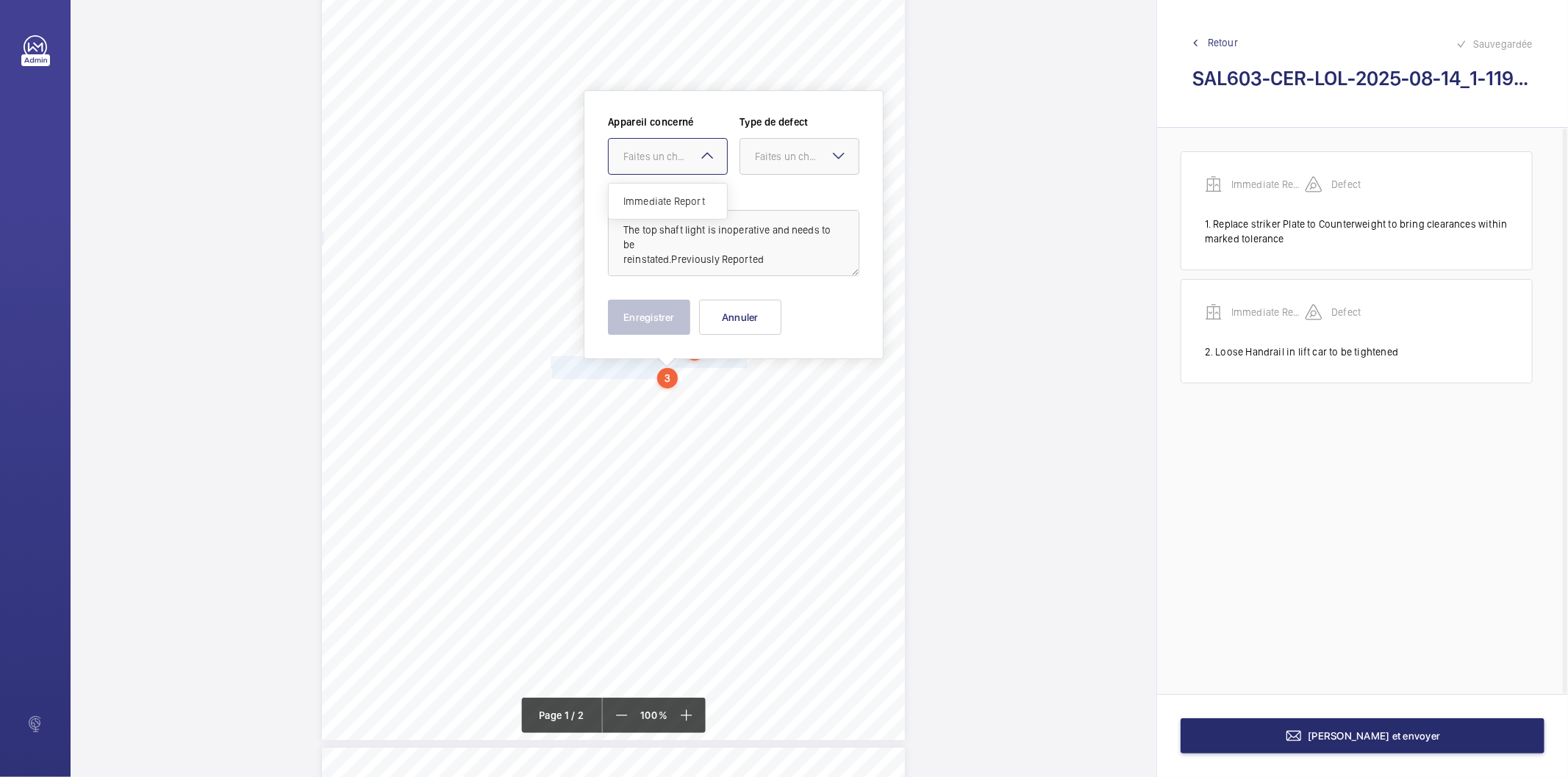
click at [664, 163] on div "Faites un choix" at bounding box center [675, 157] width 104 height 15
click at [646, 197] on span "Immediate Report" at bounding box center [667, 201] width 89 height 15
click at [771, 160] on div "Faites un choix" at bounding box center [807, 157] width 104 height 15
drag, startPoint x: 758, startPoint y: 194, endPoint x: 696, endPoint y: 321, distance: 141.3
click at [751, 198] on div "Standard" at bounding box center [800, 201] width 119 height 36
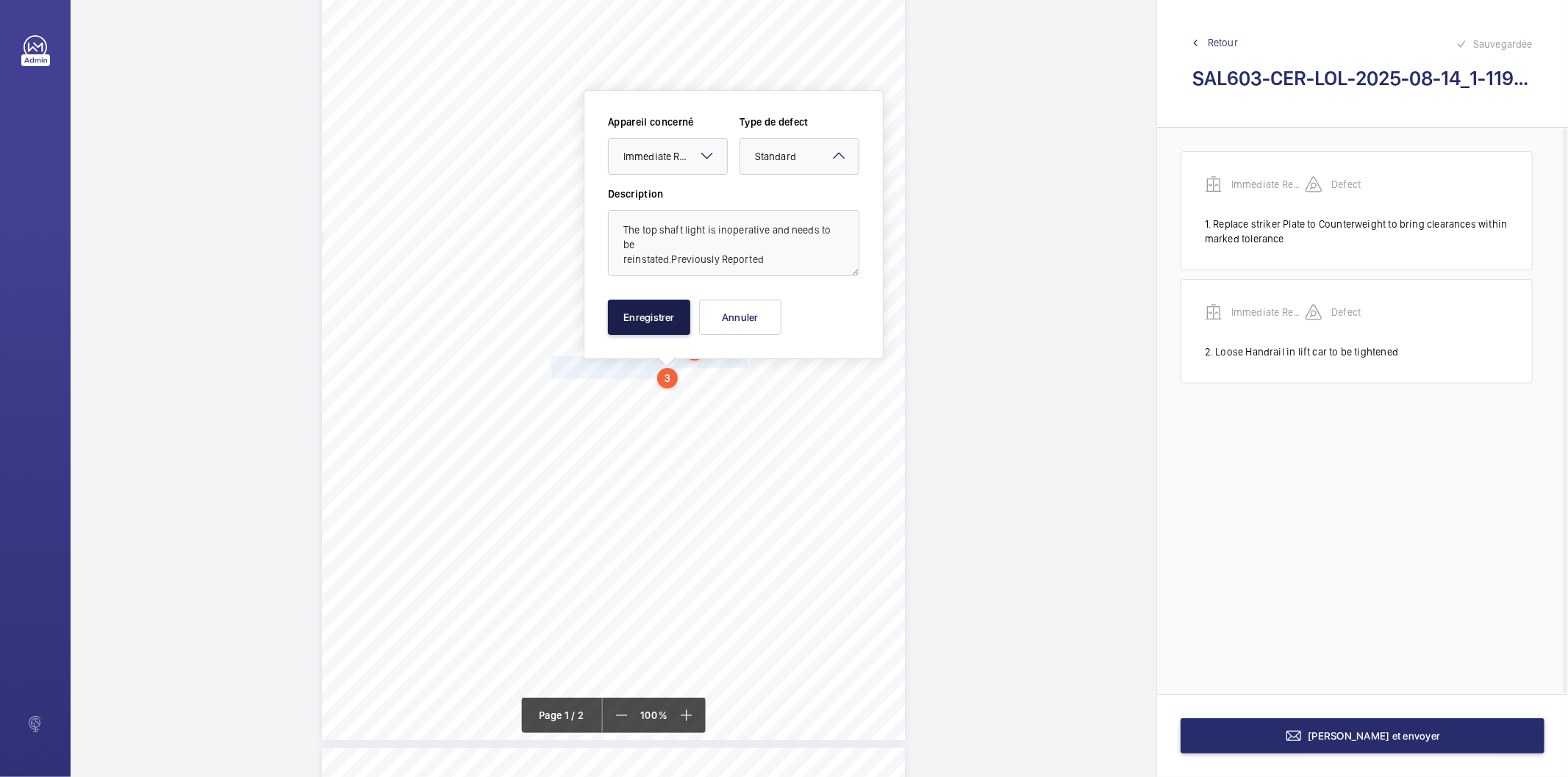
click at [675, 326] on button "Enregistrer" at bounding box center [648, 317] width 82 height 35
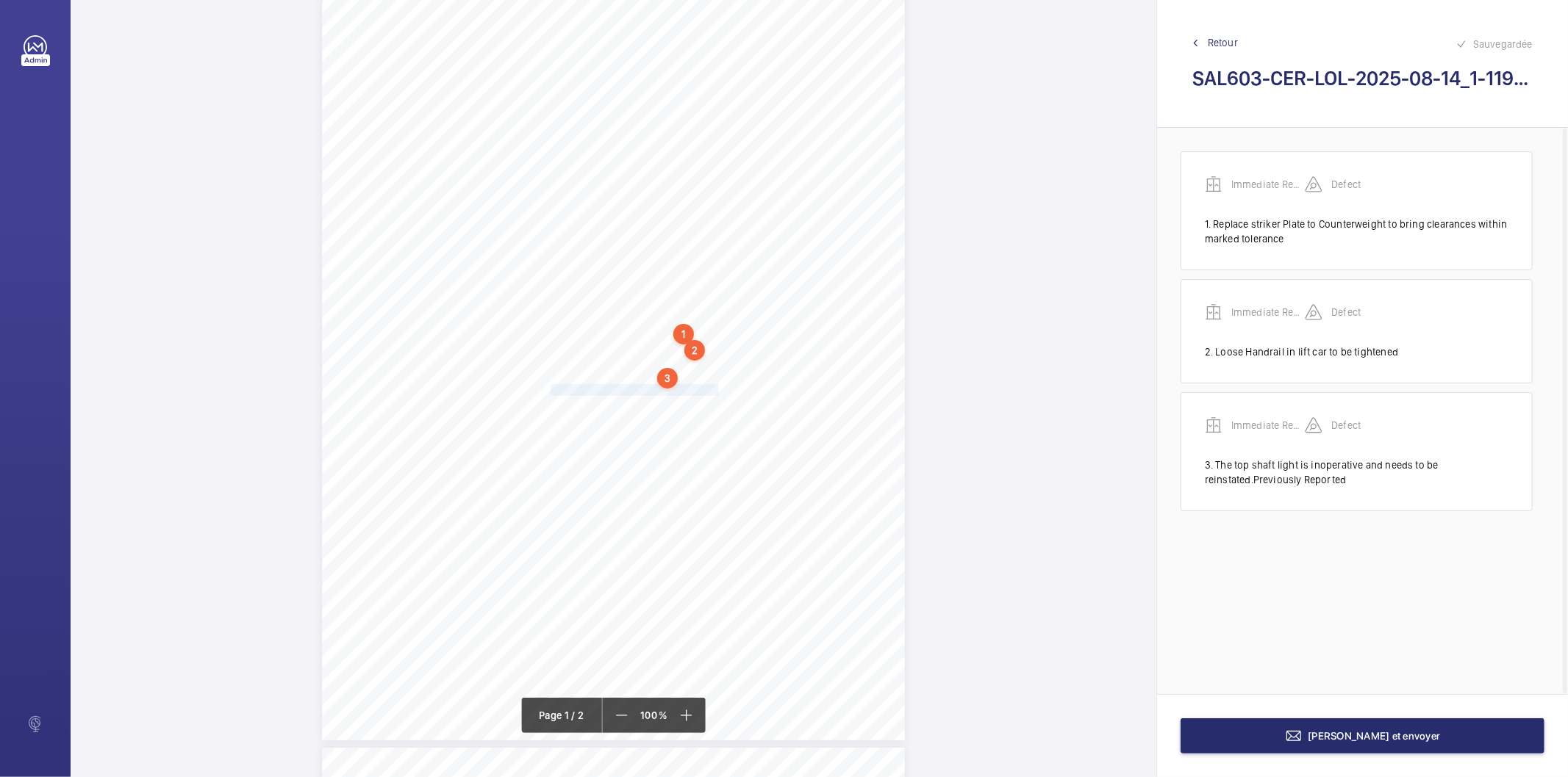
drag, startPoint x: 550, startPoint y: 394, endPoint x: 716, endPoint y: 393, distance: 166.0
click at [716, 393] on span "Replace lock cover to G floor landing door." at bounding box center [635, 389] width 170 height 10
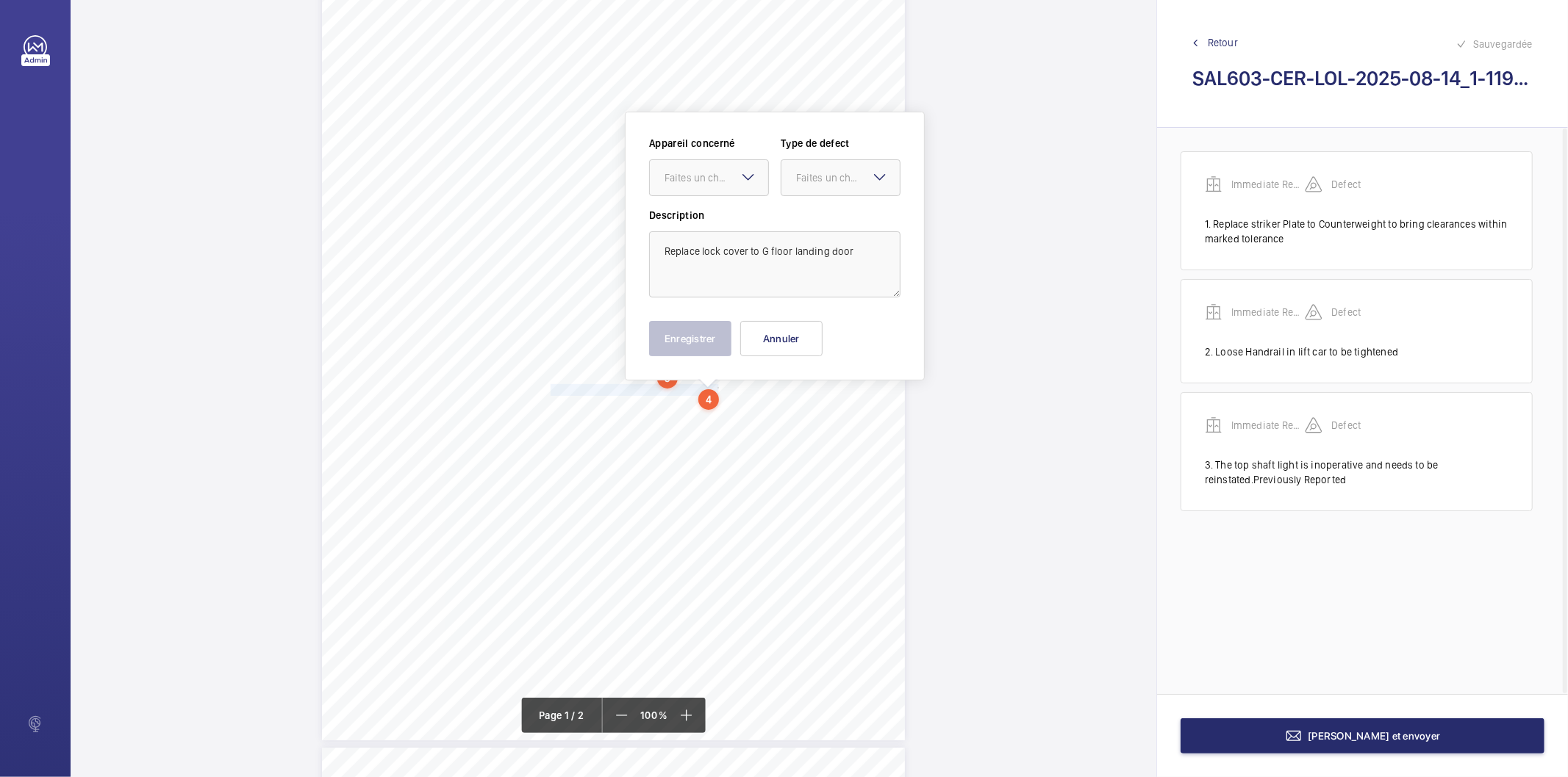
scroll to position [129, 0]
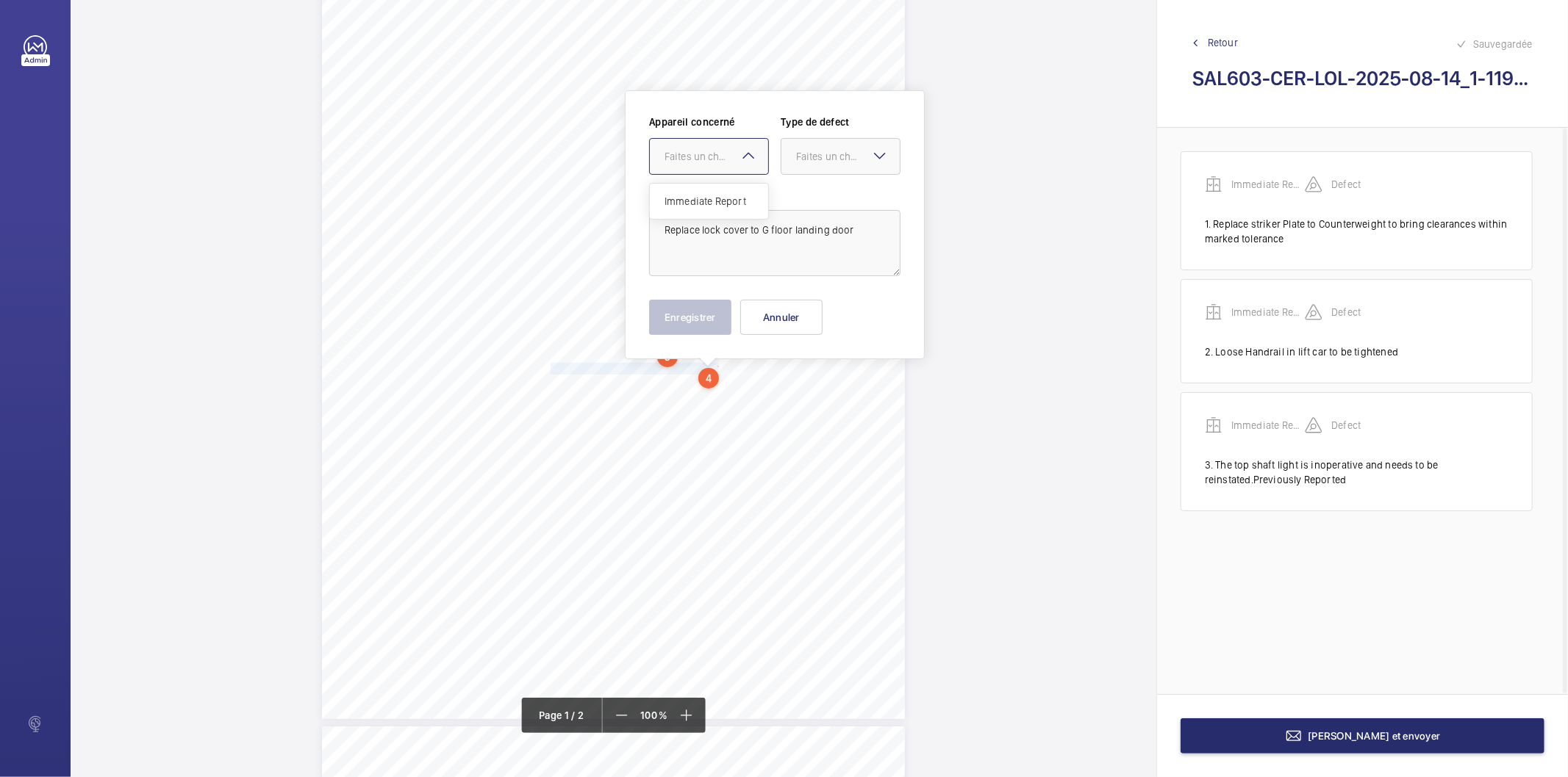
click at [684, 152] on div "Faites un choix" at bounding box center [716, 157] width 104 height 15
click at [700, 199] on span "Immediate Report" at bounding box center [709, 201] width 89 height 15
click at [819, 164] on div at bounding box center [840, 156] width 119 height 35
click at [809, 203] on span "Standard" at bounding box center [840, 201] width 89 height 15
click at [709, 310] on button "Enregistrer" at bounding box center [690, 317] width 82 height 35
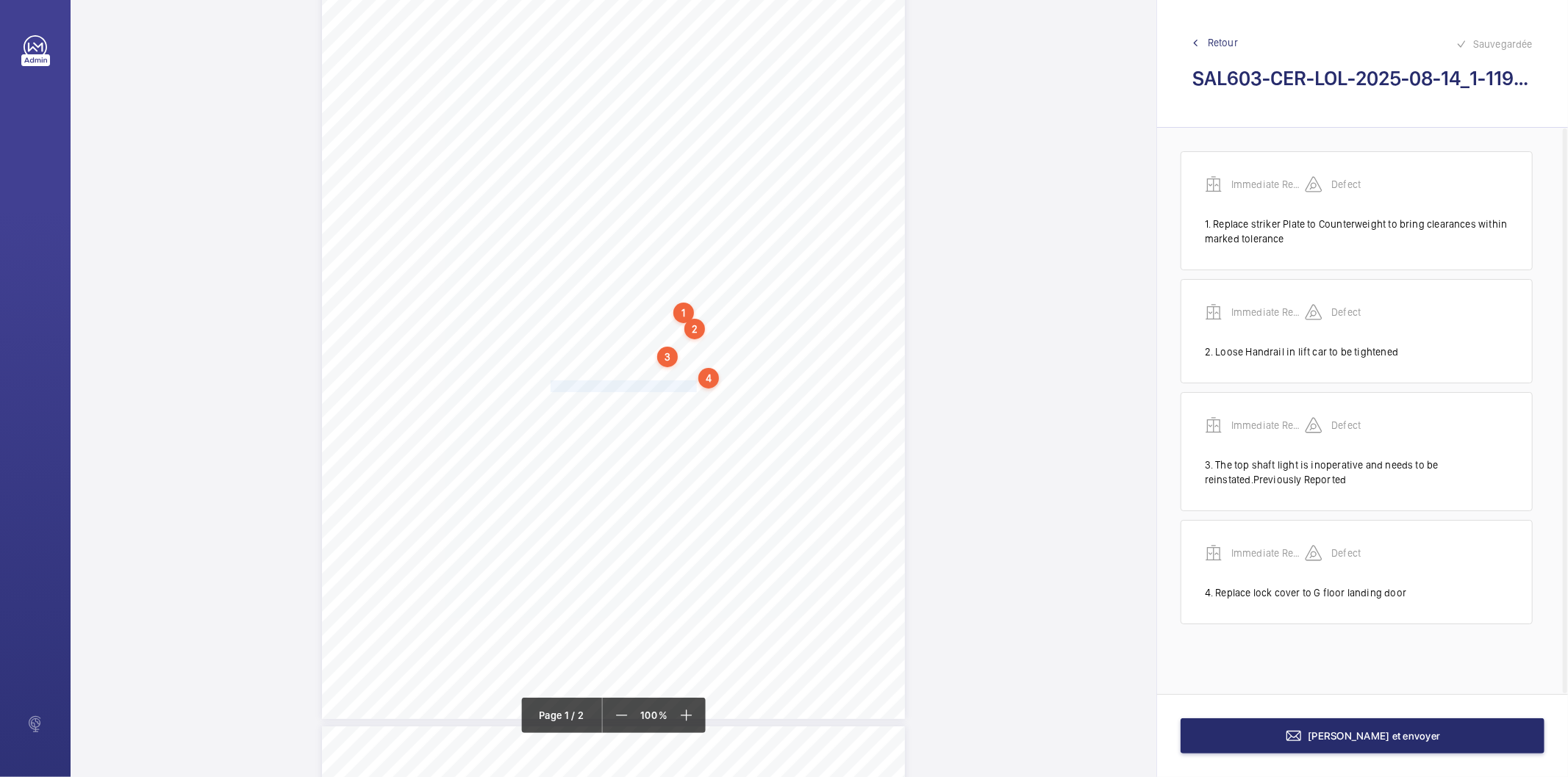
drag, startPoint x: 550, startPoint y: 389, endPoint x: 692, endPoint y: 385, distance: 142.1
click at [692, 385] on div "Lifting Operations and Lifting Equipment Regulations 1998 Report of Thorough Ex…" at bounding box center [613, 307] width 583 height 824
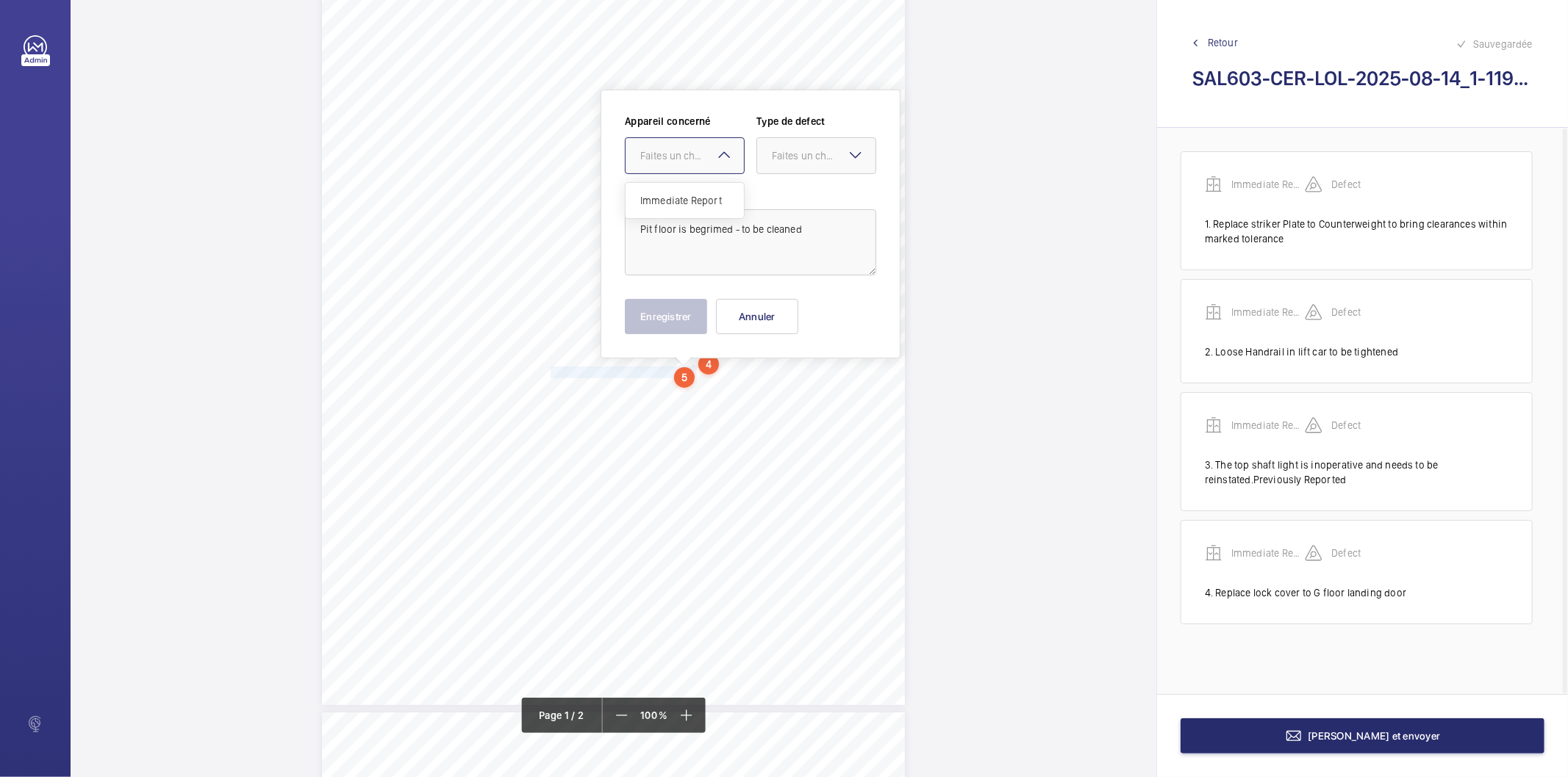
click at [673, 169] on div at bounding box center [685, 155] width 119 height 35
click at [670, 194] on span "Immediate Report" at bounding box center [684, 200] width 89 height 15
click at [785, 151] on div "Faites un choix" at bounding box center [824, 156] width 104 height 15
drag, startPoint x: 785, startPoint y: 191, endPoint x: 728, endPoint y: 296, distance: 119.5
click at [782, 192] on div "Standard" at bounding box center [817, 201] width 119 height 36
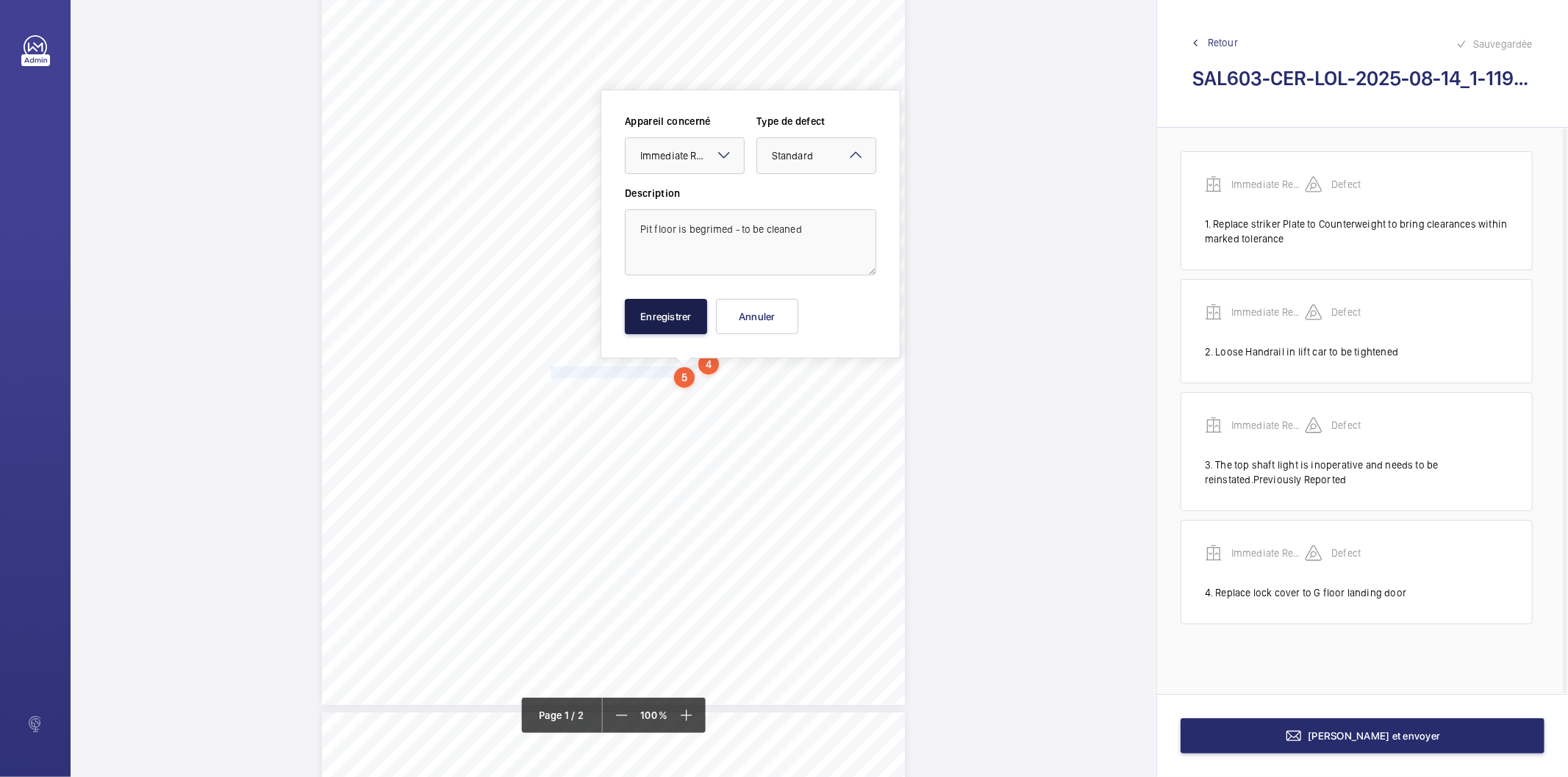
click at [696, 314] on button "Enregistrer" at bounding box center [665, 316] width 82 height 35
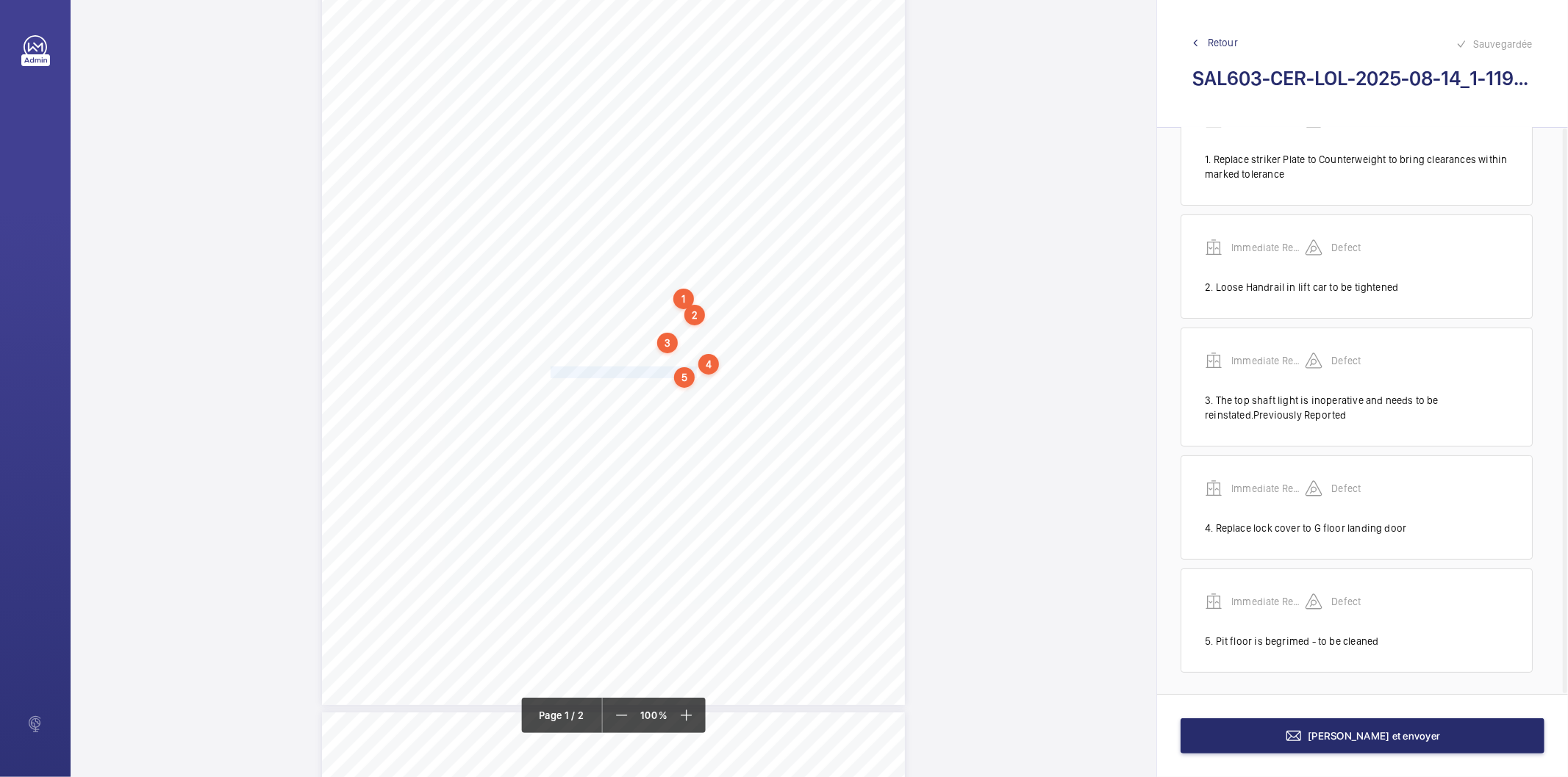
scroll to position [67, 0]
drag, startPoint x: 552, startPoint y: 388, endPoint x: 585, endPoint y: 398, distance: 34.5
click at [585, 398] on div "Lifting Operations and Lifting Equipment Regulations 1998 Report of Thorough Ex…" at bounding box center [613, 293] width 583 height 824
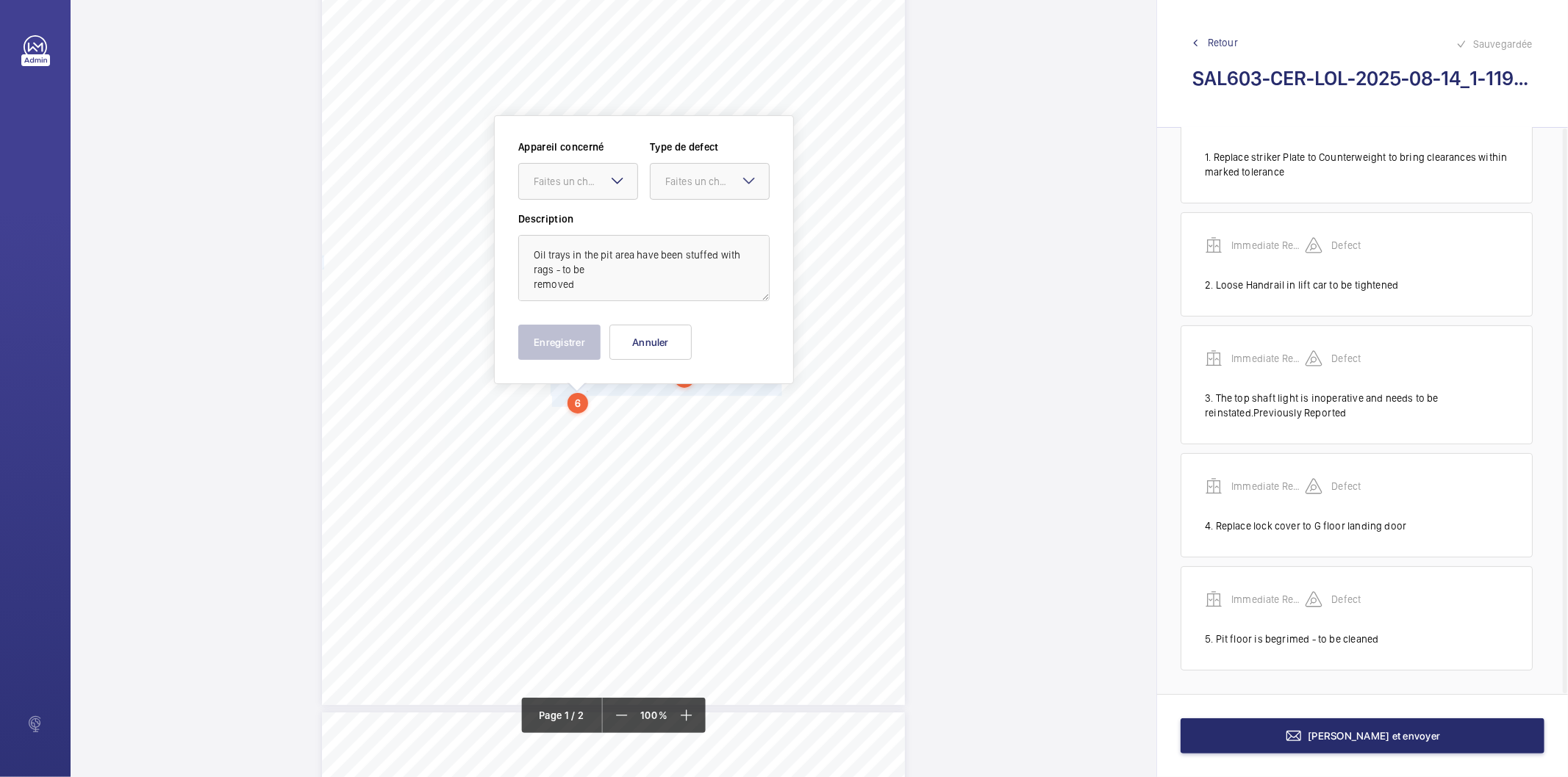
scroll to position [167, 0]
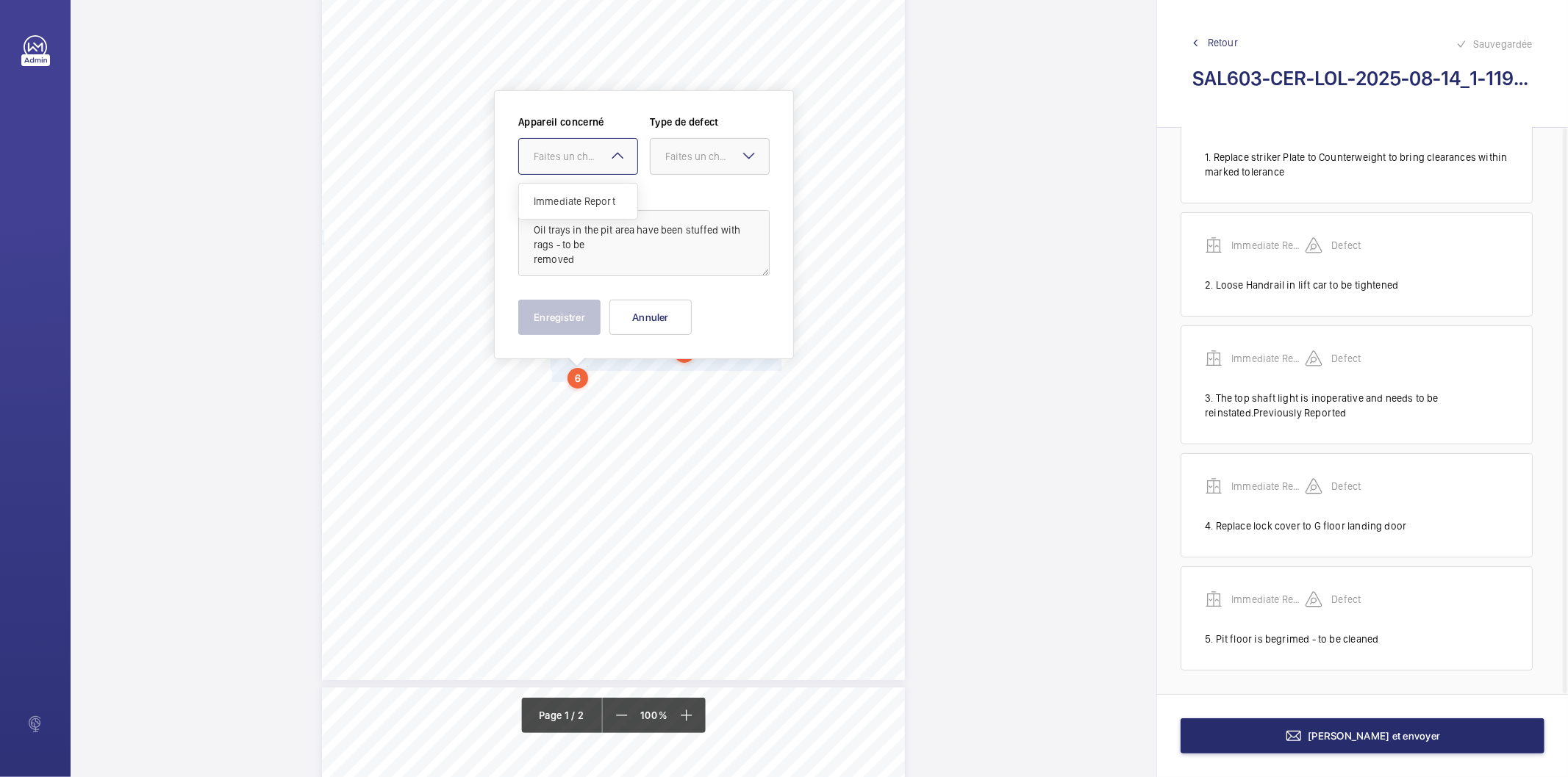
click at [583, 167] on div at bounding box center [579, 156] width 119 height 35
click at [581, 201] on span "Immediate Report" at bounding box center [578, 201] width 89 height 15
click at [711, 145] on div at bounding box center [710, 156] width 119 height 35
click at [702, 196] on span "Standard" at bounding box center [710, 201] width 89 height 15
click at [586, 318] on button "Enregistrer" at bounding box center [559, 317] width 82 height 35
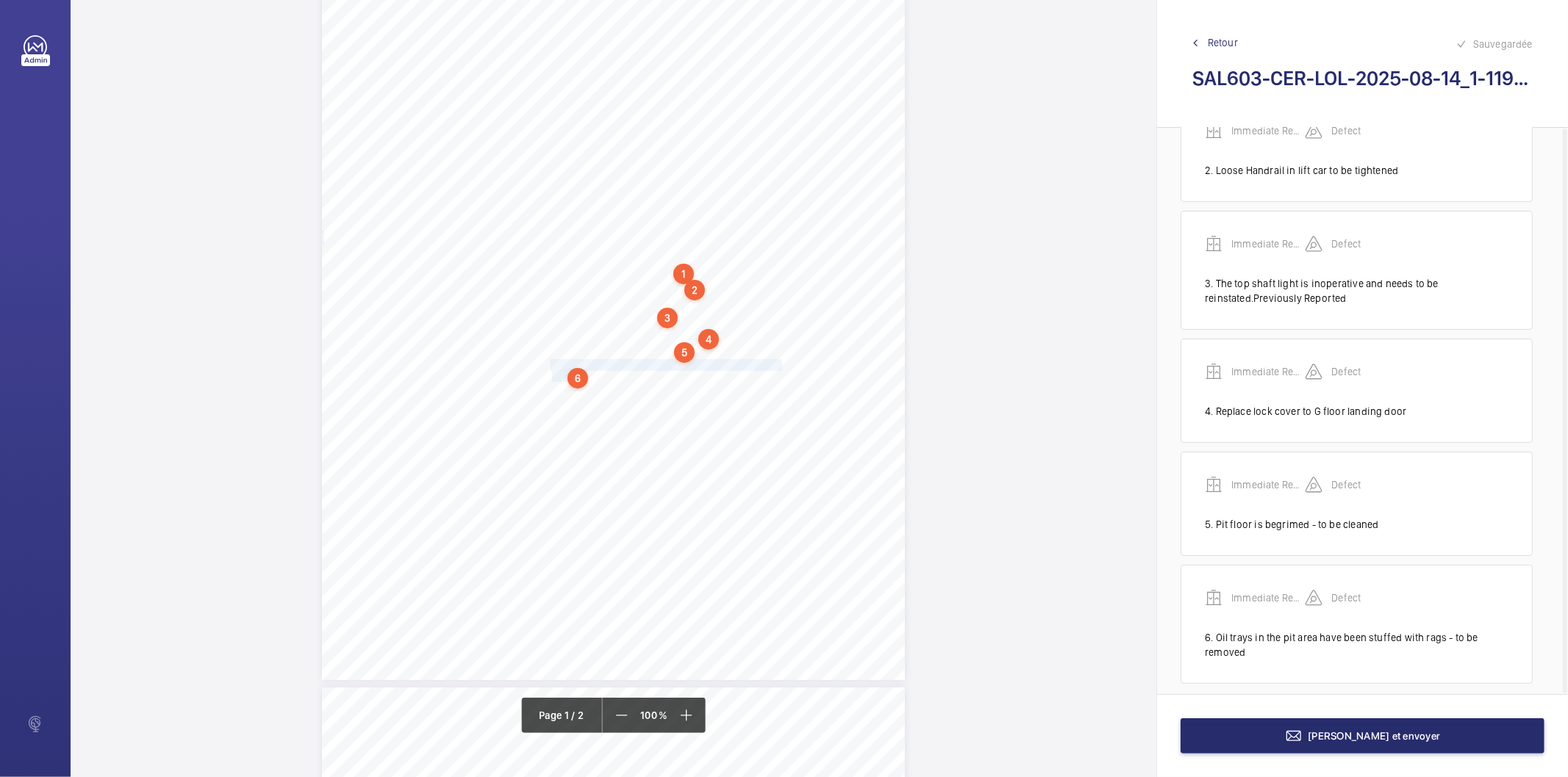
scroll to position [194, 0]
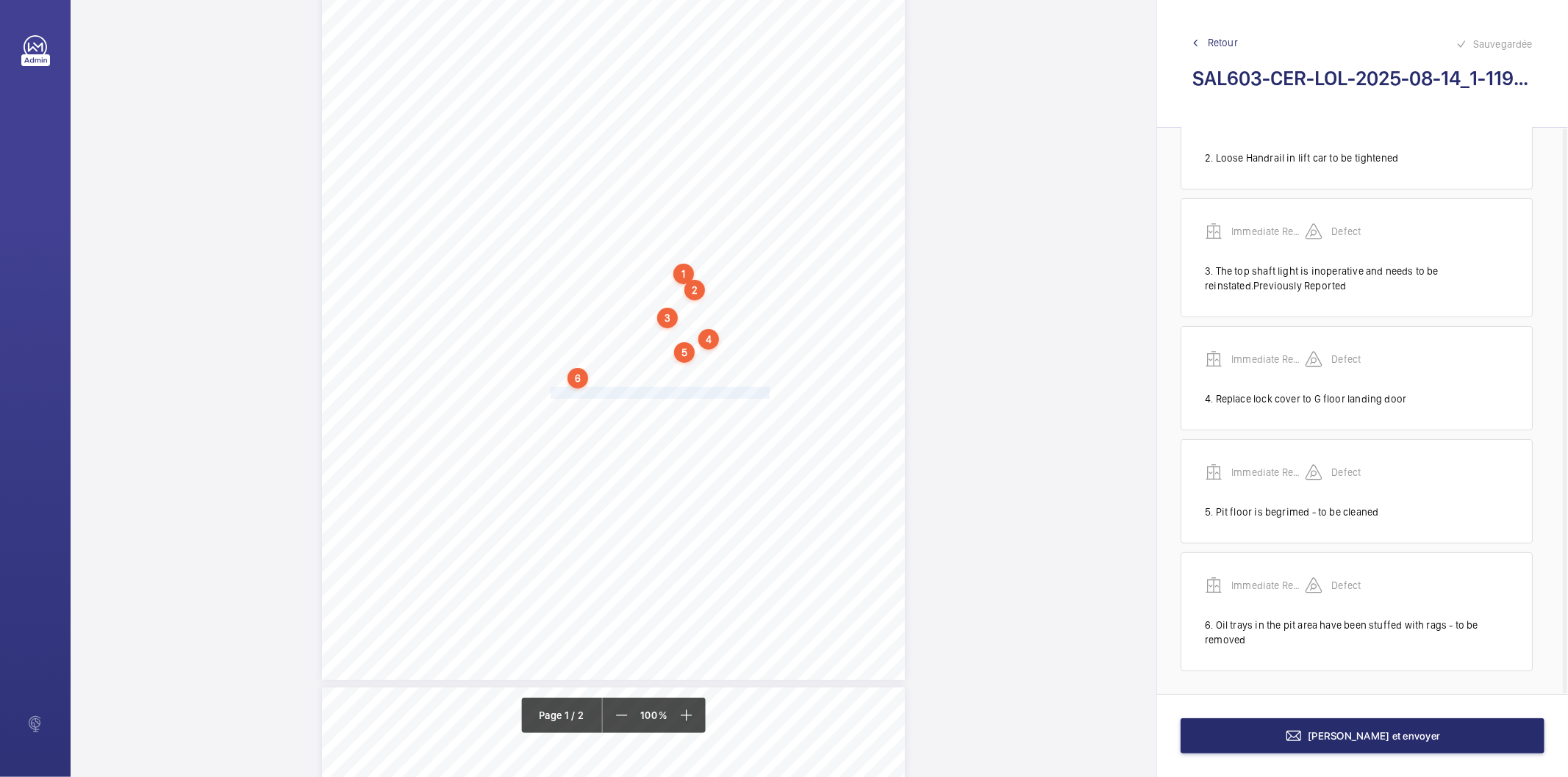
drag, startPoint x: 550, startPoint y: 390, endPoint x: 766, endPoint y: 392, distance: 216.0
click at [766, 392] on div "Lifting Operations and Lifting Equipment Regulations 1998 Report of Thorough Ex…" at bounding box center [613, 268] width 583 height 824
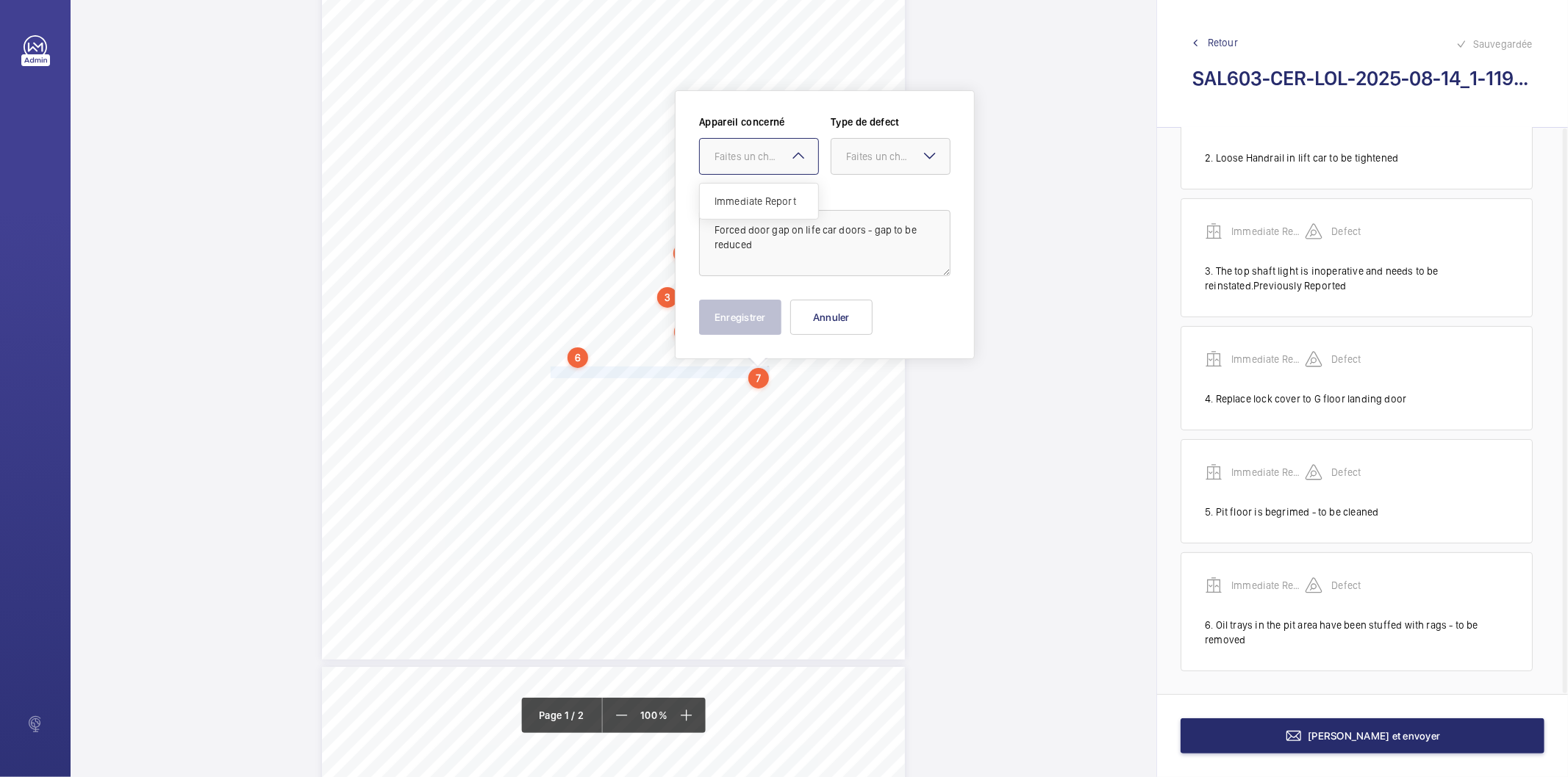
click at [768, 146] on div at bounding box center [760, 156] width 119 height 35
click at [754, 200] on span "Immediate Report" at bounding box center [759, 201] width 89 height 15
click at [862, 160] on div "Faites un choix" at bounding box center [898, 157] width 104 height 15
click at [861, 209] on div "Standard" at bounding box center [891, 201] width 119 height 36
click at [772, 326] on button "Enregistrer" at bounding box center [740, 317] width 82 height 35
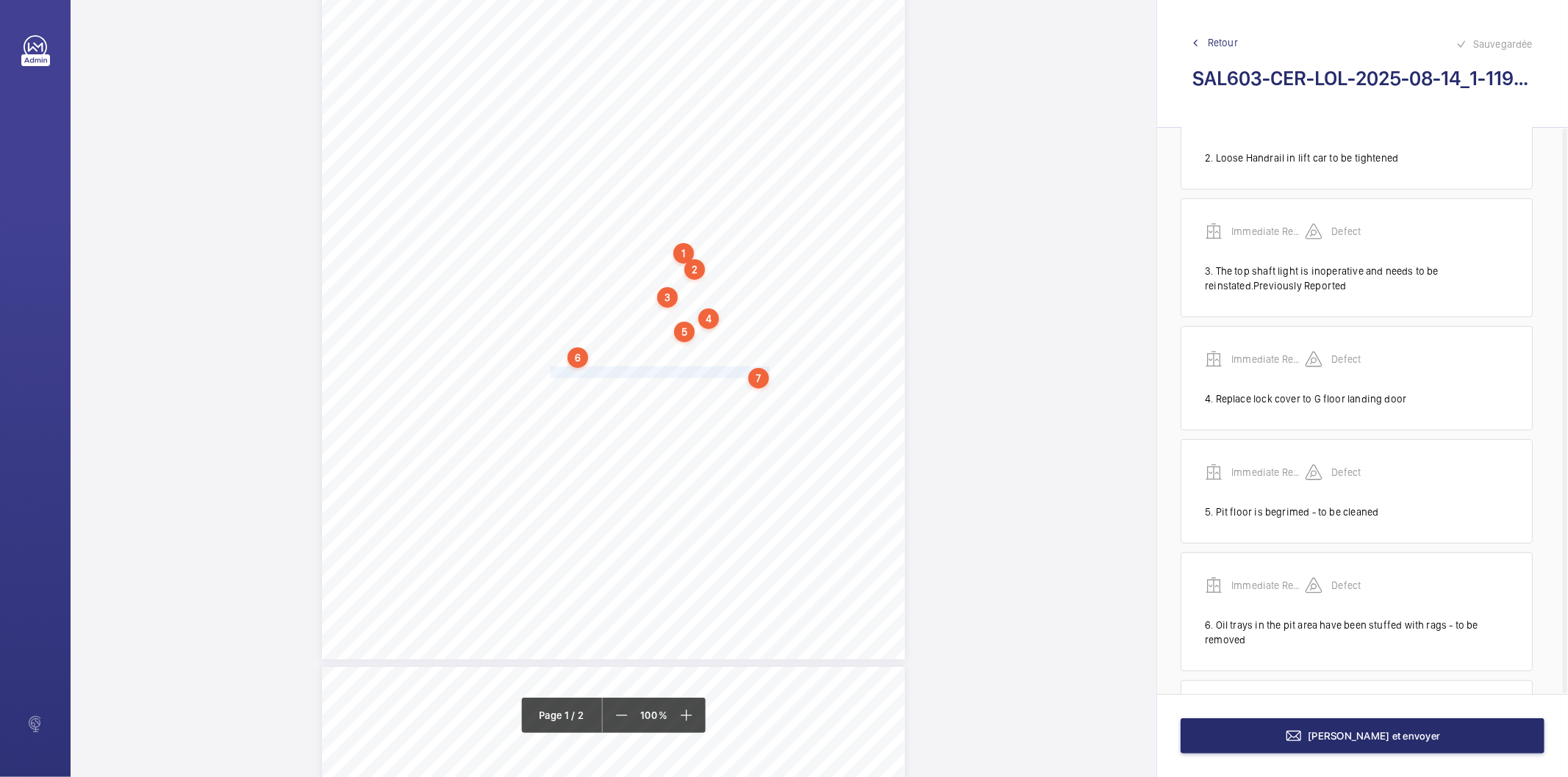
scroll to position [308, 0]
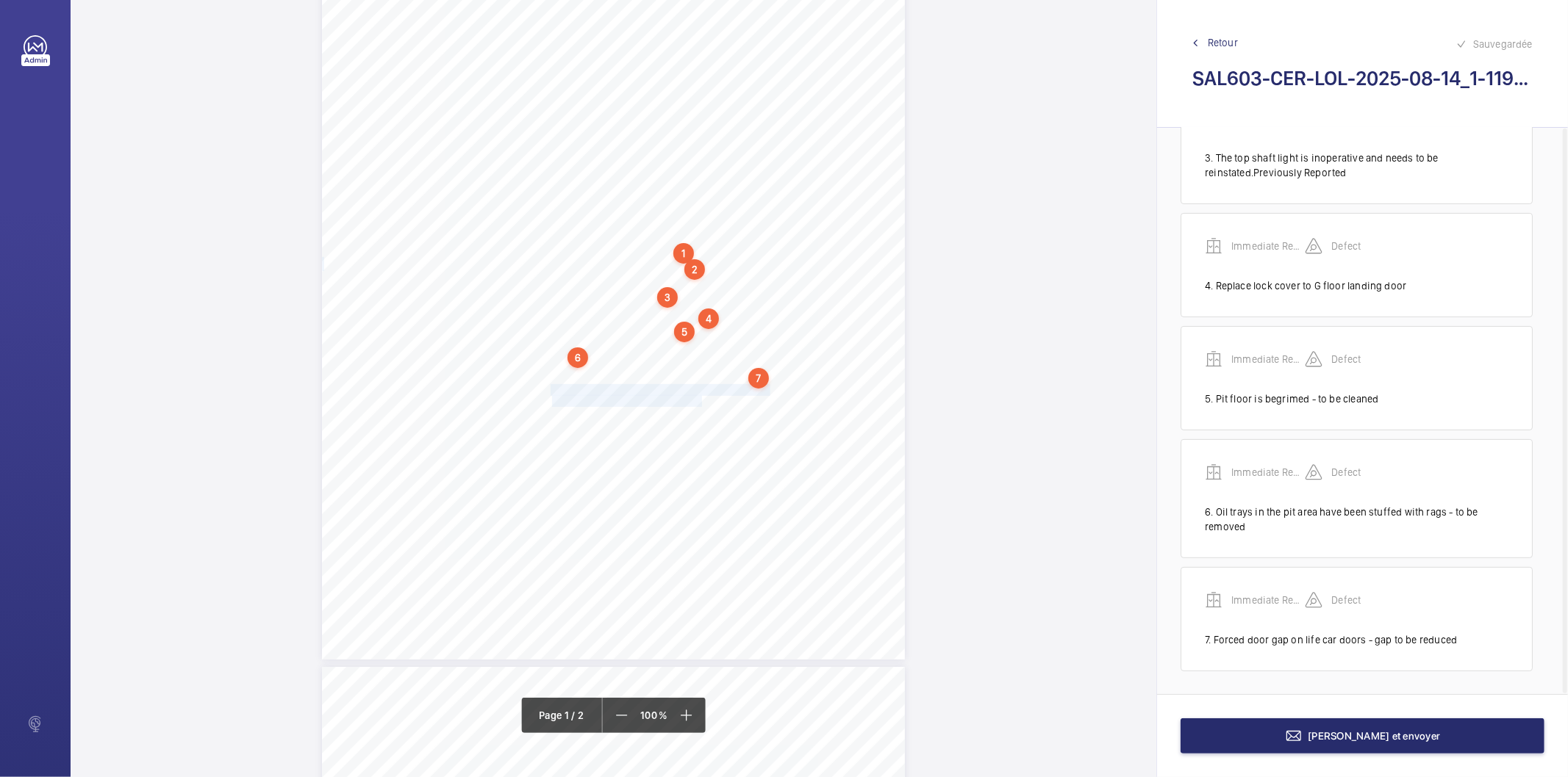
drag, startPoint x: 552, startPoint y: 389, endPoint x: 700, endPoint y: 400, distance: 148.4
click at [700, 400] on div "Lifting Operations and Lifting Equipment Regulations 1998 Report of Thorough Ex…" at bounding box center [613, 247] width 583 height 824
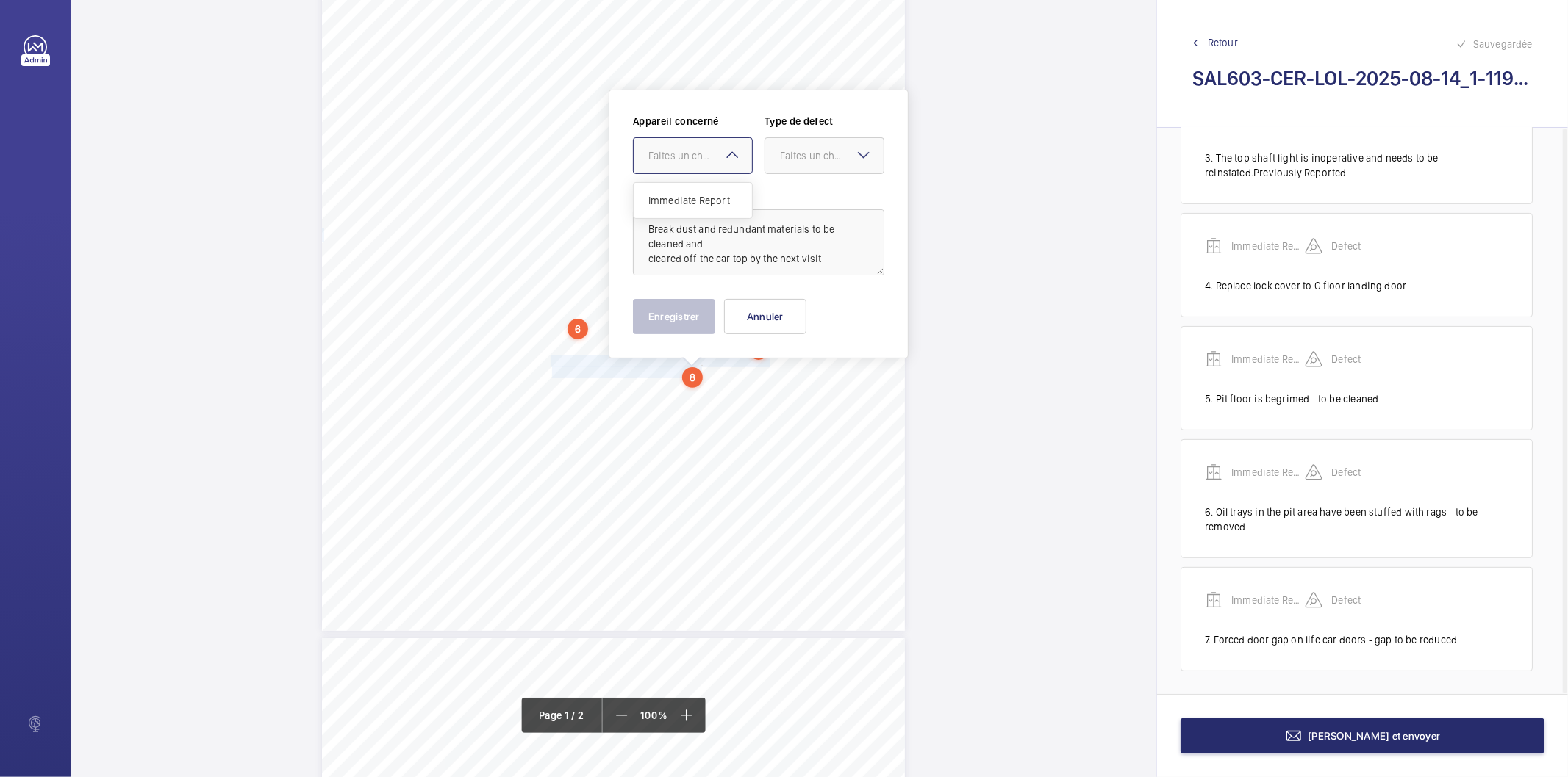
click at [677, 140] on div at bounding box center [693, 155] width 119 height 35
click at [674, 194] on span "Immediate Report" at bounding box center [693, 200] width 89 height 15
click at [850, 156] on div "Faites un choix" at bounding box center [832, 156] width 104 height 15
click at [805, 190] on div "Standard" at bounding box center [824, 201] width 119 height 36
click at [690, 317] on button "Enregistrer" at bounding box center [674, 316] width 82 height 35
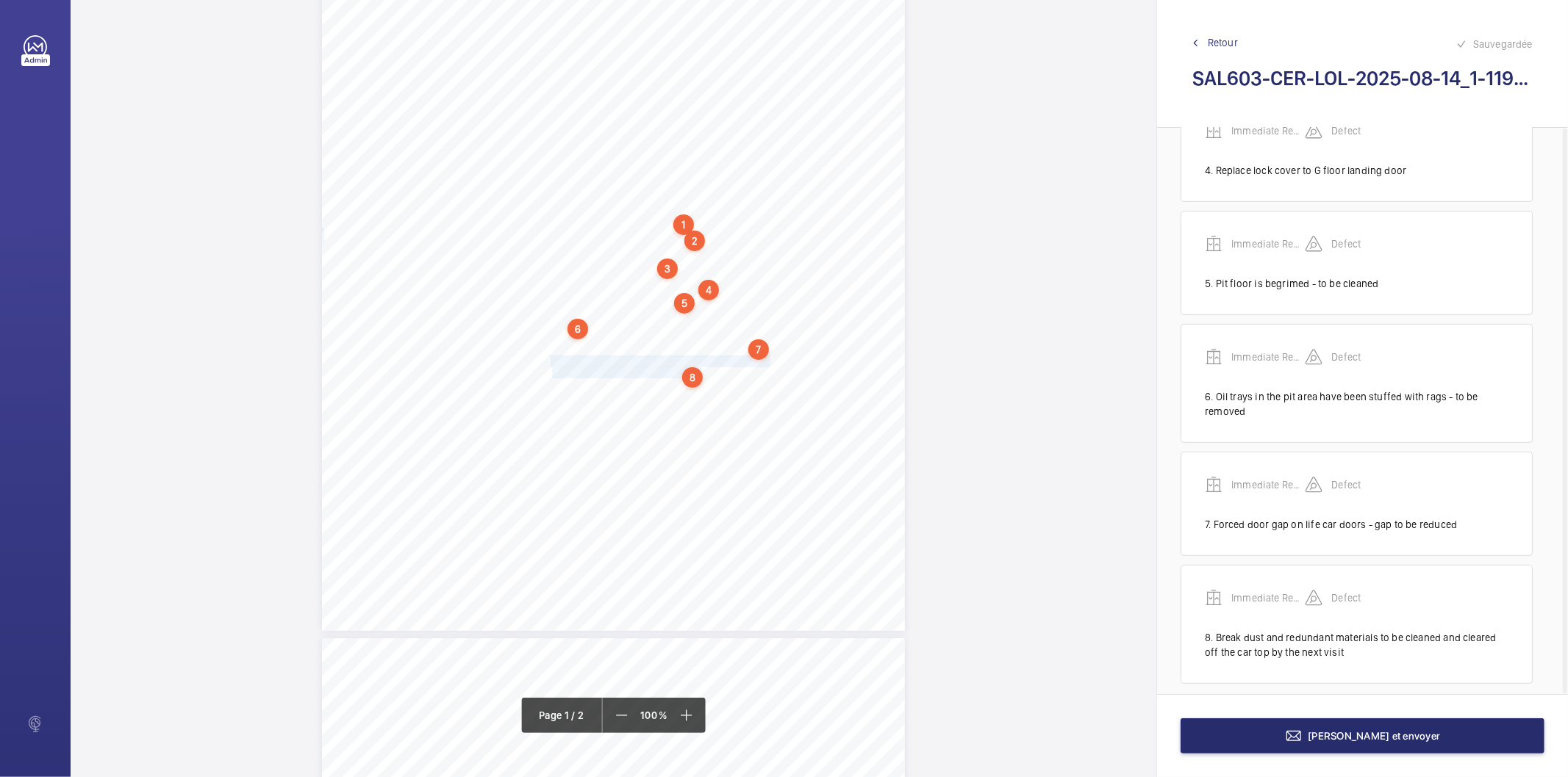
scroll to position [436, 0]
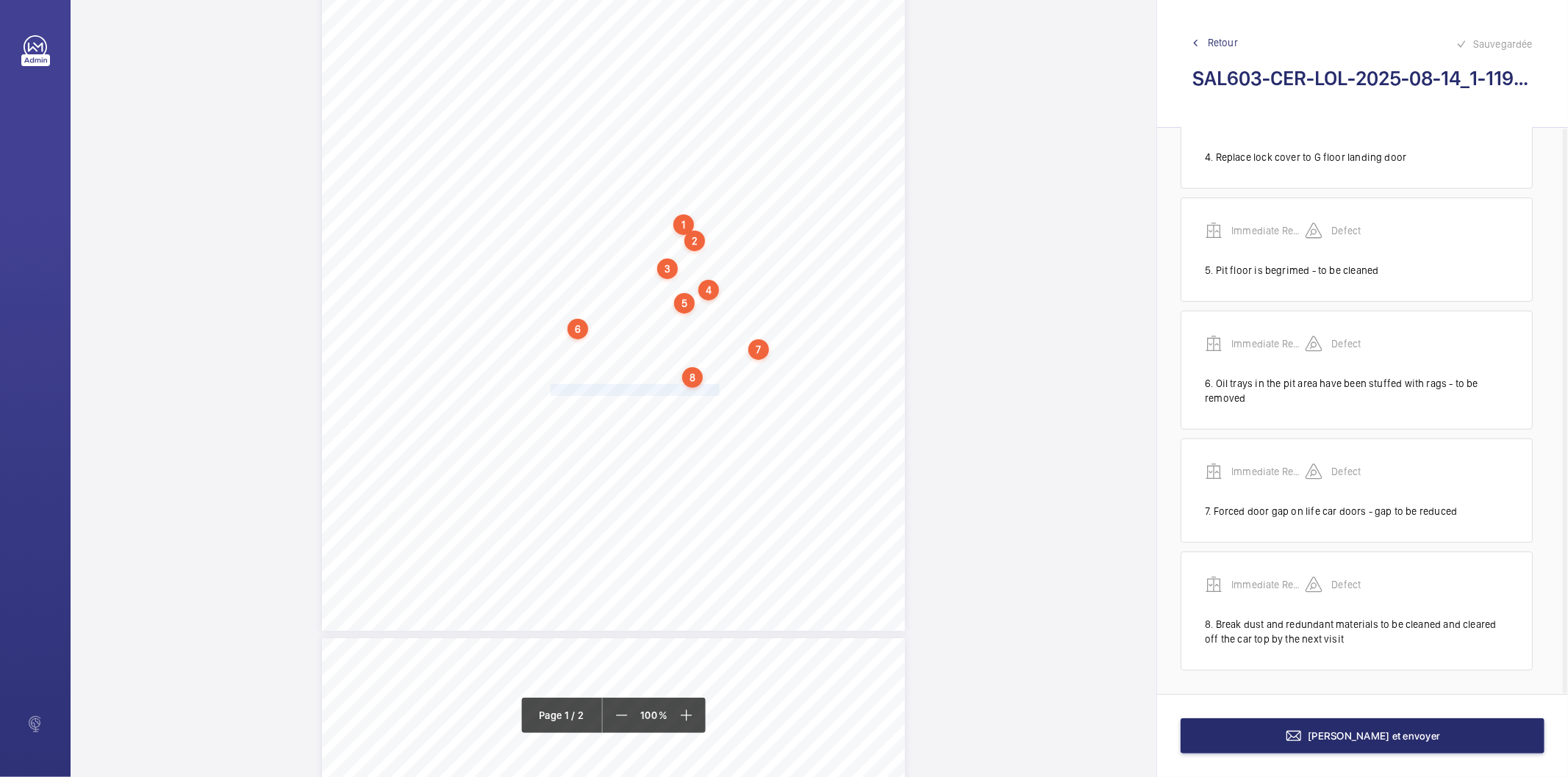
drag, startPoint x: 552, startPoint y: 390, endPoint x: 714, endPoint y: 391, distance: 162.0
click at [714, 391] on div "Lifting Operations and Lifting Equipment Regulations 1998 Report of Thorough Ex…" at bounding box center [613, 219] width 583 height 824
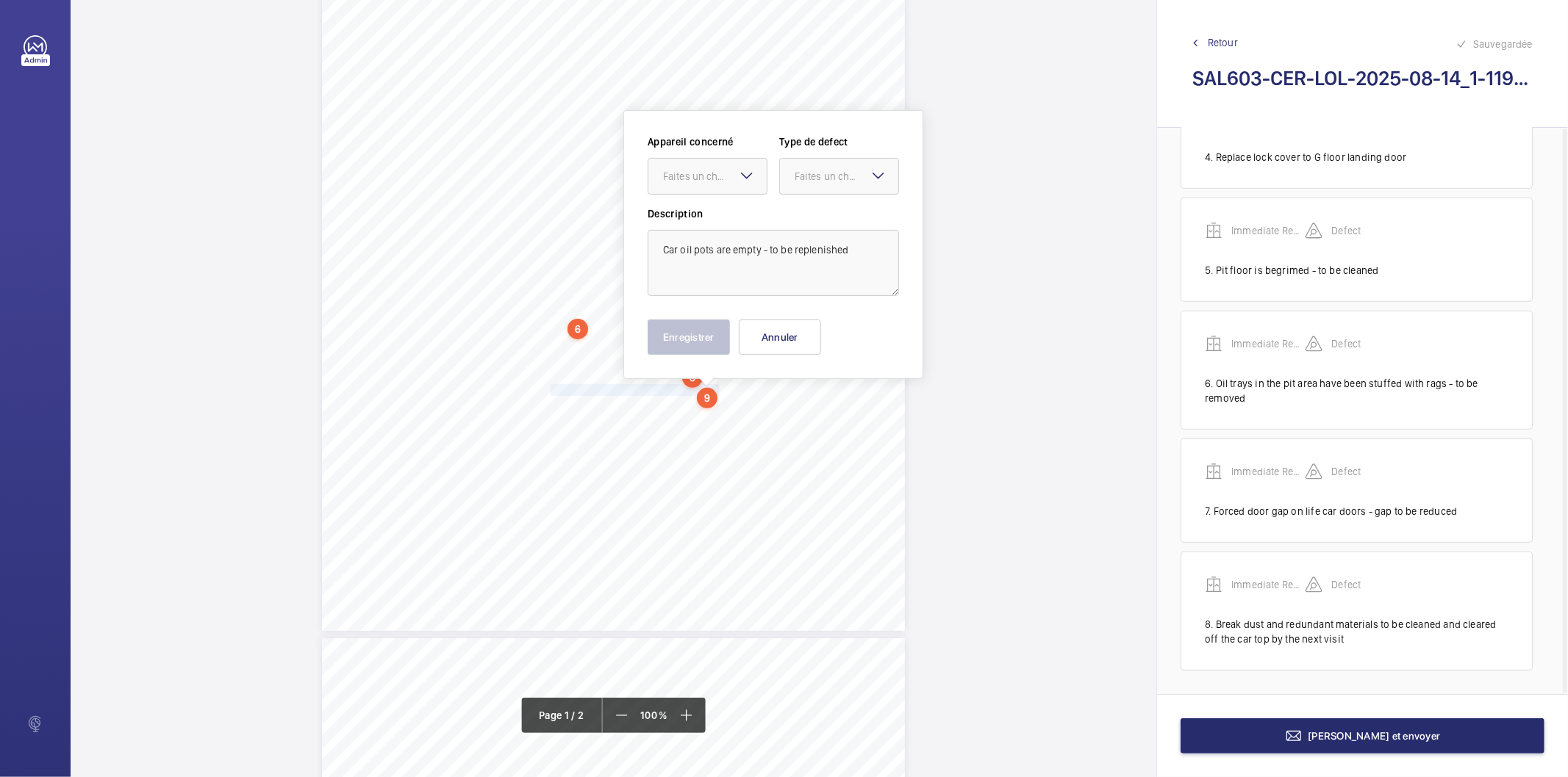
scroll to position [237, 0]
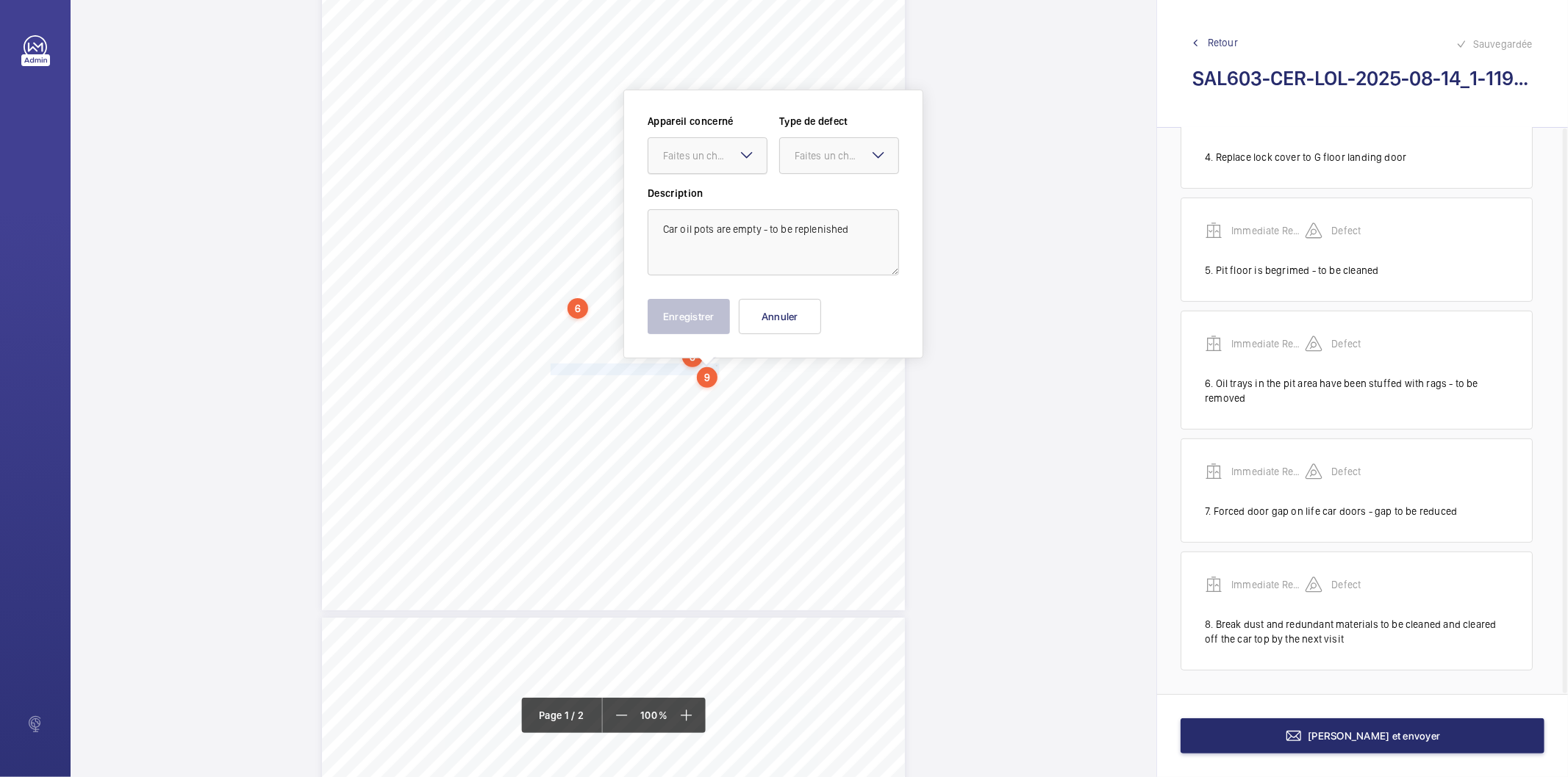
click at [712, 158] on div "Faites un choix" at bounding box center [715, 156] width 104 height 15
click at [704, 202] on span "Immediate Report" at bounding box center [708, 200] width 89 height 15
click at [794, 155] on div "Faites un choix" at bounding box center [846, 156] width 104 height 15
drag, startPoint x: 800, startPoint y: 204, endPoint x: 791, endPoint y: 220, distance: 18.4
click at [798, 208] on div "Standard" at bounding box center [840, 201] width 119 height 36
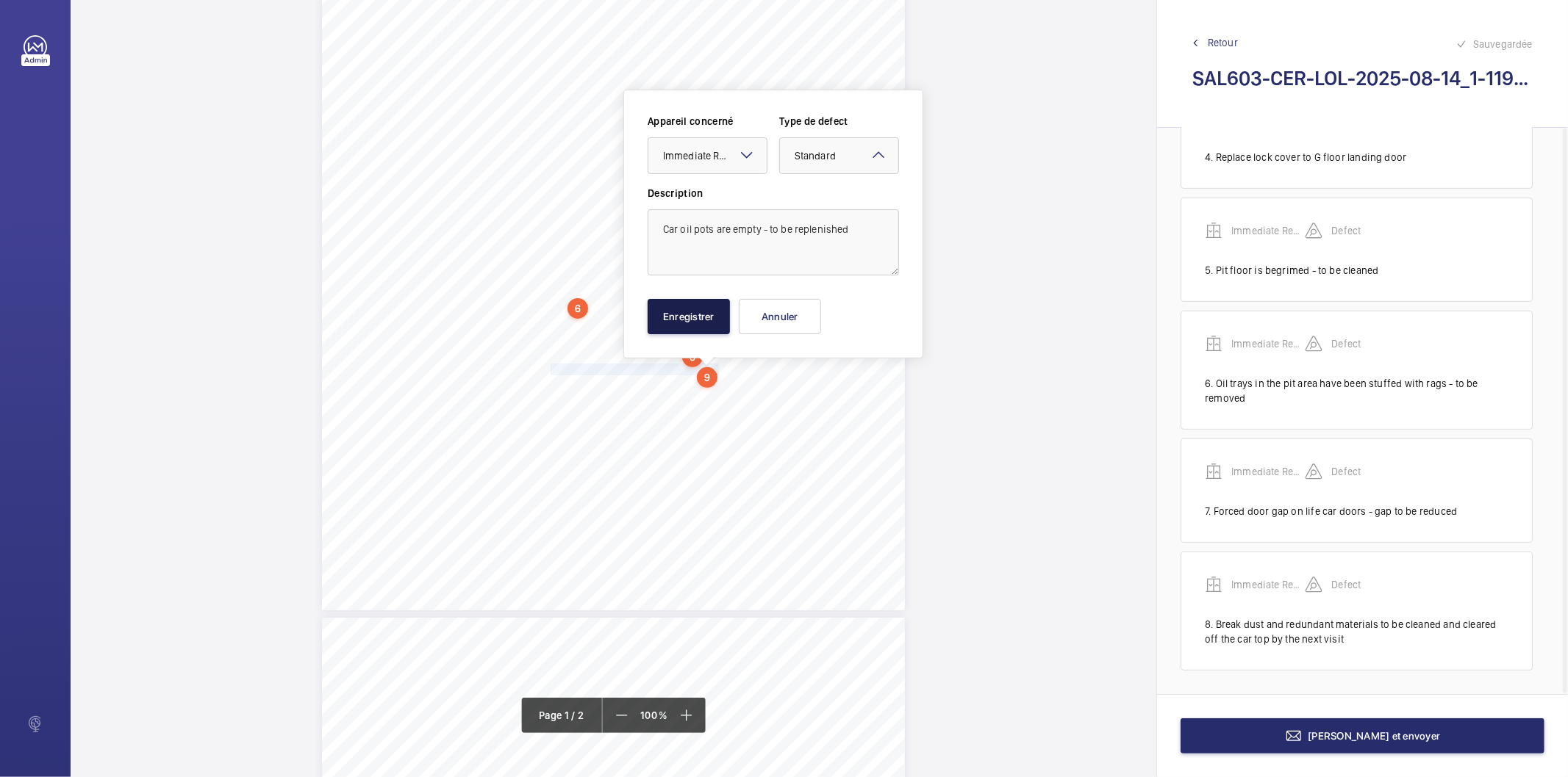
click at [708, 334] on button "Enregistrer" at bounding box center [688, 316] width 82 height 35
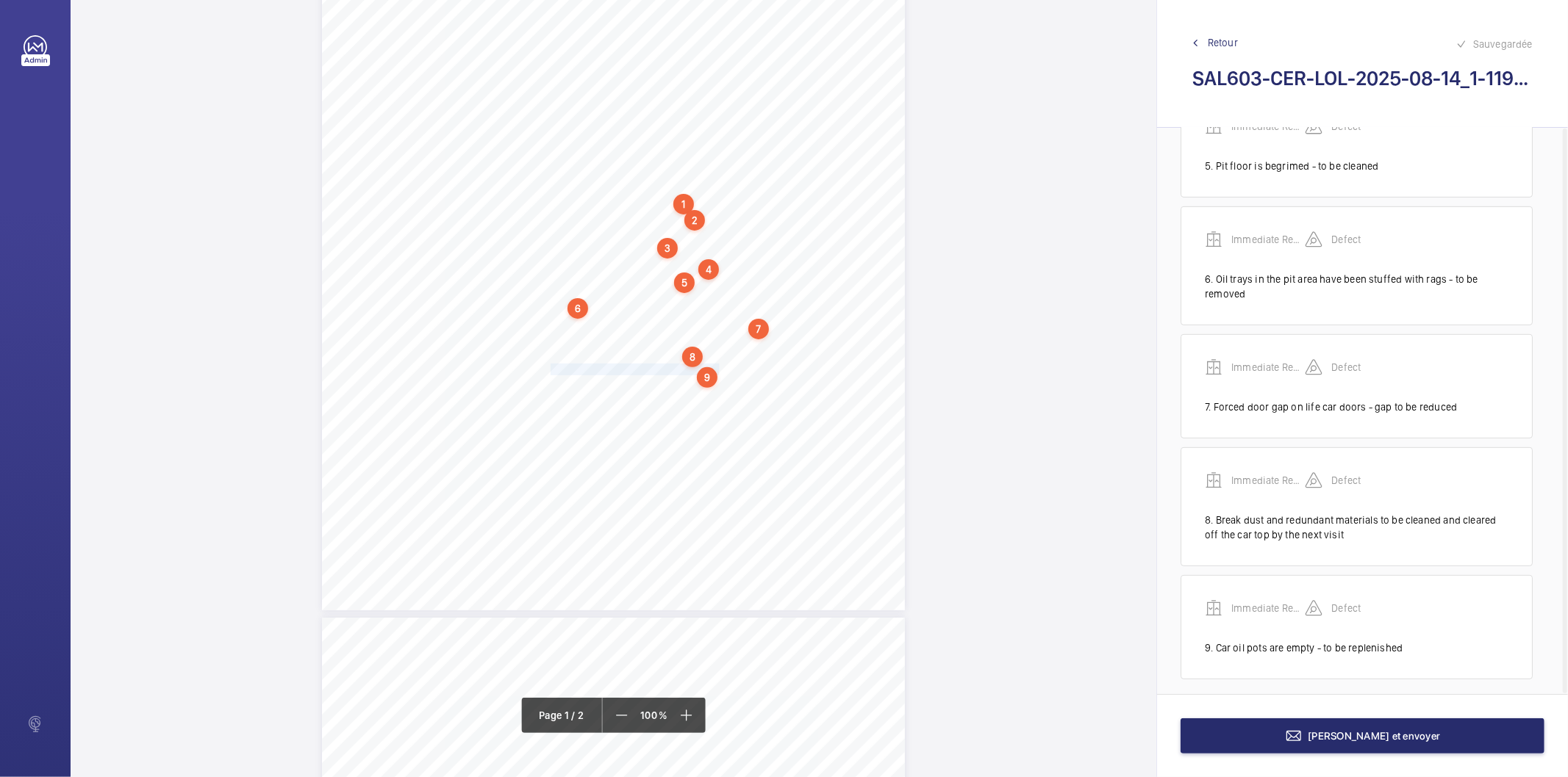
scroll to position [549, 0]
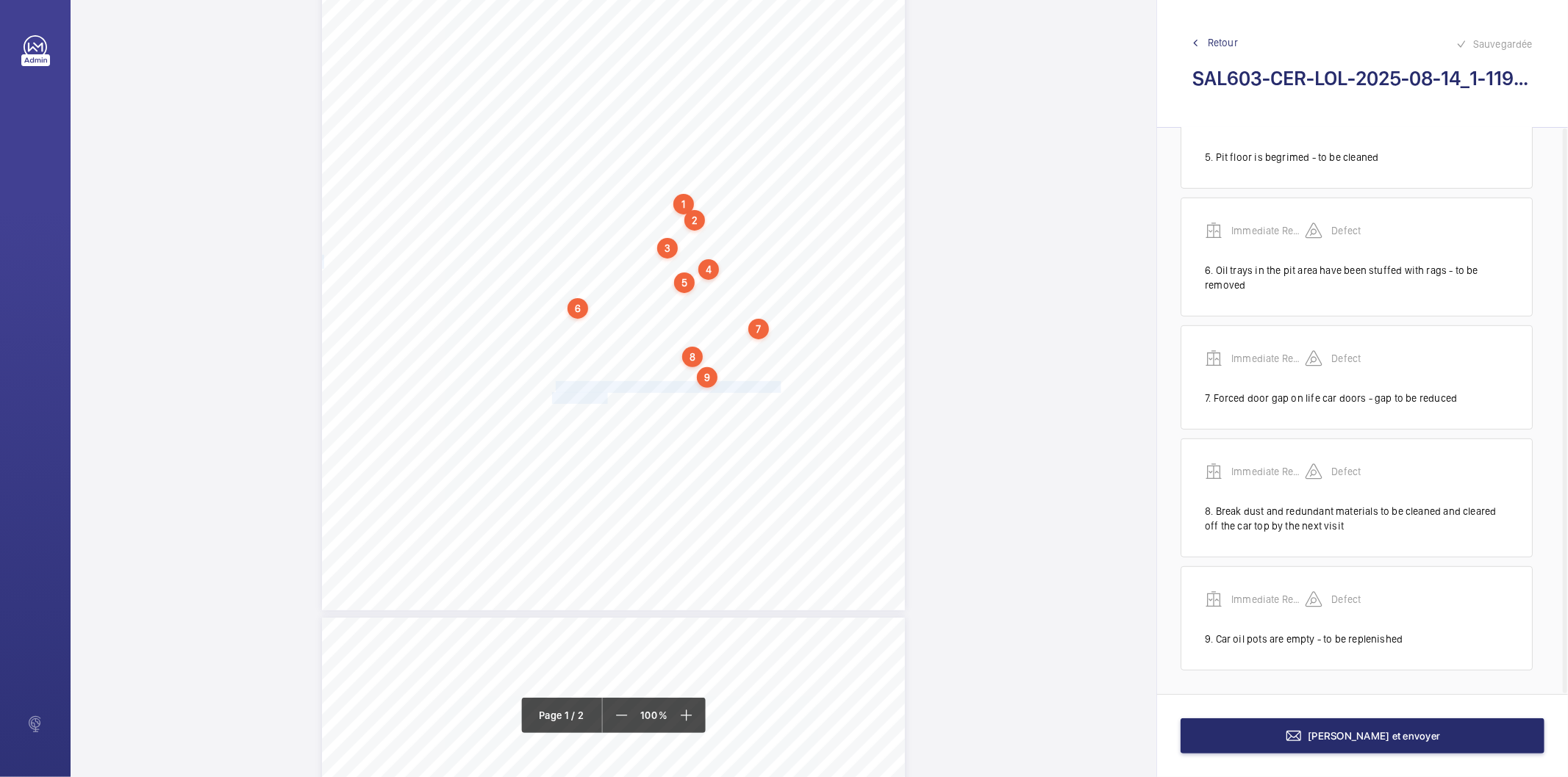
drag, startPoint x: 553, startPoint y: 385, endPoint x: 605, endPoint y: 394, distance: 52.8
click at [605, 394] on div "Lifting Operations and Lifting Equipment Regulations 1998 Report of Thorough Ex…" at bounding box center [613, 198] width 583 height 824
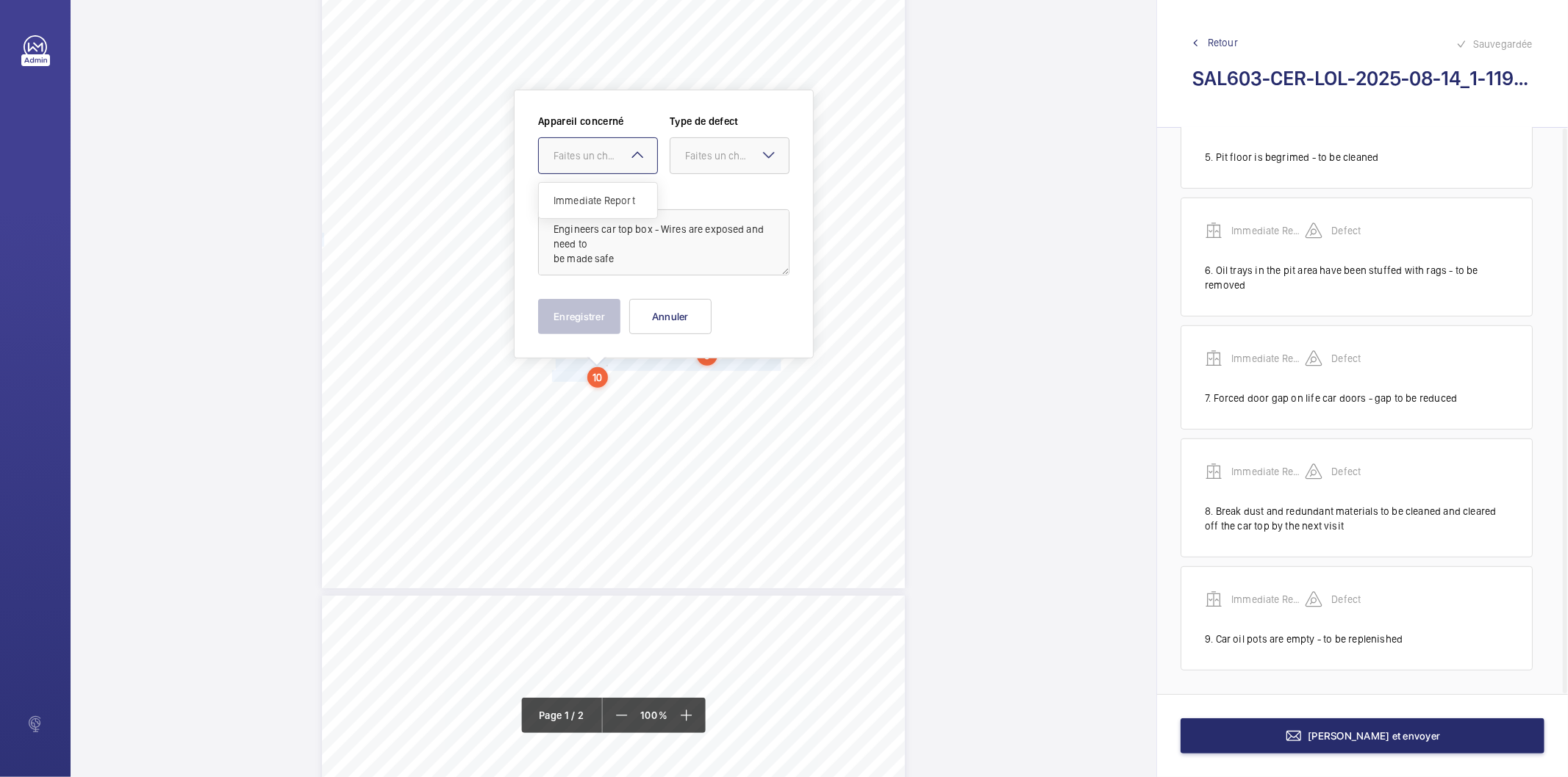
click at [603, 162] on div "Faites un choix" at bounding box center [605, 156] width 104 height 15
click at [598, 203] on span "Immediate Report" at bounding box center [598, 200] width 89 height 15
click at [731, 149] on div "Faites un choix" at bounding box center [737, 156] width 104 height 15
click at [726, 192] on div "Standard" at bounding box center [729, 201] width 119 height 36
click at [577, 320] on button "Enregistrer" at bounding box center [579, 316] width 82 height 35
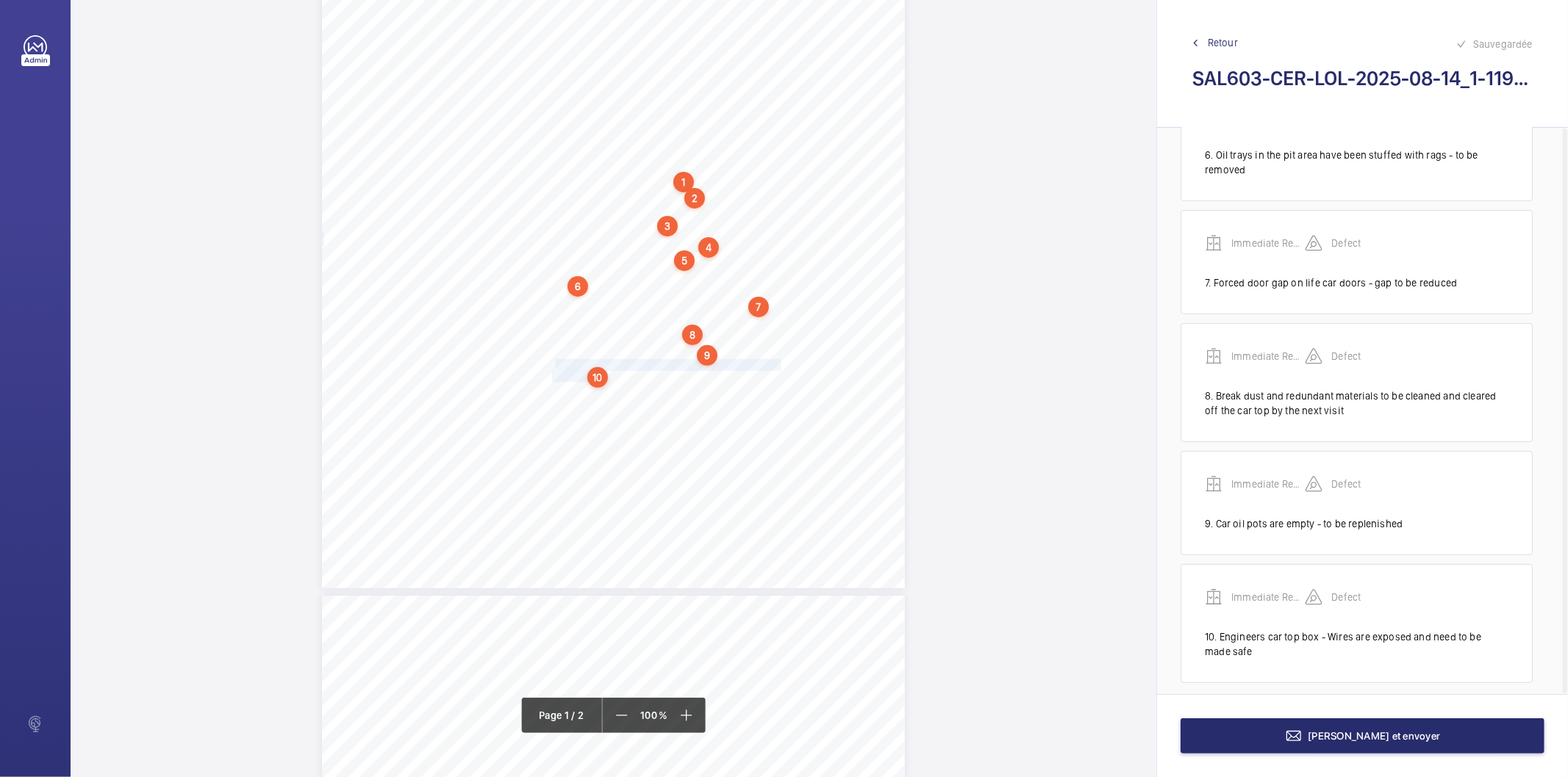
scroll to position [677, 0]
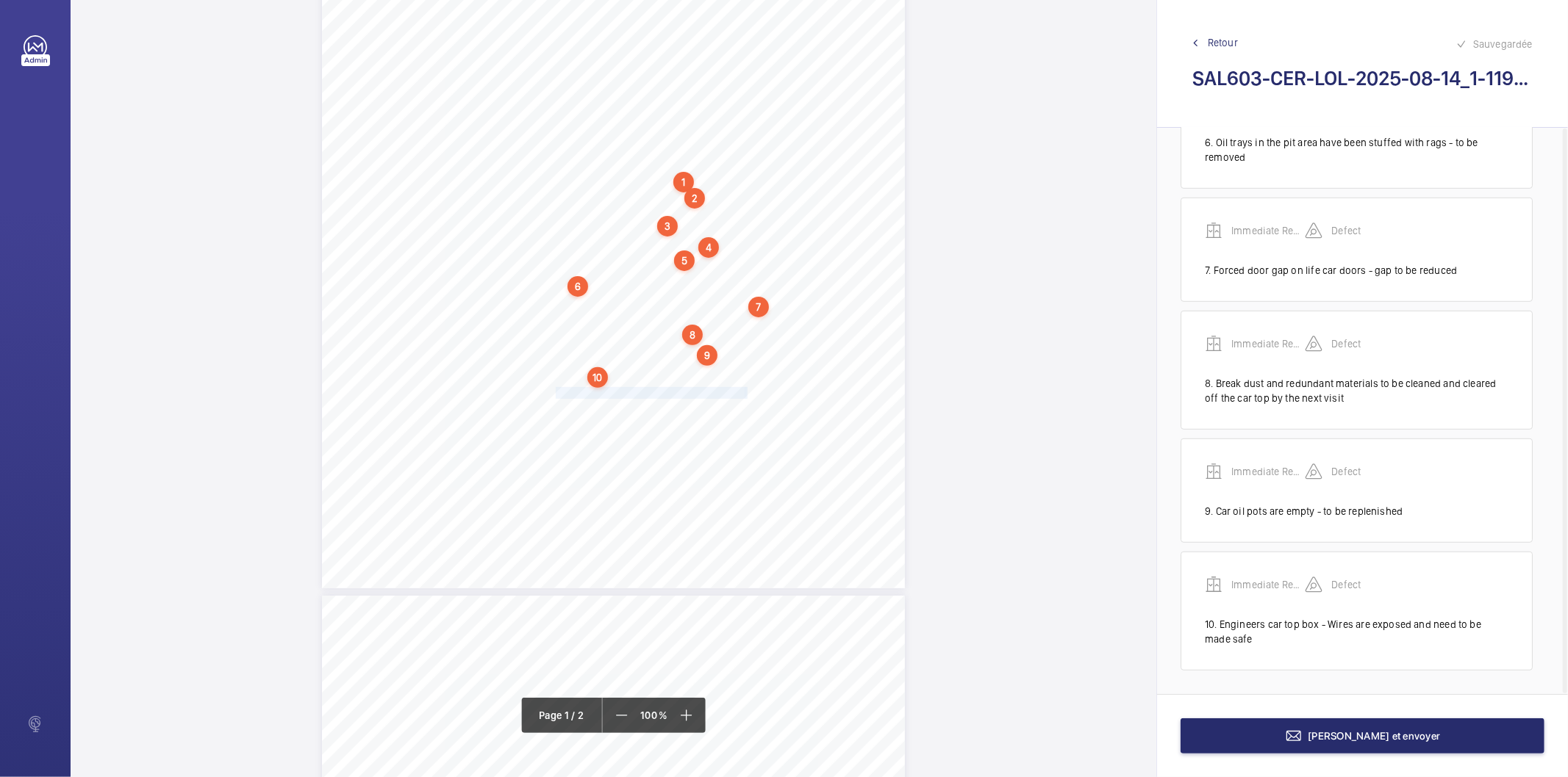
drag, startPoint x: 554, startPoint y: 394, endPoint x: 744, endPoint y: 390, distance: 190.0
click at [744, 390] on div "Lifting Operations and Lifting Equipment Regulations 1998 Report of Thorough Ex…" at bounding box center [613, 176] width 583 height 824
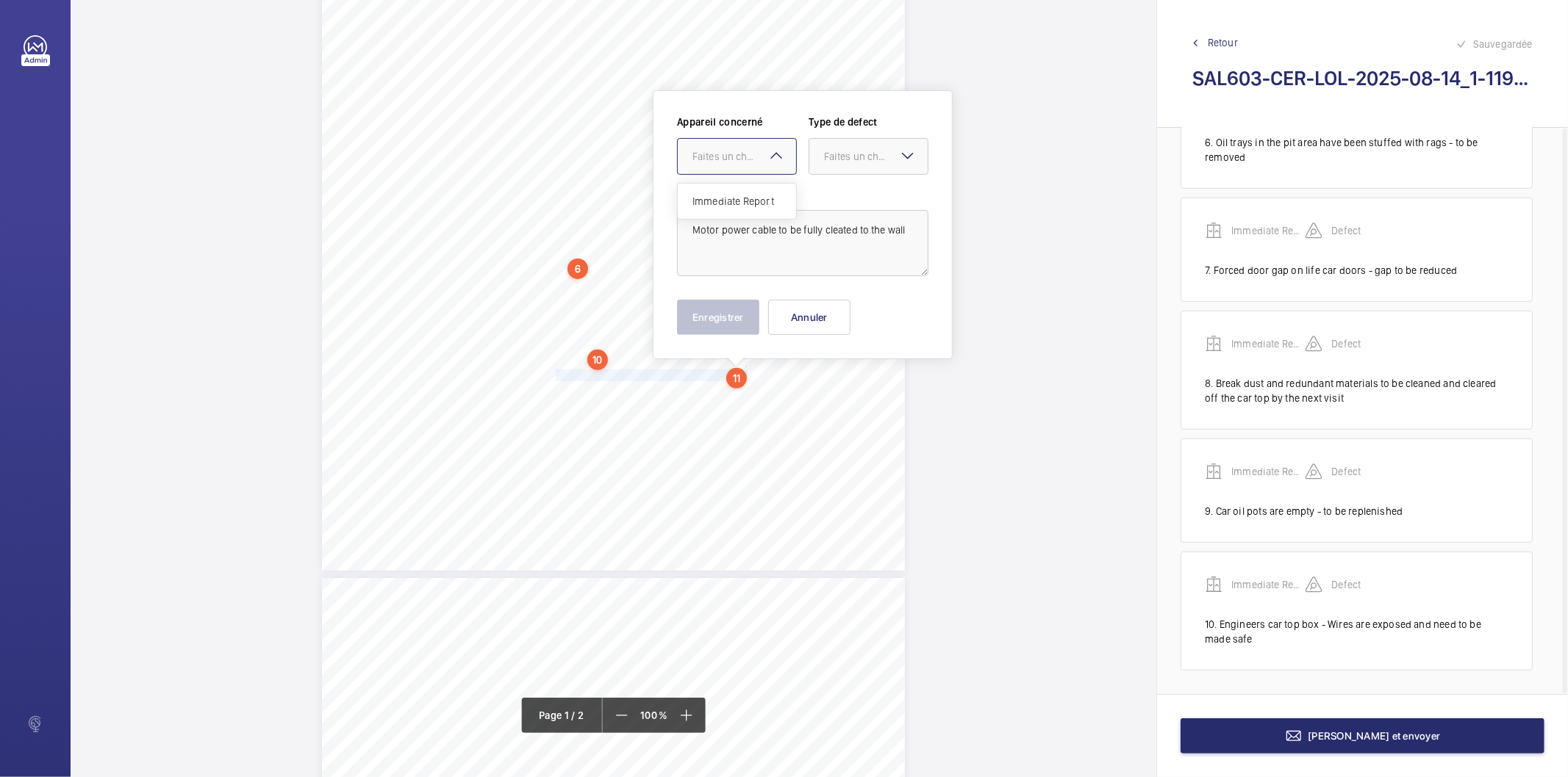
click at [737, 156] on div "Faites un choix" at bounding box center [744, 157] width 104 height 15
click at [731, 197] on span "Immediate Report" at bounding box center [737, 201] width 89 height 15
click at [840, 163] on div "Faites un choix" at bounding box center [876, 157] width 104 height 15
drag, startPoint x: 834, startPoint y: 203, endPoint x: 732, endPoint y: 346, distance: 175.7
click at [832, 204] on span "Standard" at bounding box center [869, 201] width 89 height 15
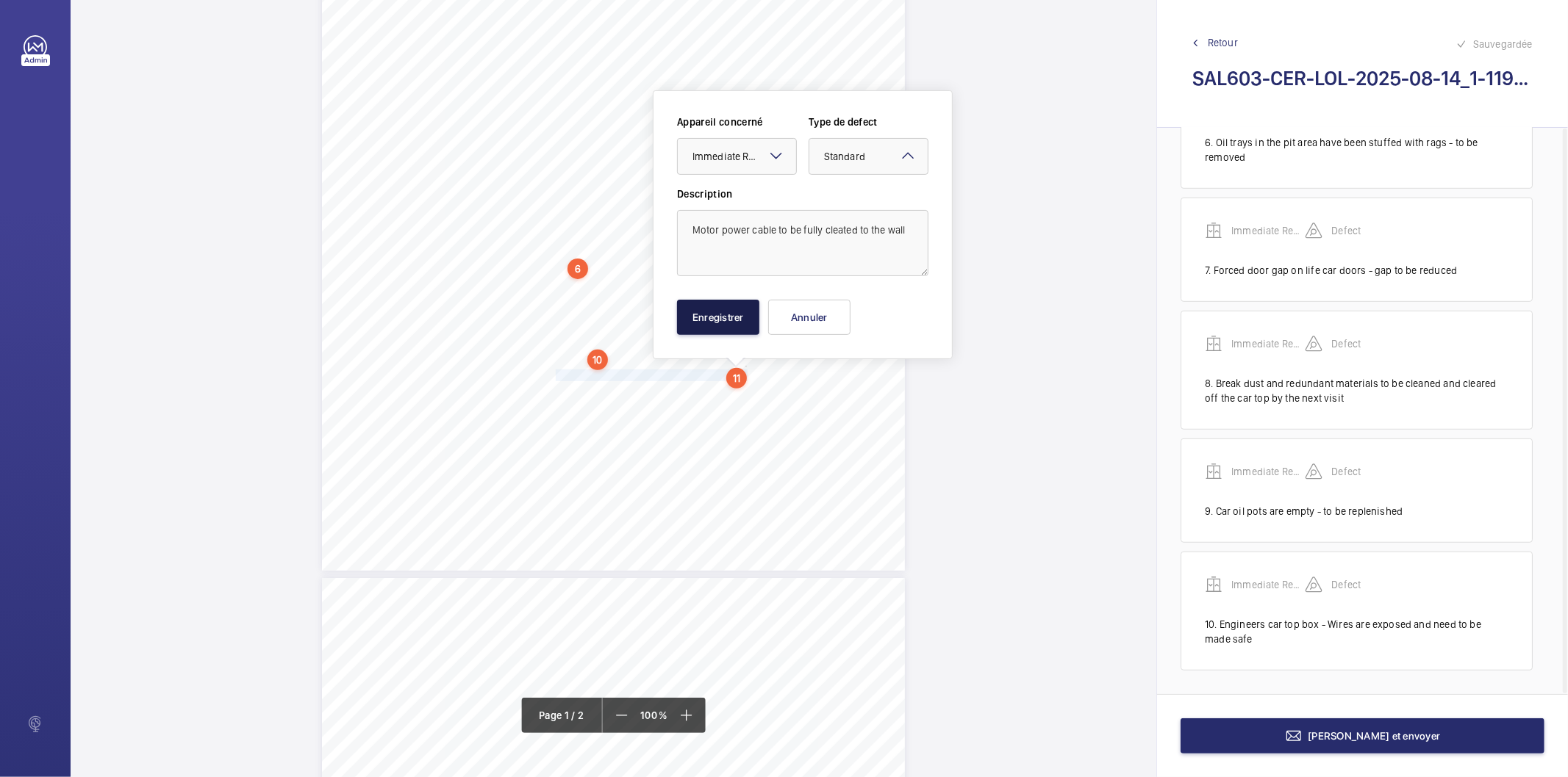
click at [699, 317] on button "Enregistrer" at bounding box center [717, 317] width 82 height 35
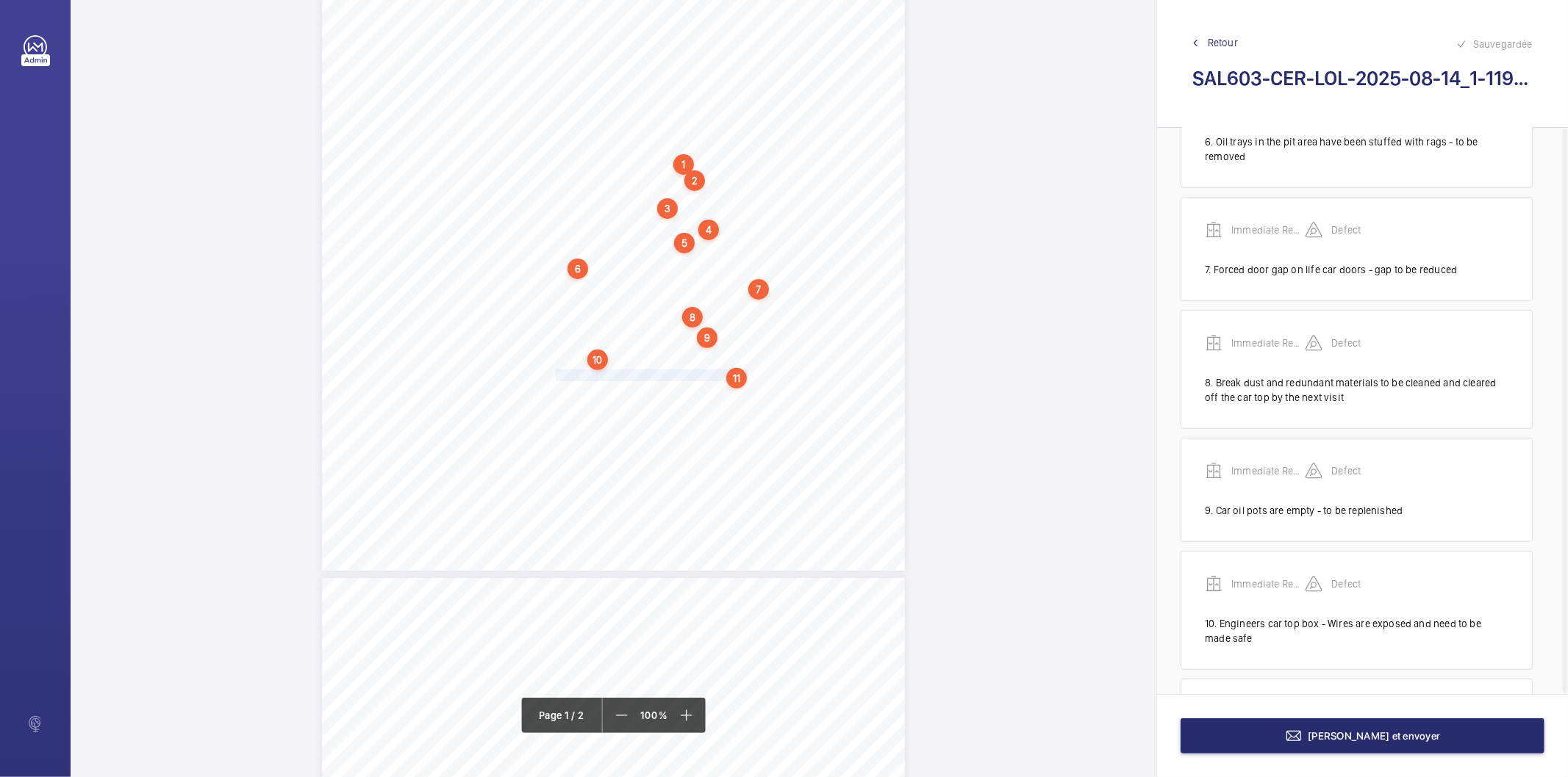
scroll to position [790, 0]
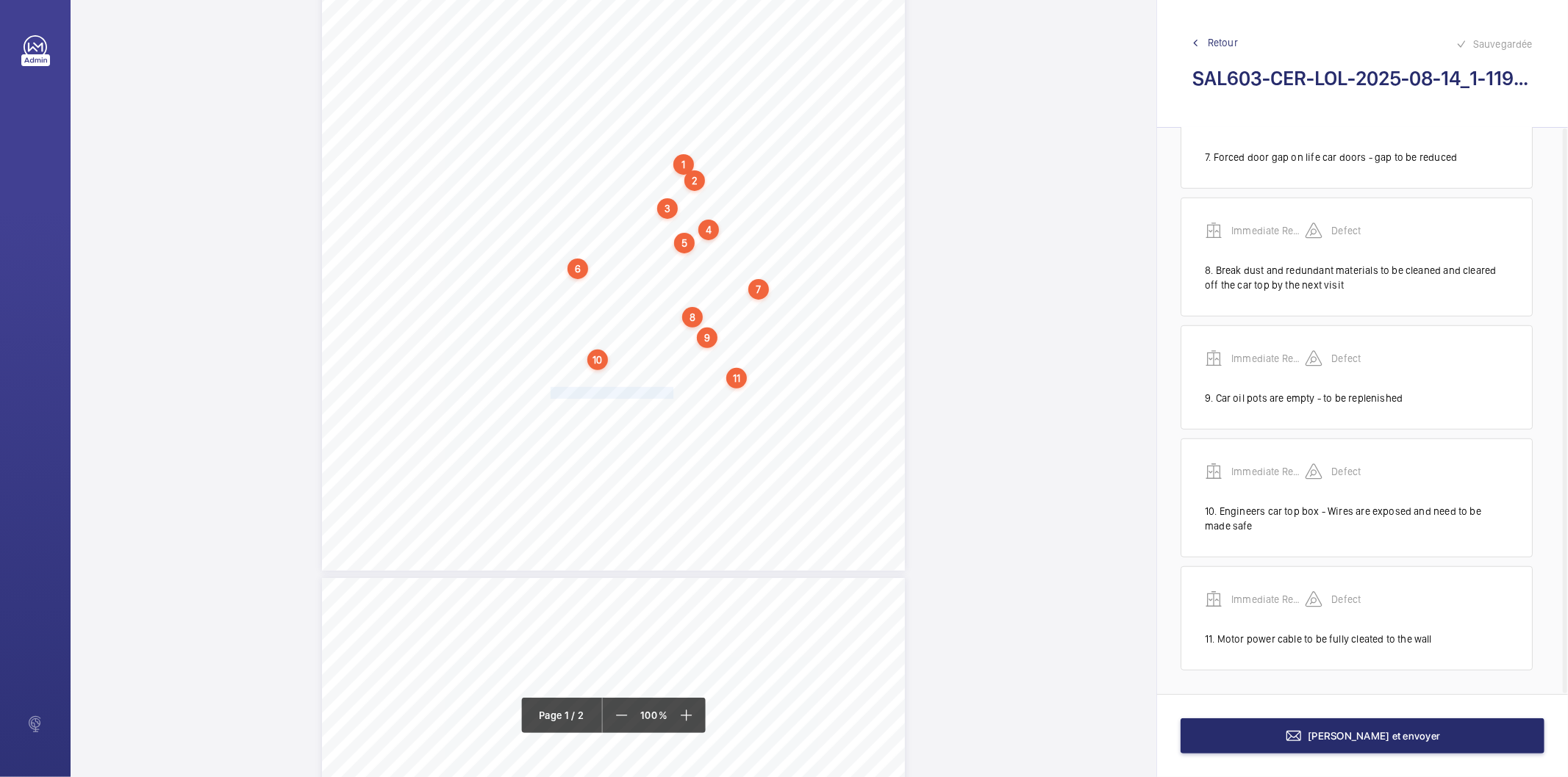
drag, startPoint x: 550, startPoint y: 394, endPoint x: 669, endPoint y: 394, distance: 119.0
click at [669, 394] on div "Lifting Operations and Lifting Equipment Regulations 1998 Report of Thorough Ex…" at bounding box center [613, 158] width 583 height 824
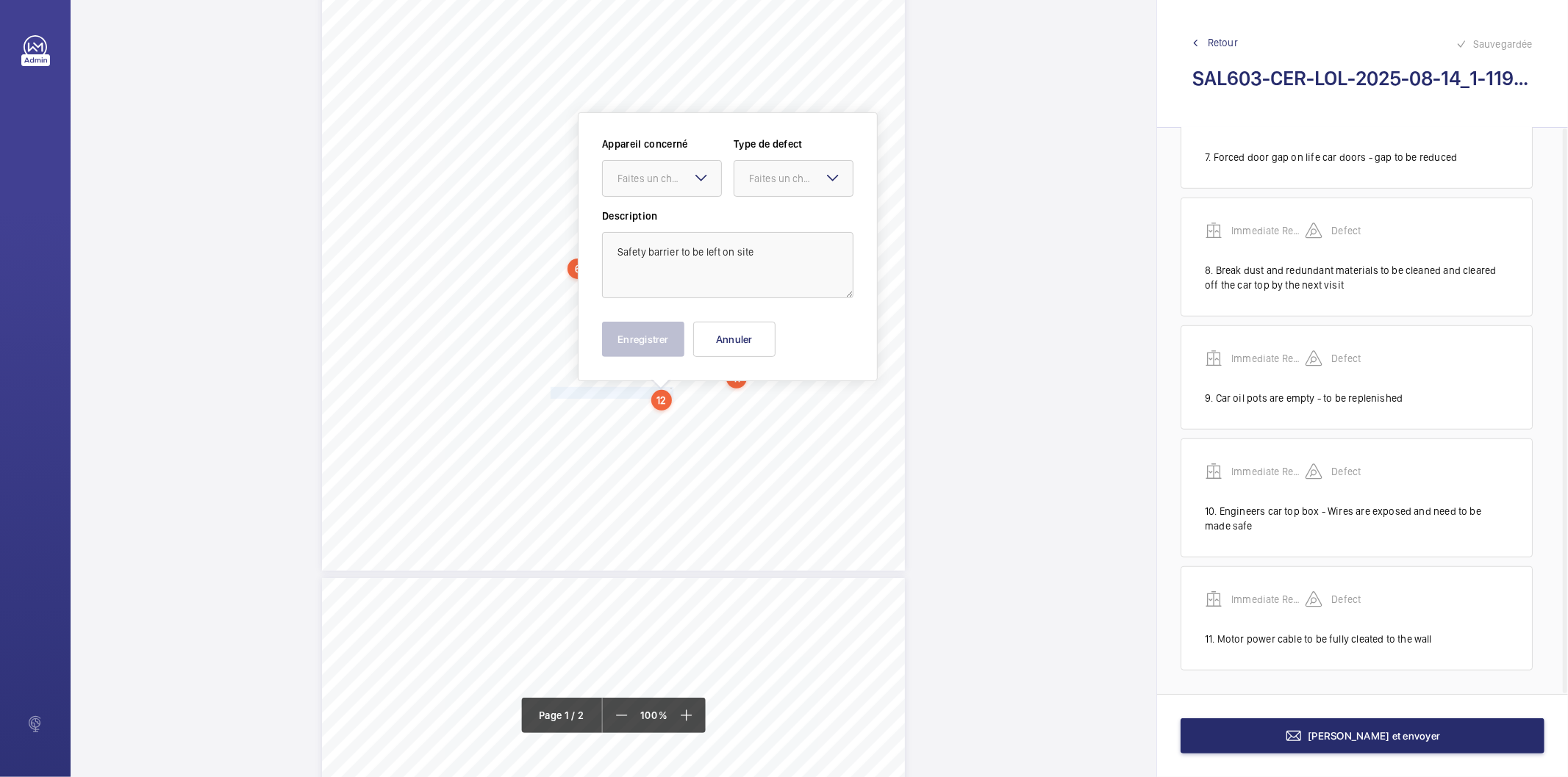
scroll to position [299, 0]
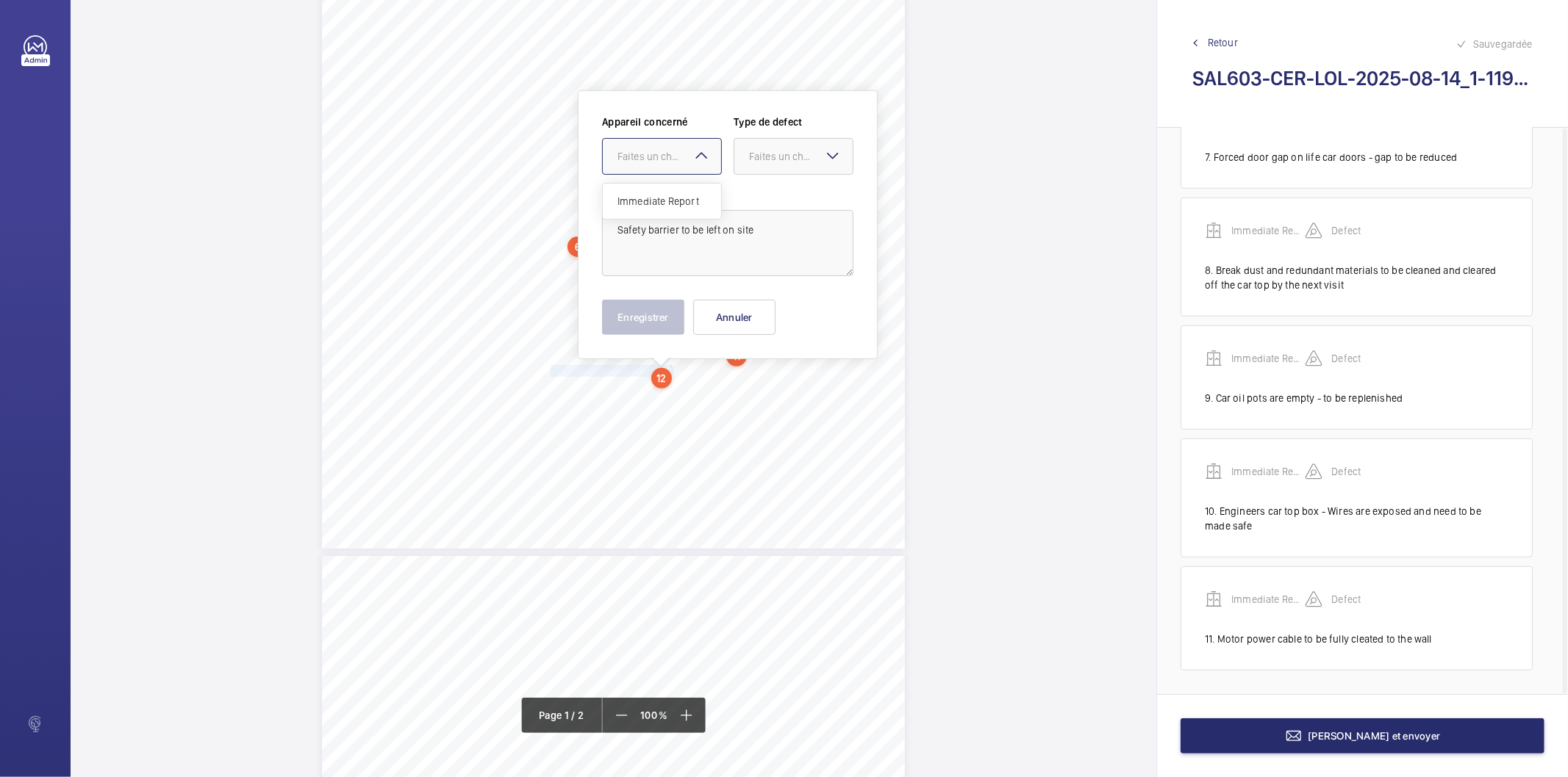
click at [651, 156] on div "Faites un choix" at bounding box center [669, 157] width 104 height 15
click at [654, 194] on span "Immediate Report" at bounding box center [662, 201] width 89 height 15
click at [758, 159] on div "Faites un choix" at bounding box center [801, 157] width 104 height 15
drag, startPoint x: 746, startPoint y: 301, endPoint x: 721, endPoint y: 310, distance: 26.6
click at [743, 304] on div "Recommandation" at bounding box center [793, 309] width 119 height 35
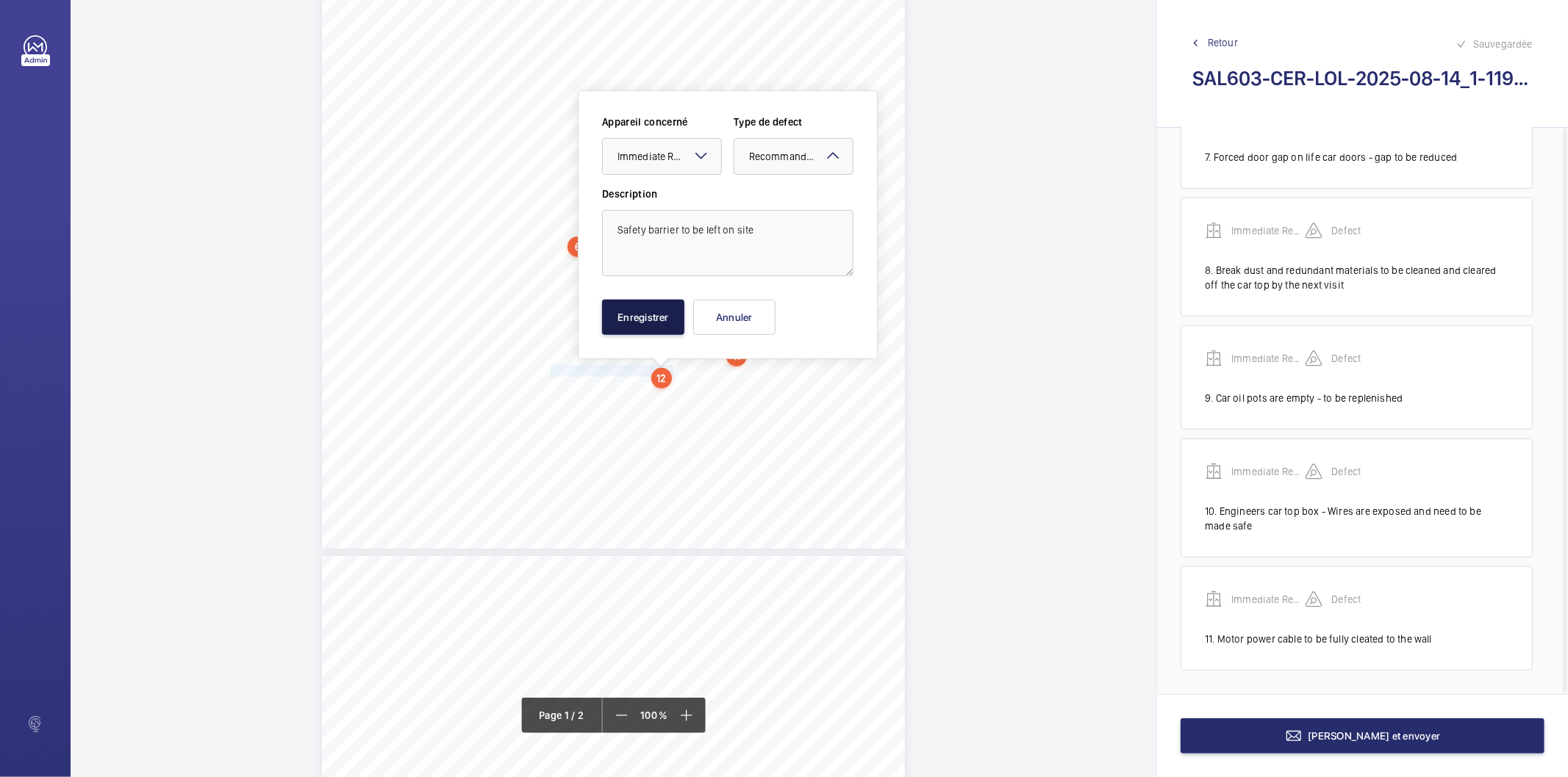
click at [680, 321] on button "Enregistrer" at bounding box center [643, 317] width 82 height 35
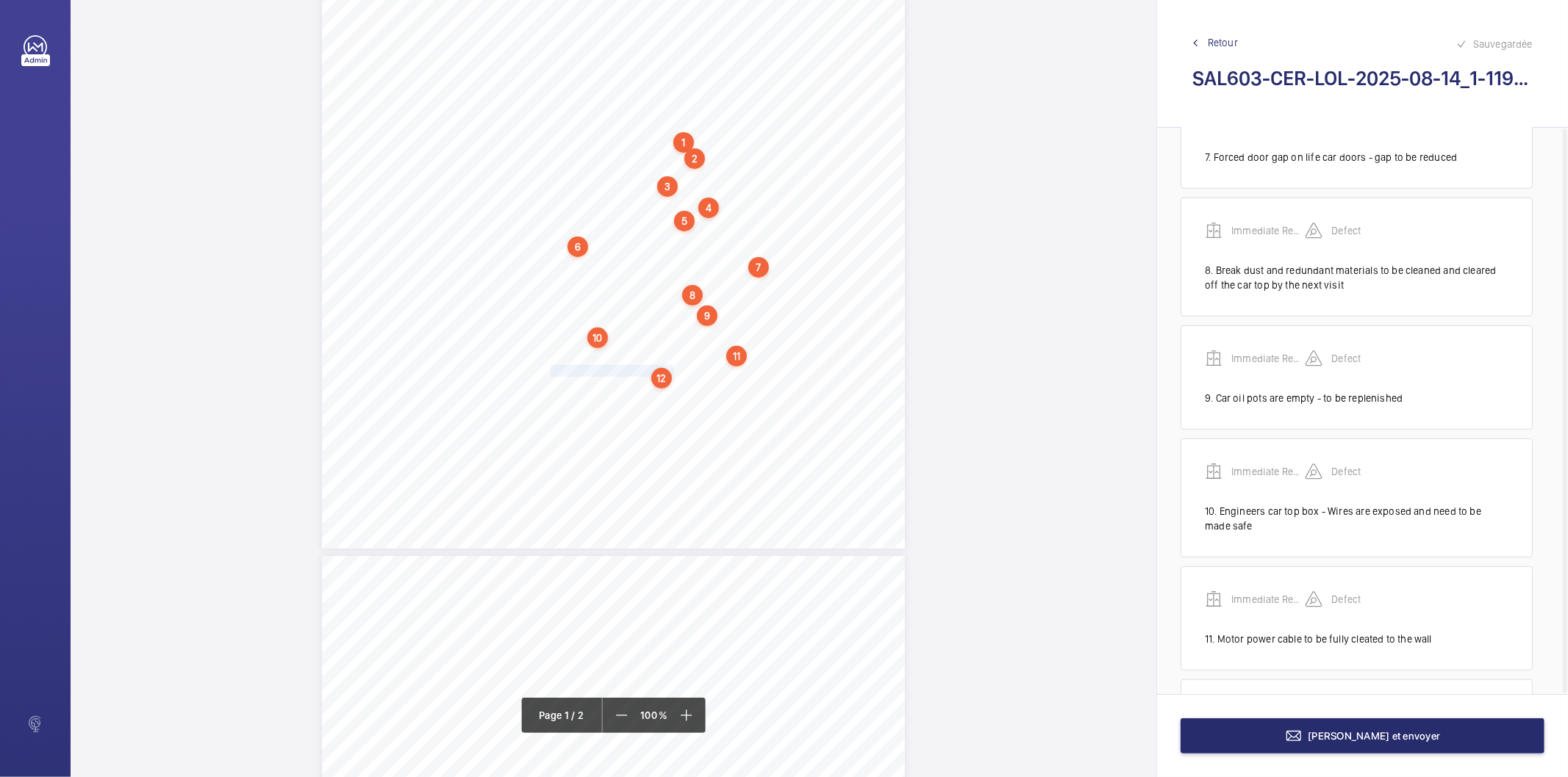
scroll to position [904, 0]
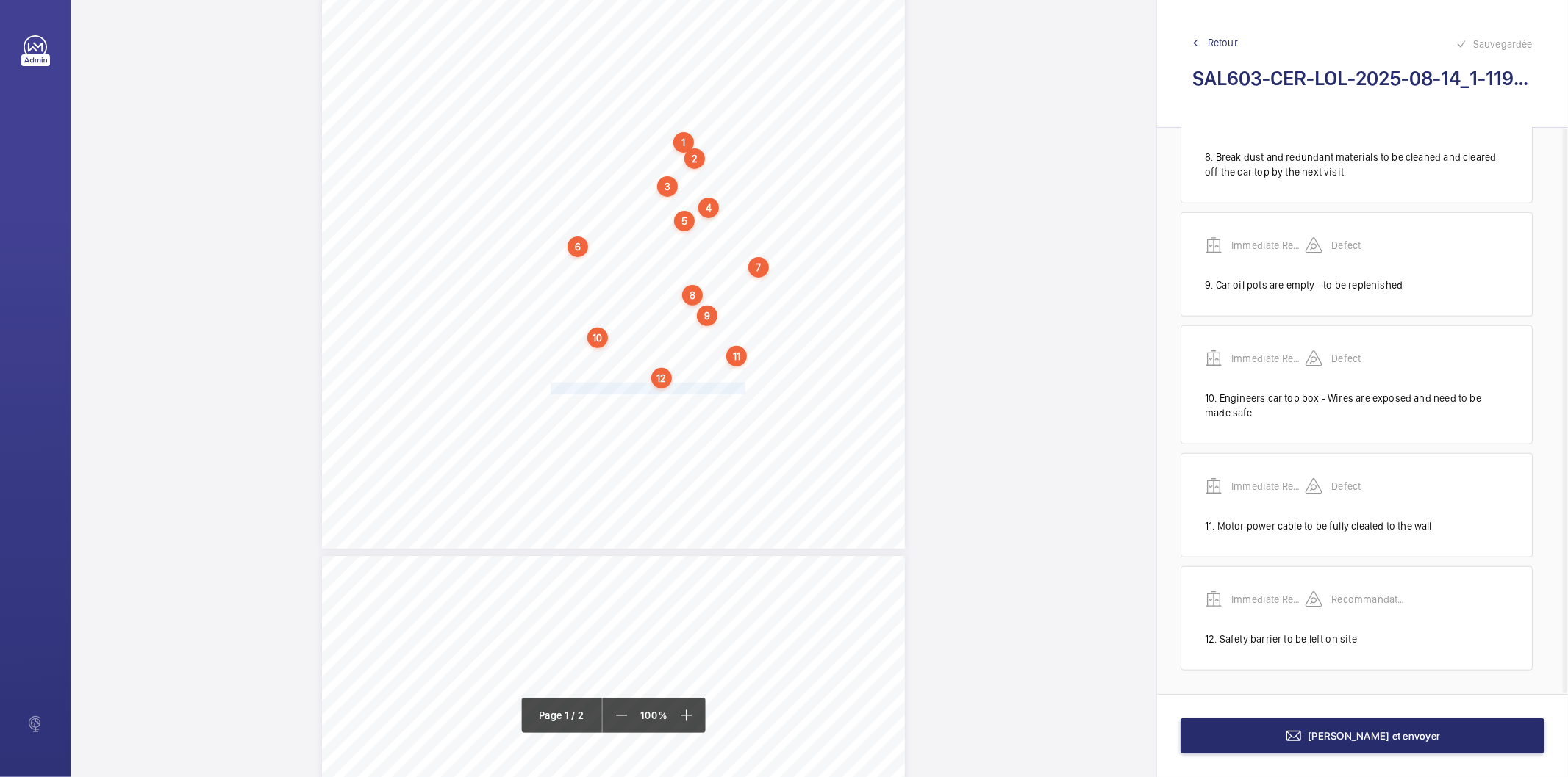
drag, startPoint x: 552, startPoint y: 387, endPoint x: 744, endPoint y: 387, distance: 192.0
click at [744, 387] on span "Recommend cleaning of rope dust from machine." at bounding box center [648, 388] width 197 height 10
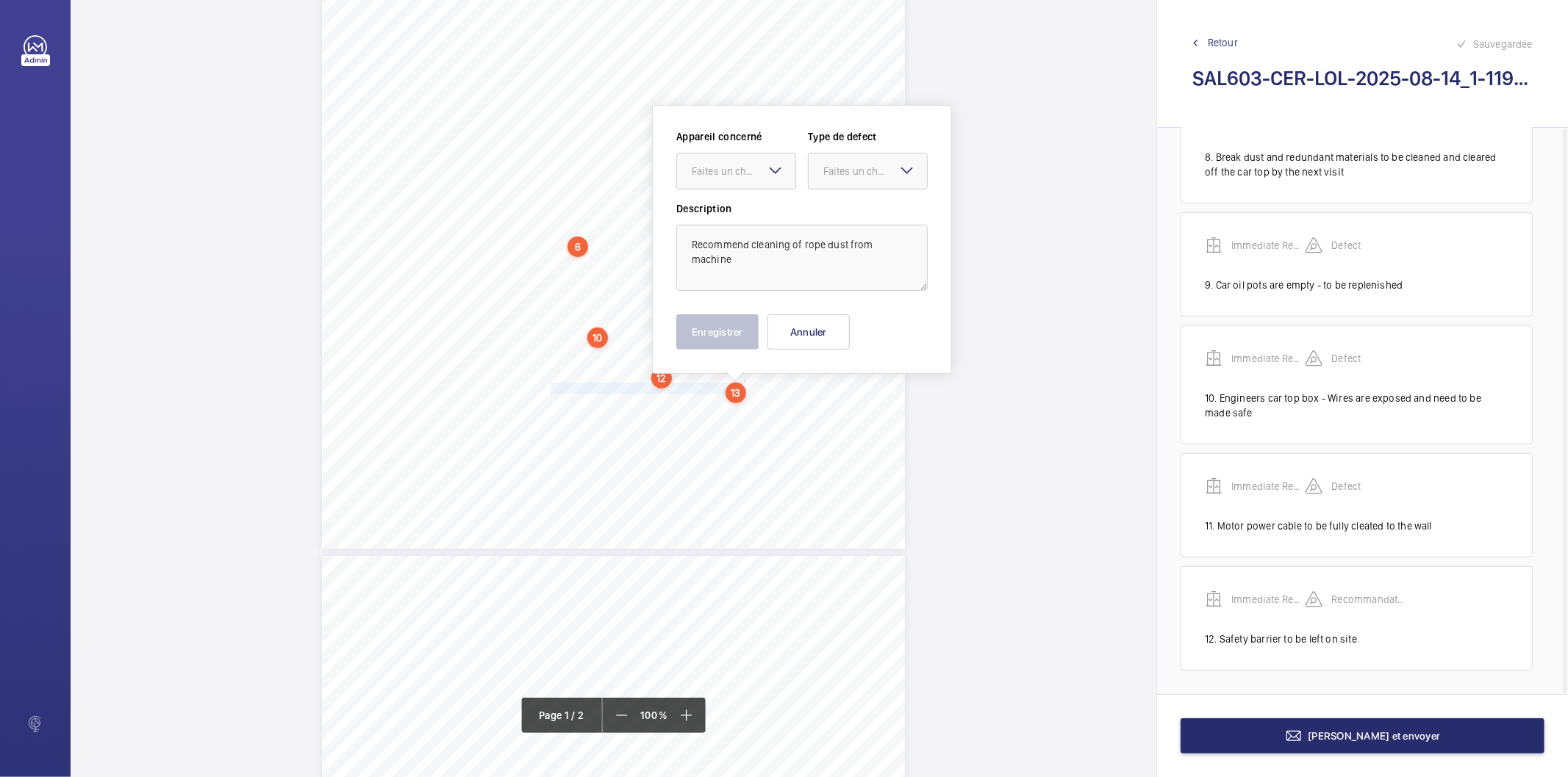
scroll to position [314, 0]
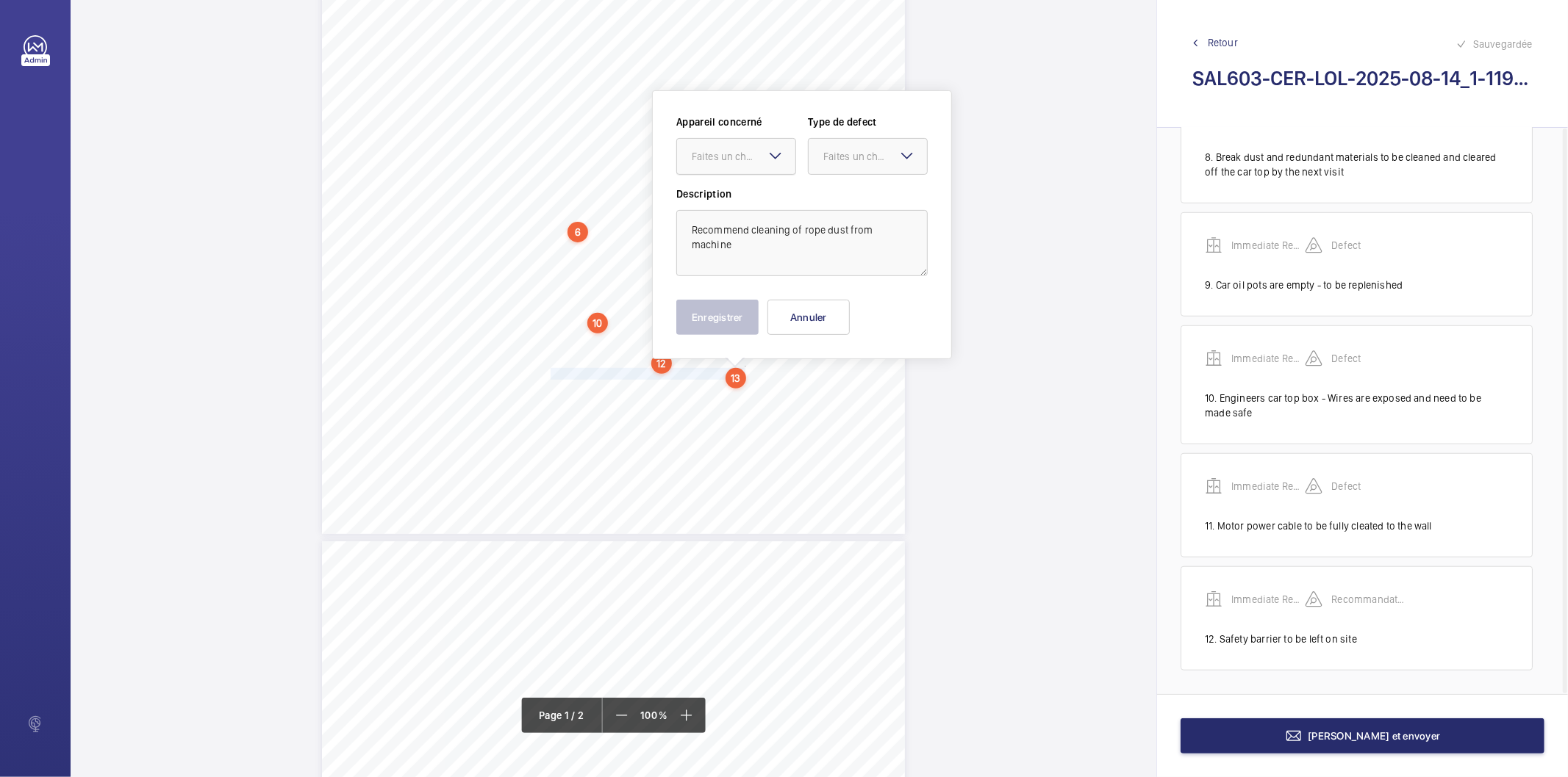
click at [717, 157] on div "Faites un choix" at bounding box center [744, 157] width 104 height 15
click at [722, 192] on div "Immediate Report" at bounding box center [736, 200] width 119 height 35
drag, startPoint x: 836, startPoint y: 157, endPoint x: 835, endPoint y: 166, distance: 9.1
click at [835, 163] on div "Faites un choix" at bounding box center [875, 157] width 104 height 15
drag, startPoint x: 822, startPoint y: 309, endPoint x: 766, endPoint y: 320, distance: 57.1
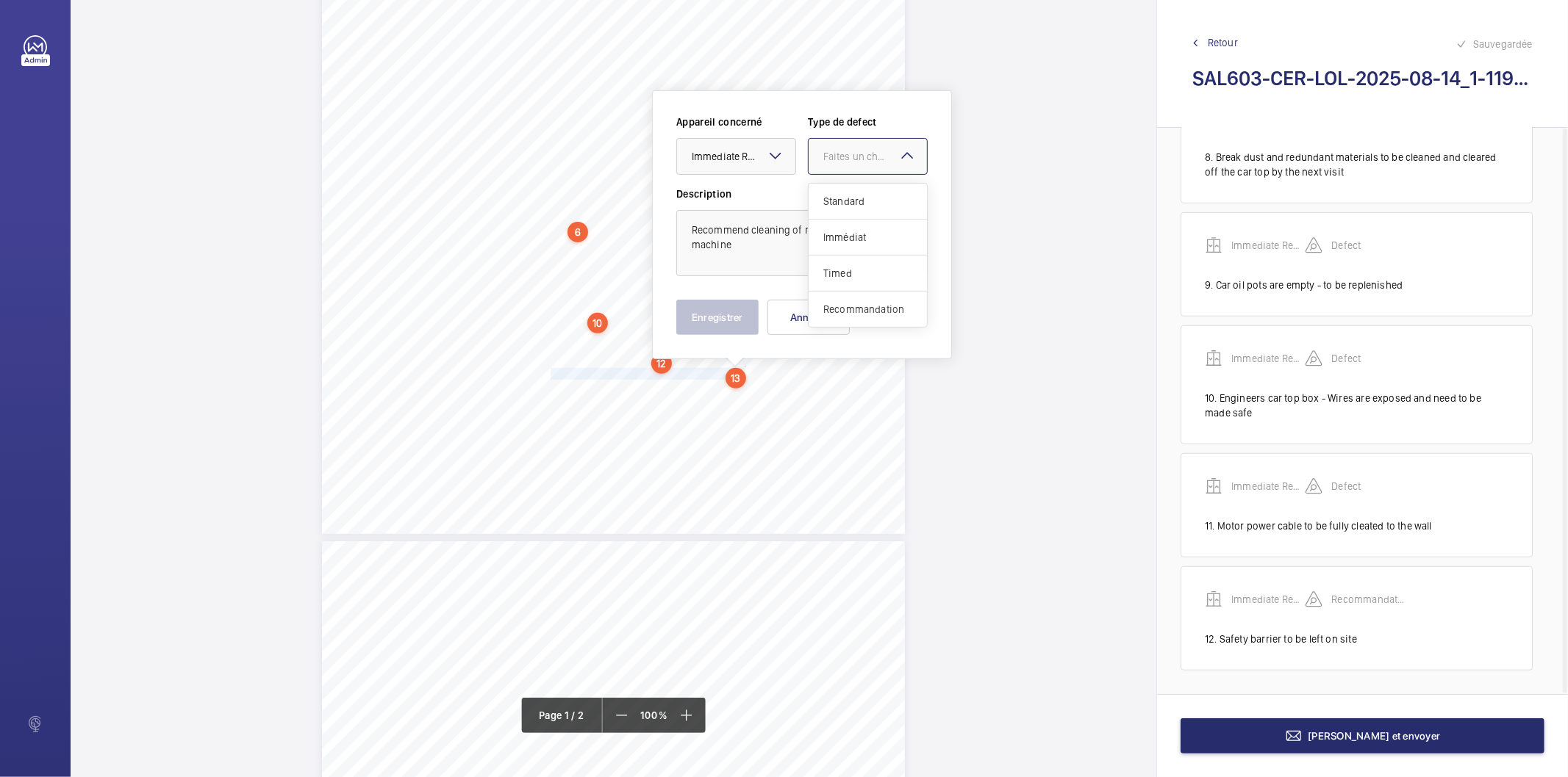
click at [818, 309] on div "Recommandation" at bounding box center [868, 309] width 119 height 35
click at [738, 321] on button "Enregistrer" at bounding box center [717, 317] width 82 height 35
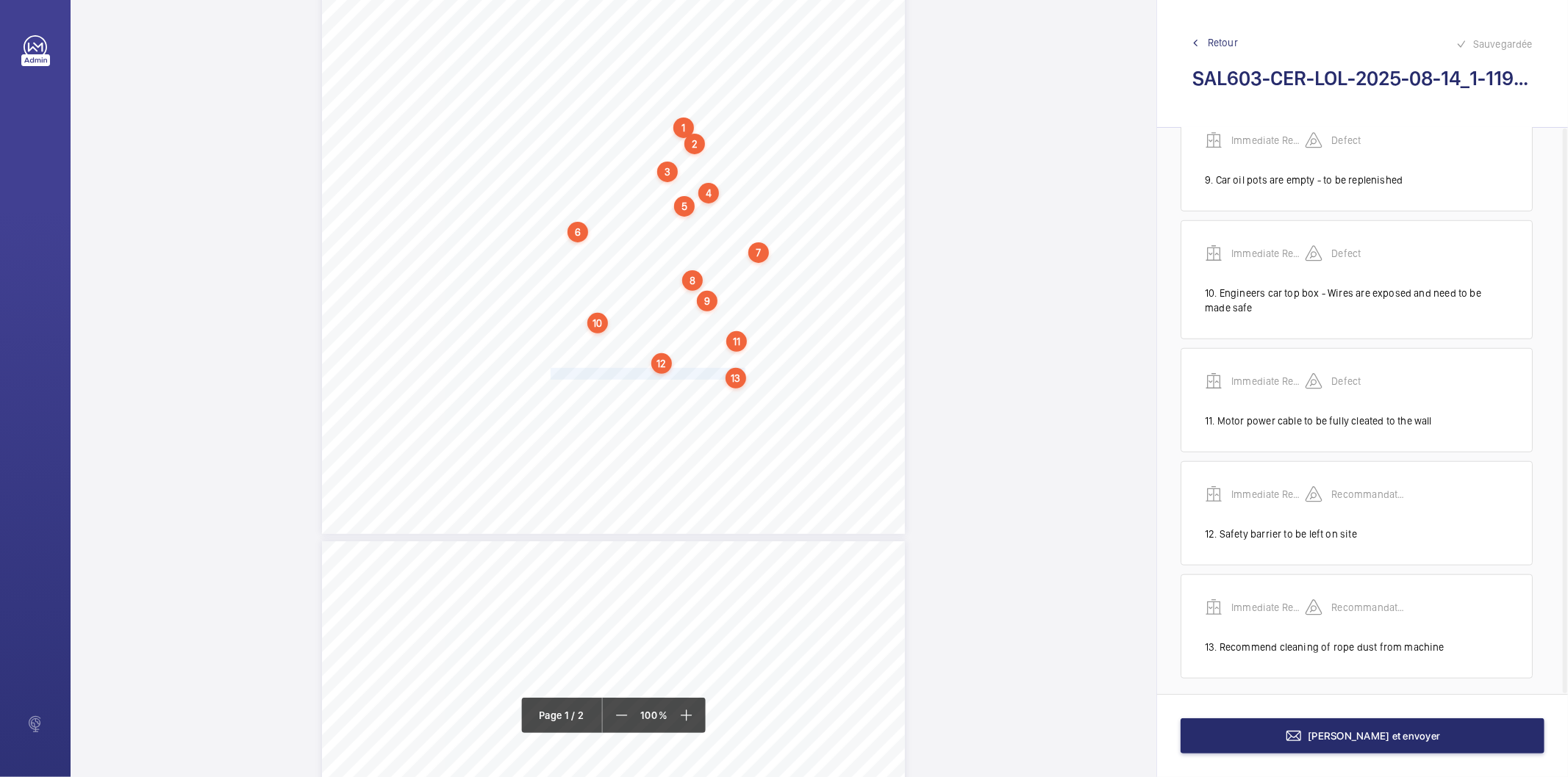
scroll to position [1017, 0]
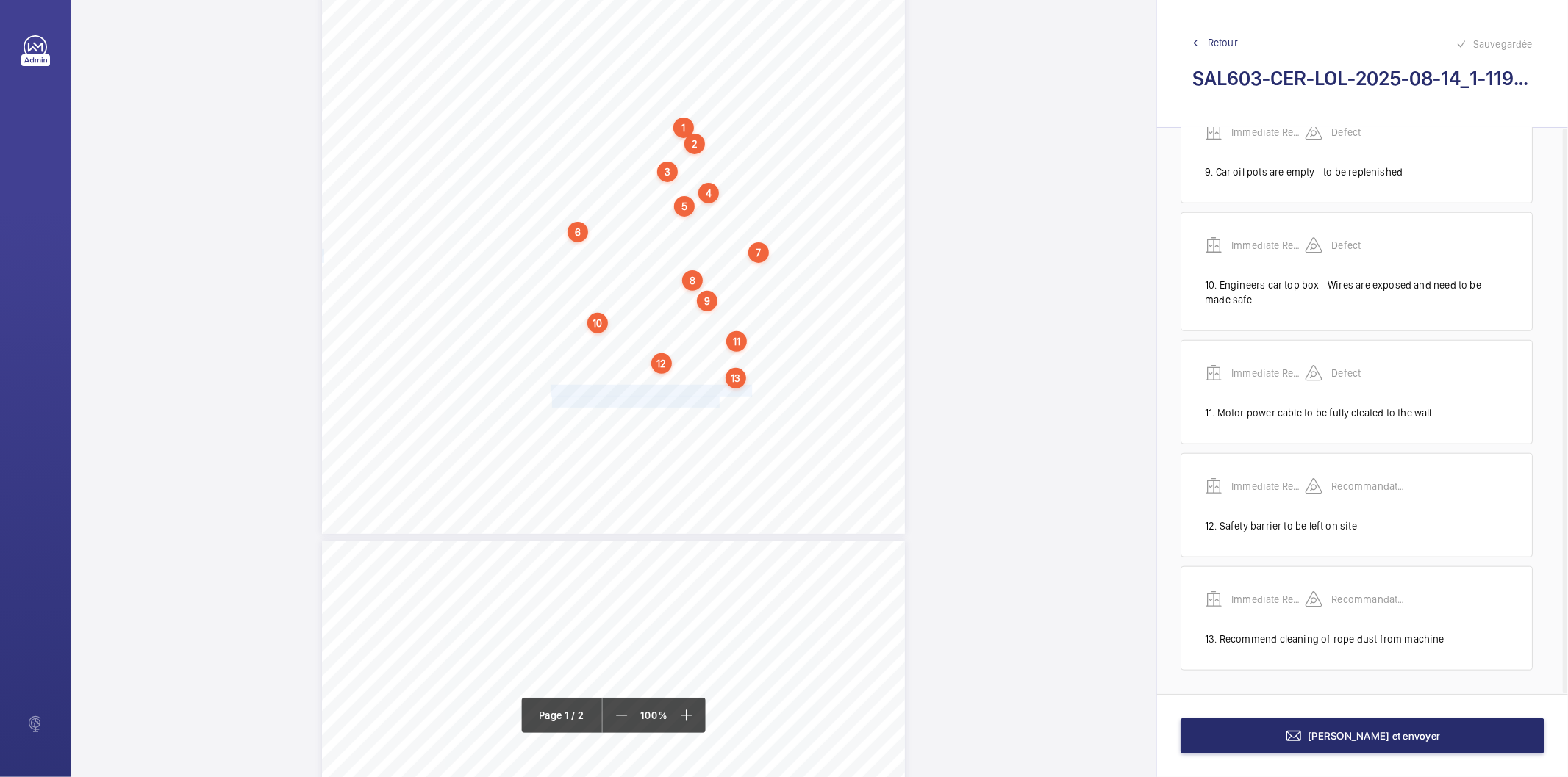
drag, startPoint x: 552, startPoint y: 392, endPoint x: 717, endPoint y: 404, distance: 165.4
click at [717, 404] on div "Lifting Operations and Lifting Equipment Regulations 1998 Report of Thorough Ex…" at bounding box center [613, 121] width 583 height 824
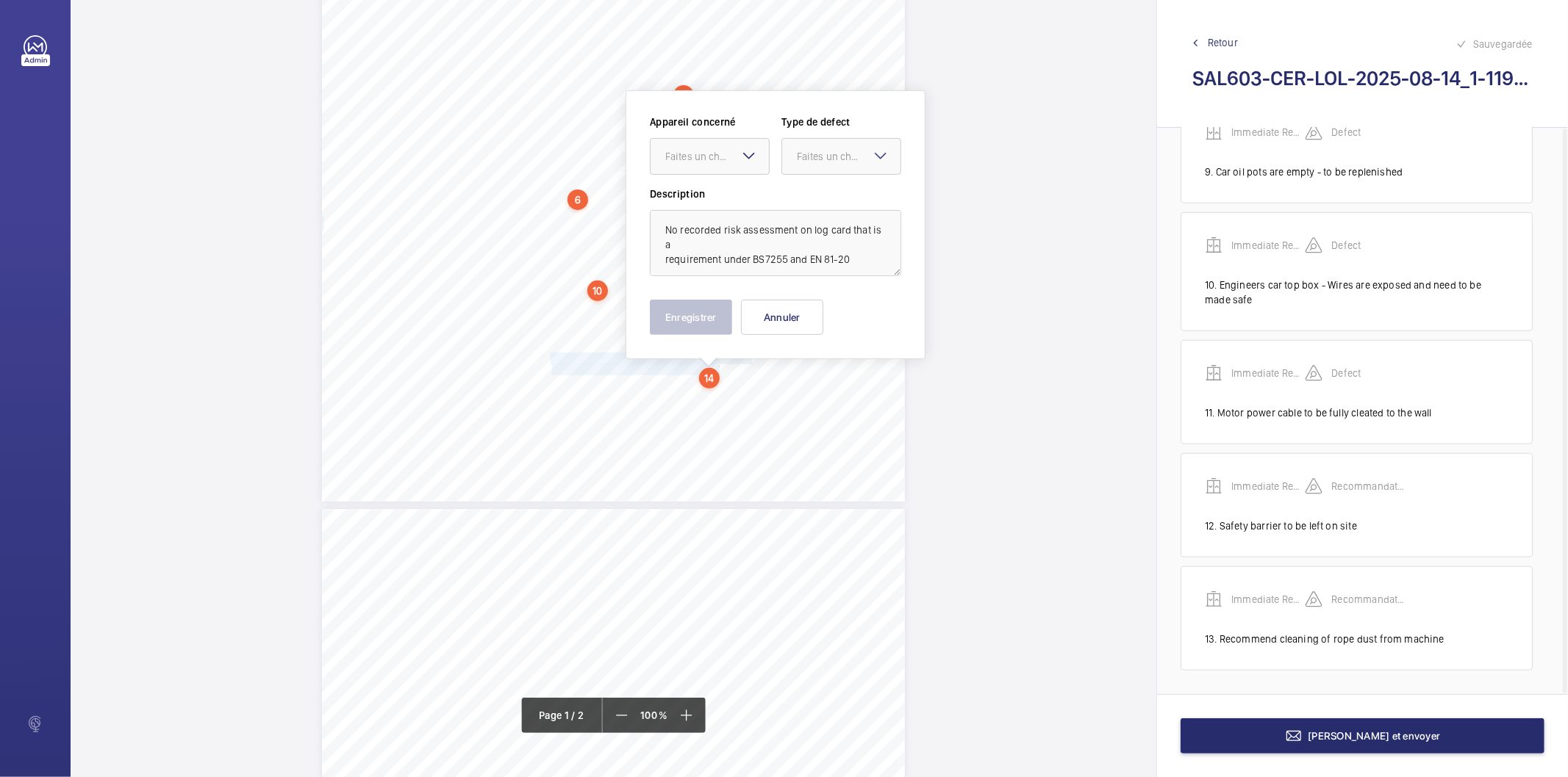
scroll to position [347, 0]
click at [707, 160] on div "Faites un choix" at bounding box center [717, 156] width 104 height 15
click at [692, 199] on span "Immediate Report" at bounding box center [710, 200] width 89 height 15
click at [801, 154] on div "Faites un choix" at bounding box center [849, 156] width 104 height 15
drag, startPoint x: 806, startPoint y: 299, endPoint x: 796, endPoint y: 305, distance: 11.7
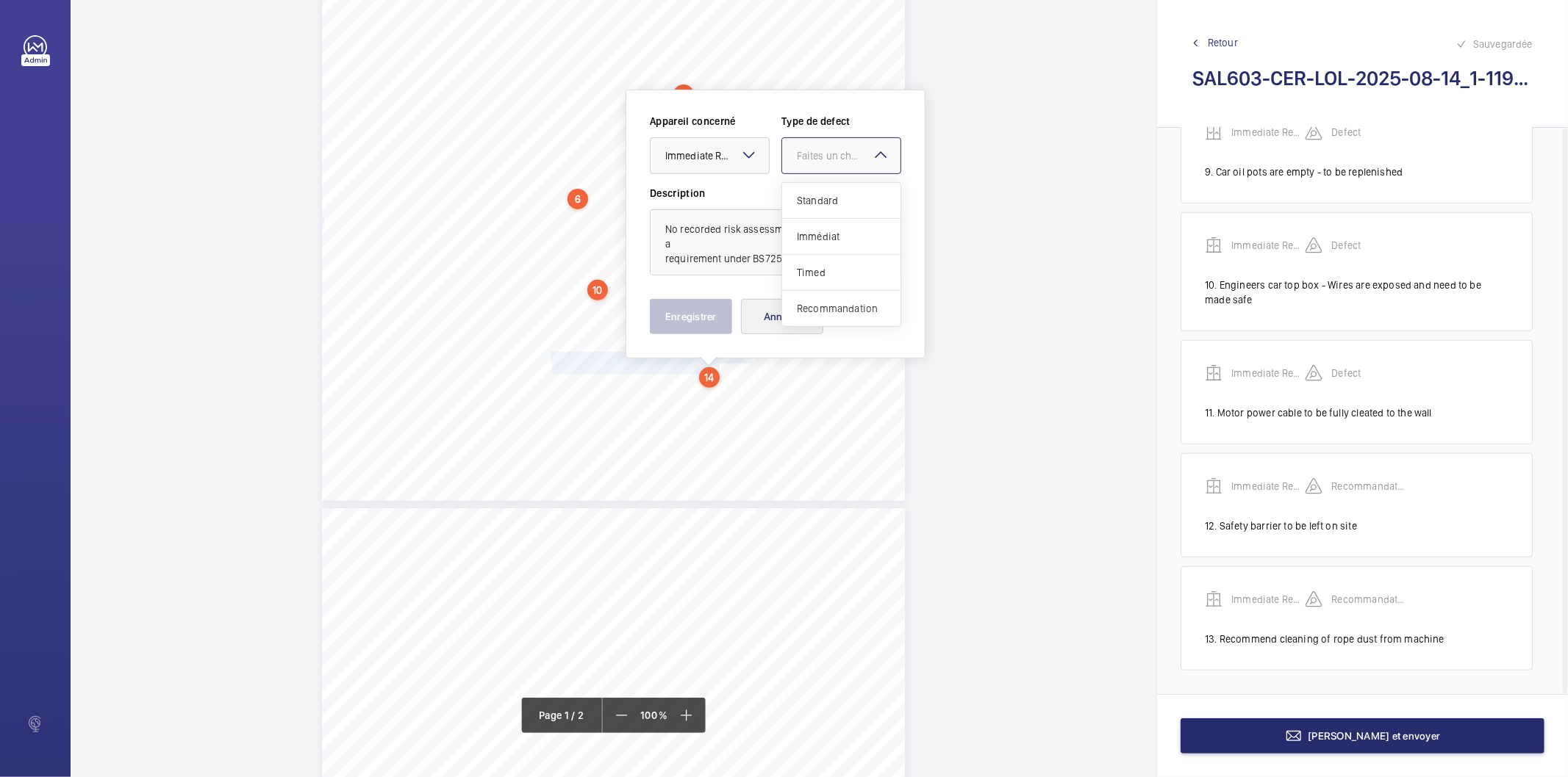
click at [798, 302] on div "Recommandation" at bounding box center [841, 308] width 119 height 35
click at [715, 321] on button "Enregistrer" at bounding box center [691, 316] width 82 height 35
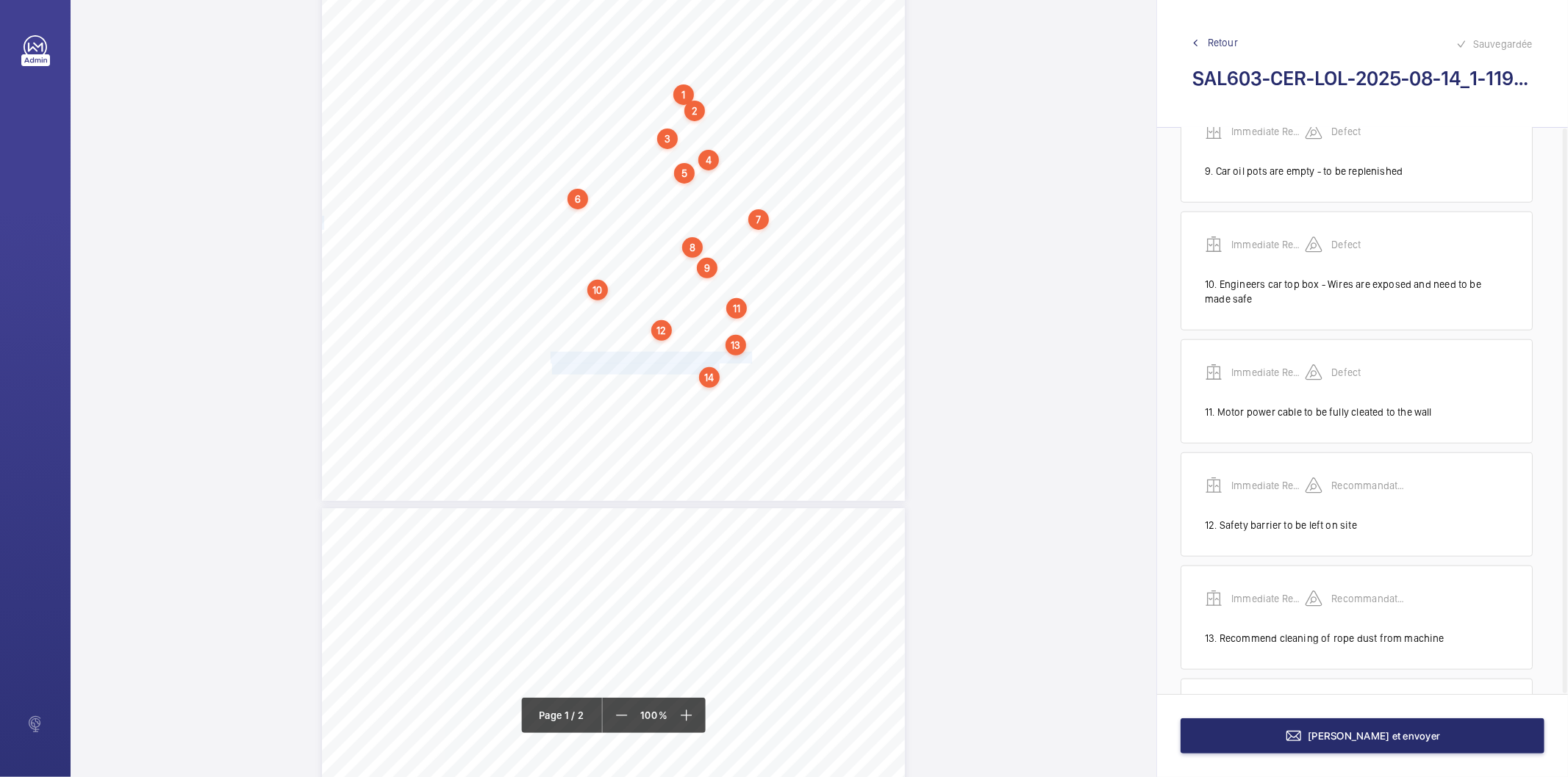
scroll to position [1145, 0]
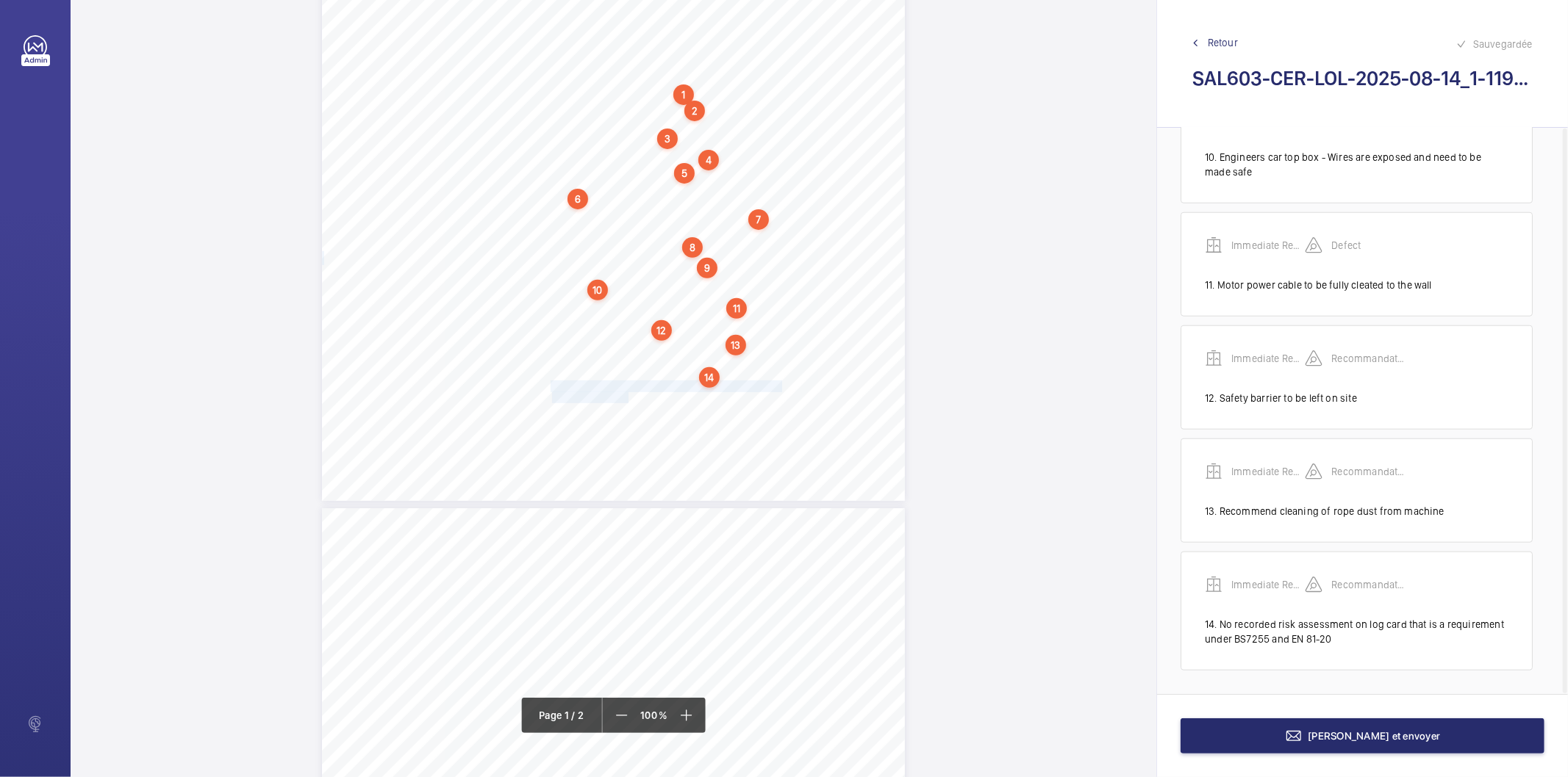
drag, startPoint x: 550, startPoint y: 387, endPoint x: 627, endPoint y: 394, distance: 77.3
click at [627, 394] on div "Lifting Operations and Lifting Equipment Regulations 1998 Report of Thorough Ex…" at bounding box center [613, 88] width 583 height 824
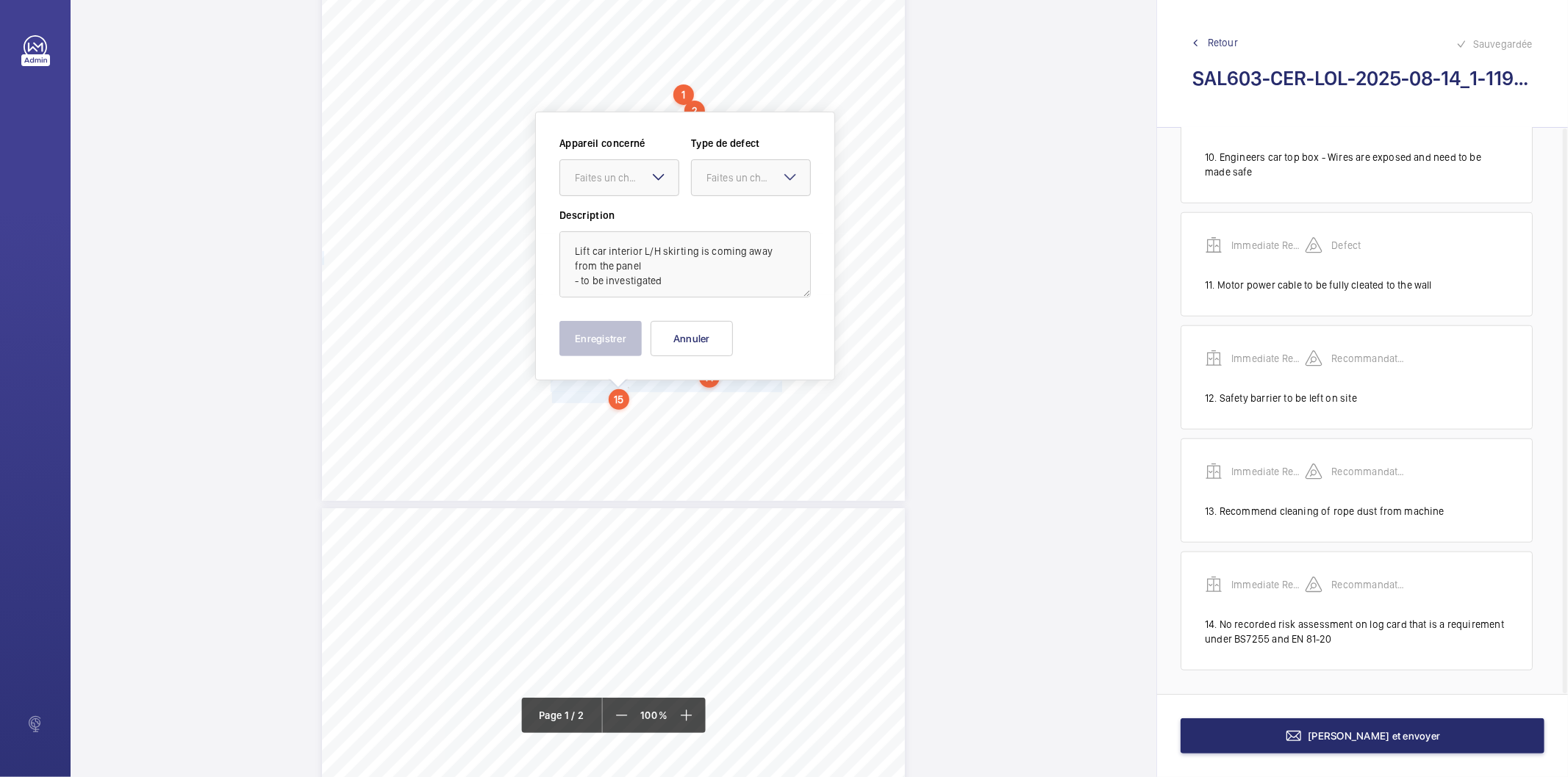
scroll to position [369, 0]
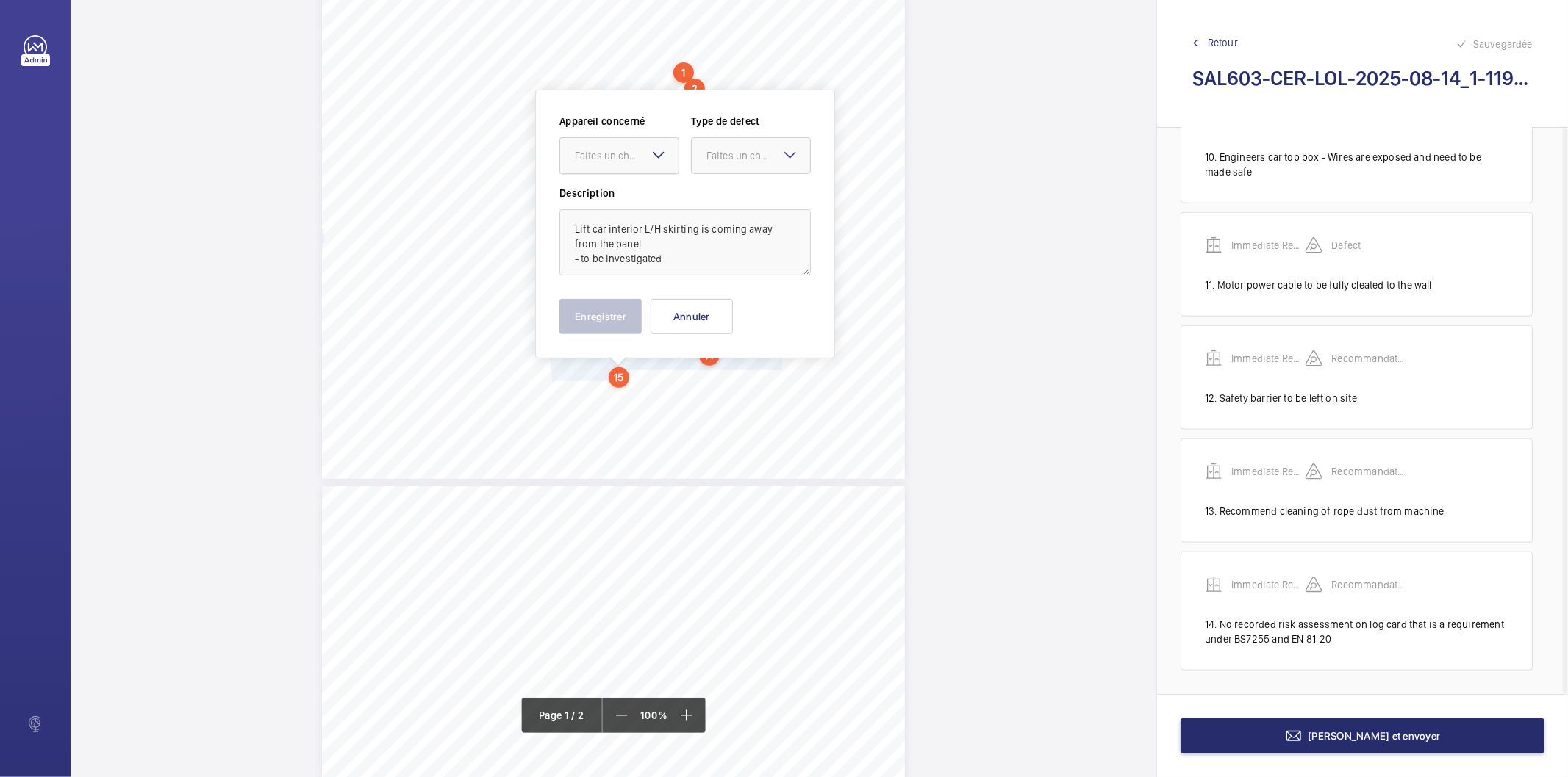
click at [621, 159] on div "Faites un choix" at bounding box center [627, 156] width 104 height 15
click at [614, 204] on span "Immediate Report" at bounding box center [619, 200] width 89 height 15
drag, startPoint x: 765, startPoint y: 160, endPoint x: 758, endPoint y: 171, distance: 13.0
click at [762, 160] on div "Faites un choix" at bounding box center [759, 156] width 104 height 15
drag, startPoint x: 731, startPoint y: 312, endPoint x: 658, endPoint y: 321, distance: 73.6
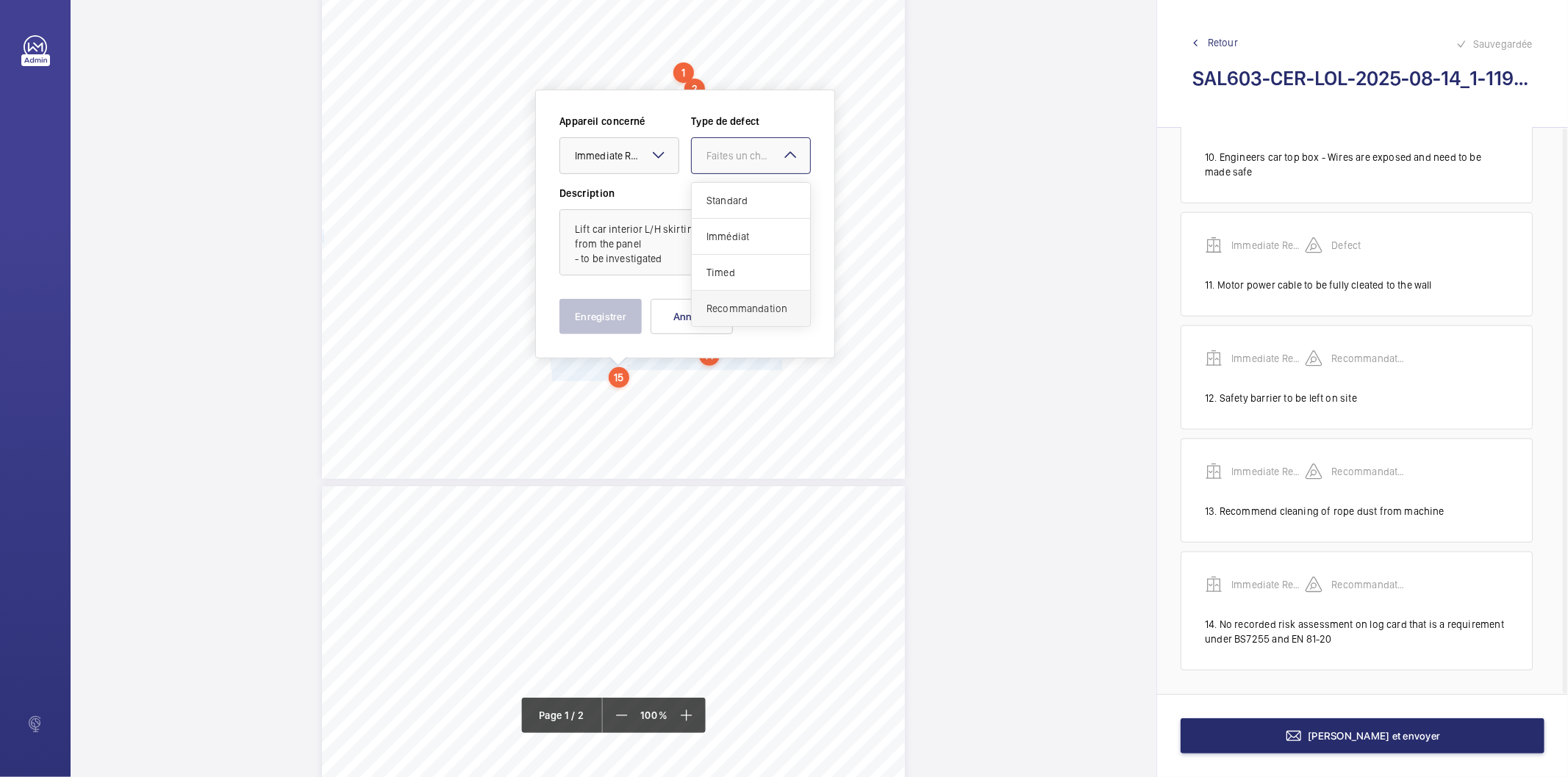
click at [730, 312] on span "Recommandation" at bounding box center [751, 309] width 89 height 15
click at [631, 319] on button "Enregistrer" at bounding box center [600, 316] width 82 height 35
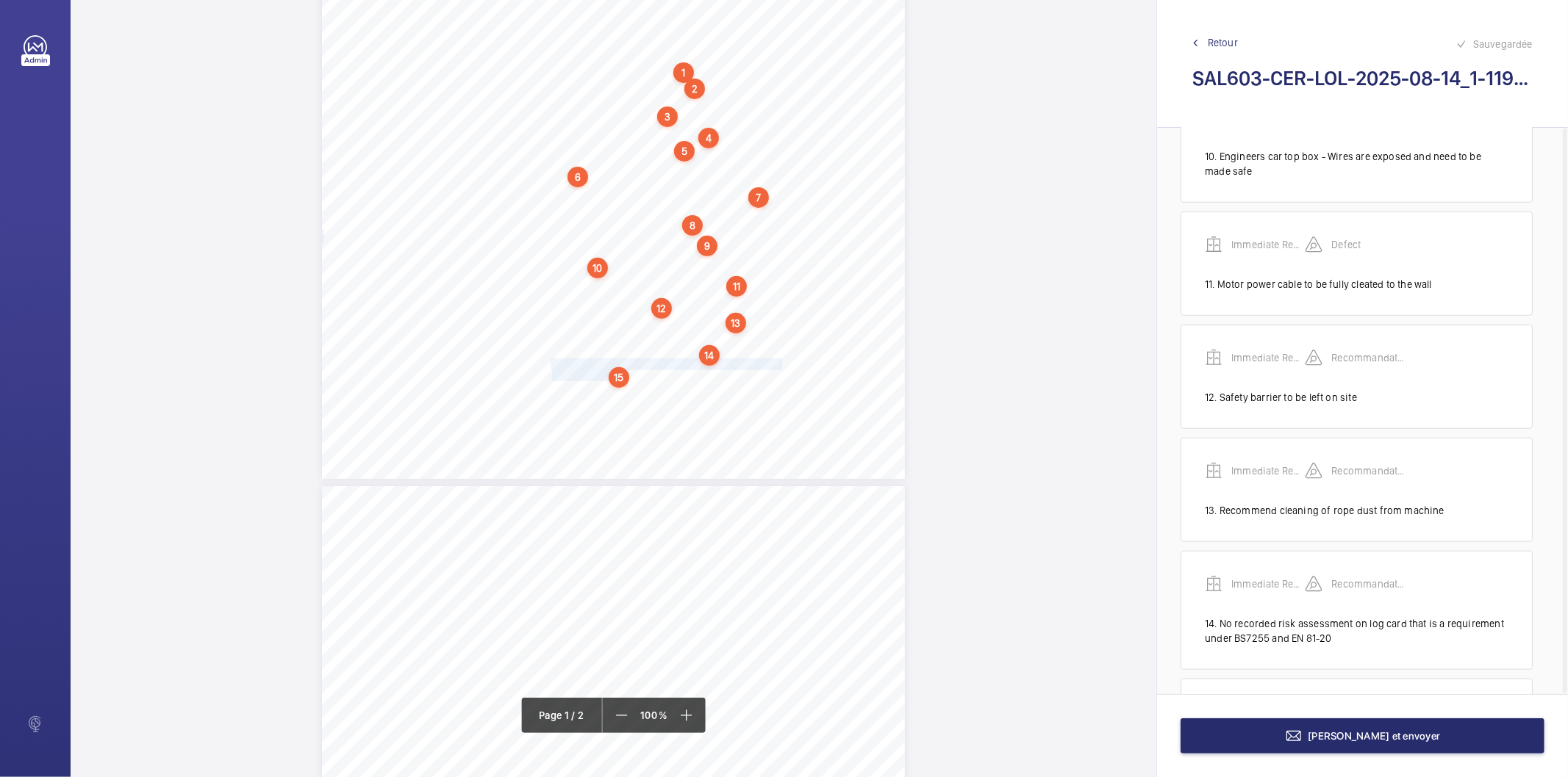
scroll to position [1274, 0]
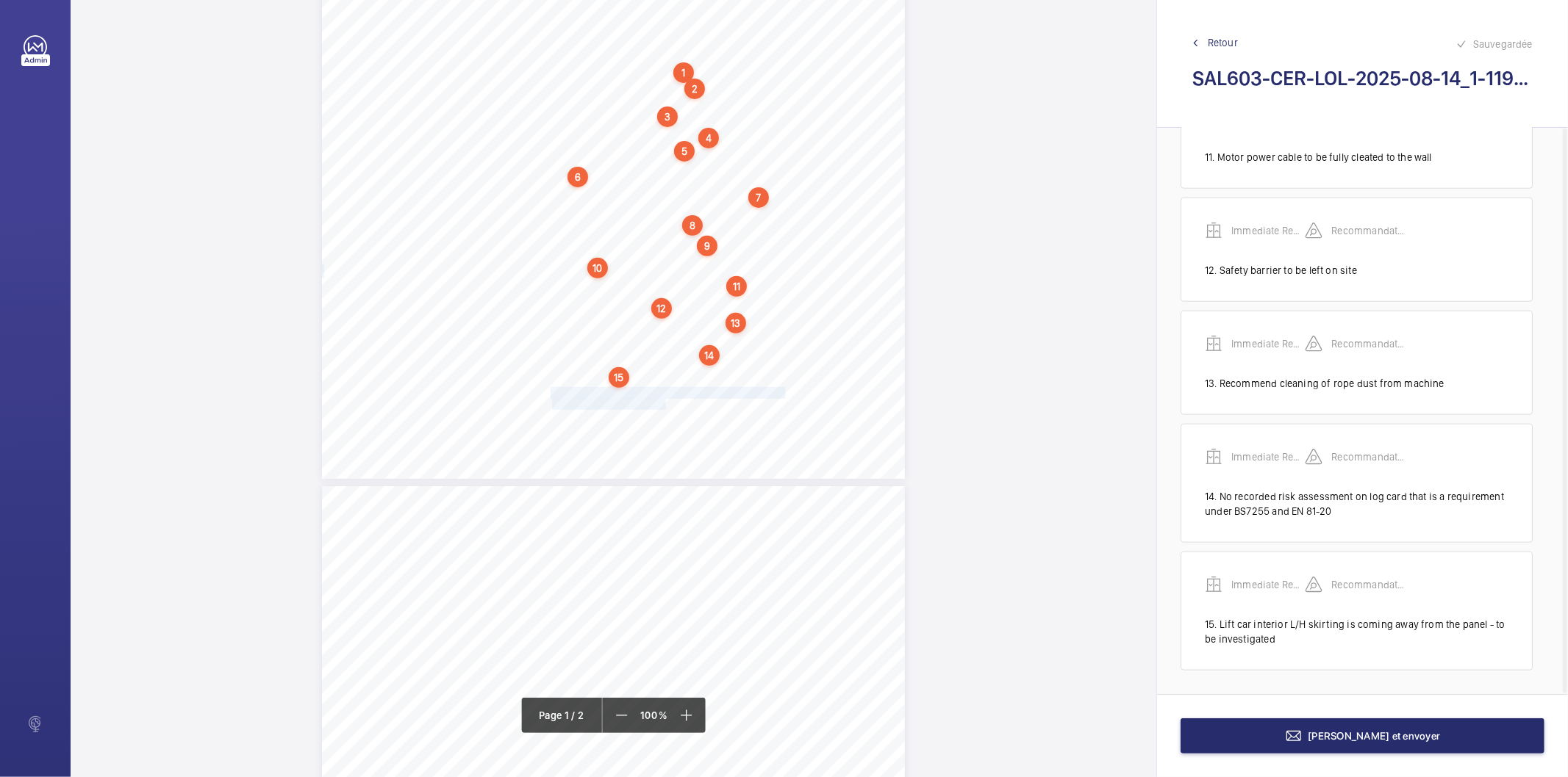
drag, startPoint x: 550, startPoint y: 395, endPoint x: 664, endPoint y: 401, distance: 114.2
click at [664, 401] on div "Lifting Operations and Lifting Equipment Regulations 1998 Report of Thorough Ex…" at bounding box center [613, 67] width 583 height 824
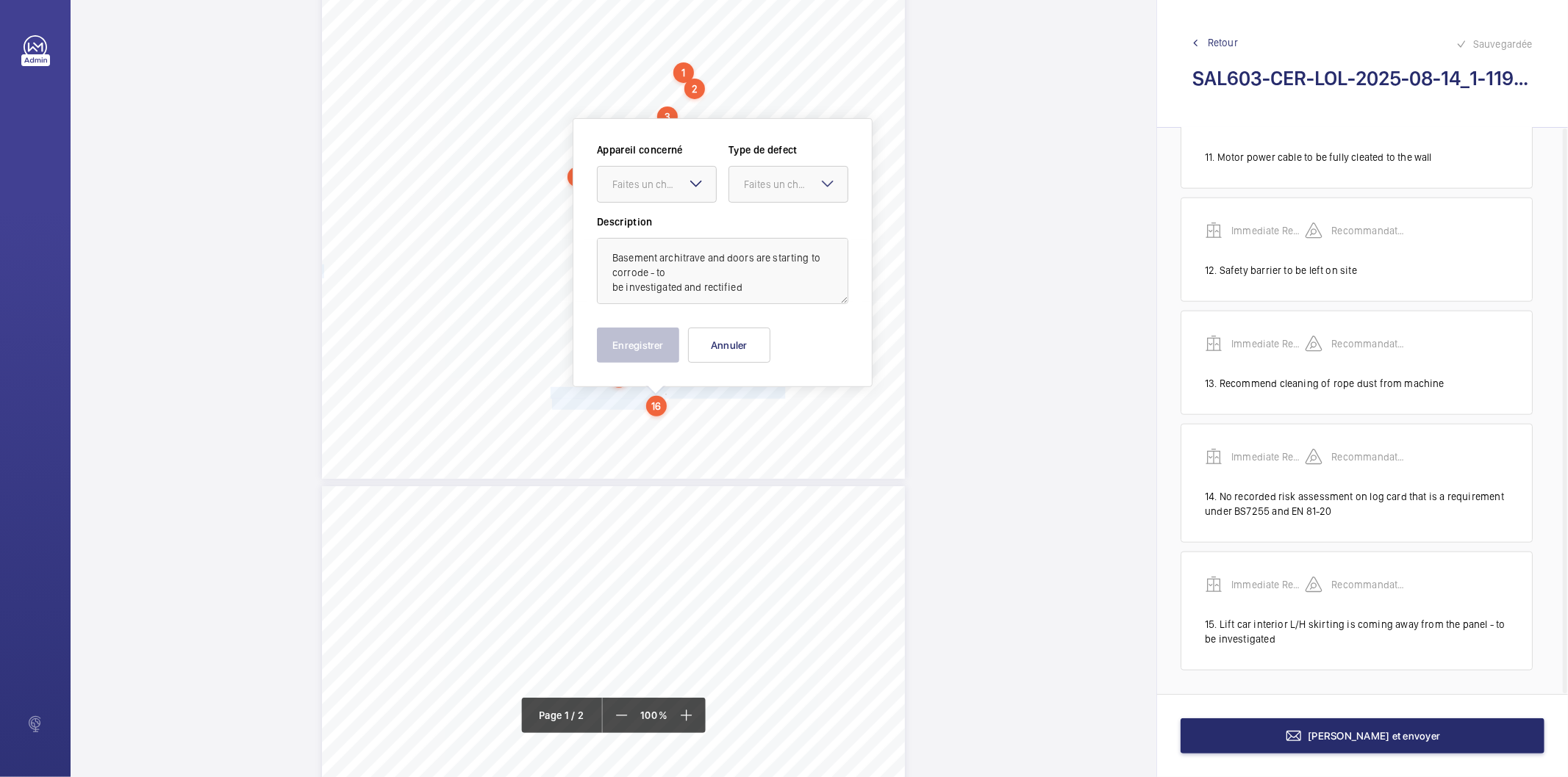
scroll to position [398, 0]
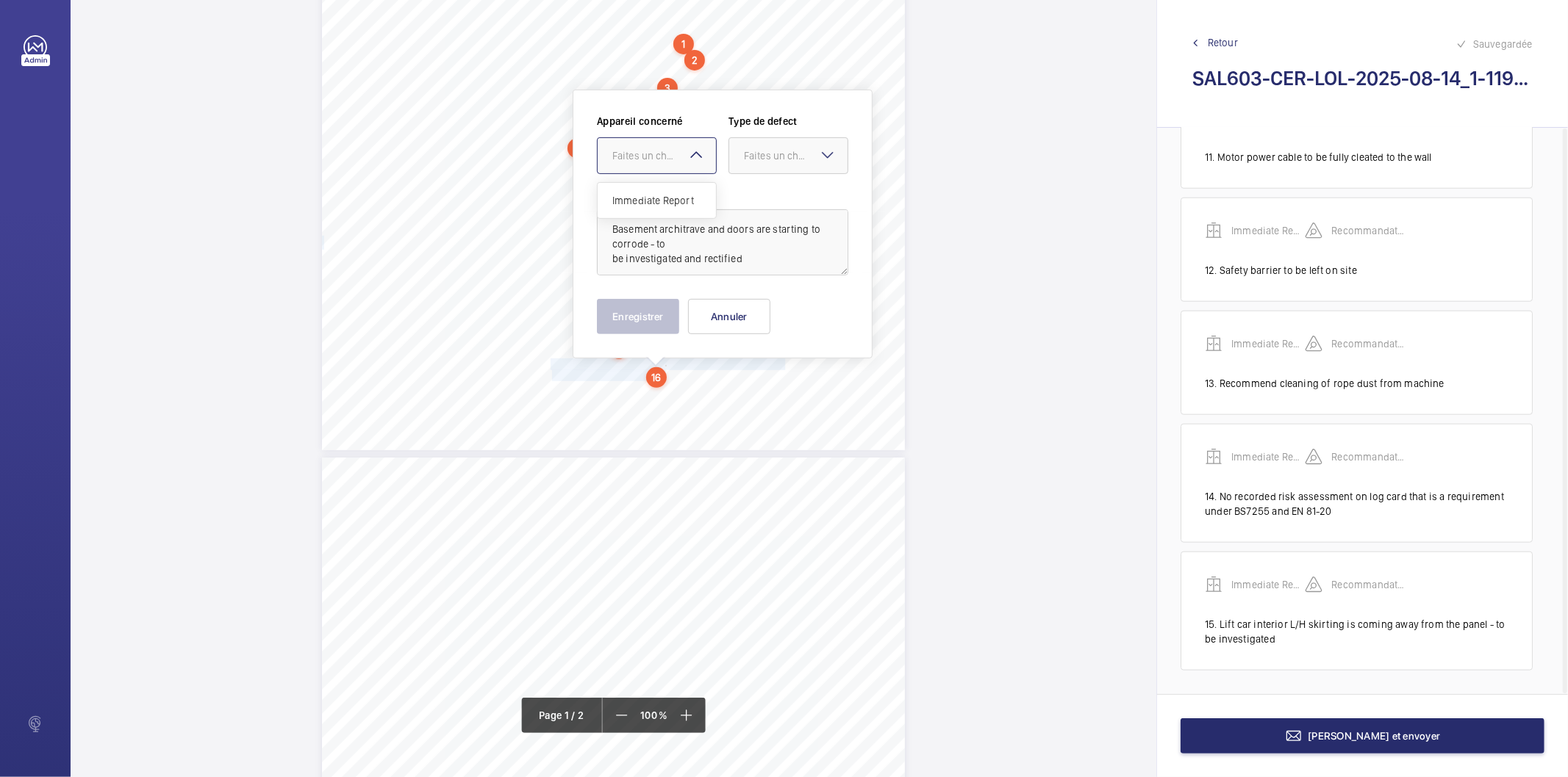
click at [659, 165] on div at bounding box center [657, 155] width 119 height 35
click at [655, 204] on span "Immediate Report" at bounding box center [657, 200] width 89 height 15
click at [773, 154] on div "Faites un choix" at bounding box center [796, 156] width 104 height 15
drag, startPoint x: 768, startPoint y: 308, endPoint x: 643, endPoint y: 316, distance: 125.3
click at [760, 310] on span "Recommandation" at bounding box center [789, 309] width 89 height 15
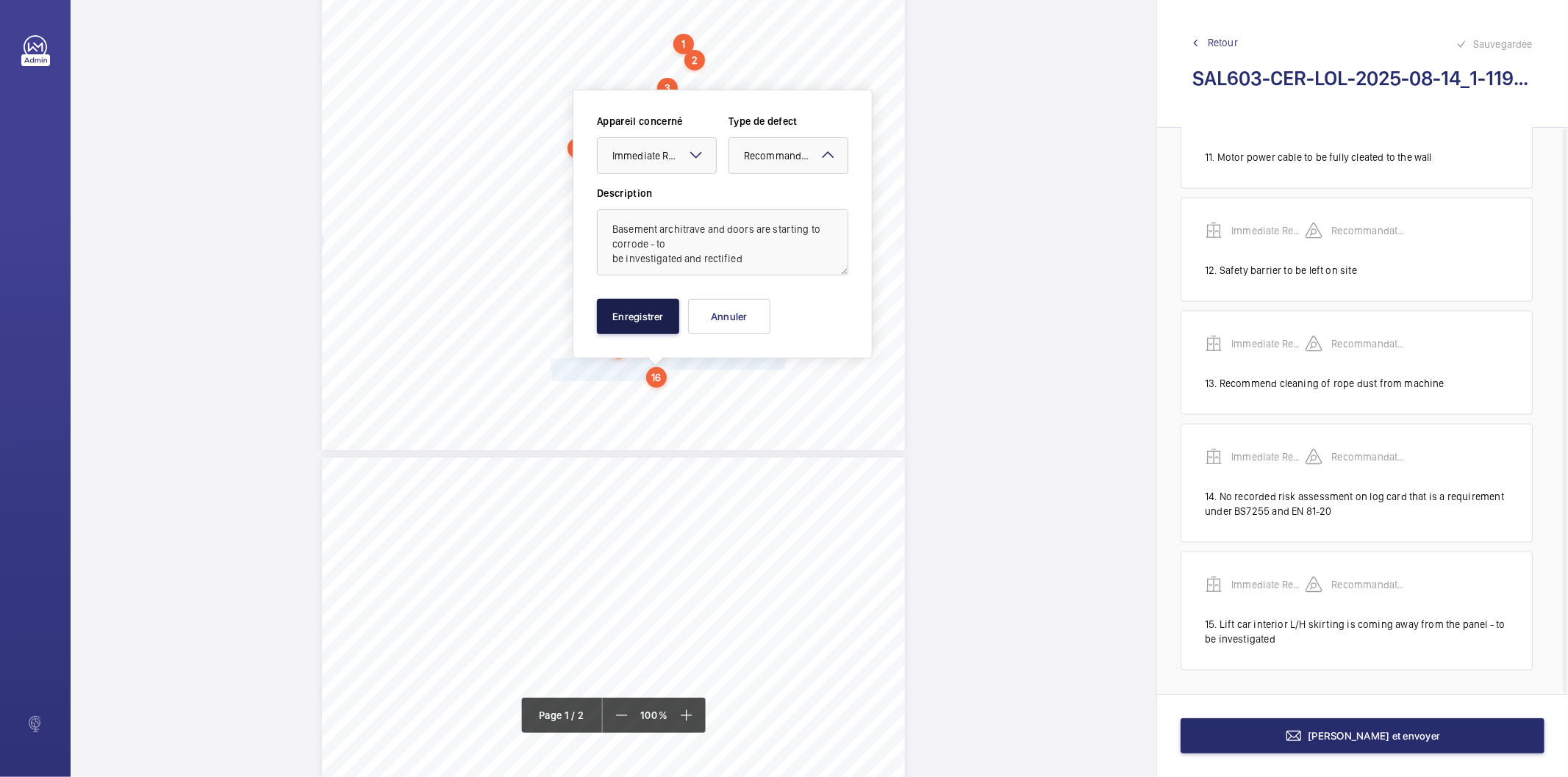
click at [643, 316] on button "Enregistrer" at bounding box center [637, 316] width 82 height 35
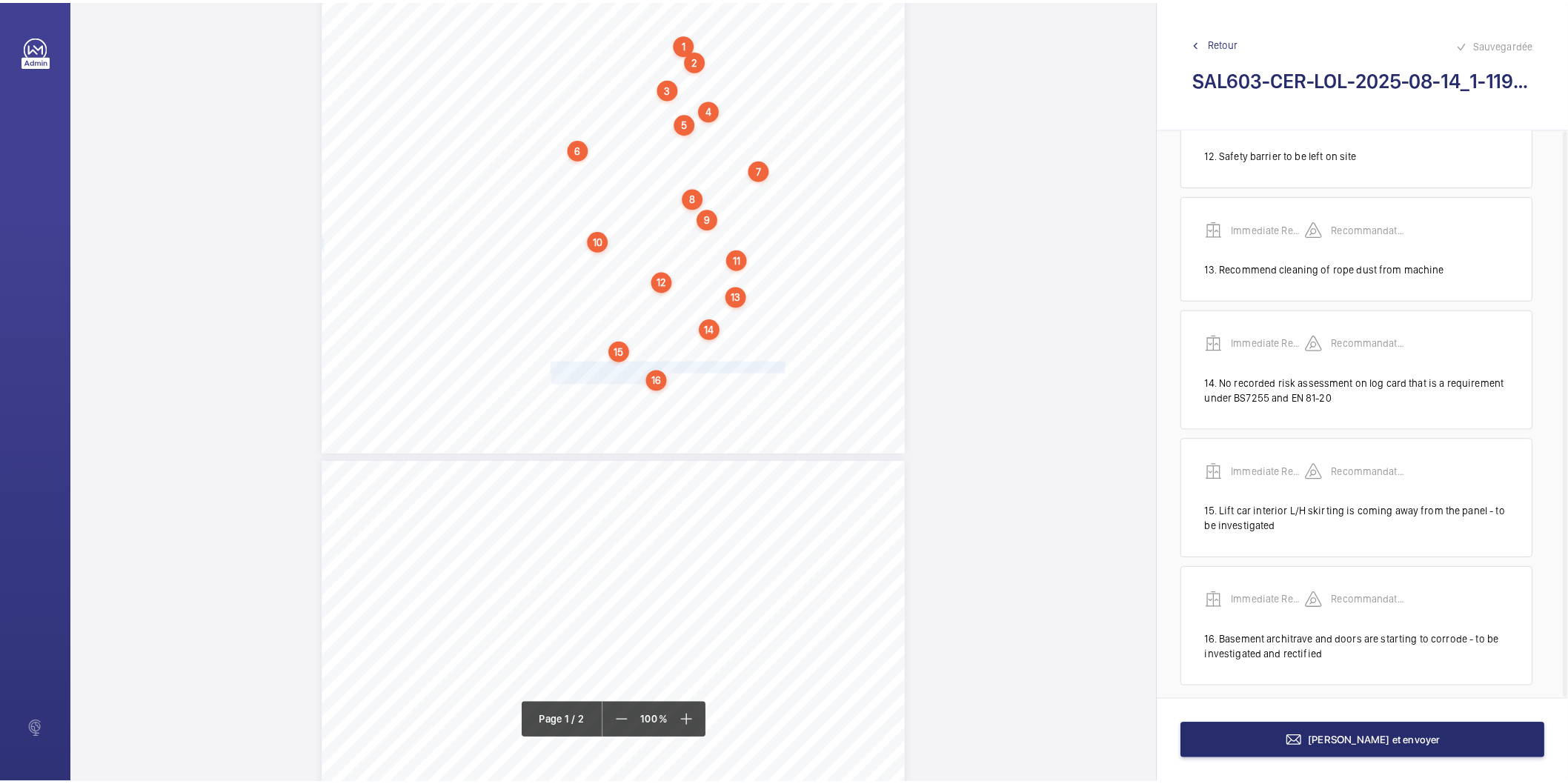
scroll to position [1413, 0]
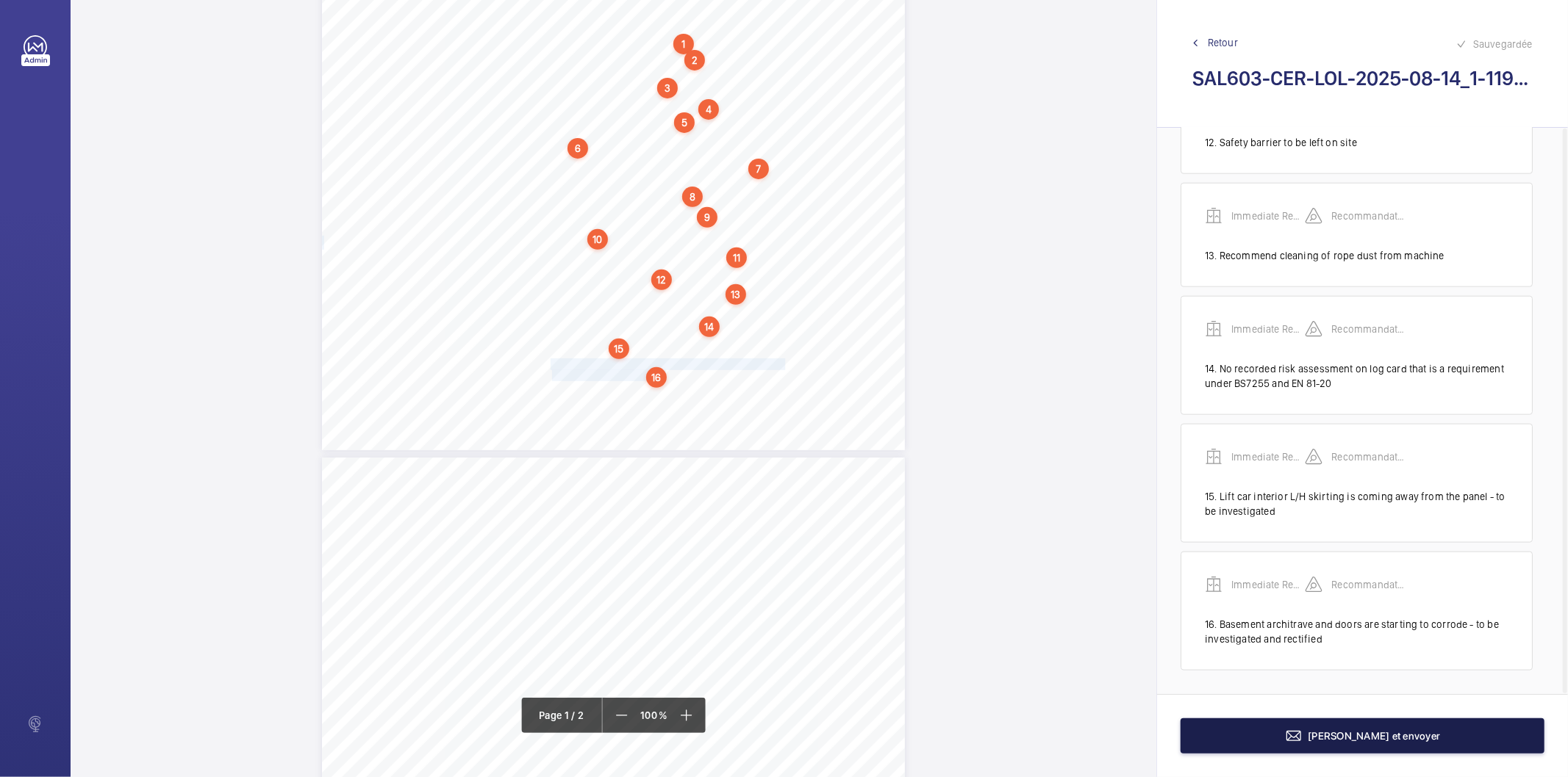
click at [1368, 737] on span "[PERSON_NAME] et envoyer" at bounding box center [1375, 737] width 133 height 11
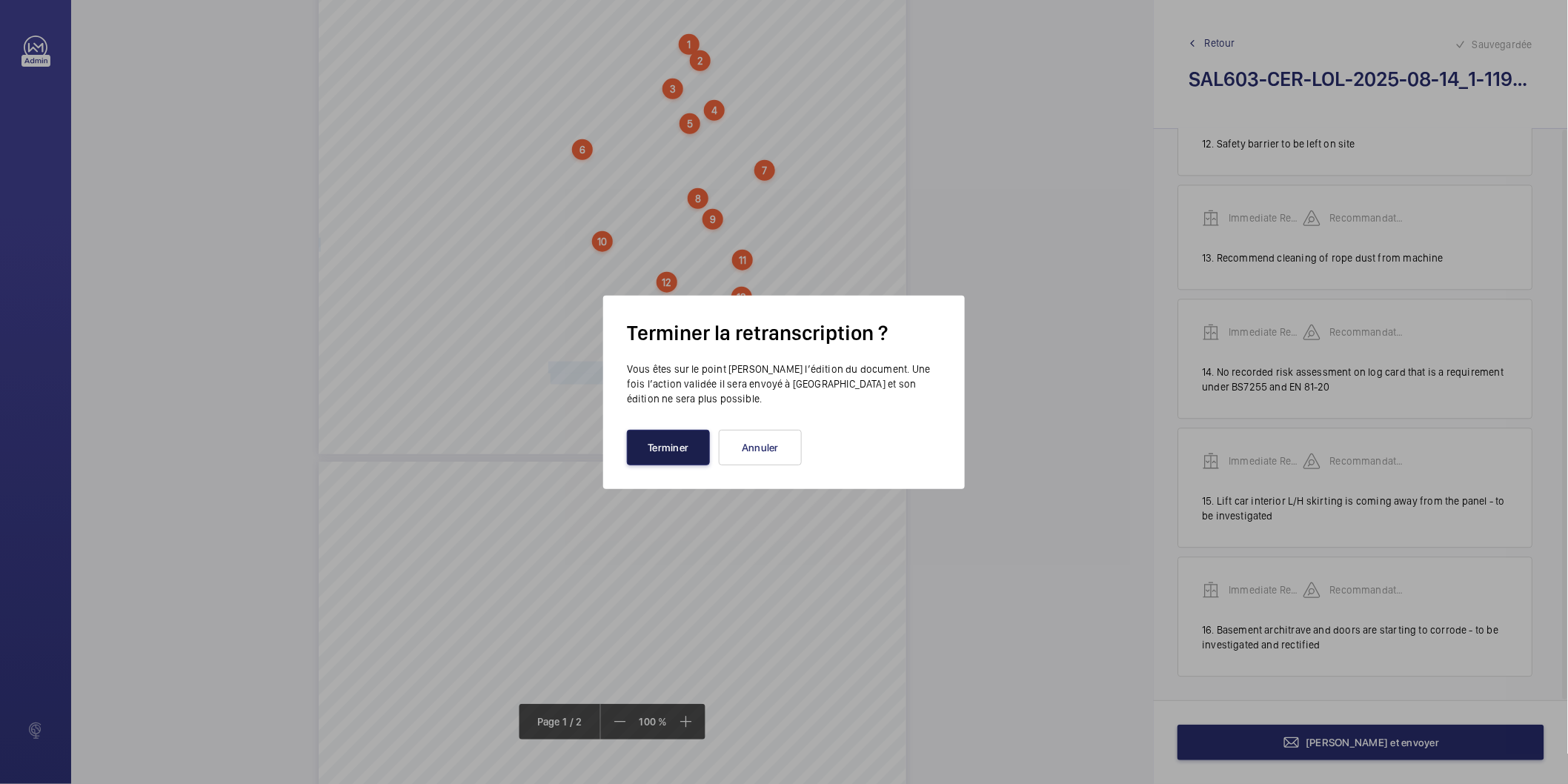
click at [675, 441] on button "Terminer" at bounding box center [668, 447] width 83 height 35
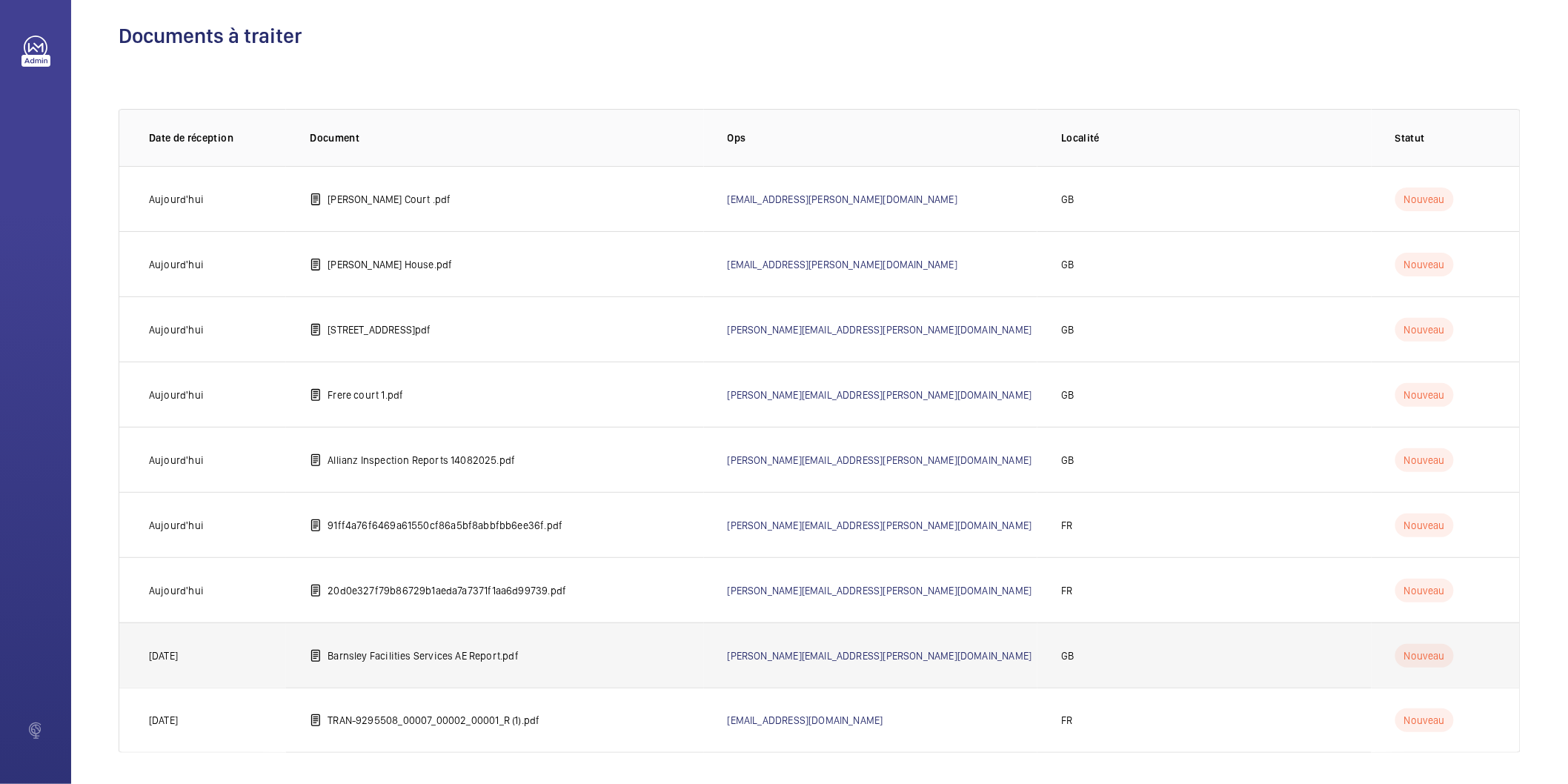
scroll to position [17, 0]
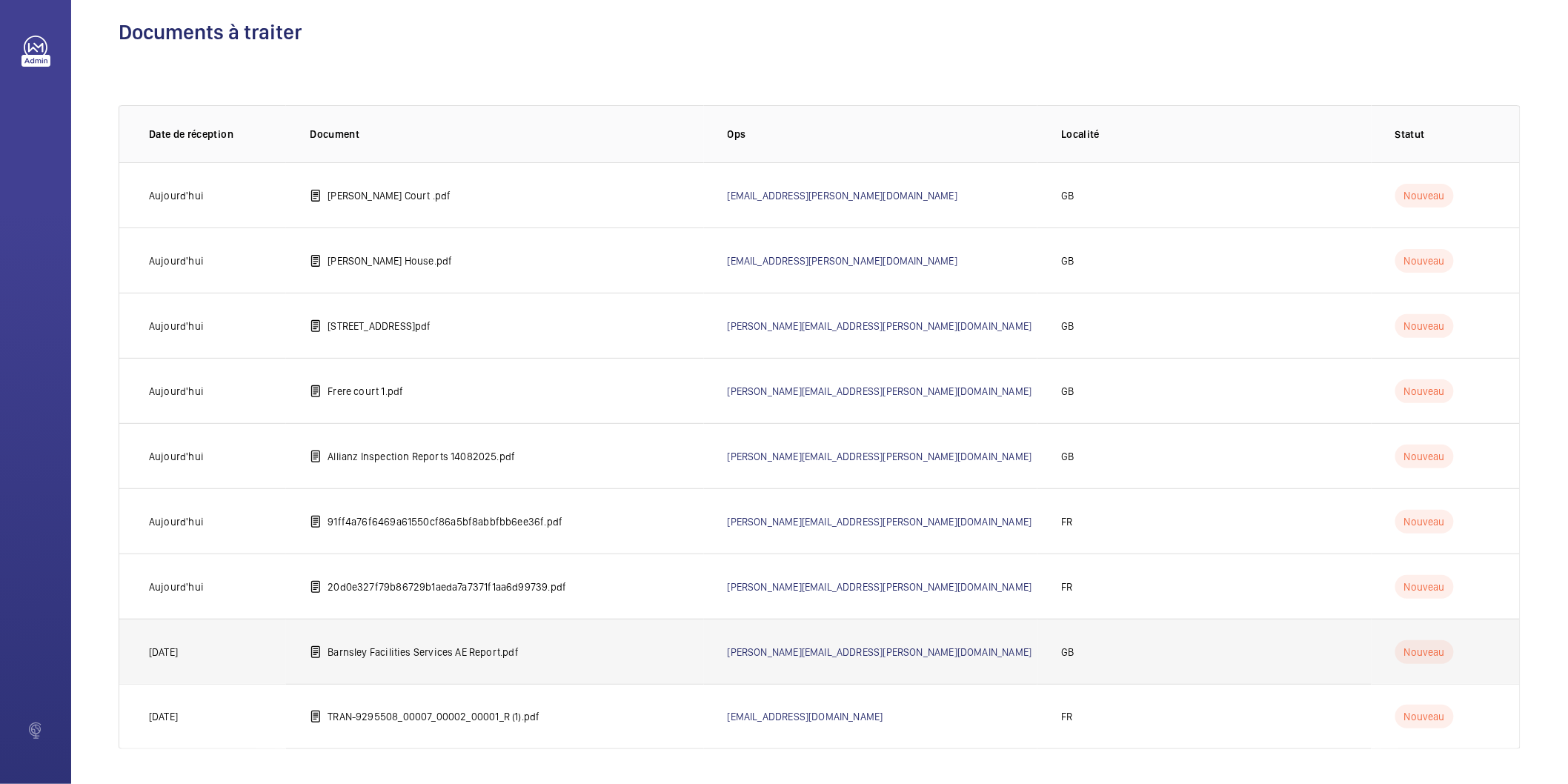
click at [360, 652] on p "Barnsley Facilities Services AE Report.pdf" at bounding box center [423, 653] width 192 height 15
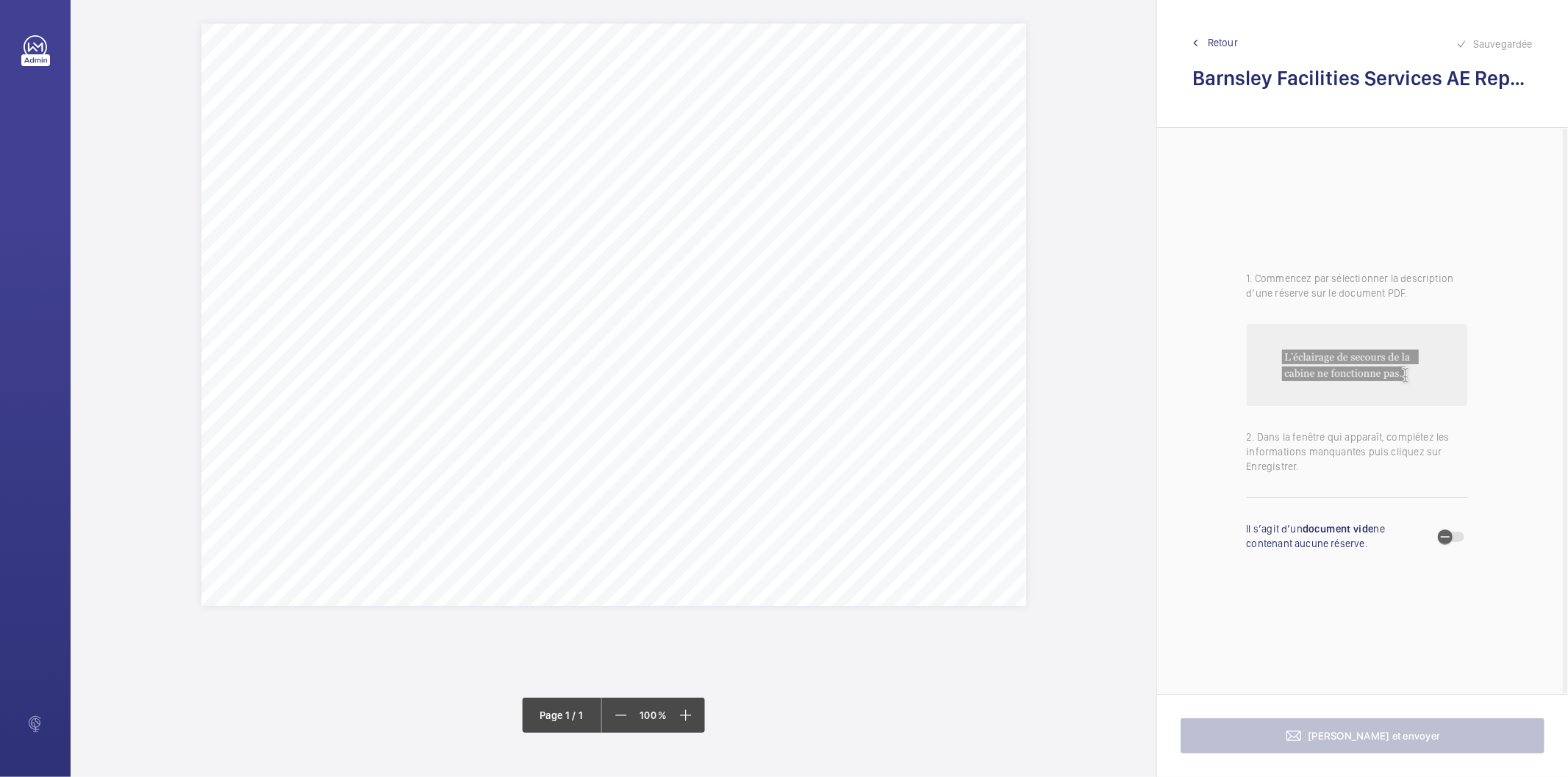
click at [545, 412] on div "Lift 5 (O Block B) Improvement required to the current shaft cleanliness, inclu…" at bounding box center [614, 314] width 824 height 582
click at [577, 197] on mat-icon at bounding box center [577, 195] width 18 height 18
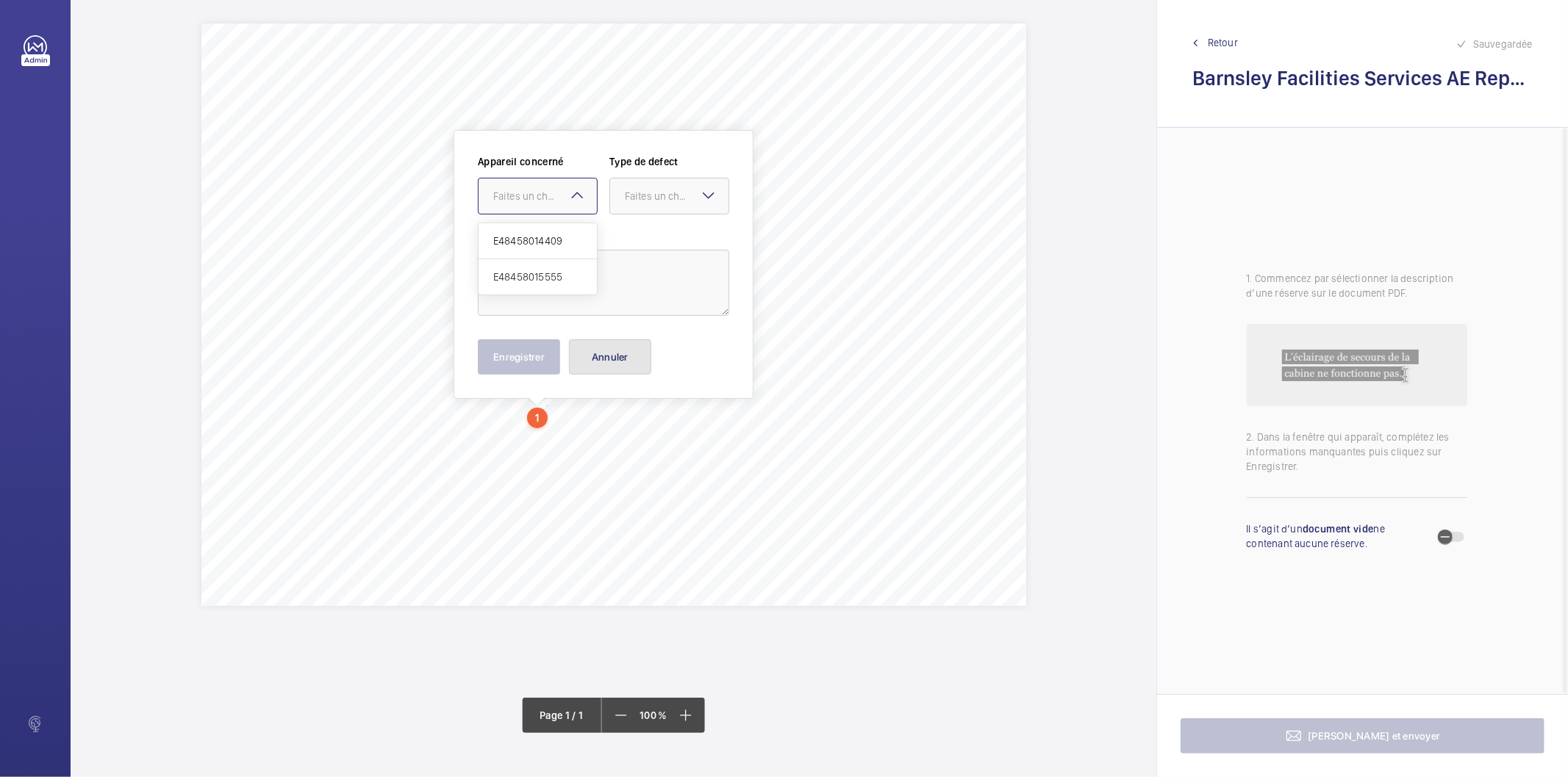
click at [603, 357] on button "Annuler" at bounding box center [610, 357] width 82 height 35
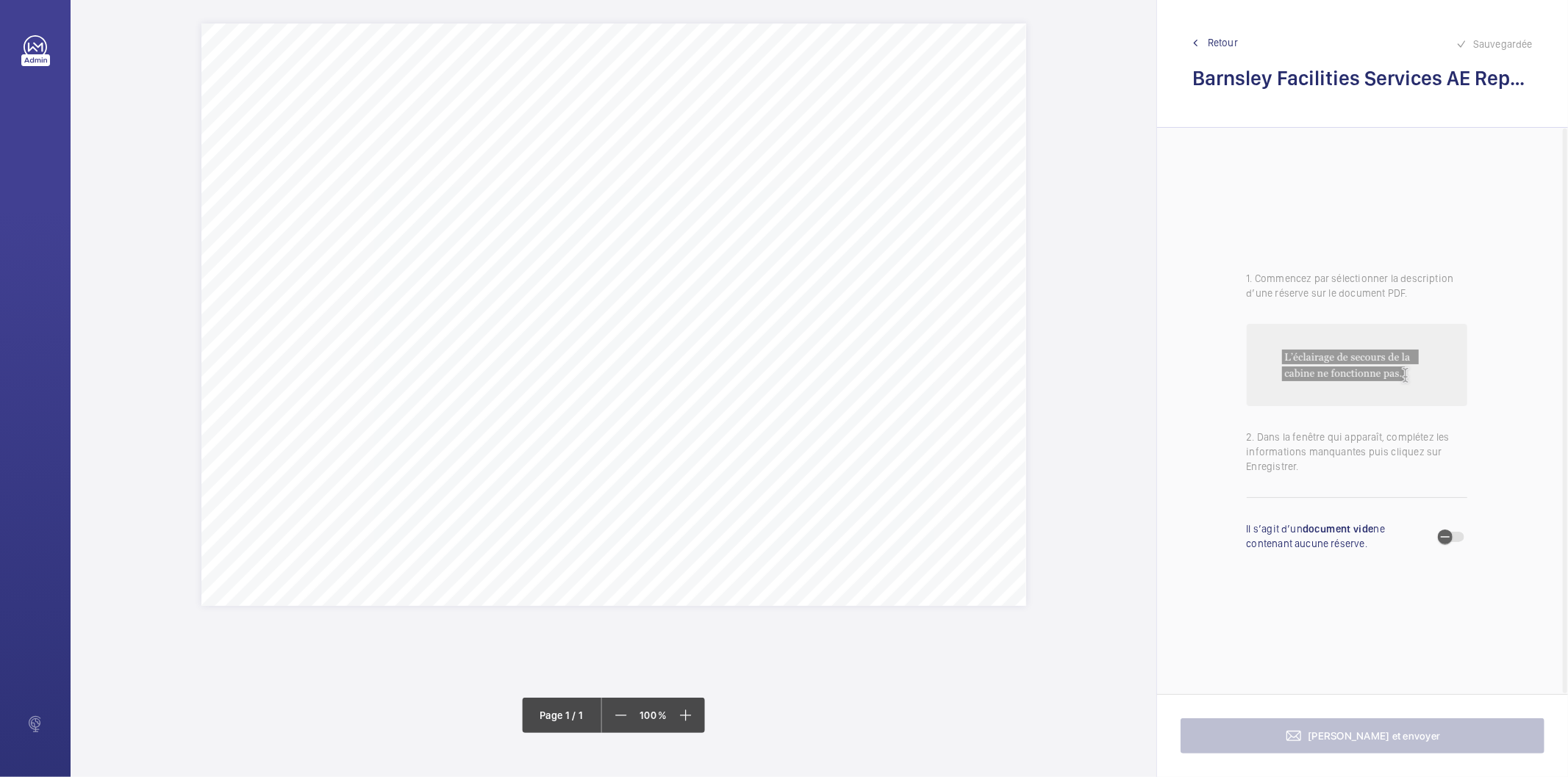
click at [1233, 39] on span "Retour" at bounding box center [1223, 42] width 30 height 15
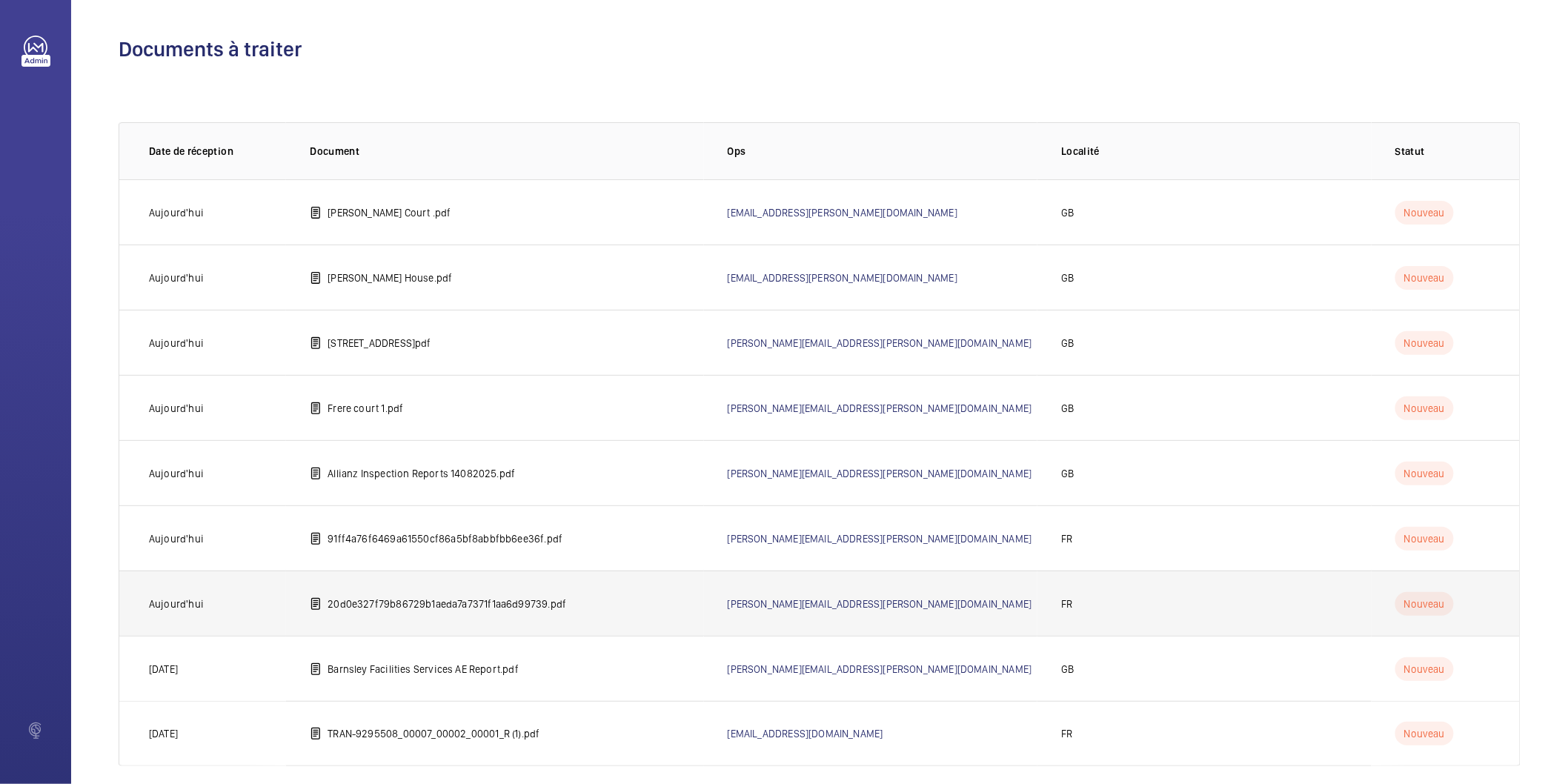
click at [334, 605] on p "20d0e327f79b86729b1aeda7a7371f1aa6d99739.pdf" at bounding box center [447, 605] width 239 height 15
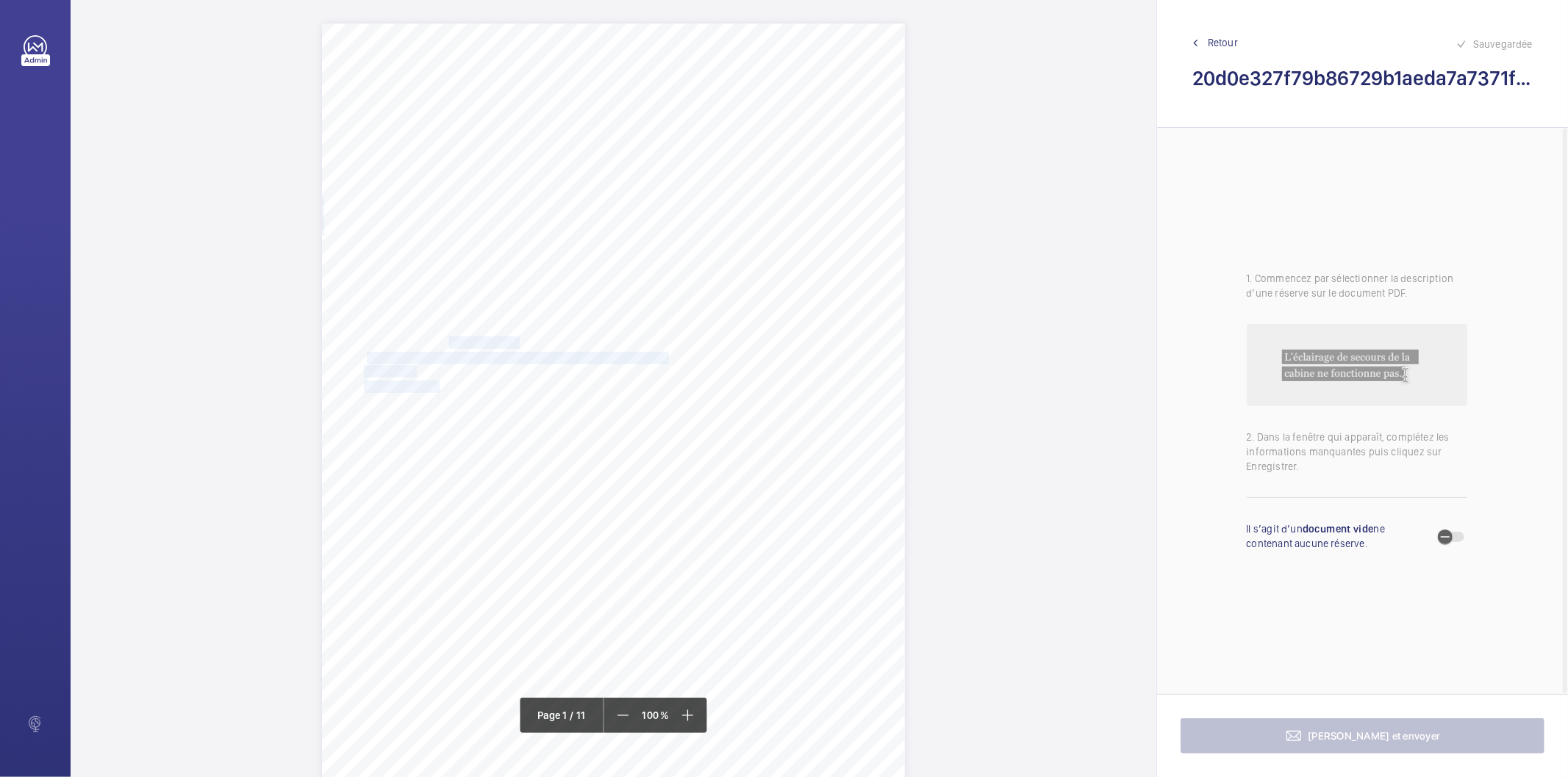
drag, startPoint x: 432, startPoint y: 385, endPoint x: 447, endPoint y: 341, distance: 46.5
click at [447, 341] on div "N° d’affaire 3400050549 Référence 330493-Ind:0 Année 2025 GoProd _V2-1 Page : 1…" at bounding box center [613, 436] width 583 height 824
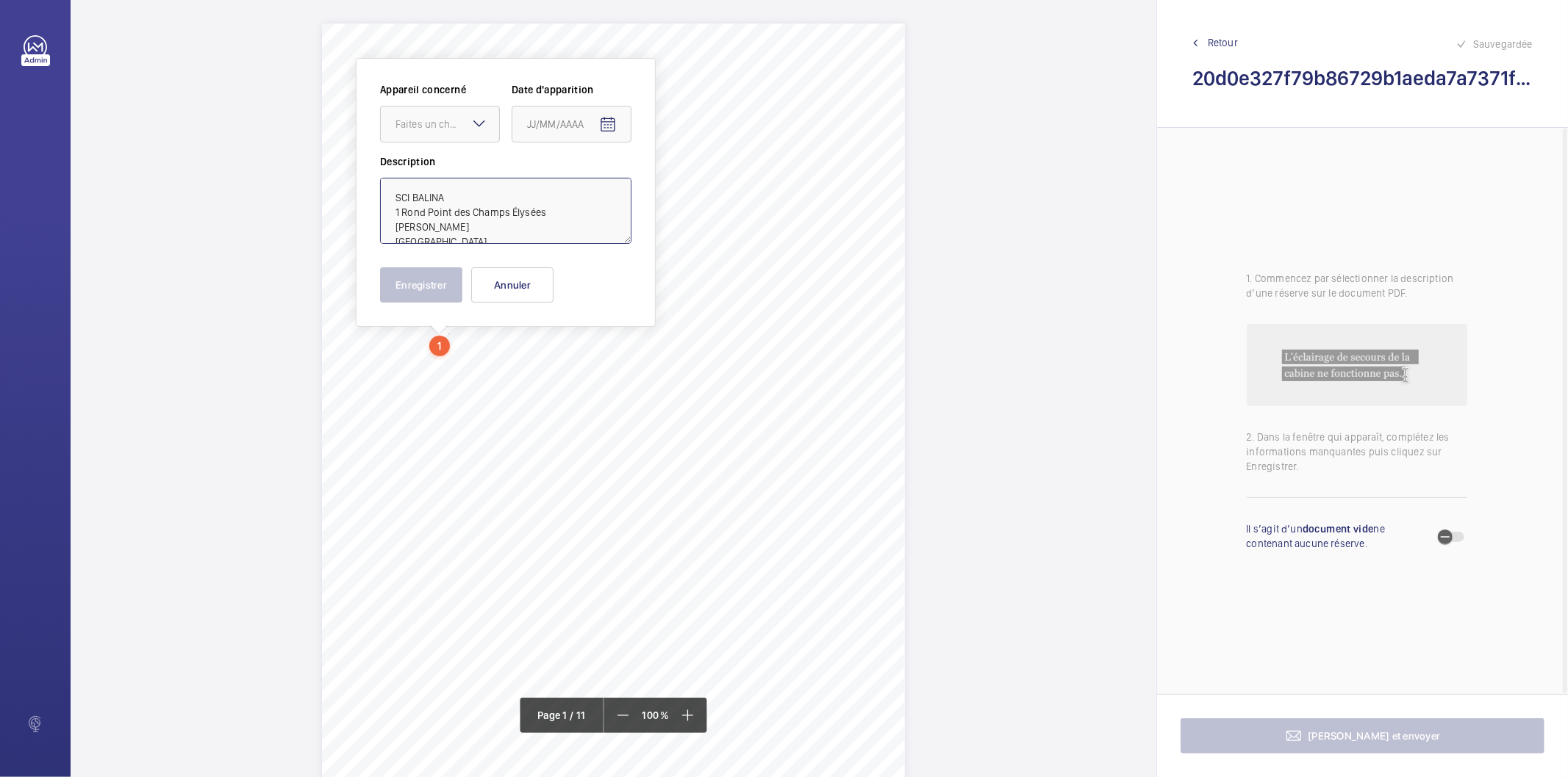
click at [491, 185] on textarea "SCI BALINA 1 Rond Point des Champs Élysées [PERSON_NAME] [GEOGRAPHIC_DATA]" at bounding box center [505, 211] width 251 height 66
type textarea "SCI BALINA 1 Rond Point des Champs Élysées [PERSON_NAME] [GEOGRAPHIC_DATA]"
click at [524, 293] on button "Annuler" at bounding box center [512, 284] width 82 height 35
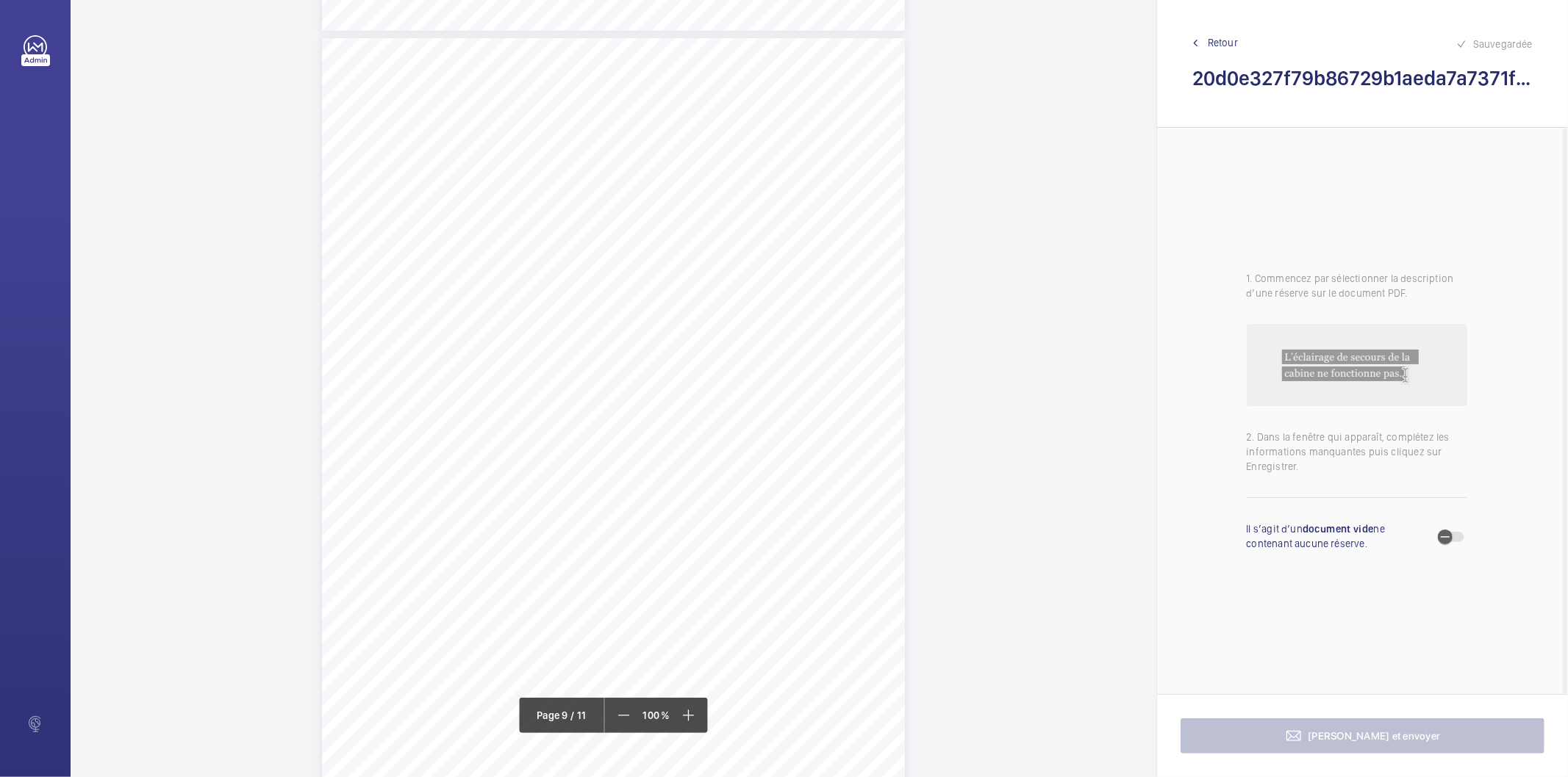
scroll to position [6695, 0]
drag, startPoint x: 405, startPoint y: 244, endPoint x: 657, endPoint y: 258, distance: 252.4
click at [657, 258] on div "N° d’affaire 3400050549 Référence 330493-Ind:0 Année 2025 GoProd _V2-1 Page : 9…" at bounding box center [613, 395] width 583 height 824
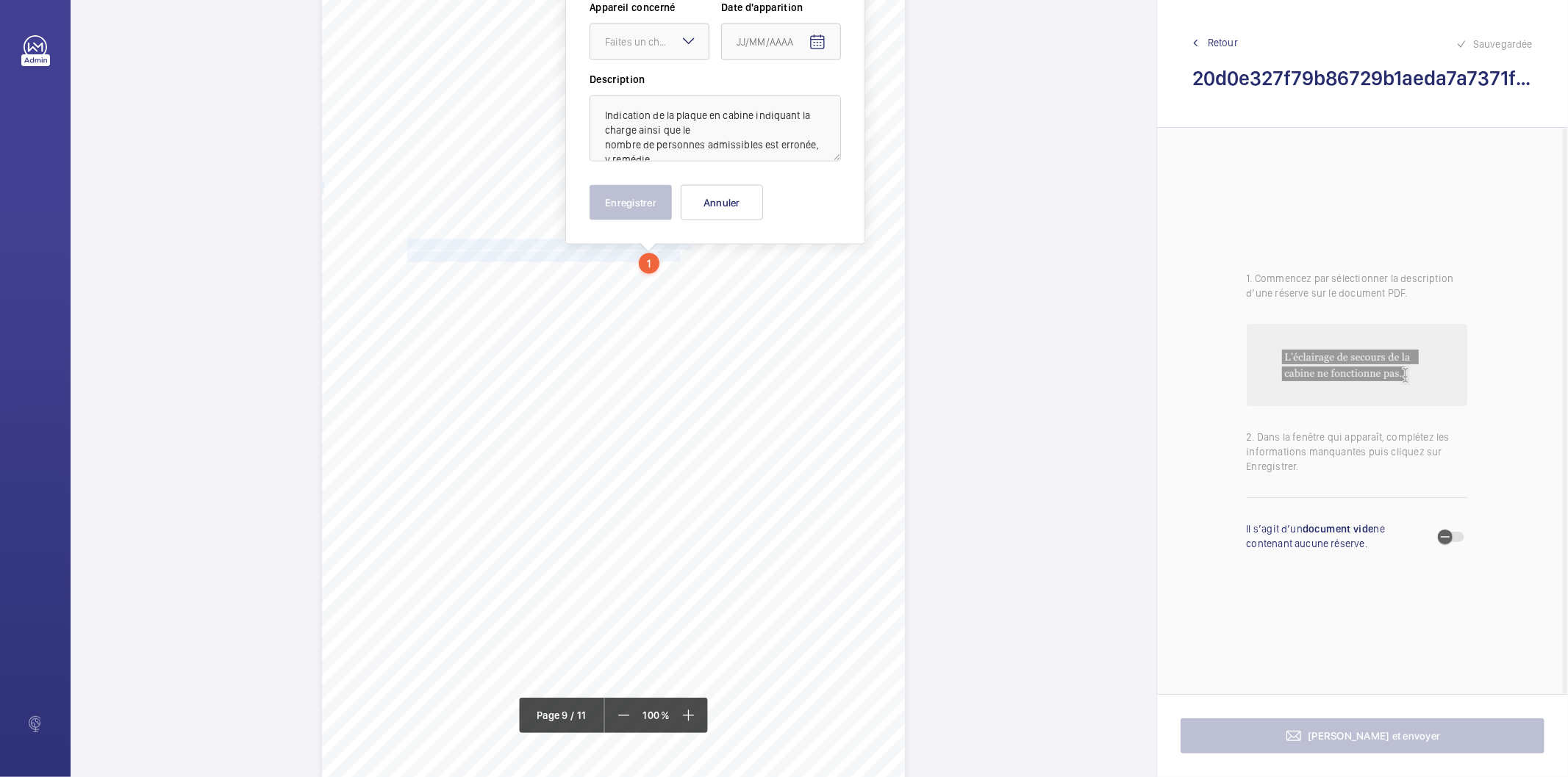
scroll to position [6581, 0]
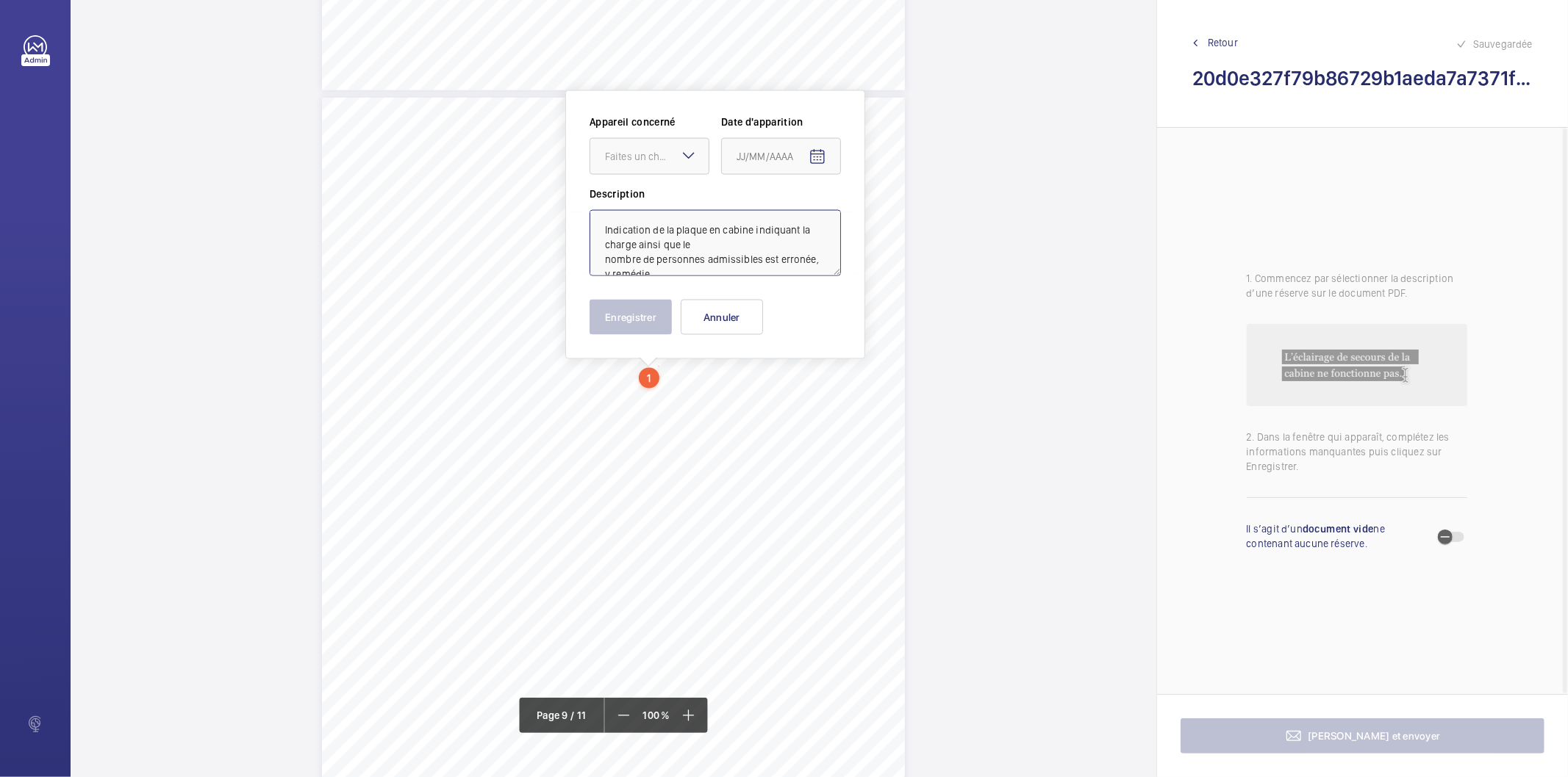
click at [698, 274] on textarea "Indication de la plaque en cabine indiquant la charge ainsi que le nombre de pe…" at bounding box center [715, 243] width 251 height 66
click at [659, 155] on div "Faites un choix" at bounding box center [657, 157] width 104 height 15
click at [654, 203] on span "53234121" at bounding box center [649, 201] width 89 height 15
type textarea "Indication de la plaque en cabine indiquant la charge ainsi que le nombre de pe…"
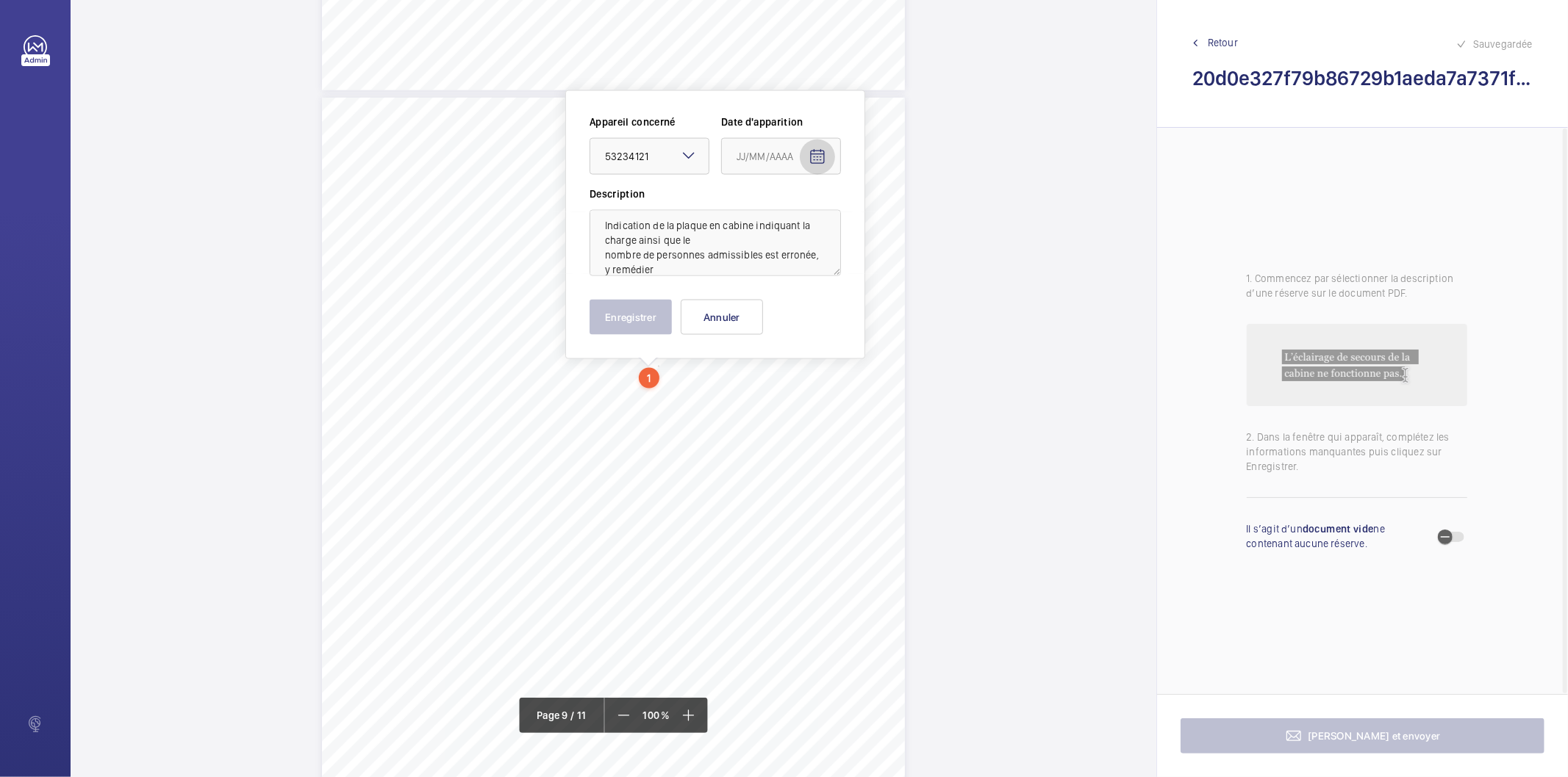
click at [814, 156] on mat-icon "Open calendar" at bounding box center [817, 157] width 18 height 18
click at [890, 215] on span "Previous month" at bounding box center [891, 214] width 29 height 29
click at [890, 214] on span "Previous month" at bounding box center [891, 214] width 29 height 29
click at [744, 363] on span "19" at bounding box center [743, 364] width 26 height 26
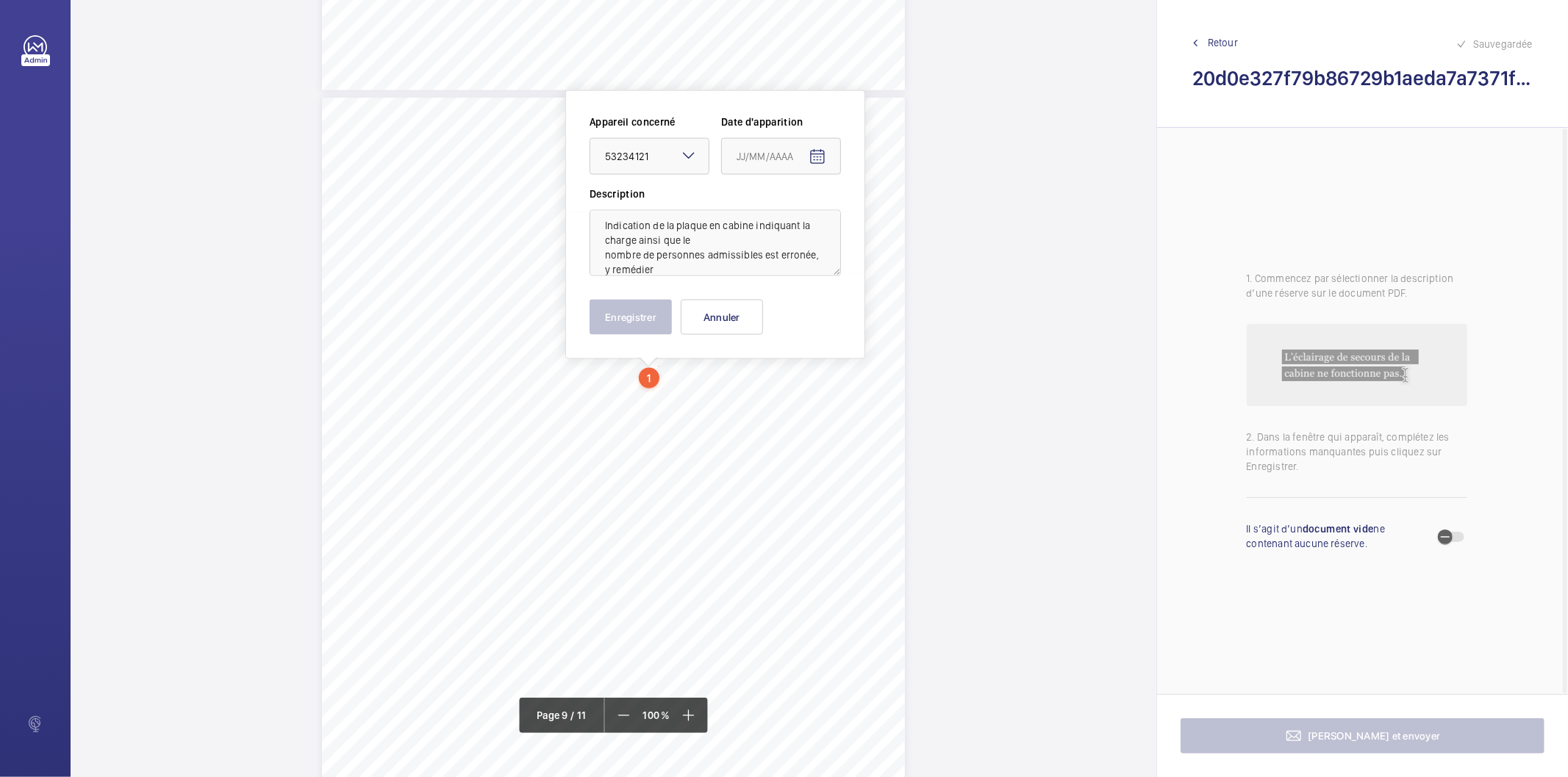
type input "[DATE]"
click at [652, 318] on button "Enregistrer" at bounding box center [631, 317] width 82 height 35
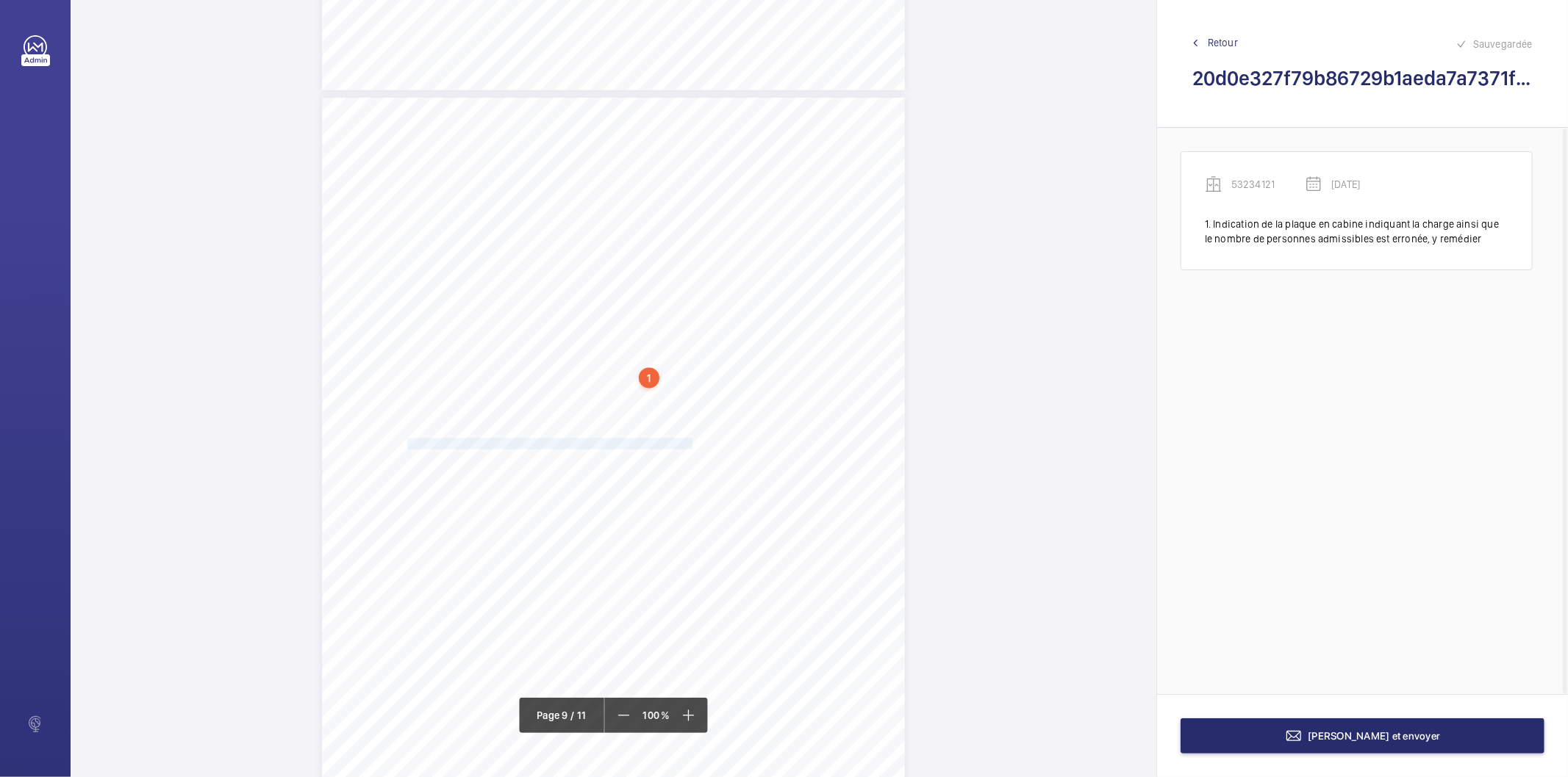
drag, startPoint x: 407, startPoint y: 444, endPoint x: 670, endPoint y: 441, distance: 263.0
click at [670, 441] on span "Remplacer les boutons déteiorés sur la boite a [PERSON_NAME] cabine" at bounding box center [566, 444] width 317 height 9
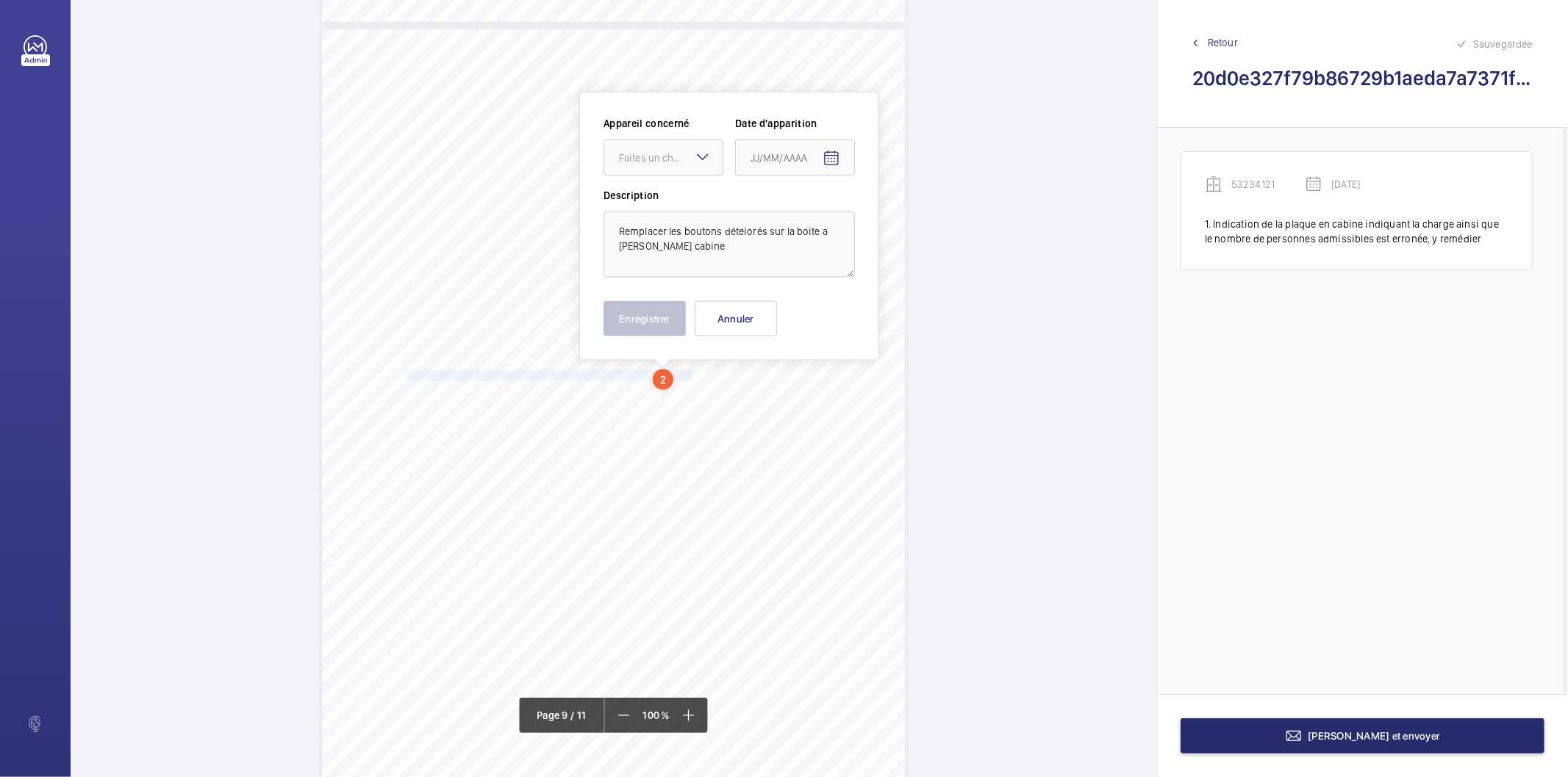
scroll to position [6652, 0]
click at [660, 156] on div "Faites un choix" at bounding box center [671, 156] width 104 height 15
click at [644, 198] on span "53234121" at bounding box center [664, 200] width 89 height 15
click at [828, 162] on mat-icon "Open calendar" at bounding box center [831, 156] width 18 height 18
click at [909, 218] on span "Previous month" at bounding box center [905, 214] width 29 height 29
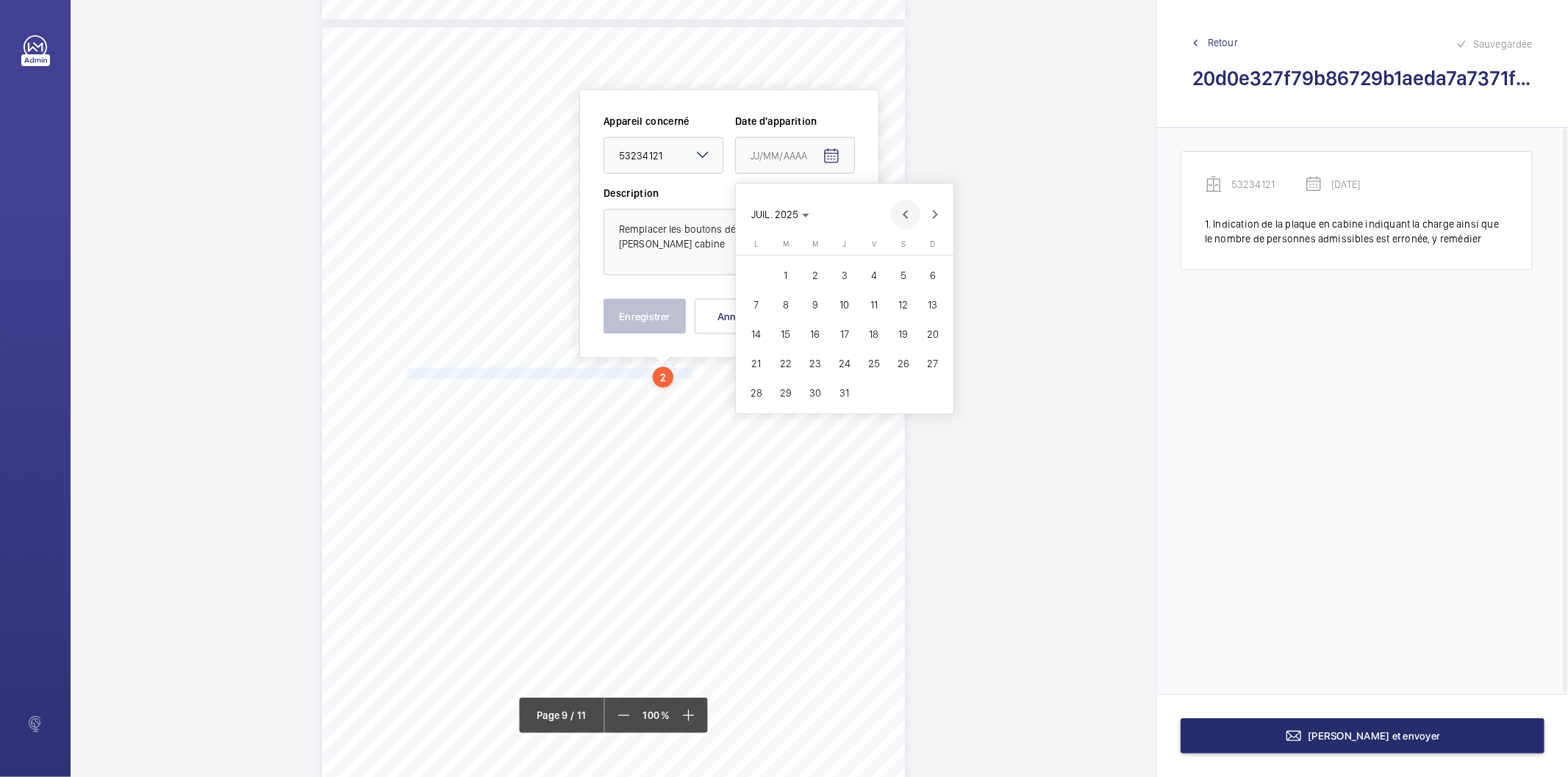
click at [909, 218] on span "Previous month" at bounding box center [905, 214] width 29 height 29
click at [909, 219] on span "Previous month" at bounding box center [905, 214] width 29 height 29
click at [754, 368] on span "19" at bounding box center [757, 364] width 26 height 26
type input "[DATE]"
click at [640, 319] on button "Enregistrer" at bounding box center [644, 316] width 82 height 35
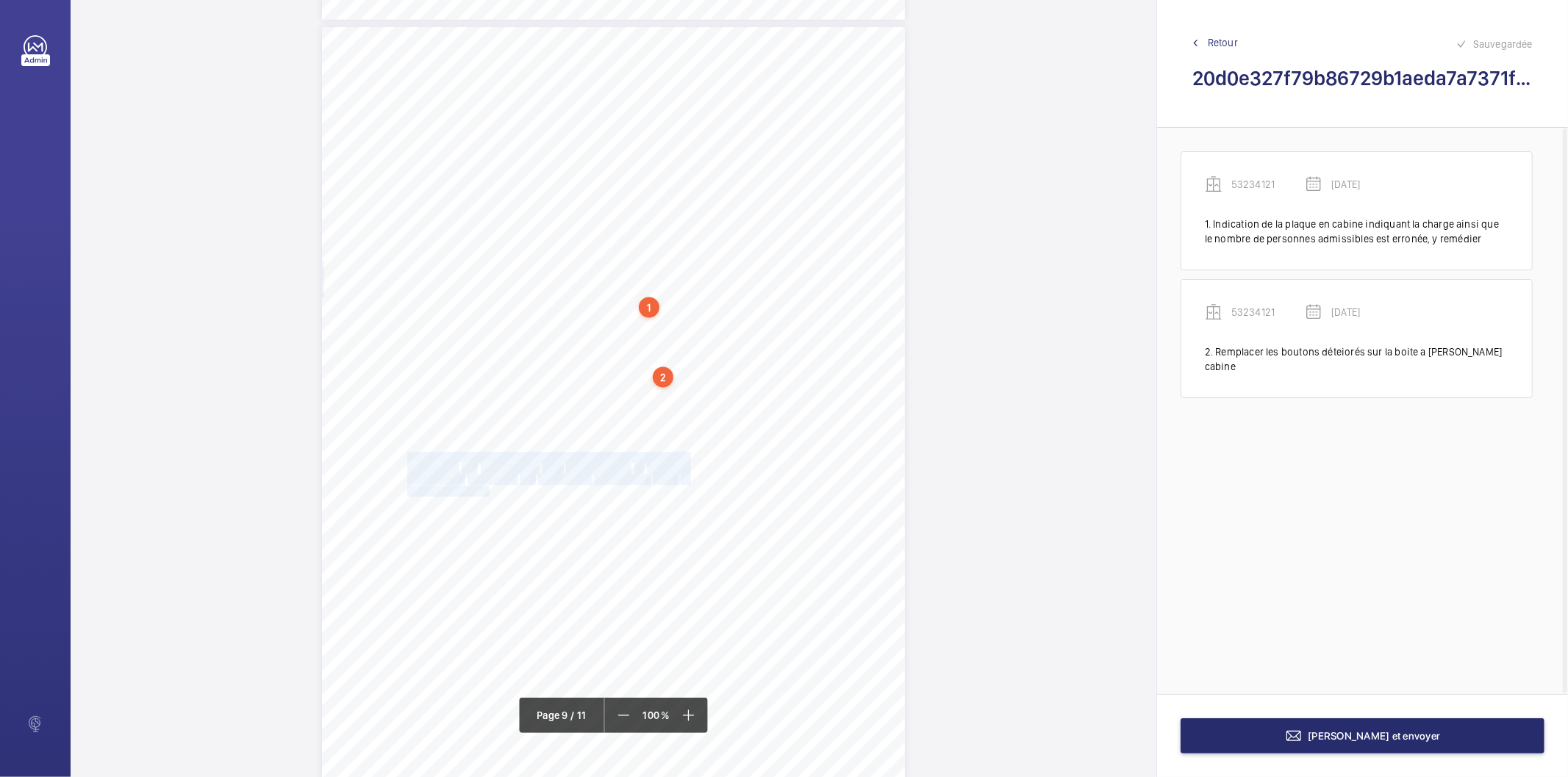
drag, startPoint x: 406, startPoint y: 456, endPoint x: 488, endPoint y: 489, distance: 88.4
click at [488, 489] on div "N° d’affaire 3400050549 Référence 330493-Ind:0 Année 2025 GoProd _V2-1 Page : 9…" at bounding box center [613, 439] width 583 height 824
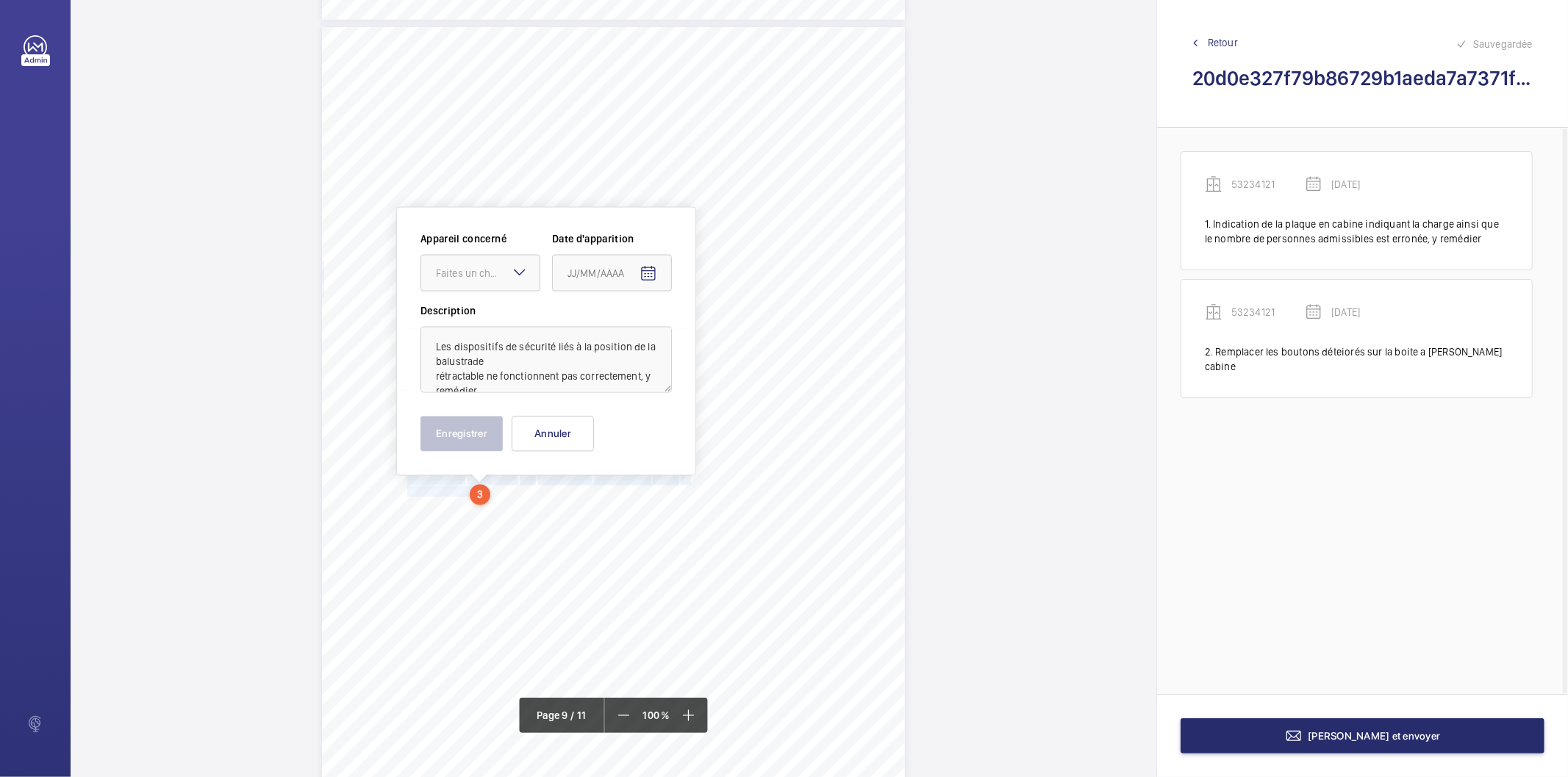
scroll to position [6769, 0]
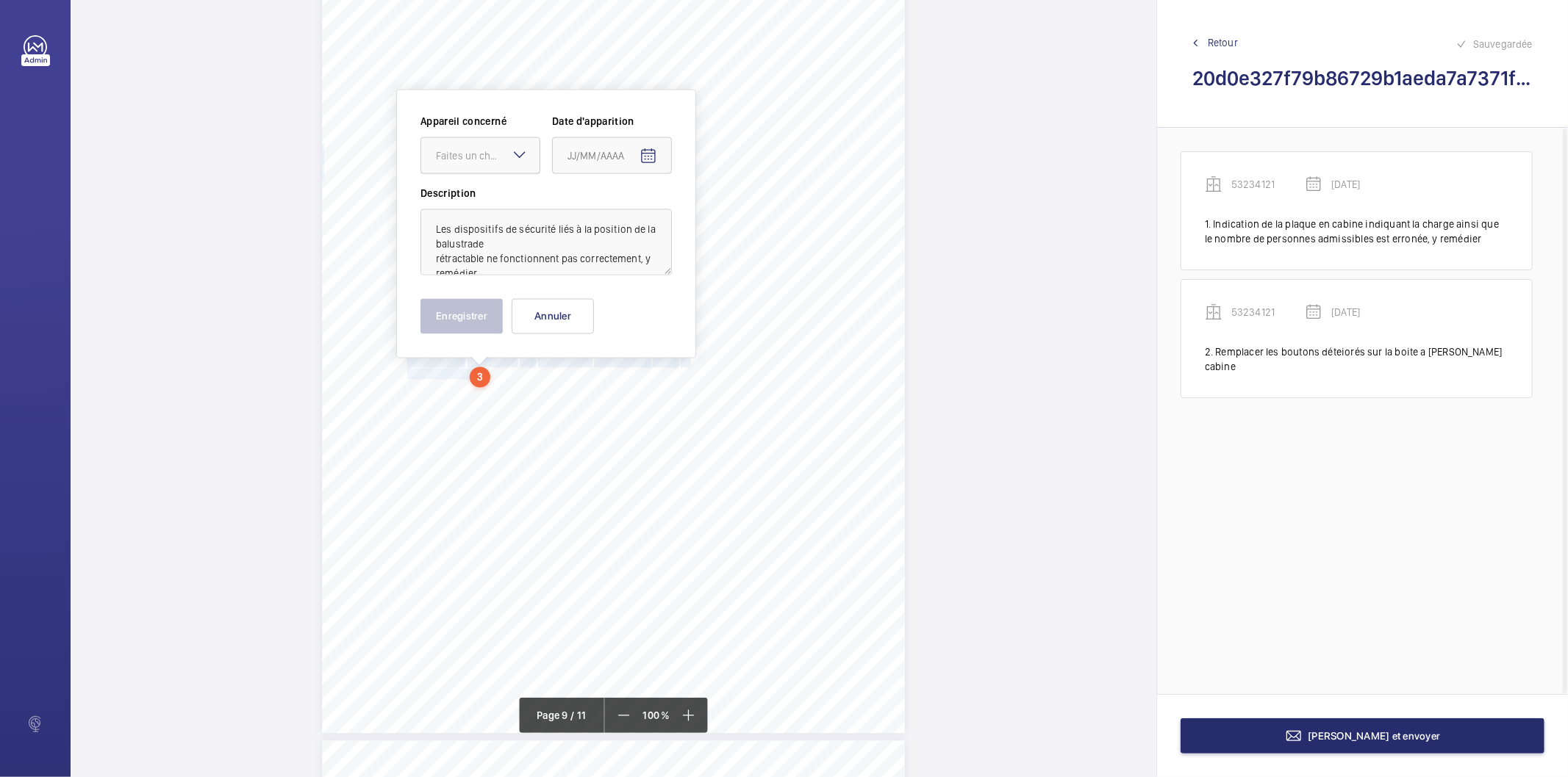
click at [505, 138] on div at bounding box center [481, 155] width 119 height 35
click at [481, 206] on span "53234121" at bounding box center [480, 200] width 89 height 15
click at [637, 159] on span "Open calendar" at bounding box center [648, 156] width 35 height 35
click at [721, 216] on span "Previous month" at bounding box center [722, 214] width 29 height 29
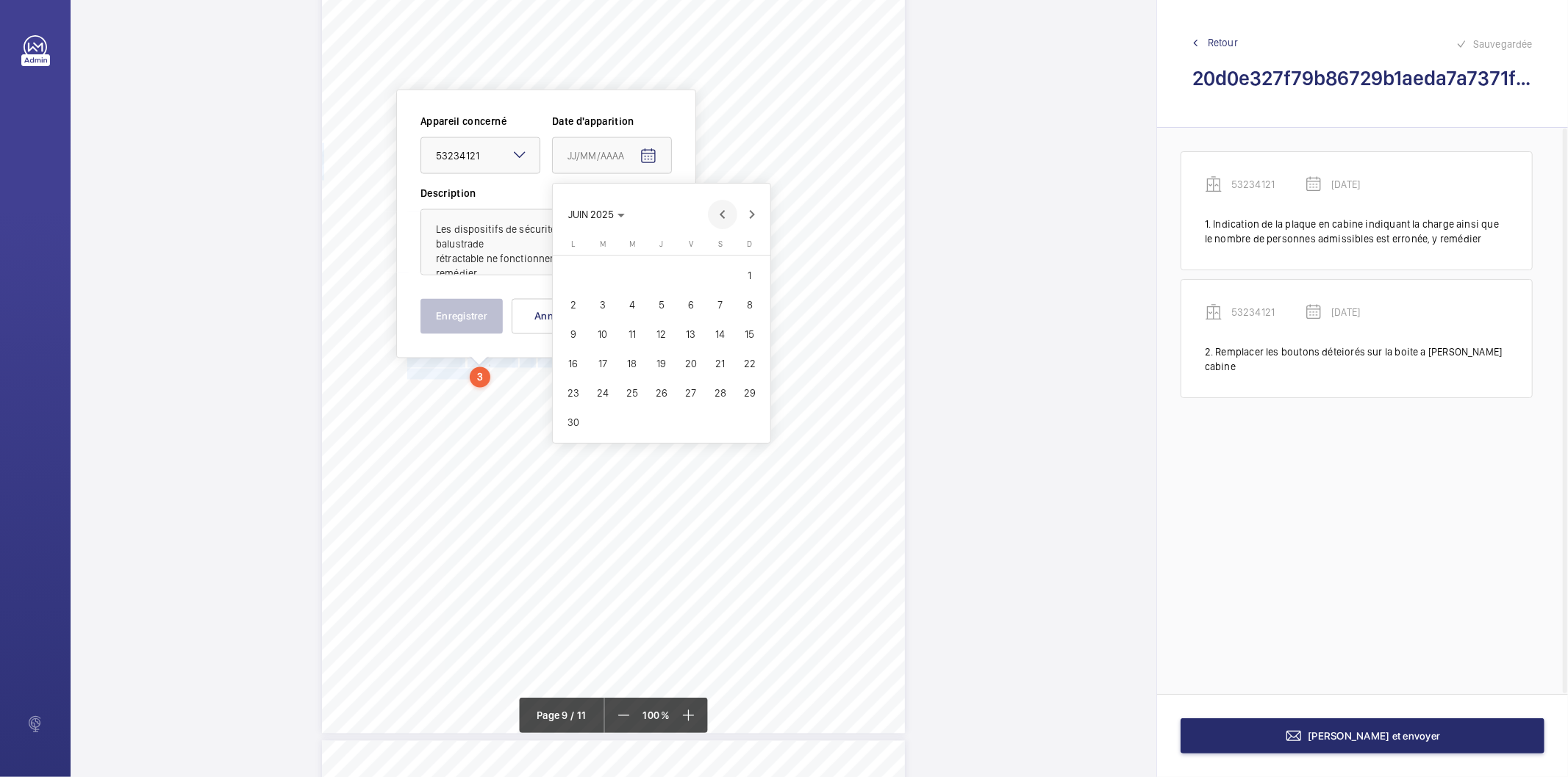
click at [721, 216] on span "Previous month" at bounding box center [722, 214] width 29 height 29
click at [575, 364] on span "19" at bounding box center [573, 364] width 26 height 26
type input "[DATE]"
click at [475, 329] on button "Enregistrer" at bounding box center [461, 316] width 82 height 35
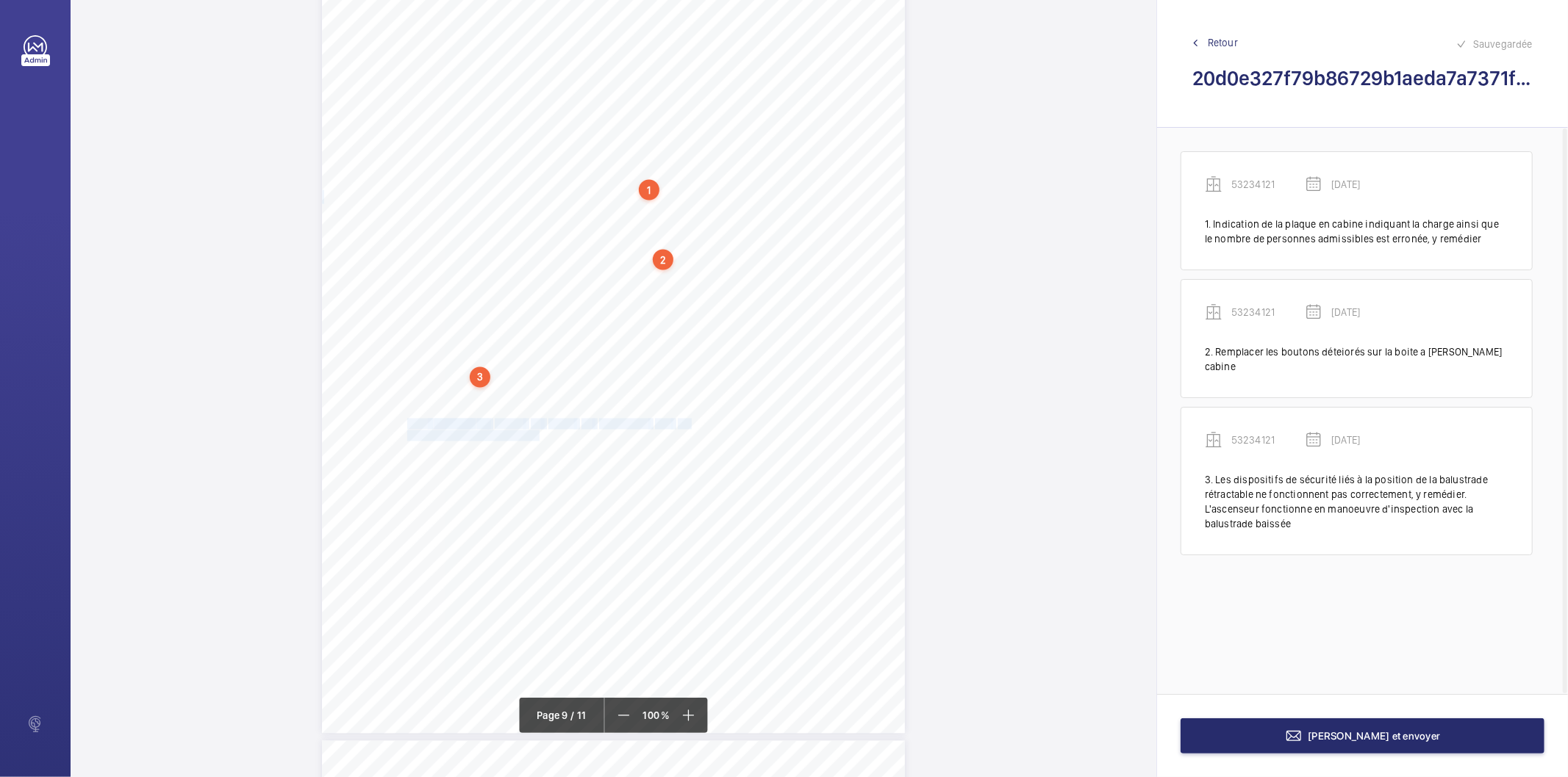
drag, startPoint x: 407, startPoint y: 419, endPoint x: 536, endPoint y: 437, distance: 130.2
click at [536, 437] on div "N° d’affaire 3400050549 Référence 330493-Ind:0 Année 2025 GoProd _V2-1 Page : 9…" at bounding box center [613, 322] width 583 height 824
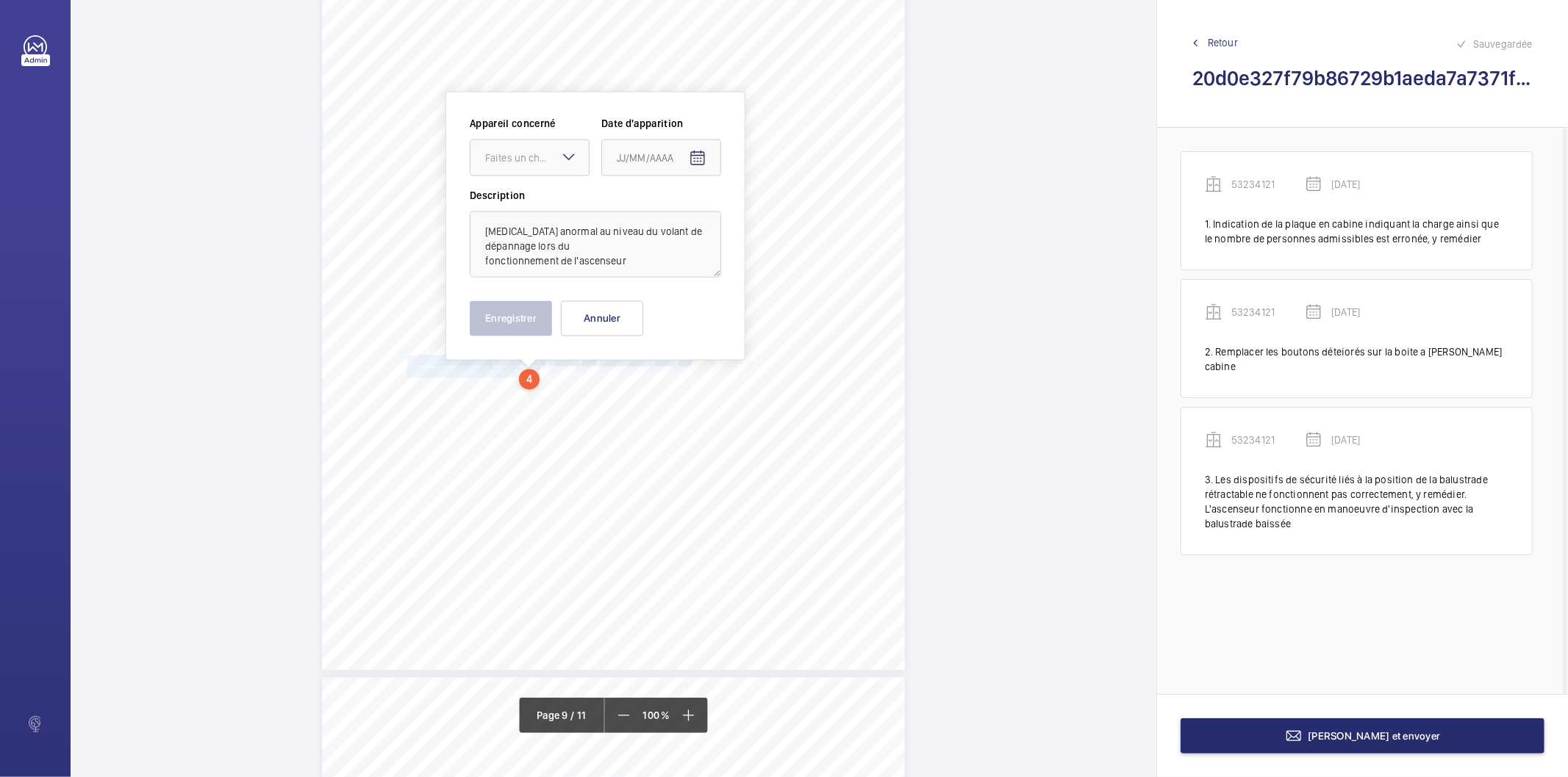
scroll to position [6834, 0]
click at [510, 149] on div "Faites un choix" at bounding box center [537, 156] width 104 height 15
click at [494, 197] on span "53234121" at bounding box center [530, 200] width 89 height 15
click at [700, 166] on span "Open calendar" at bounding box center [697, 156] width 35 height 35
click at [781, 214] on span "Previous month" at bounding box center [772, 214] width 29 height 29
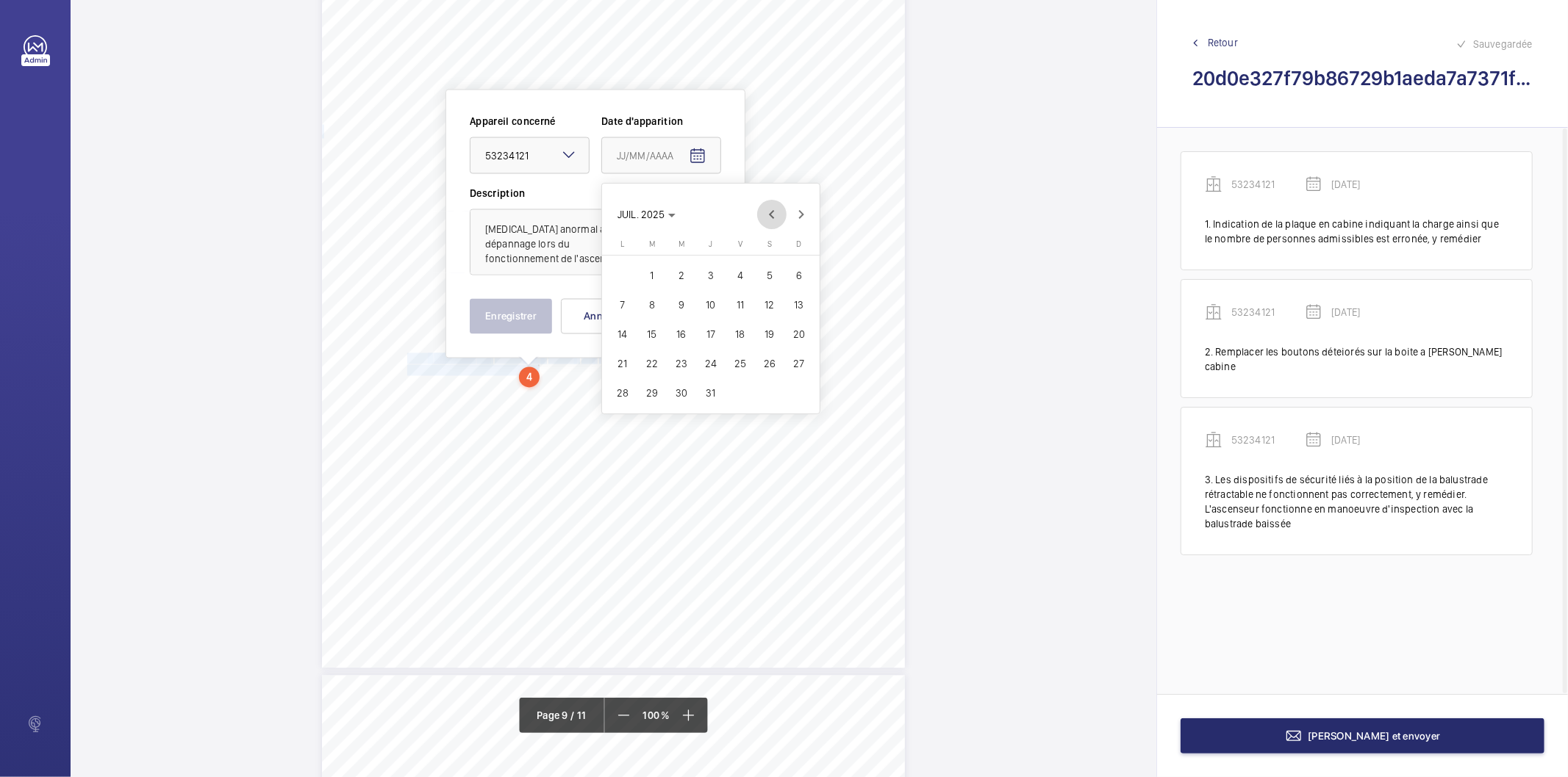
click at [781, 214] on span "Previous month" at bounding box center [772, 214] width 29 height 29
click at [627, 366] on span "19" at bounding box center [623, 364] width 26 height 26
type input "[DATE]"
click at [539, 331] on button "Enregistrer" at bounding box center [510, 316] width 82 height 35
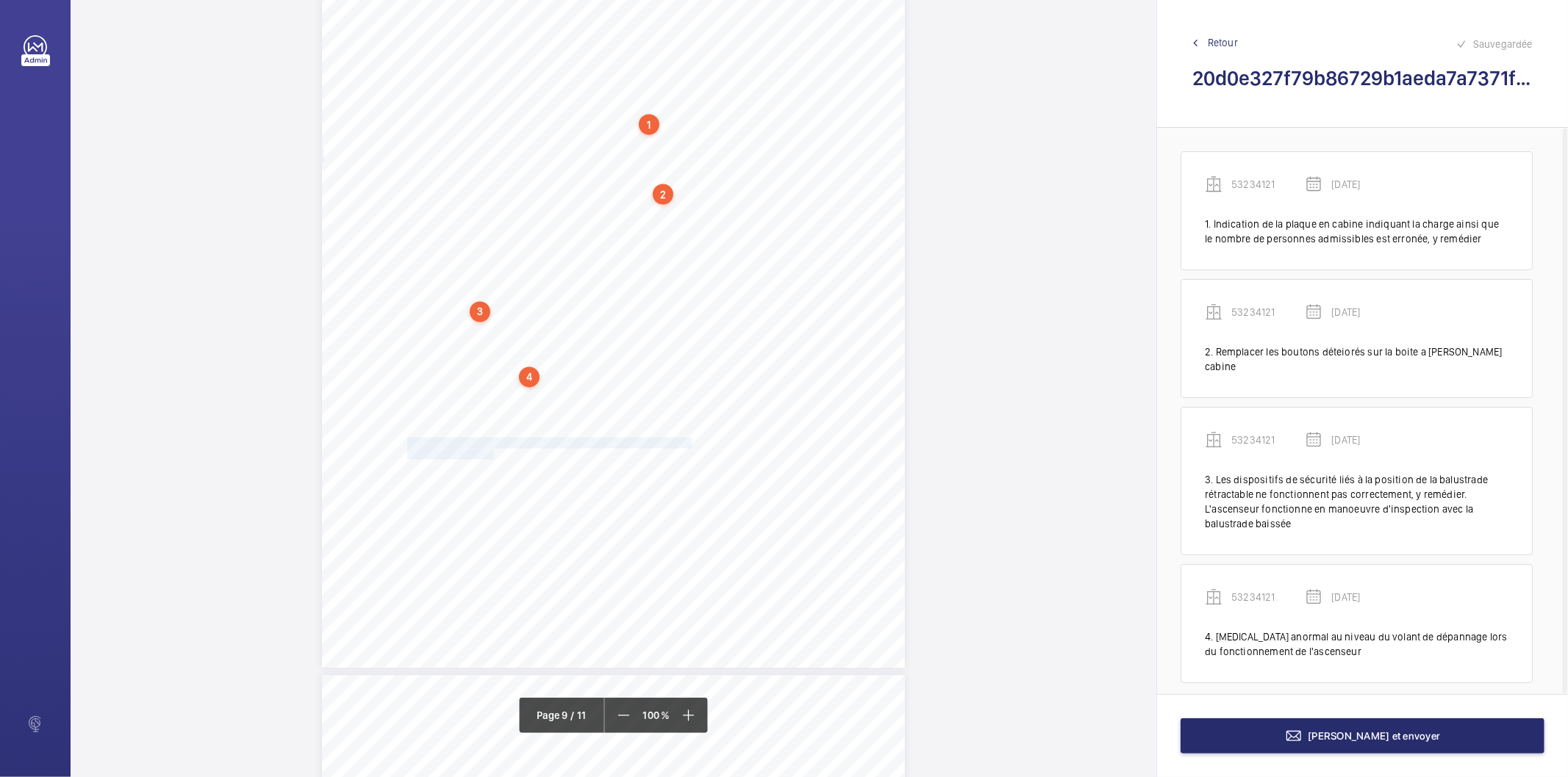
drag, startPoint x: 408, startPoint y: 442, endPoint x: 490, endPoint y: 453, distance: 82.7
click at [490, 453] on div "N° d’affaire 3400050549 Référence 330493-Ind:0 Année 2025 GoProd _V2-1 Page : 9…" at bounding box center [613, 256] width 583 height 824
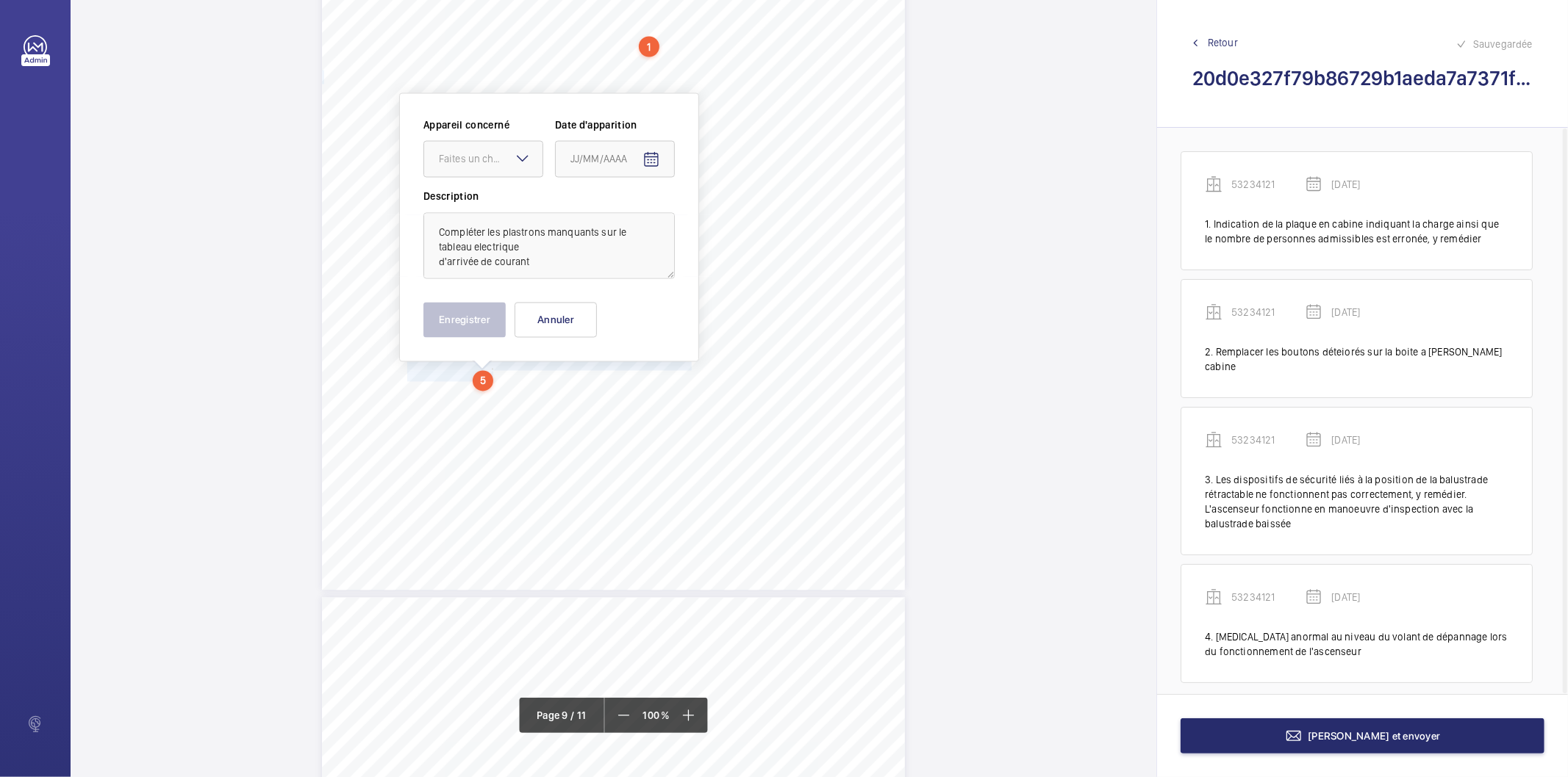
scroll to position [6916, 0]
click at [484, 162] on div "Faites un choix" at bounding box center [490, 156] width 104 height 15
click at [472, 197] on span "53234121" at bounding box center [483, 200] width 89 height 15
click at [657, 152] on mat-icon "Open calendar" at bounding box center [651, 156] width 18 height 18
click at [723, 217] on span "Previous month" at bounding box center [725, 214] width 29 height 29
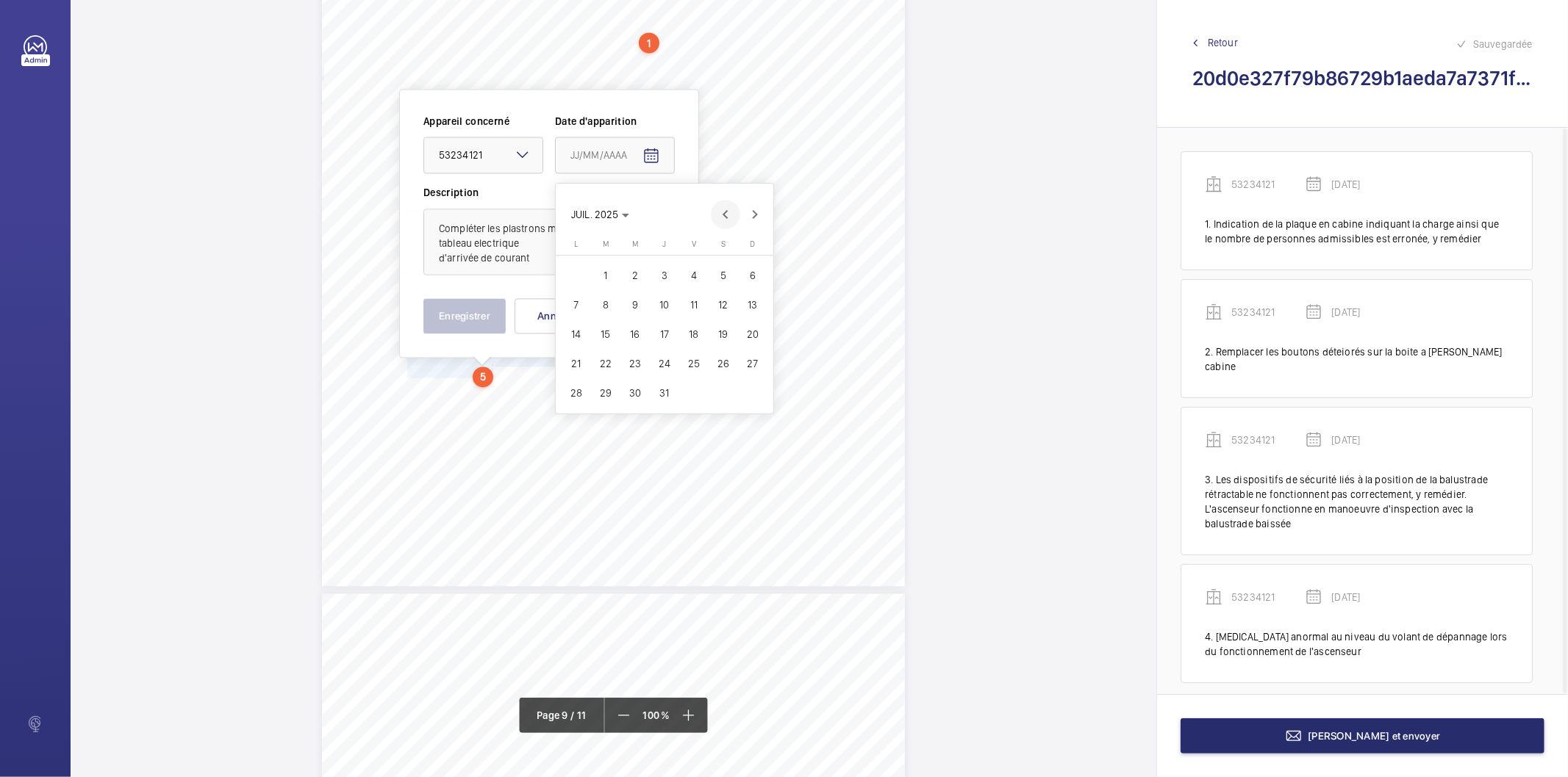
click at [723, 217] on span "Previous month" at bounding box center [725, 214] width 29 height 29
click at [573, 361] on span "19" at bounding box center [576, 364] width 26 height 26
type input "[DATE]"
click at [498, 316] on button "Enregistrer" at bounding box center [464, 316] width 82 height 35
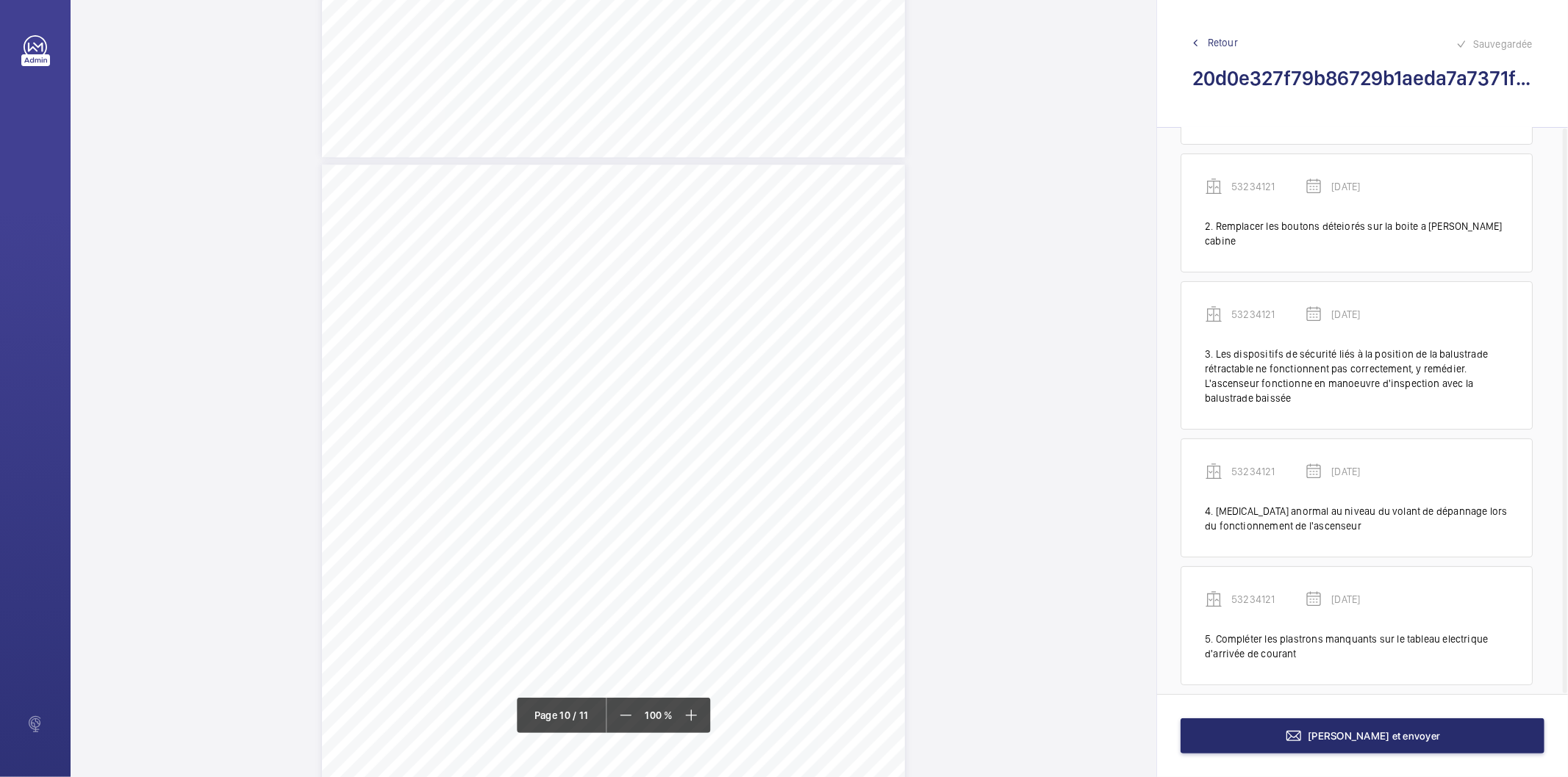
scroll to position [7405, 0]
drag, startPoint x: 407, startPoint y: 210, endPoint x: 452, endPoint y: 246, distance: 57.6
click at [452, 246] on div "N° d’affaire 3400050549 Référence 330493-Ind:0 Année 2025 GoProd _V2-1 Page : 1…" at bounding box center [613, 517] width 583 height 824
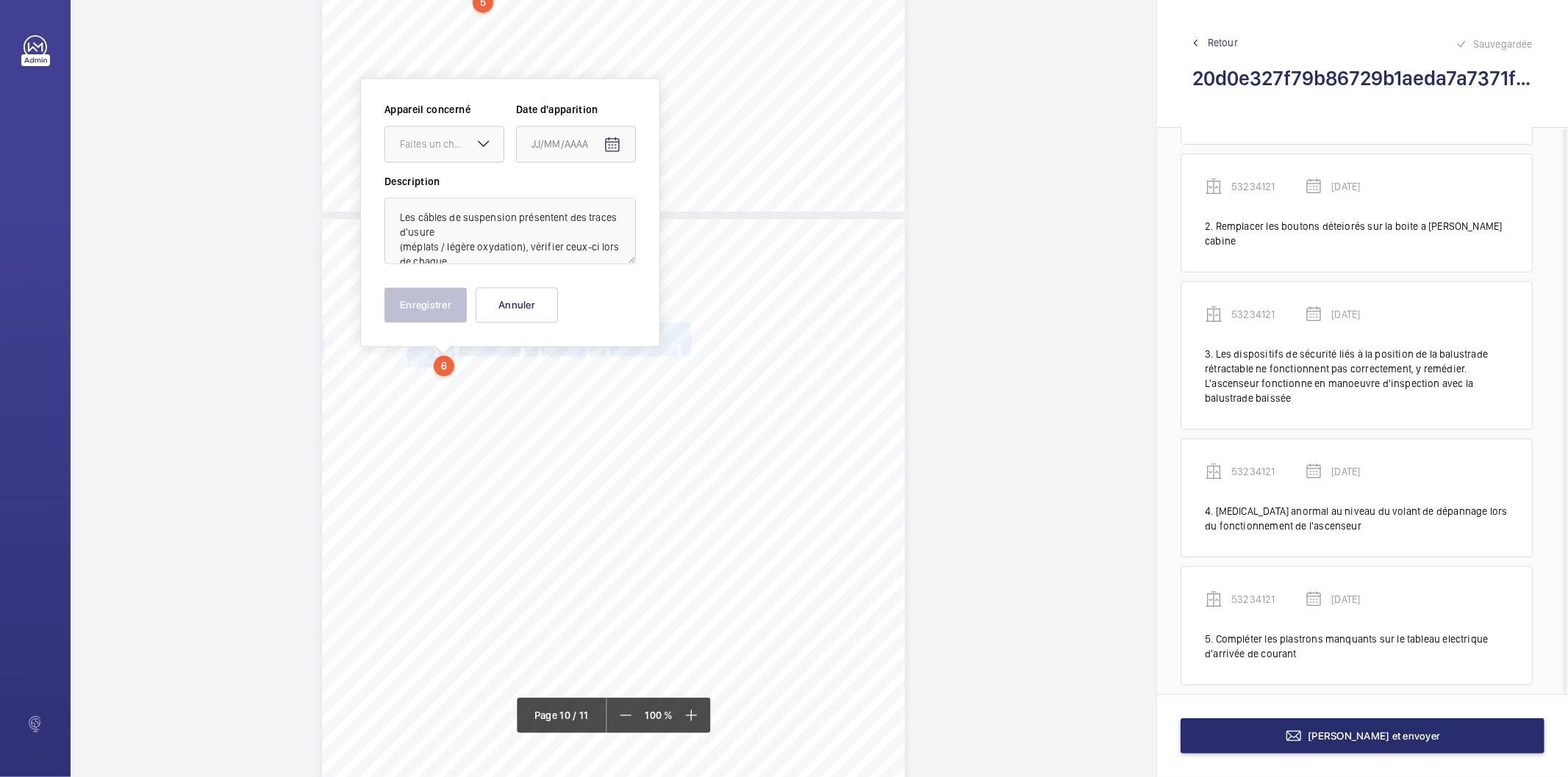
scroll to position [7279, 0]
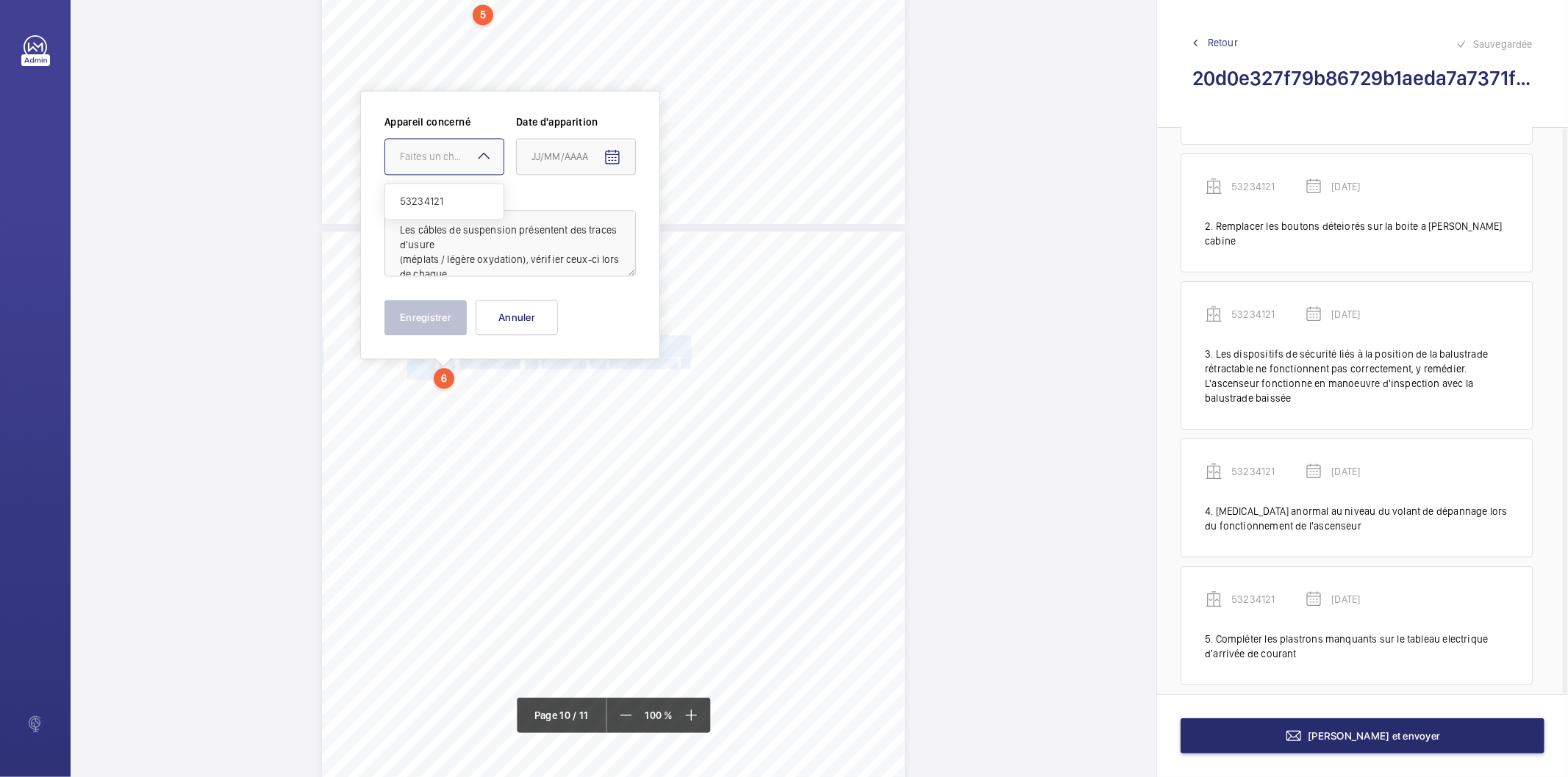
click at [462, 148] on div at bounding box center [444, 156] width 119 height 35
click at [450, 194] on span "53234121" at bounding box center [444, 201] width 89 height 15
click at [613, 159] on mat-icon "Open calendar" at bounding box center [612, 157] width 18 height 18
click at [684, 219] on span "Previous month" at bounding box center [686, 214] width 29 height 29
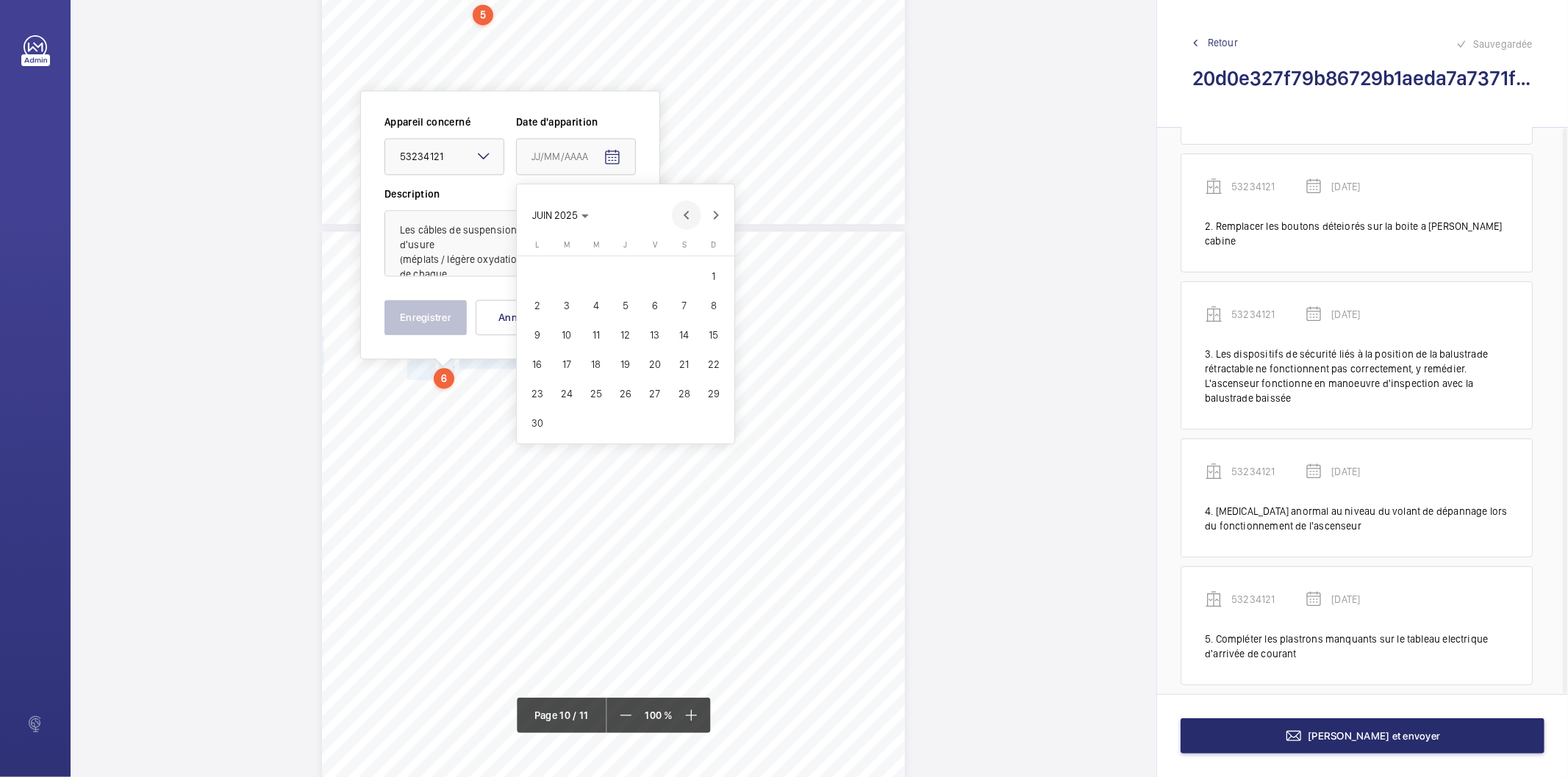
click at [684, 219] on span "Previous month" at bounding box center [686, 214] width 29 height 29
click at [542, 368] on span "19" at bounding box center [537, 364] width 26 height 26
type input "[DATE]"
click at [446, 306] on button "Enregistrer" at bounding box center [425, 317] width 82 height 35
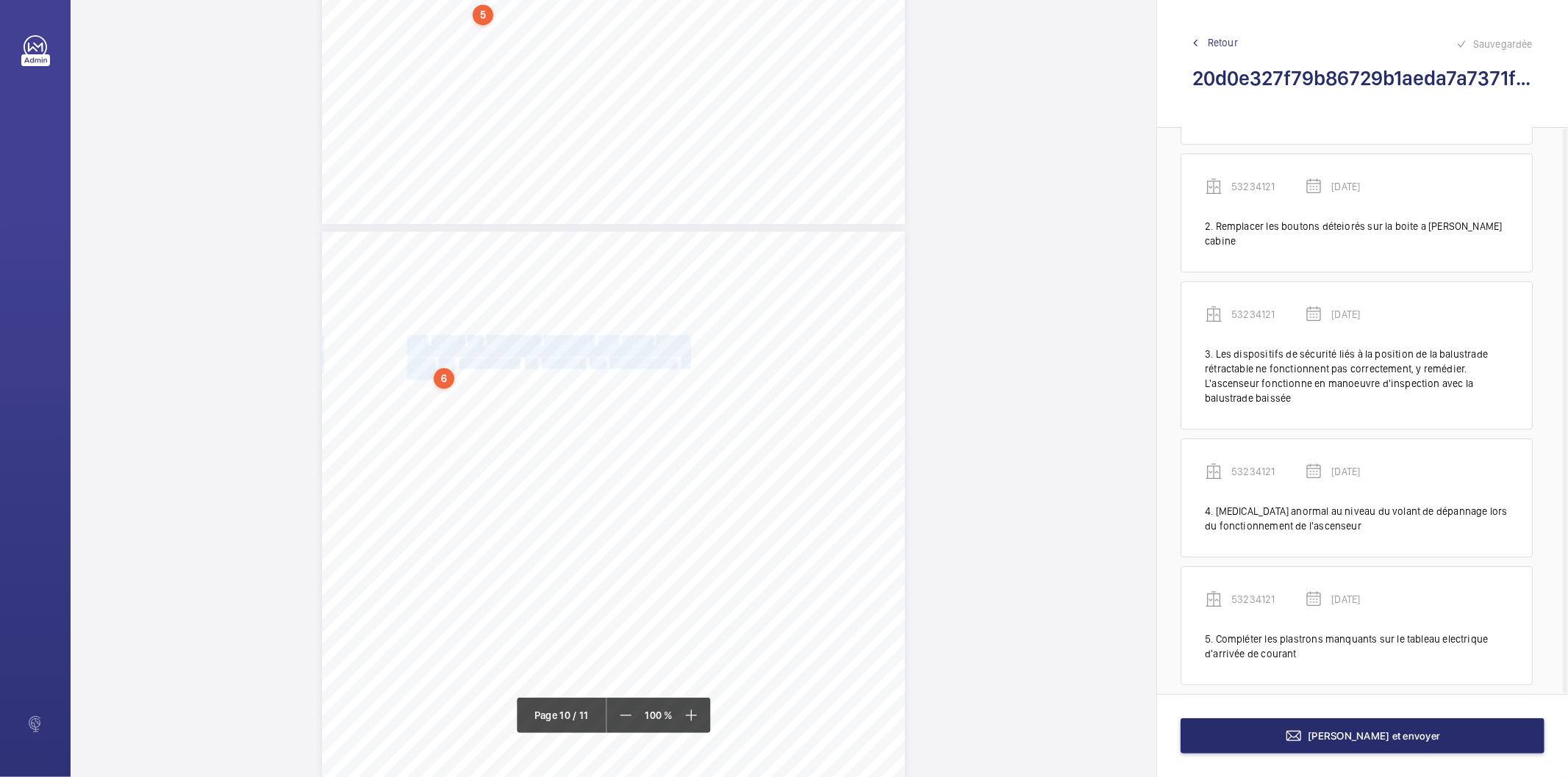
scroll to position [267, 0]
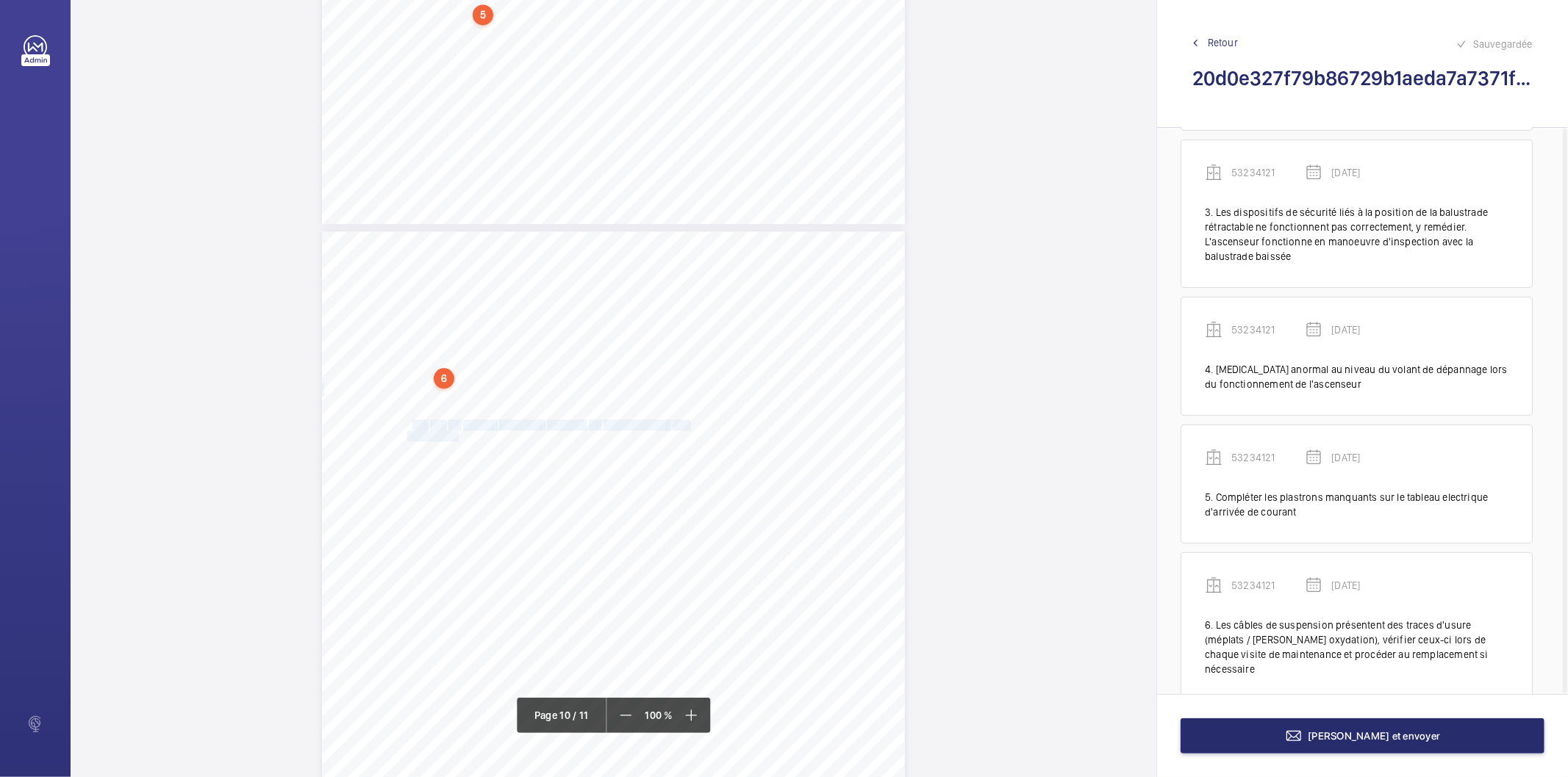
drag, startPoint x: 408, startPoint y: 421, endPoint x: 456, endPoint y: 432, distance: 49.2
click at [456, 432] on div "N° d’affaire 3400050549 Référence 330493-Ind:0 Année 2025 GoProd _V2-1 Page : 1…" at bounding box center [613, 643] width 583 height 824
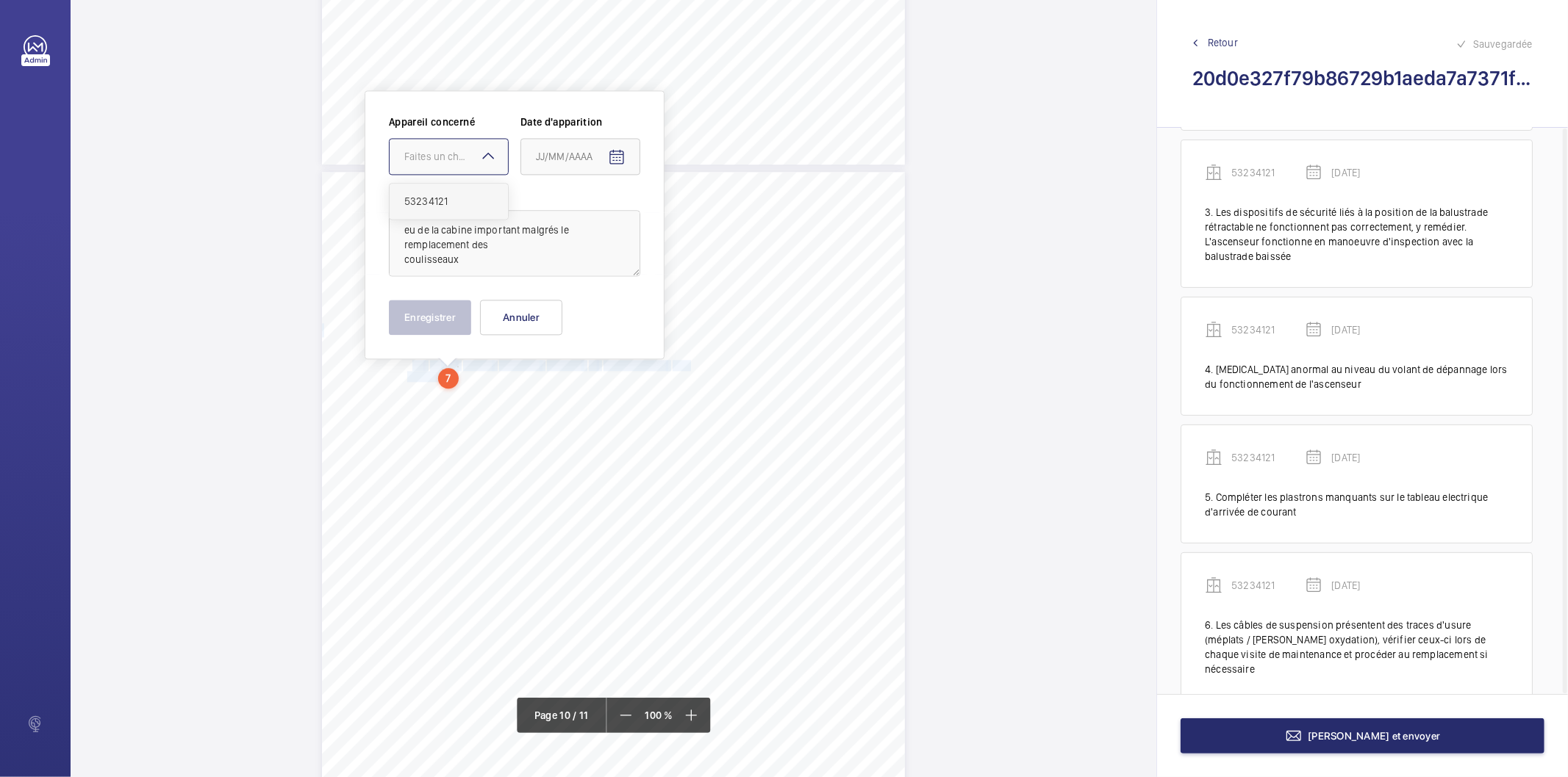
drag, startPoint x: 458, startPoint y: 147, endPoint x: 449, endPoint y: 202, distance: 55.7
click at [459, 152] on div "Faites un choix" at bounding box center [449, 157] width 119 height 15
click at [449, 203] on span "53234121" at bounding box center [449, 201] width 89 height 15
click at [616, 152] on mat-icon "Open calendar" at bounding box center [616, 157] width 18 height 18
click at [686, 214] on span "Previous month" at bounding box center [691, 214] width 29 height 29
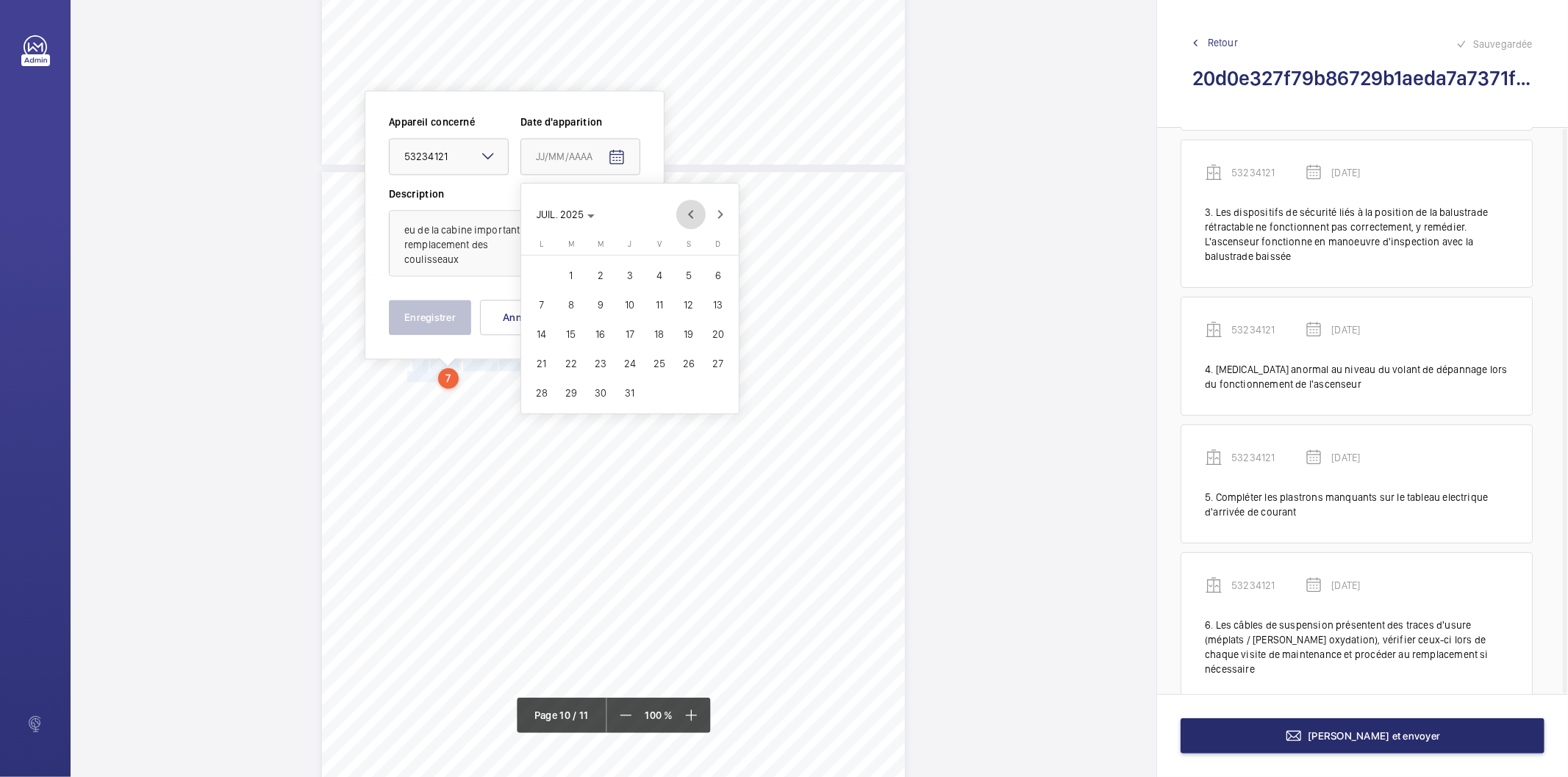
click at [686, 214] on span "Previous month" at bounding box center [691, 214] width 29 height 29
click at [555, 368] on button "19" at bounding box center [541, 363] width 29 height 29
type input "[DATE]"
click at [439, 314] on button "Enregistrer" at bounding box center [429, 317] width 82 height 35
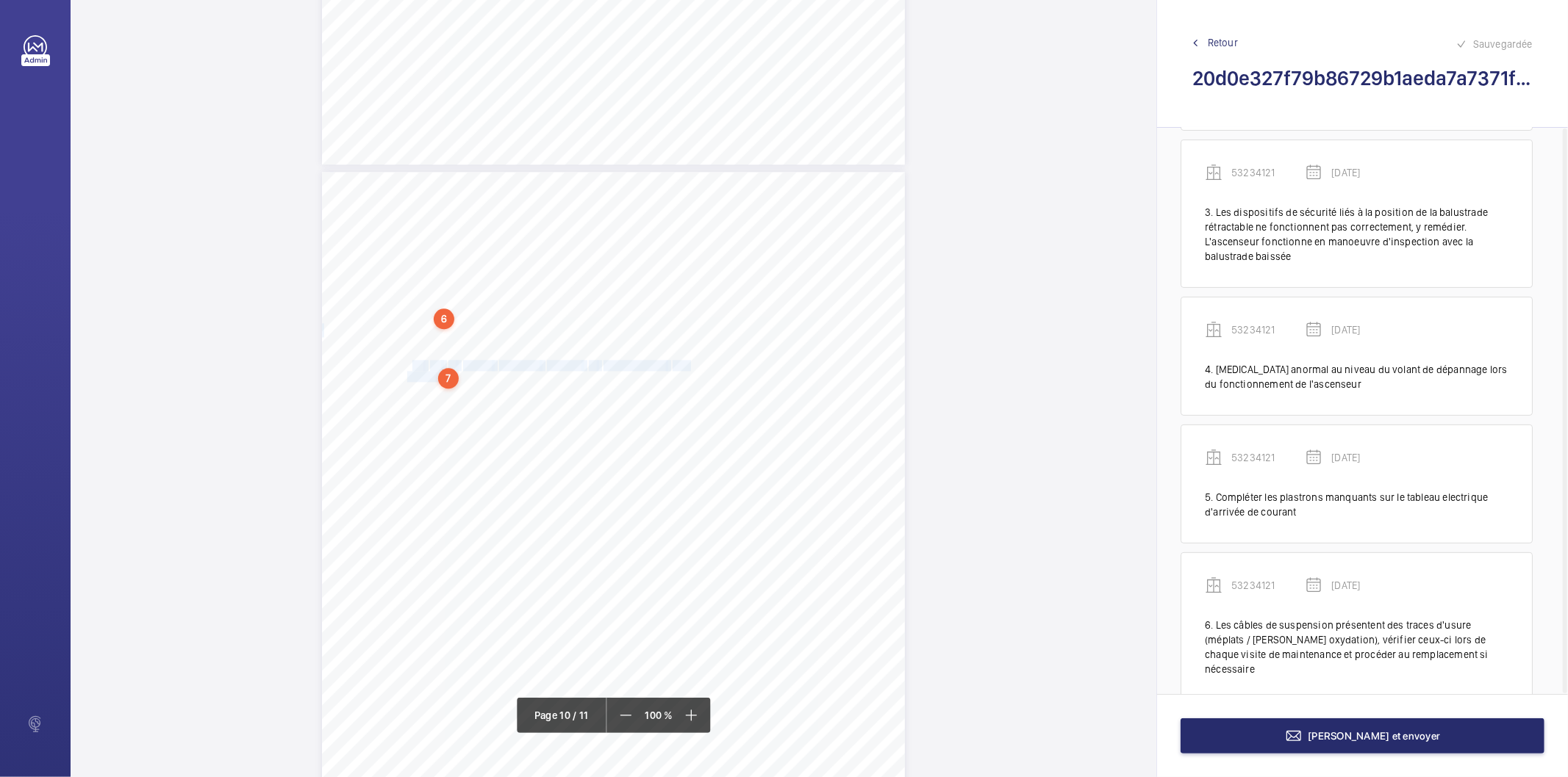
scroll to position [395, 0]
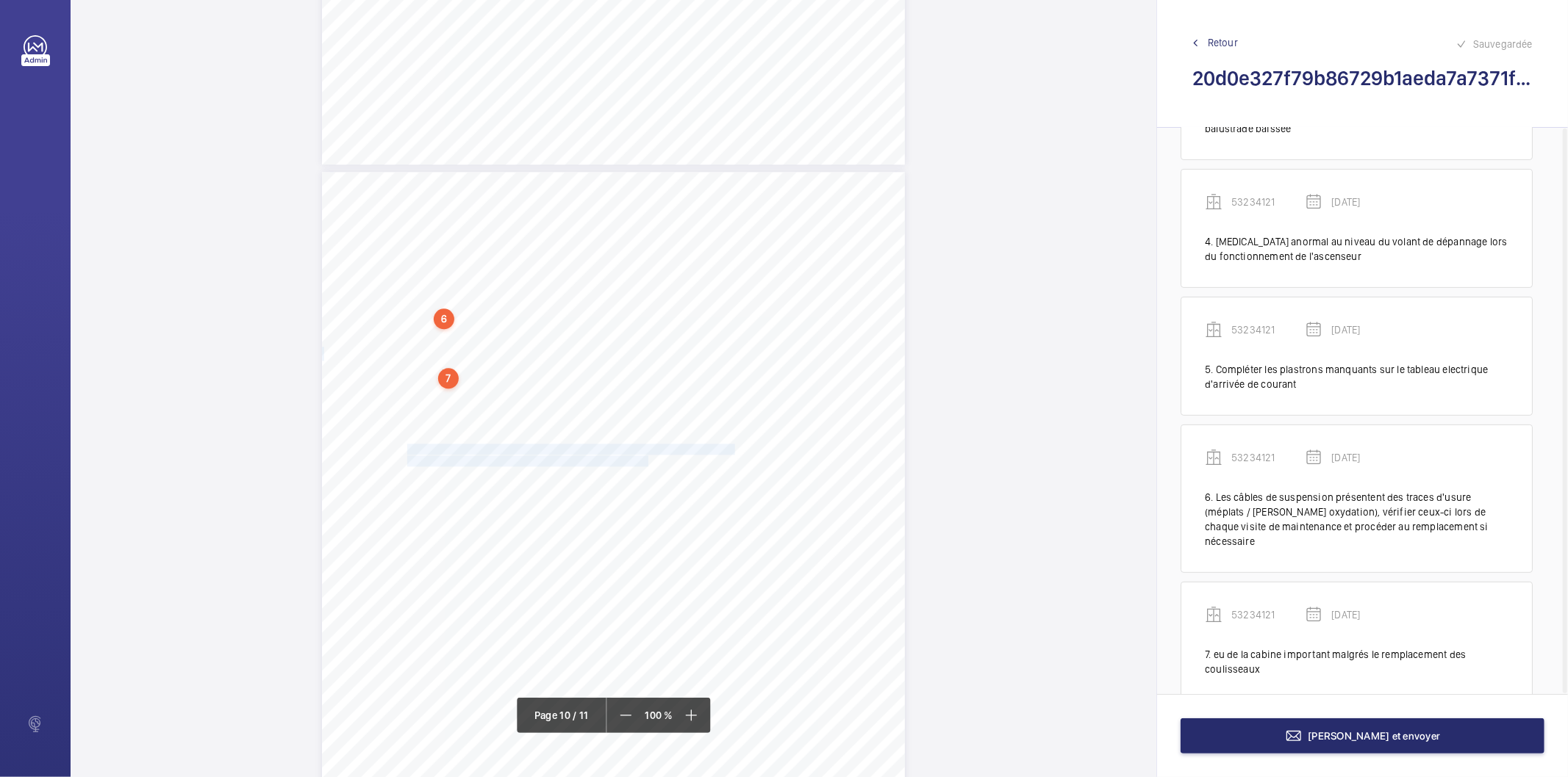
drag, startPoint x: 405, startPoint y: 445, endPoint x: 644, endPoint y: 459, distance: 239.4
click at [644, 459] on div "N° d’affaire 3400050549 Référence 330493-Ind:0 Année 2025 GoProd _V2-1 Page : 1…" at bounding box center [613, 584] width 583 height 824
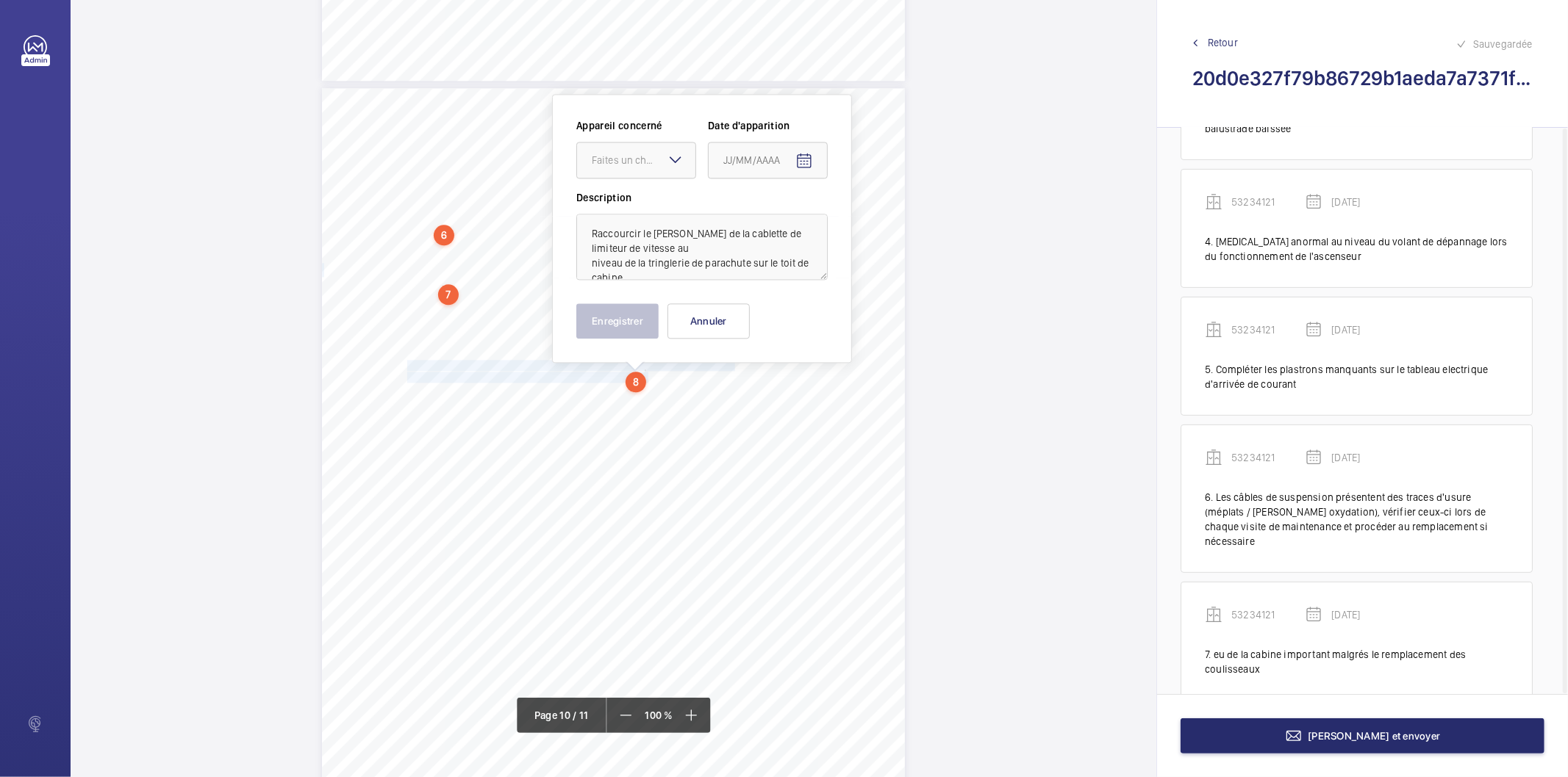
scroll to position [7426, 0]
click at [649, 154] on div "Faites un choix" at bounding box center [644, 157] width 104 height 15
click at [634, 202] on span "53234121" at bounding box center [636, 201] width 89 height 15
click at [809, 156] on mat-icon "Open calendar" at bounding box center [804, 157] width 18 height 18
click at [877, 219] on span "Previous month" at bounding box center [878, 214] width 29 height 29
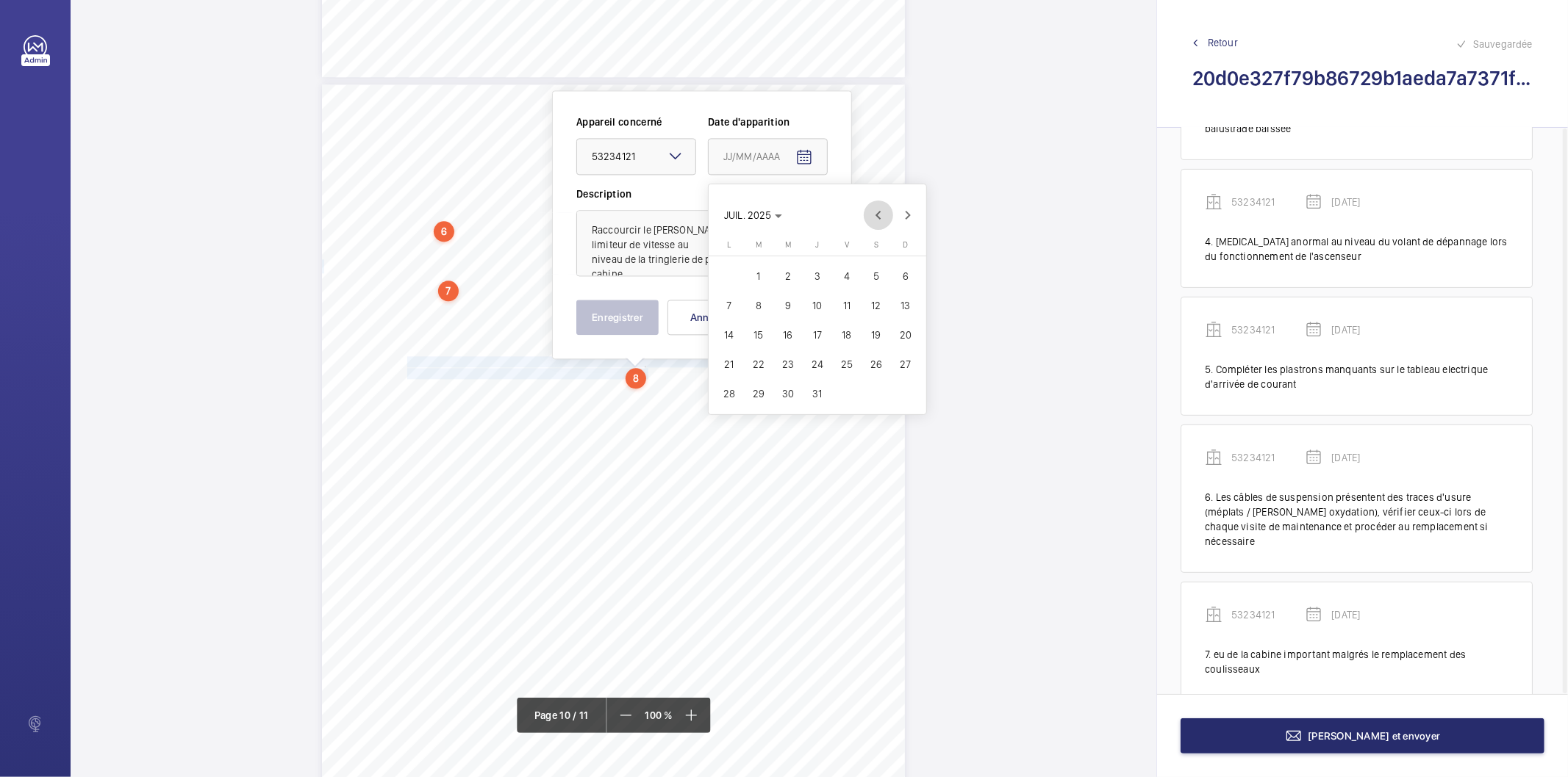
click at [877, 219] on span "Previous month" at bounding box center [878, 214] width 29 height 29
drag, startPoint x: 725, startPoint y: 360, endPoint x: 646, endPoint y: 326, distance: 86.0
click at [724, 360] on span "19" at bounding box center [729, 364] width 26 height 26
type input "[DATE]"
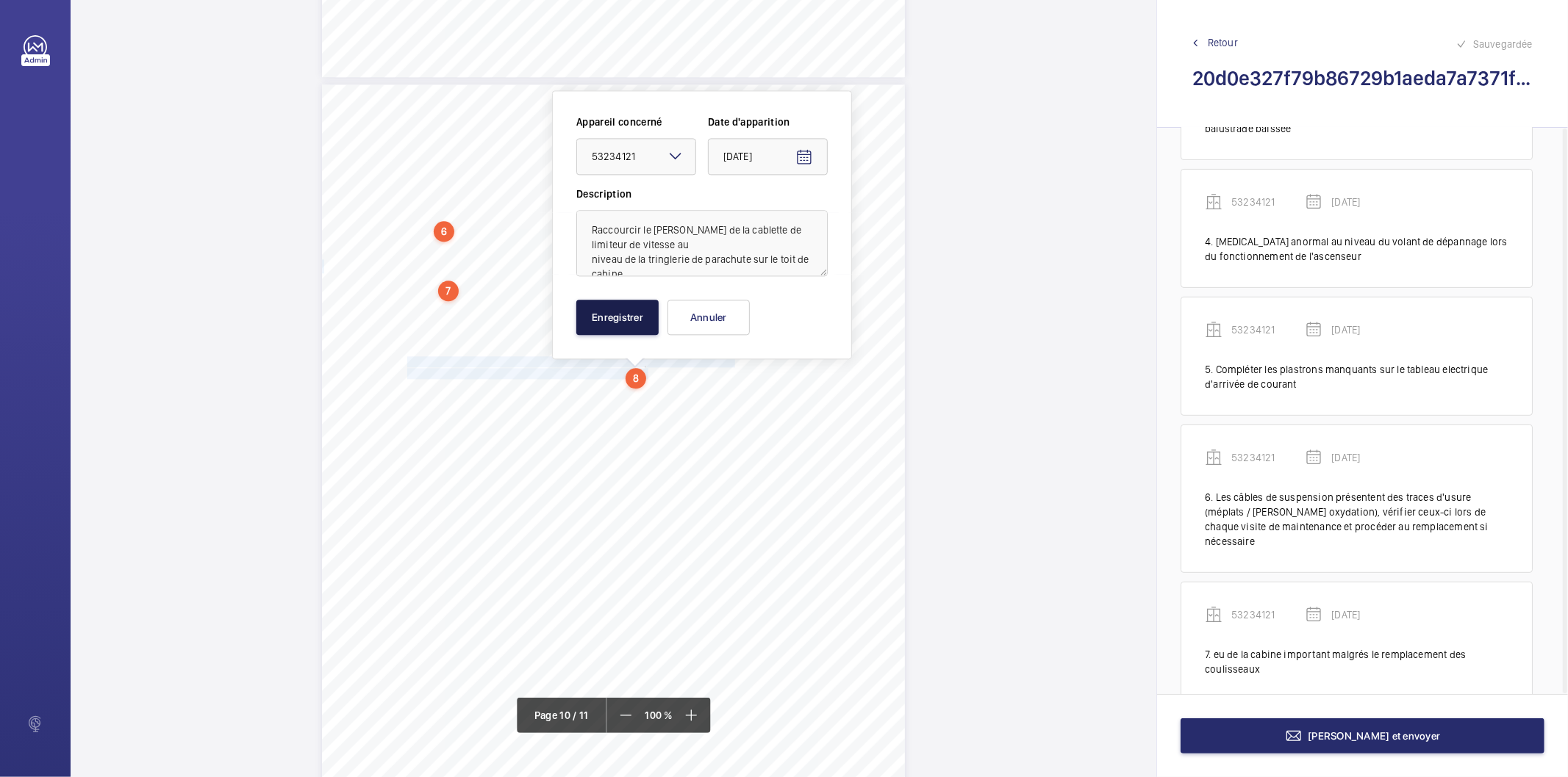
click at [628, 316] on button "Enregistrer" at bounding box center [616, 317] width 82 height 35
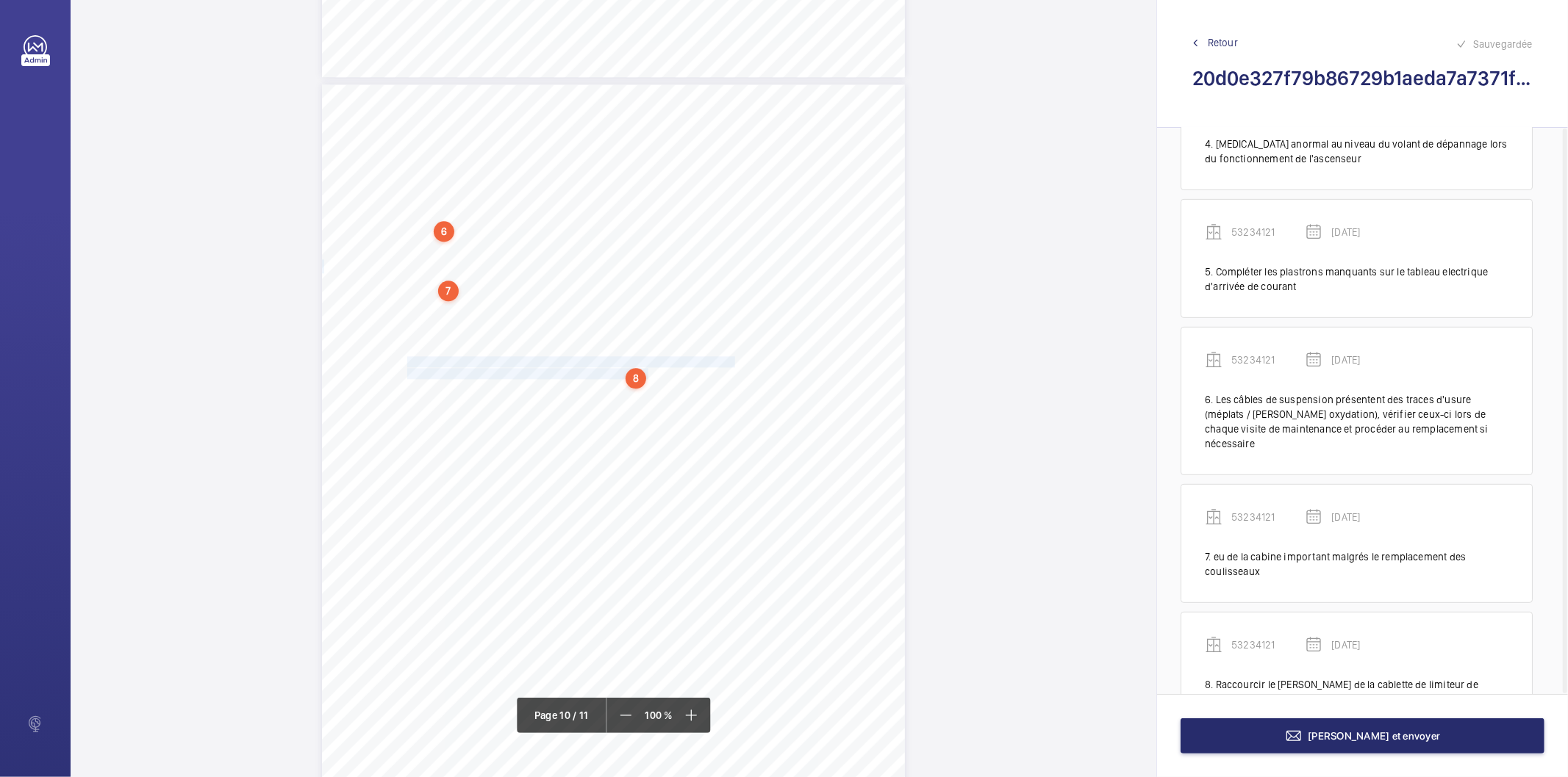
scroll to position [524, 0]
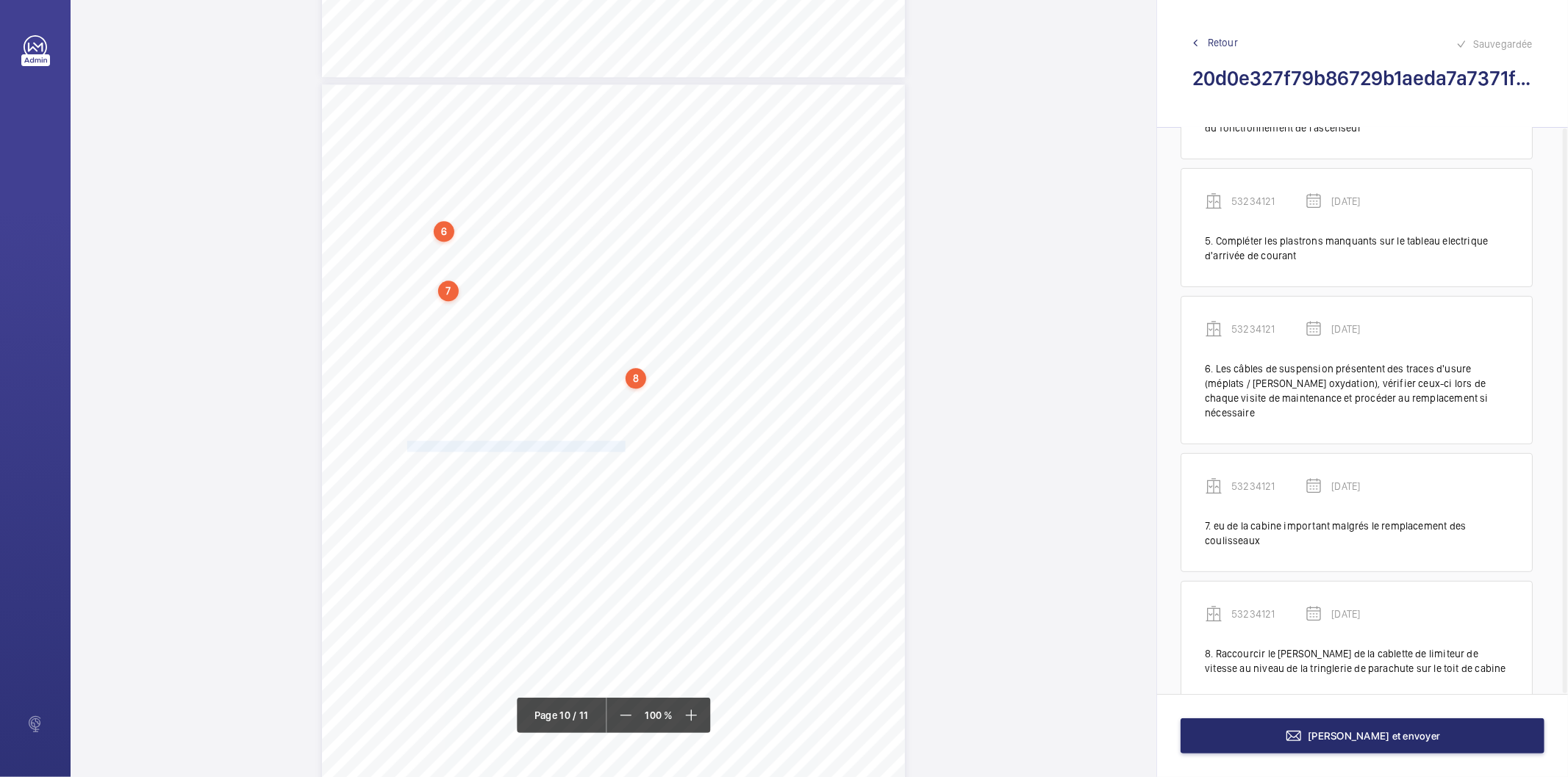
drag, startPoint x: 407, startPoint y: 441, endPoint x: 621, endPoint y: 449, distance: 214.1
click at [621, 449] on span "Coulisseau(x) contrepoids détérioré(s), y remédier." at bounding box center [518, 446] width 220 height 9
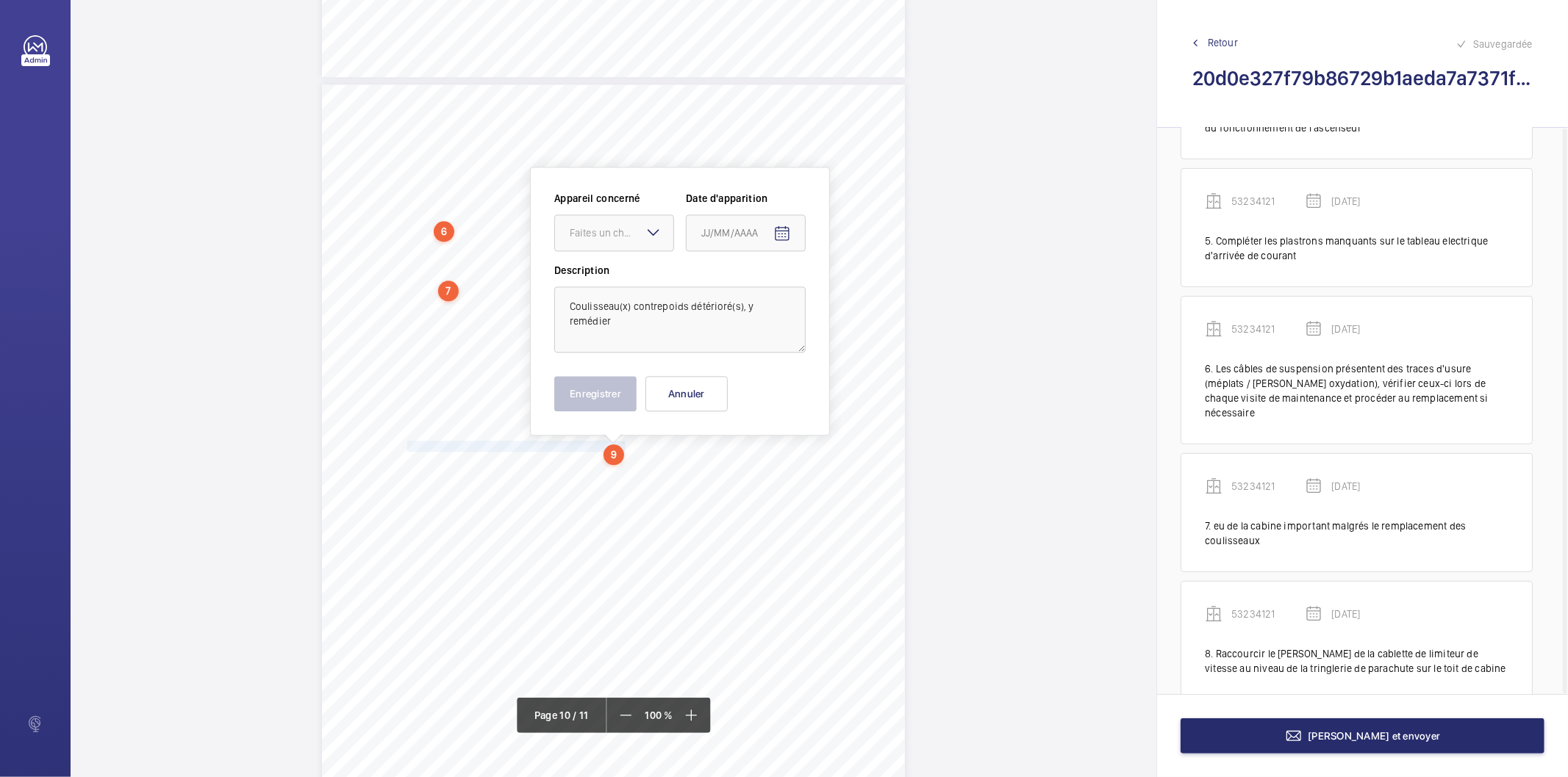
scroll to position [7503, 0]
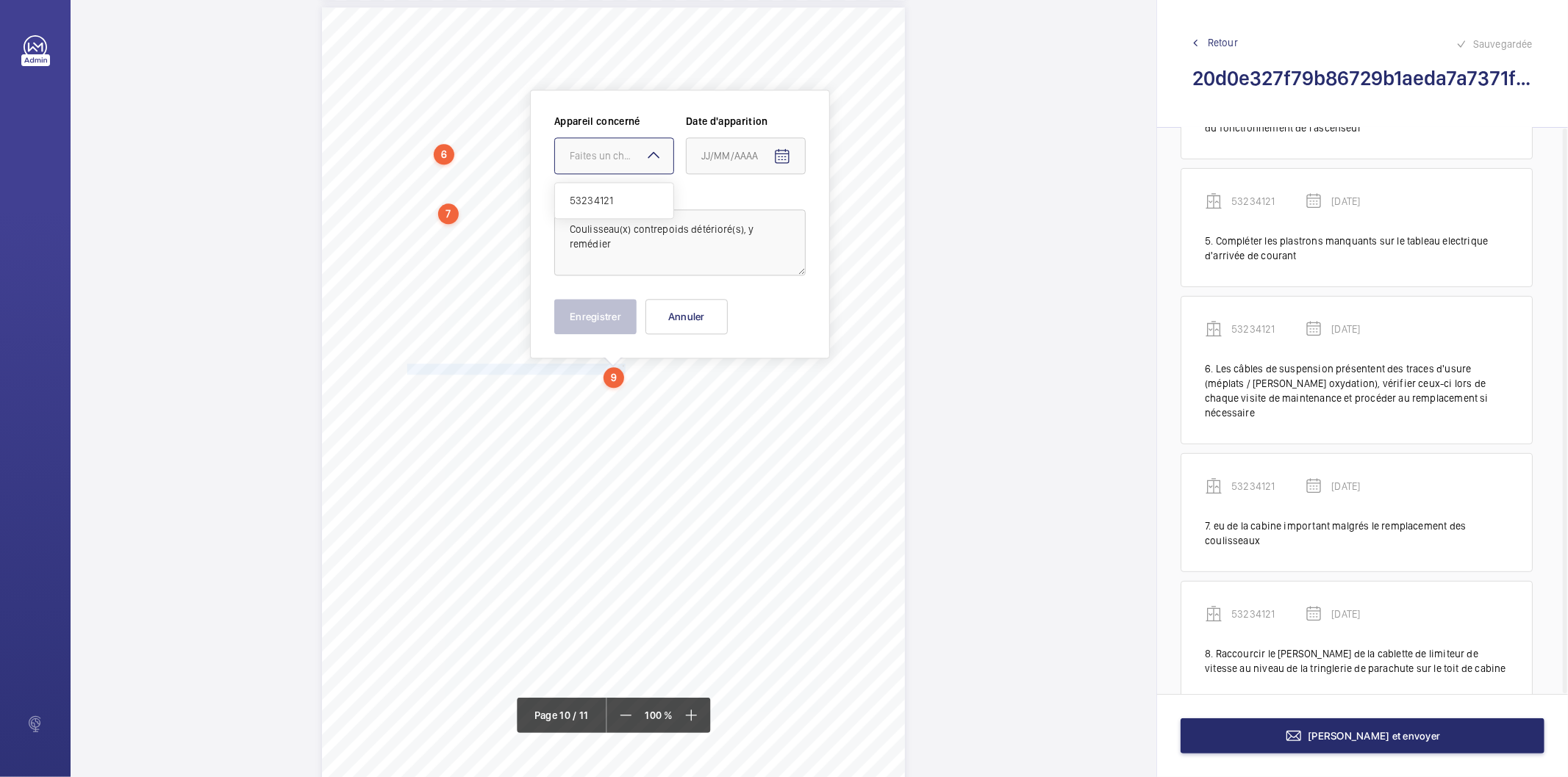
click at [586, 164] on div at bounding box center [615, 155] width 119 height 35
click at [584, 199] on span "53234121" at bounding box center [614, 200] width 89 height 15
click at [796, 157] on span "Open calendar" at bounding box center [781, 156] width 35 height 35
click at [858, 216] on span "Previous month" at bounding box center [856, 214] width 29 height 29
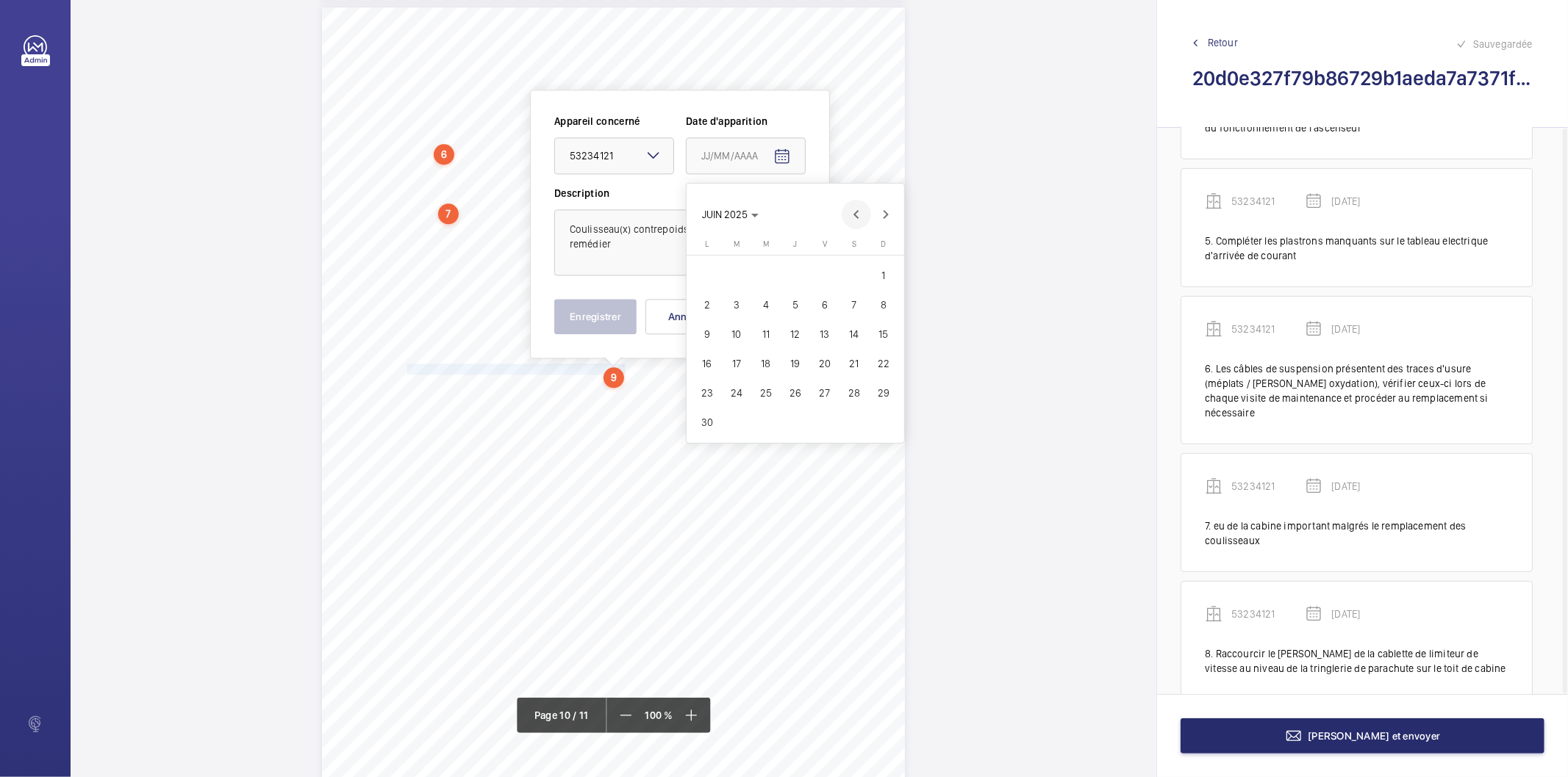
click at [858, 216] on span "Previous month" at bounding box center [856, 214] width 29 height 29
click at [708, 362] on span "19" at bounding box center [707, 364] width 26 height 26
type input "[DATE]"
click at [622, 322] on button "Enregistrer" at bounding box center [595, 316] width 82 height 35
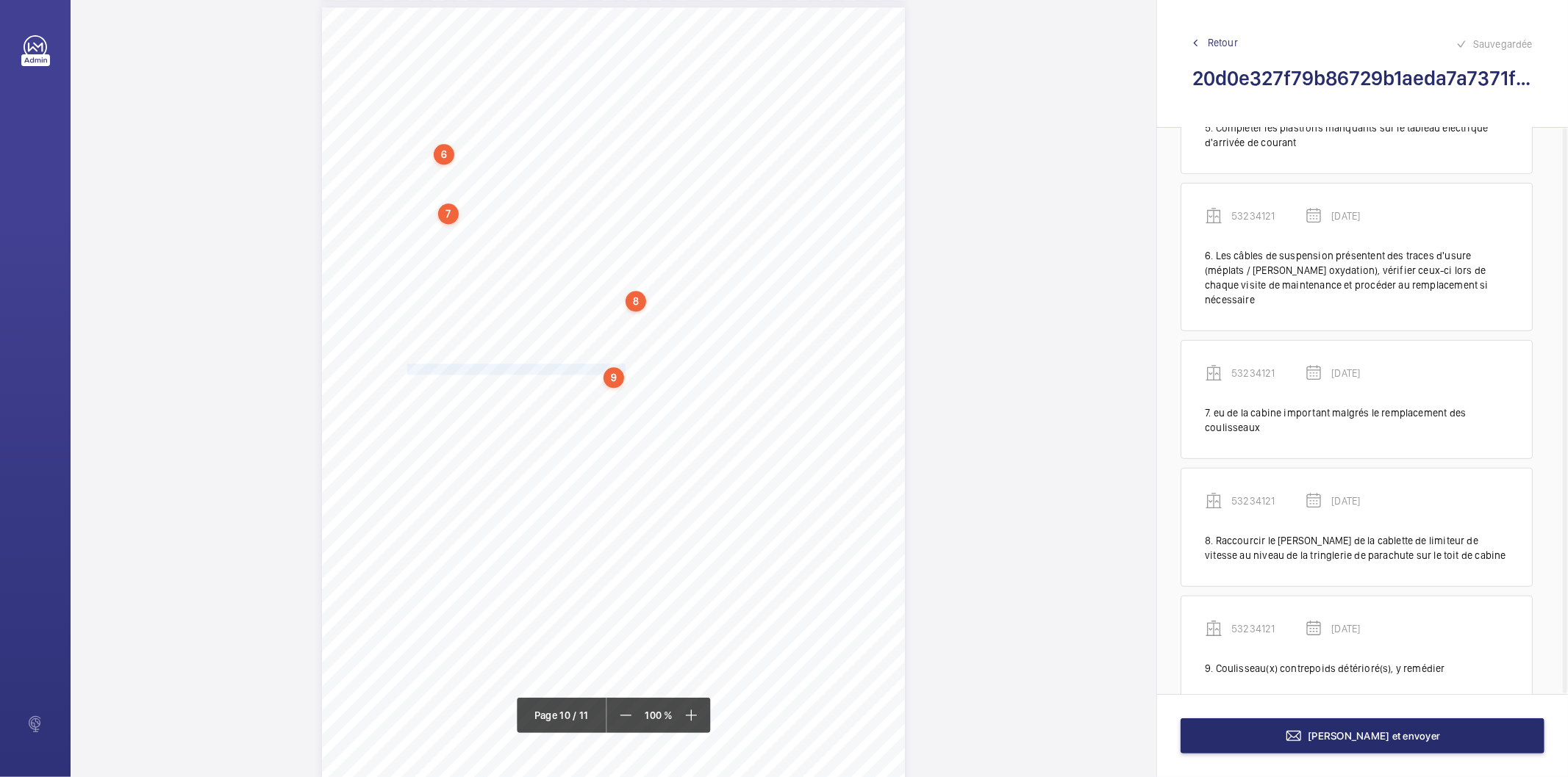
scroll to position [7585, 0]
drag, startPoint x: 617, startPoint y: 428, endPoint x: 846, endPoint y: 445, distance: 229.6
click at [846, 445] on div "N° d’affaire 3400050549 Référence 330493-Ind:0 Année 2025 GoProd _V2-1 Page : 1…" at bounding box center [613, 338] width 583 height 824
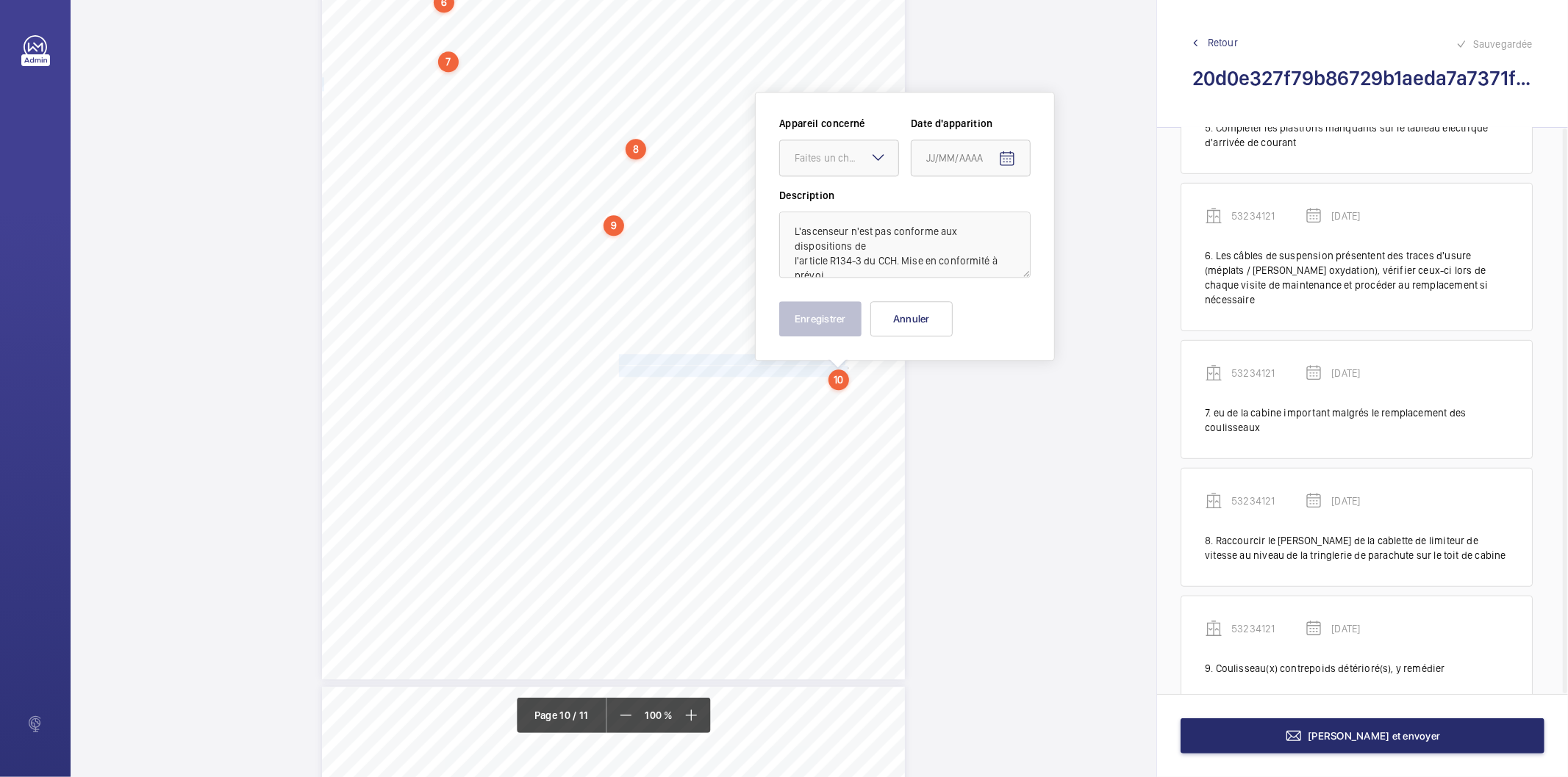
scroll to position [7657, 0]
click at [842, 267] on textarea "L'ascenseur n'est pas conforme aux dispositions de l'article R134-3 du CCH. Mis…" at bounding box center [904, 243] width 251 height 66
click at [814, 156] on div "Faites un choix" at bounding box center [846, 156] width 104 height 15
click at [805, 199] on span "53234121" at bounding box center [839, 200] width 89 height 15
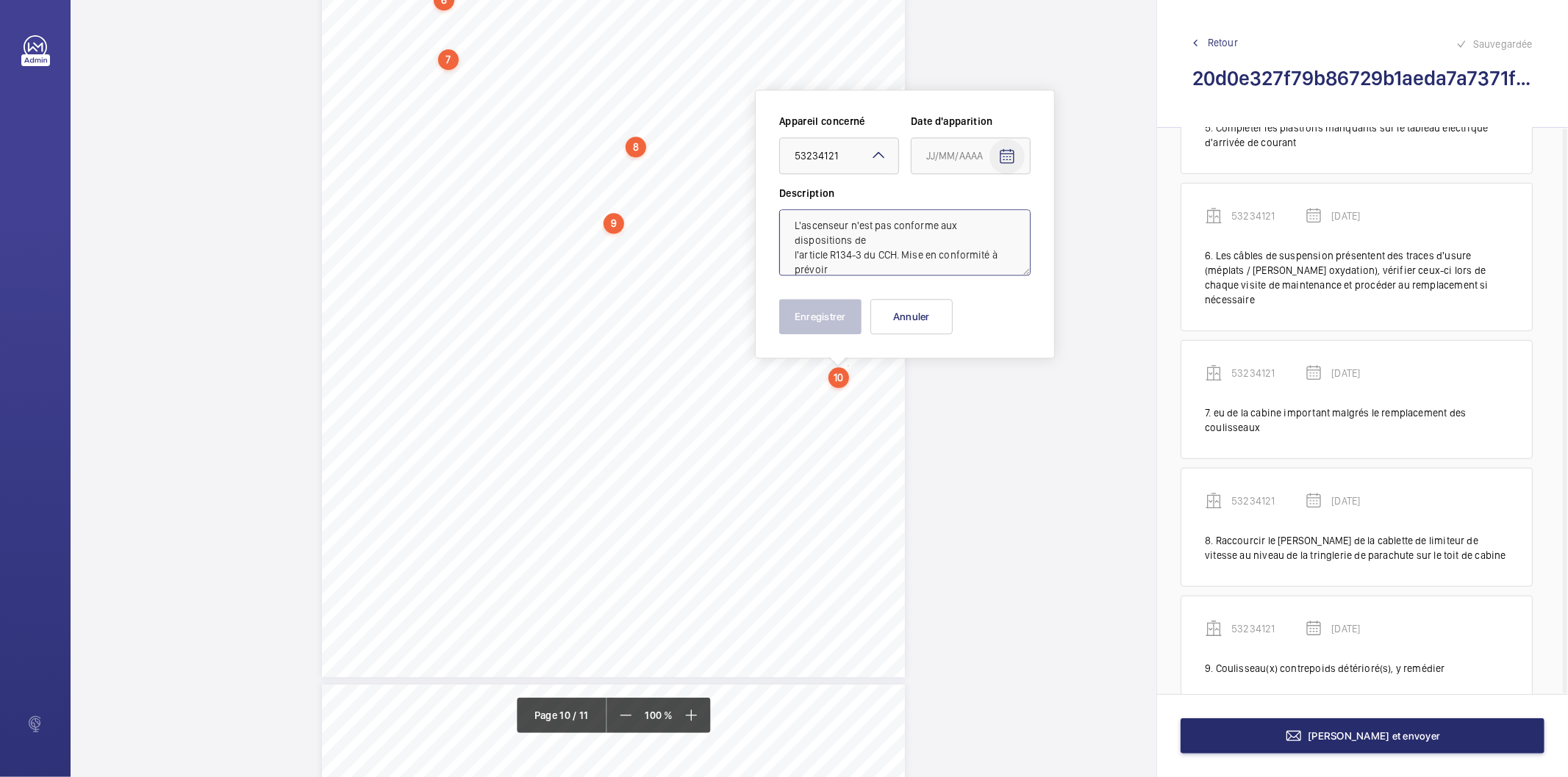
type textarea "L'ascenseur n'est pas conforme aux dispositions de l'article R134-3 du CCH. Mis…"
click at [1010, 160] on mat-icon "Open calendar" at bounding box center [1007, 156] width 18 height 18
click at [1077, 214] on span "Previous month" at bounding box center [1081, 214] width 29 height 29
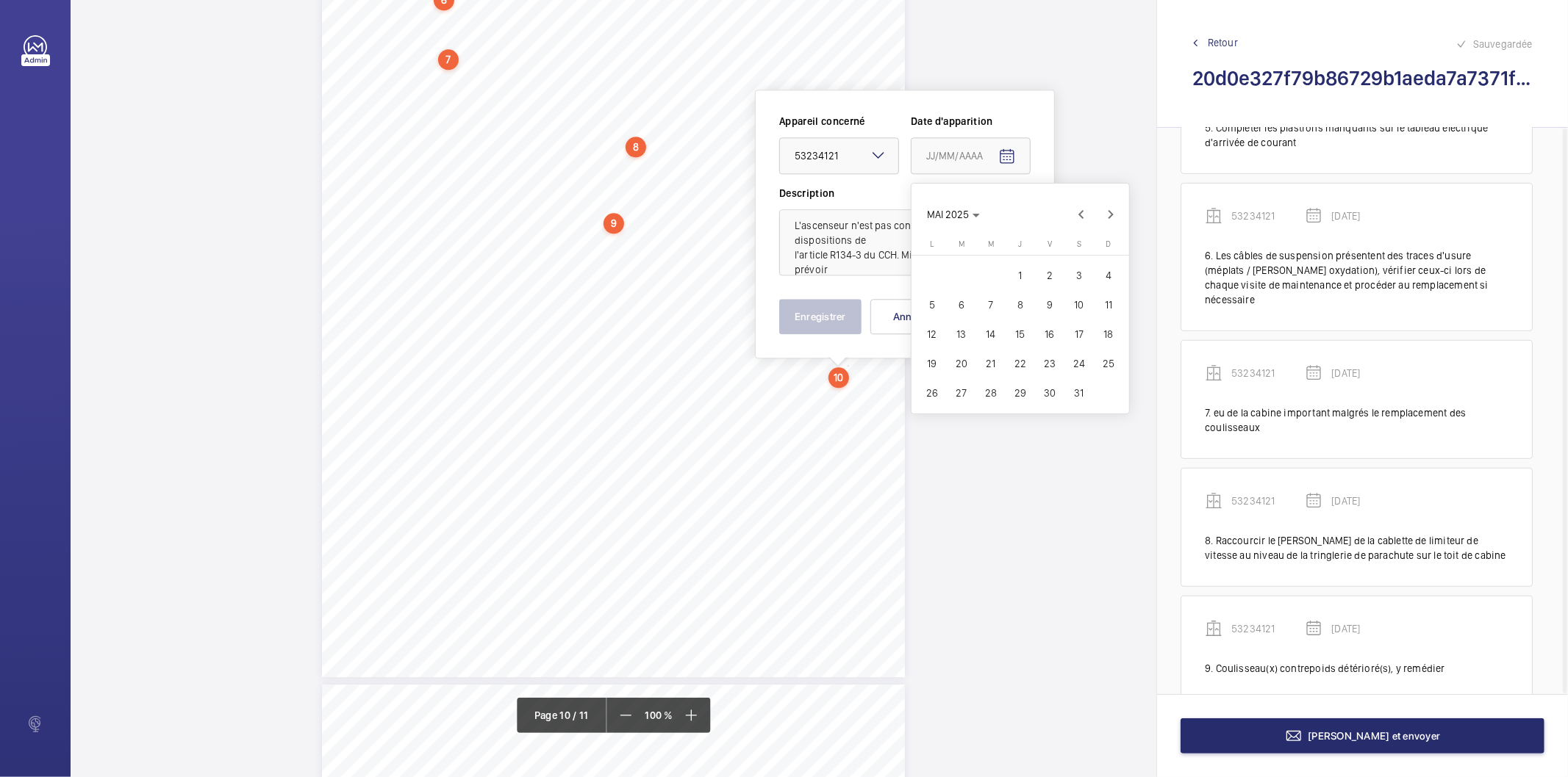
click at [920, 364] on span "19" at bounding box center [932, 364] width 26 height 26
type input "[DATE]"
click at [827, 317] on button "Enregistrer" at bounding box center [820, 316] width 82 height 35
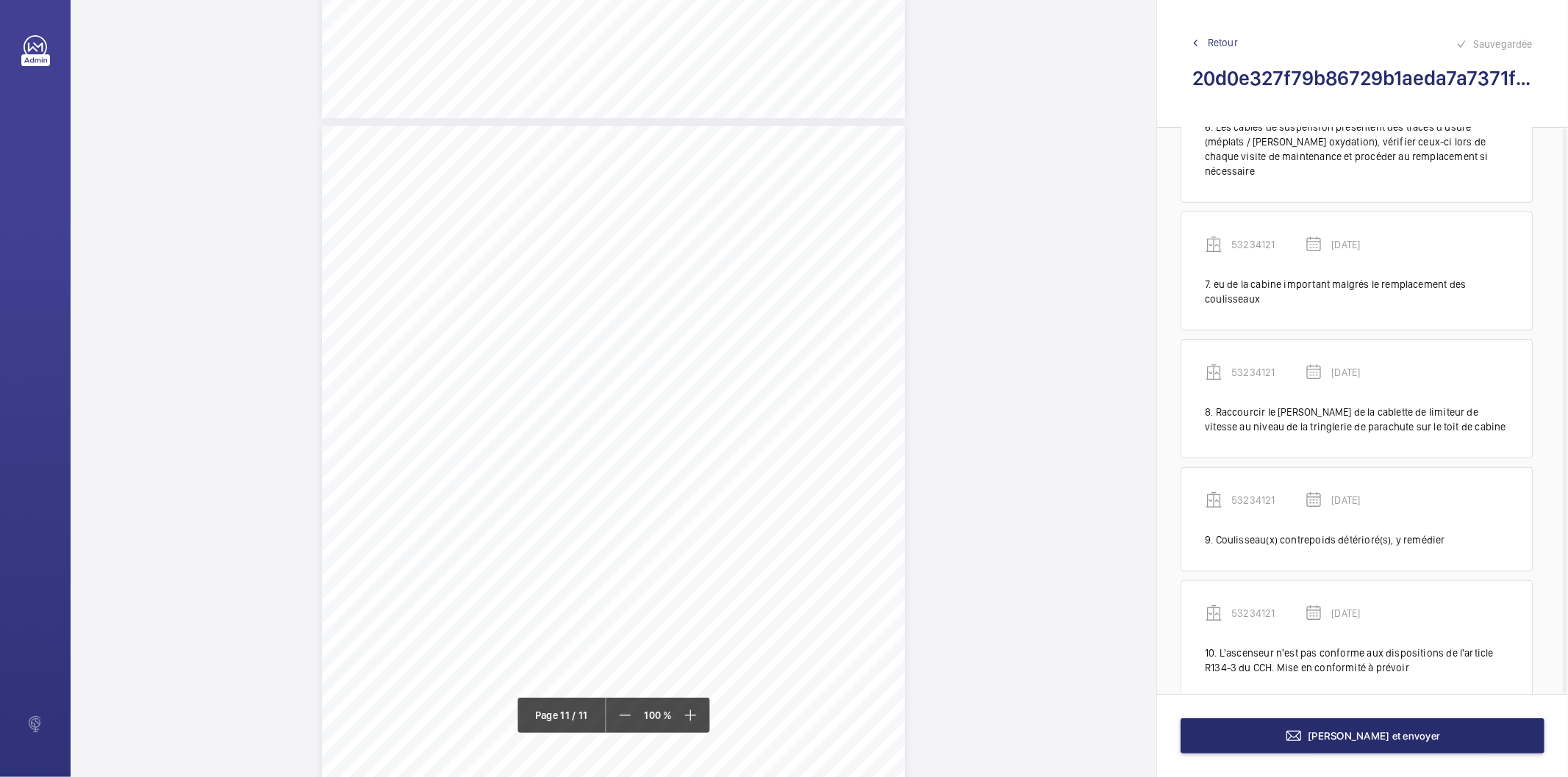
scroll to position [8308, 0]
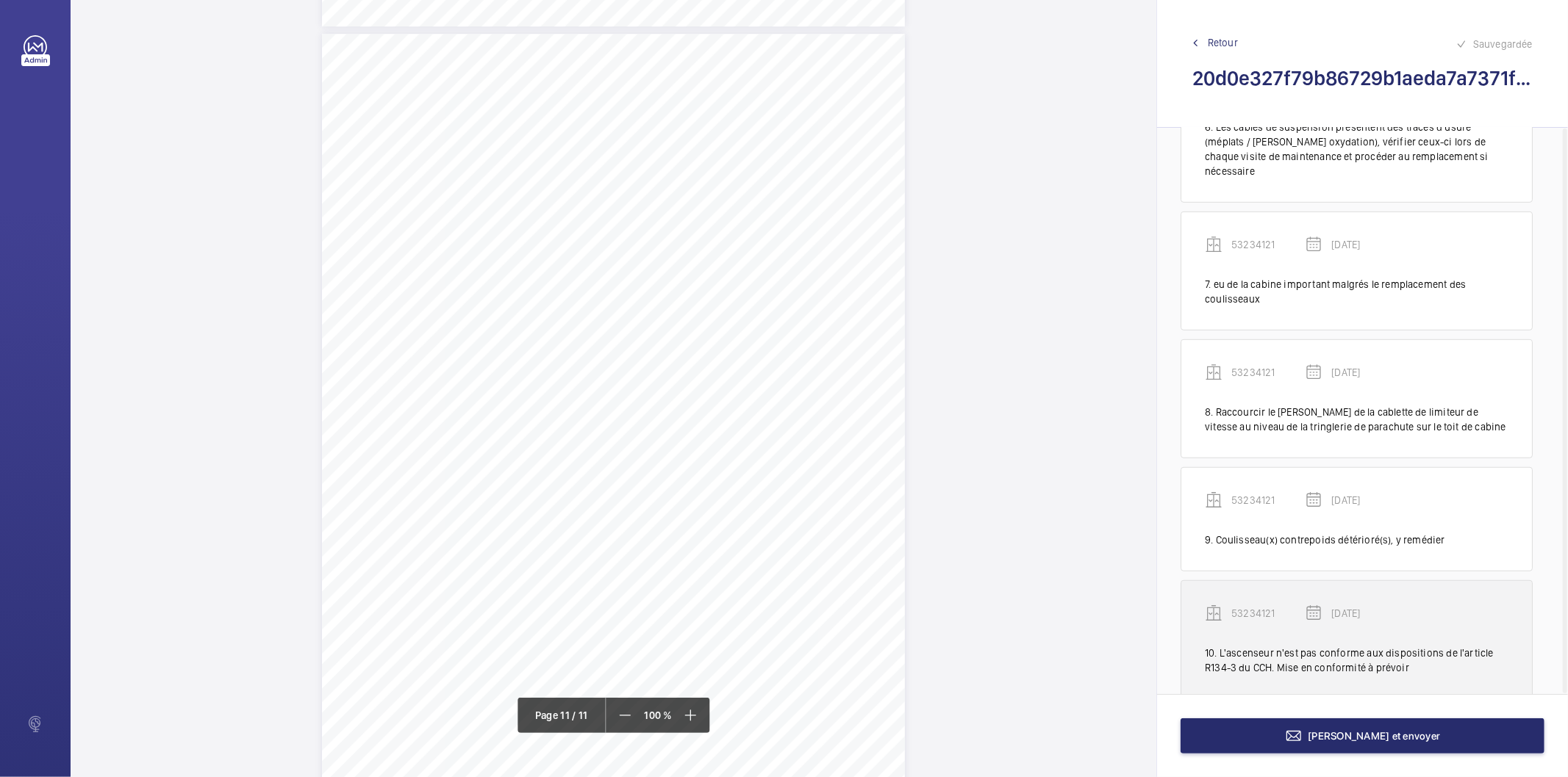
click at [1209, 646] on div "10. L'ascenseur n'est pas conforme aux dispositions de l'article R134-3 du CCH.…" at bounding box center [1356, 660] width 304 height 29
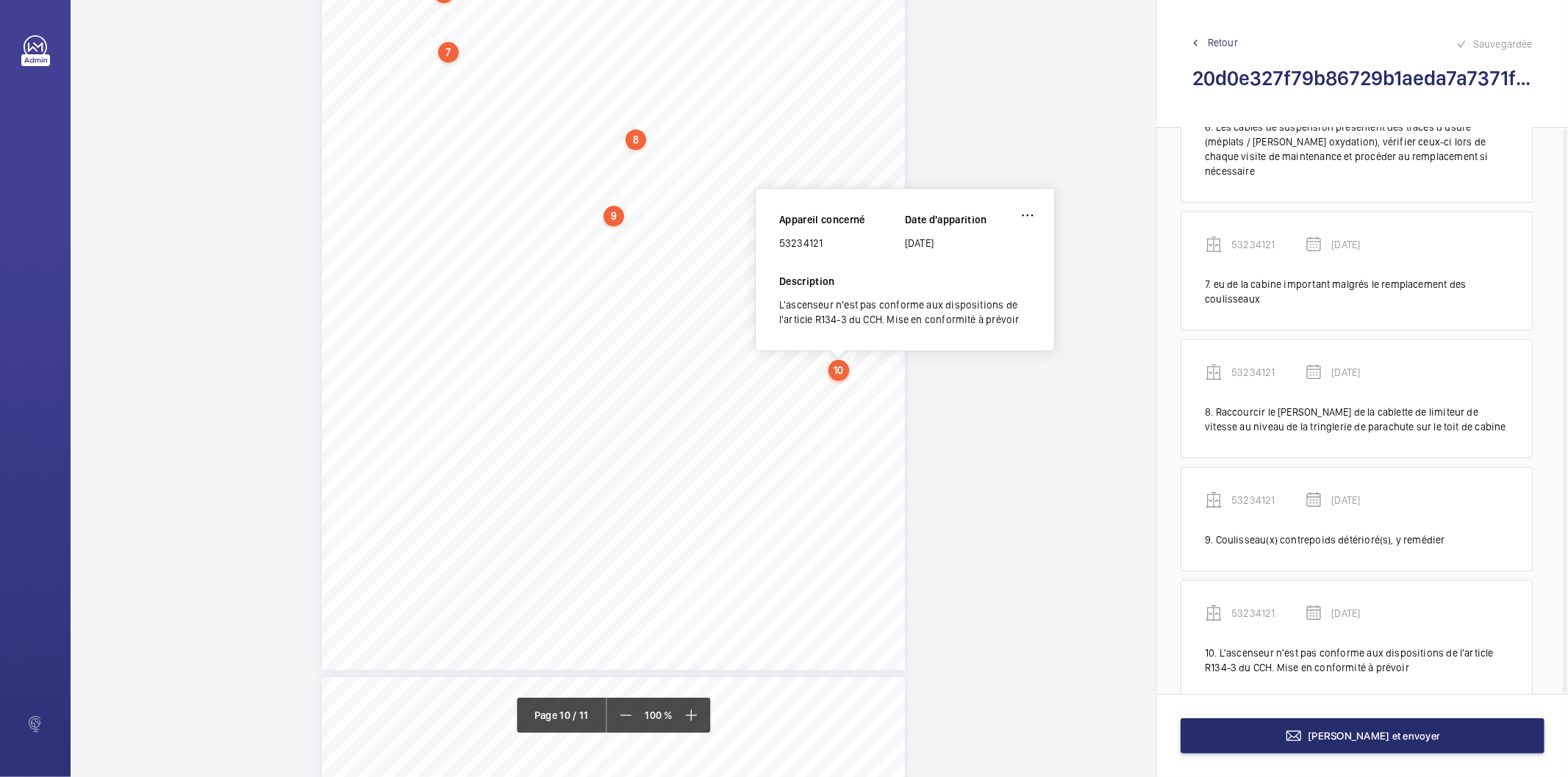
scroll to position [7645, 0]
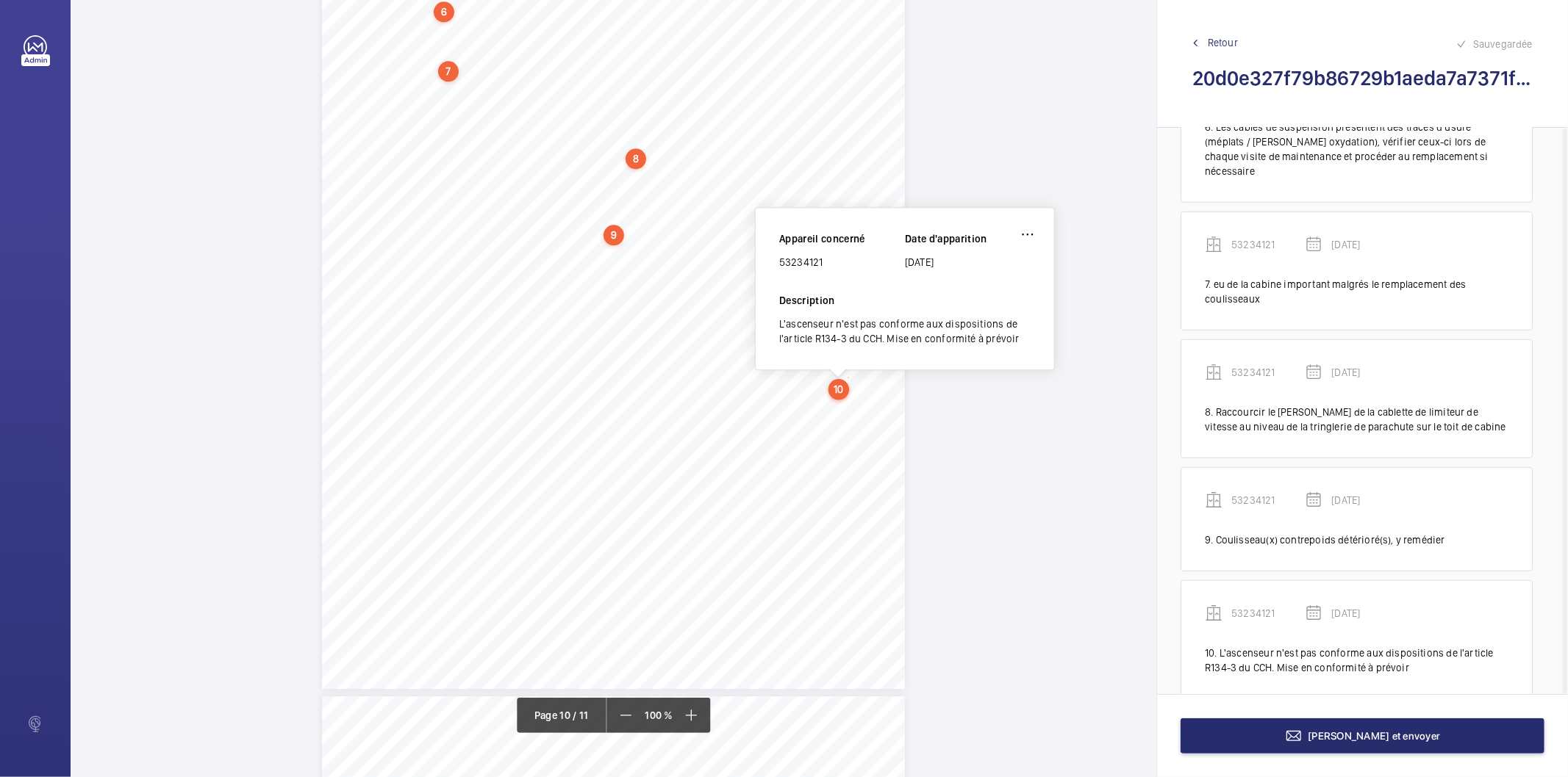
click at [814, 262] on div "53234121" at bounding box center [842, 262] width 126 height 15
copy div "53234121"
click at [1275, 728] on button "[PERSON_NAME] et envoyer" at bounding box center [1363, 736] width 364 height 35
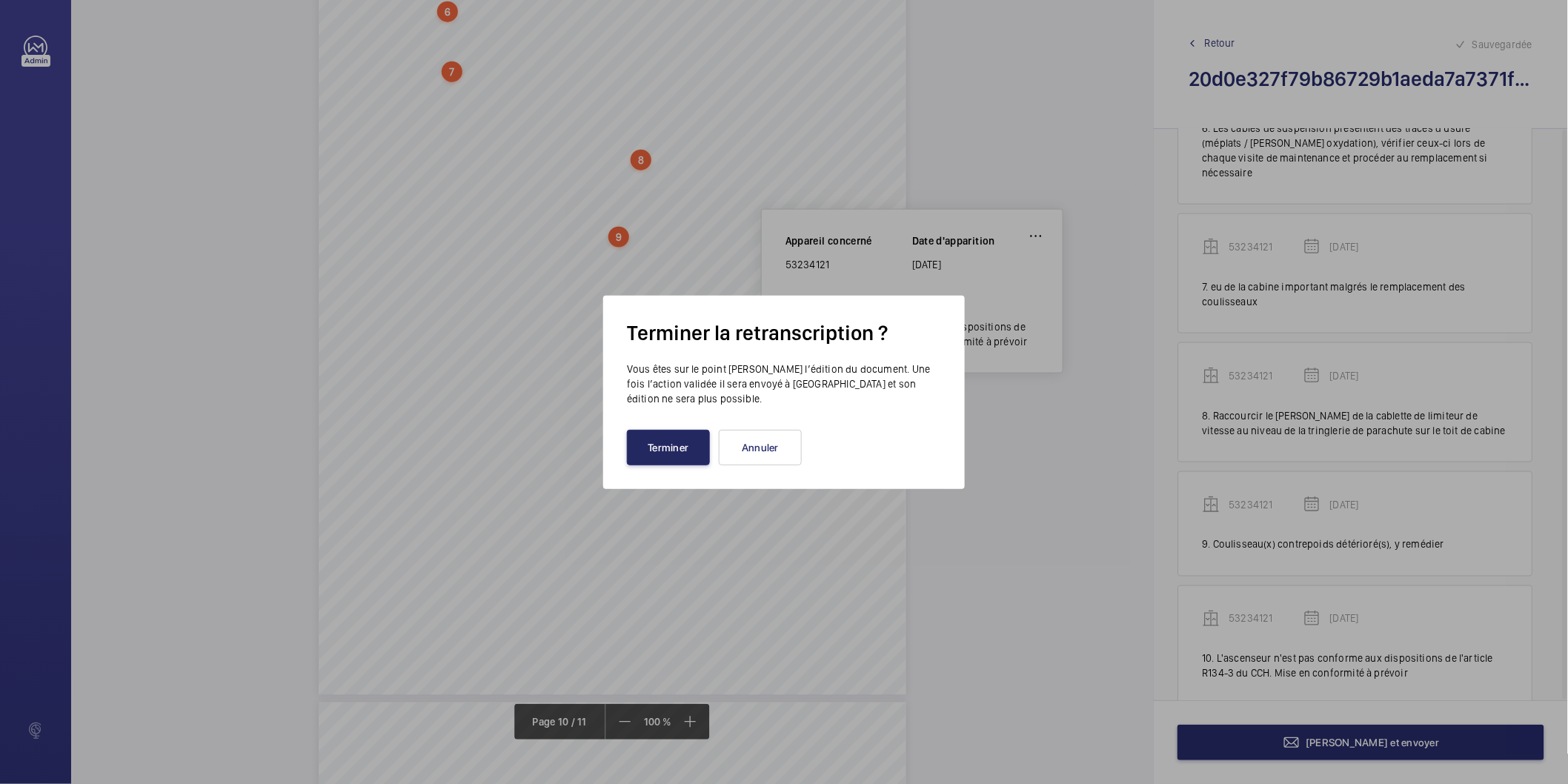
click at [699, 442] on button "Terminer" at bounding box center [668, 447] width 83 height 35
